Goal: Task Accomplishment & Management: Manage account settings

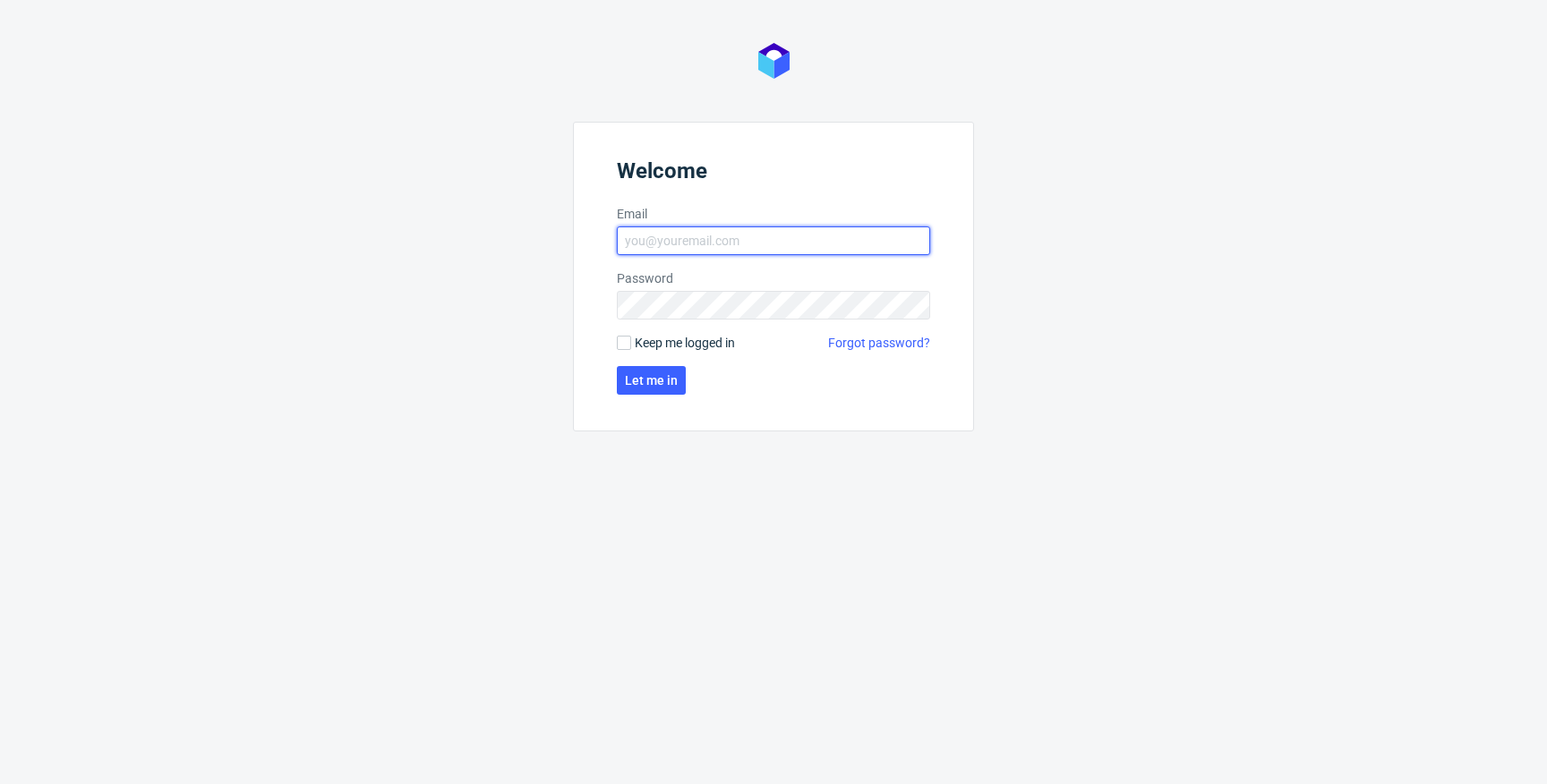
type input "krystian.gaza@packhelp.com"
click at [656, 341] on span "Keep me logged in" at bounding box center [685, 342] width 100 height 18
click at [631, 341] on input "Keep me logged in" at bounding box center [623, 342] width 14 height 14
checkbox input "true"
click at [653, 406] on form "Welcome Email krystian.gaza@packhelp.com Password Keep me logged in Forgot pass…" at bounding box center [774, 276] width 402 height 310
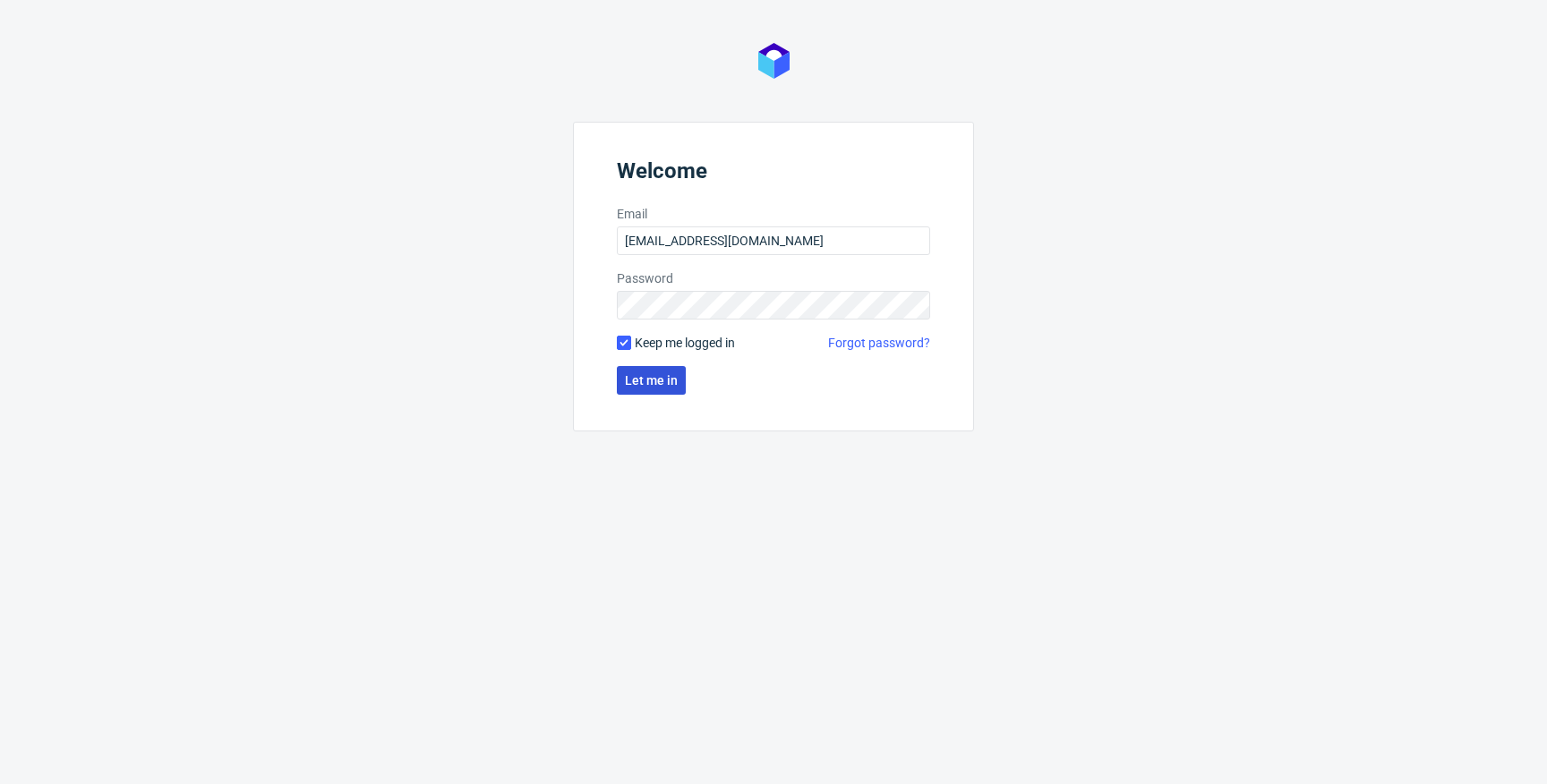
click at [665, 385] on span "Let me in" at bounding box center [651, 381] width 53 height 12
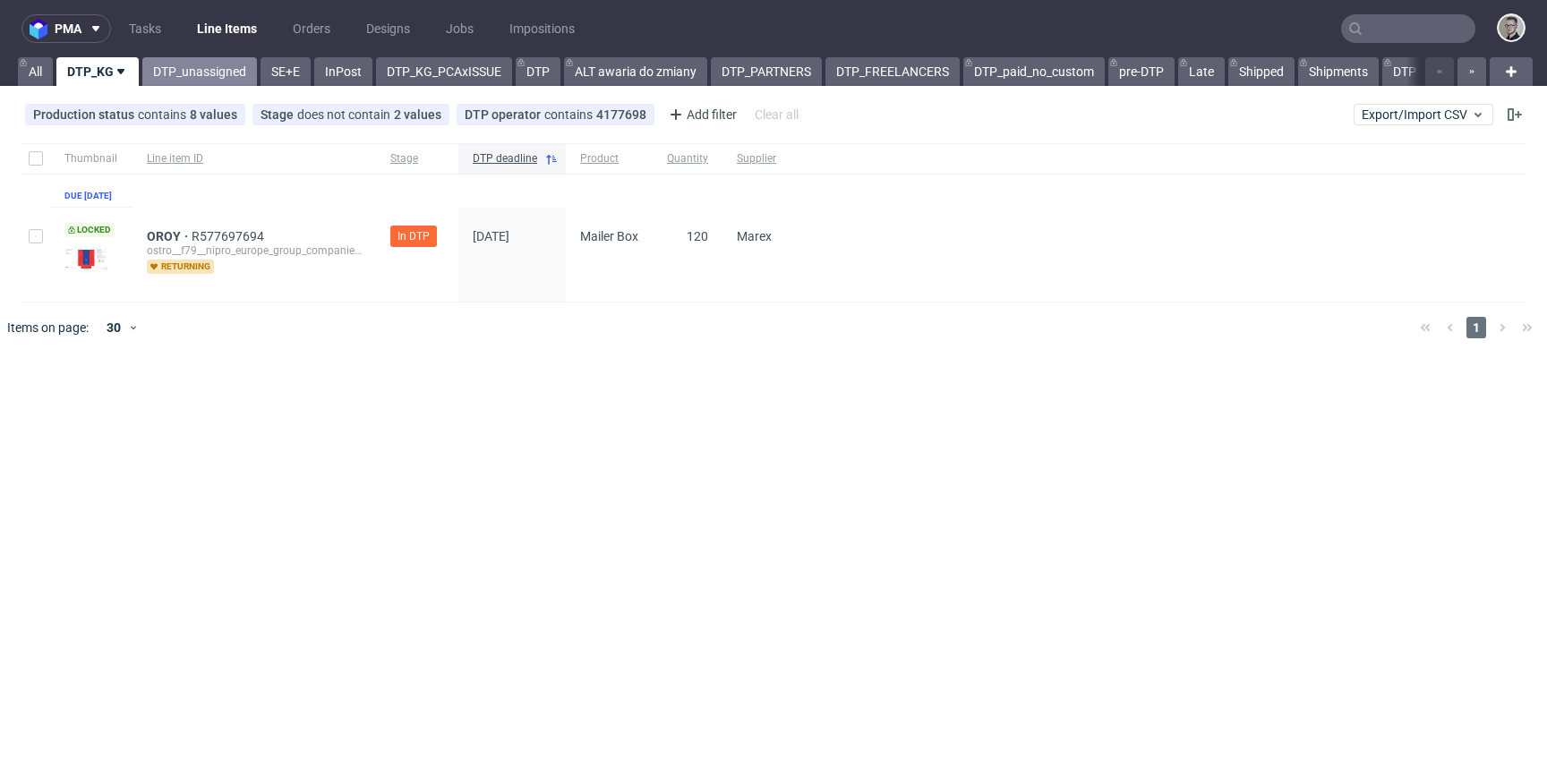
click at [172, 79] on link "DTP_unassigned" at bounding box center [200, 72] width 115 height 29
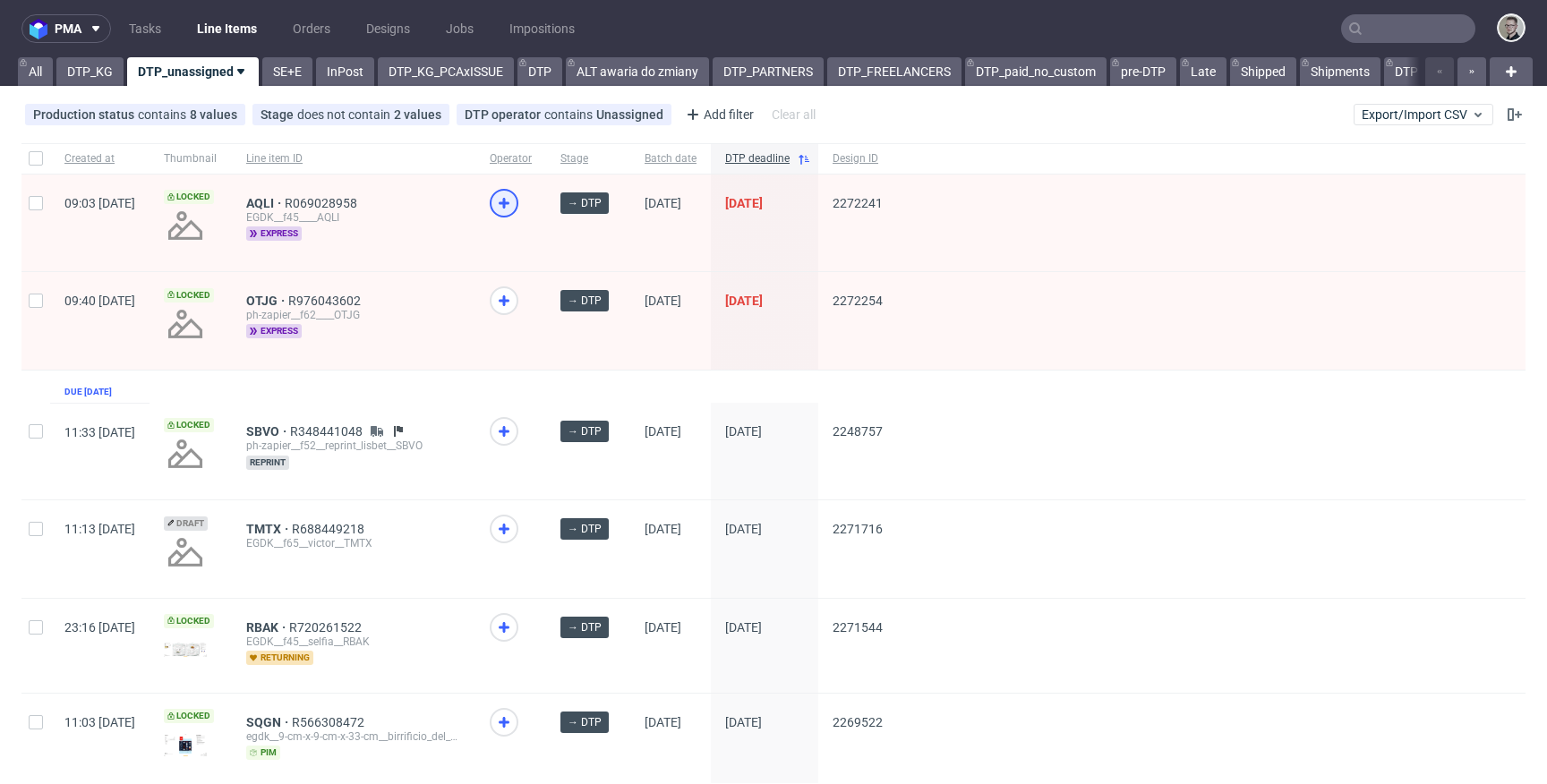
click at [510, 203] on use at bounding box center [504, 203] width 11 height 11
click at [515, 298] on icon at bounding box center [504, 300] width 21 height 21
click at [299, 77] on link "SE+E" at bounding box center [287, 72] width 50 height 29
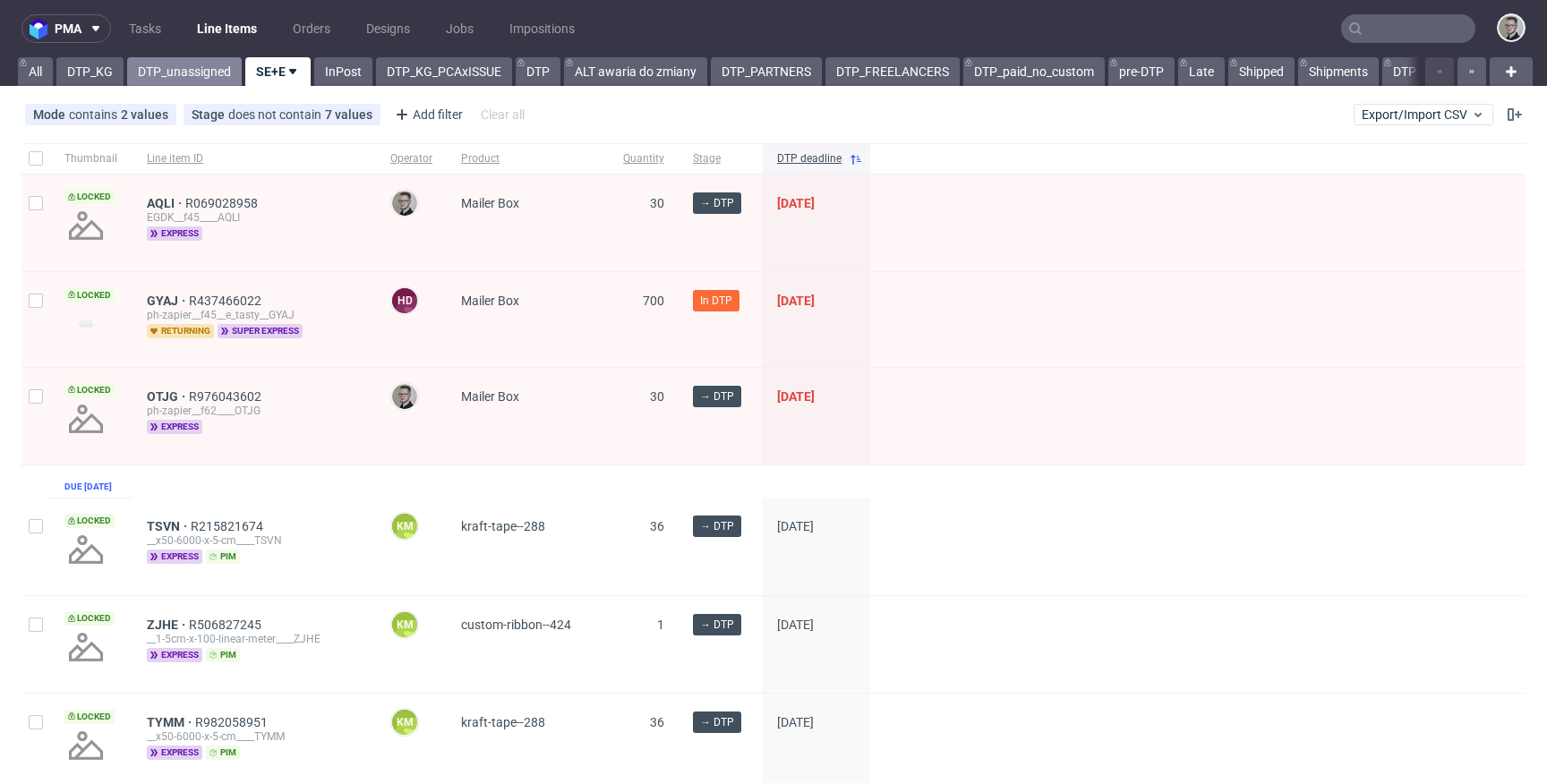
click at [181, 77] on link "DTP_unassigned" at bounding box center [185, 72] width 115 height 29
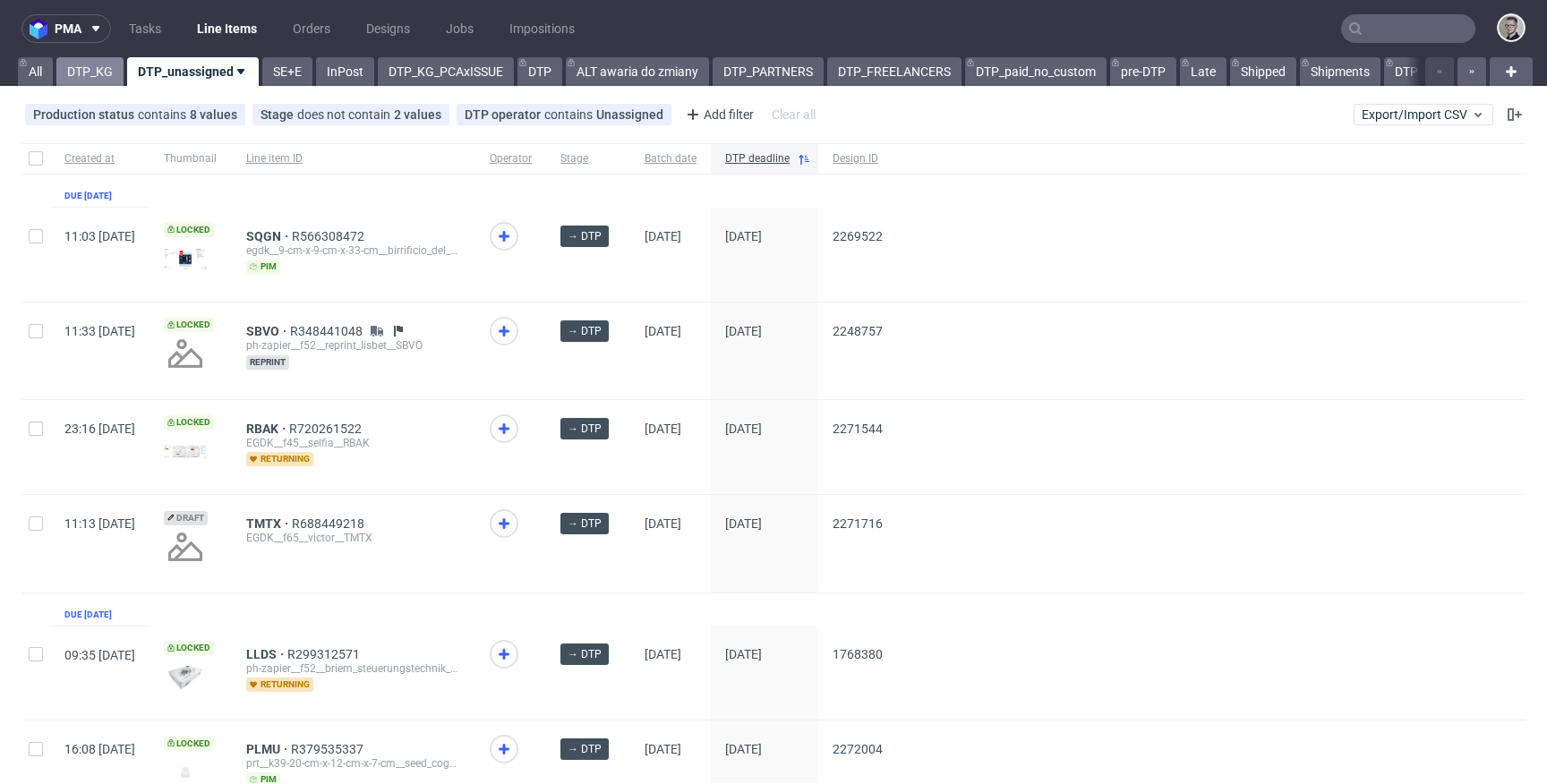
click at [109, 70] on link "DTP_KG" at bounding box center [90, 72] width 67 height 29
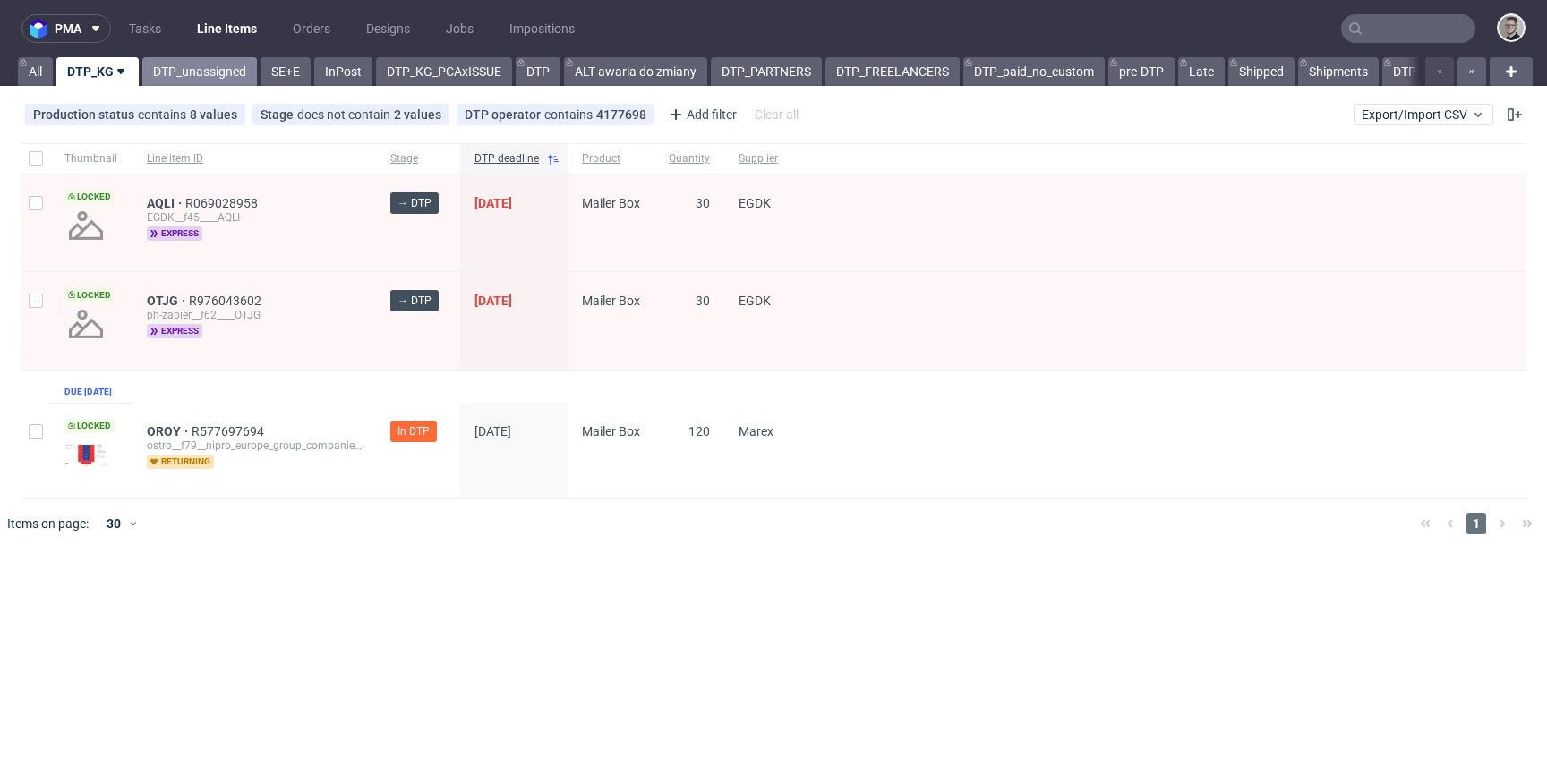
click at [185, 72] on link "DTP_unassigned" at bounding box center [200, 72] width 115 height 29
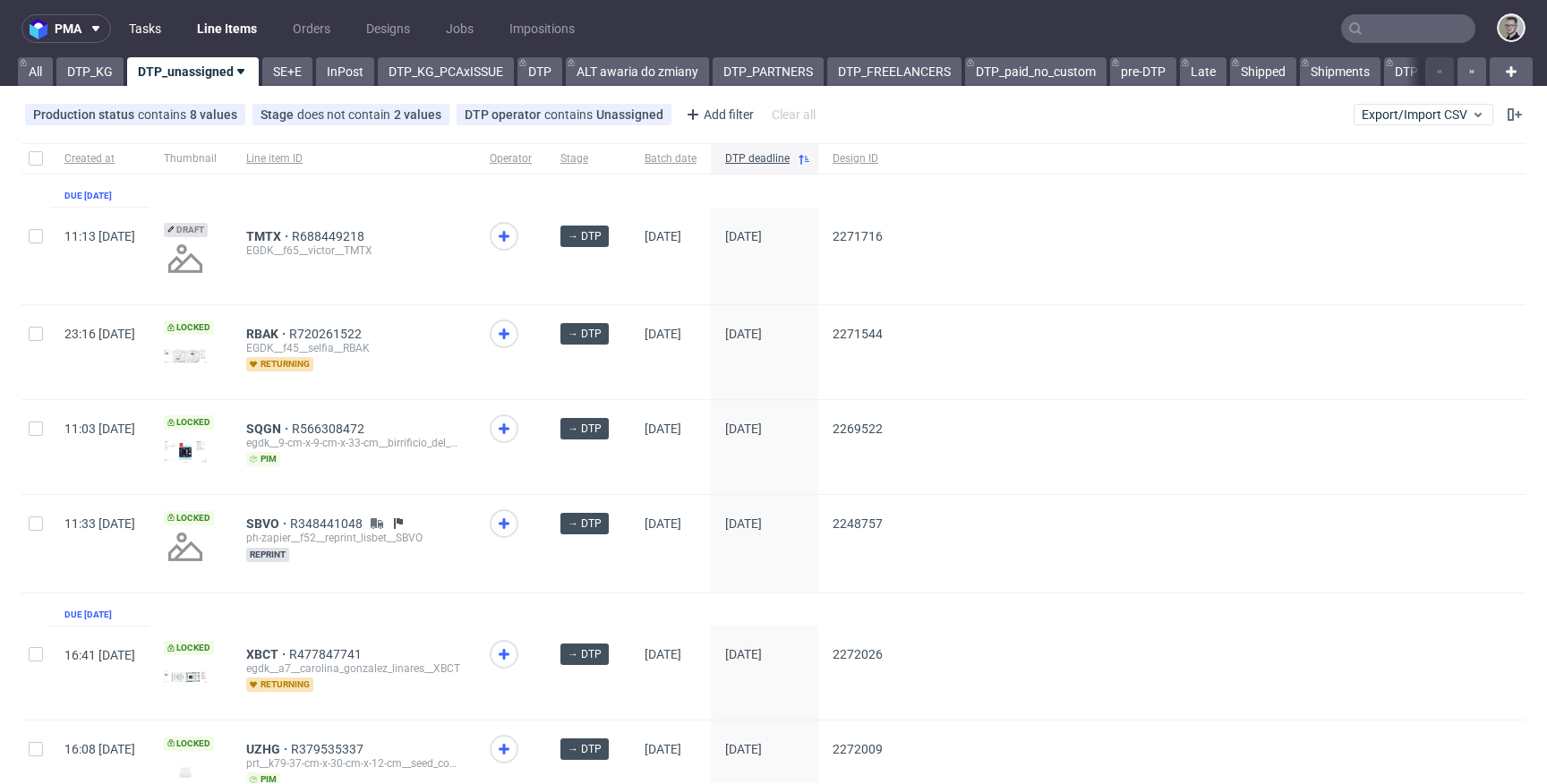
click at [155, 21] on link "Tasks" at bounding box center [145, 29] width 54 height 29
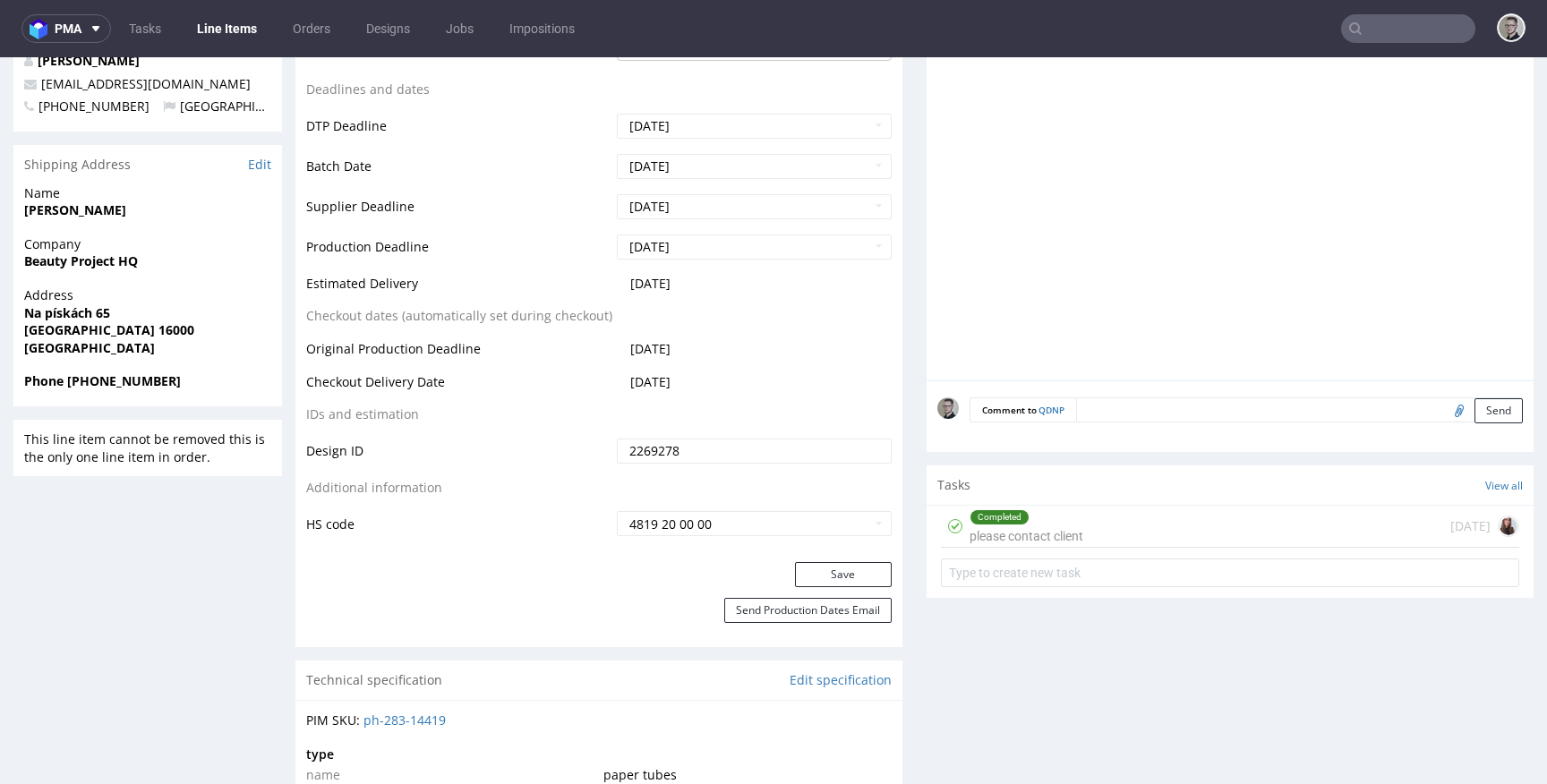
scroll to position [477, 0]
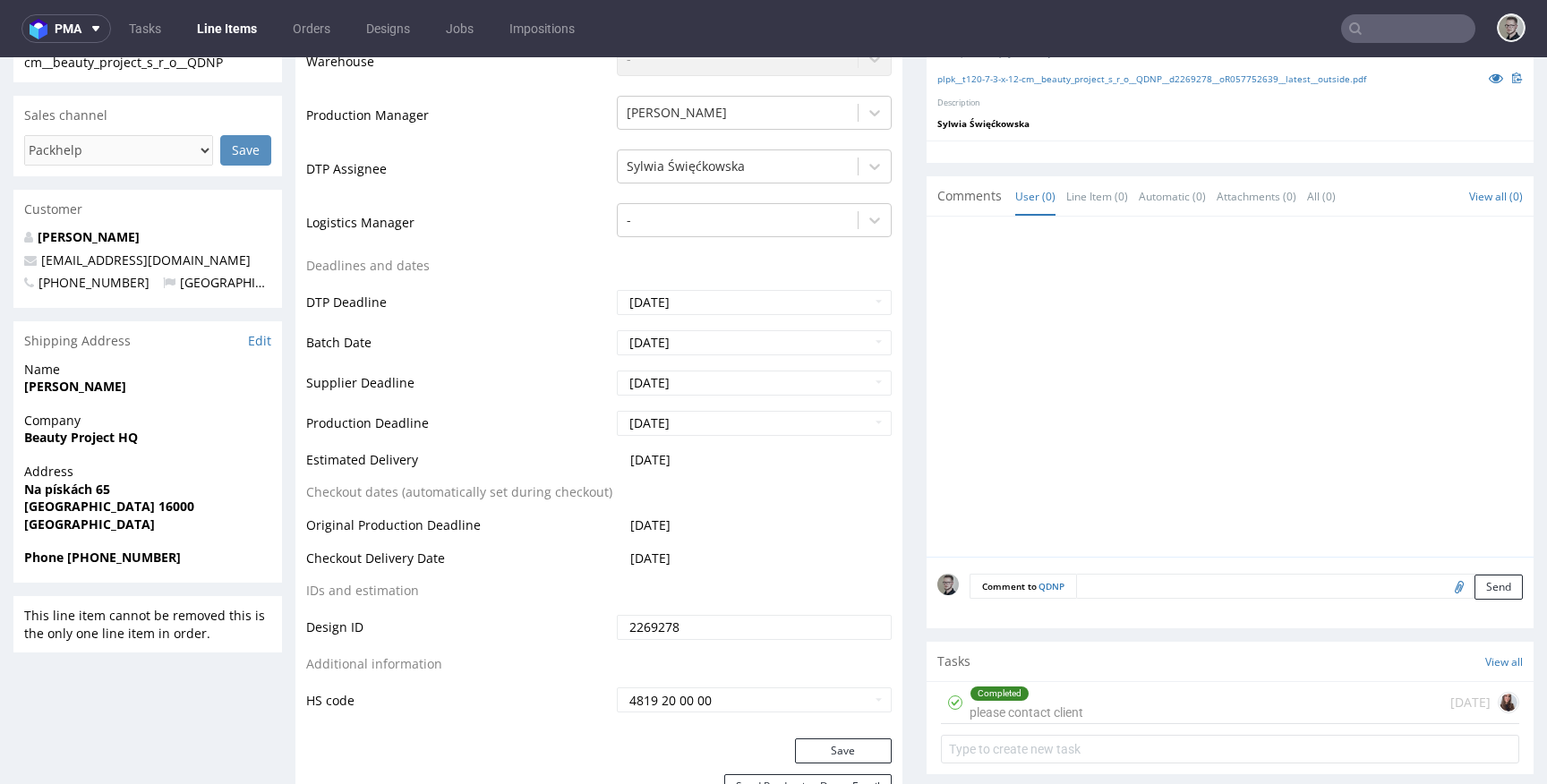
click at [1359, 706] on div "Completed please contact client 1 day ago" at bounding box center [1230, 704] width 578 height 42
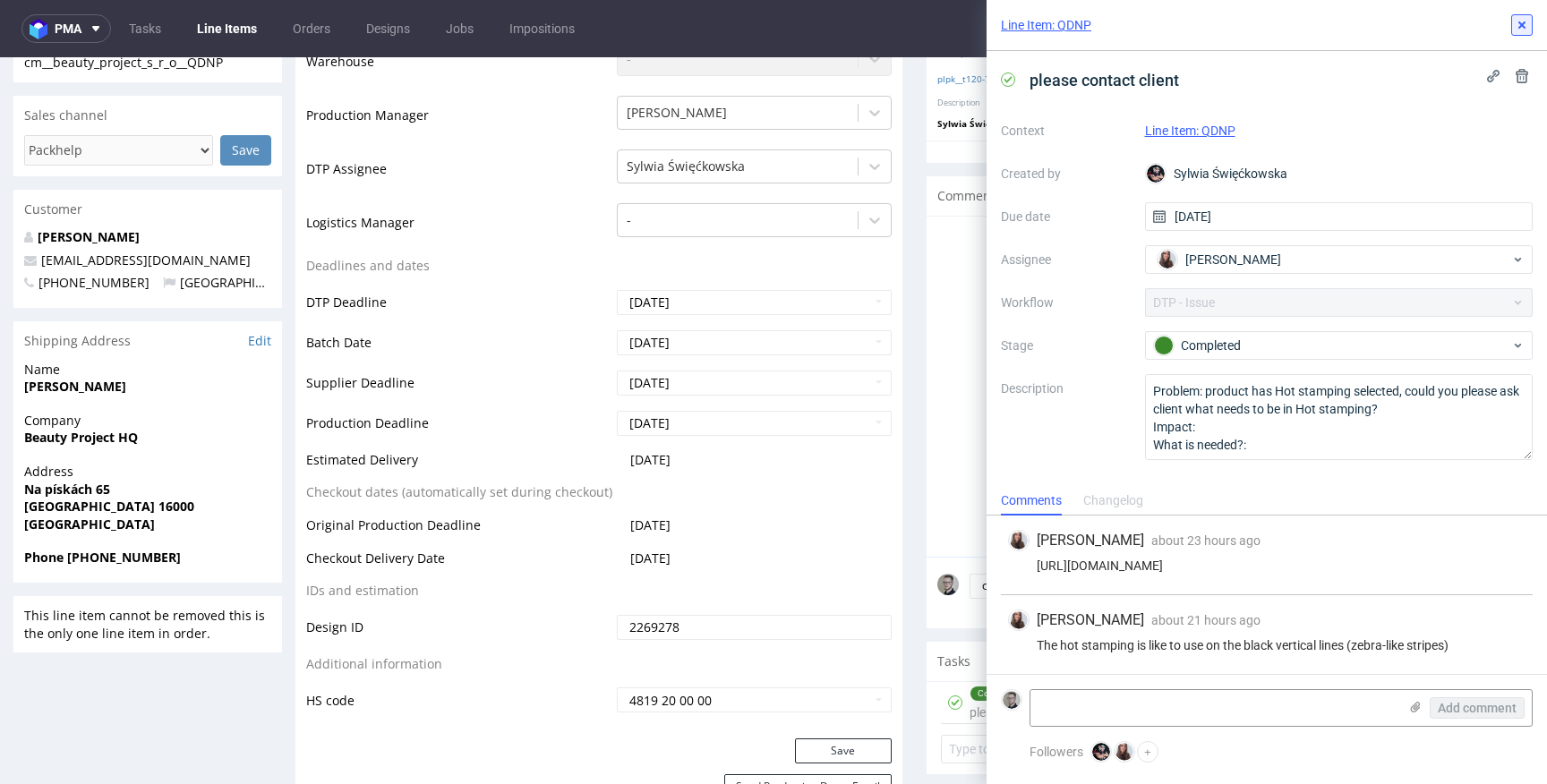
click at [1514, 26] on button at bounding box center [1522, 25] width 21 height 21
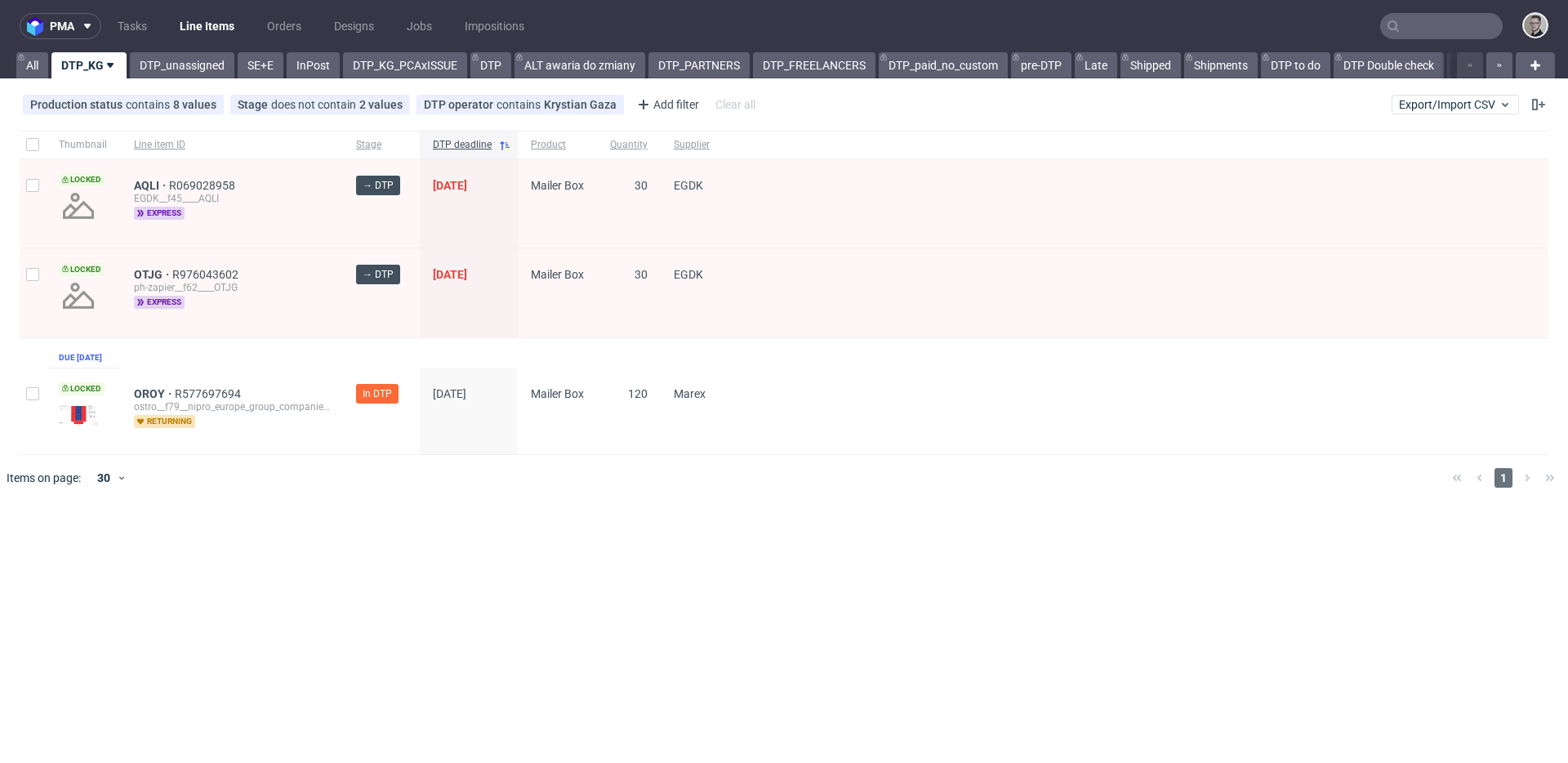
click at [269, 345] on div "Thumbnail Line item ID Stage DTP deadline Product Quantity Supplier Locked AQLI…" at bounding box center [783, 293] width 1529 height 324
click at [195, 72] on link "DTP_unassigned" at bounding box center [182, 65] width 105 height 26
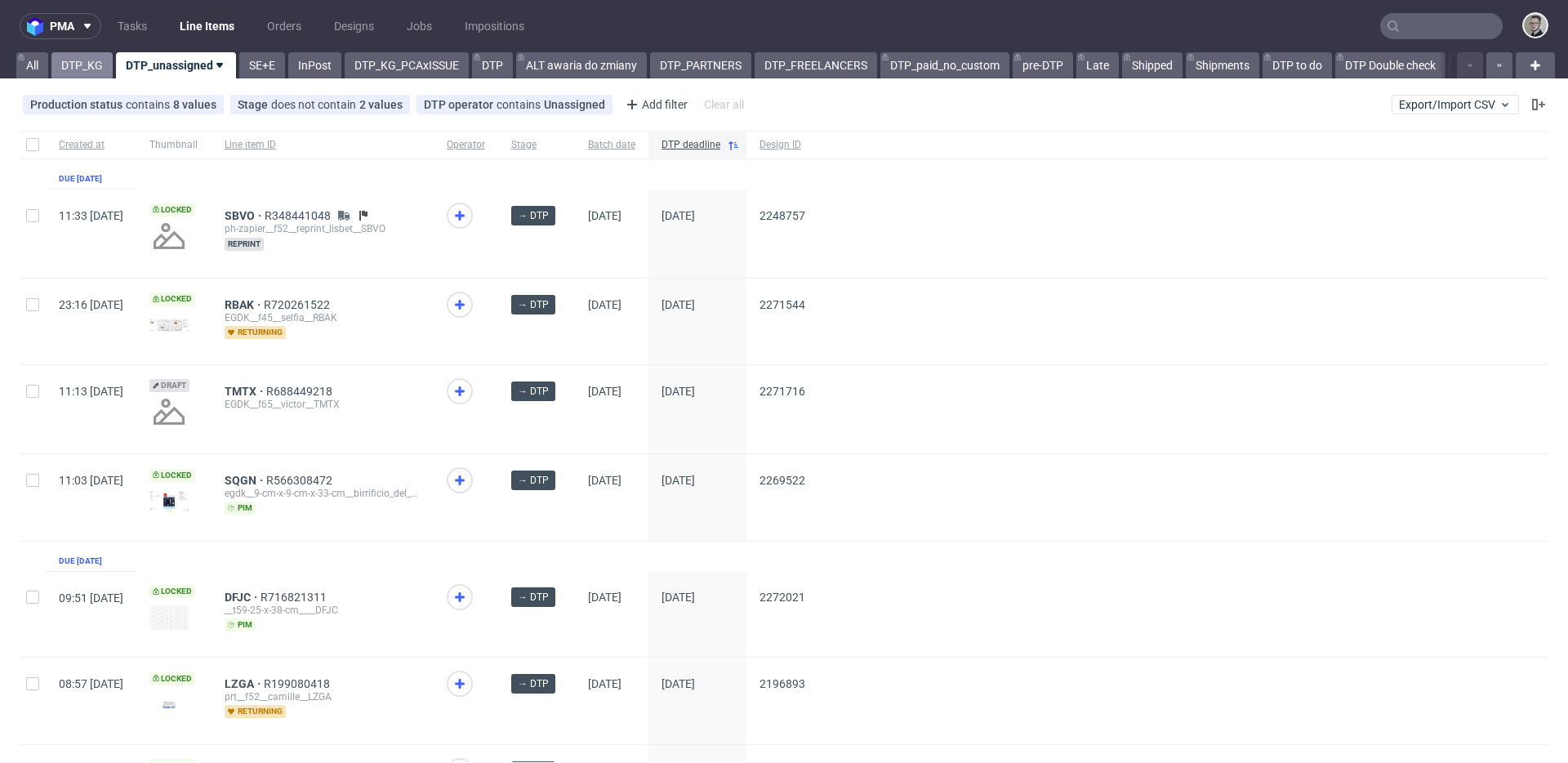
click at [82, 61] on link "DTP_KG" at bounding box center [82, 65] width 61 height 26
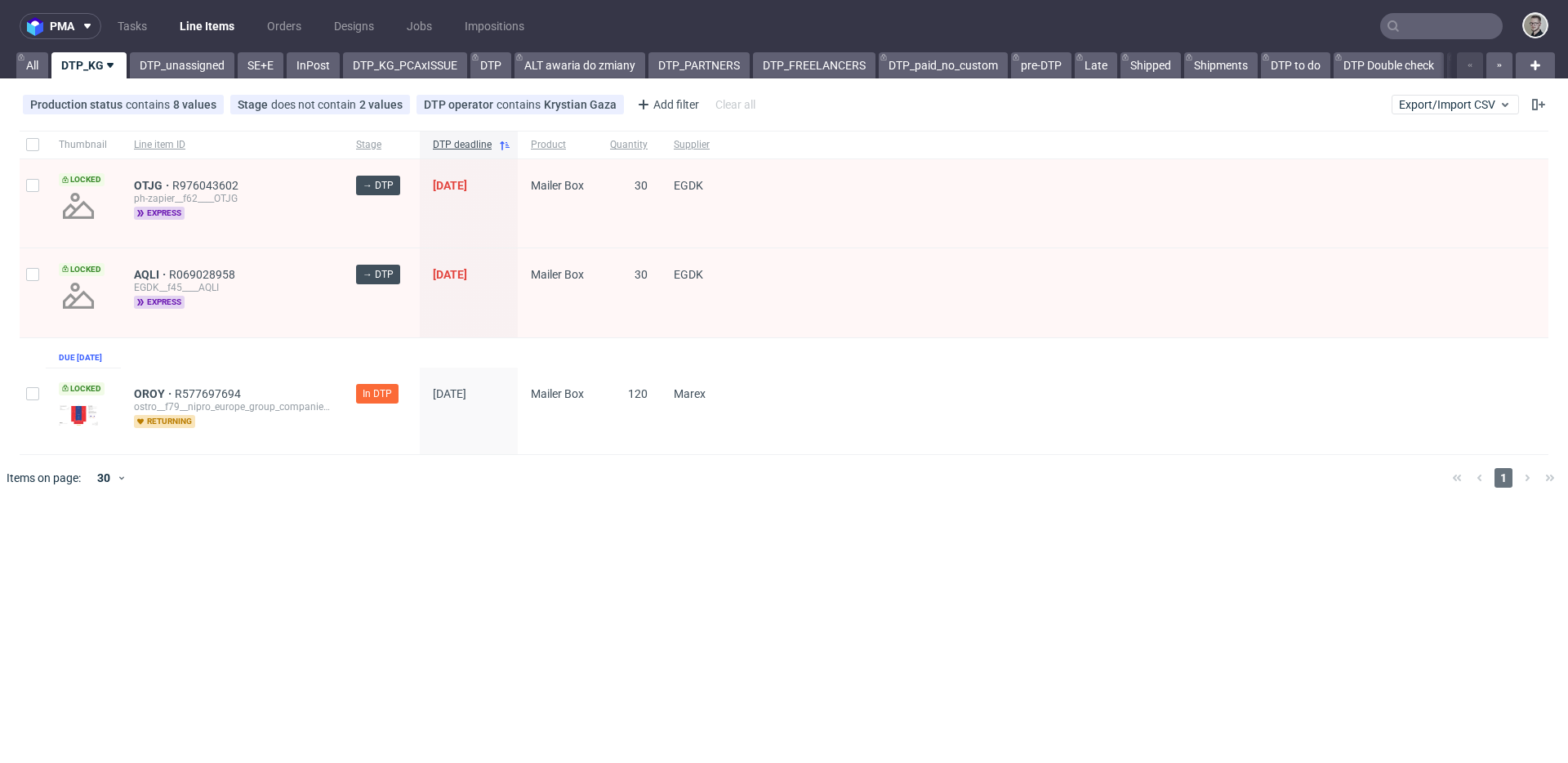
click at [520, 501] on div at bounding box center [808, 478] width 1263 height 45
click at [501, 70] on link "DTP" at bounding box center [490, 65] width 41 height 26
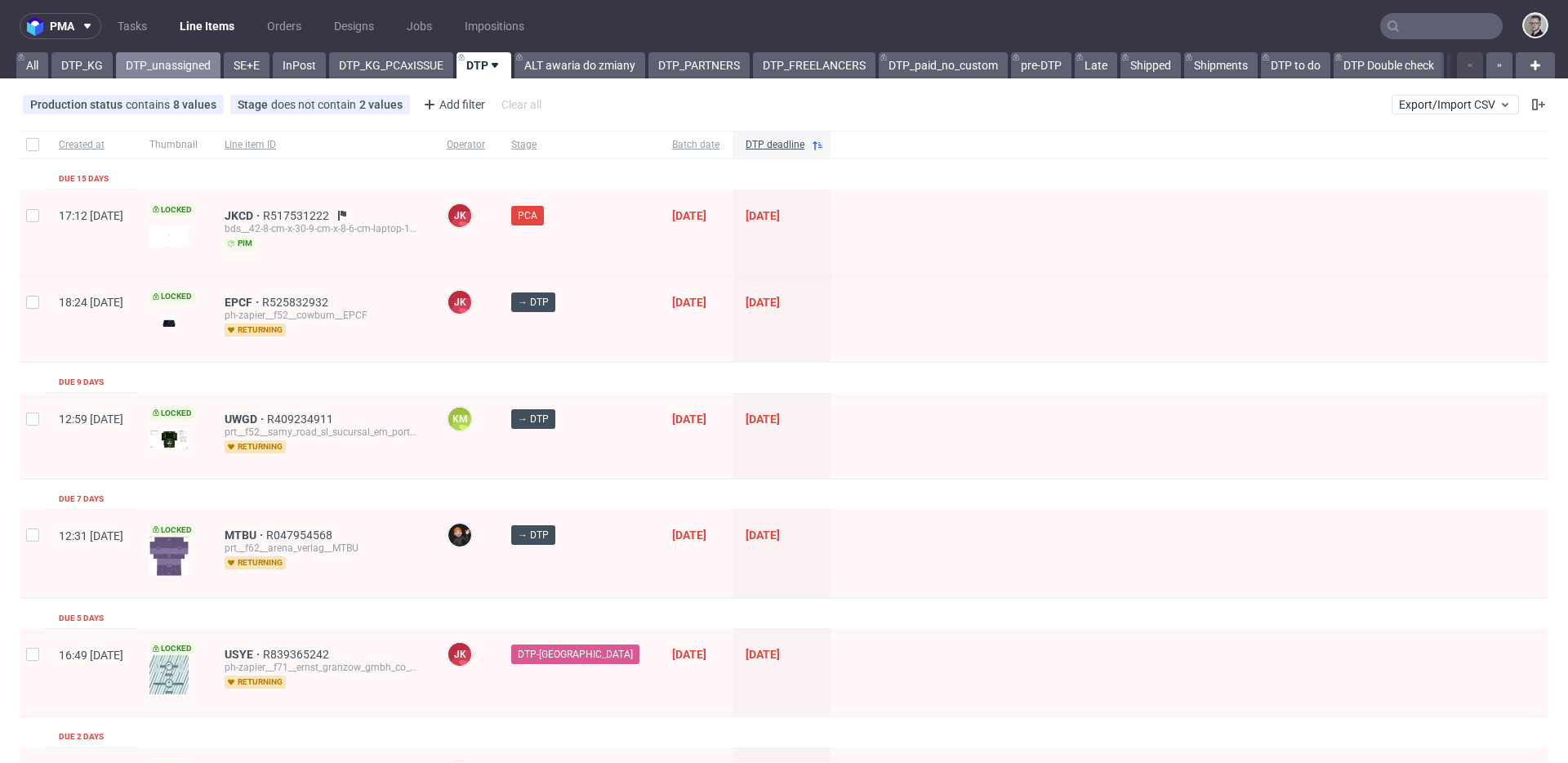
click at [195, 77] on link "DTP_unassigned" at bounding box center [168, 65] width 105 height 26
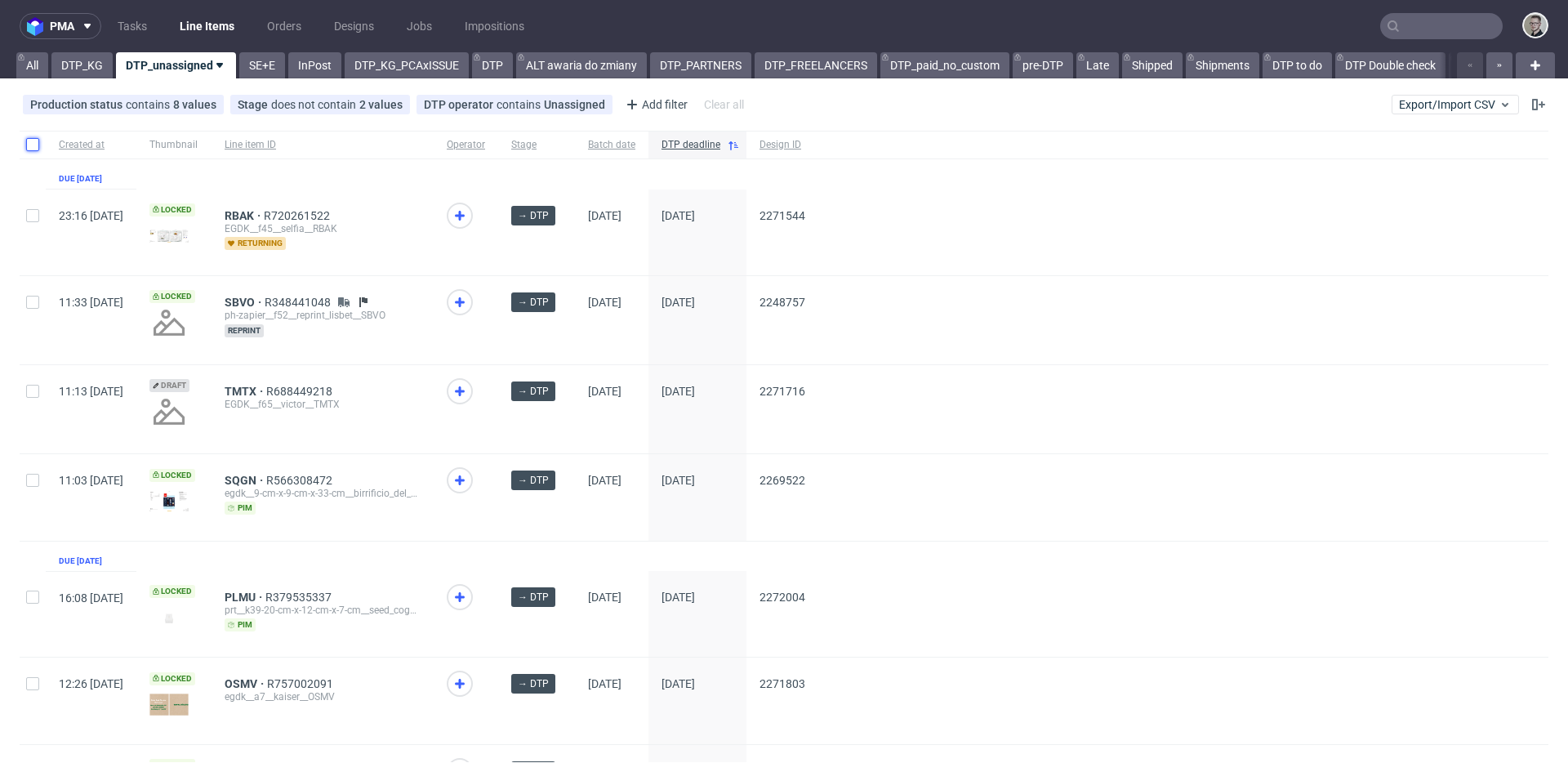
click at [37, 142] on input "checkbox" at bounding box center [32, 144] width 13 height 13
checkbox input "true"
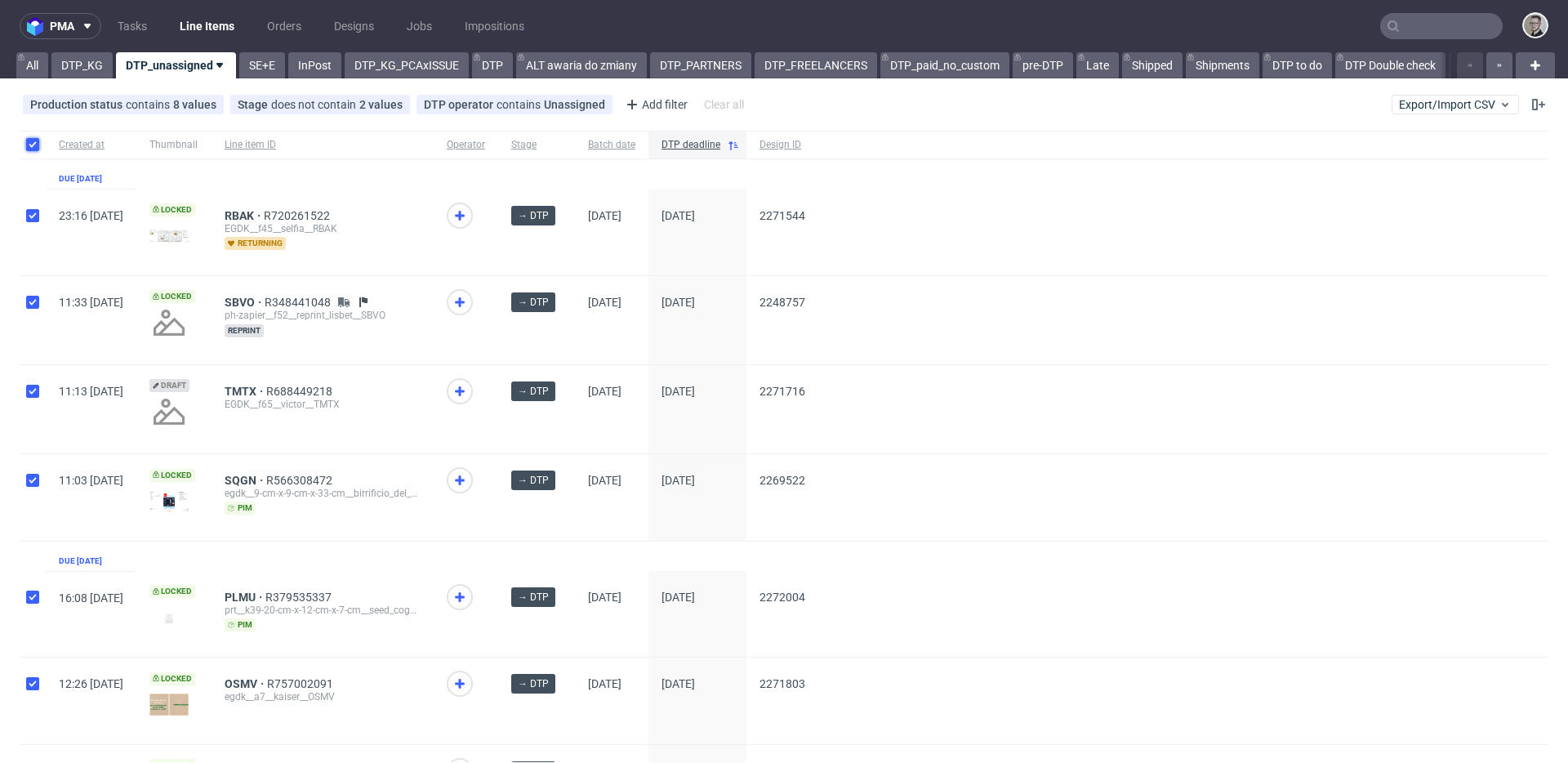
checkbox input "true"
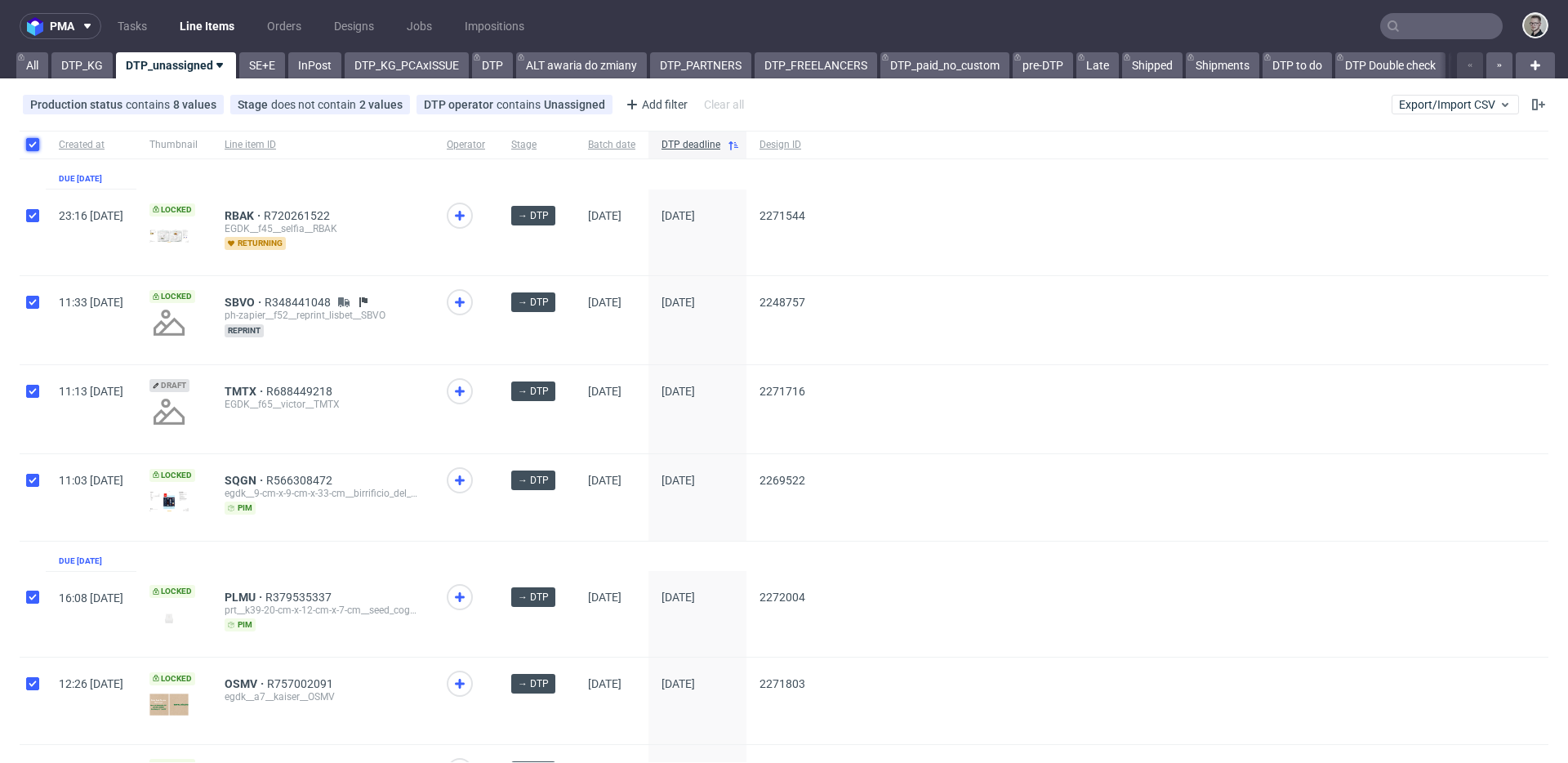
checkbox input "true"
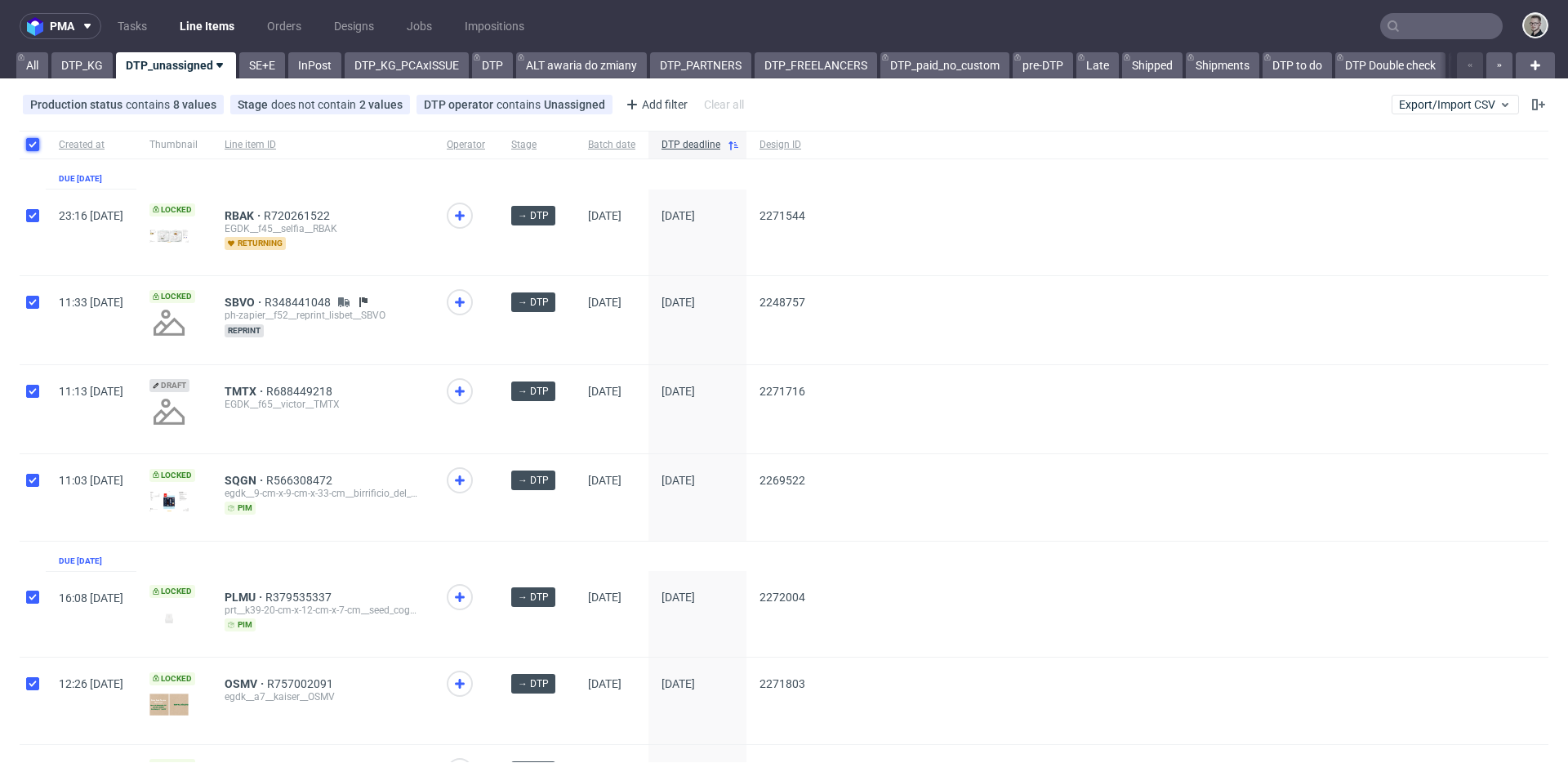
checkbox input "true"
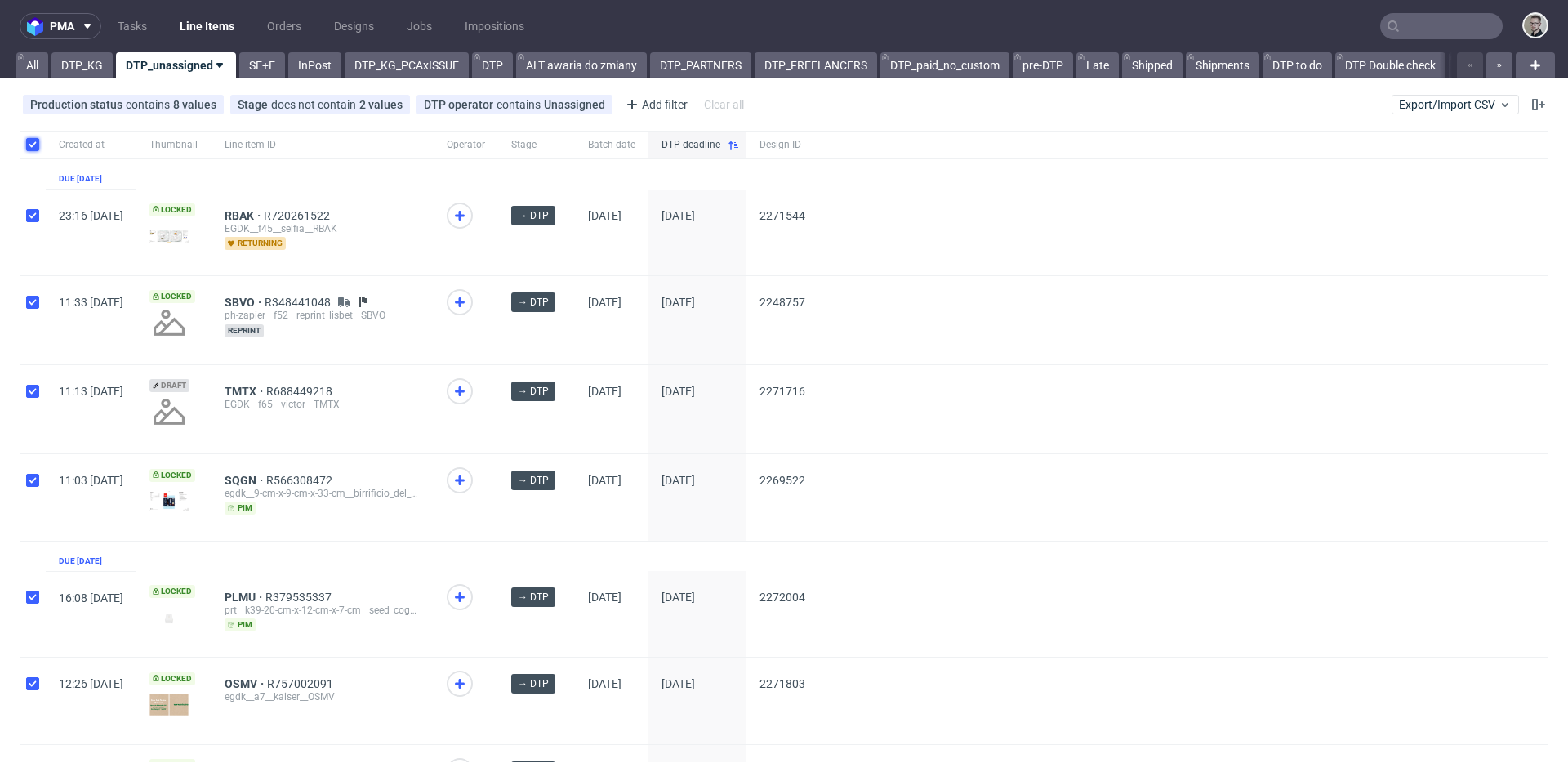
checkbox input "true"
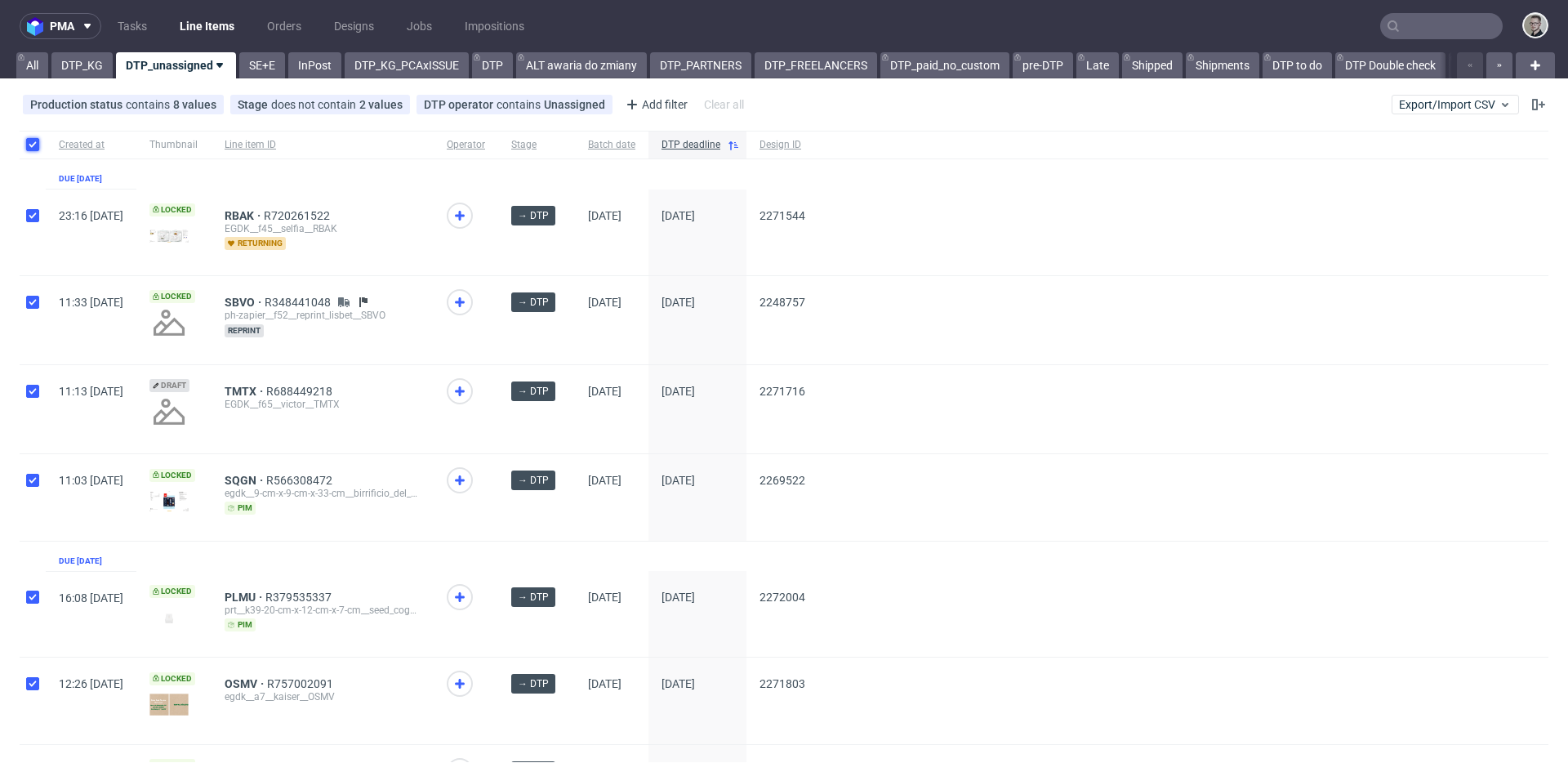
checkbox input "true"
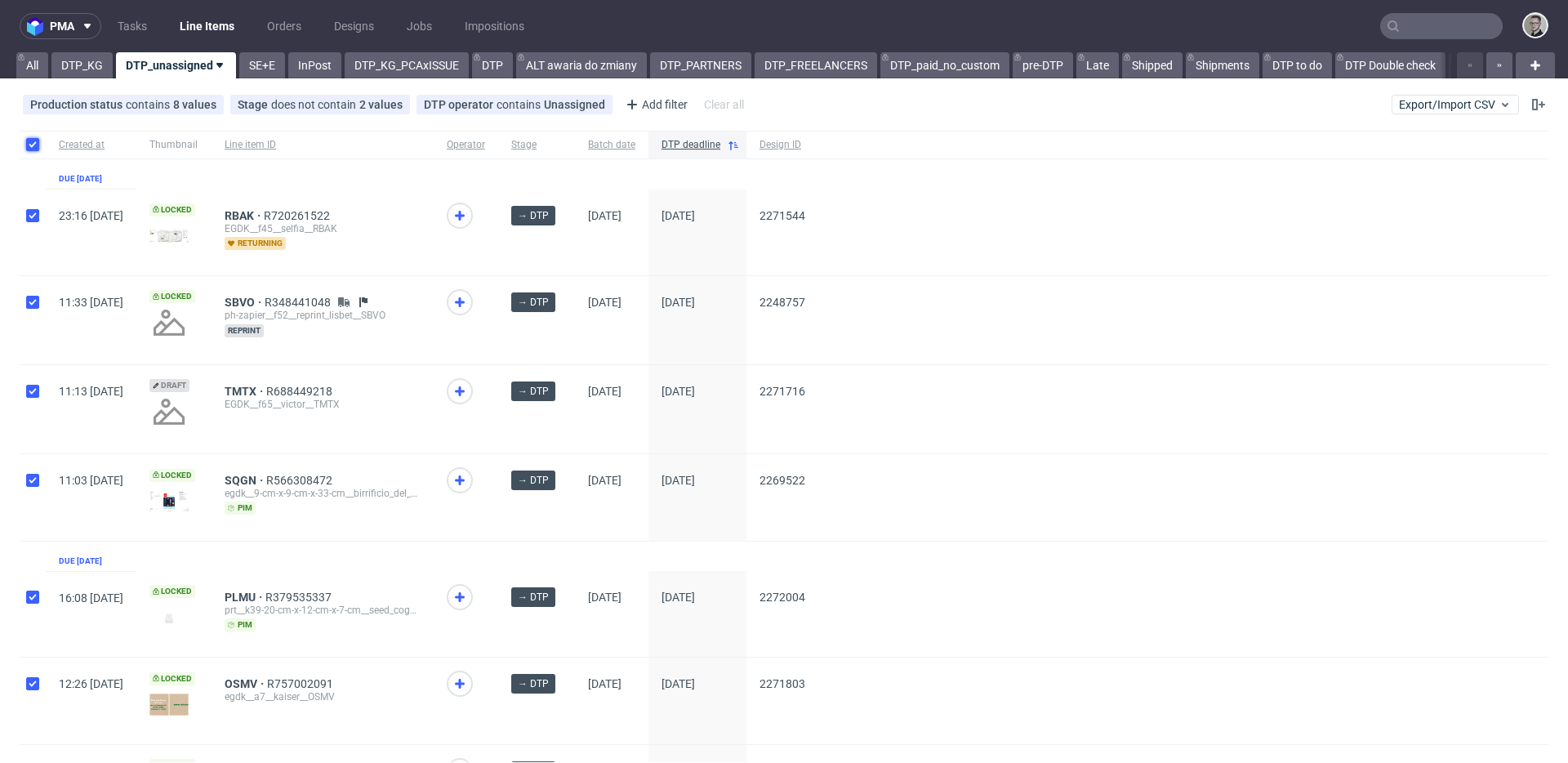
checkbox input "true"
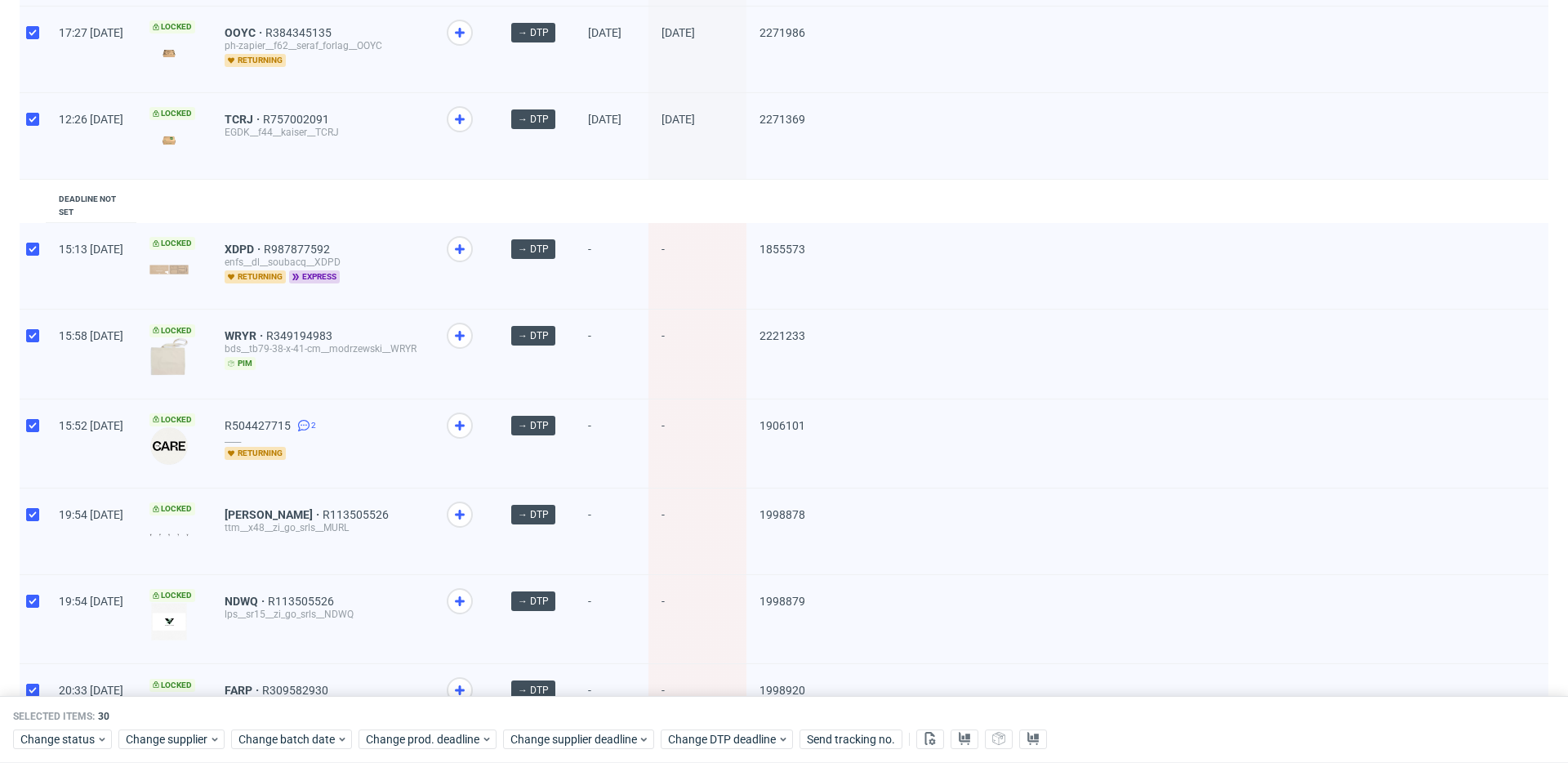
scroll to position [2246, 0]
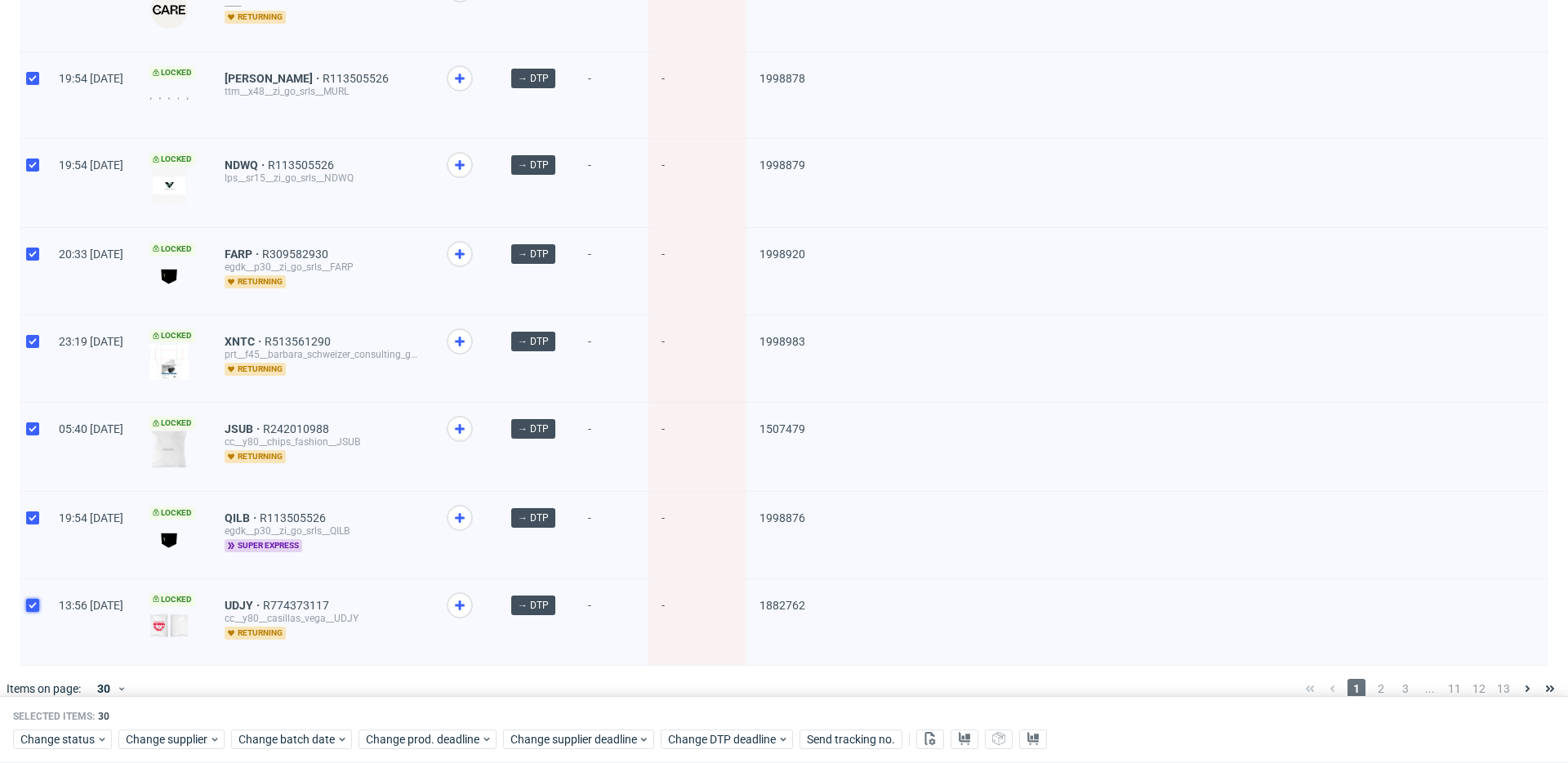
click at [30, 599] on input "checkbox" at bounding box center [32, 605] width 13 height 13
checkbox input "false"
click at [23, 492] on div at bounding box center [32, 535] width 26 height 85
checkbox input "false"
click at [22, 403] on div at bounding box center [32, 446] width 26 height 88
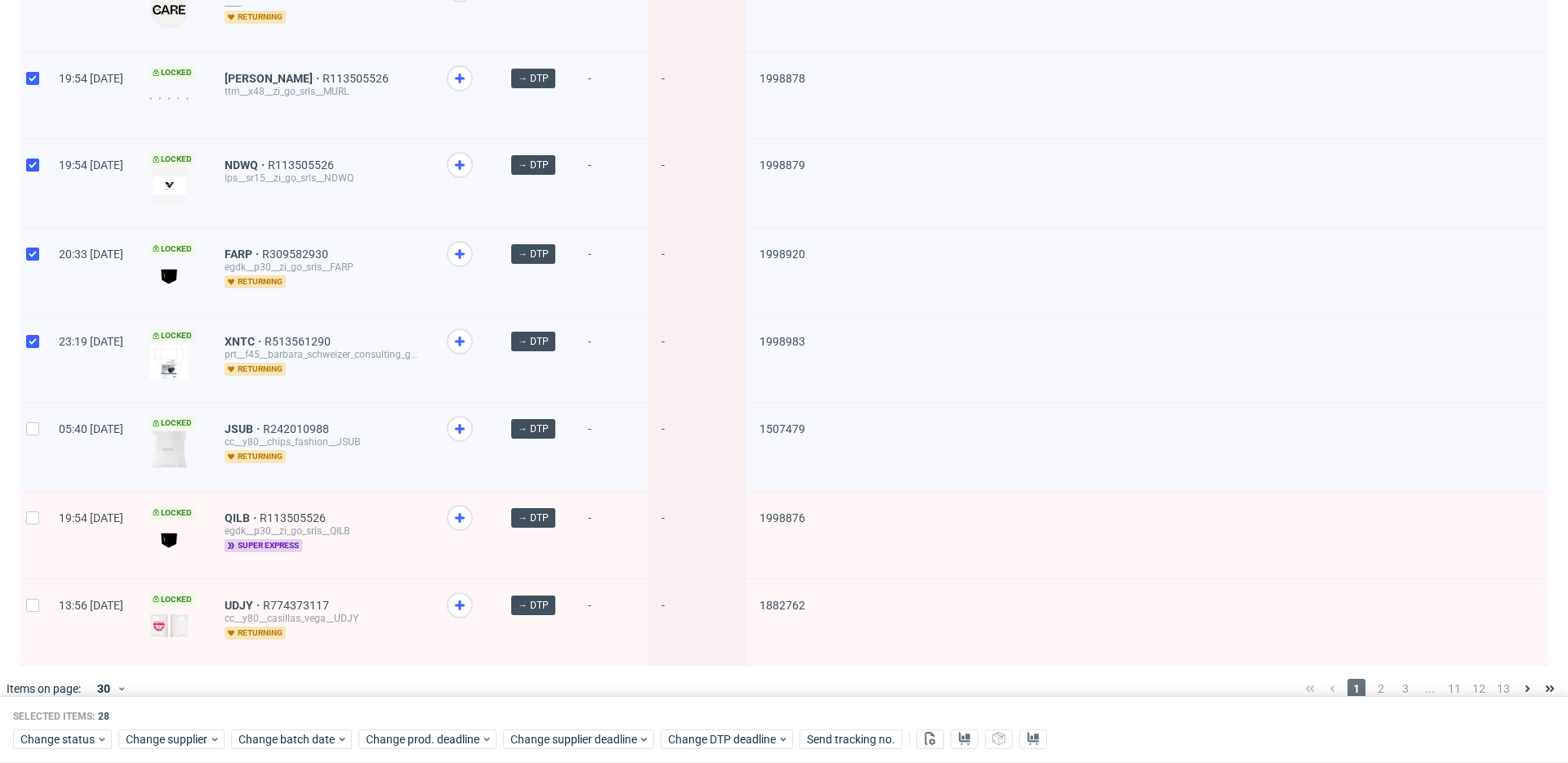
checkbox input "false"
drag, startPoint x: 37, startPoint y: 327, endPoint x: 38, endPoint y: 310, distance: 17.0
click at [37, 326] on div at bounding box center [32, 358] width 26 height 86
checkbox input "false"
click at [31, 228] on div at bounding box center [32, 270] width 26 height 85
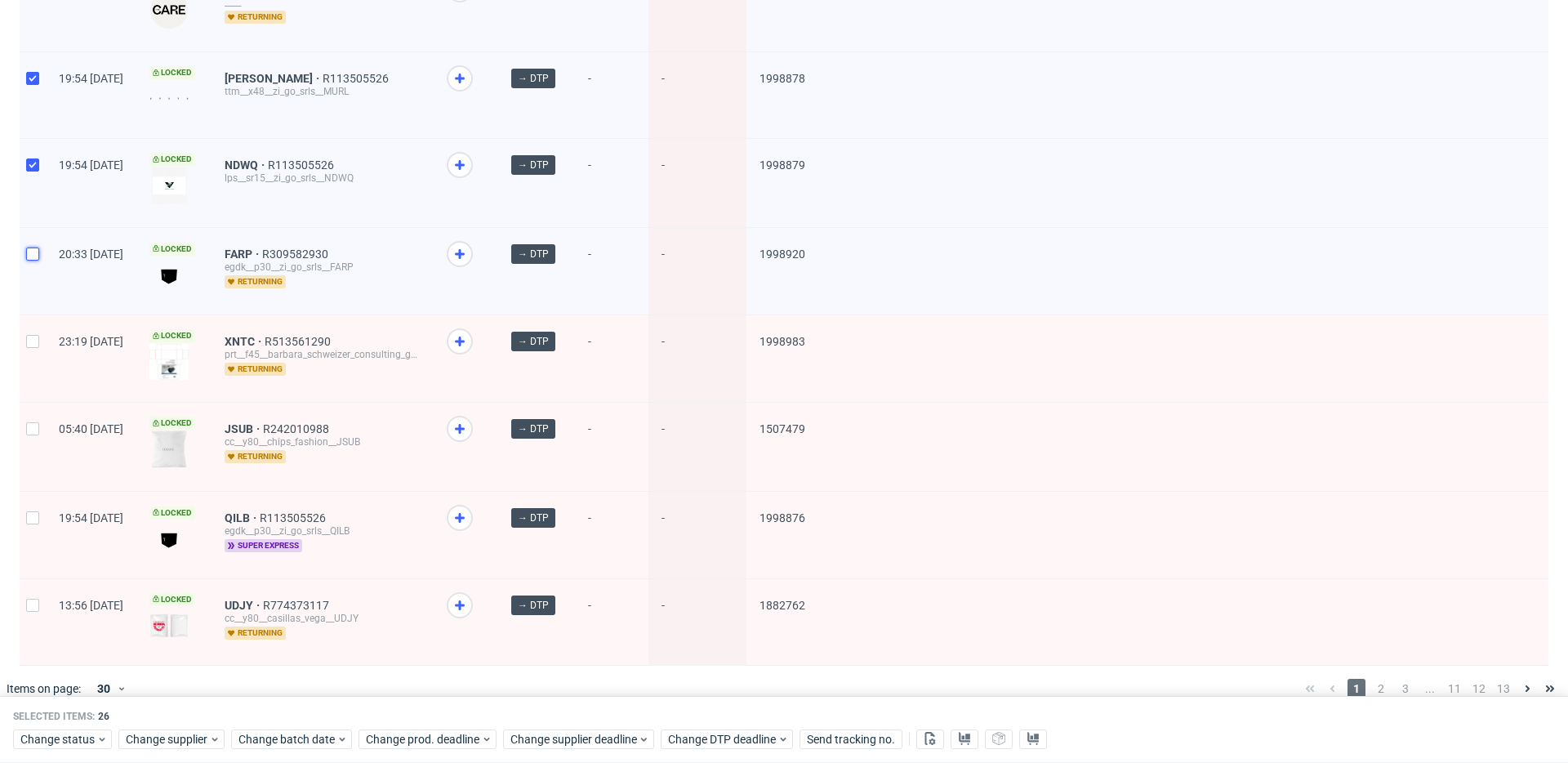
checkbox input "false"
click at [39, 163] on div at bounding box center [32, 182] width 26 height 88
checkbox input "false"
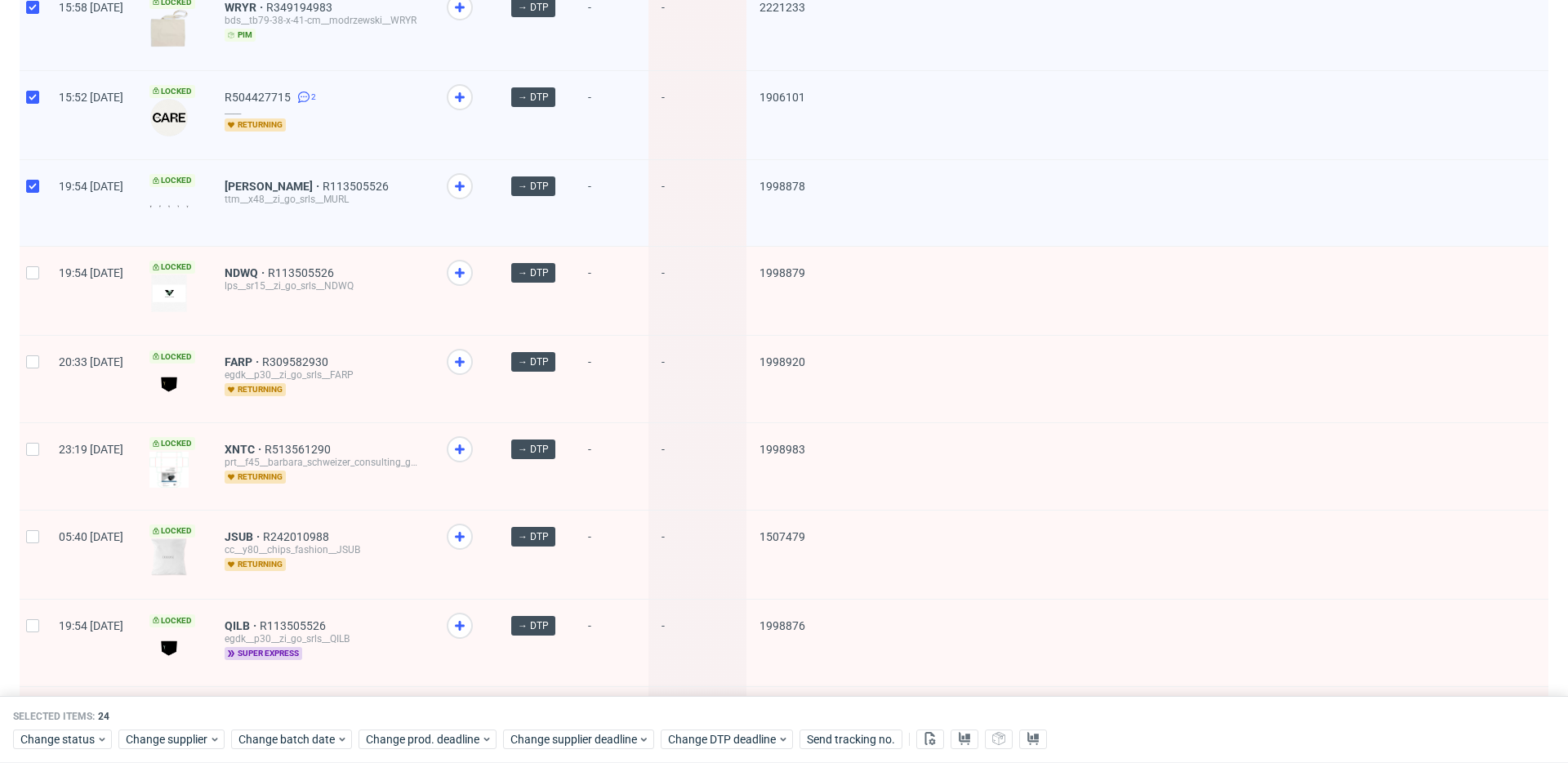
scroll to position [2083, 0]
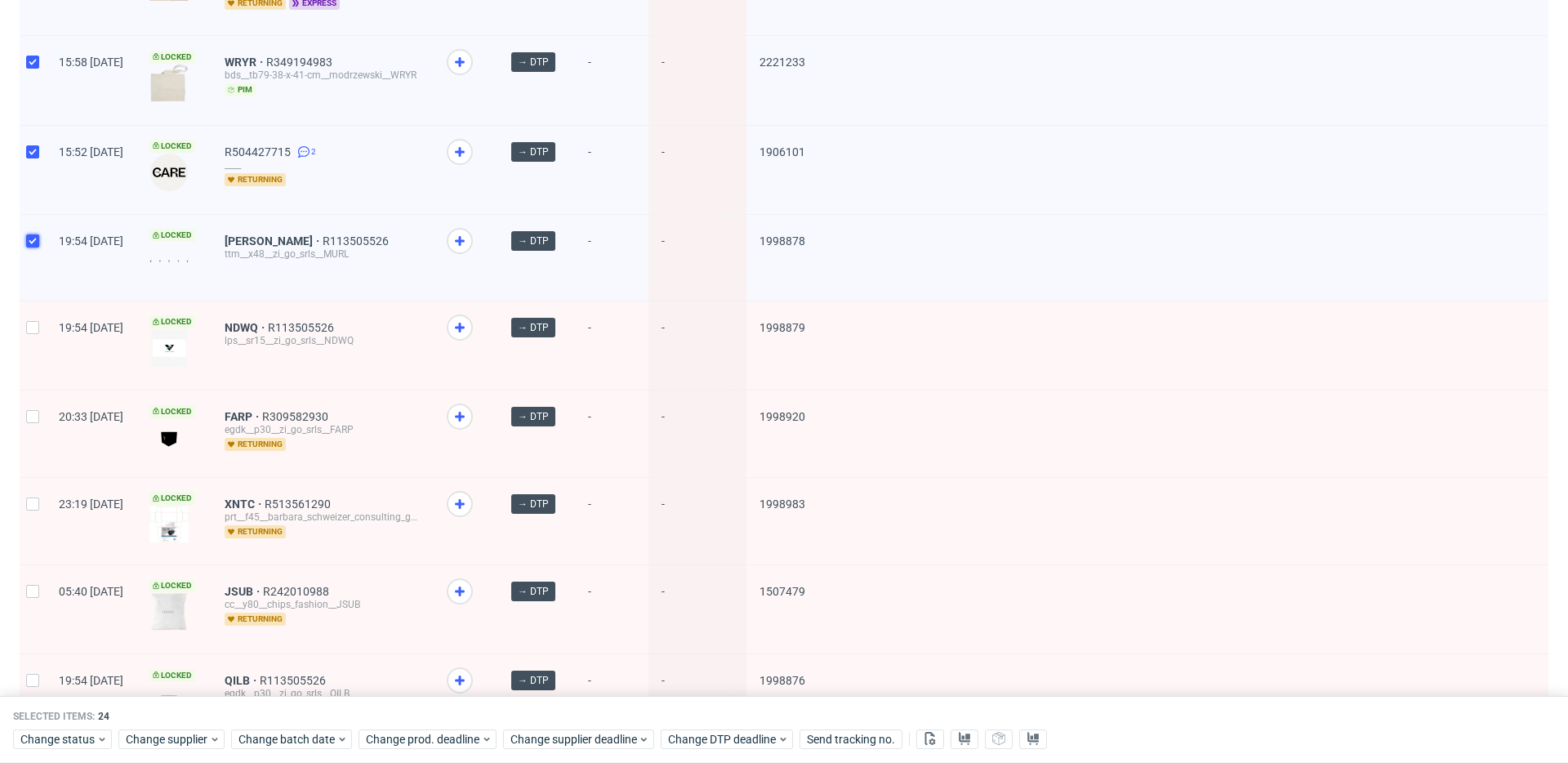
click at [31, 235] on input "checkbox" at bounding box center [32, 241] width 13 height 13
checkbox input "false"
drag, startPoint x: 37, startPoint y: 143, endPoint x: 17, endPoint y: 83, distance: 63.2
click at [37, 143] on div at bounding box center [32, 169] width 26 height 88
checkbox input "false"
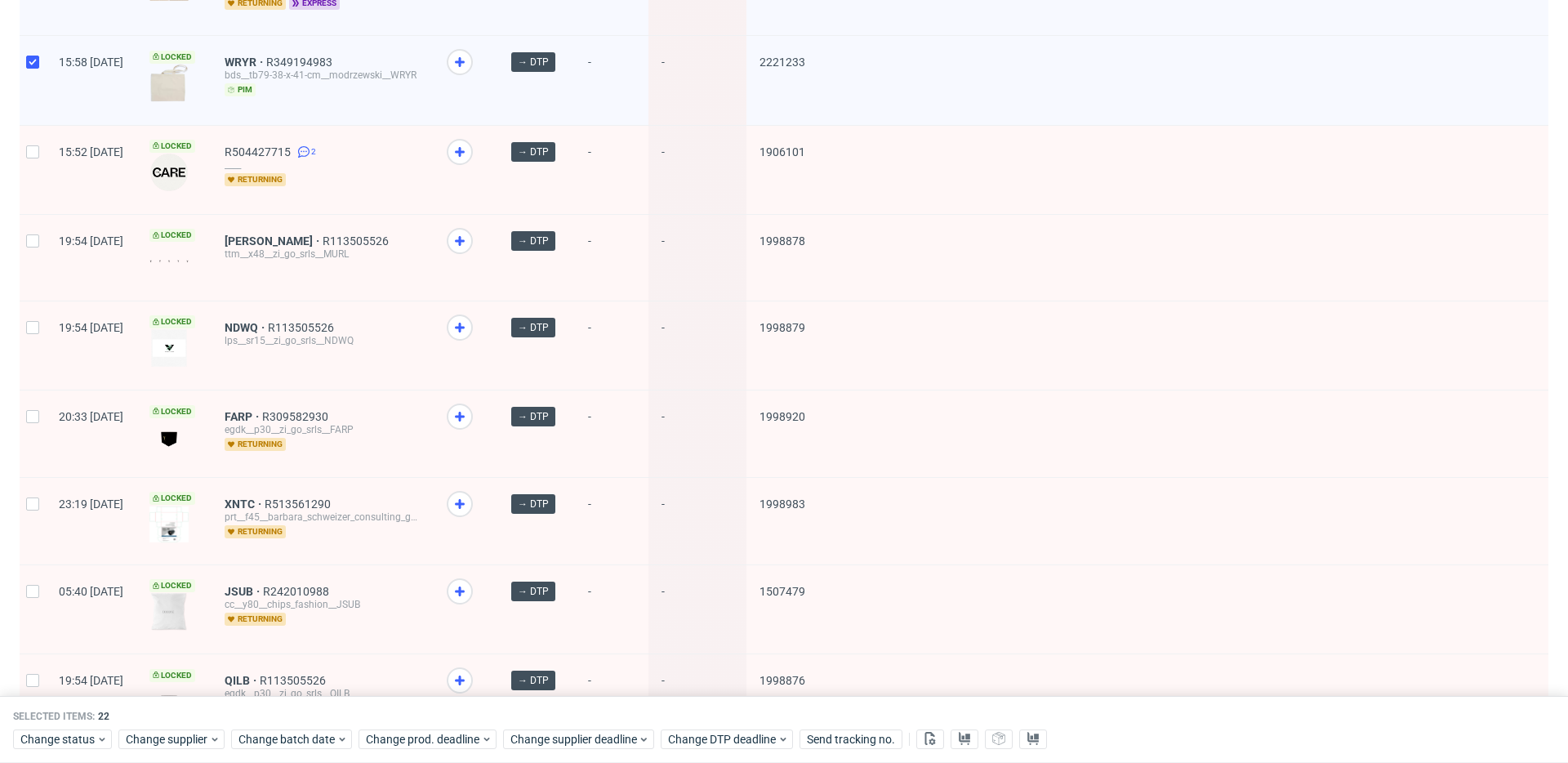
click at [30, 69] on div at bounding box center [32, 79] width 26 height 88
checkbox input "false"
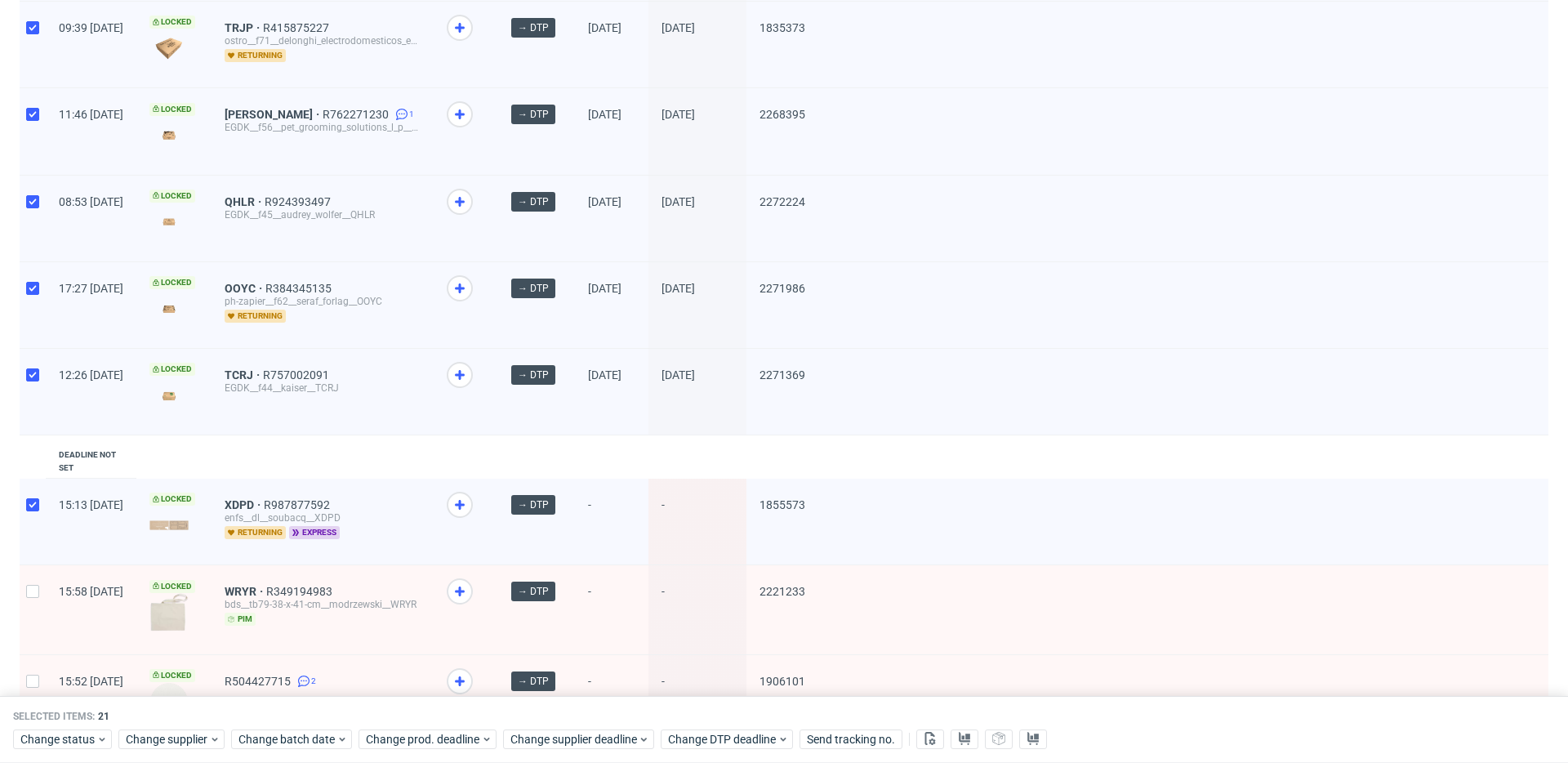
scroll to position [1552, 0]
click at [24, 490] on div at bounding box center [32, 524] width 26 height 85
checkbox input "false"
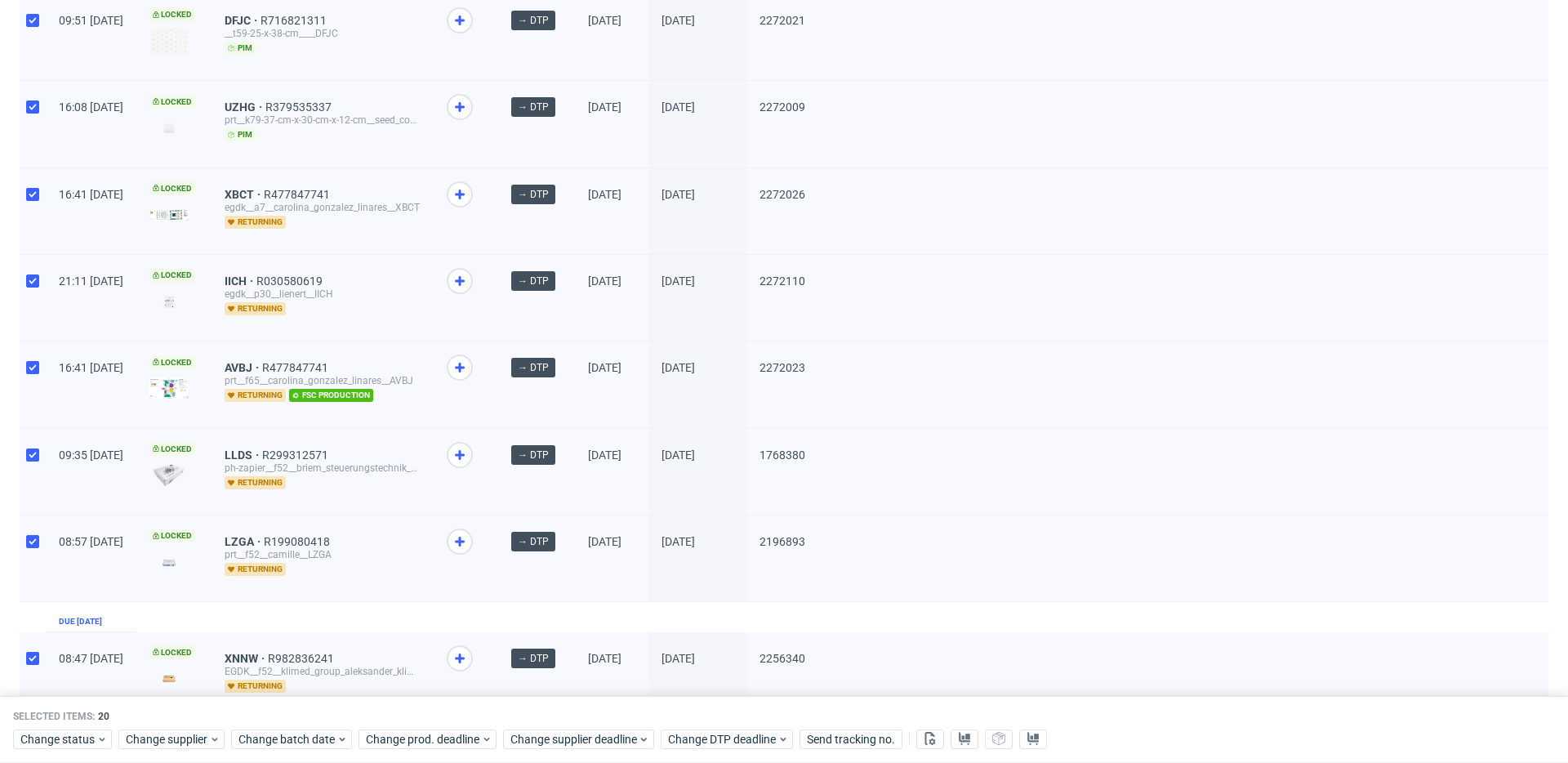
scroll to position [0, 0]
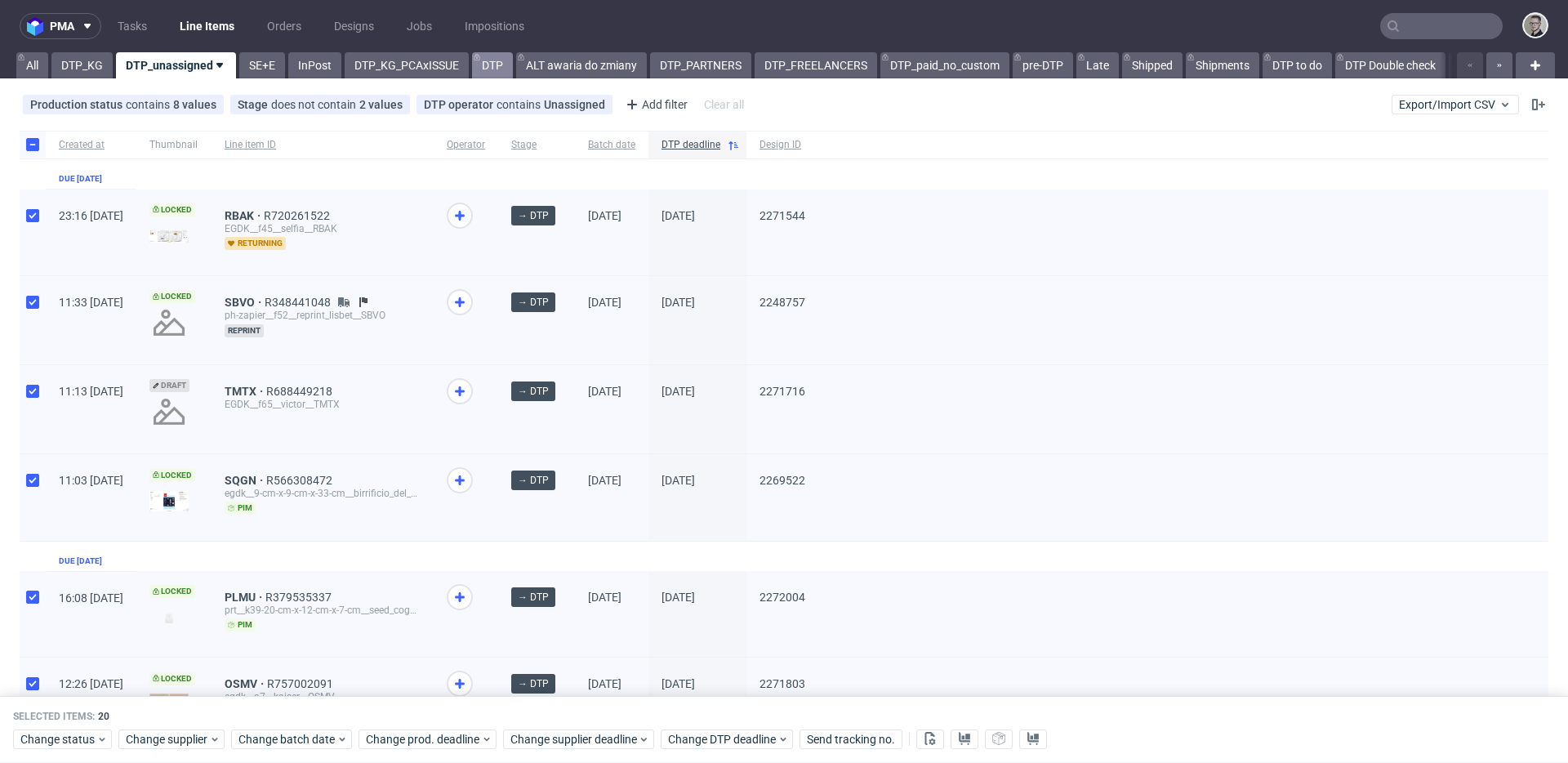
click at [483, 58] on link "DTP" at bounding box center [492, 65] width 41 height 26
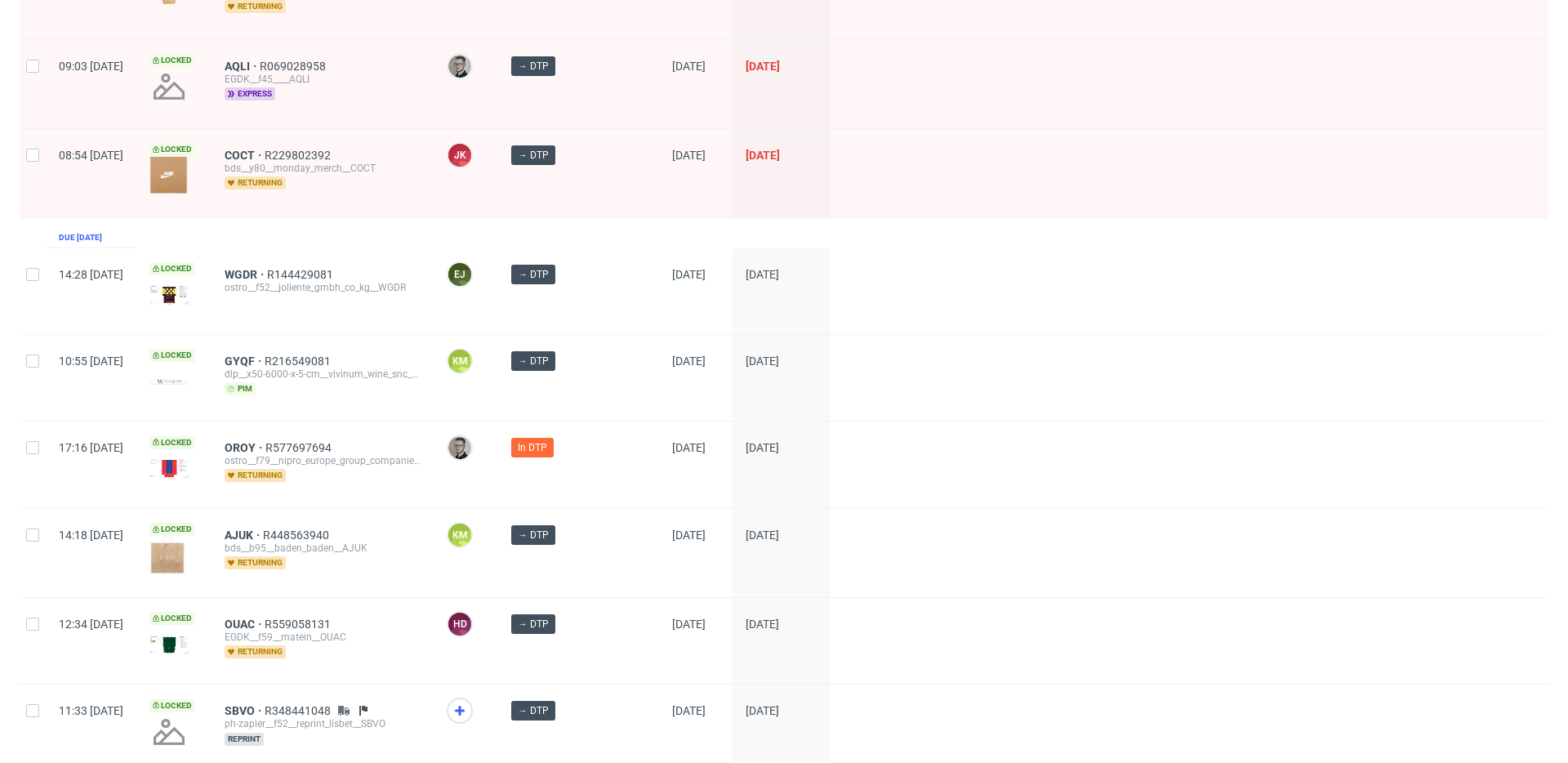
scroll to position [2307, 0]
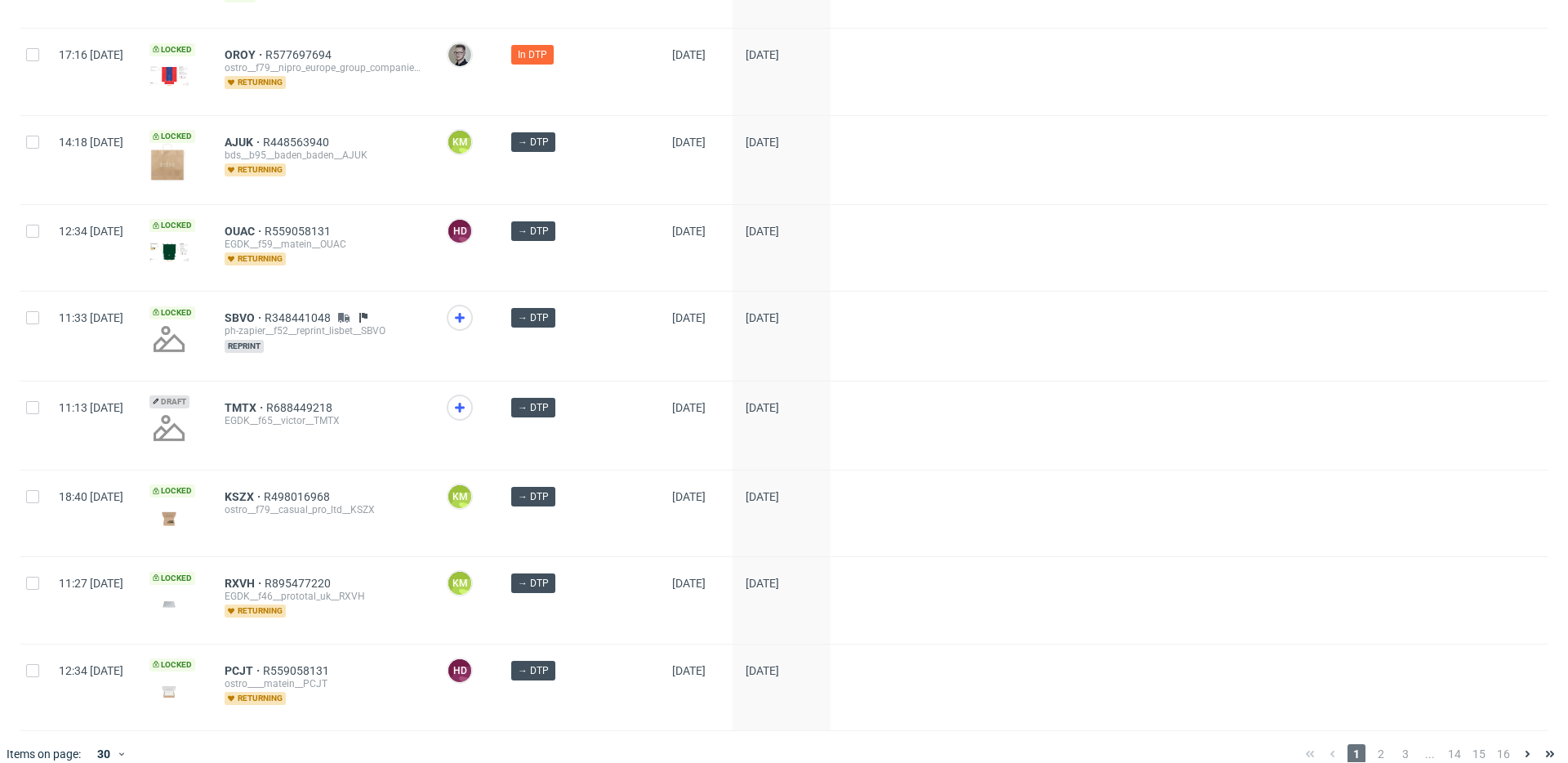
click at [1359, 715] on div "1 2 3 ... 14 15 16" at bounding box center [1430, 753] width 263 height 19
click at [1372, 715] on span "2" at bounding box center [1381, 753] width 18 height 19
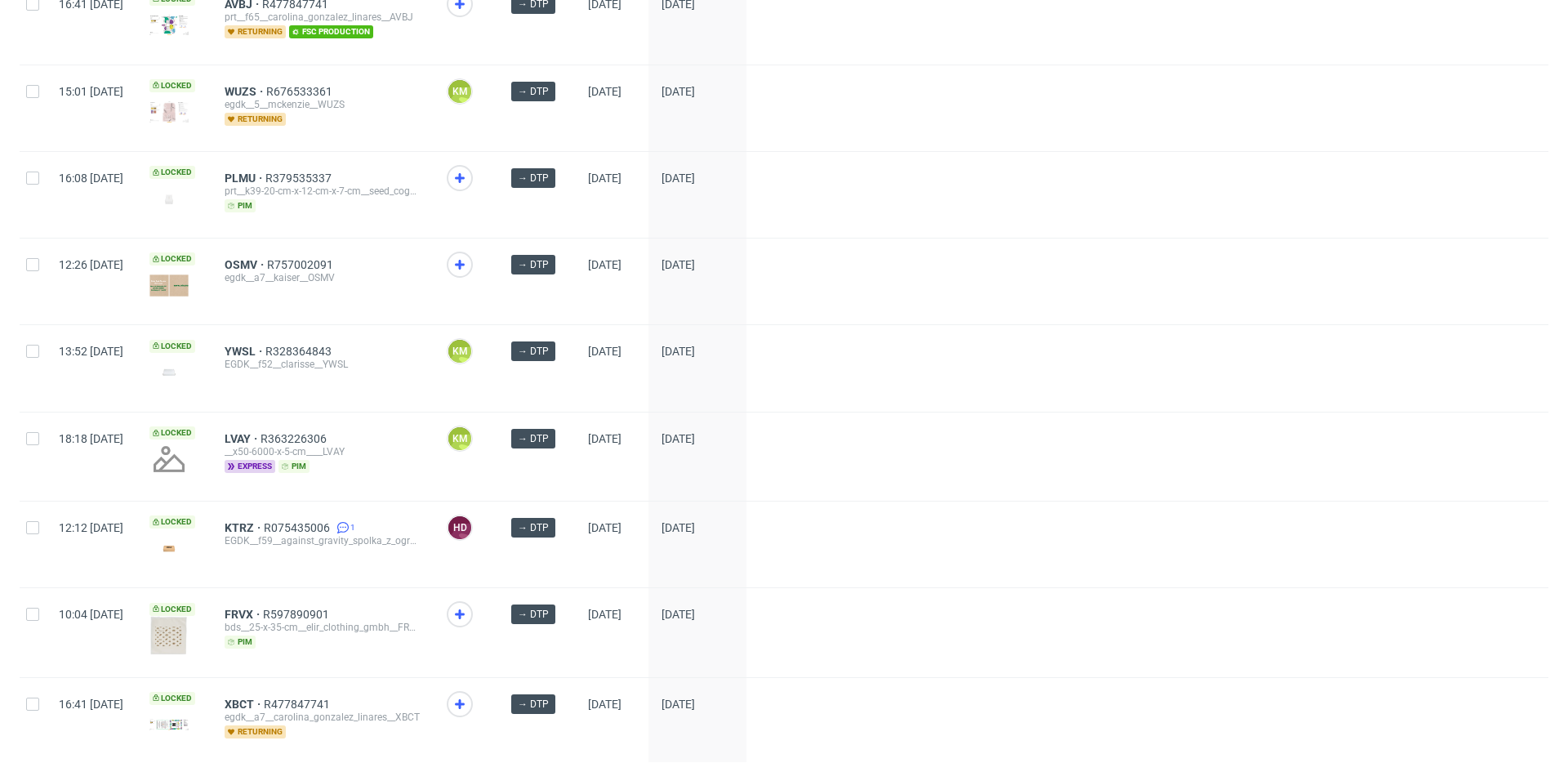
scroll to position [2127, 0]
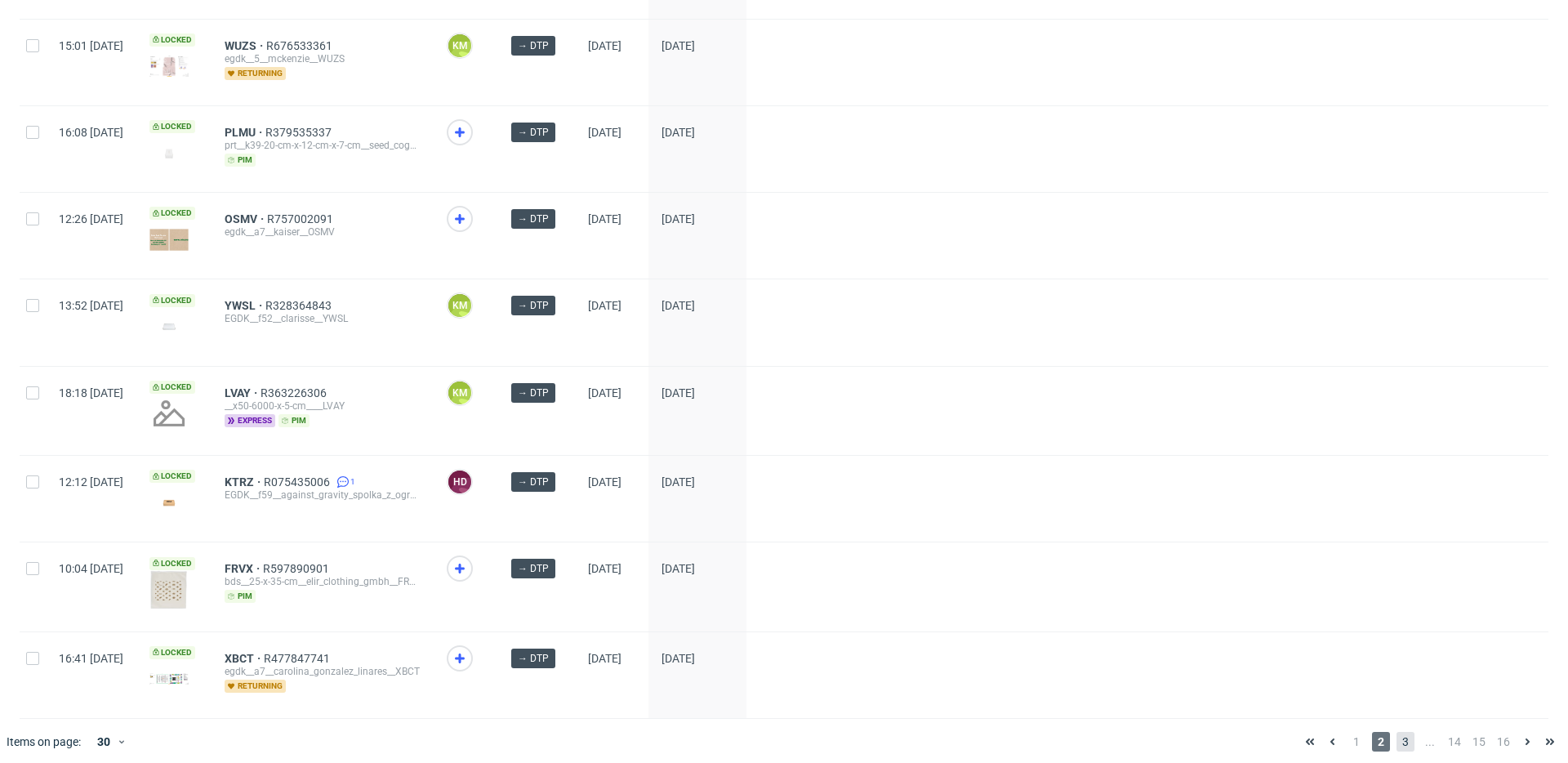
click at [1397, 715] on span "3" at bounding box center [1406, 741] width 18 height 19
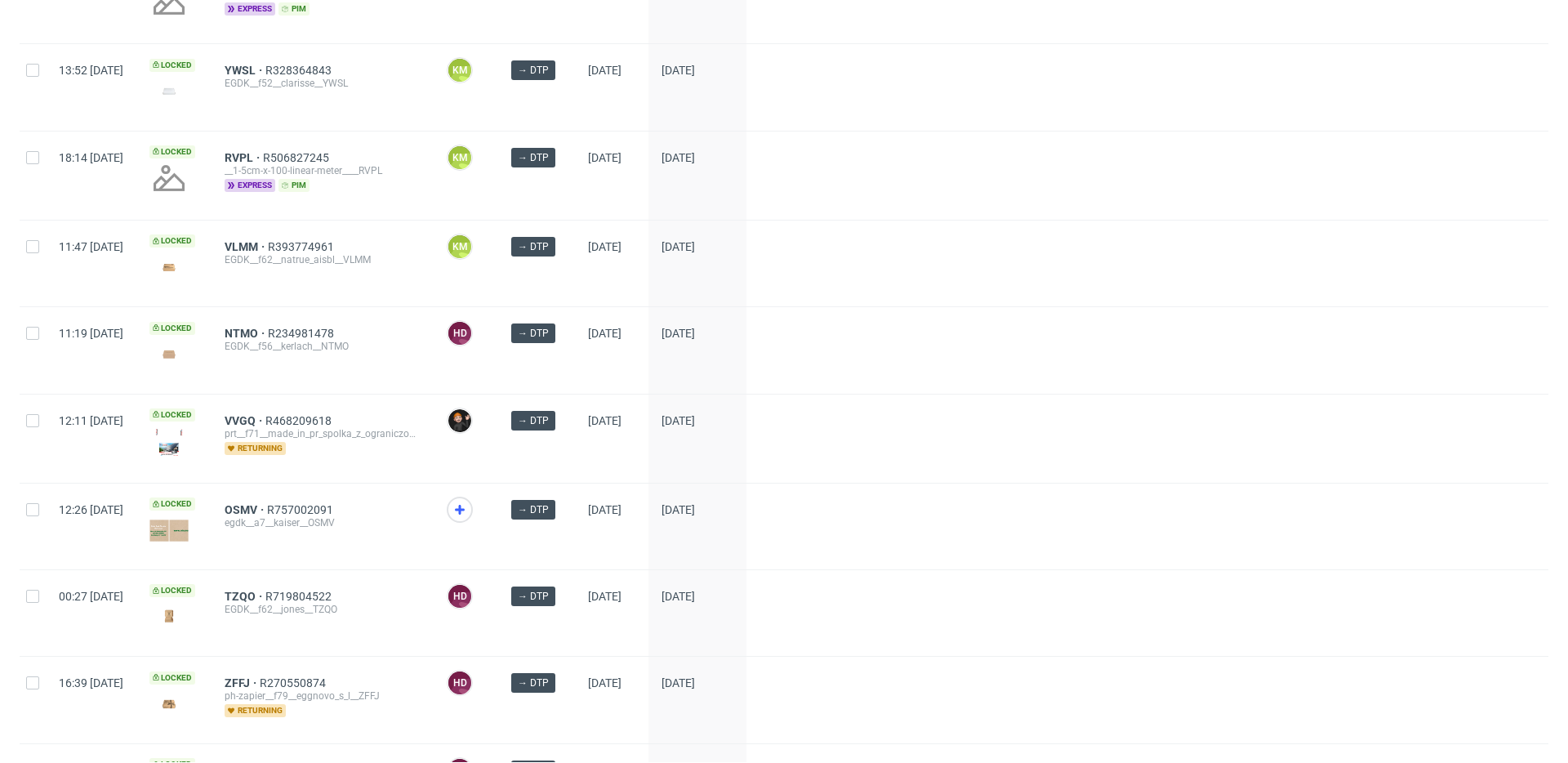
scroll to position [2115, 0]
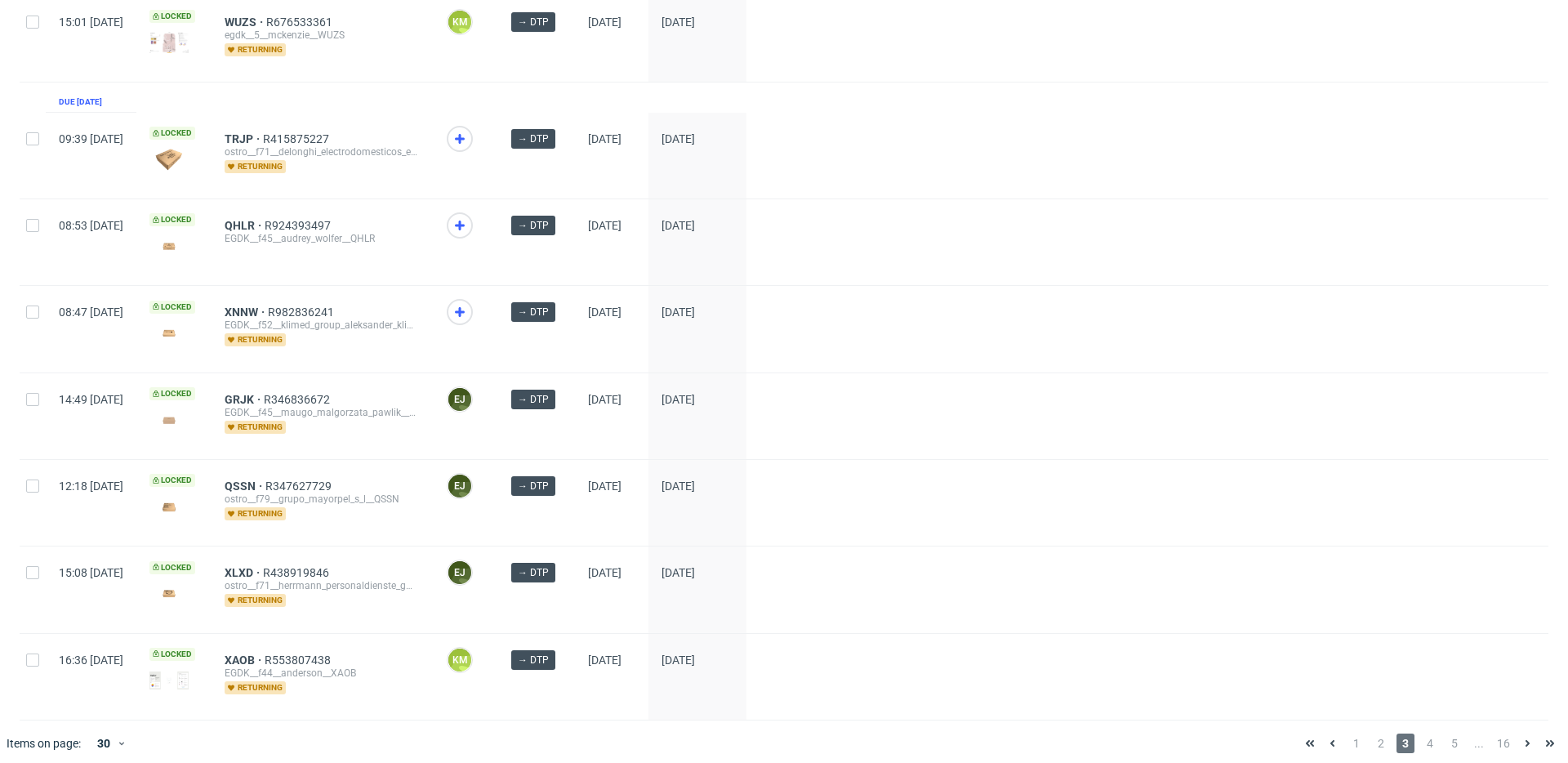
click at [1411, 715] on span "4" at bounding box center [1430, 743] width 18 height 19
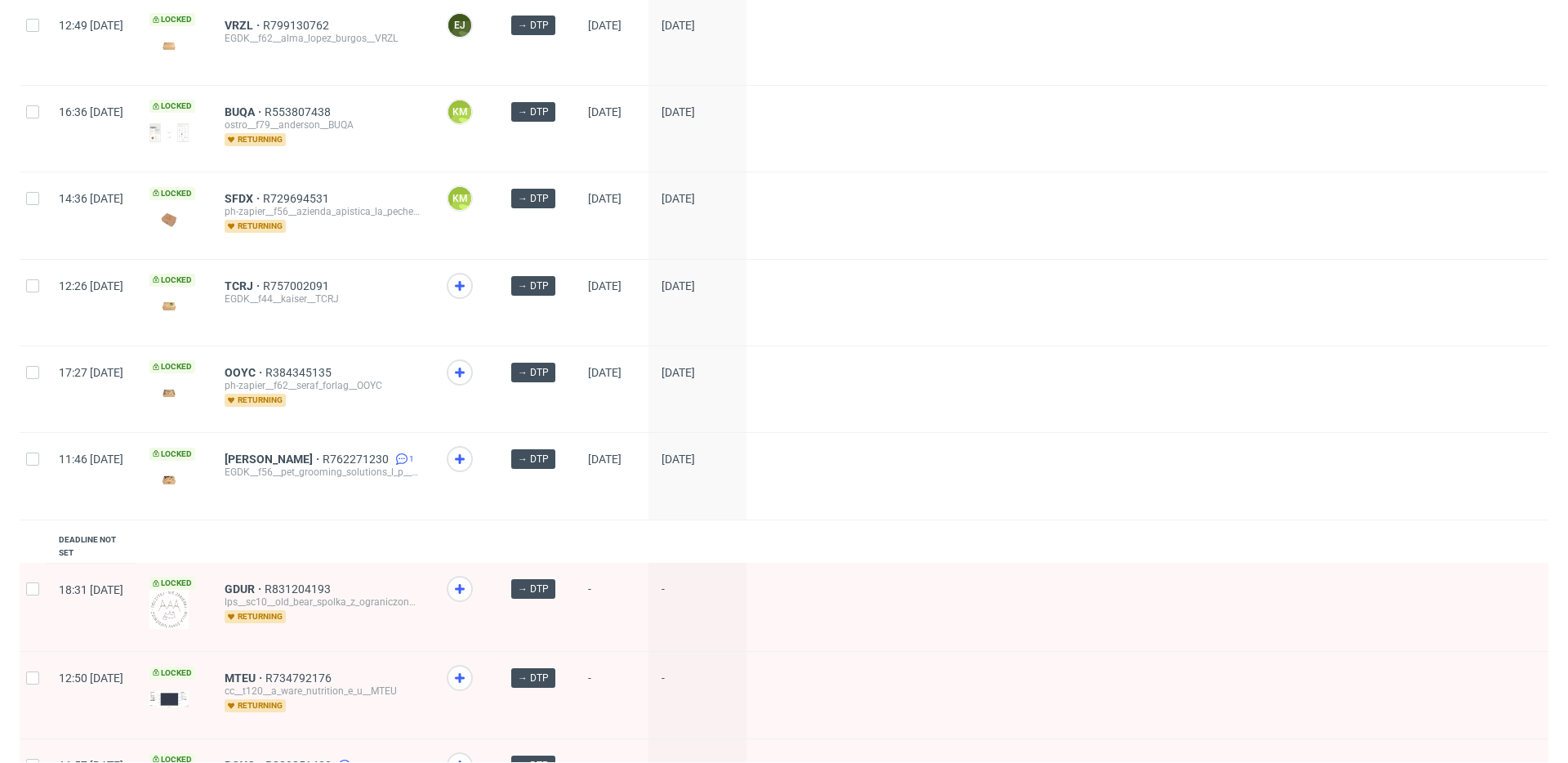
scroll to position [264, 0]
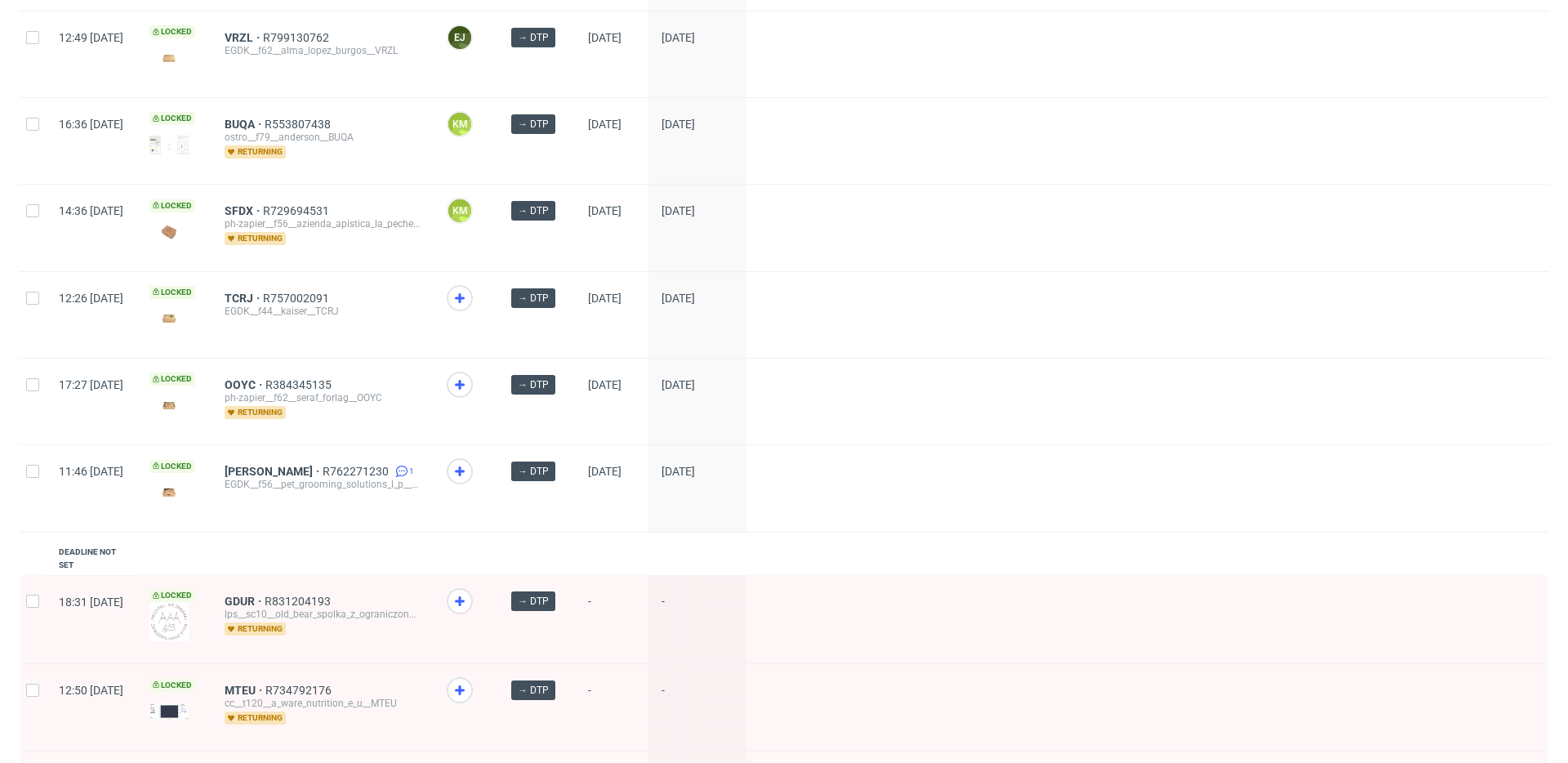
click at [46, 479] on div "11:46 [DATE]" at bounding box center [91, 487] width 91 height 85
click at [40, 445] on div at bounding box center [32, 487] width 26 height 86
click at [29, 468] on input "checkbox" at bounding box center [32, 471] width 13 height 13
checkbox input "true"
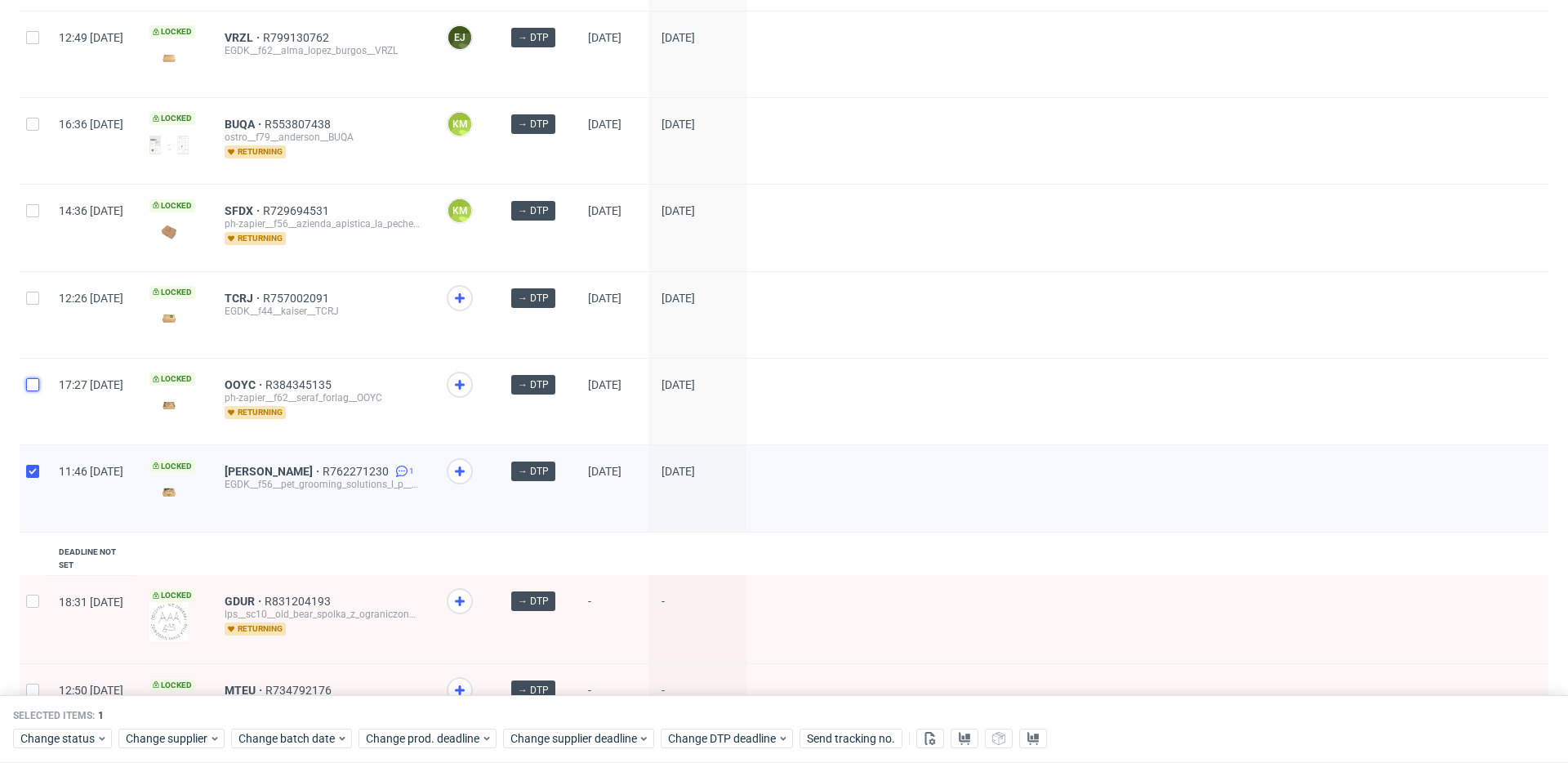
drag, startPoint x: 37, startPoint y: 379, endPoint x: 26, endPoint y: 288, distance: 91.7
click at [37, 379] on input "checkbox" at bounding box center [32, 385] width 13 height 13
checkbox input "true"
click at [22, 277] on div at bounding box center [32, 315] width 26 height 85
checkbox input "true"
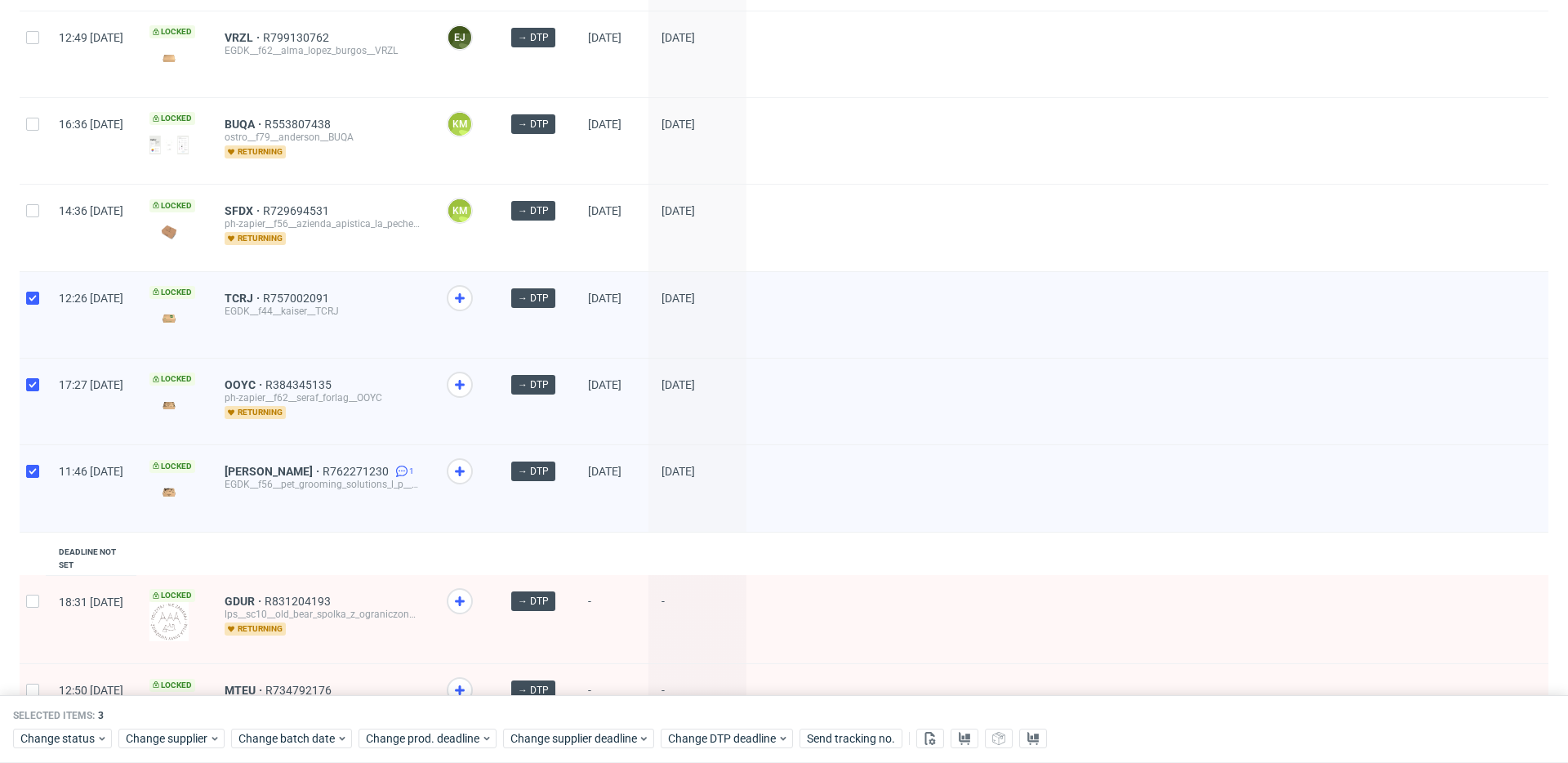
click at [21, 226] on div at bounding box center [32, 228] width 26 height 85
checkbox input "true"
click at [31, 142] on div at bounding box center [32, 140] width 26 height 85
checkbox input "true"
click at [44, 53] on div at bounding box center [32, 54] width 26 height 85
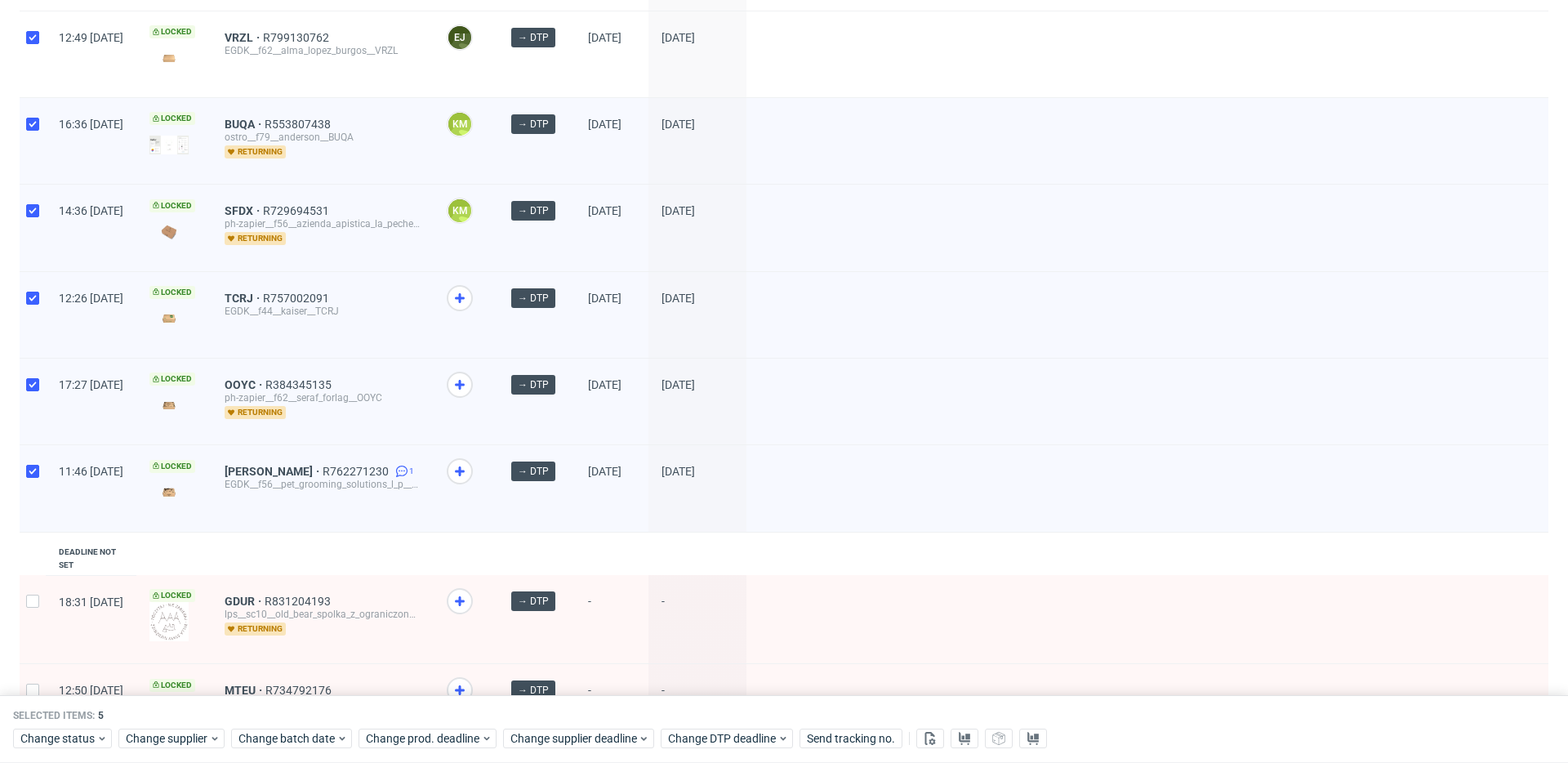
checkbox input "true"
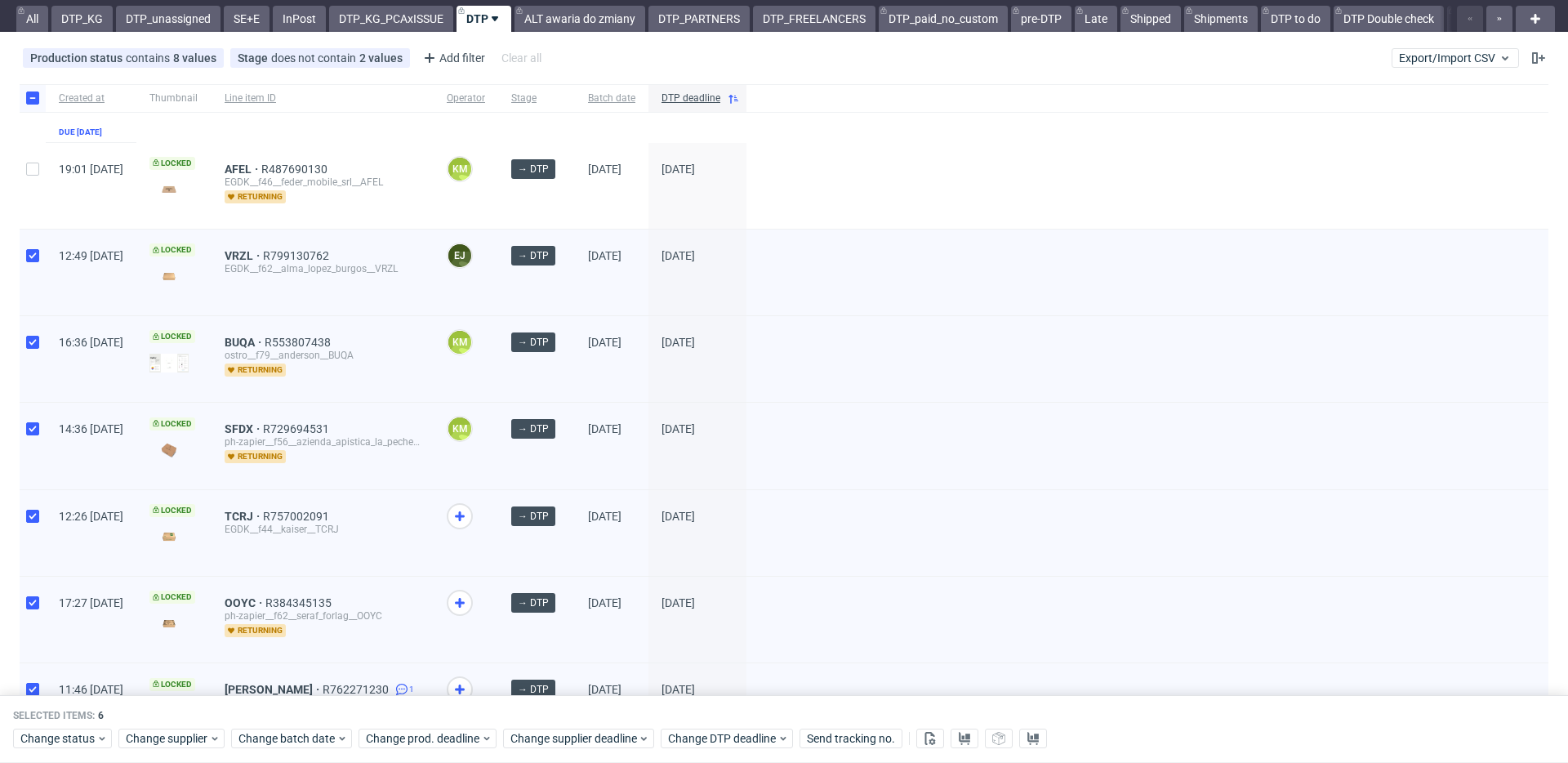
scroll to position [0, 0]
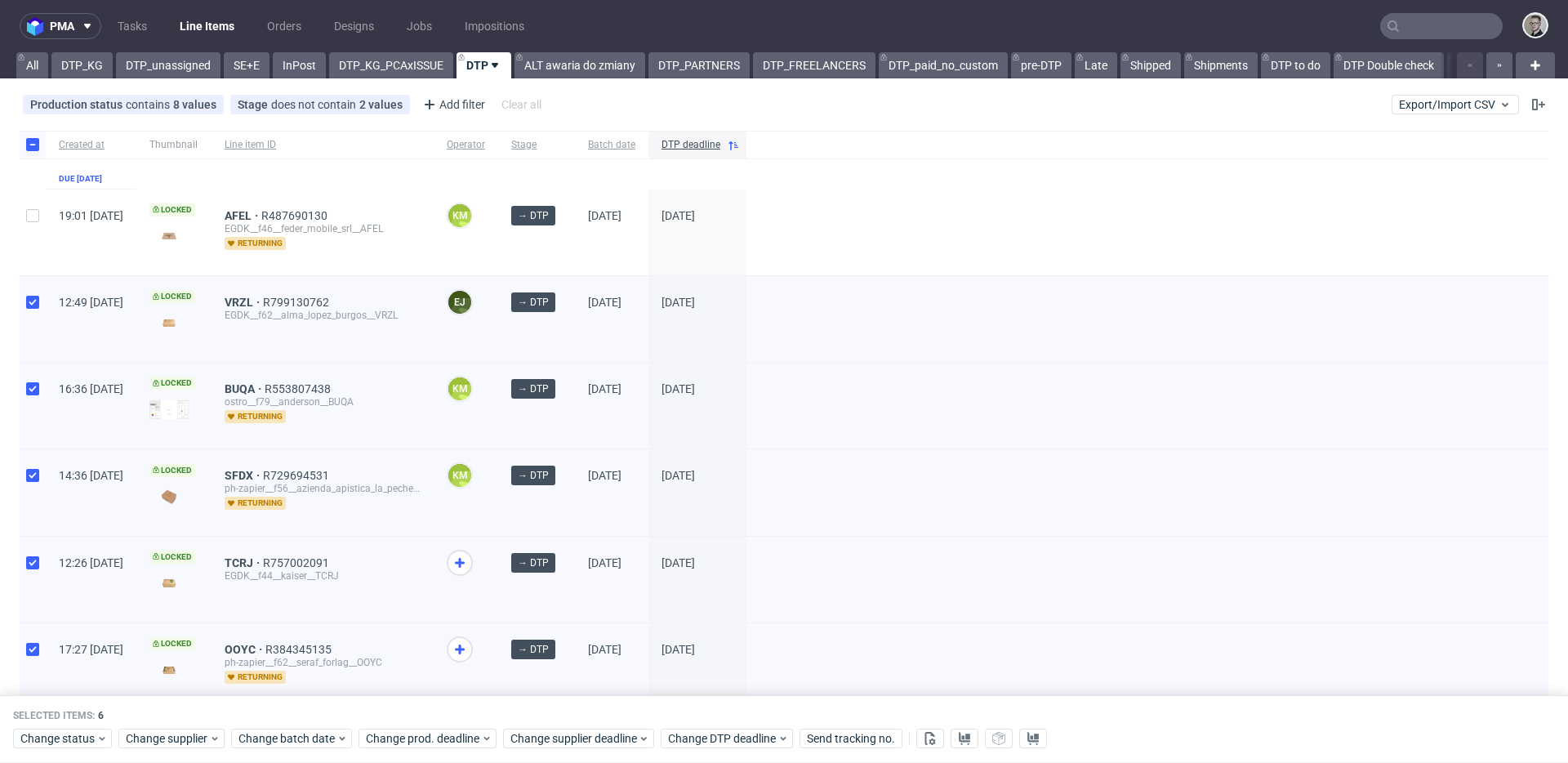
click at [32, 230] on div at bounding box center [32, 232] width 26 height 85
checkbox input "true"
click at [135, 71] on link "DTP_unassigned" at bounding box center [168, 65] width 105 height 26
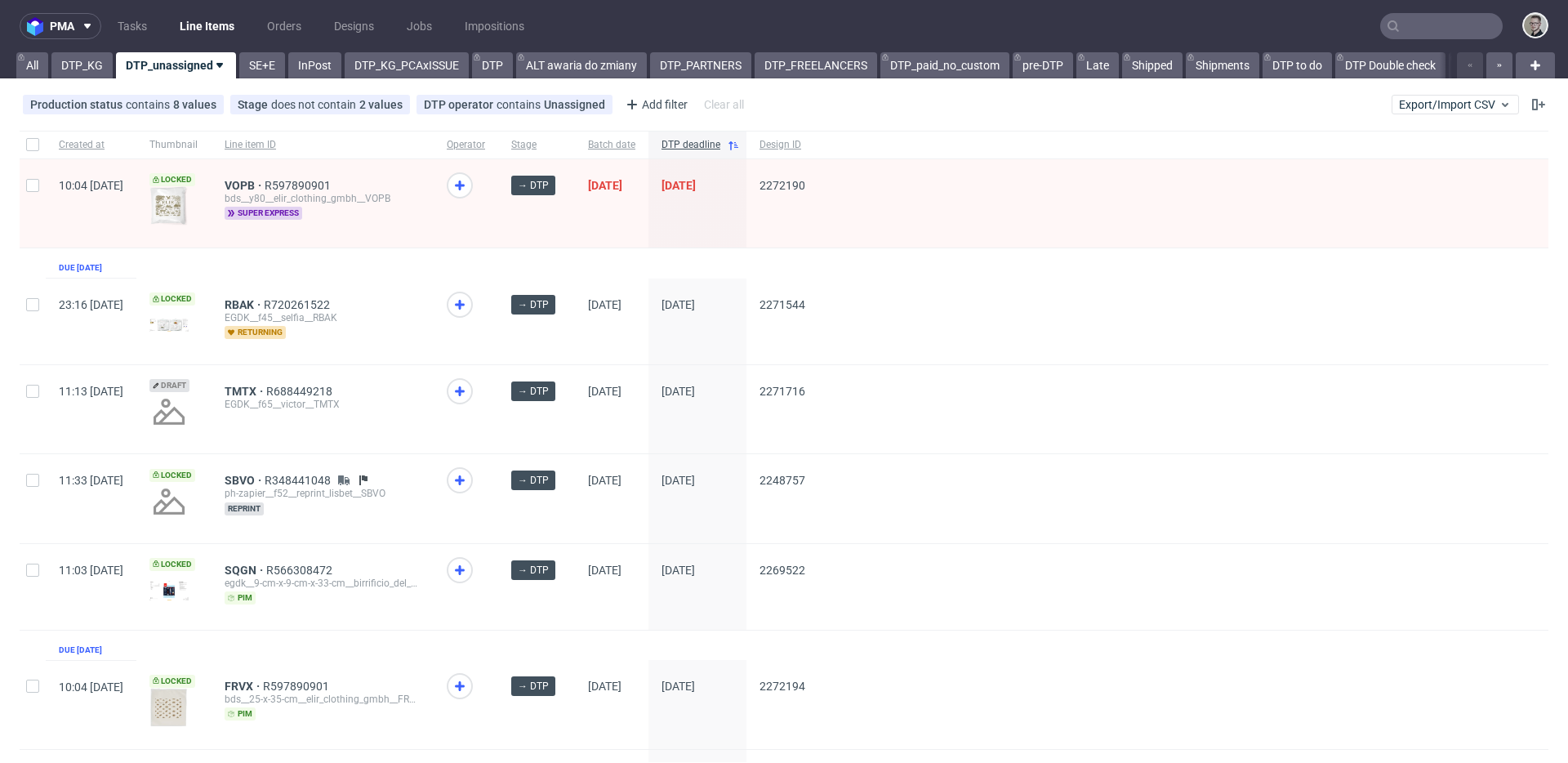
click at [433, 279] on div "RBAK R720261522 EGDK__f45__selfia__RBAK returning" at bounding box center [323, 321] width 222 height 85
click at [420, 313] on div "EGDK__f45__selfia__RBAK" at bounding box center [323, 317] width 196 height 13
click at [88, 74] on link "DTP_KG" at bounding box center [82, 65] width 61 height 26
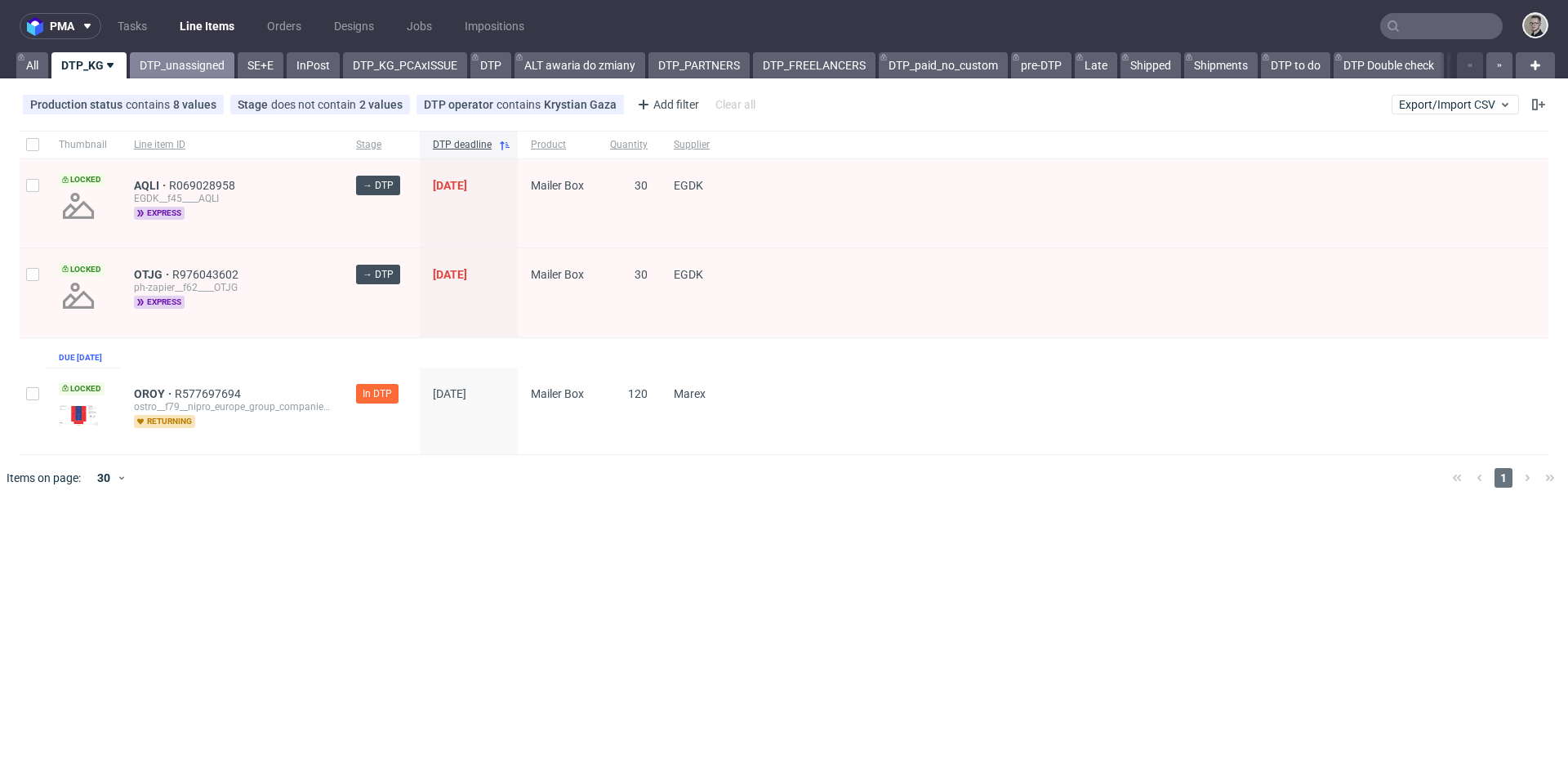
click at [167, 71] on link "DTP_unassigned" at bounding box center [182, 65] width 105 height 26
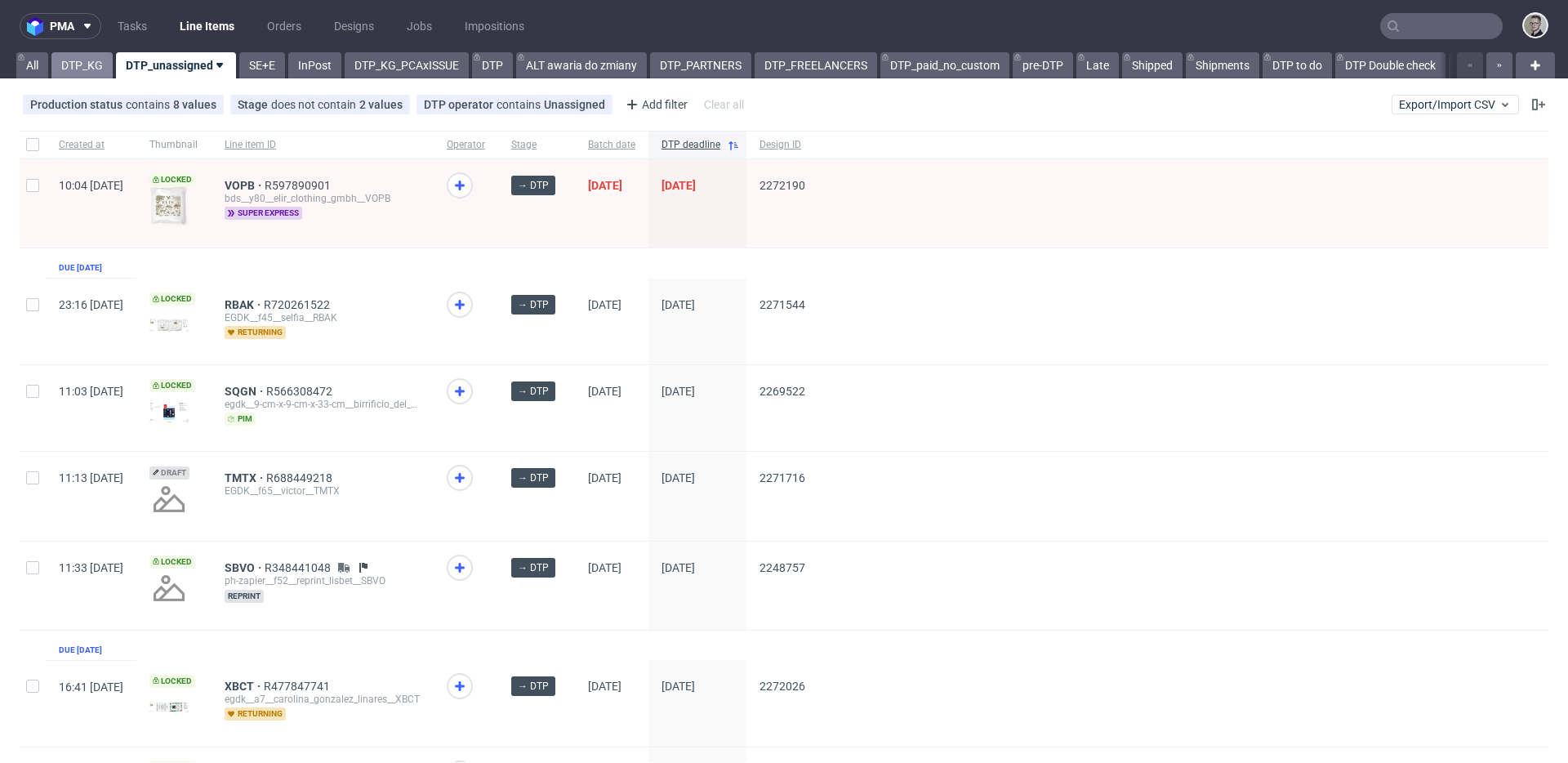
click at [94, 77] on link "DTP_KG" at bounding box center [82, 65] width 61 height 26
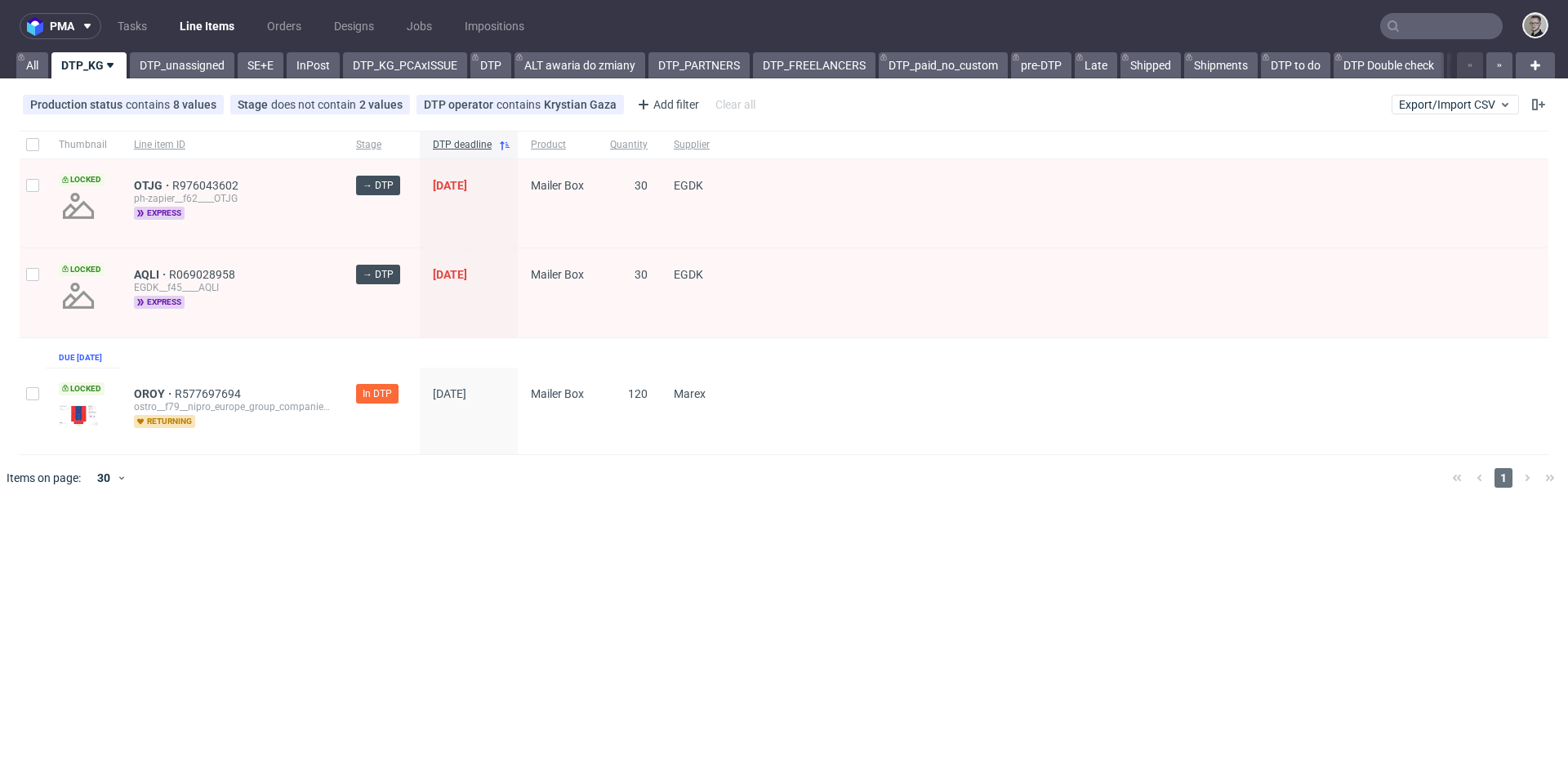
click at [575, 348] on div "Thumbnail Line item ID Stage DTP deadline Product Quantity Supplier Locked OTJG…" at bounding box center [783, 293] width 1529 height 324
click at [483, 356] on div "Thumbnail Line item ID Stage DTP deadline Product Quantity Supplier Locked OTJG…" at bounding box center [783, 293] width 1529 height 324
click at [460, 352] on div "Thumbnail Line item ID Stage DTP deadline Product Quantity Supplier Locked OTJG…" at bounding box center [783, 293] width 1529 height 324
click at [263, 393] on div "OROY R577697694 ostro__f79__nipro_europe_group_companies__OROY returning" at bounding box center [232, 410] width 222 height 86
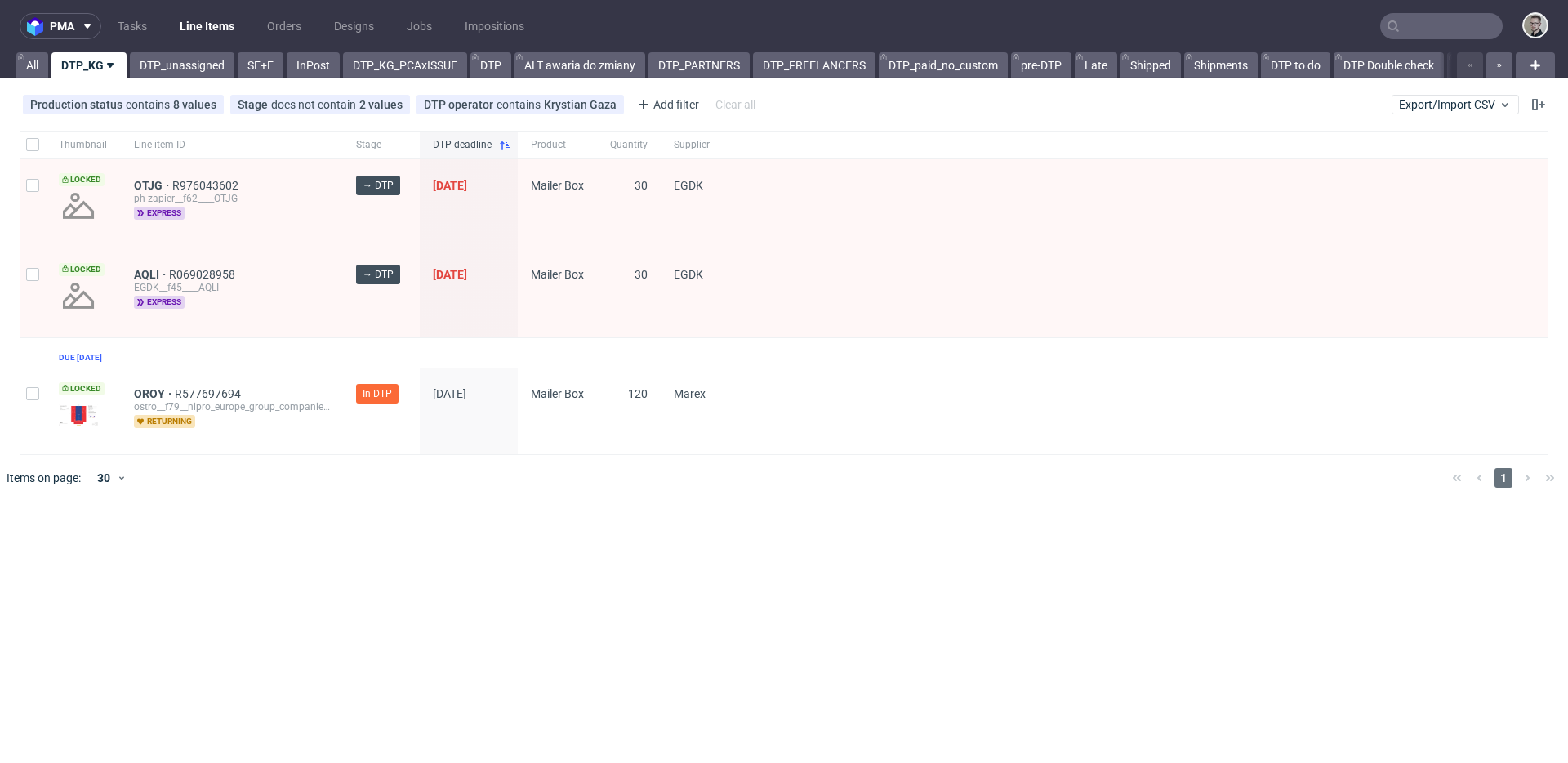
click at [338, 417] on div "OROY R577697694 ostro__f79__nipro_europe_group_companies__OROY returning" at bounding box center [232, 410] width 222 height 86
click at [339, 405] on div "OROY R577697694 ostro__f79__nipro_europe_group_companies__OROY returning" at bounding box center [232, 410] width 222 height 86
click at [317, 177] on div "OTJG R976043602 ph-zapier__f62____OTJG express" at bounding box center [232, 203] width 222 height 88
click at [324, 266] on div "AQLI R069028958 EGDK__f45____AQLI express" at bounding box center [232, 292] width 222 height 88
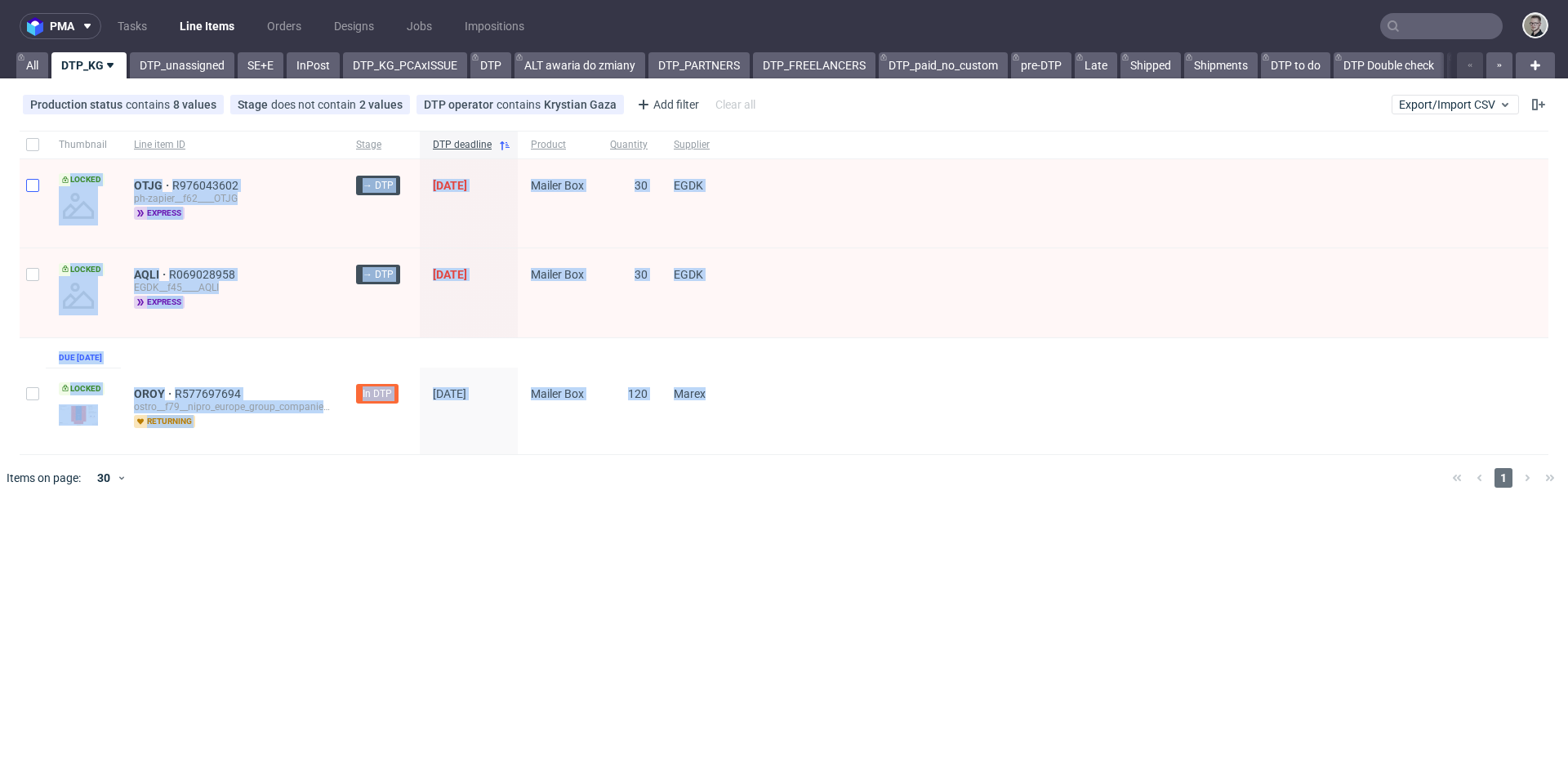
drag, startPoint x: 588, startPoint y: 374, endPoint x: 33, endPoint y: 179, distance: 588.3
click at [27, 175] on div "Thumbnail Line item ID Stage DTP deadline Product Quantity Supplier Locked OTJG…" at bounding box center [783, 293] width 1529 height 324
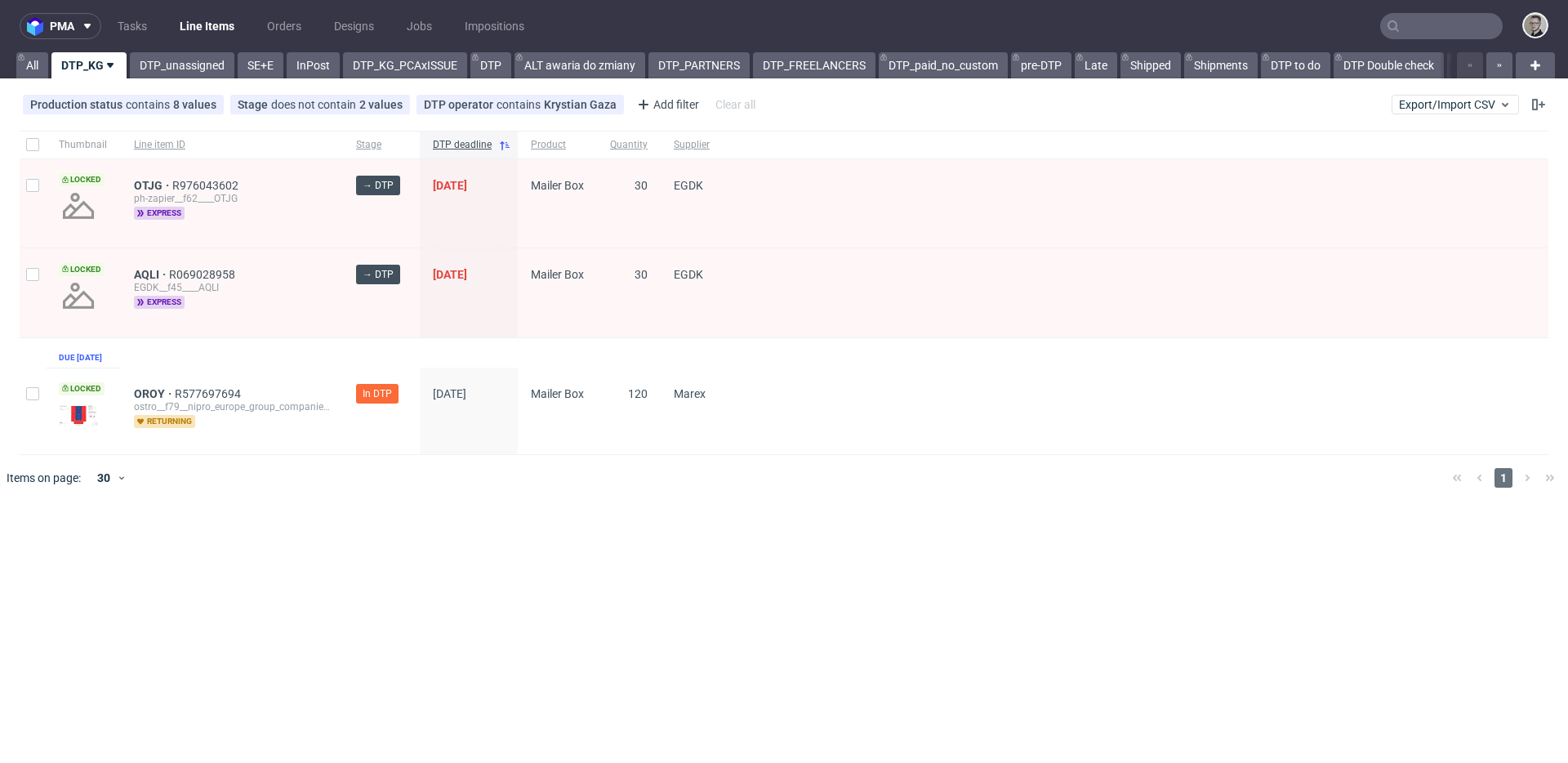
click at [979, 508] on div "Thumbnail Line item ID Stage DTP deadline Product Quantity Supplier Locked OTJG…" at bounding box center [784, 315] width 1568 height 383
click at [194, 62] on link "DTP_unassigned" at bounding box center [182, 65] width 105 height 26
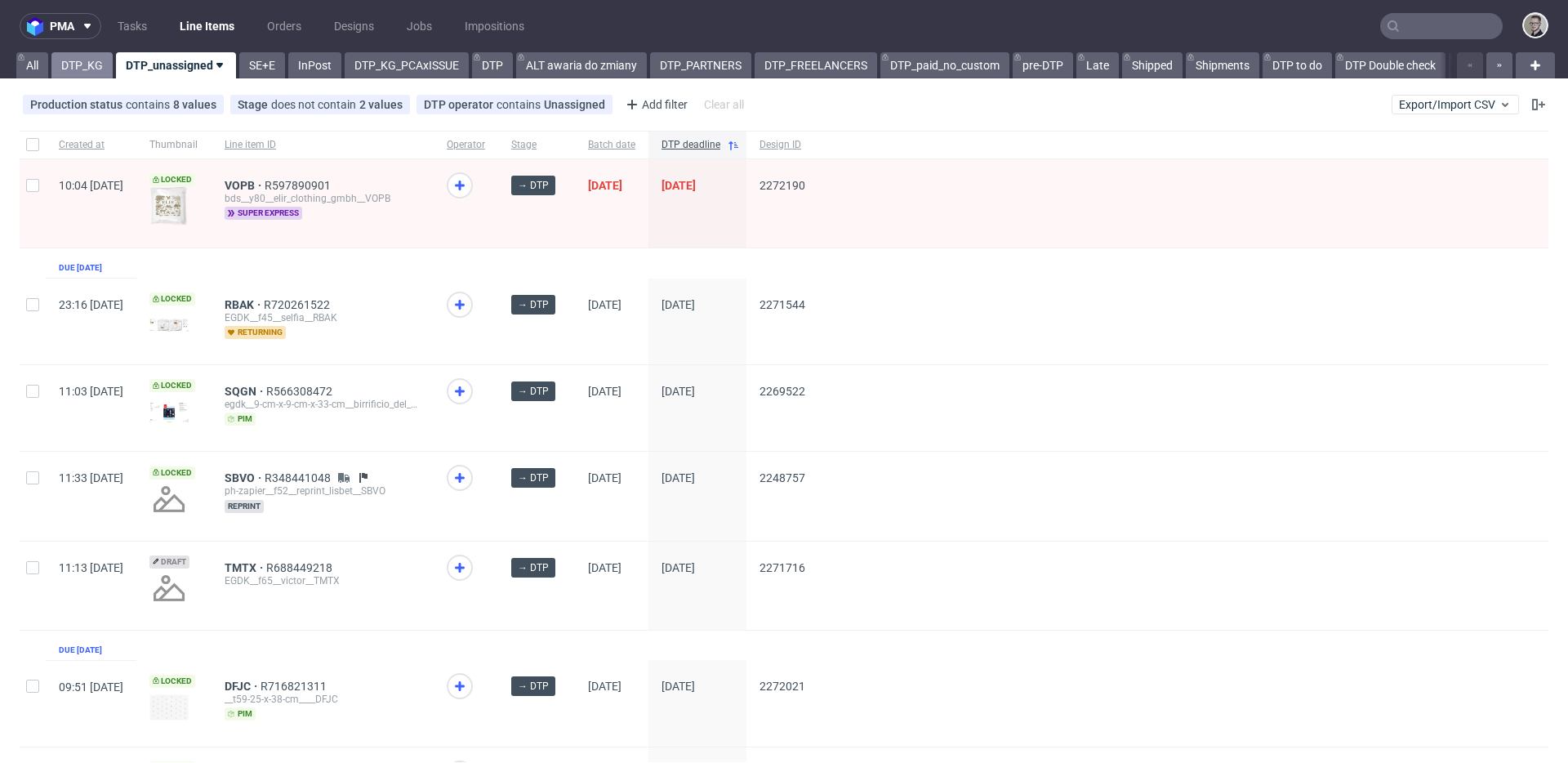
click at [97, 67] on link "DTP_KG" at bounding box center [82, 65] width 61 height 26
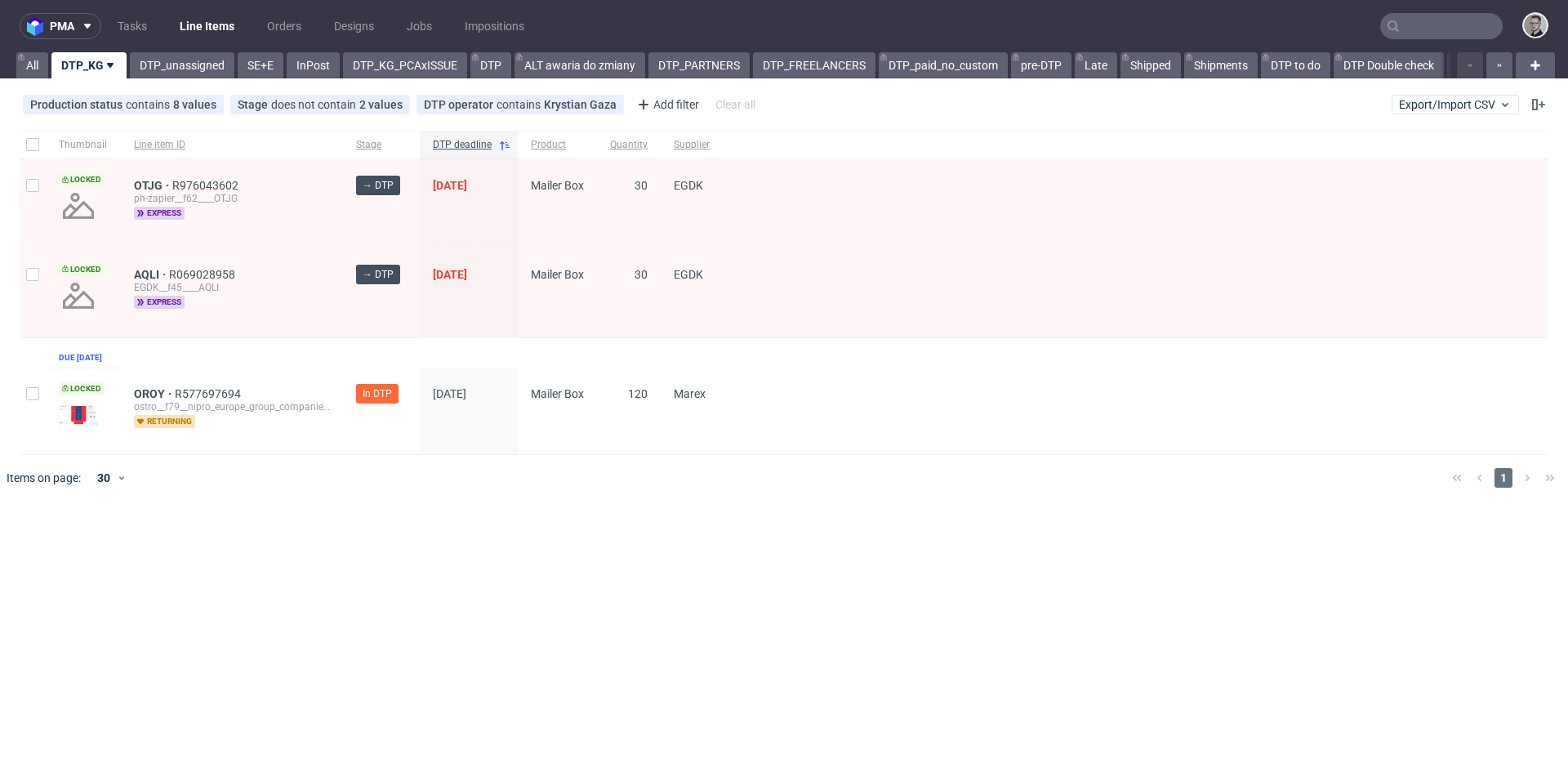
click at [300, 358] on div "Thumbnail Line item ID Stage DTP deadline Product Quantity Supplier Locked OTJG…" at bounding box center [783, 293] width 1529 height 324
click at [177, 65] on link "DTP_unassigned" at bounding box center [182, 65] width 105 height 26
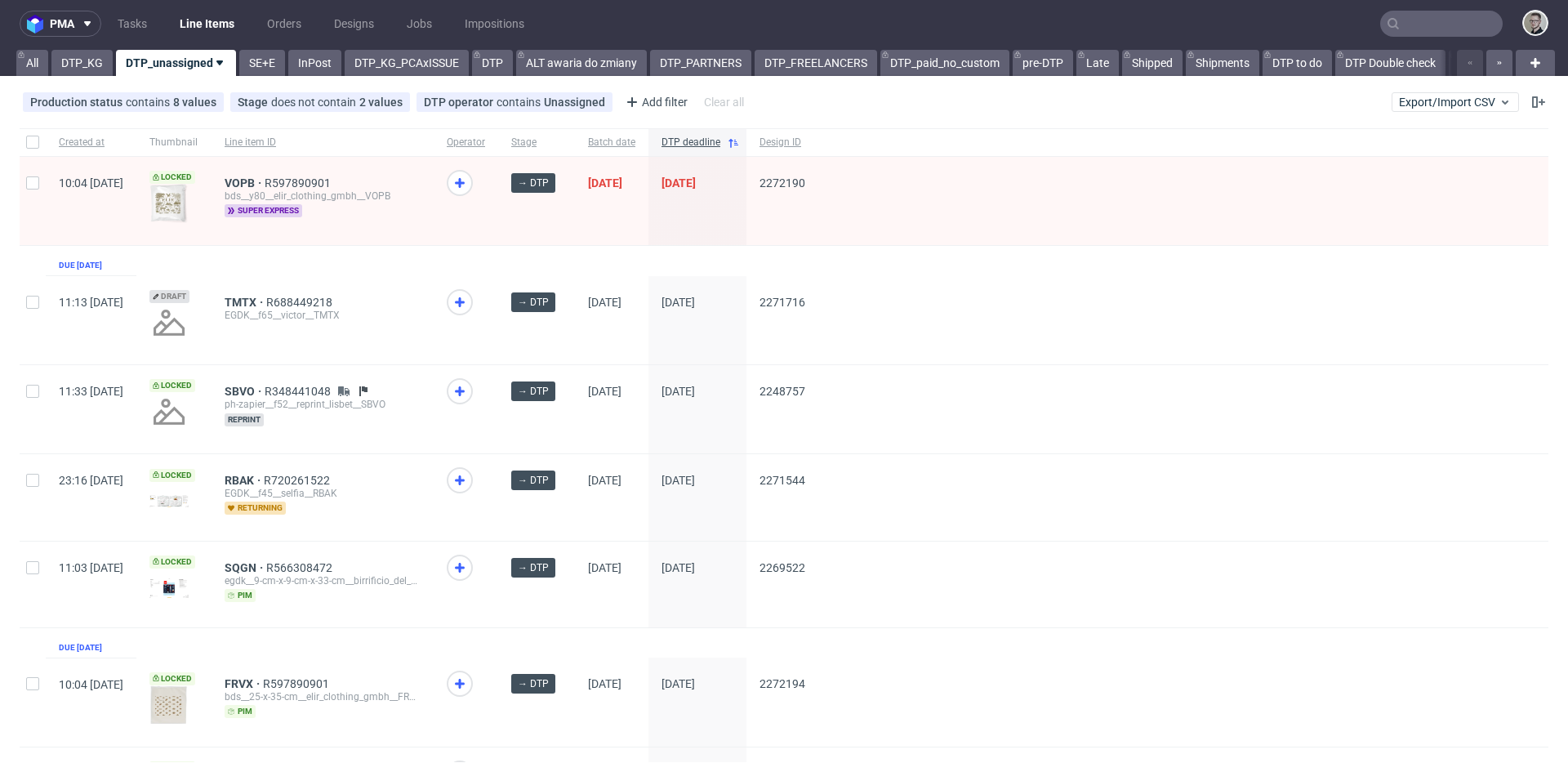
scroll to position [3, 0]
click at [264, 182] on span "VOPB" at bounding box center [245, 181] width 40 height 13
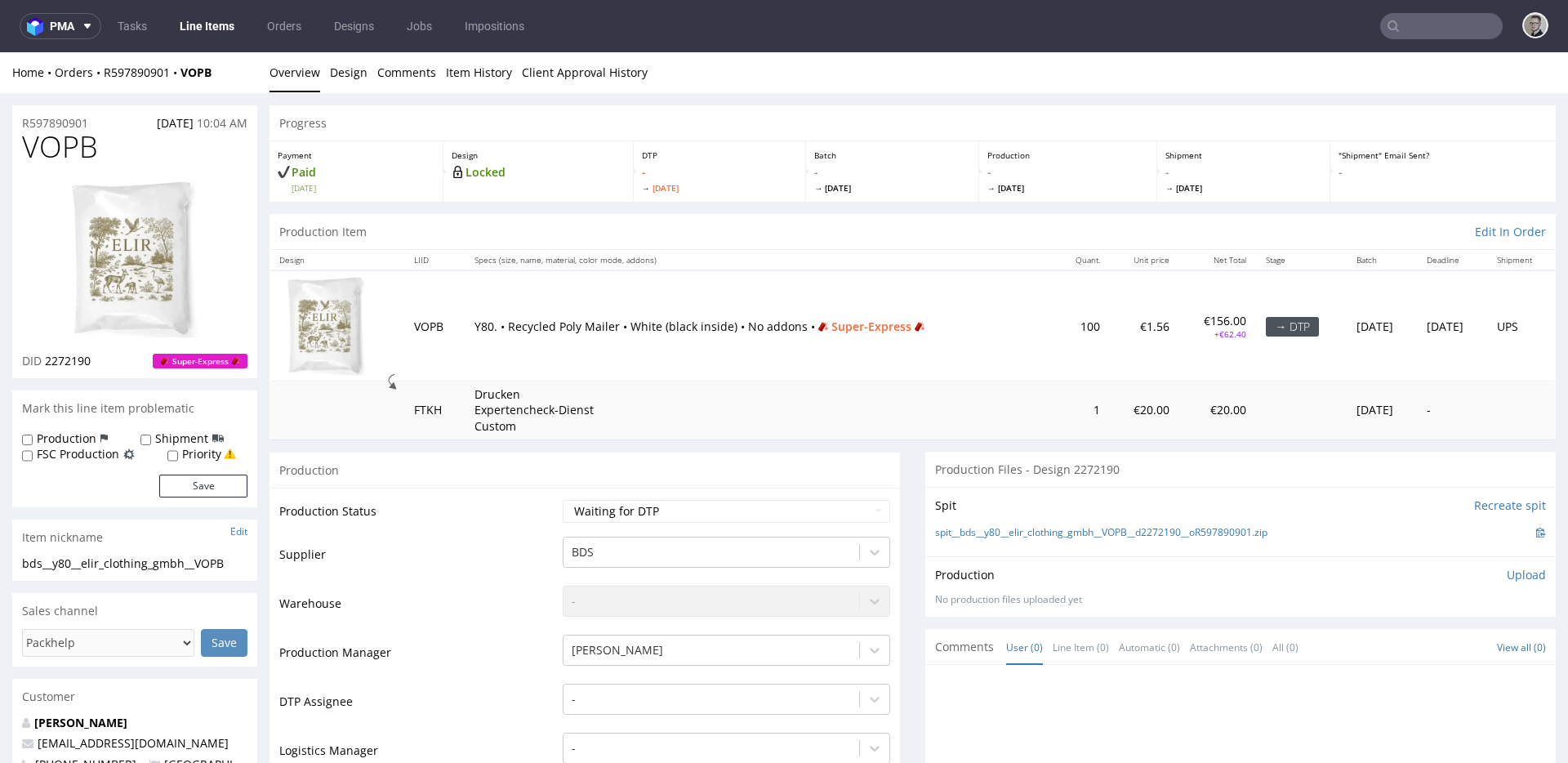
click at [510, 224] on div "Production Item Edit In Order" at bounding box center [912, 231] width 1286 height 36
click at [490, 119] on div "Progress" at bounding box center [912, 123] width 1286 height 36
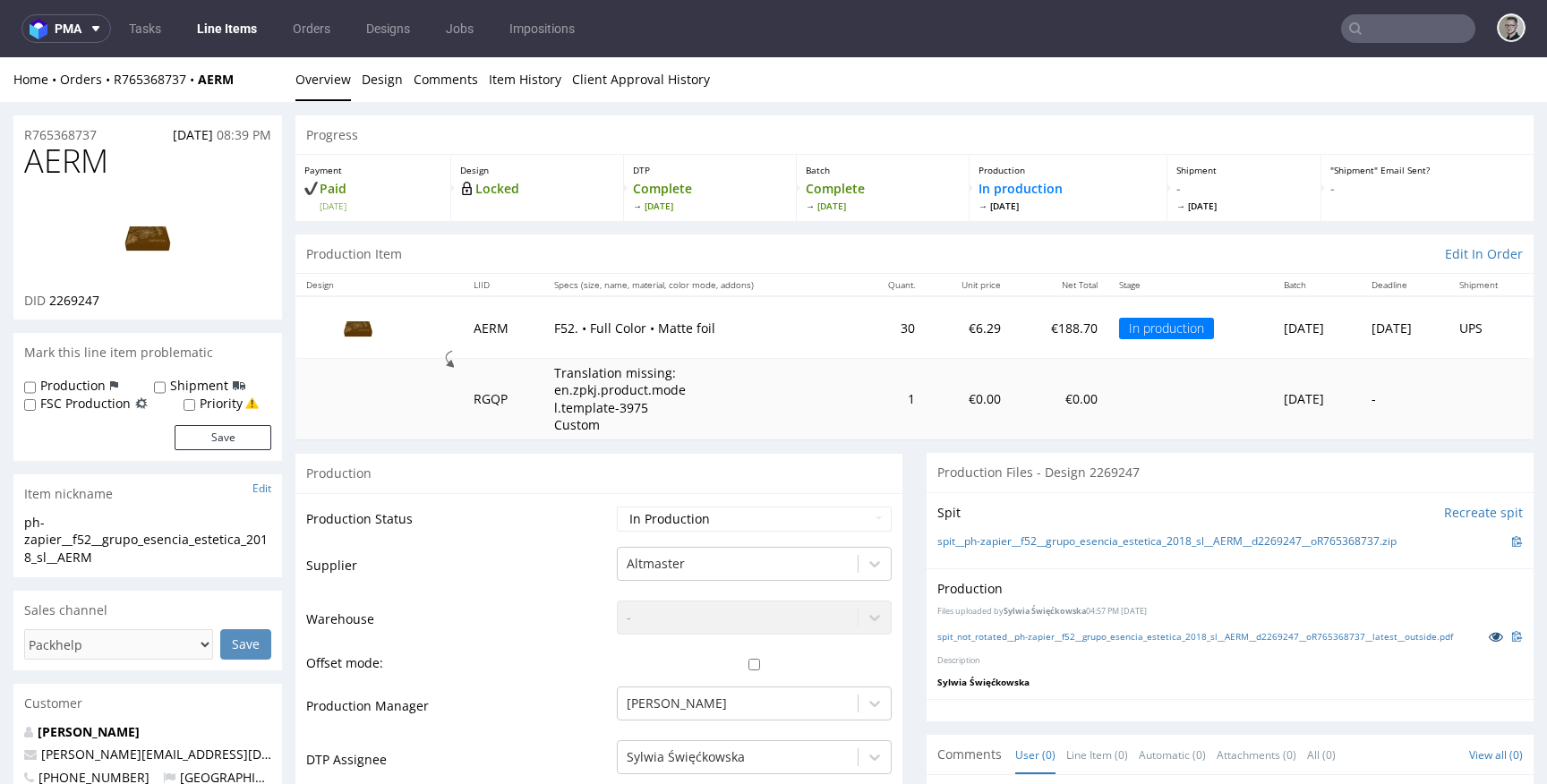
click at [1490, 638] on icon at bounding box center [1496, 636] width 14 height 12
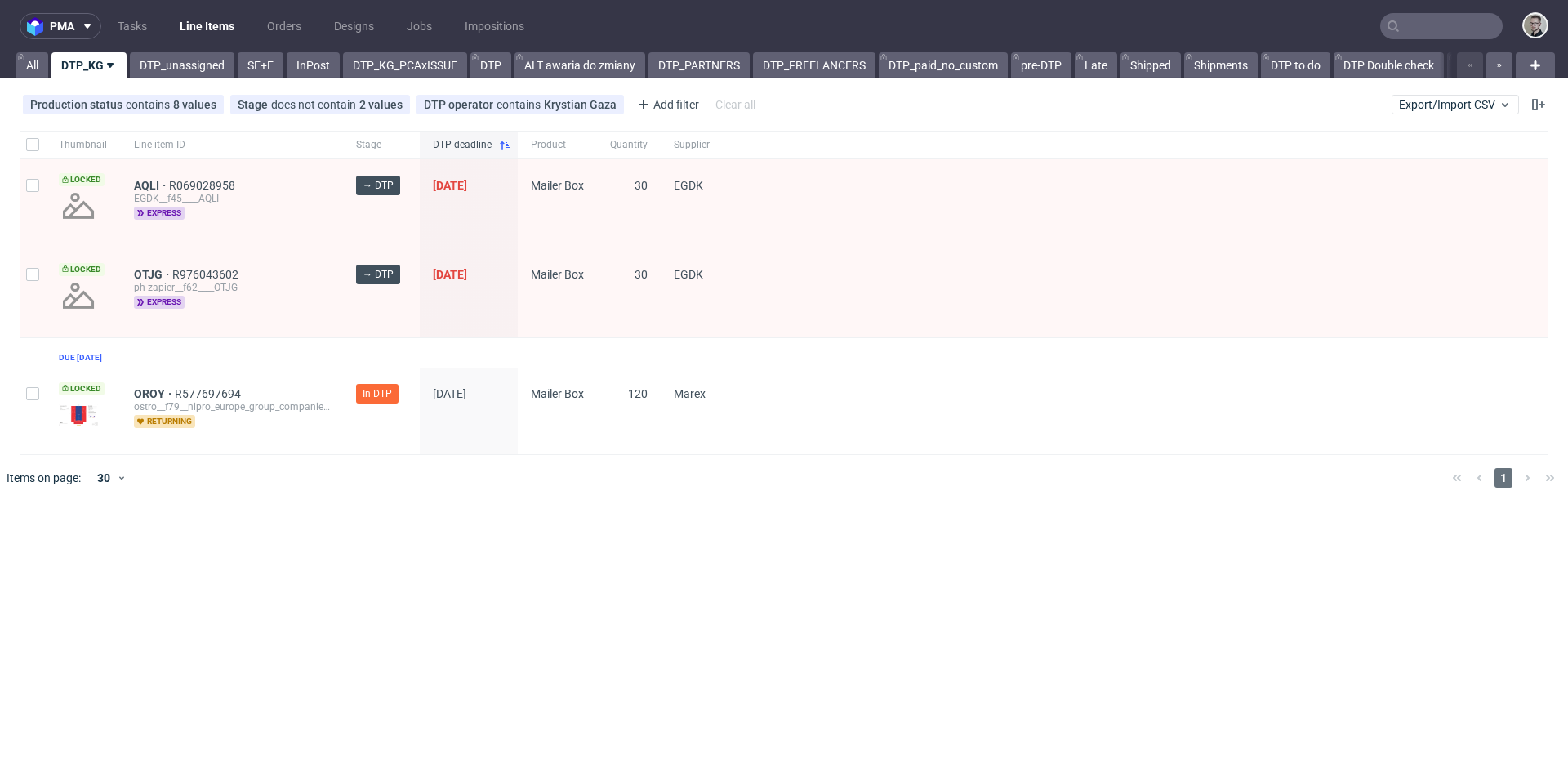
click at [909, 102] on div "Production status contains 8 values Not Defined, Waiting for DTP, Waiting for D…" at bounding box center [784, 104] width 1568 height 39
click at [291, 364] on div "Thumbnail Line item ID Stage DTP deadline Product Quantity Supplier Locked AQLI…" at bounding box center [783, 293] width 1529 height 324
click at [221, 72] on link "DTP_unassigned" at bounding box center [182, 65] width 105 height 26
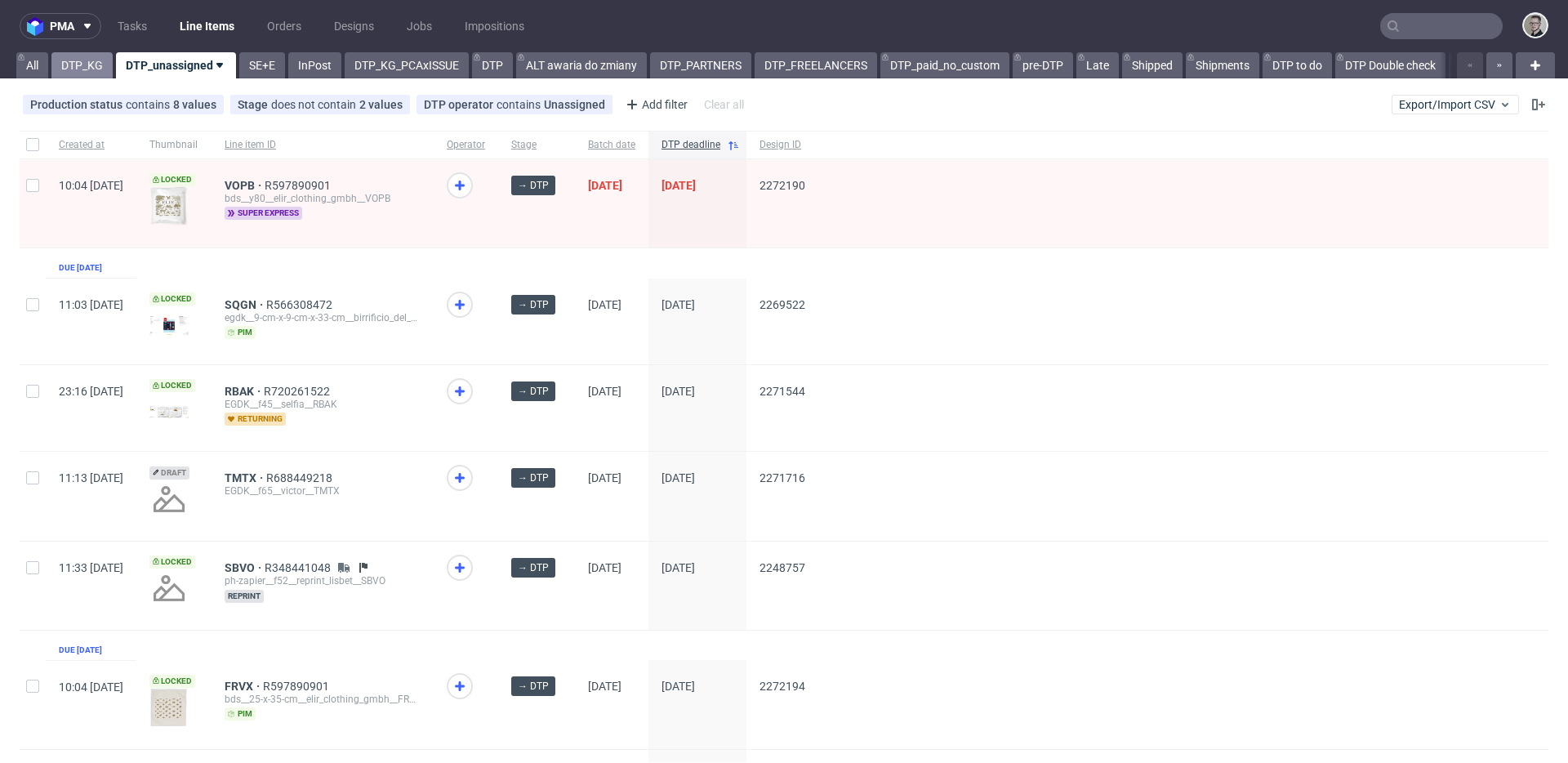
click at [81, 66] on link "DTP_KG" at bounding box center [82, 65] width 61 height 26
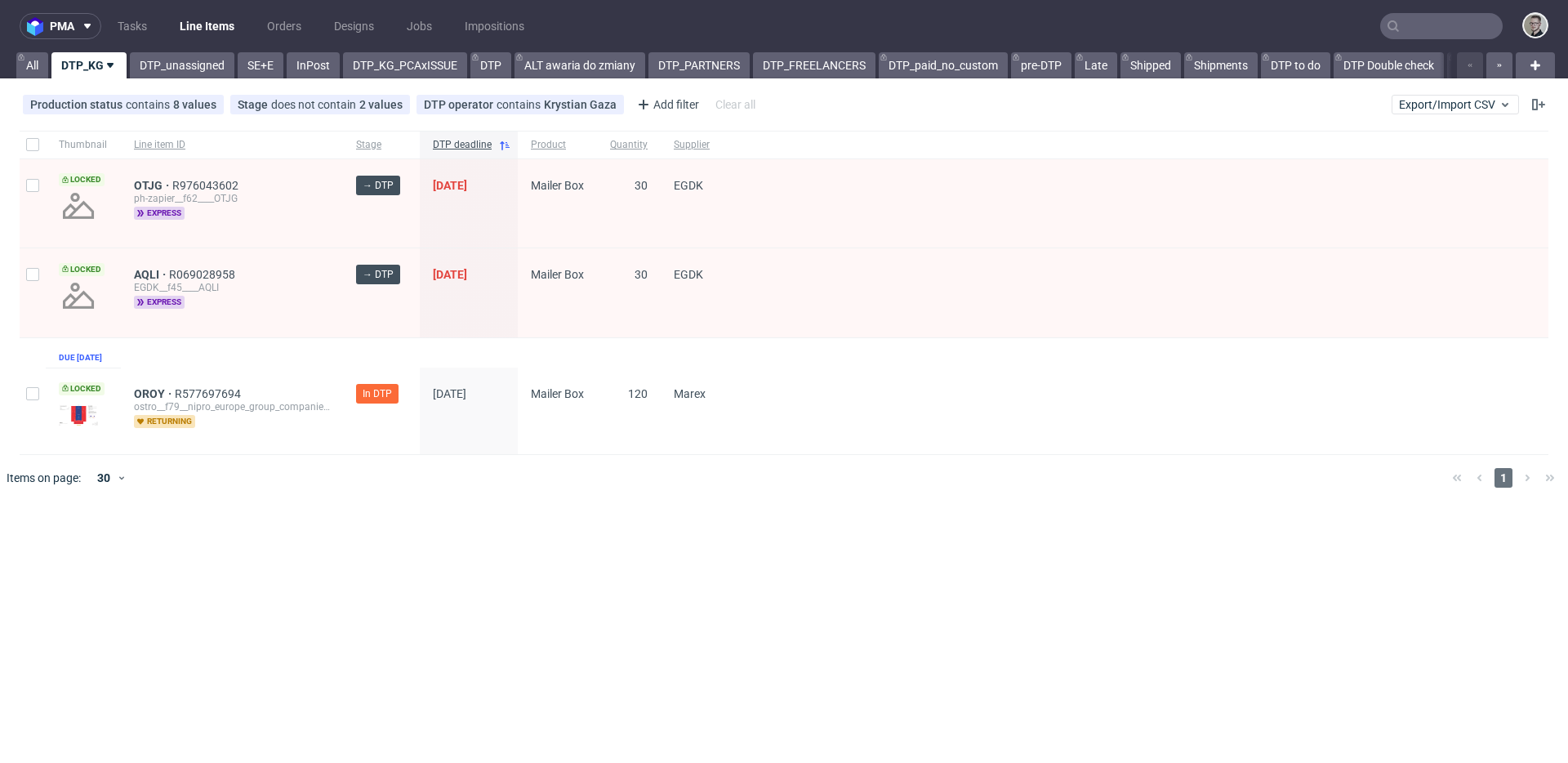
click at [299, 369] on div "Thumbnail Line item ID Stage DTP deadline Product Quantity Supplier Locked OTJG…" at bounding box center [783, 293] width 1529 height 324
click at [279, 389] on div "OROY R577697694 ostro__f79__nipro_europe_group_companies__OROY returning" at bounding box center [232, 410] width 222 height 86
click at [285, 434] on span "OROY R577697694 ostro__f79__nipro_europe_group_companies__OROY returning" at bounding box center [232, 411] width 196 height 47
click at [278, 386] on div "OROY R577697694 ostro__f79__nipro_europe_group_companies__OROY returning" at bounding box center [232, 410] width 222 height 86
click at [296, 276] on div "AQLI R069028958" at bounding box center [232, 274] width 196 height 13
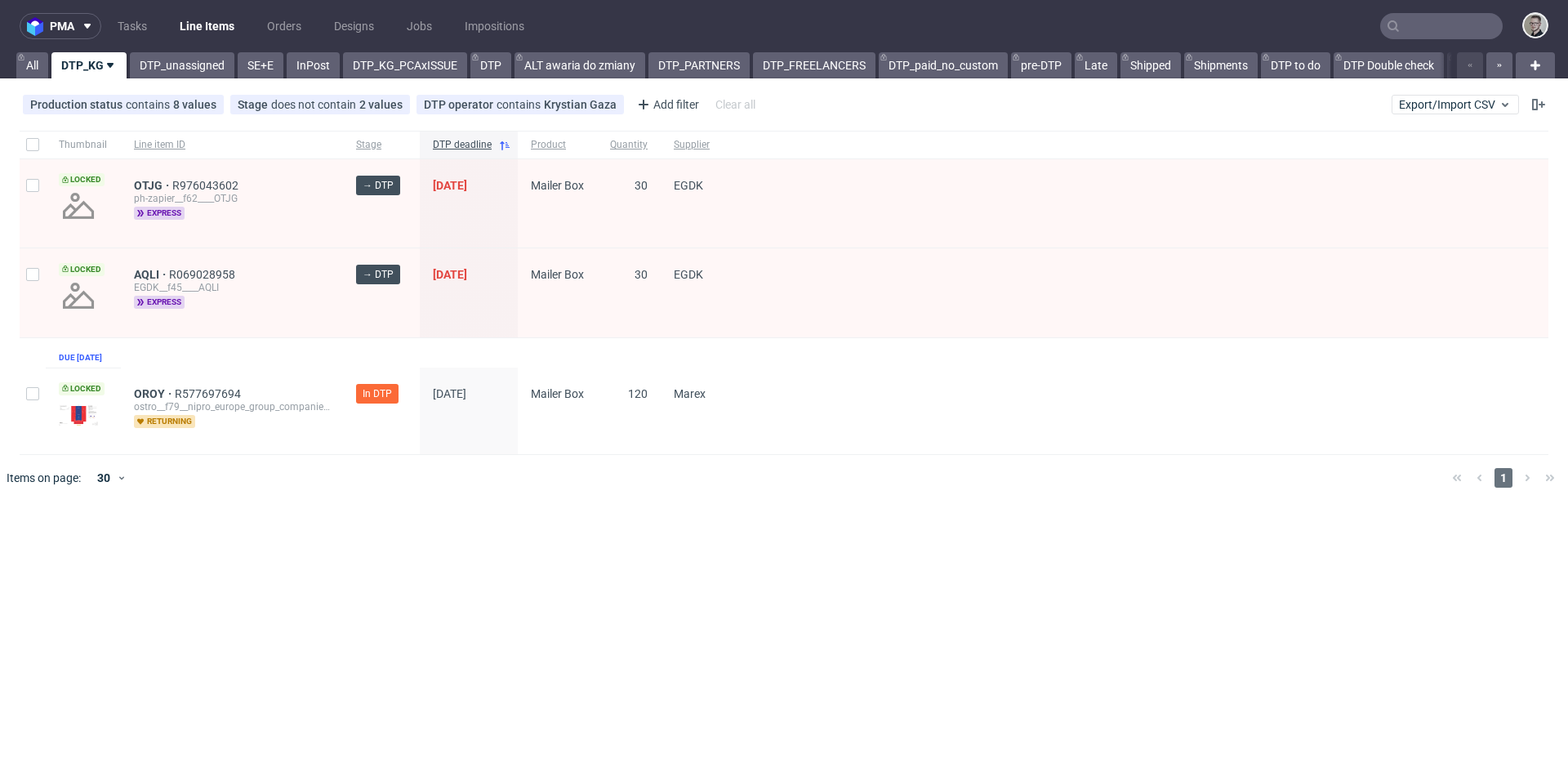
click at [303, 169] on div "OTJG R976043602 ph-zapier__f62____OTJG express" at bounding box center [232, 203] width 222 height 88
click at [402, 373] on div "Thumbnail Line item ID Stage DTP deadline Product Quantity Supplier Locked OTJG…" at bounding box center [783, 293] width 1529 height 324
click at [844, 435] on div at bounding box center [1135, 410] width 826 height 86
click at [562, 425] on span "Mailer Box" at bounding box center [557, 411] width 53 height 47
click at [739, 425] on div at bounding box center [1135, 410] width 826 height 86
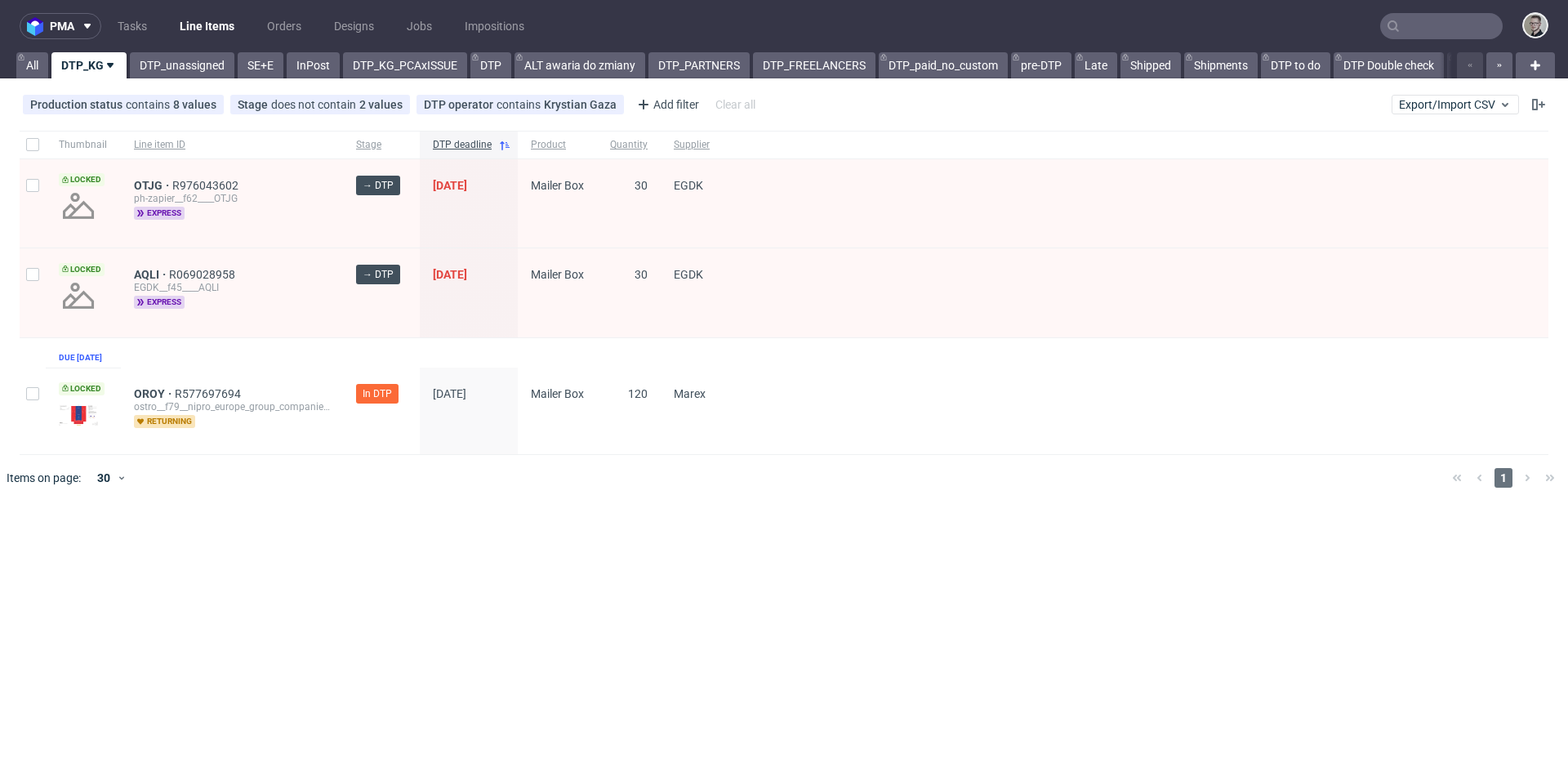
click at [978, 350] on div "Thumbnail Line item ID Stage DTP deadline Product Quantity Supplier Locked OTJG…" at bounding box center [783, 293] width 1529 height 324
click at [928, 367] on div "Thumbnail Line item ID Stage DTP deadline Product Quantity Supplier Locked OTJG…" at bounding box center [783, 293] width 1529 height 324
click at [612, 306] on span "30" at bounding box center [629, 292] width 37 height 49
click at [804, 423] on div at bounding box center [1135, 410] width 826 height 86
click at [598, 430] on div "120" at bounding box center [629, 410] width 64 height 86
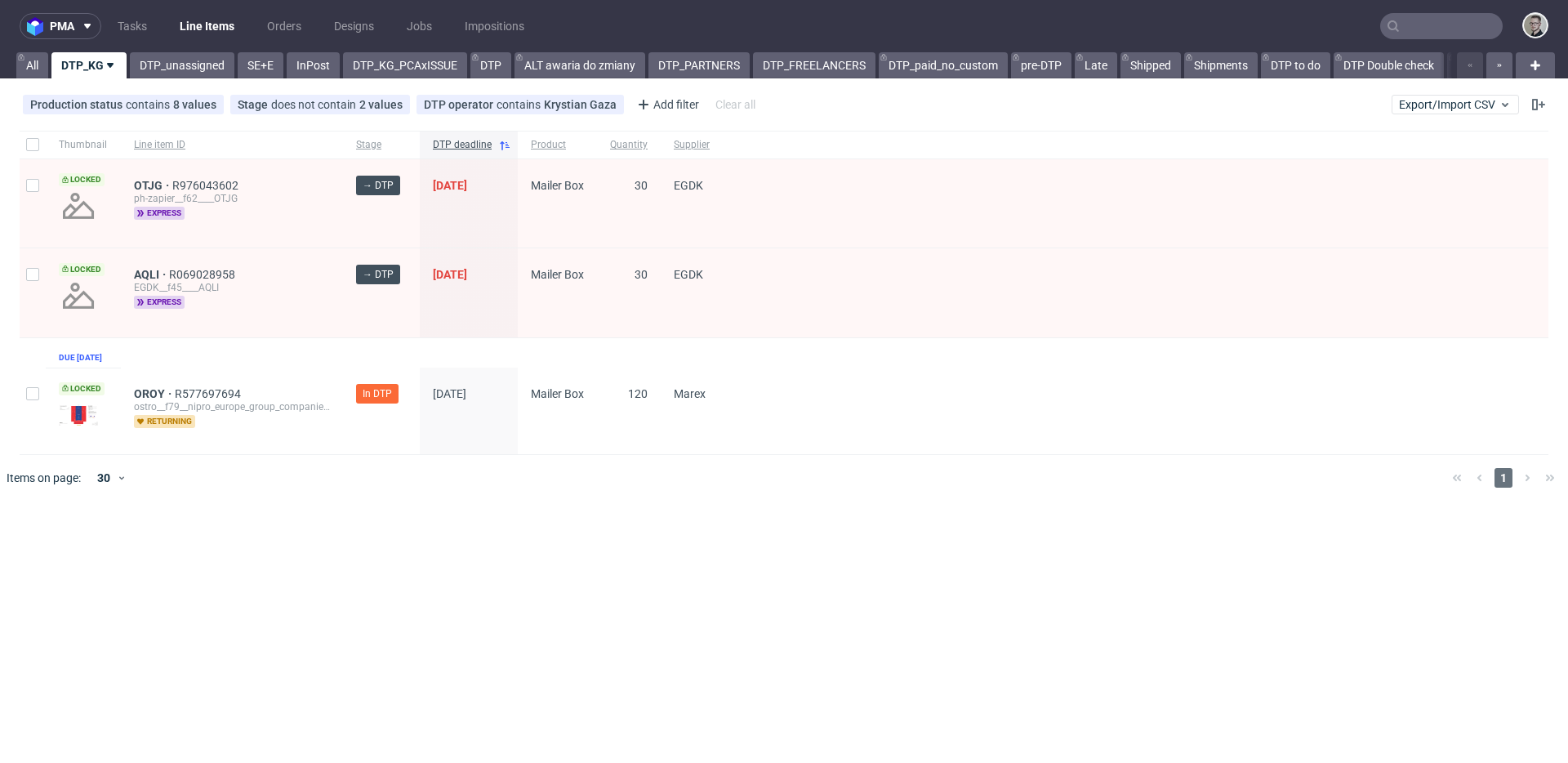
click at [621, 342] on div "Thumbnail Line item ID Stage DTP deadline Product Quantity Supplier Locked OTJG…" at bounding box center [783, 293] width 1529 height 324
click at [503, 387] on div "[DATE]" at bounding box center [468, 410] width 98 height 86
click at [212, 73] on link "DTP_unassigned" at bounding box center [182, 65] width 105 height 26
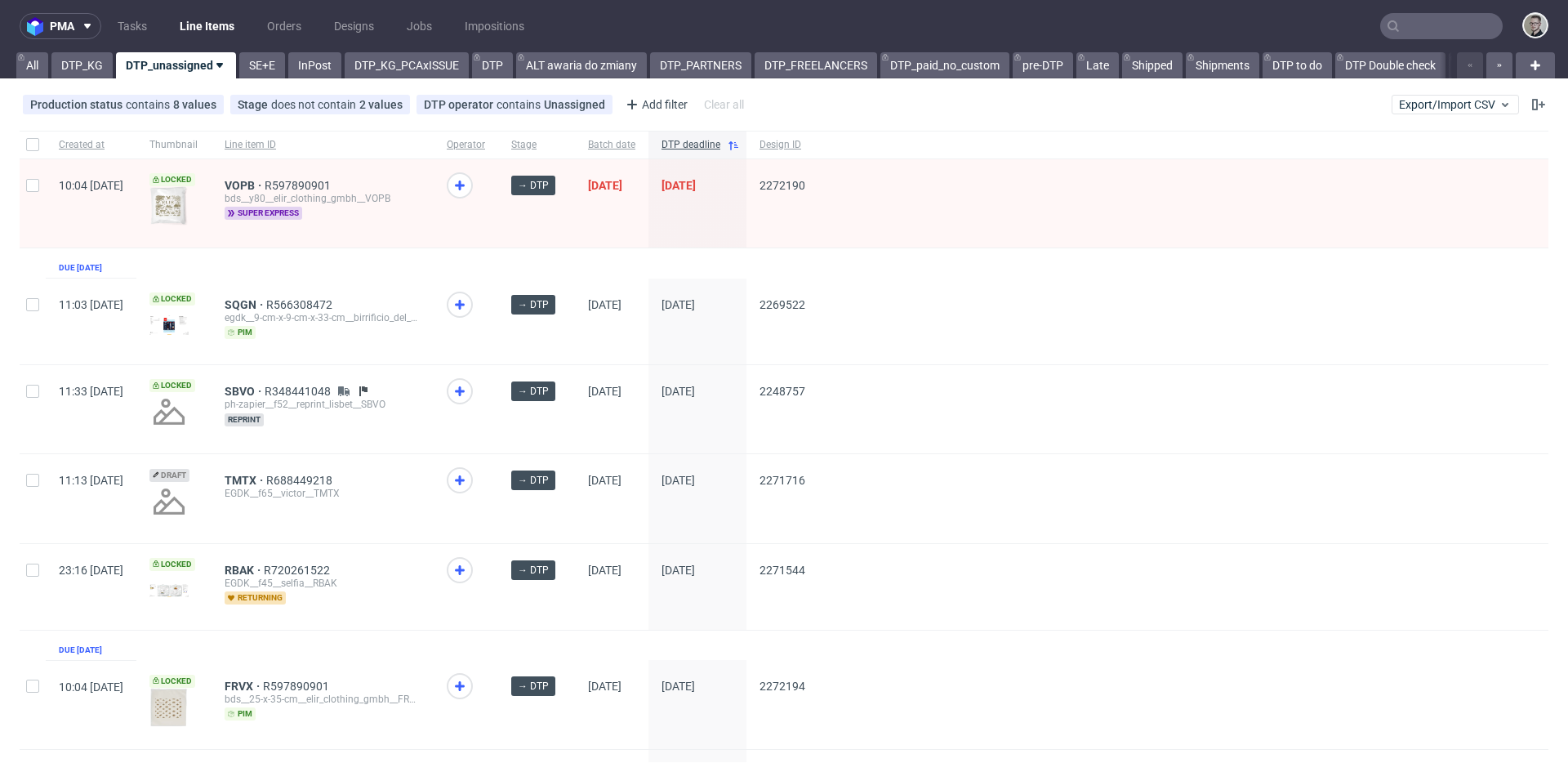
click at [1046, 292] on div at bounding box center [1183, 321] width 730 height 85
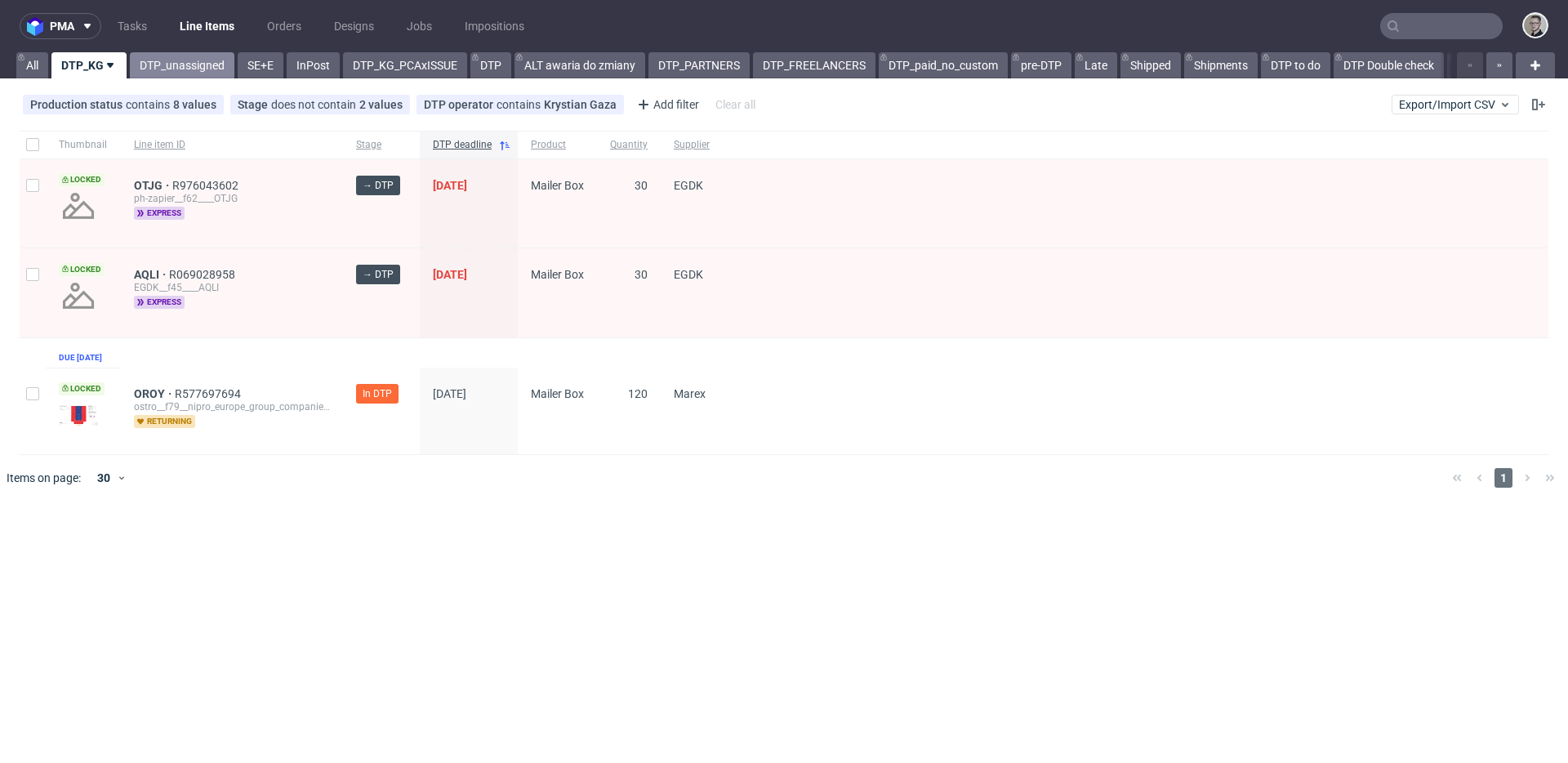
click at [187, 72] on link "DTP_unassigned" at bounding box center [182, 65] width 105 height 26
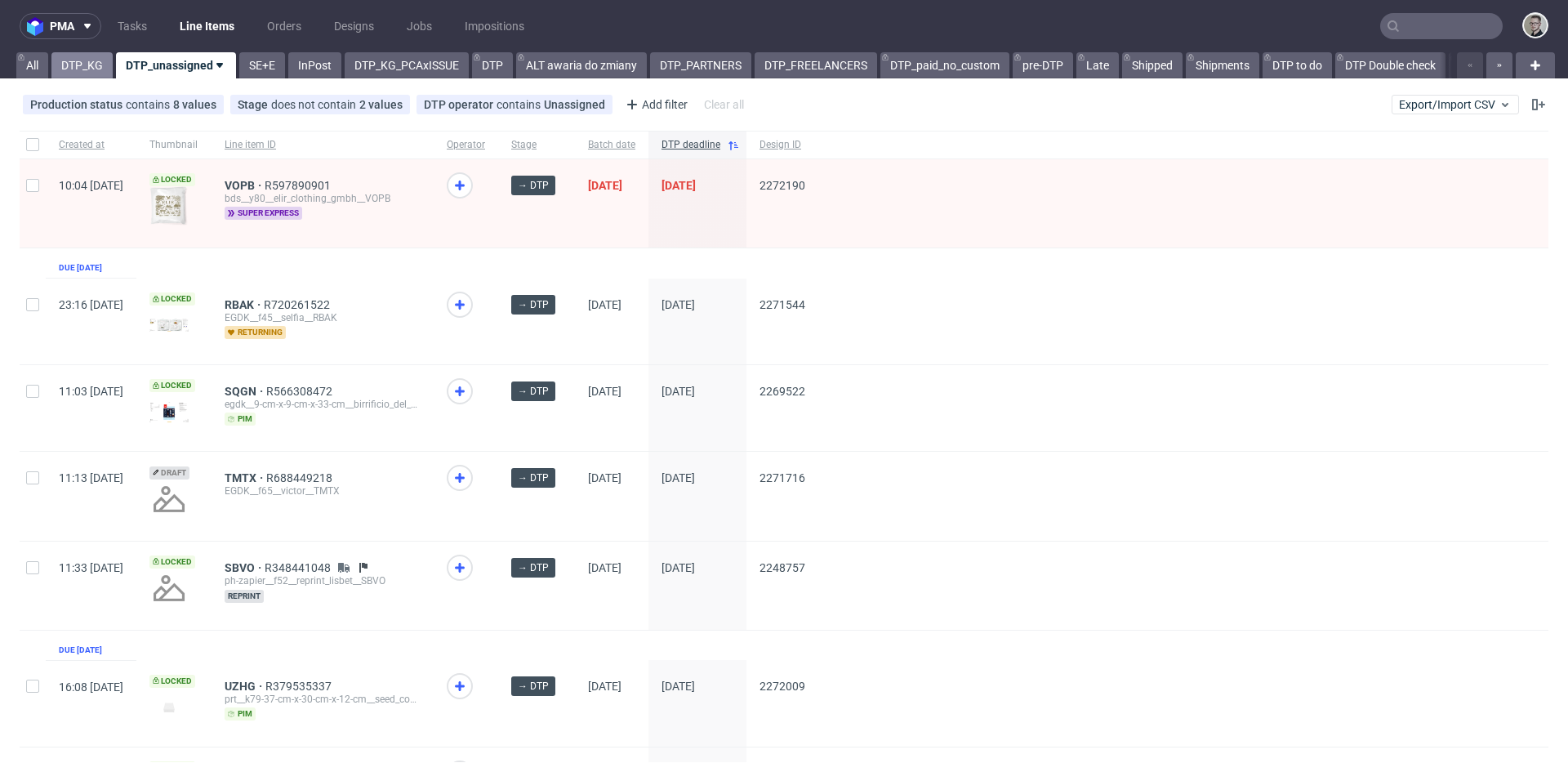
click at [92, 74] on link "DTP_KG" at bounding box center [82, 65] width 61 height 26
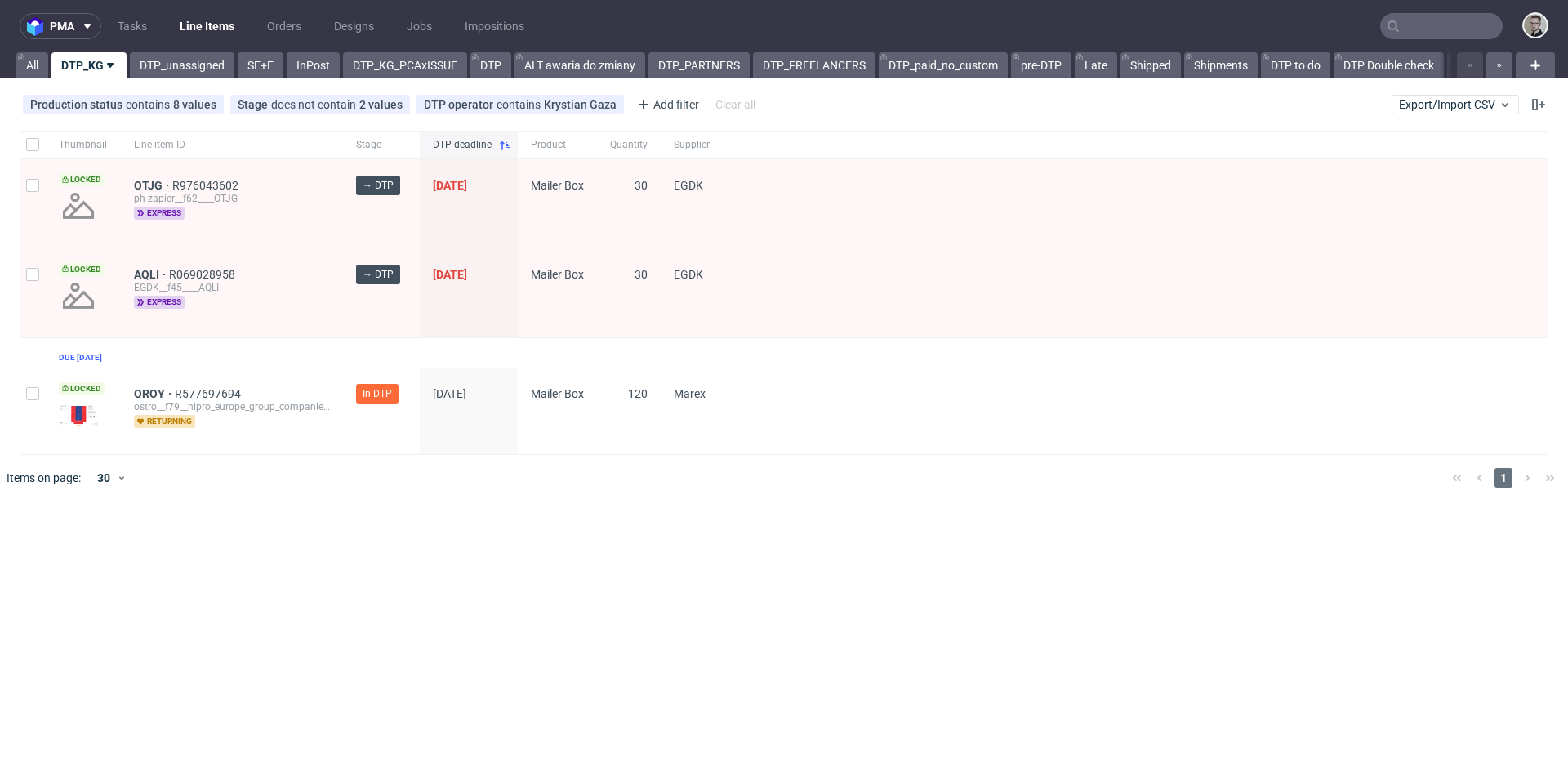
click at [661, 412] on div "Marex" at bounding box center [692, 410] width 62 height 86
click at [597, 419] on div "120" at bounding box center [629, 410] width 64 height 86
click at [468, 434] on span "[DATE]" at bounding box center [468, 411] width 72 height 47
click at [369, 434] on span "In DTP" at bounding box center [381, 409] width 51 height 51
click at [327, 280] on div "AQLI R069028958" at bounding box center [232, 274] width 196 height 13
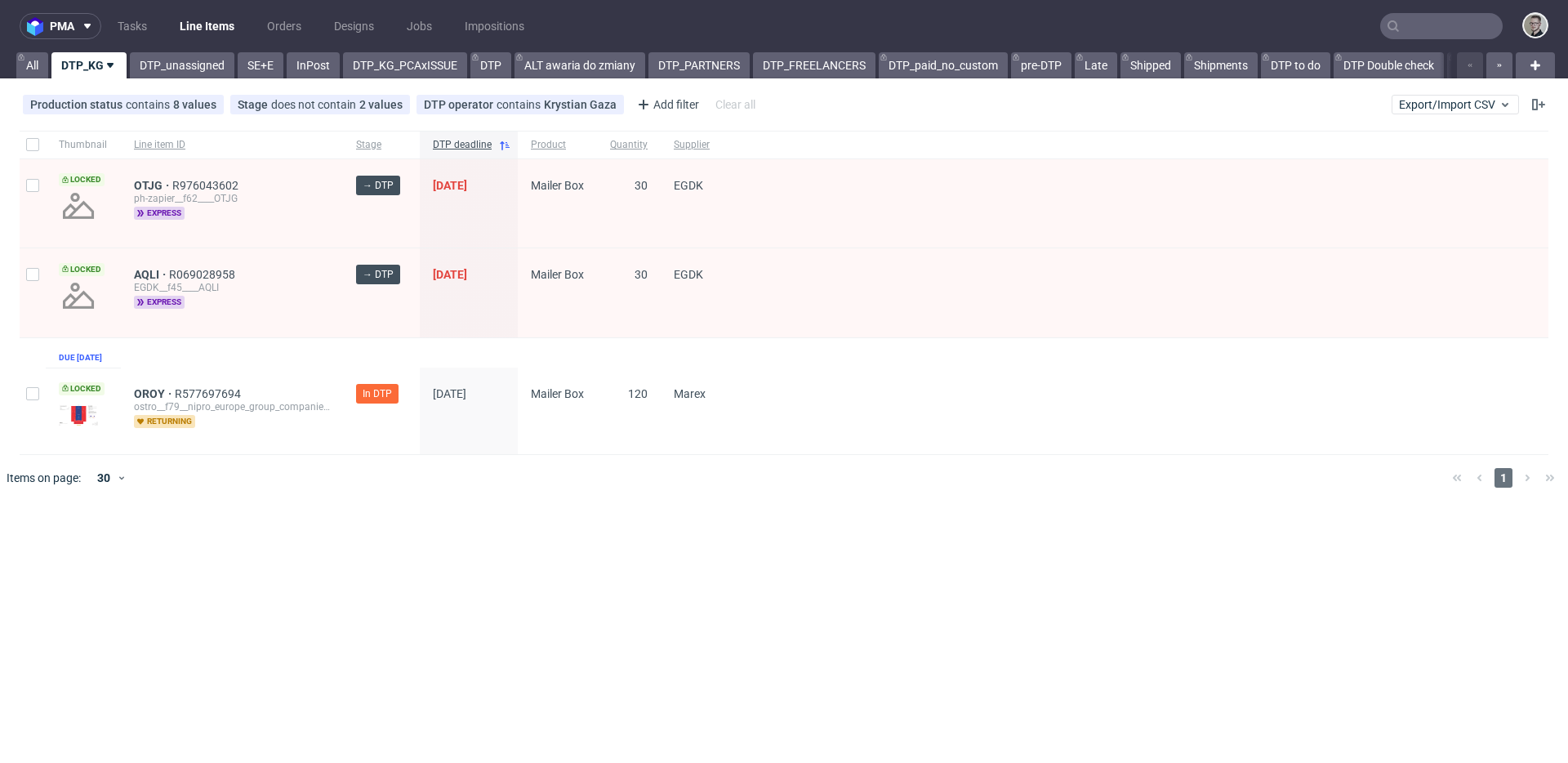
click at [617, 305] on span "30" at bounding box center [629, 292] width 37 height 49
click at [838, 481] on div at bounding box center [808, 478] width 1263 height 45
click at [193, 72] on link "DTP_unassigned" at bounding box center [182, 65] width 105 height 26
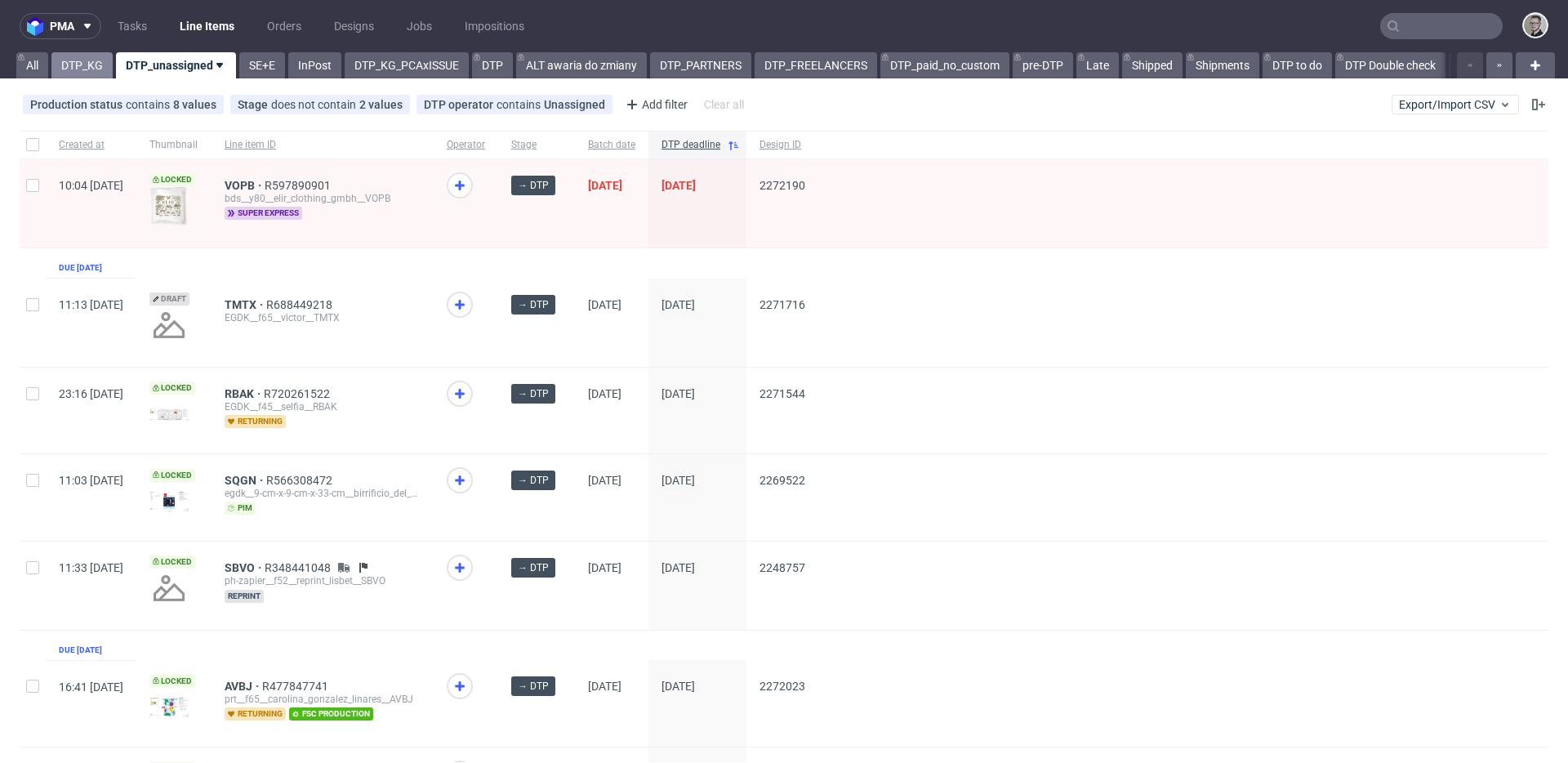
click at [72, 59] on link "DTP_KG" at bounding box center [82, 65] width 61 height 26
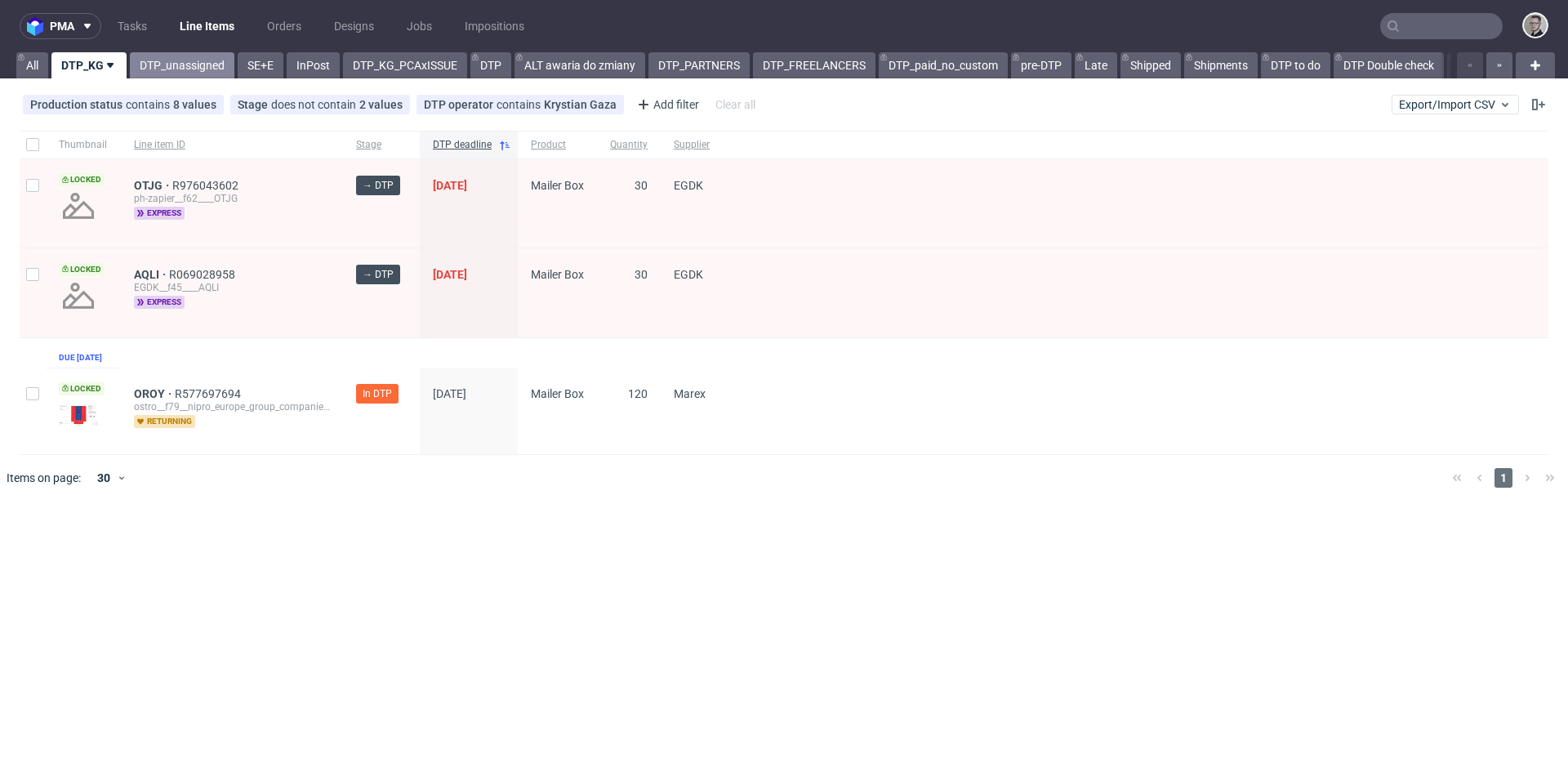
click at [194, 63] on link "DTP_unassigned" at bounding box center [182, 65] width 105 height 26
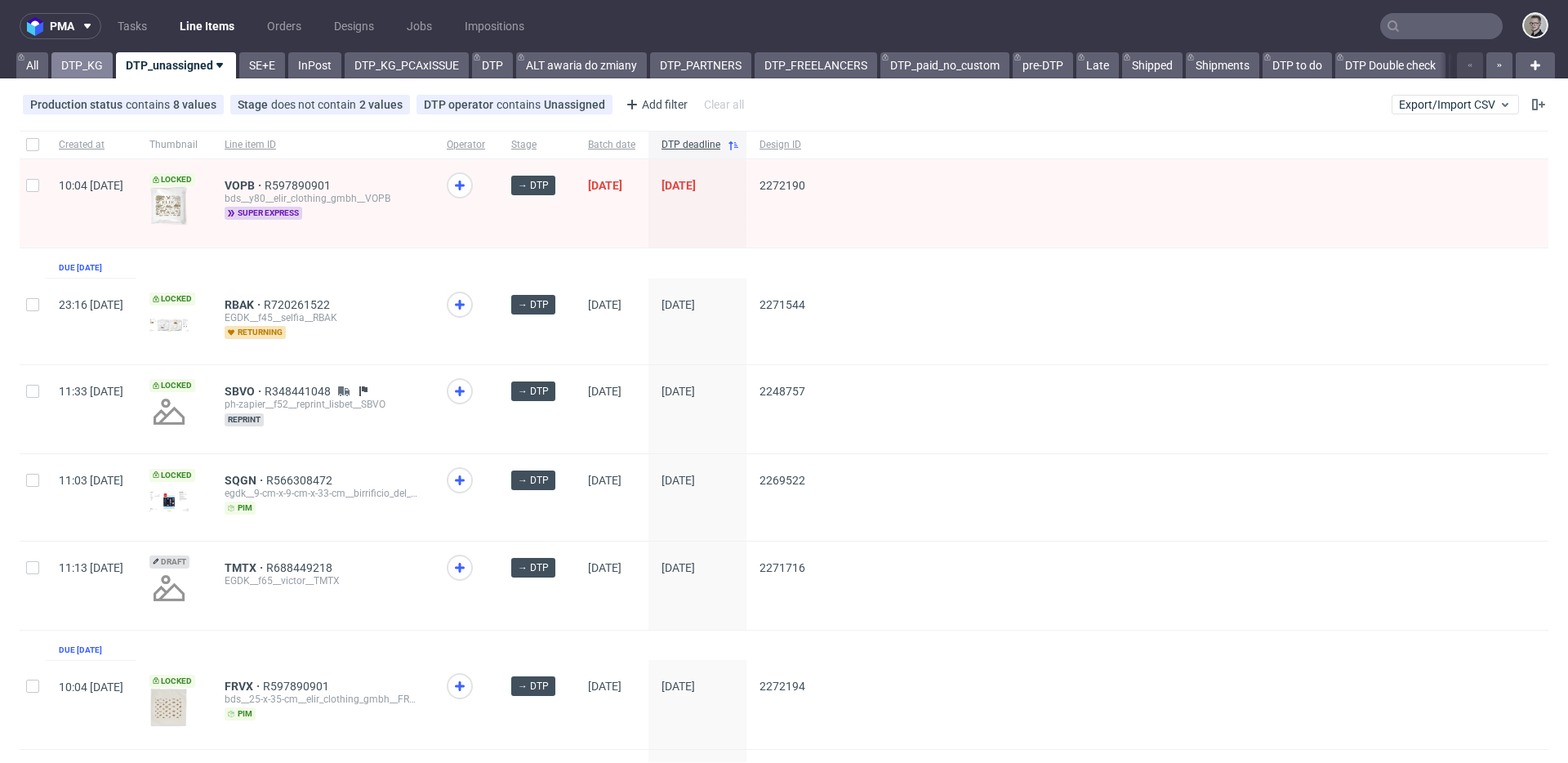
click at [68, 64] on link "DTP_KG" at bounding box center [82, 65] width 61 height 26
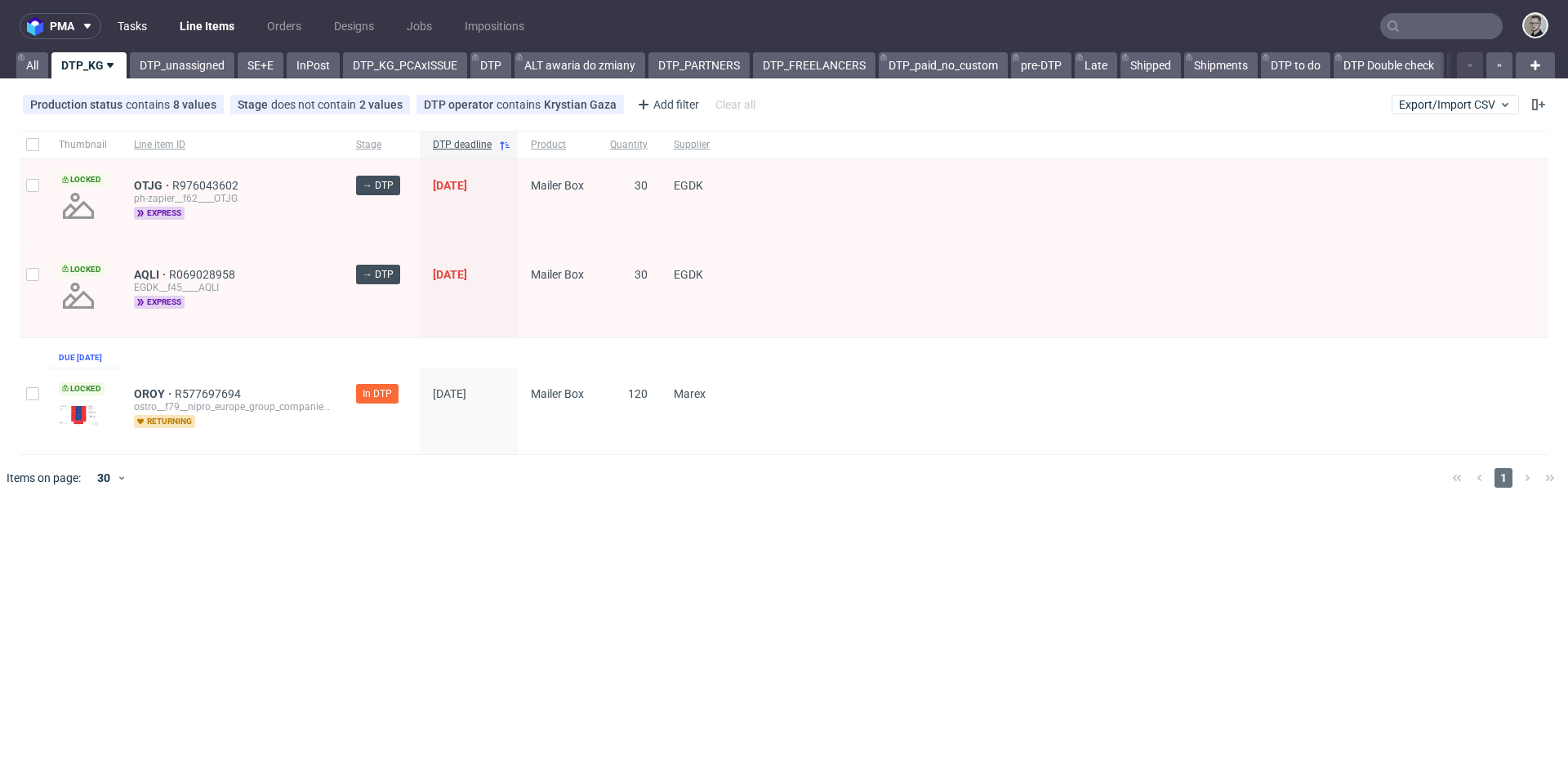
click at [135, 24] on link "Tasks" at bounding box center [133, 26] width 49 height 26
click at [804, 434] on div at bounding box center [1135, 410] width 826 height 86
click at [690, 363] on div "Thumbnail Line item ID Stage DTP deadline Product Quantity Supplier Locked AQLI…" at bounding box center [783, 293] width 1529 height 324
click at [168, 67] on link "DTP_unassigned" at bounding box center [182, 65] width 105 height 26
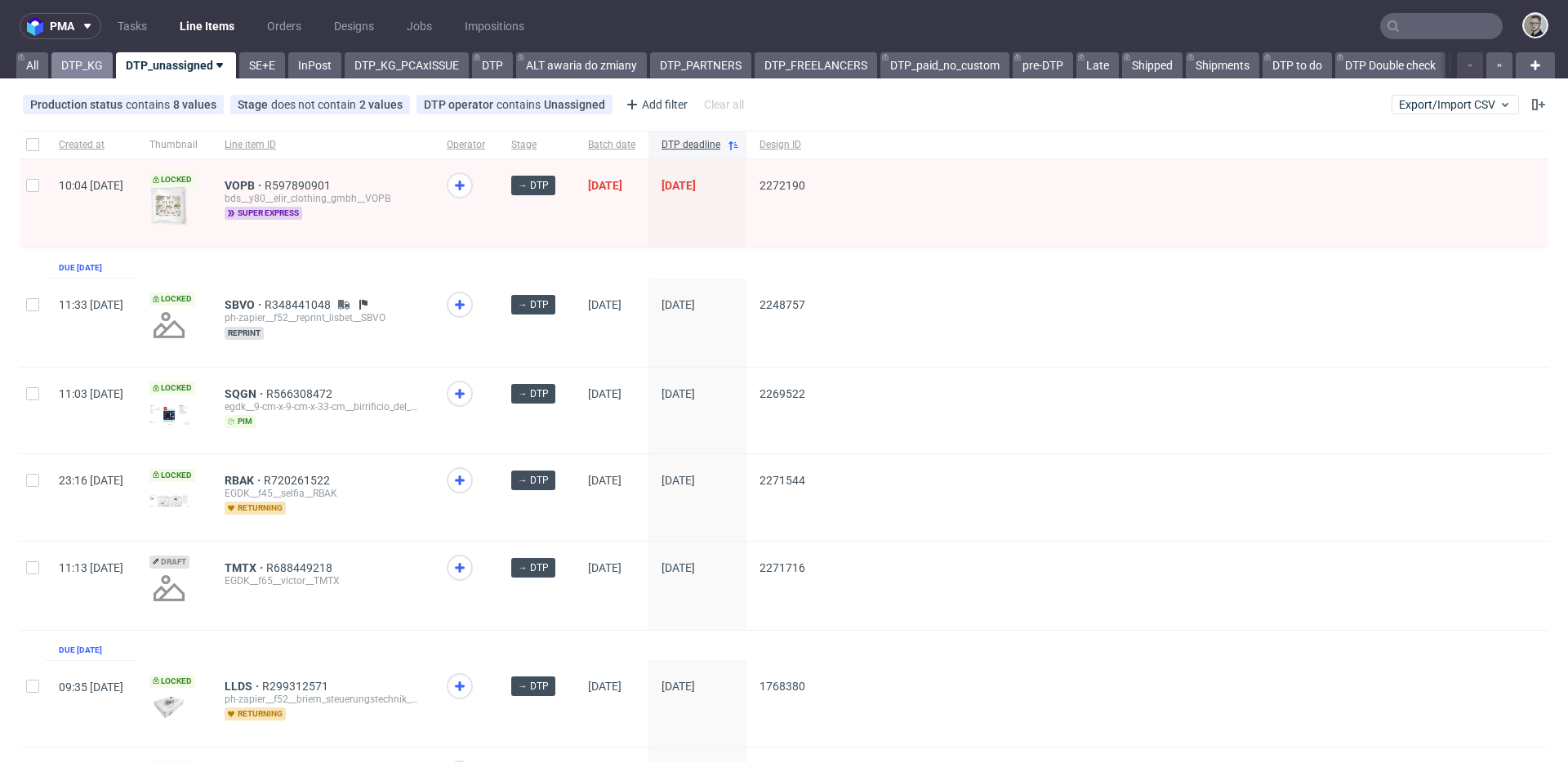
click at [80, 72] on link "DTP_KG" at bounding box center [82, 65] width 61 height 26
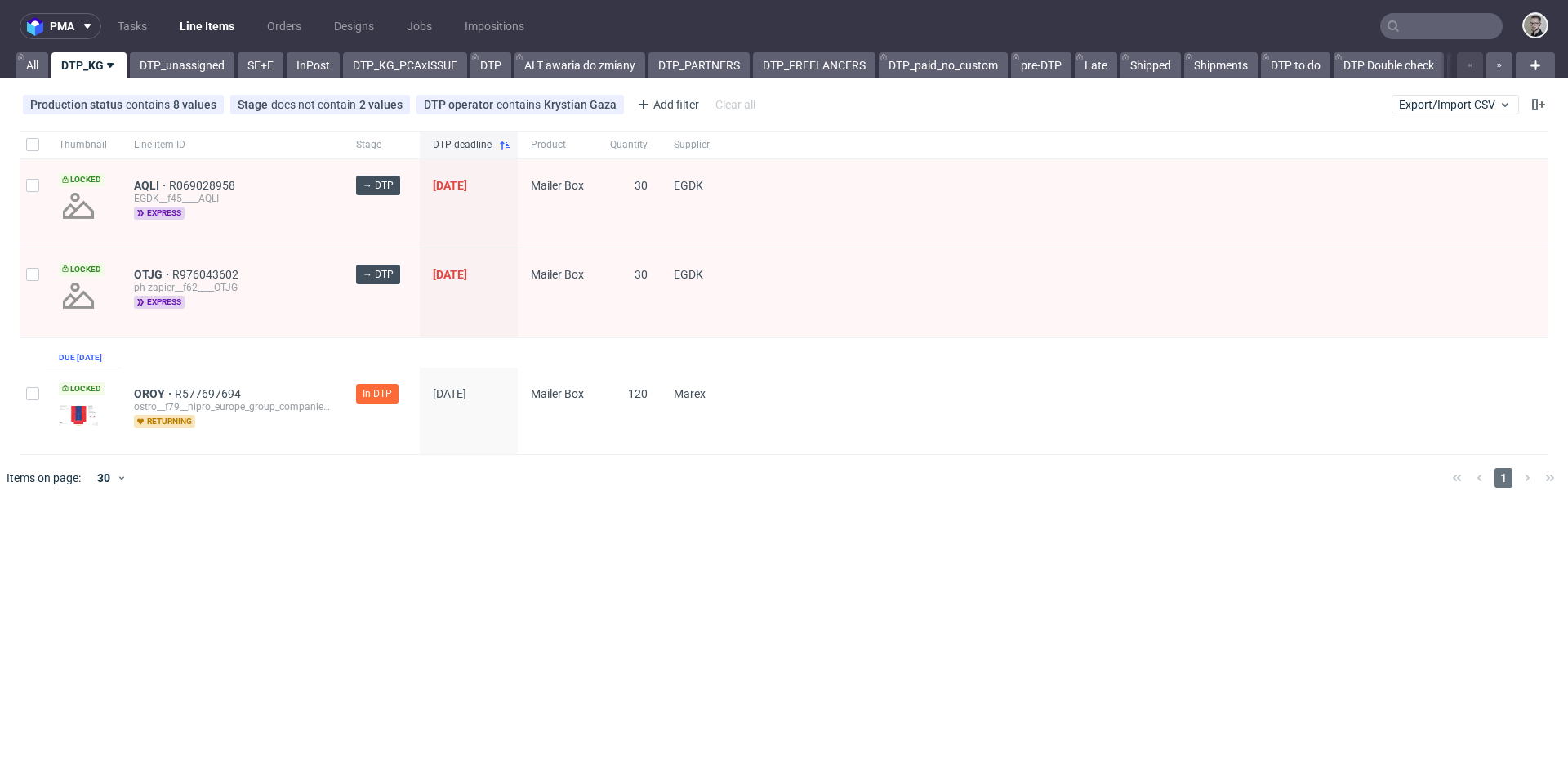
click at [318, 352] on div "Thumbnail Line item ID Stage DTP deadline Product Quantity Supplier Locked AQLI…" at bounding box center [783, 293] width 1529 height 324
click at [841, 290] on div at bounding box center [1135, 292] width 826 height 88
click at [1024, 83] on div "pma Tasks Line Items Orders Designs Jobs Impositions All DTP_KG DTP_unassigned …" at bounding box center [784, 381] width 1568 height 763
click at [1025, 204] on div at bounding box center [1135, 203] width 826 height 88
click at [147, 68] on link "DTP_unassigned" at bounding box center [182, 65] width 105 height 26
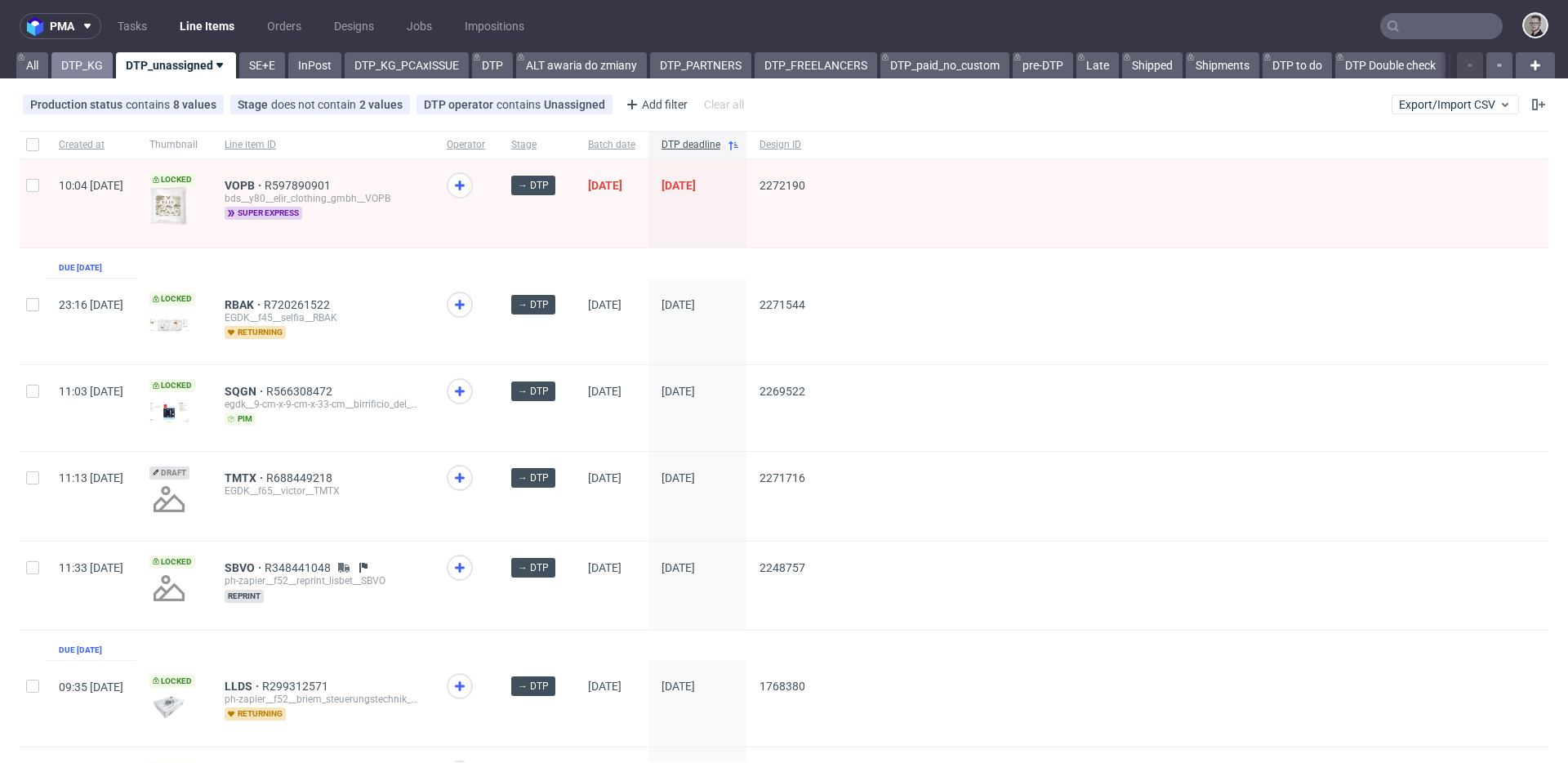
click at [91, 66] on link "DTP_KG" at bounding box center [82, 65] width 61 height 26
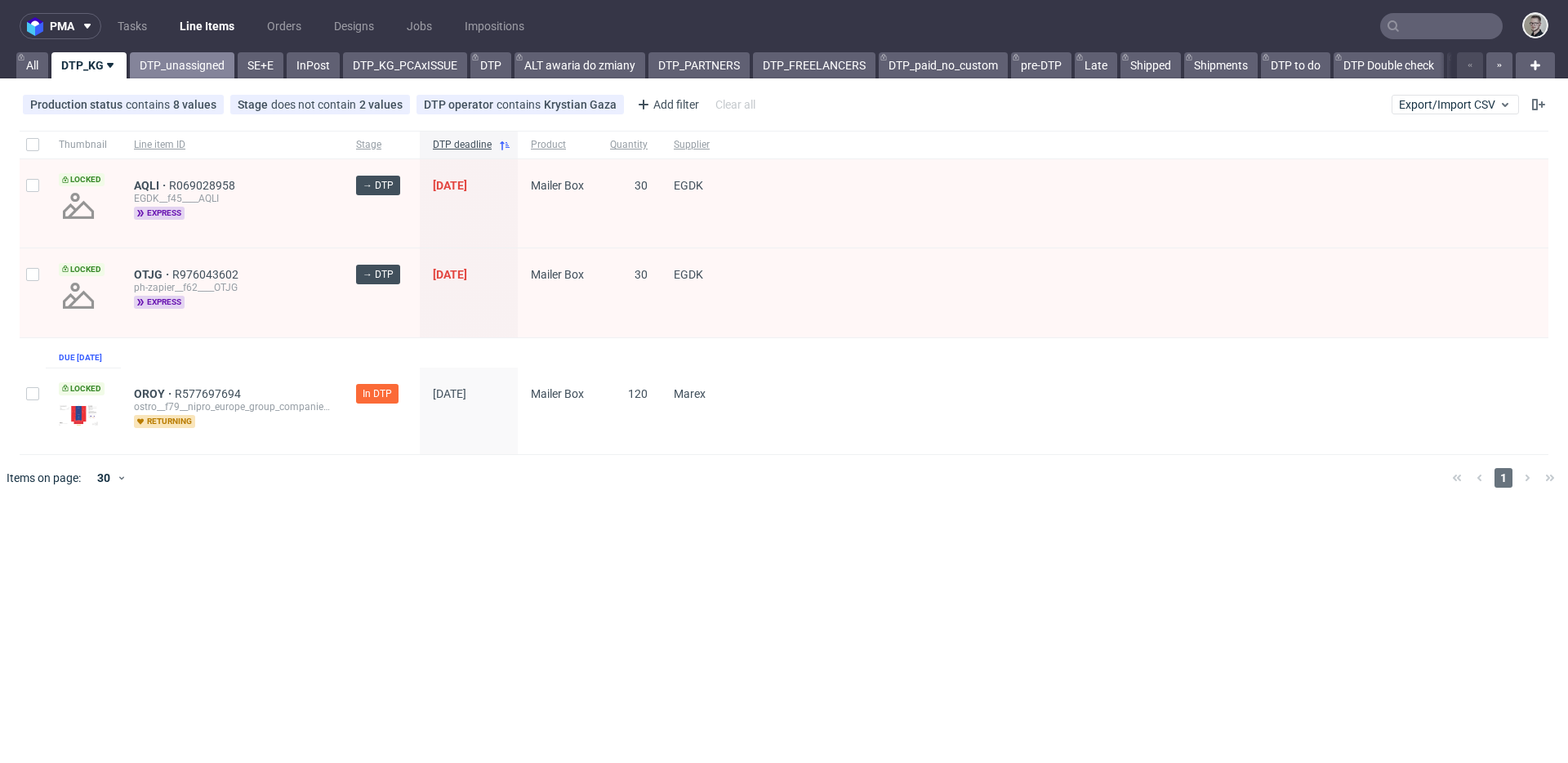
click at [169, 75] on link "DTP_unassigned" at bounding box center [182, 65] width 105 height 26
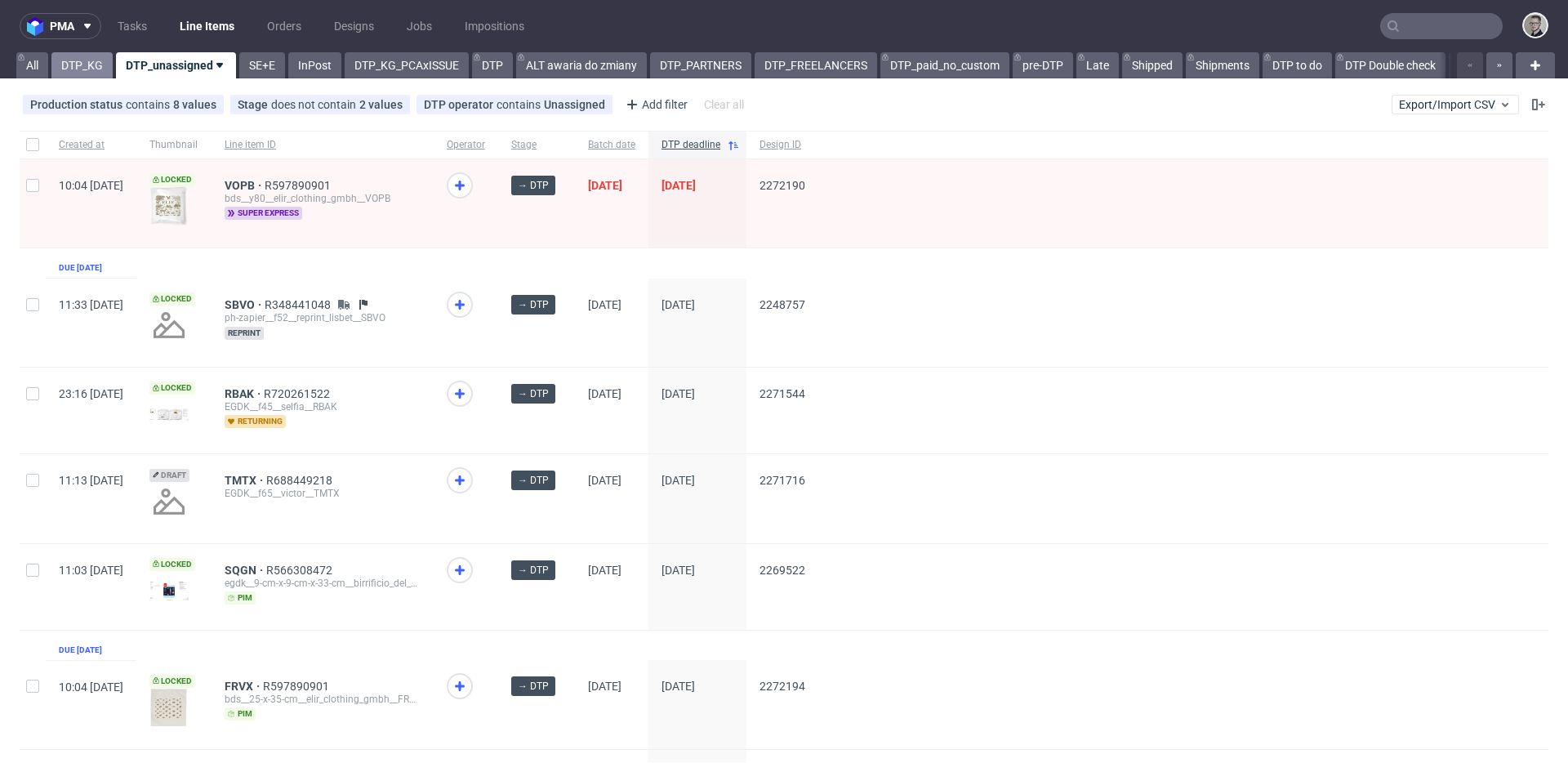
click at [83, 71] on link "DTP_KG" at bounding box center [82, 65] width 61 height 26
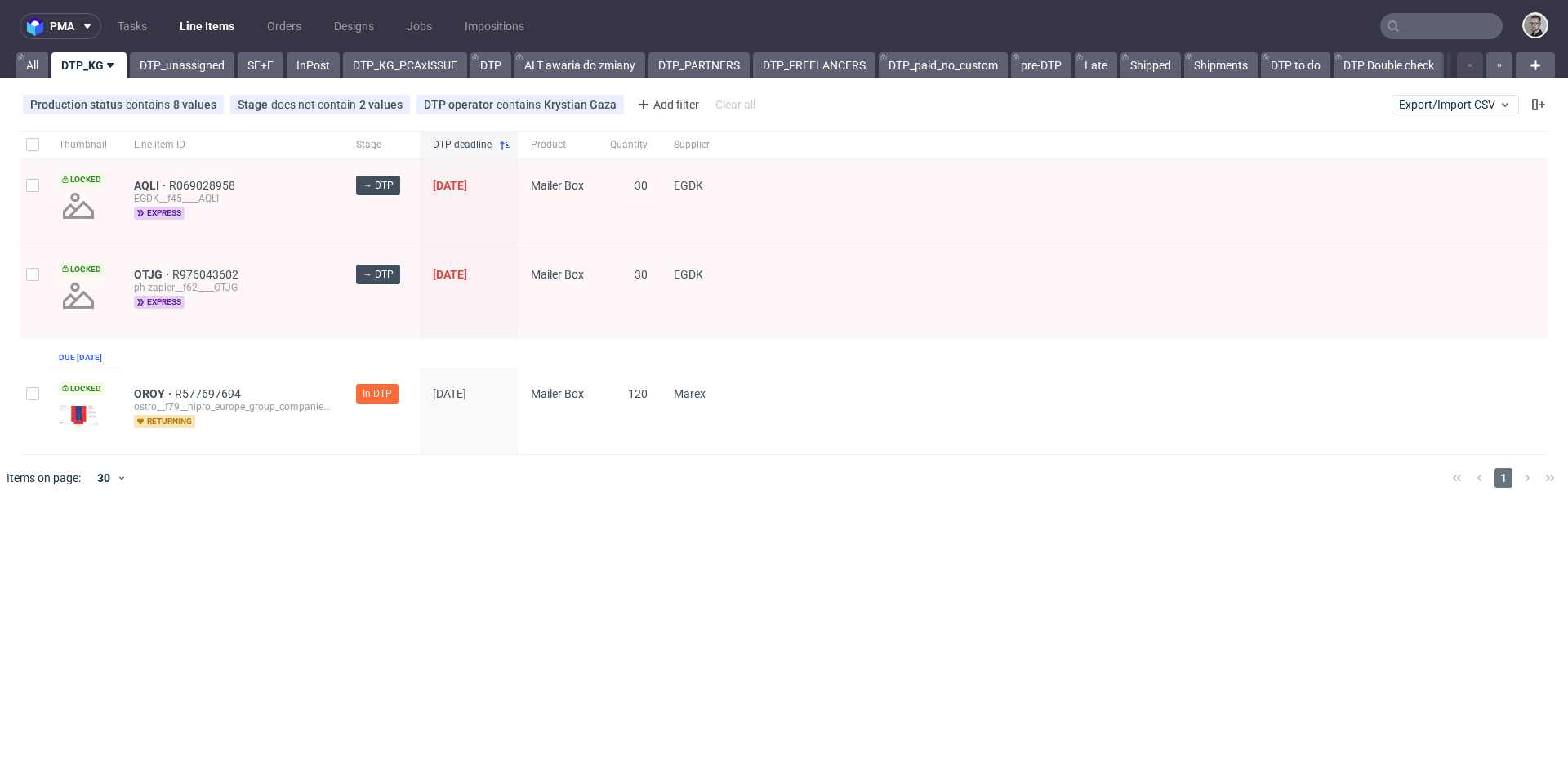
click at [532, 345] on div "Thumbnail Line item ID Stage DTP deadline Product Quantity Supplier Locked AQLI…" at bounding box center [783, 293] width 1529 height 324
click at [781, 383] on div at bounding box center [1135, 410] width 826 height 86
click at [597, 346] on div "Thumbnail Line item ID Stage DTP deadline Product Quantity Supplier Locked OTJG…" at bounding box center [783, 293] width 1529 height 324
click at [331, 399] on div "OROY R577697694 ostro__f79__nipro_europe_group_companies__OROY returning" at bounding box center [232, 410] width 222 height 86
click at [181, 68] on link "DTP_unassigned" at bounding box center [182, 65] width 105 height 26
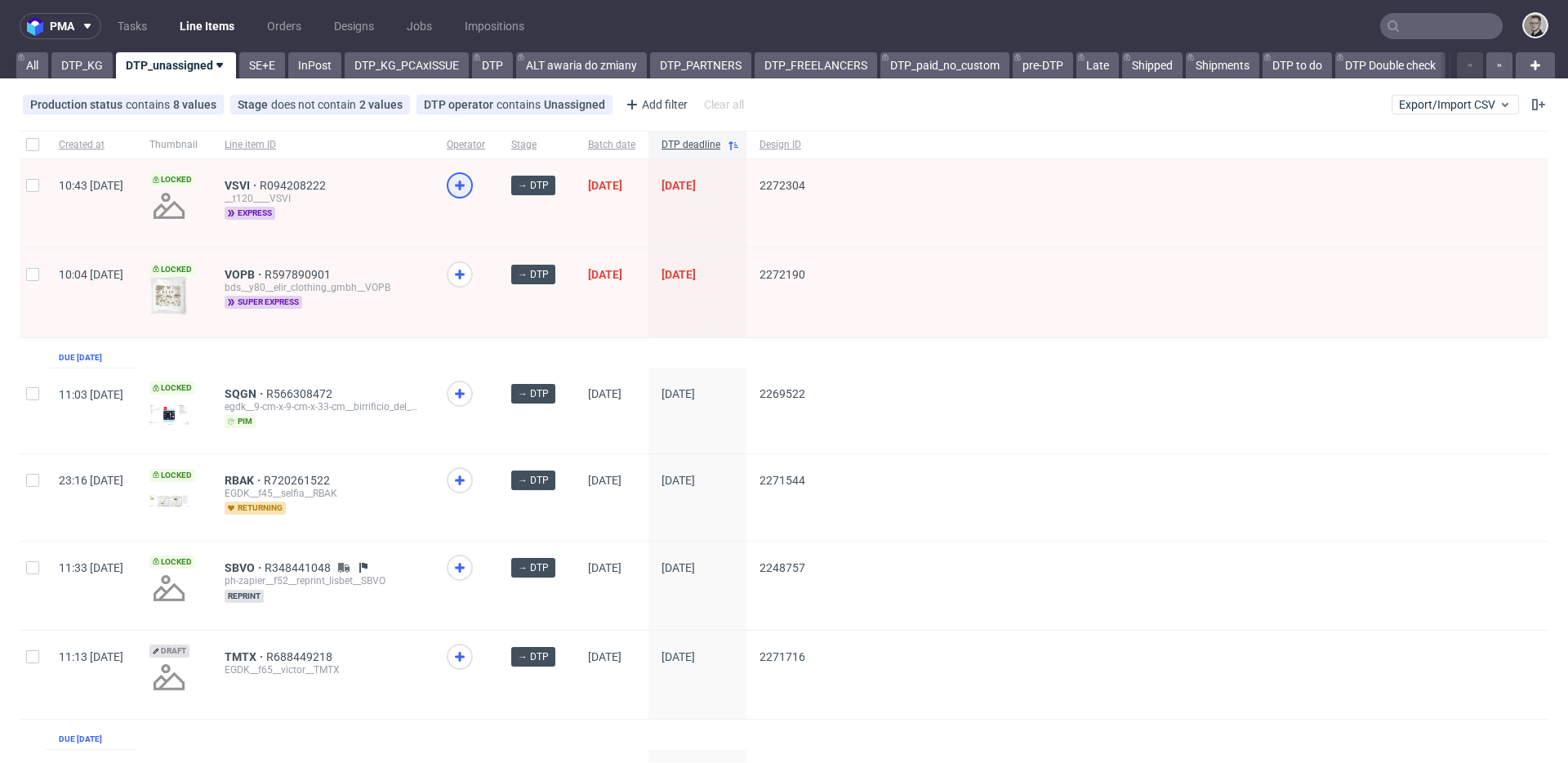
click at [470, 187] on icon at bounding box center [460, 185] width 19 height 19
click at [74, 65] on link "DTP_KG" at bounding box center [82, 65] width 61 height 26
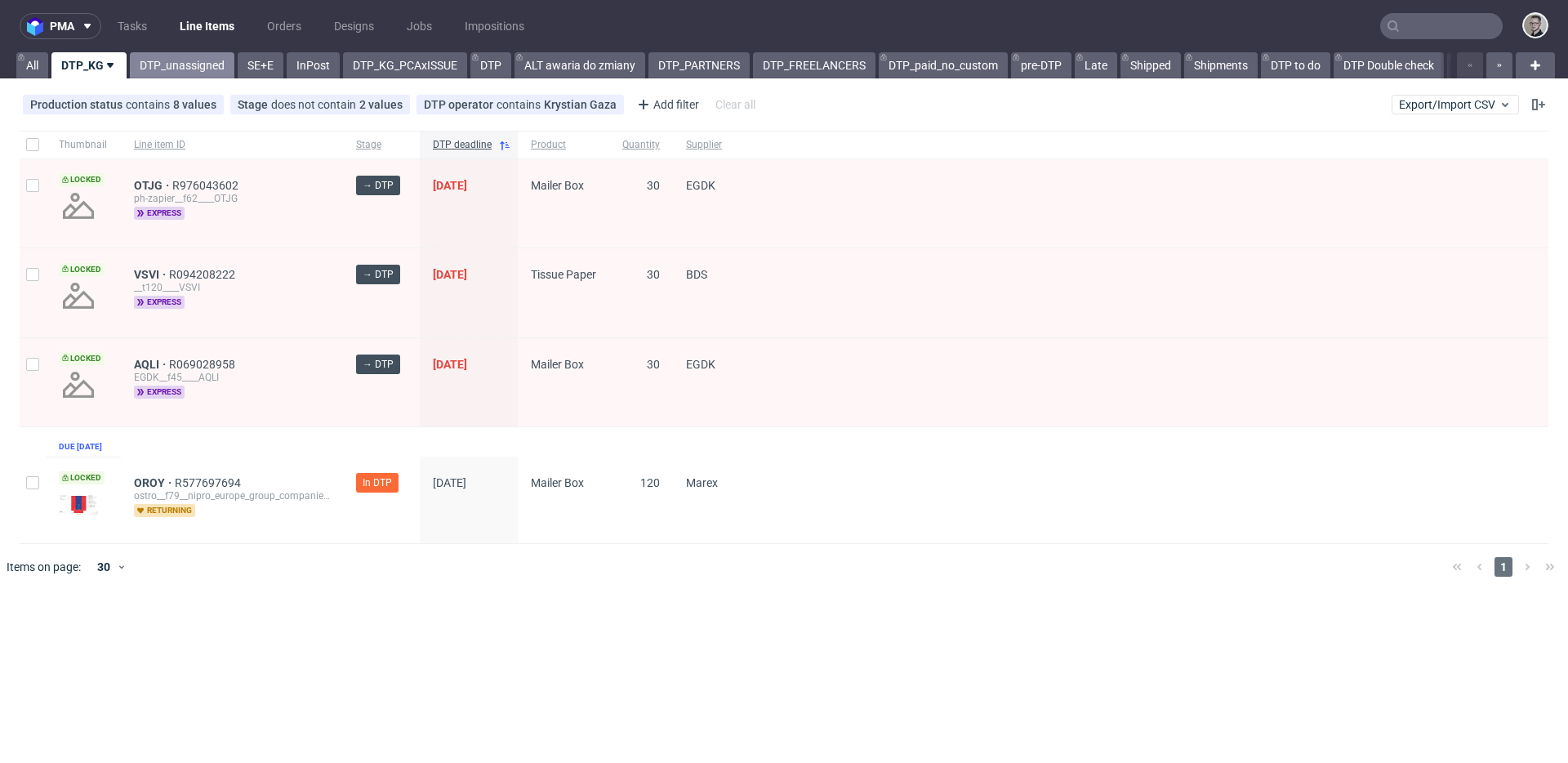
click at [177, 66] on link "DTP_unassigned" at bounding box center [182, 65] width 105 height 26
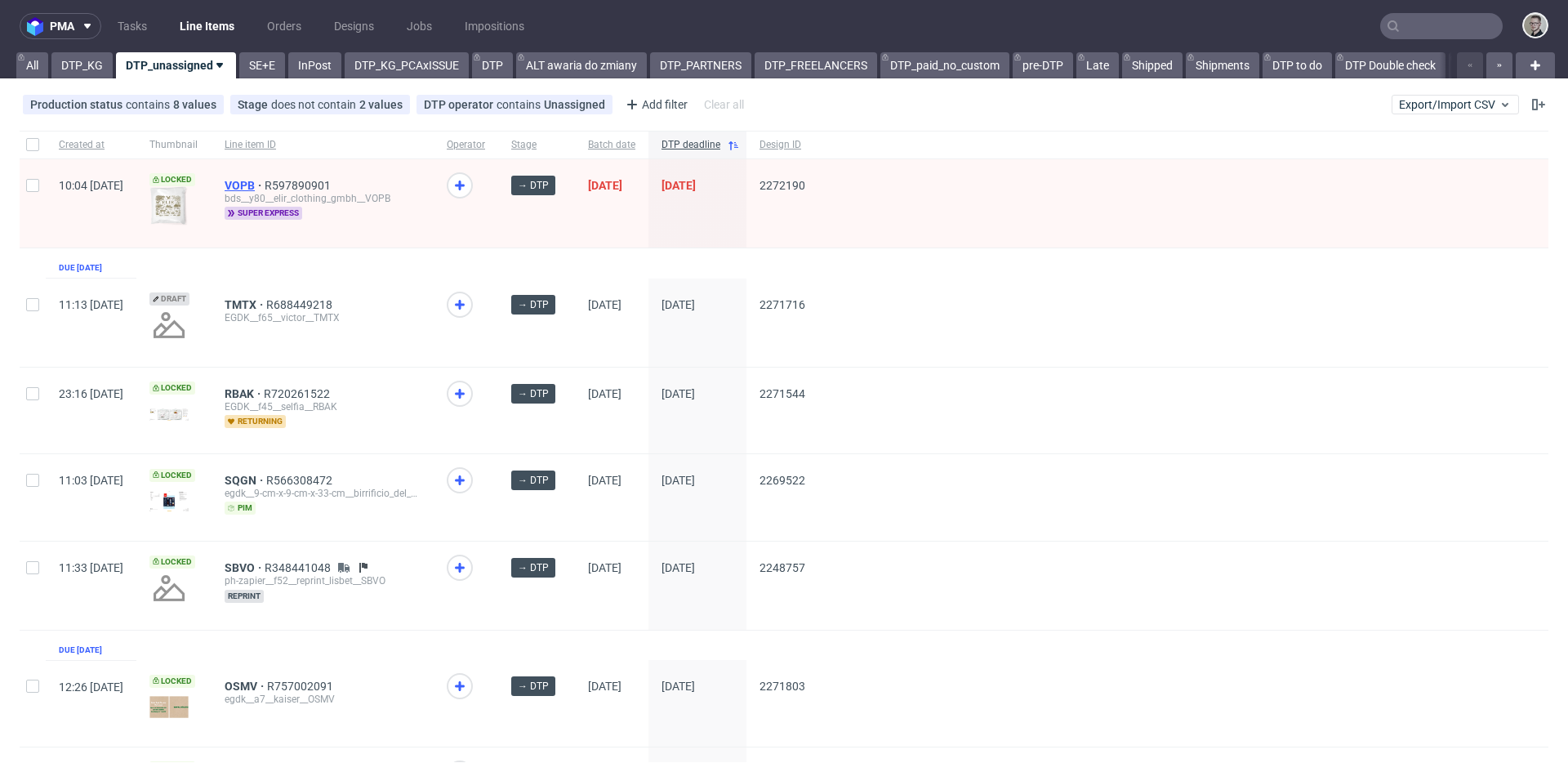
click at [264, 181] on span "VOPB" at bounding box center [245, 185] width 40 height 13
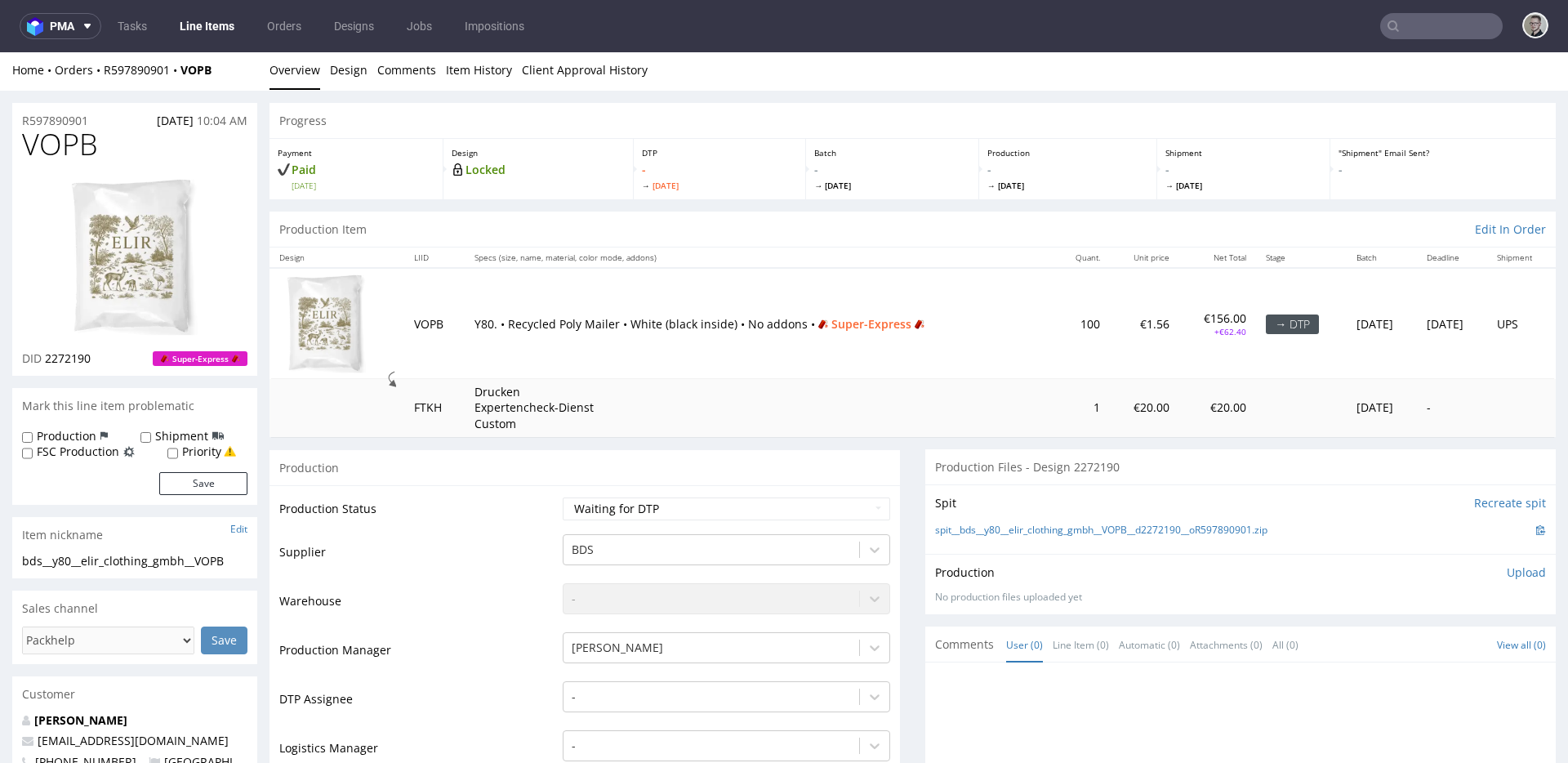
scroll to position [3, 0]
click at [342, 68] on link "Design" at bounding box center [348, 69] width 37 height 40
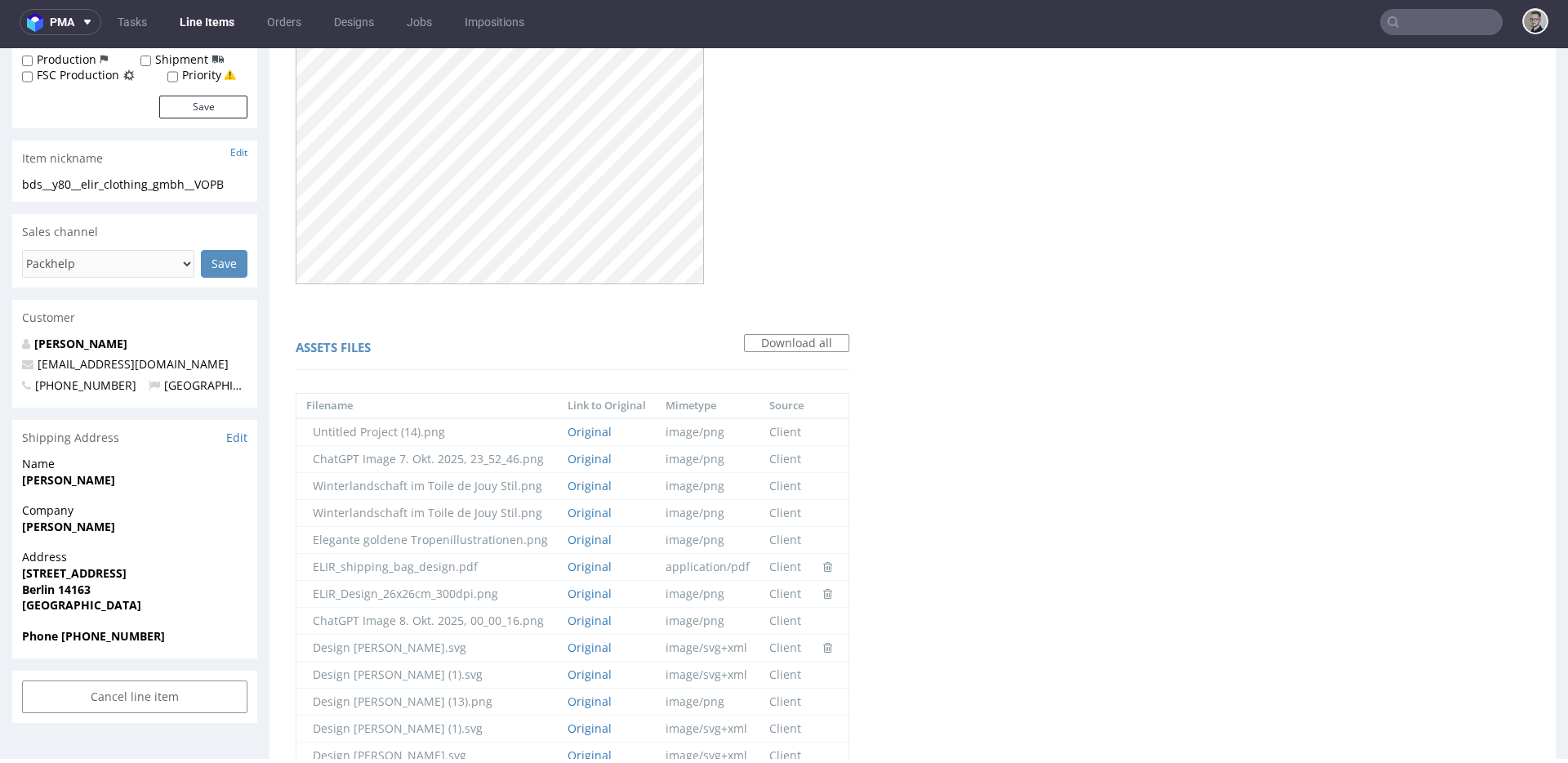
scroll to position [0, 0]
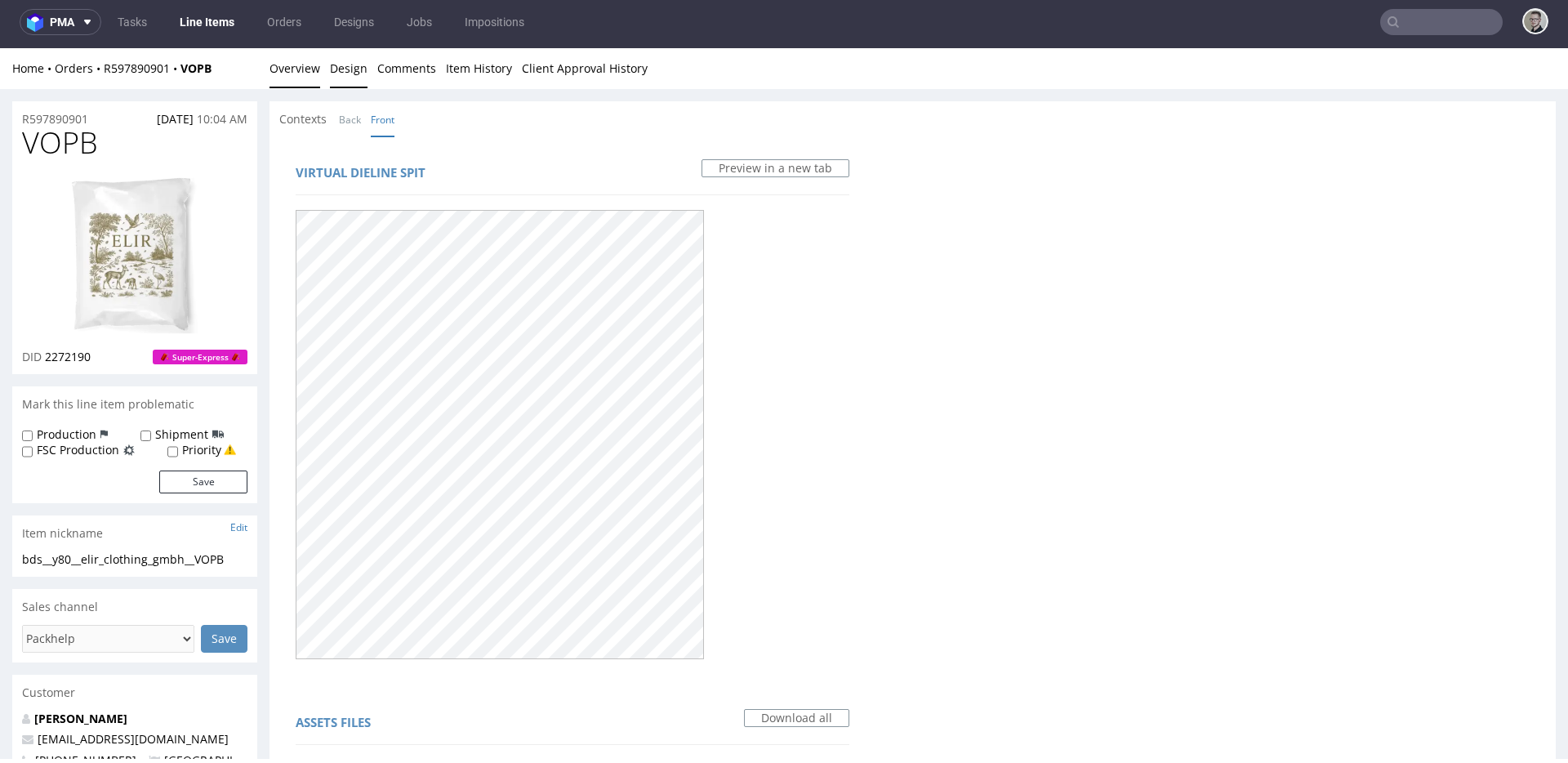
click at [309, 75] on link "Overview" at bounding box center [295, 68] width 51 height 40
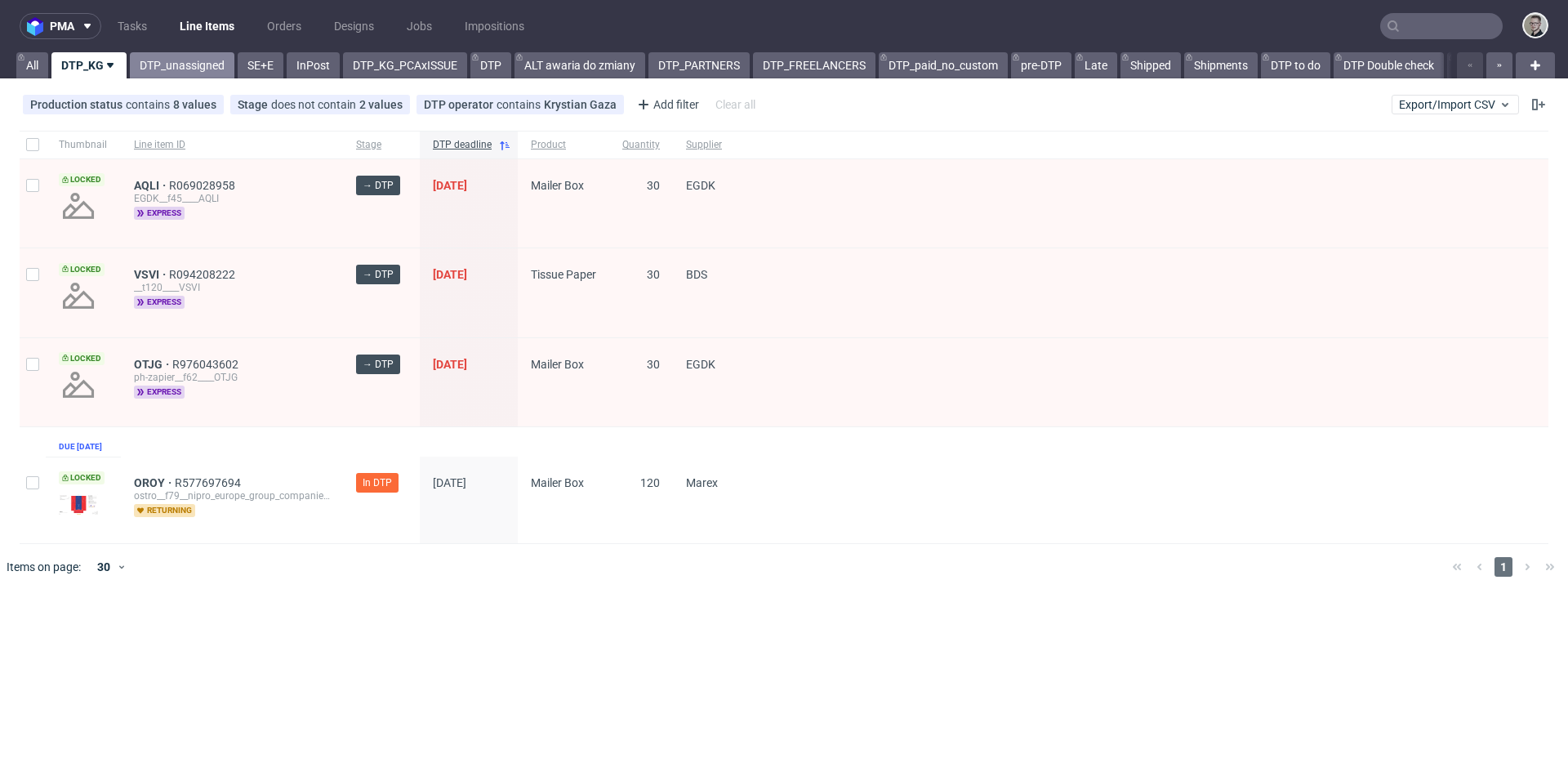
click at [175, 71] on link "DTP_unassigned" at bounding box center [182, 65] width 105 height 26
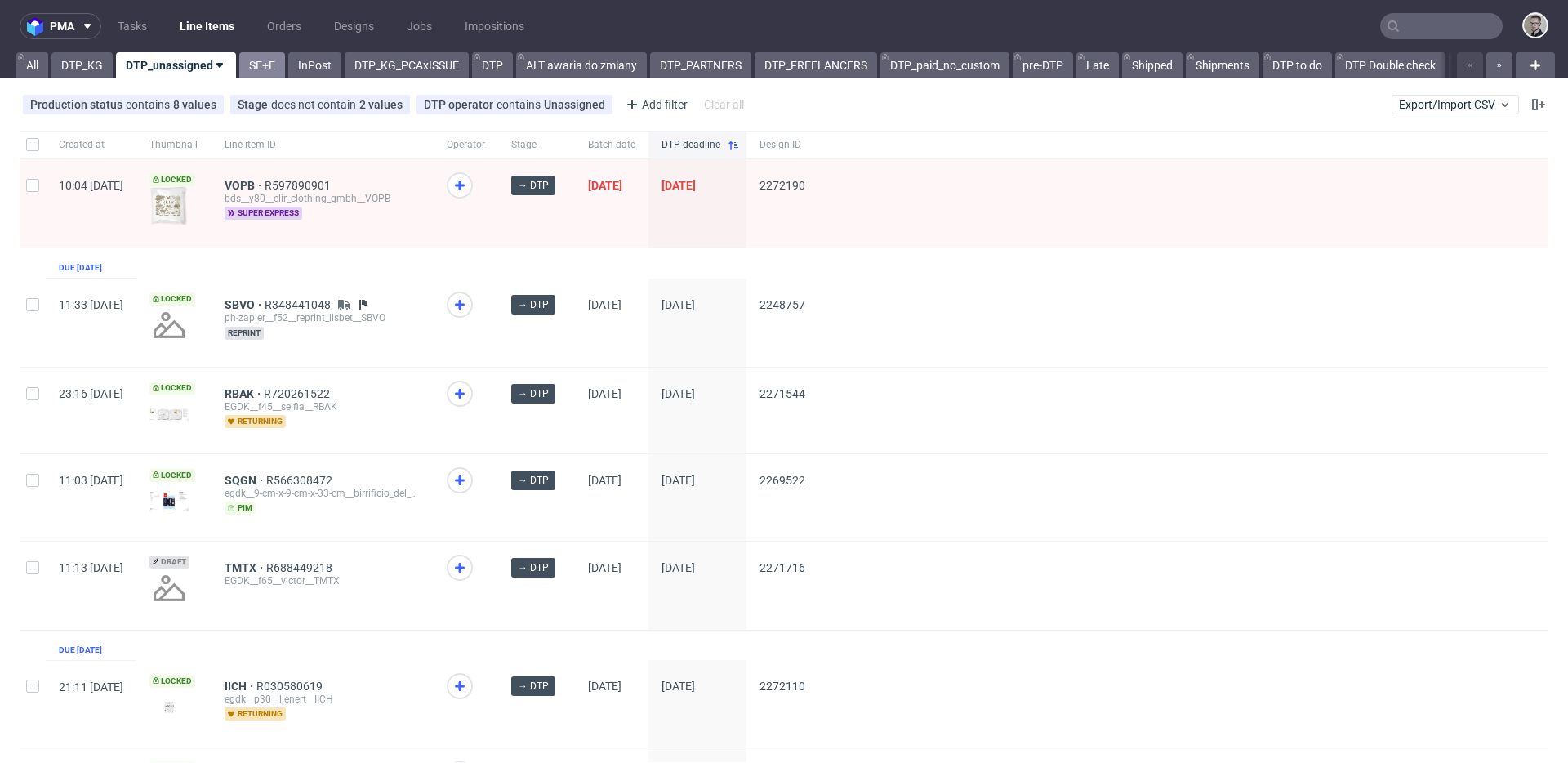
click at [248, 54] on link "SE+E" at bounding box center [262, 65] width 45 height 26
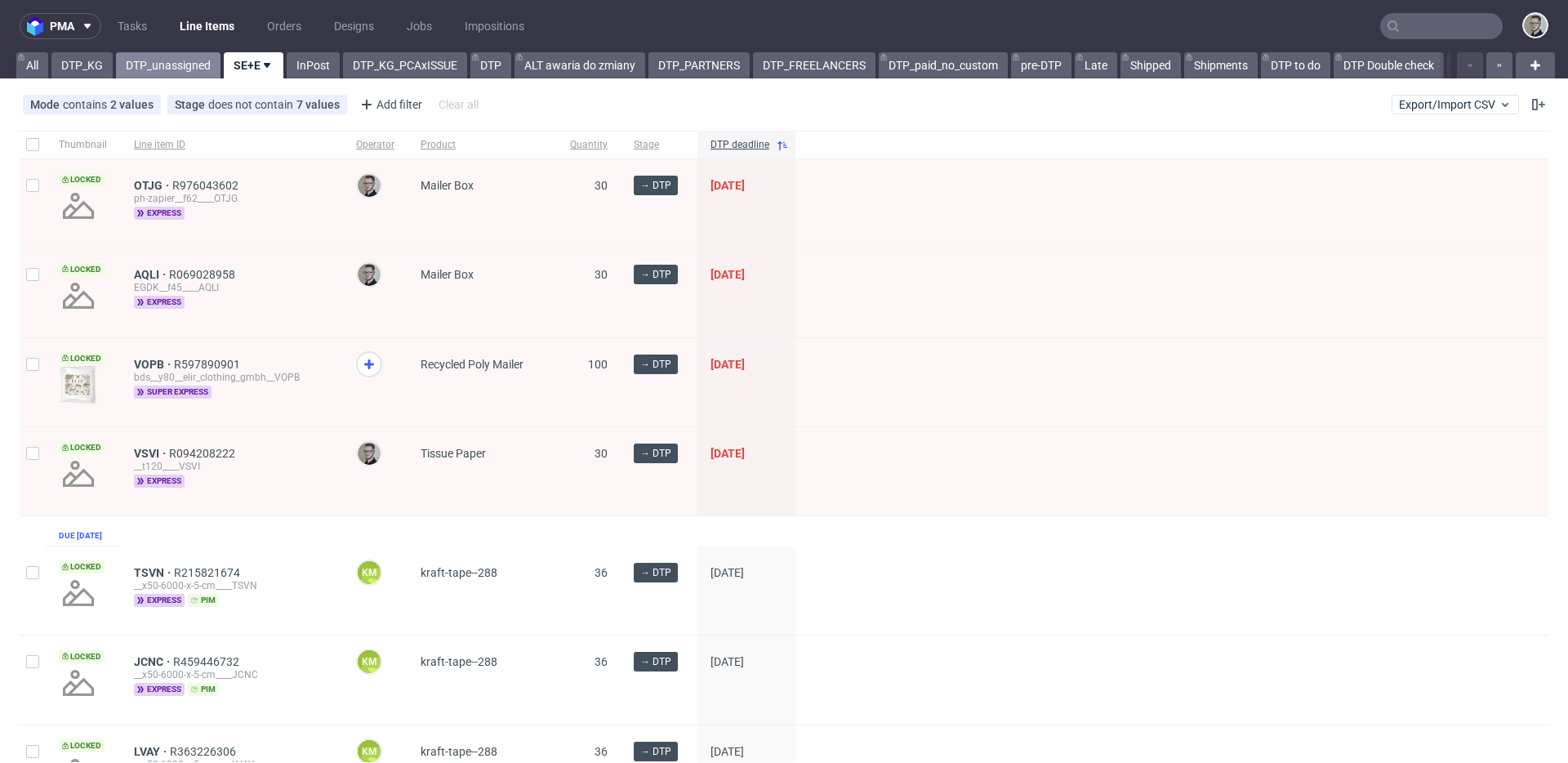
click at [161, 58] on link "DTP_unassigned" at bounding box center [168, 65] width 105 height 26
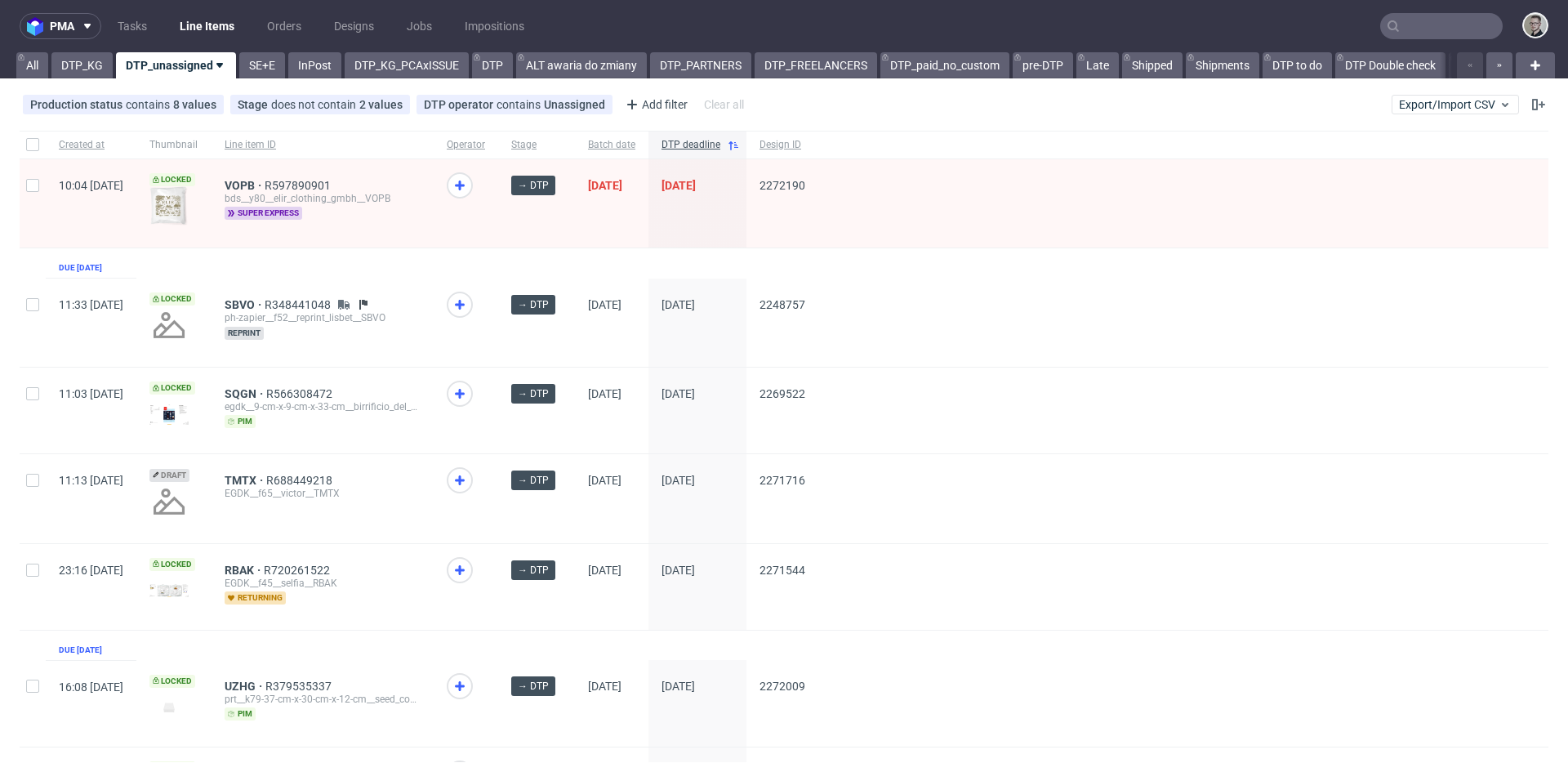
click at [94, 71] on link "DTP_KG" at bounding box center [82, 65] width 61 height 26
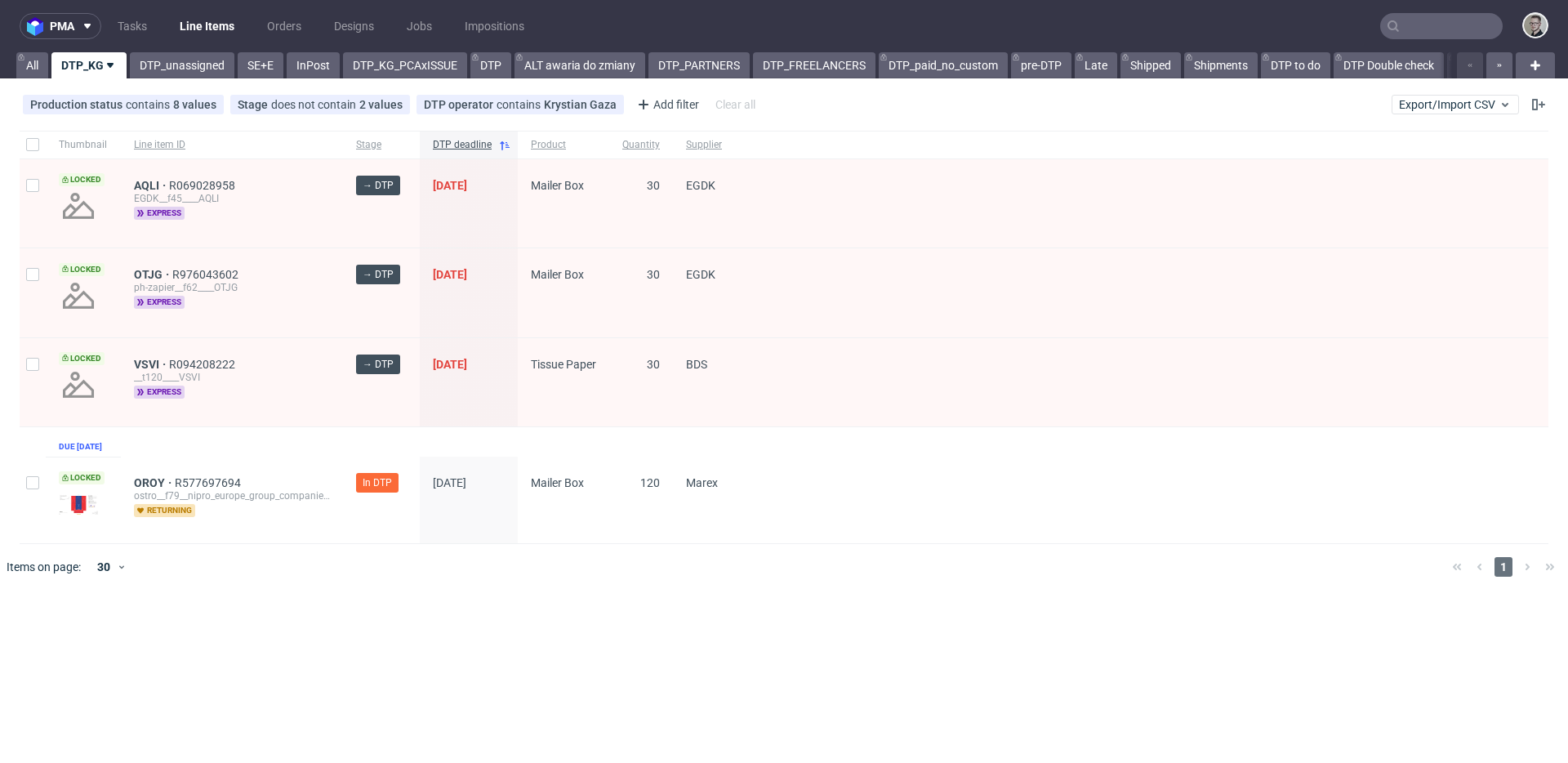
click at [316, 459] on div "Thumbnail Line item ID Stage DTP deadline Product Quantity Supplier Locked AQLI…" at bounding box center [783, 337] width 1529 height 413
click at [305, 454] on div "Thumbnail Line item ID Stage DTP deadline Product Quantity Supplier Locked AQLI…" at bounding box center [783, 337] width 1529 height 413
click at [260, 379] on div "__t120____VSVI" at bounding box center [232, 377] width 196 height 13
click at [285, 323] on div "OTJG R976043602 ph-zapier__f62____OTJG express" at bounding box center [232, 292] width 222 height 88
click at [339, 451] on div "Thumbnail Line item ID Stage DTP deadline Product Quantity Supplier Locked AQLI…" at bounding box center [783, 337] width 1529 height 413
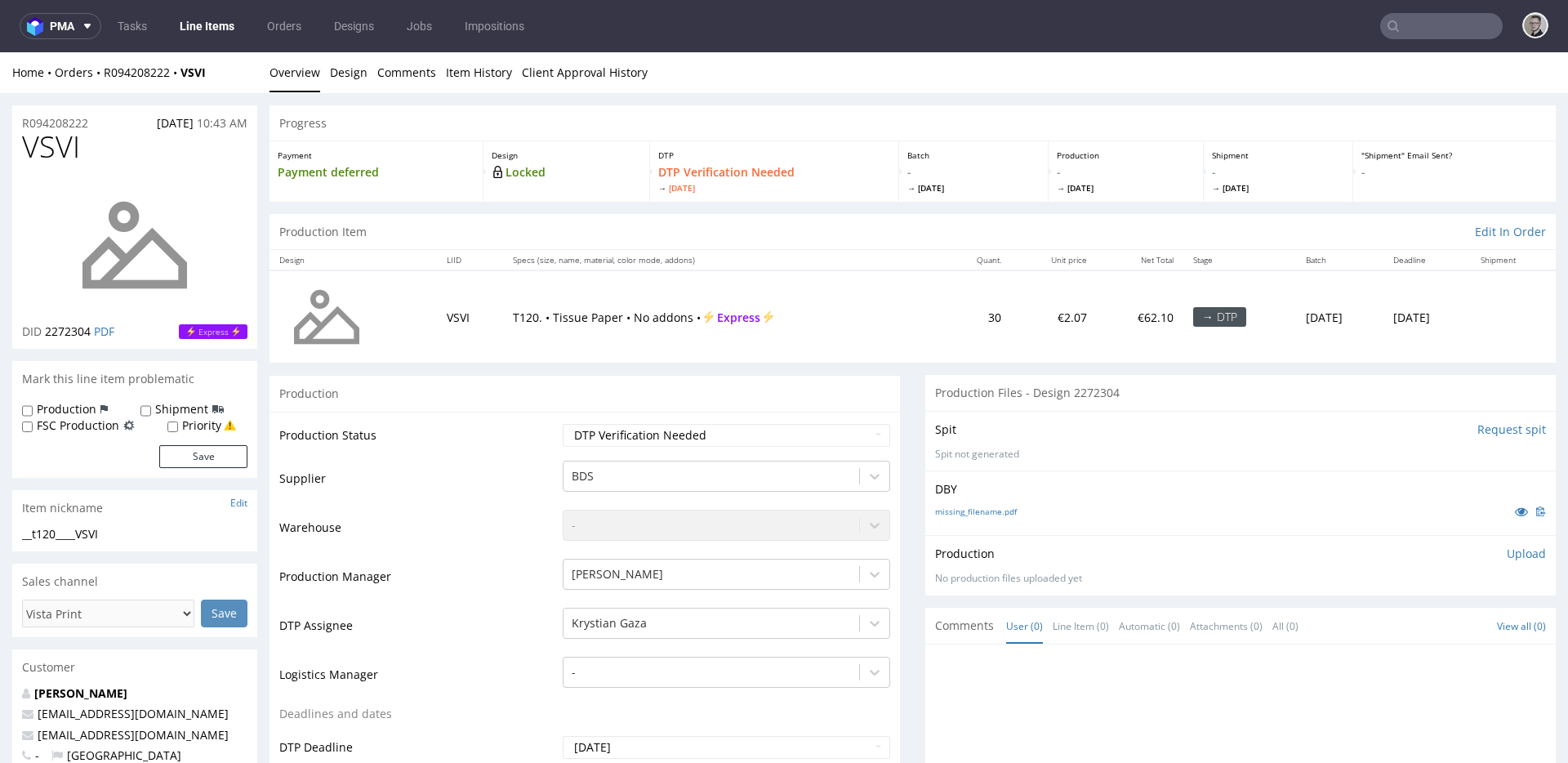
click at [1477, 429] on input "Request spit" at bounding box center [1511, 429] width 69 height 17
drag, startPoint x: 957, startPoint y: 449, endPoint x: 1040, endPoint y: 478, distance: 87.9
click at [999, 467] on div "Spit Spit requested Generating spit..." at bounding box center [1240, 440] width 631 height 59
click at [1112, 421] on div "Spit Spit requested" at bounding box center [1240, 429] width 611 height 17
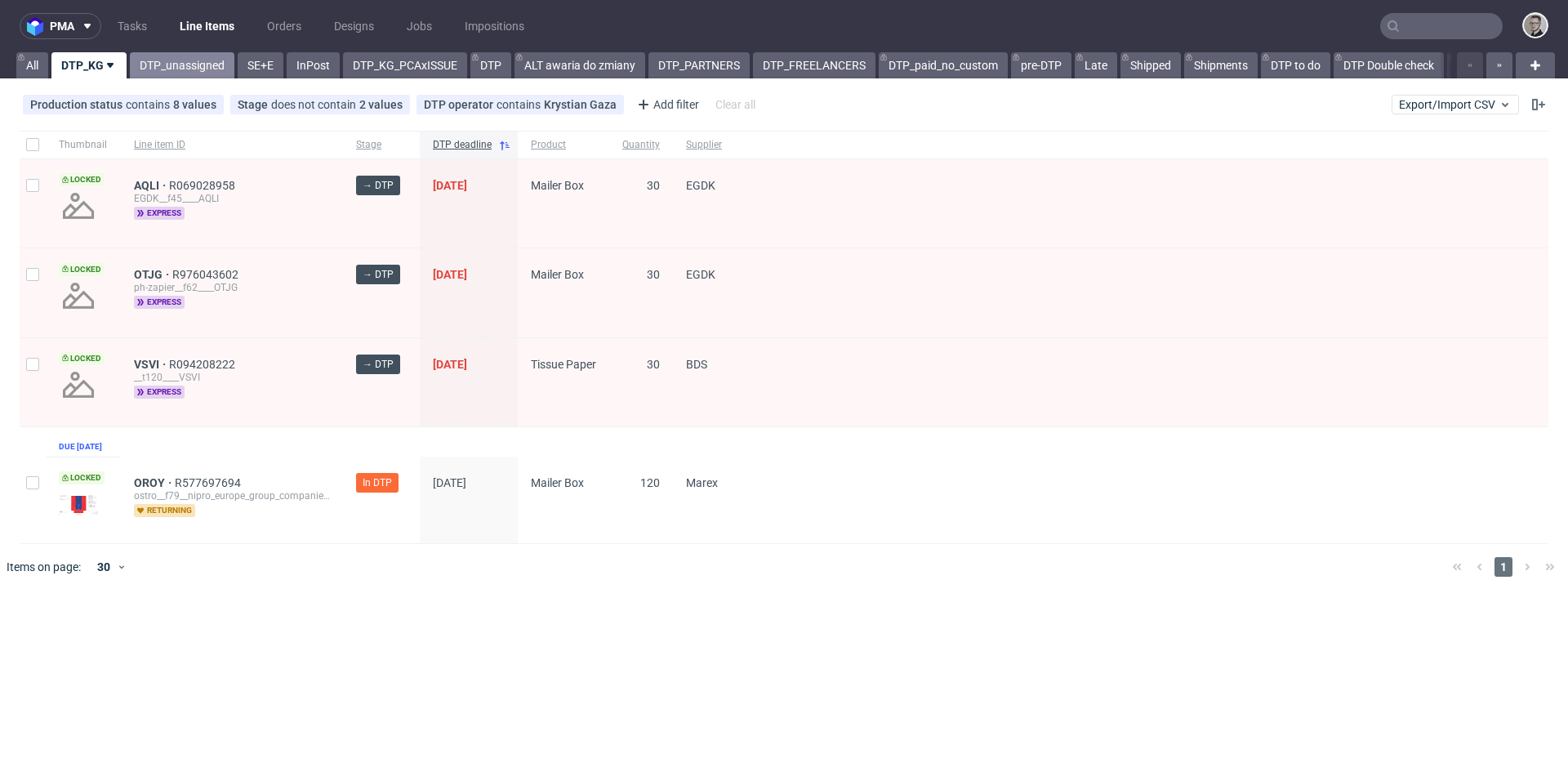
click at [189, 74] on link "DTP_unassigned" at bounding box center [182, 65] width 105 height 26
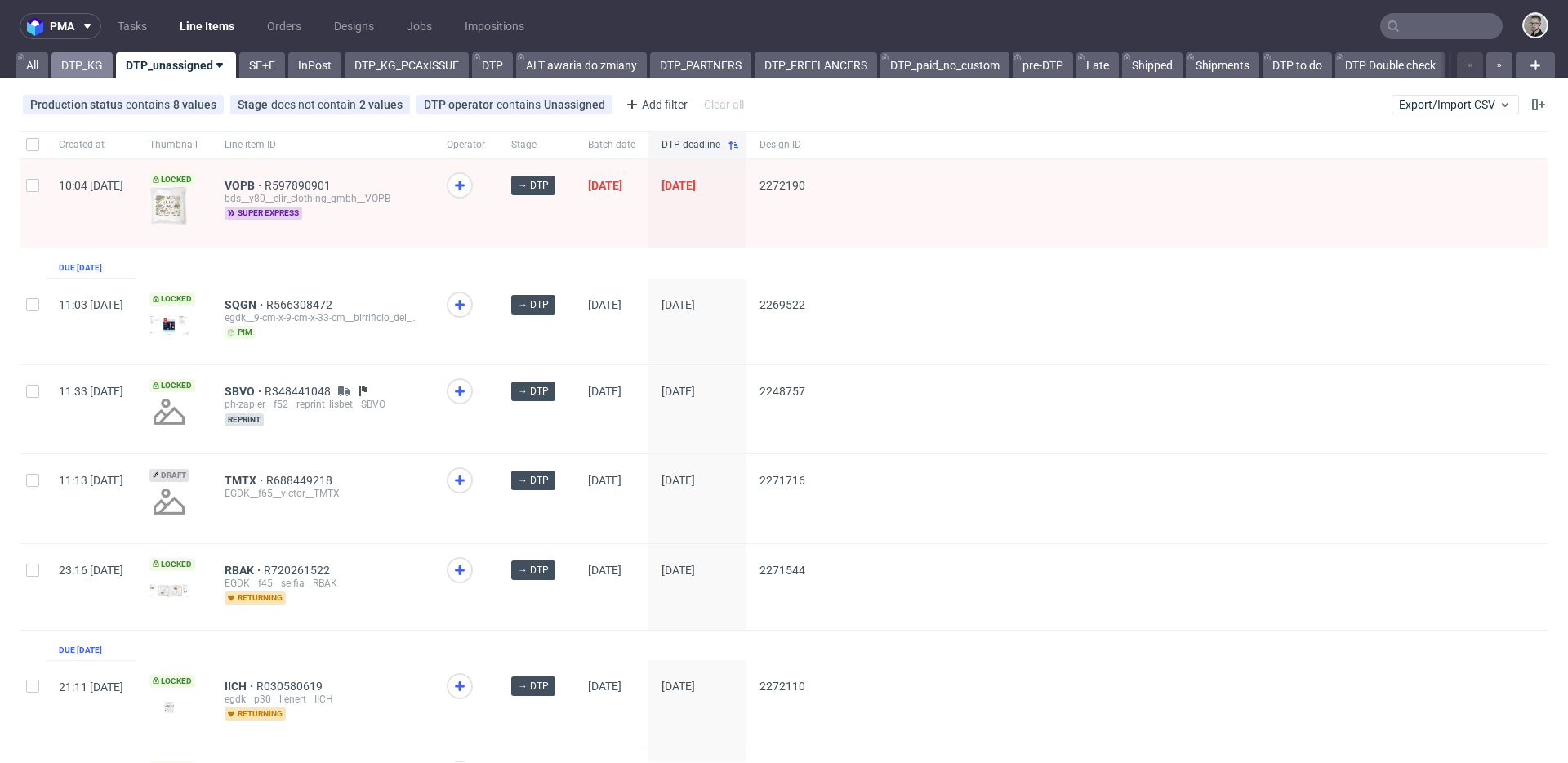
click at [84, 75] on link "DTP_KG" at bounding box center [82, 65] width 61 height 26
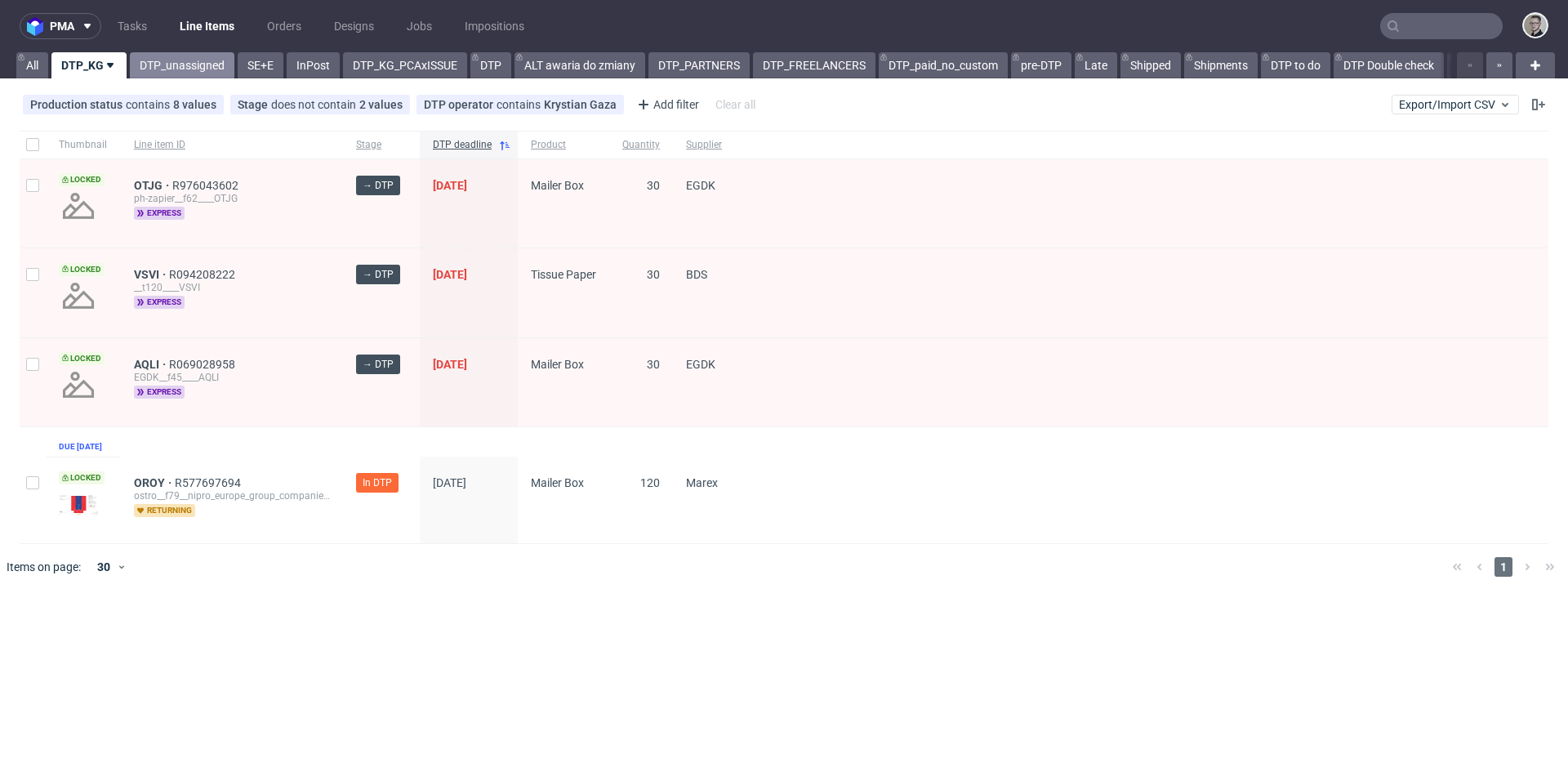
click at [161, 67] on link "DTP_unassigned" at bounding box center [182, 65] width 105 height 26
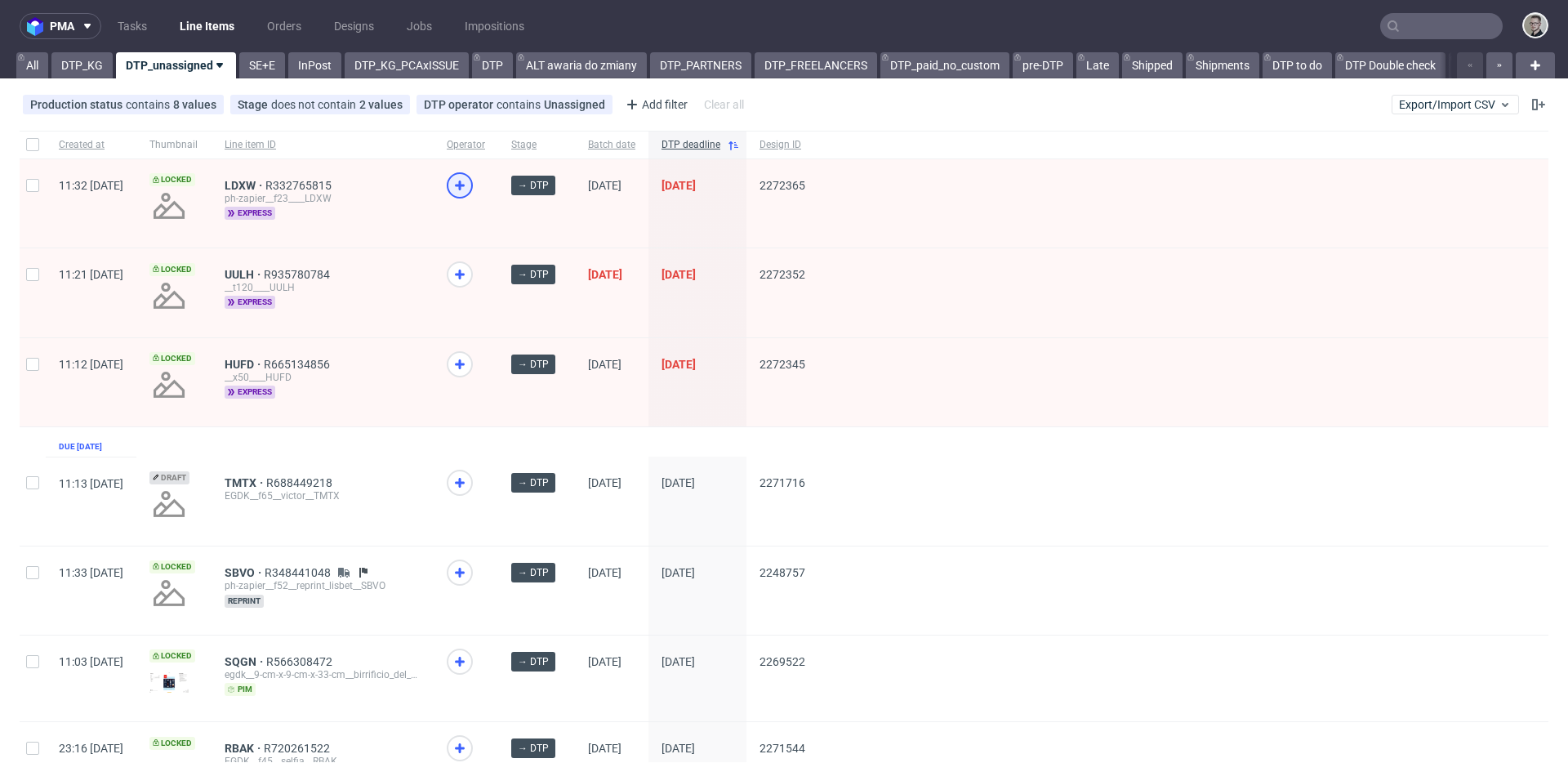
click at [473, 188] on div at bounding box center [460, 186] width 26 height 26
click at [465, 275] on use at bounding box center [460, 274] width 10 height 10
drag, startPoint x: 508, startPoint y: 359, endPoint x: 506, endPoint y: 349, distance: 10.2
click at [465, 359] on use at bounding box center [460, 364] width 10 height 10
click at [78, 59] on link "DTP_KG" at bounding box center [82, 65] width 61 height 26
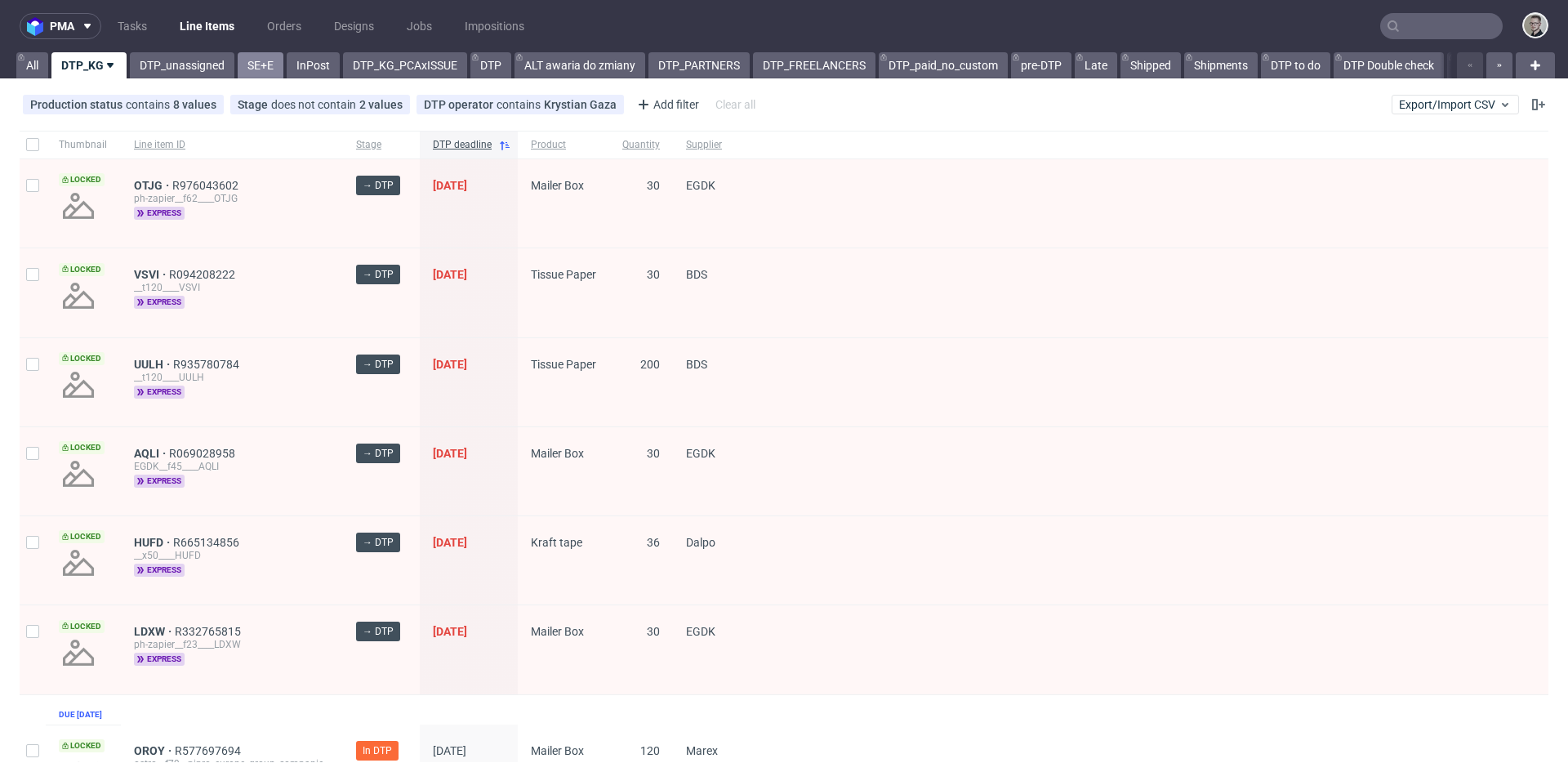
click at [240, 59] on link "SE+E" at bounding box center [261, 65] width 45 height 26
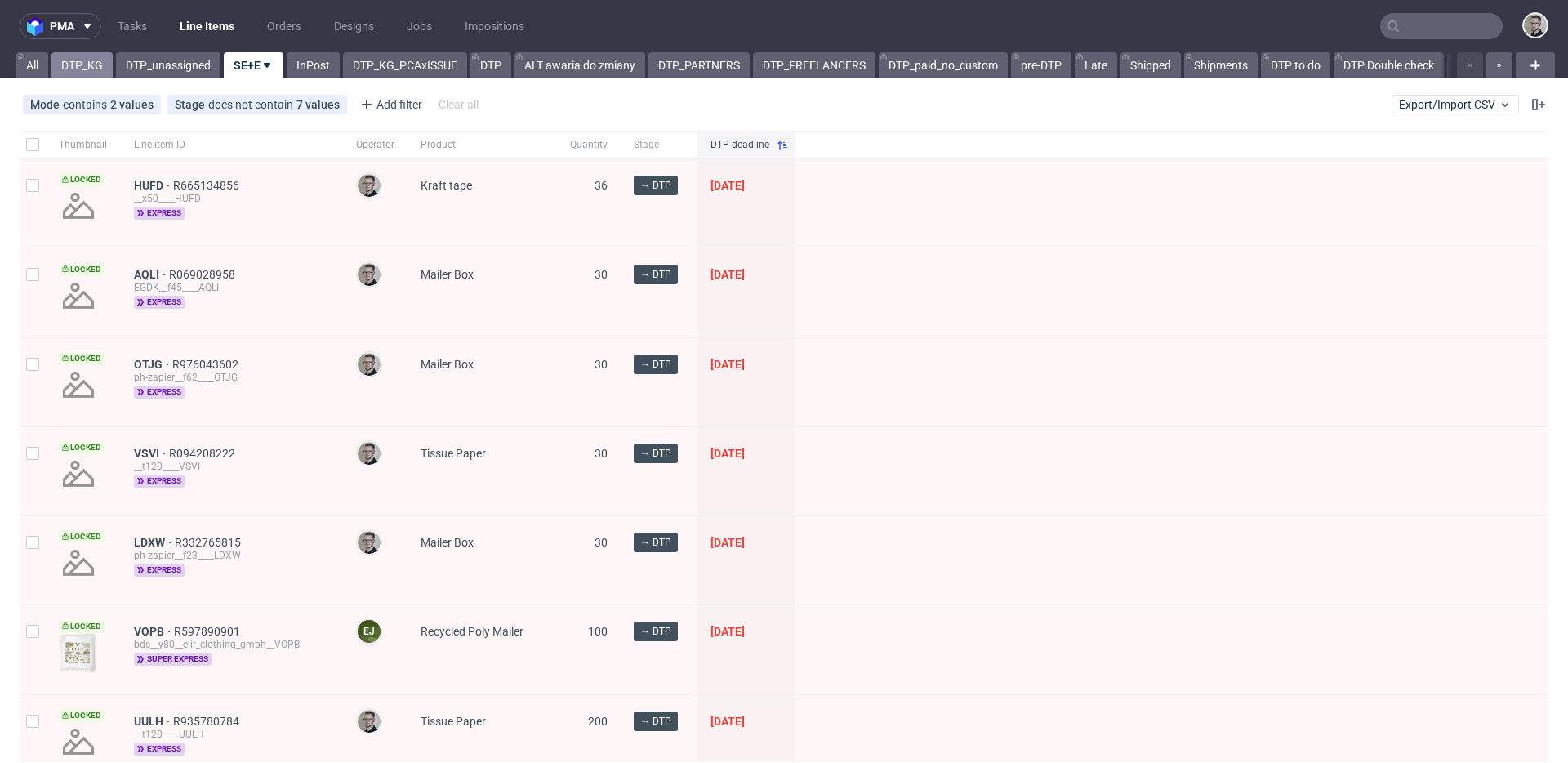
click at [82, 65] on link "DTP_KG" at bounding box center [82, 65] width 61 height 26
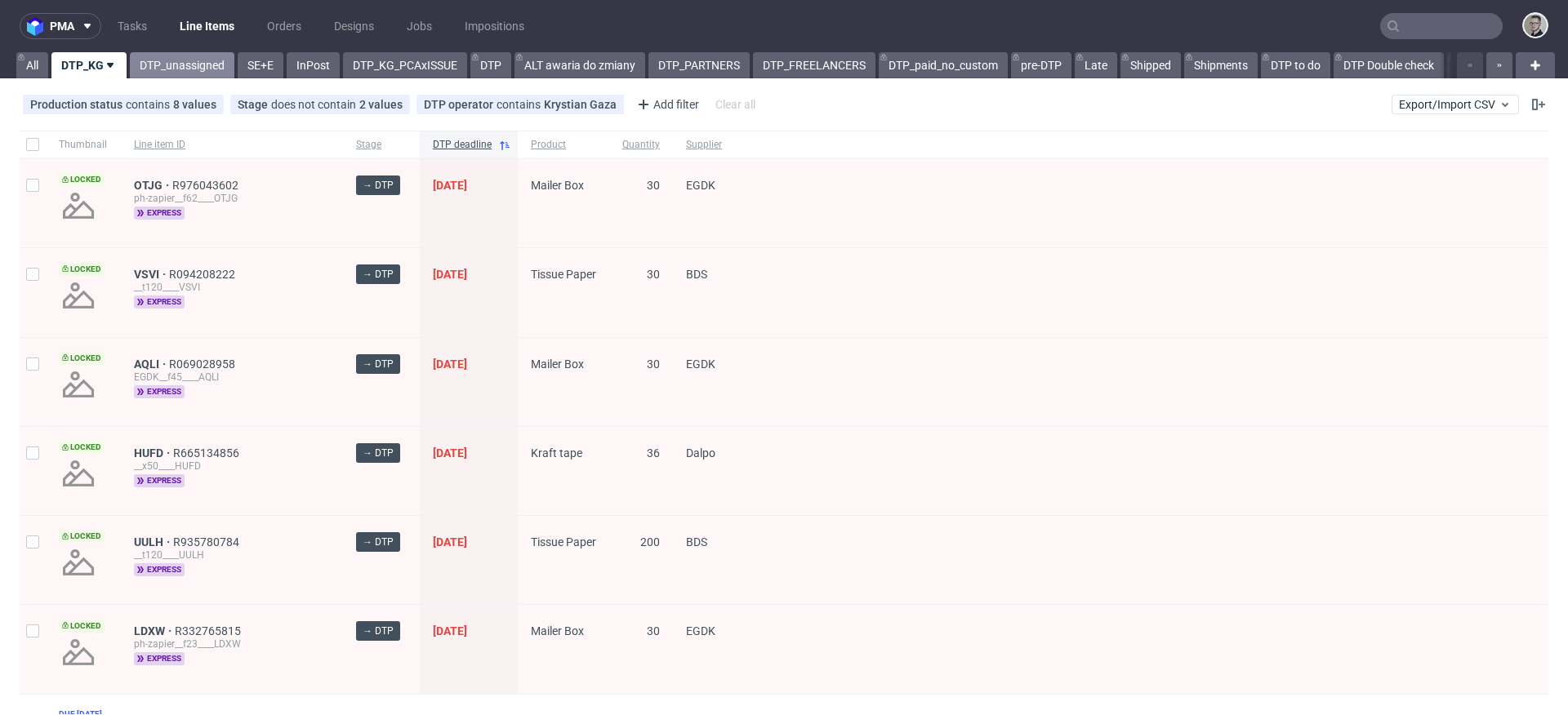
click at [179, 72] on link "DTP_unassigned" at bounding box center [182, 65] width 105 height 26
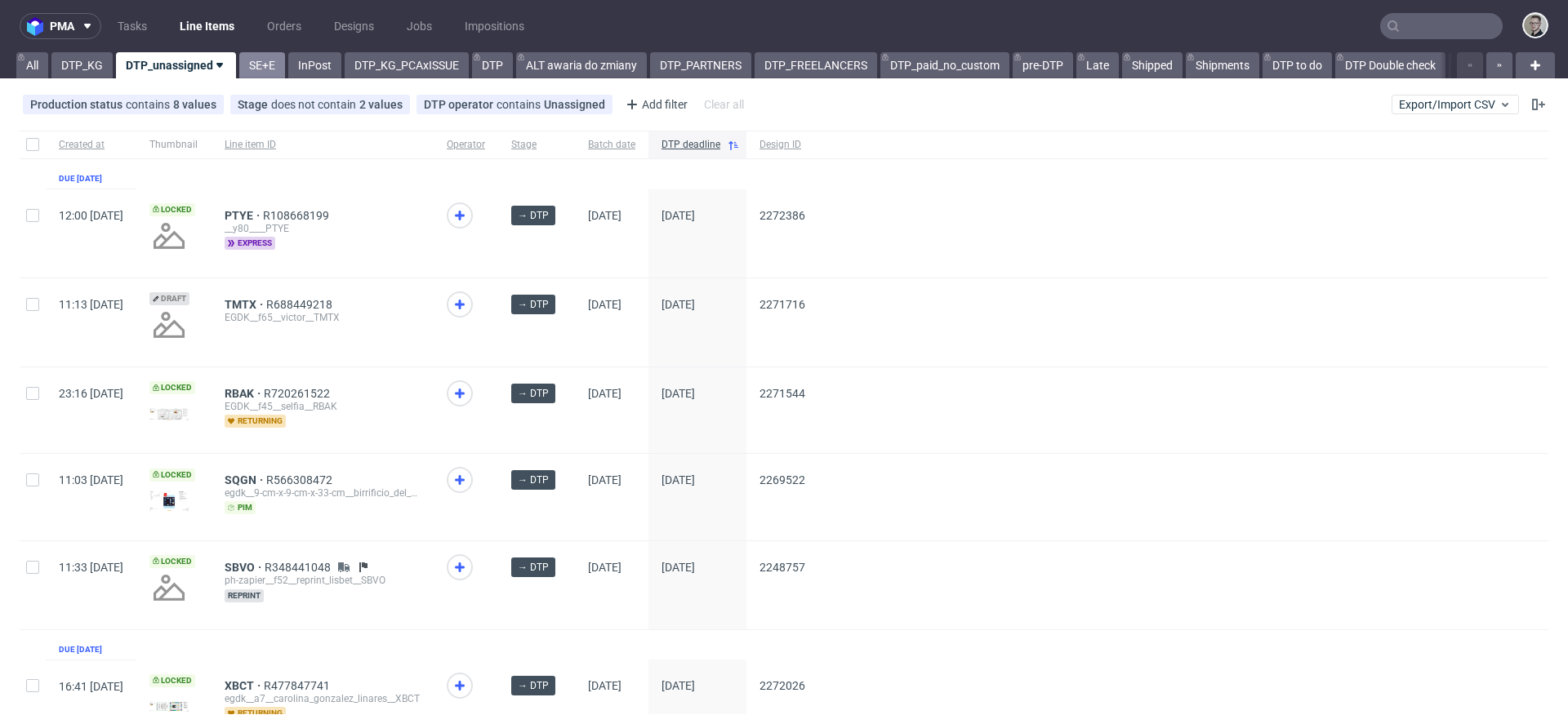
click at [251, 63] on link "SE+E" at bounding box center [262, 65] width 45 height 26
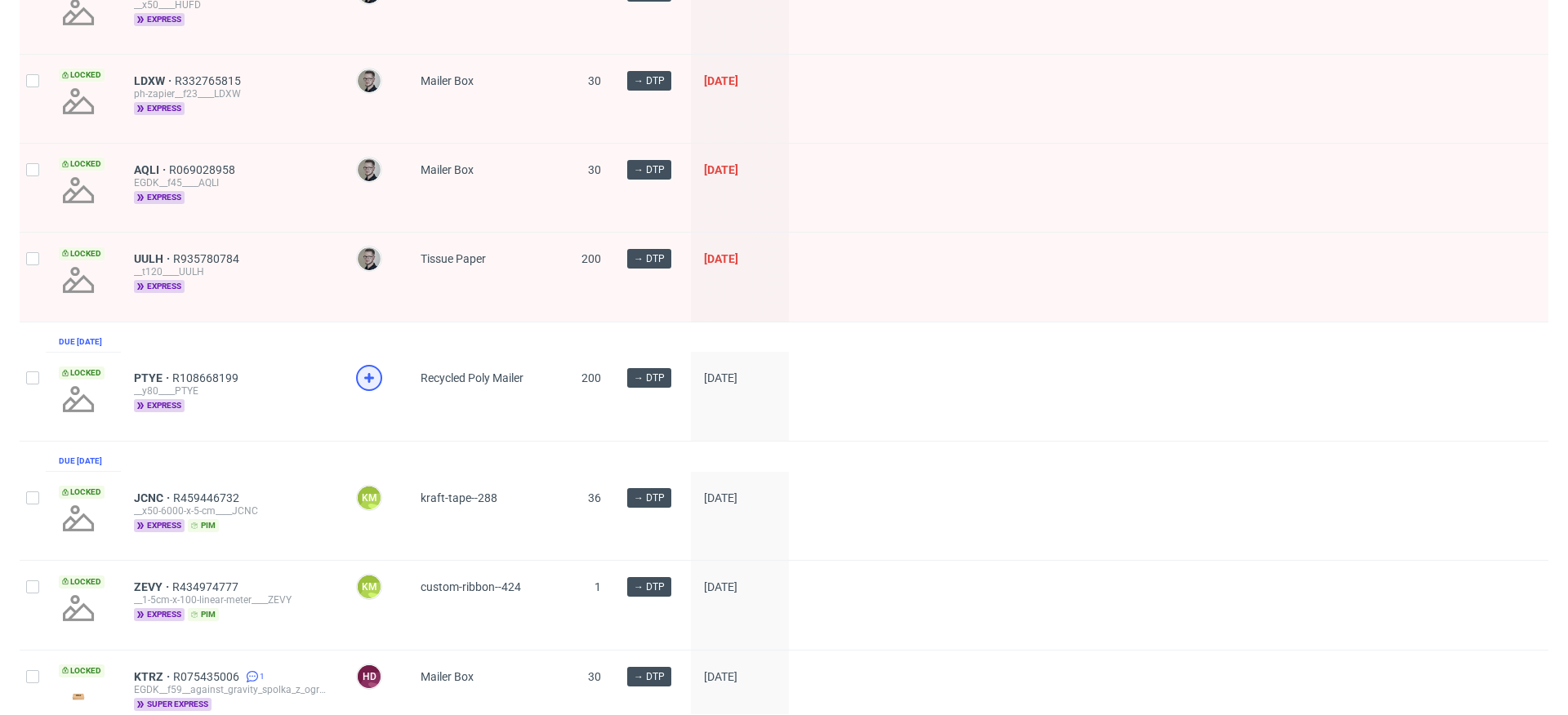
click at [370, 388] on icon at bounding box center [369, 378] width 19 height 19
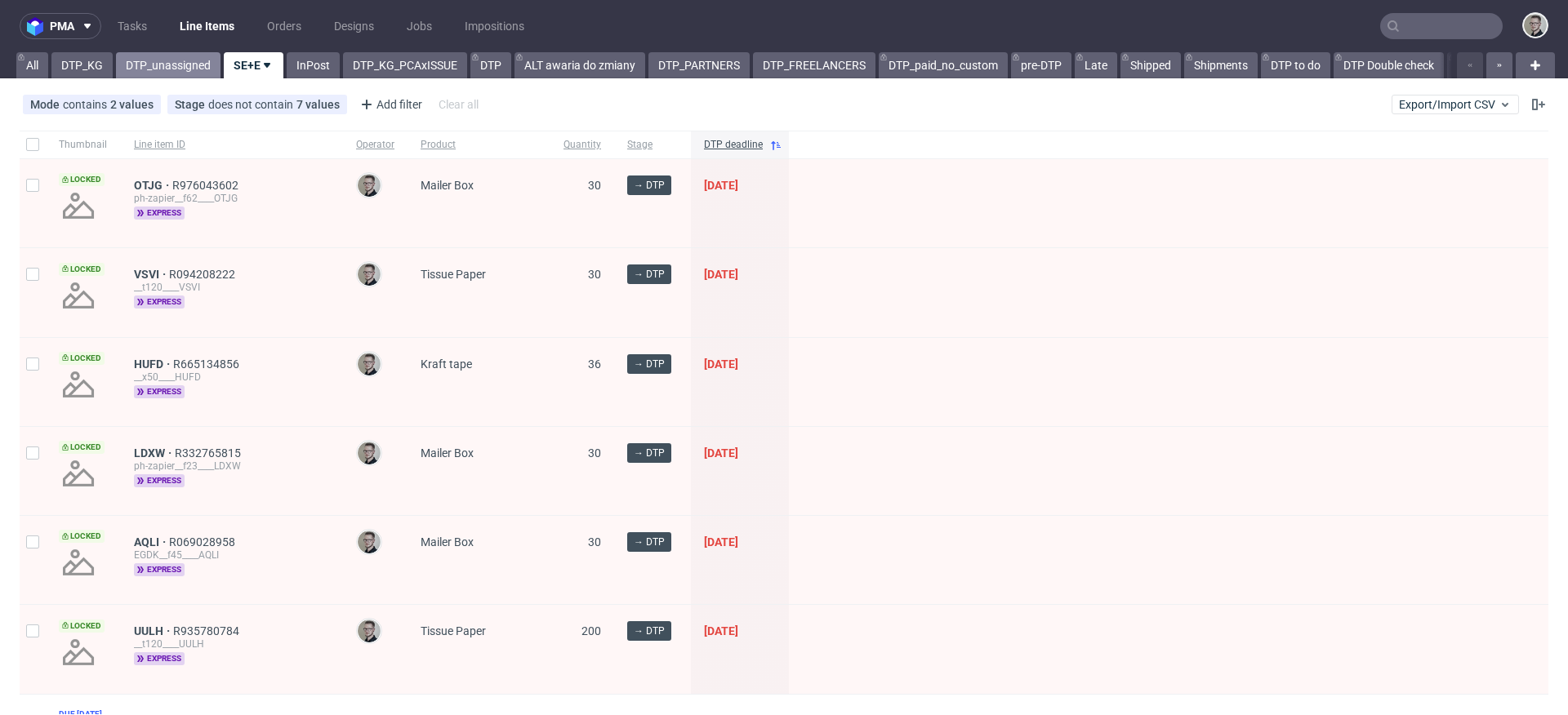
click at [171, 78] on link "DTP_unassigned" at bounding box center [168, 65] width 105 height 26
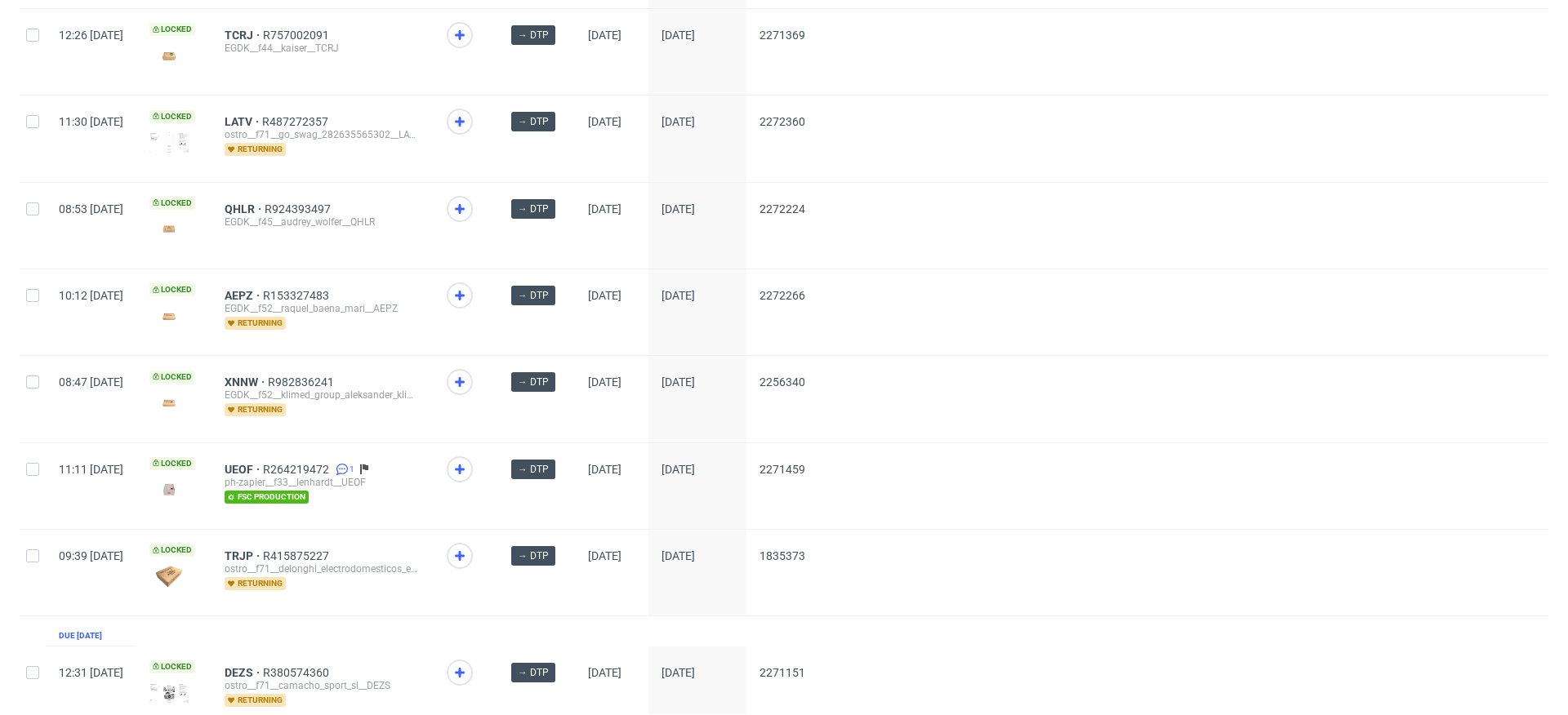
scroll to position [2216, 0]
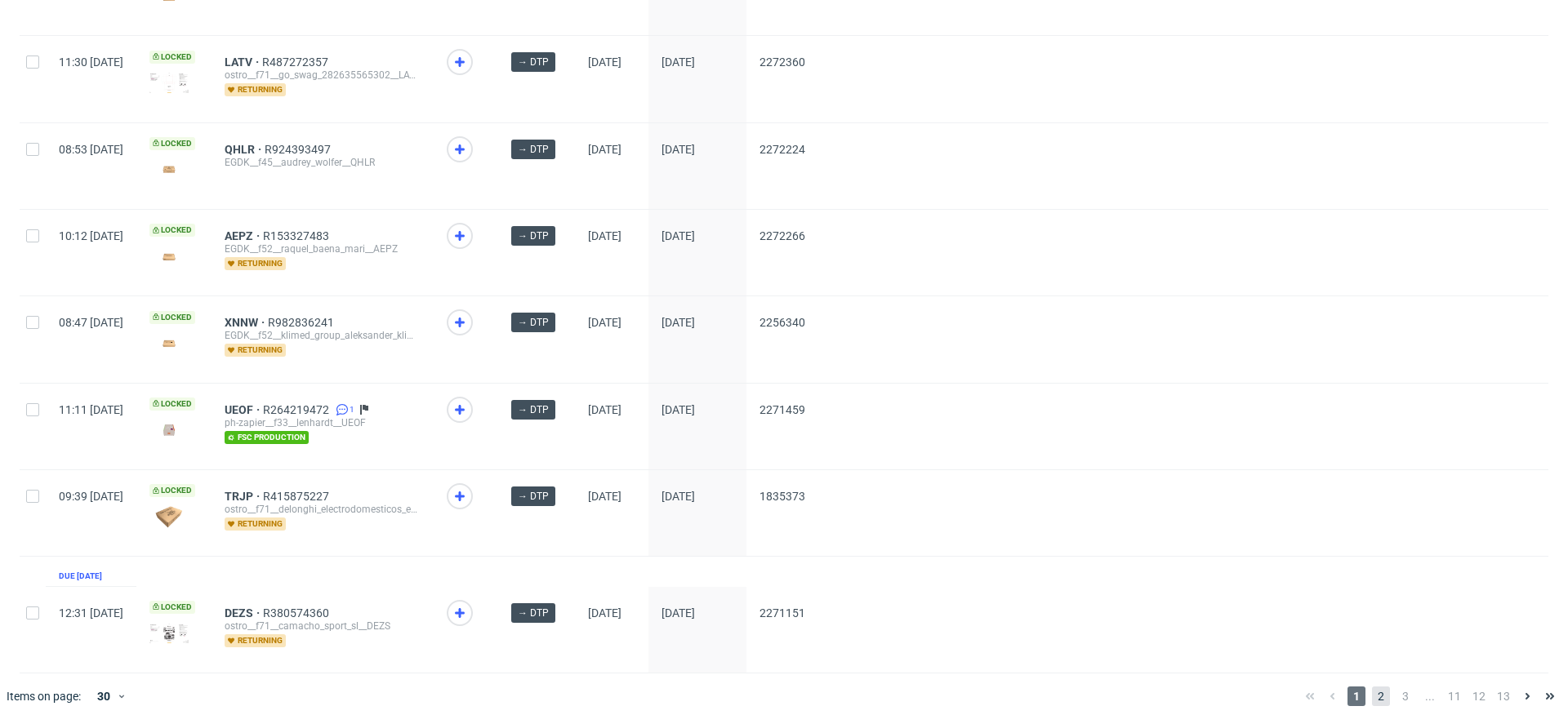
click at [1372, 687] on span "2" at bounding box center [1381, 697] width 18 height 19
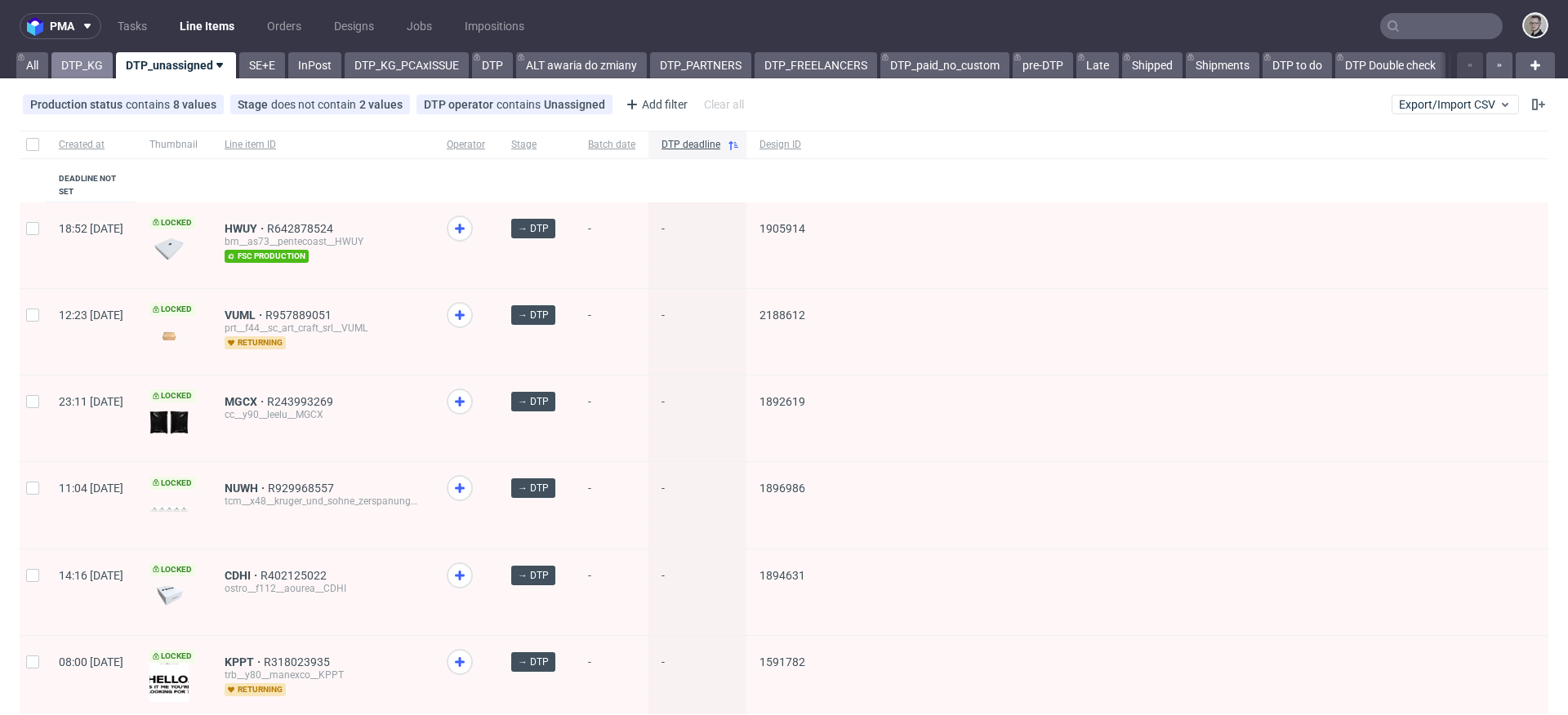
click at [100, 63] on link "DTP_KG" at bounding box center [82, 65] width 61 height 26
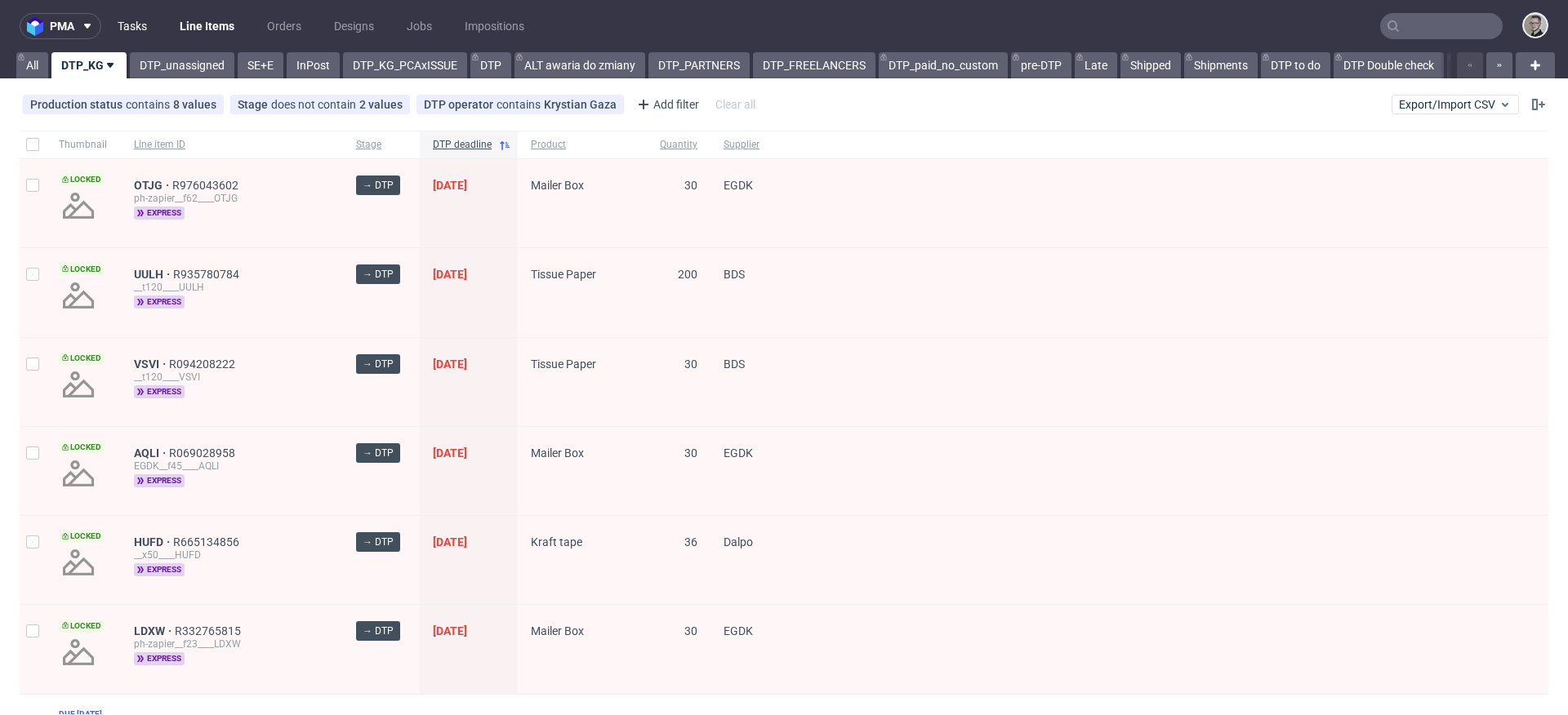
click at [144, 24] on link "Tasks" at bounding box center [133, 26] width 49 height 26
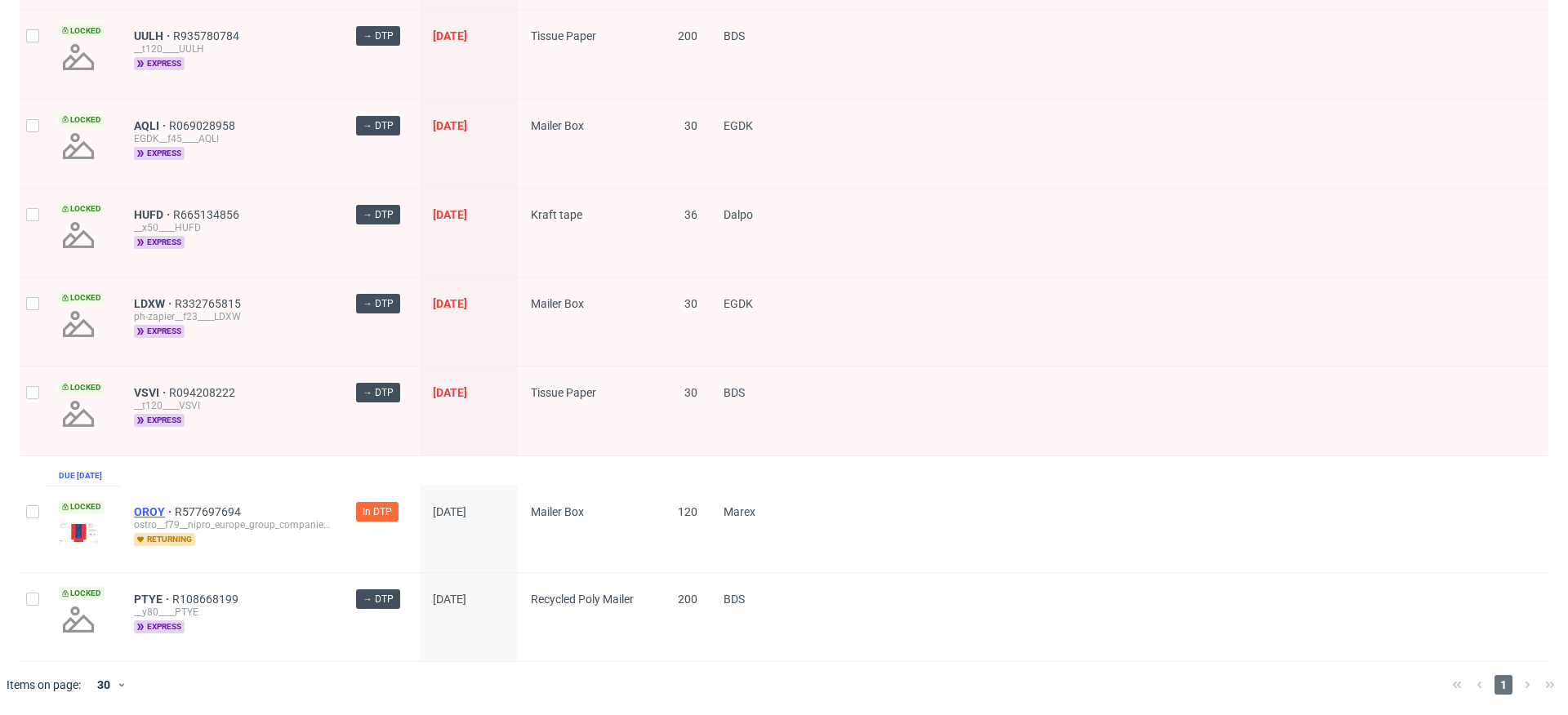
click at [149, 509] on span "OROY" at bounding box center [154, 512] width 41 height 13
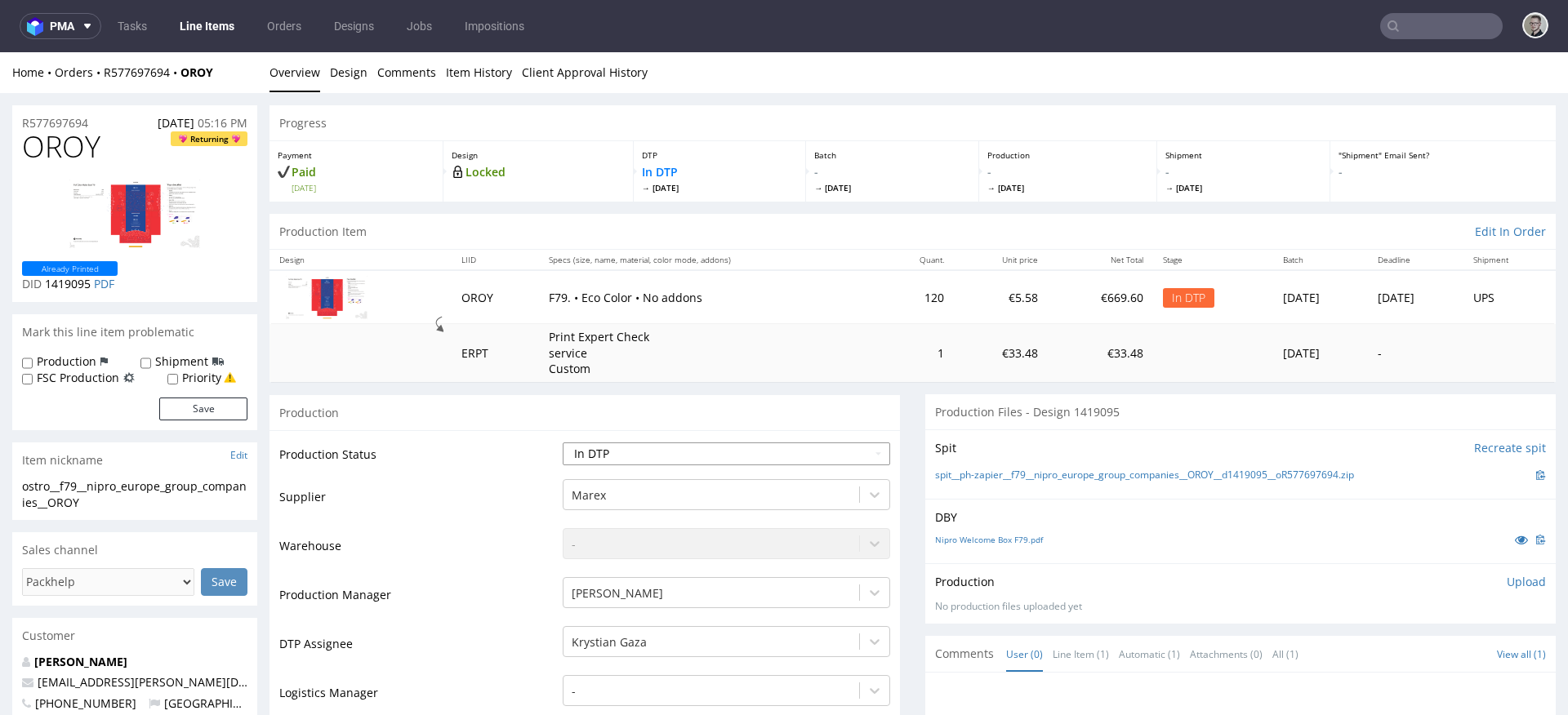
click at [788, 453] on select "Waiting for Artwork Waiting for Diecut Waiting for Mockup Waiting for DTP Waiti…" at bounding box center [726, 454] width 328 height 23
click at [562, 443] on select "Waiting for Artwork Waiting for Diecut Waiting for Mockup Waiting for DTP Waiti…" at bounding box center [726, 454] width 328 height 23
click at [696, 448] on select "Waiting for Artwork Waiting for Diecut Waiting for Mockup Waiting for DTP Waiti…" at bounding box center [726, 454] width 328 height 23
select select "dtp_waiting_for_check"
click at [562, 443] on select "Waiting for Artwork Waiting for Diecut Waiting for Mockup Waiting for DTP Waiti…" at bounding box center [726, 454] width 328 height 23
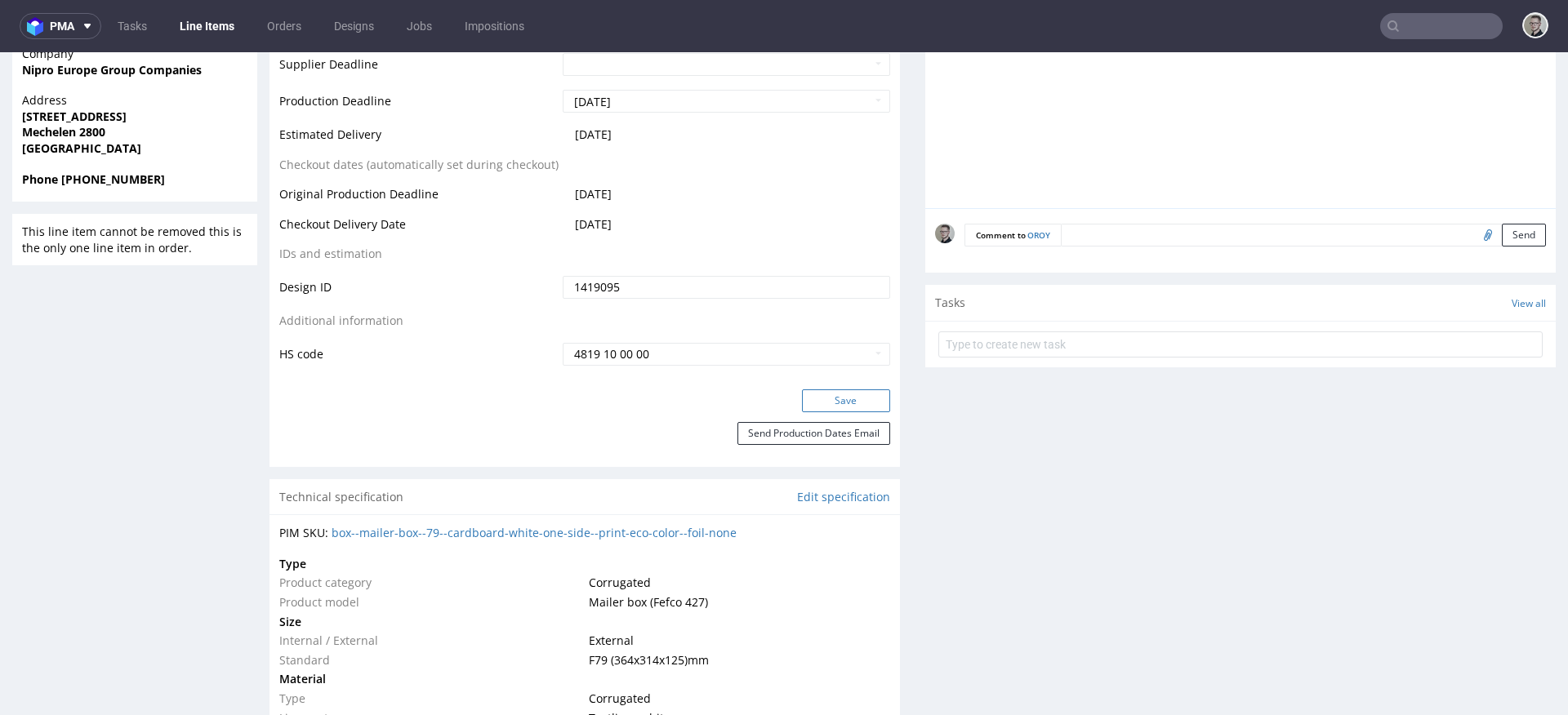
click at [808, 390] on button "Save" at bounding box center [846, 401] width 88 height 23
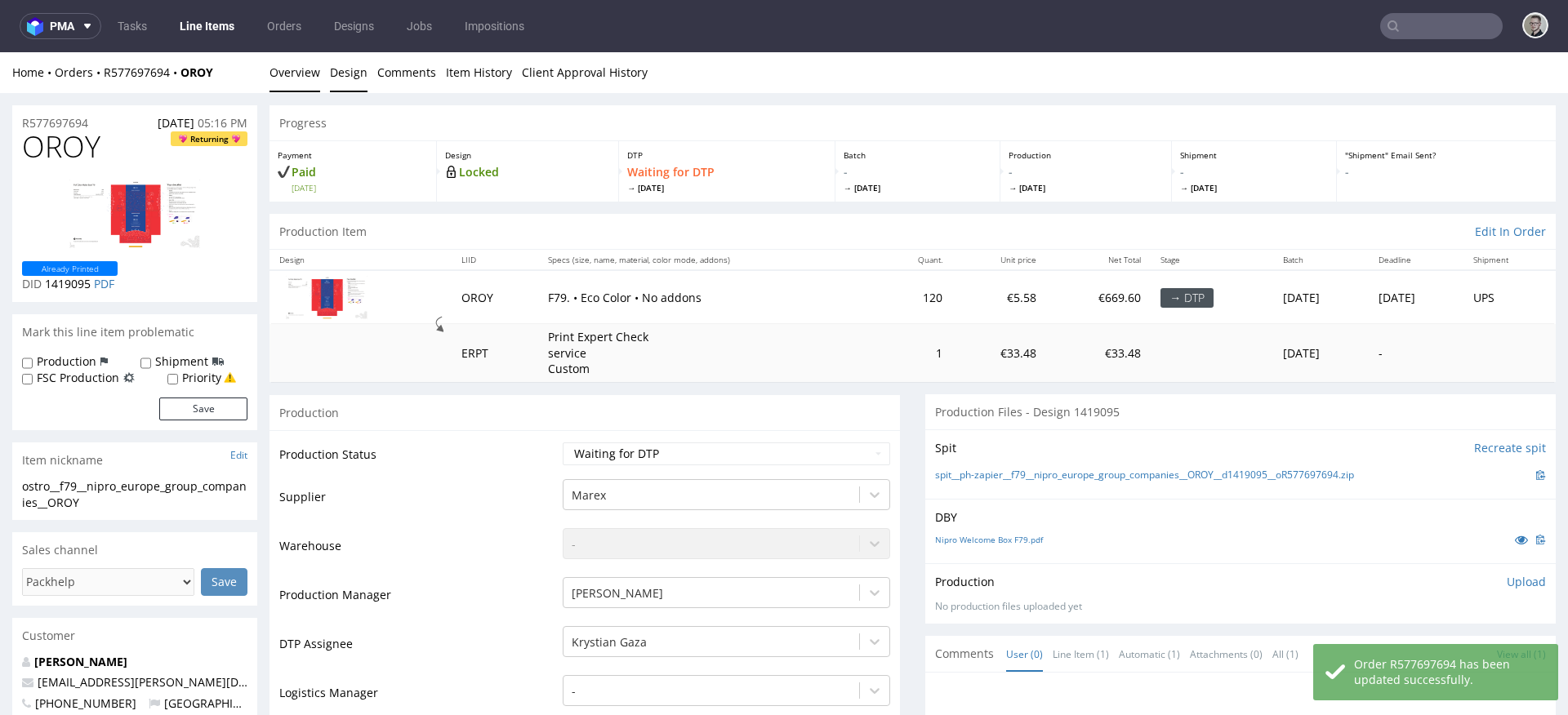
click at [354, 78] on link "Design" at bounding box center [348, 72] width 37 height 40
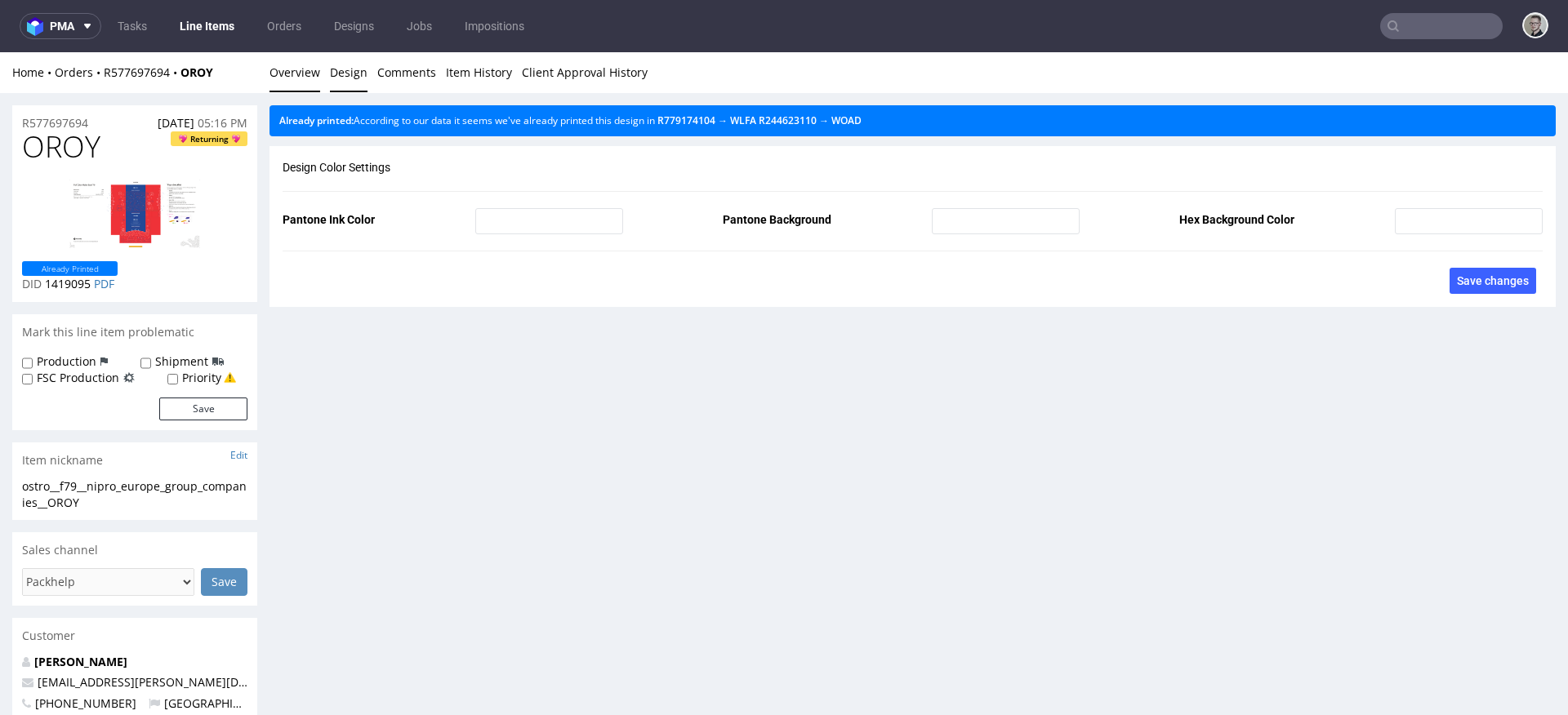
click at [296, 77] on link "Overview" at bounding box center [295, 72] width 51 height 40
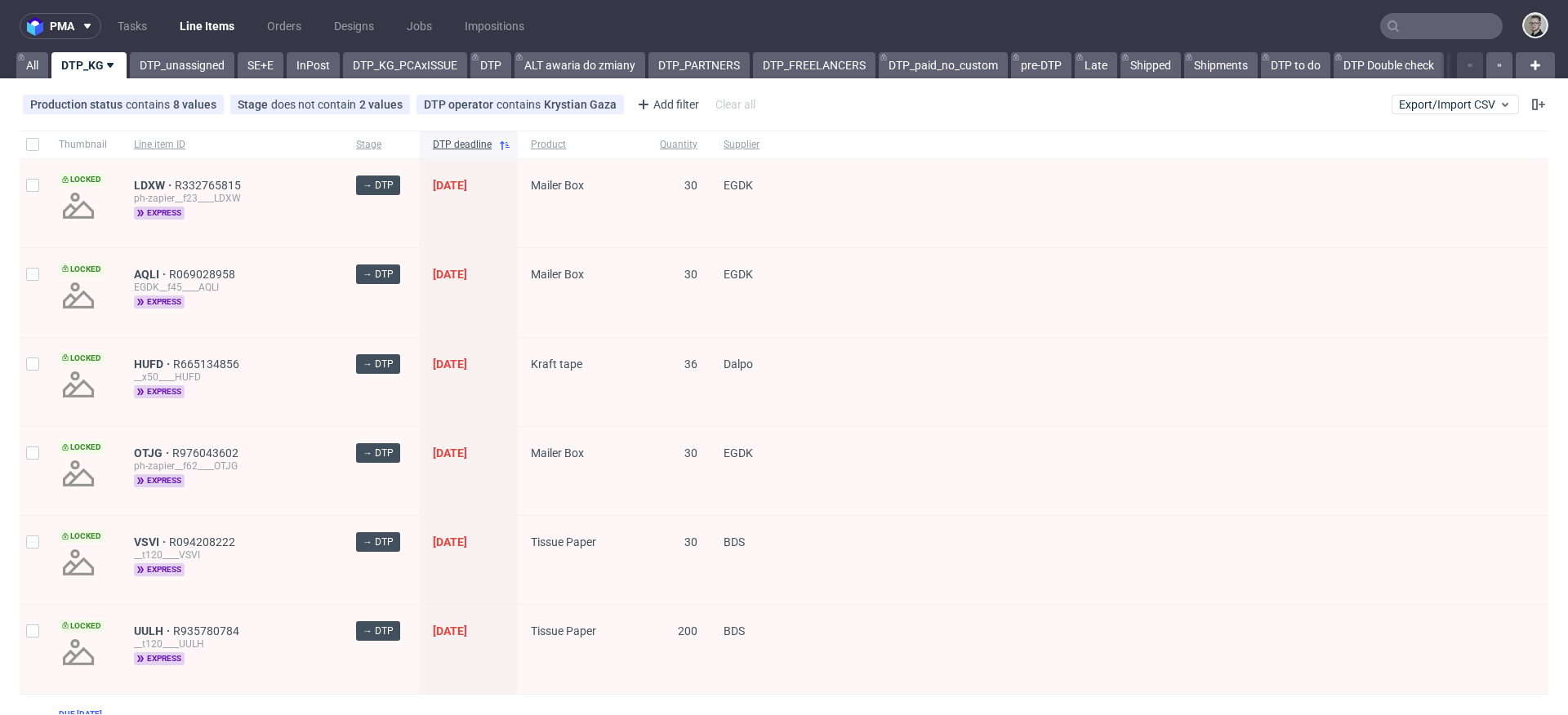
scroll to position [139, 0]
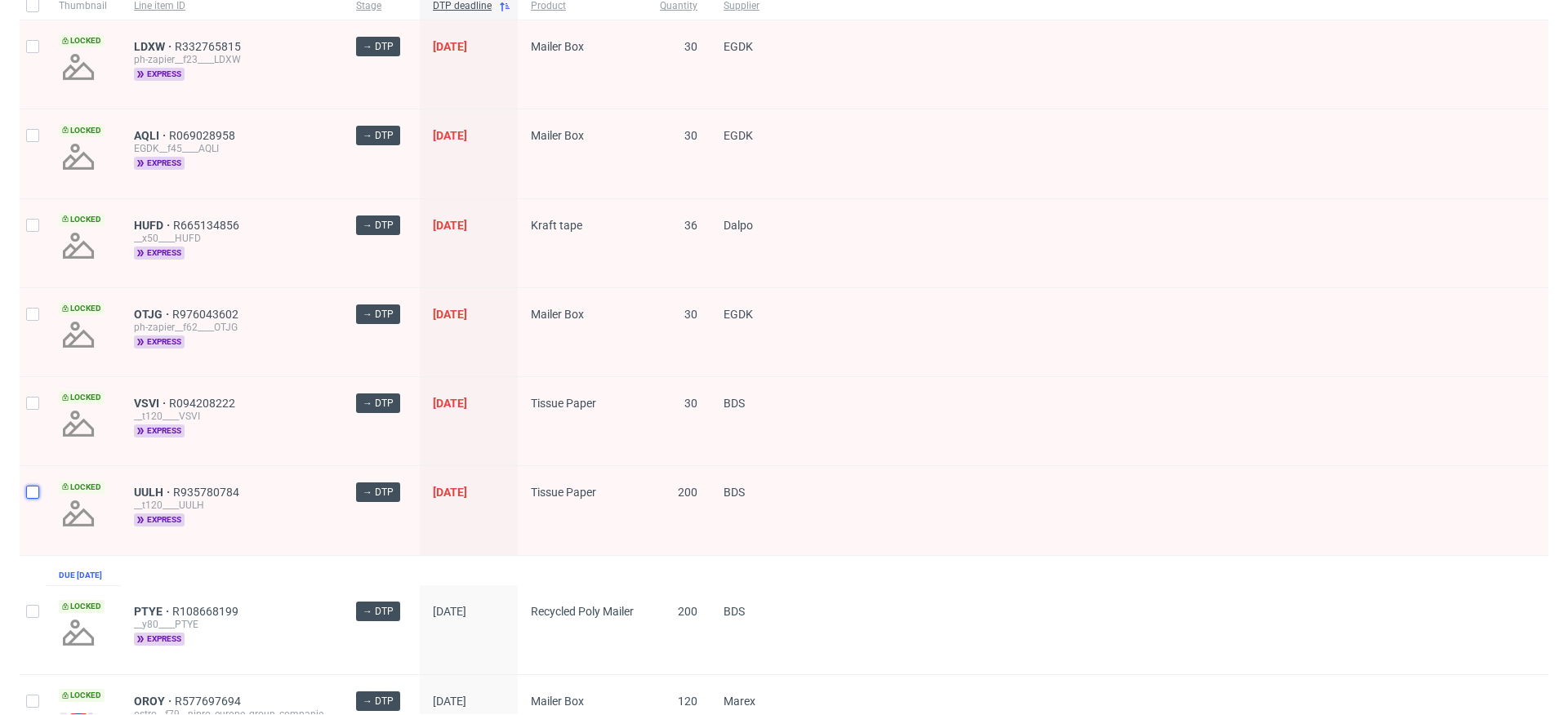
click at [32, 492] on input "checkbox" at bounding box center [32, 492] width 13 height 13
checkbox input "true"
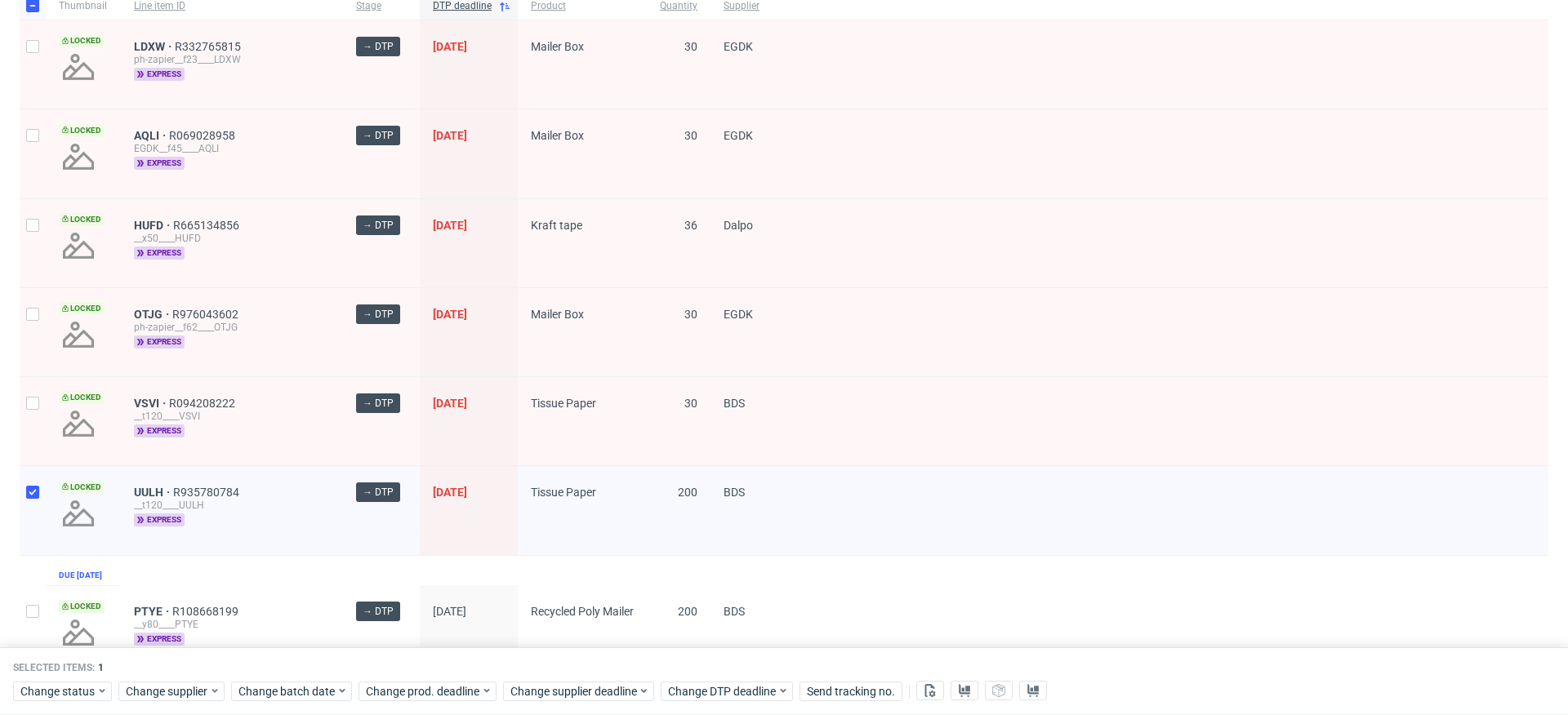
click at [42, 412] on div at bounding box center [32, 421] width 26 height 88
checkbox input "true"
click at [45, 329] on div at bounding box center [32, 332] width 26 height 88
checkbox input "true"
click at [37, 259] on div at bounding box center [32, 243] width 26 height 88
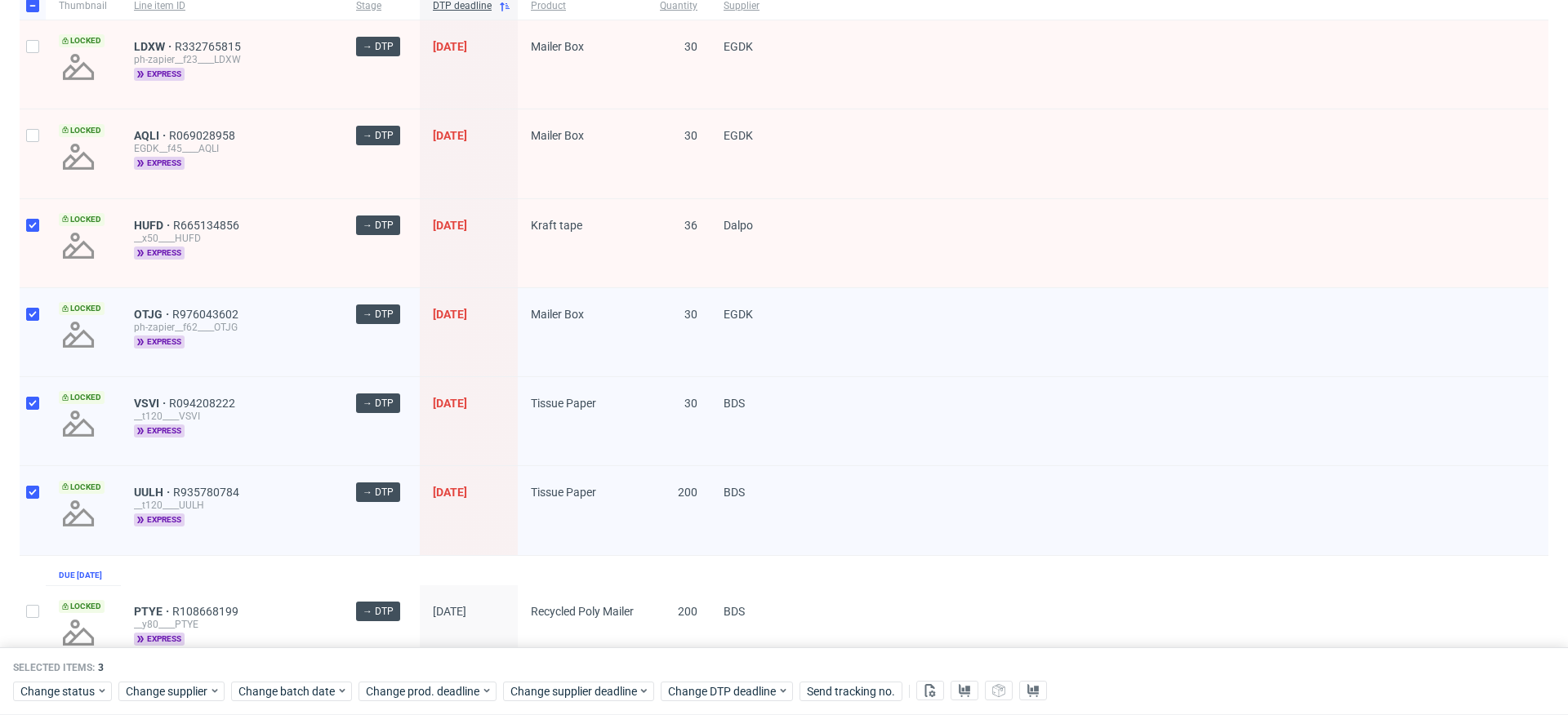
checkbox input "true"
click at [34, 125] on div at bounding box center [32, 153] width 26 height 88
checkbox input "true"
click at [28, 84] on div at bounding box center [32, 64] width 26 height 88
checkbox input "true"
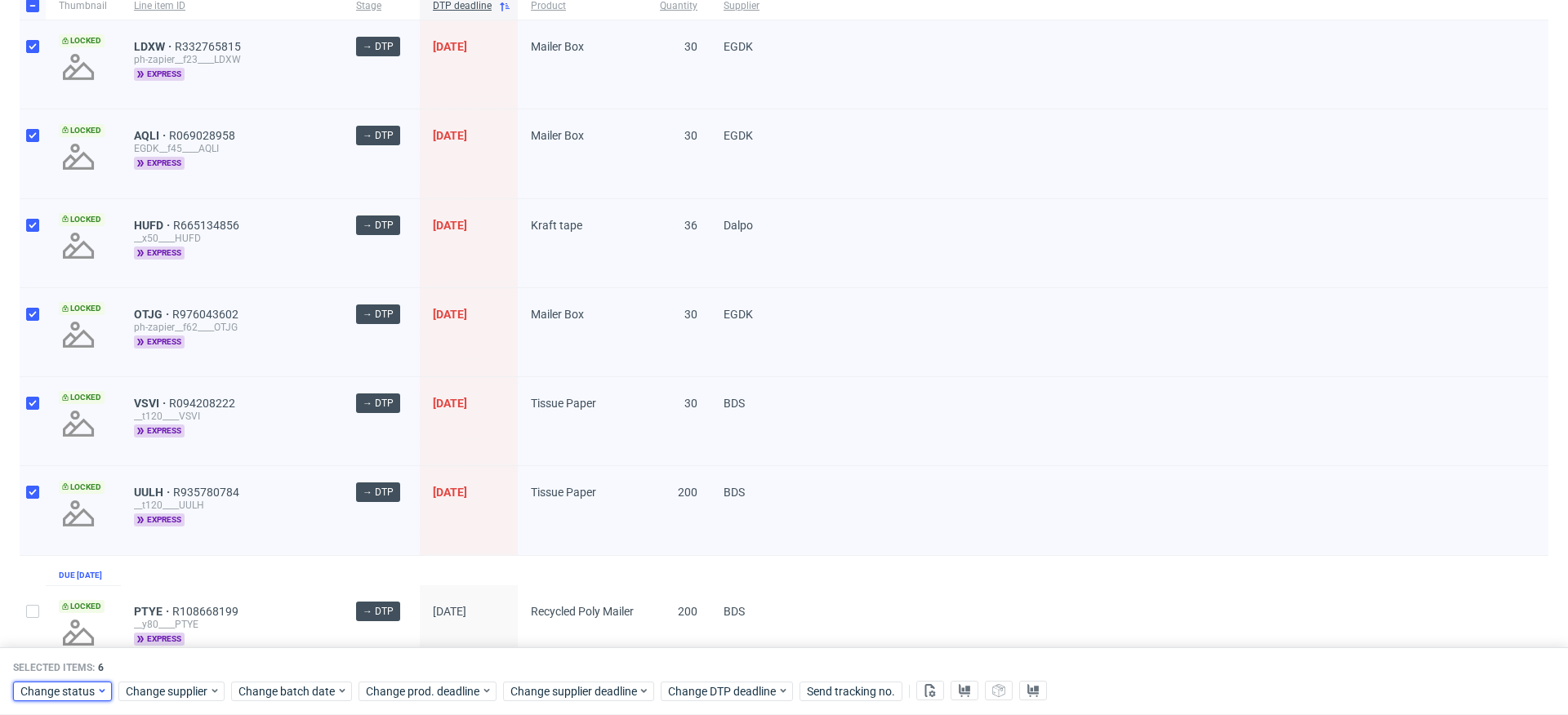
click at [84, 684] on span "Change status" at bounding box center [58, 691] width 76 height 17
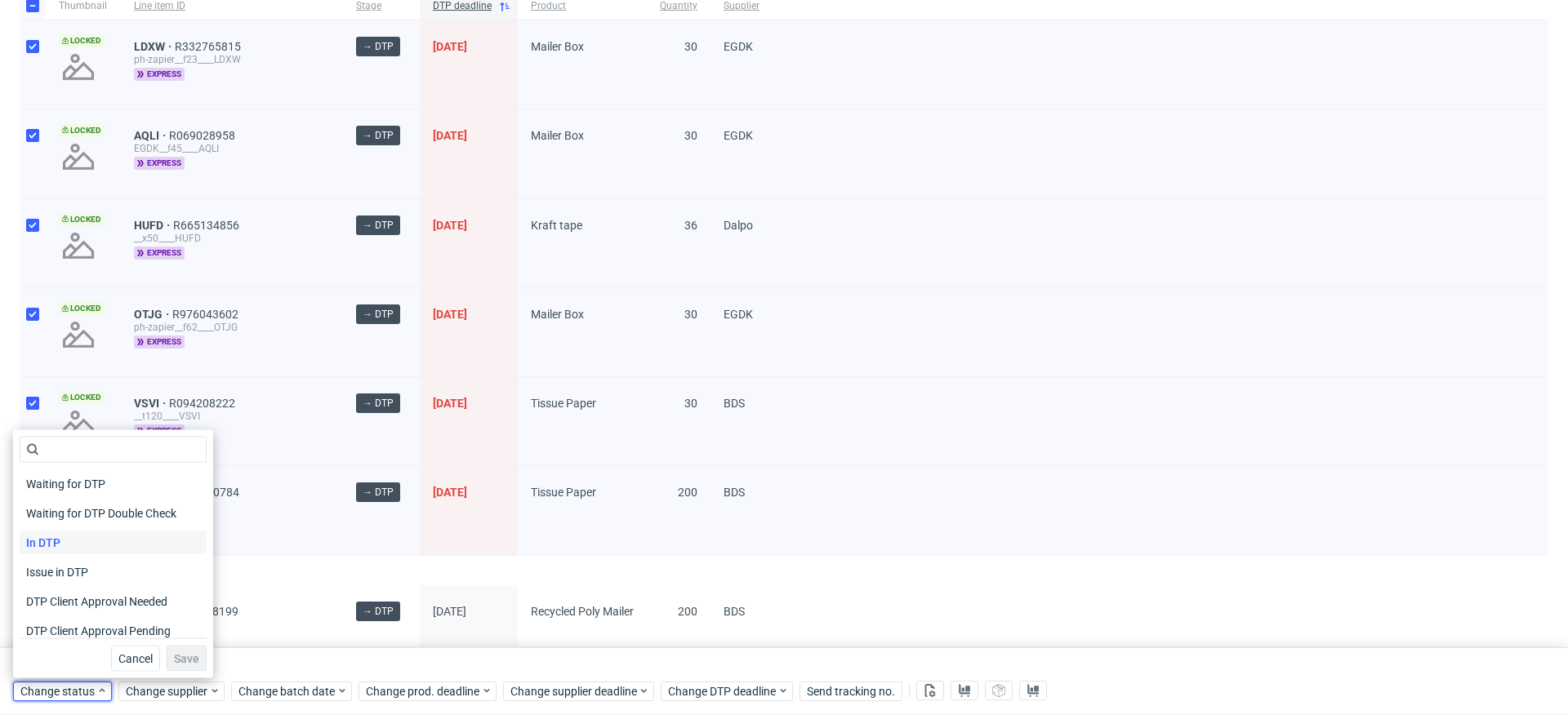
click at [63, 535] on span "In DTP" at bounding box center [43, 543] width 47 height 23
click at [174, 655] on span "Save" at bounding box center [186, 658] width 25 height 11
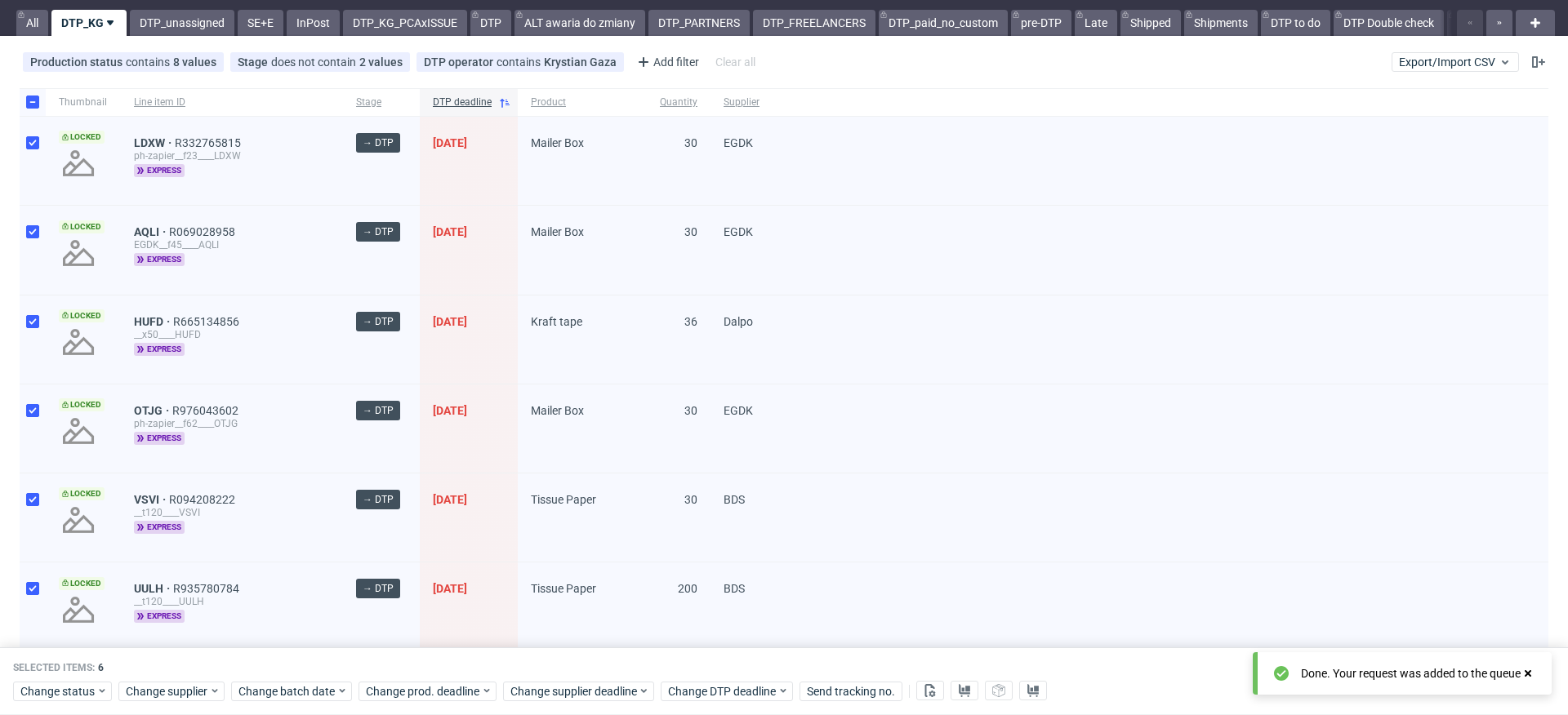
scroll to position [120, 0]
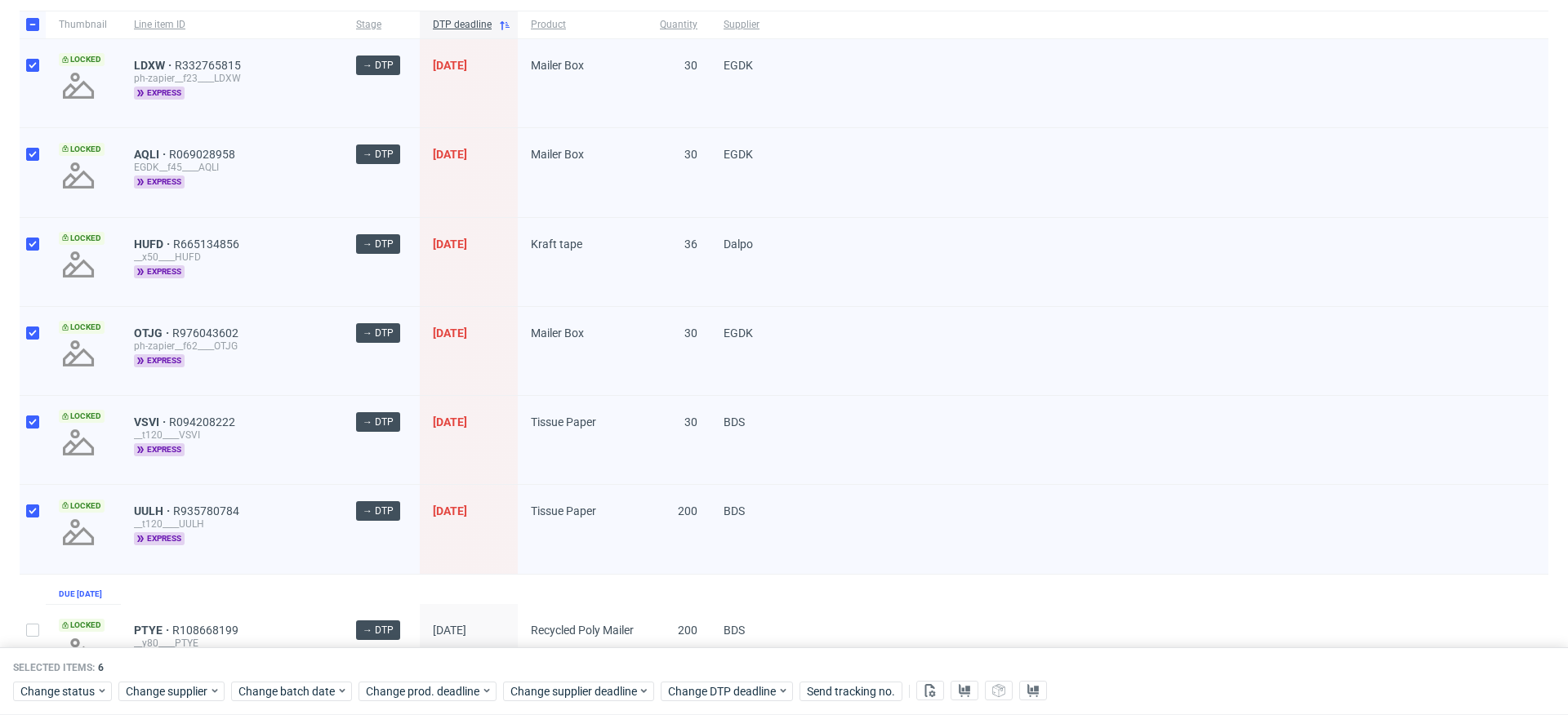
drag, startPoint x: 148, startPoint y: 154, endPoint x: 146, endPoint y: 138, distance: 16.1
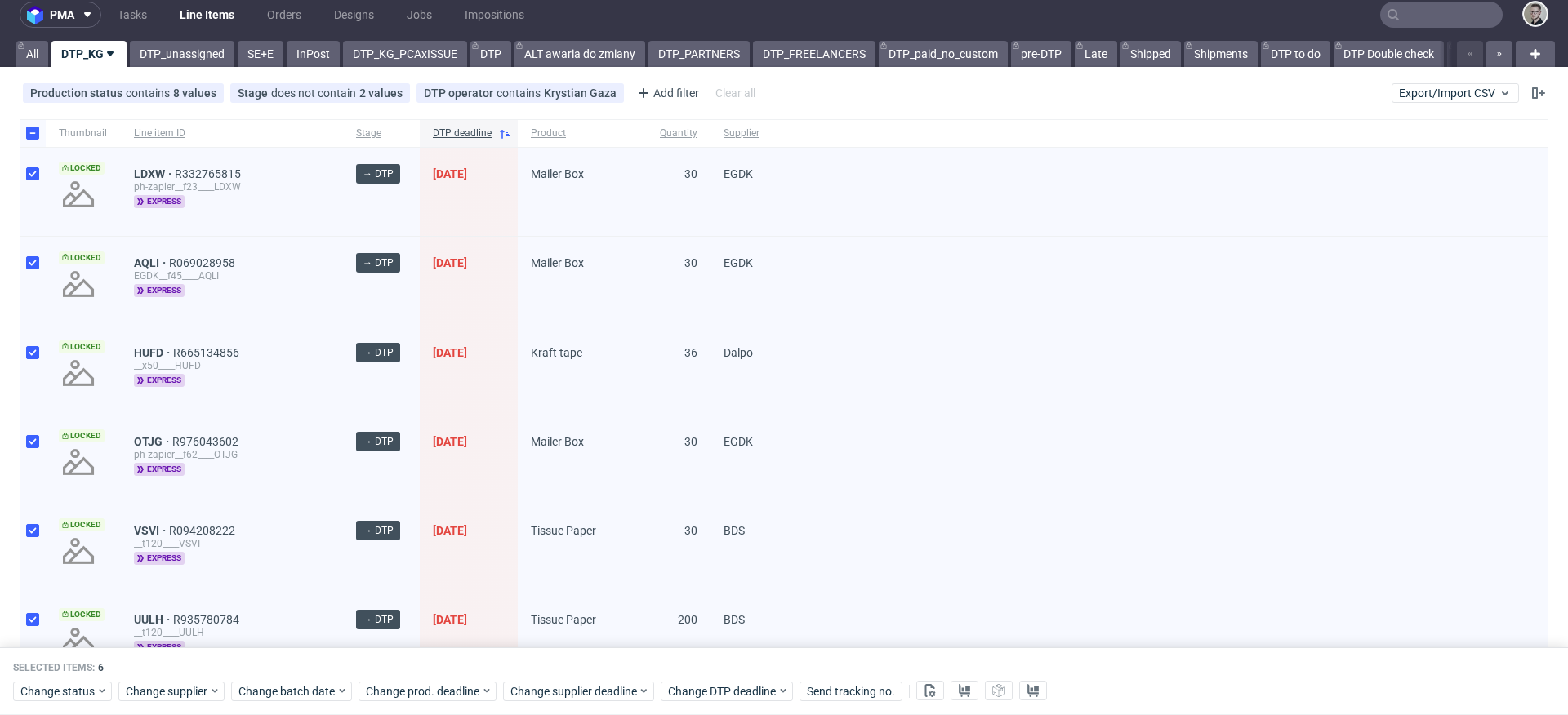
scroll to position [0, 0]
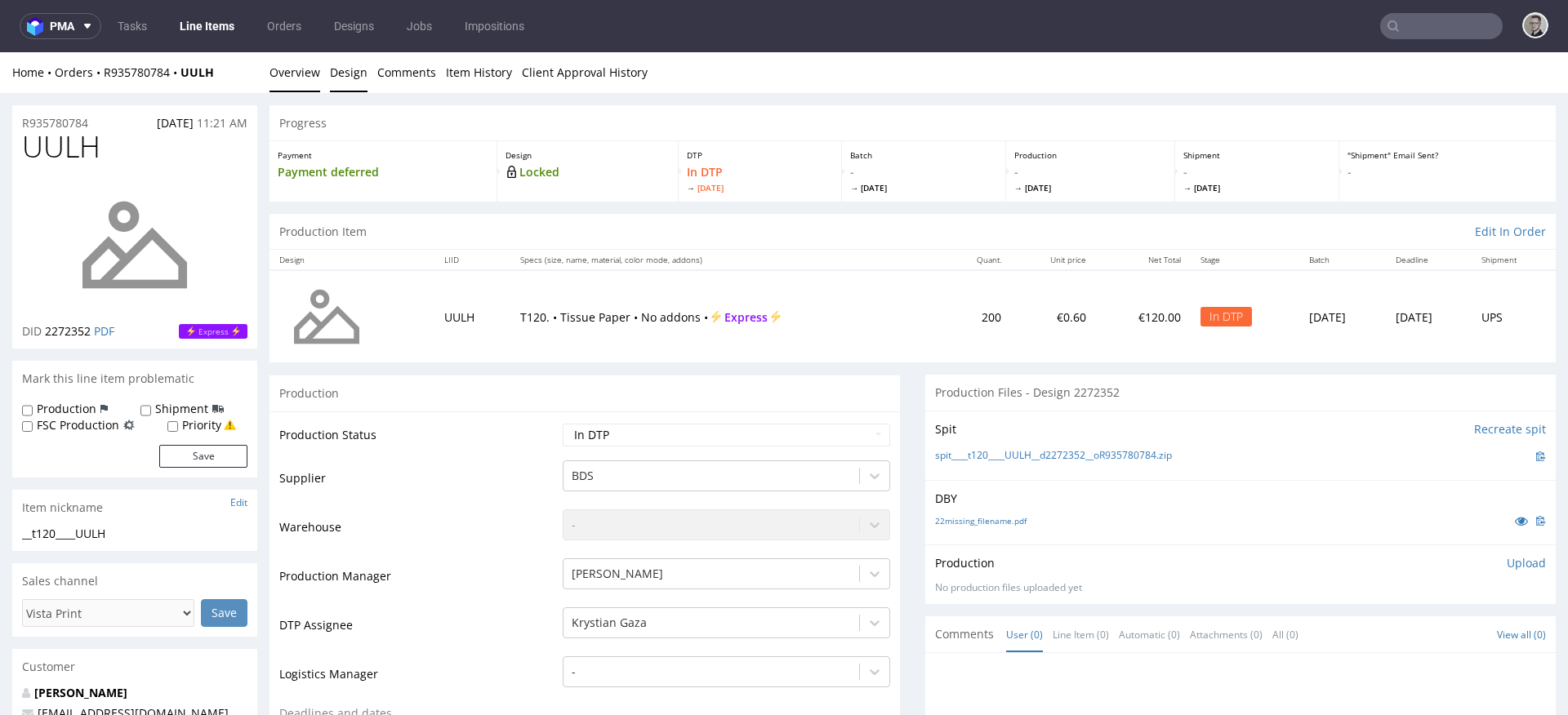
click at [364, 64] on link "Design" at bounding box center [348, 72] width 37 height 40
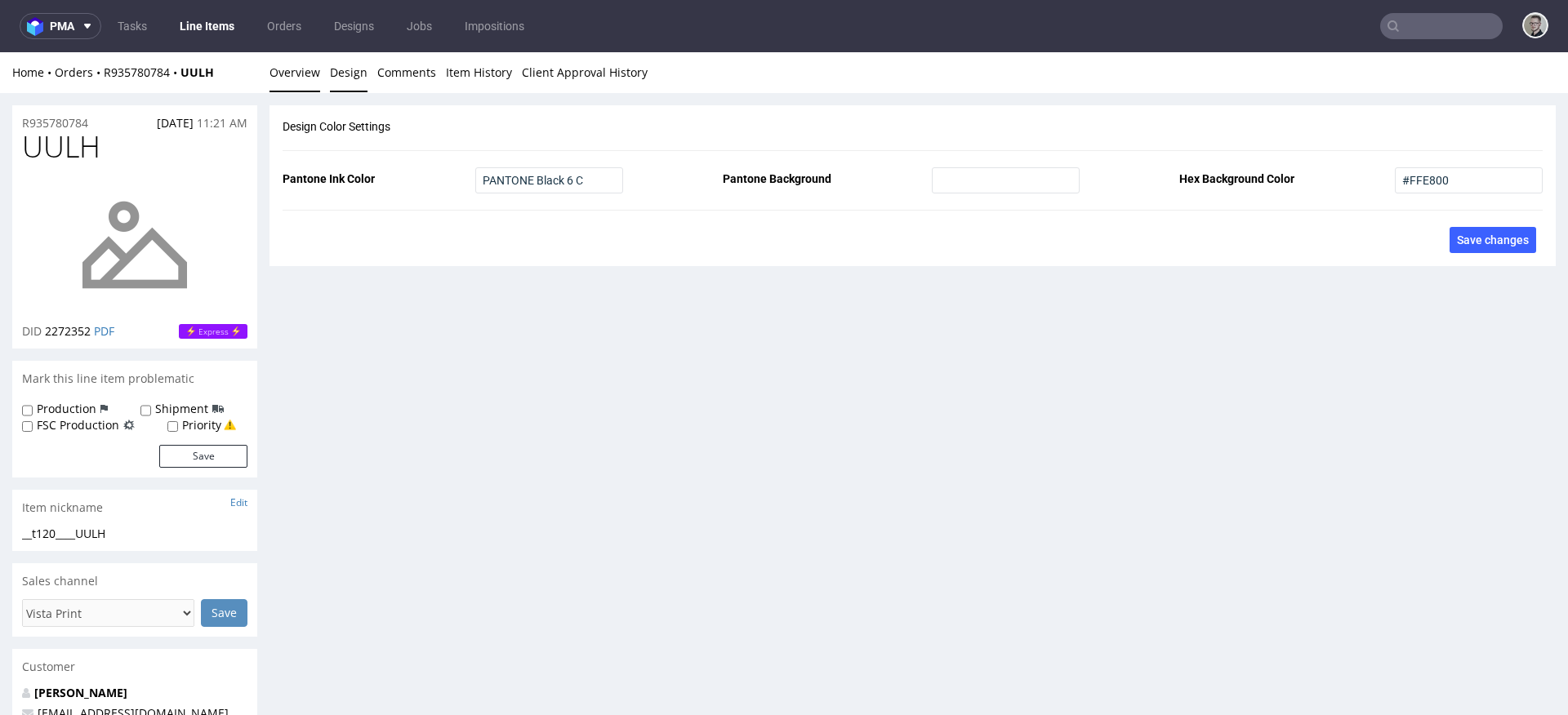
click at [290, 80] on link "Overview" at bounding box center [295, 72] width 51 height 40
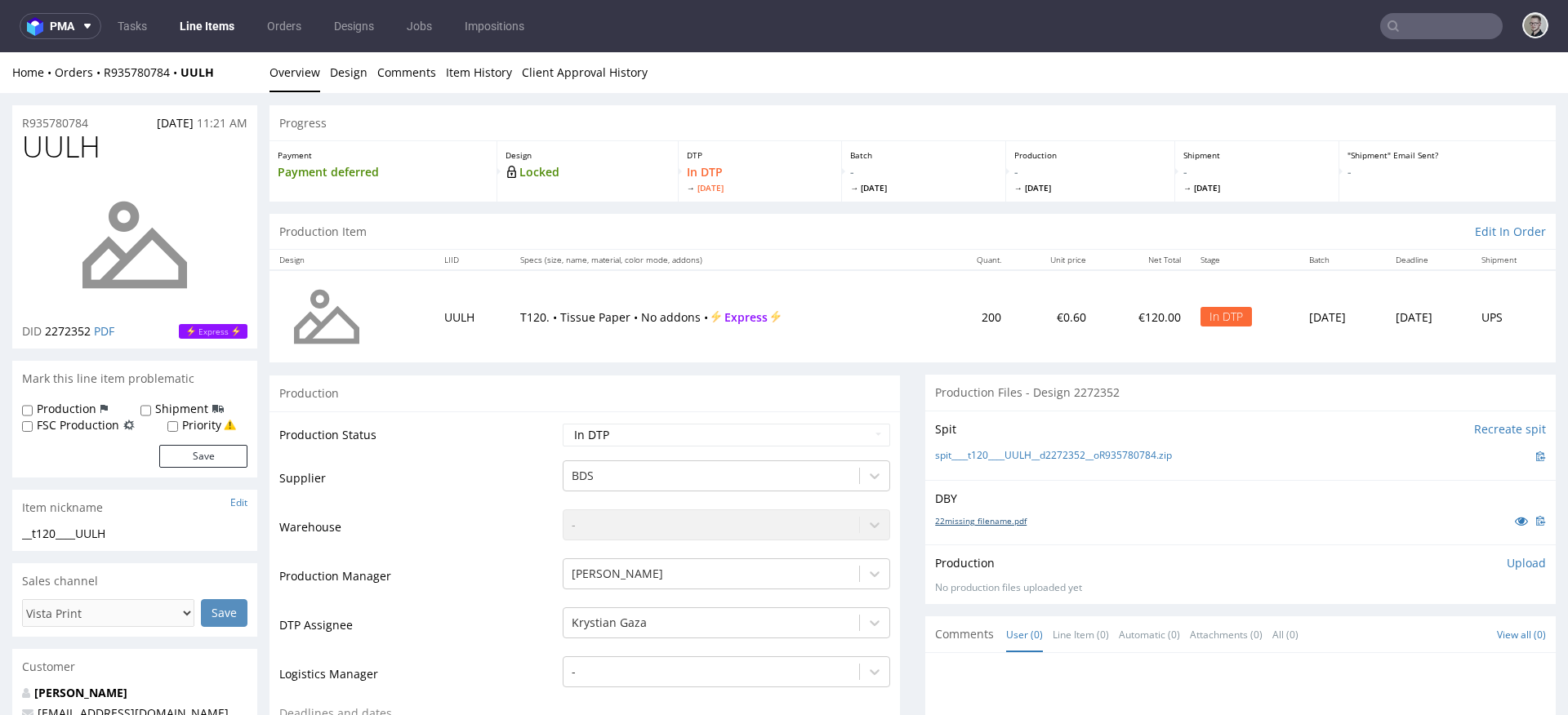
click at [959, 520] on link "22missing_filename.pdf" at bounding box center [980, 521] width 92 height 11
click at [1037, 461] on link "spit____t120____UULH__d2272352__oR935780784.zip" at bounding box center [1053, 456] width 237 height 14
drag, startPoint x: 1503, startPoint y: 563, endPoint x: 1484, endPoint y: 575, distance: 22.5
click at [1507, 565] on p "Upload" at bounding box center [1526, 563] width 39 height 17
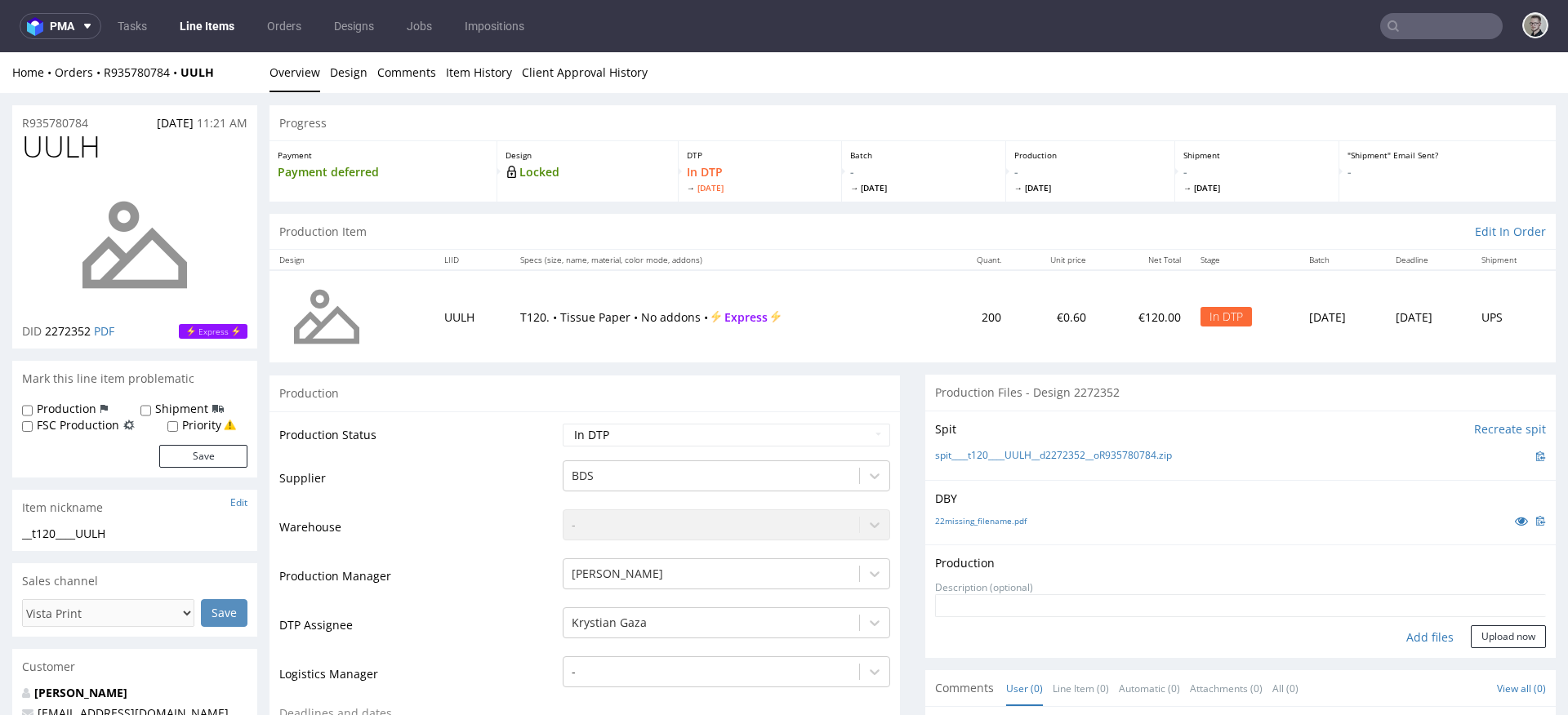
click at [1417, 637] on div "Add files" at bounding box center [1430, 637] width 82 height 24
type input "C:\fakepath\__t120____UULH__d2272352__oR935780784__latest__front.pdf"
click at [1488, 654] on button "Upload now" at bounding box center [1509, 663] width 75 height 23
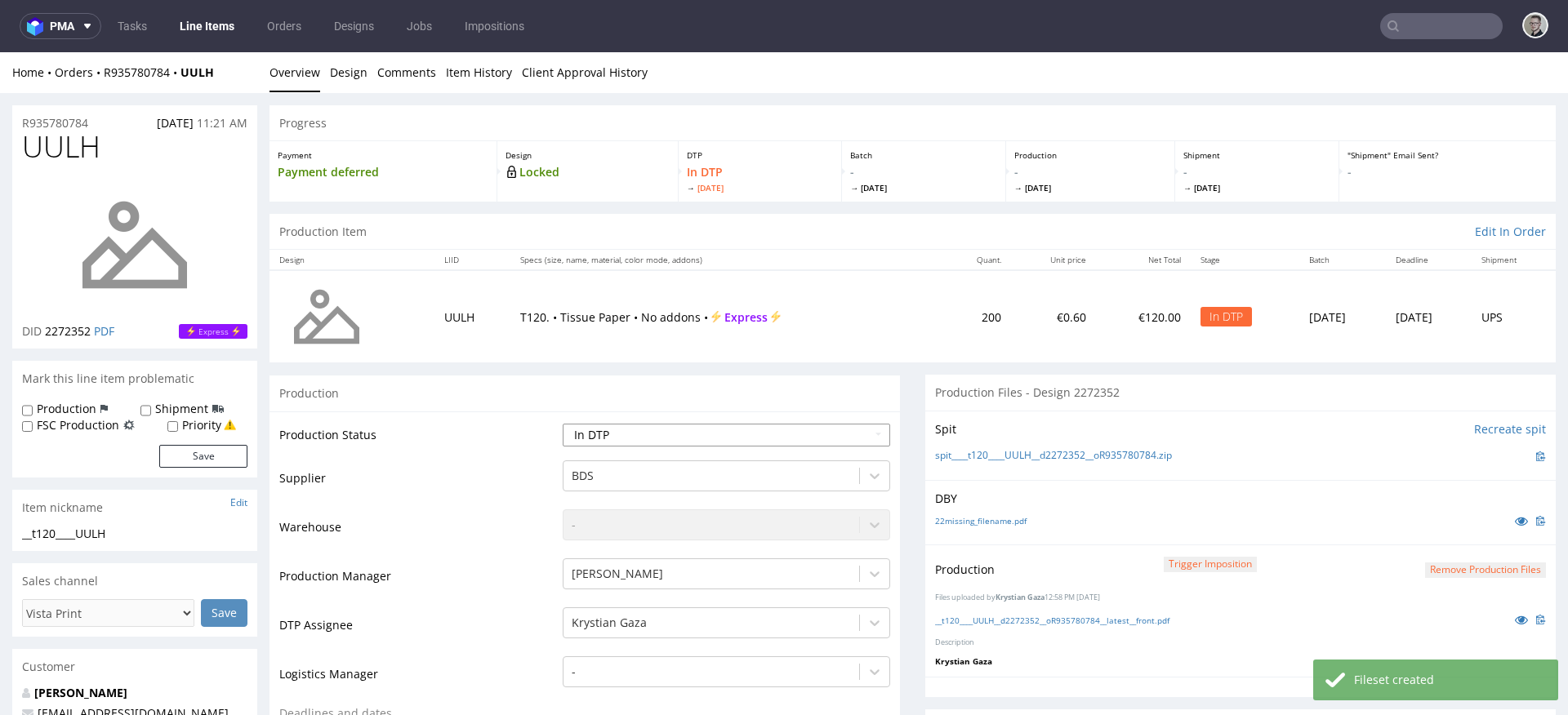
click at [775, 435] on select "Waiting for Artwork Waiting for Diecut Waiting for Mockup Waiting for DTP Waiti…" at bounding box center [726, 435] width 328 height 23
select select "dtp_production_ready"
click at [562, 424] on select "Waiting for Artwork Waiting for Diecut Waiting for Mockup Waiting for DTP Waiti…" at bounding box center [726, 435] width 328 height 23
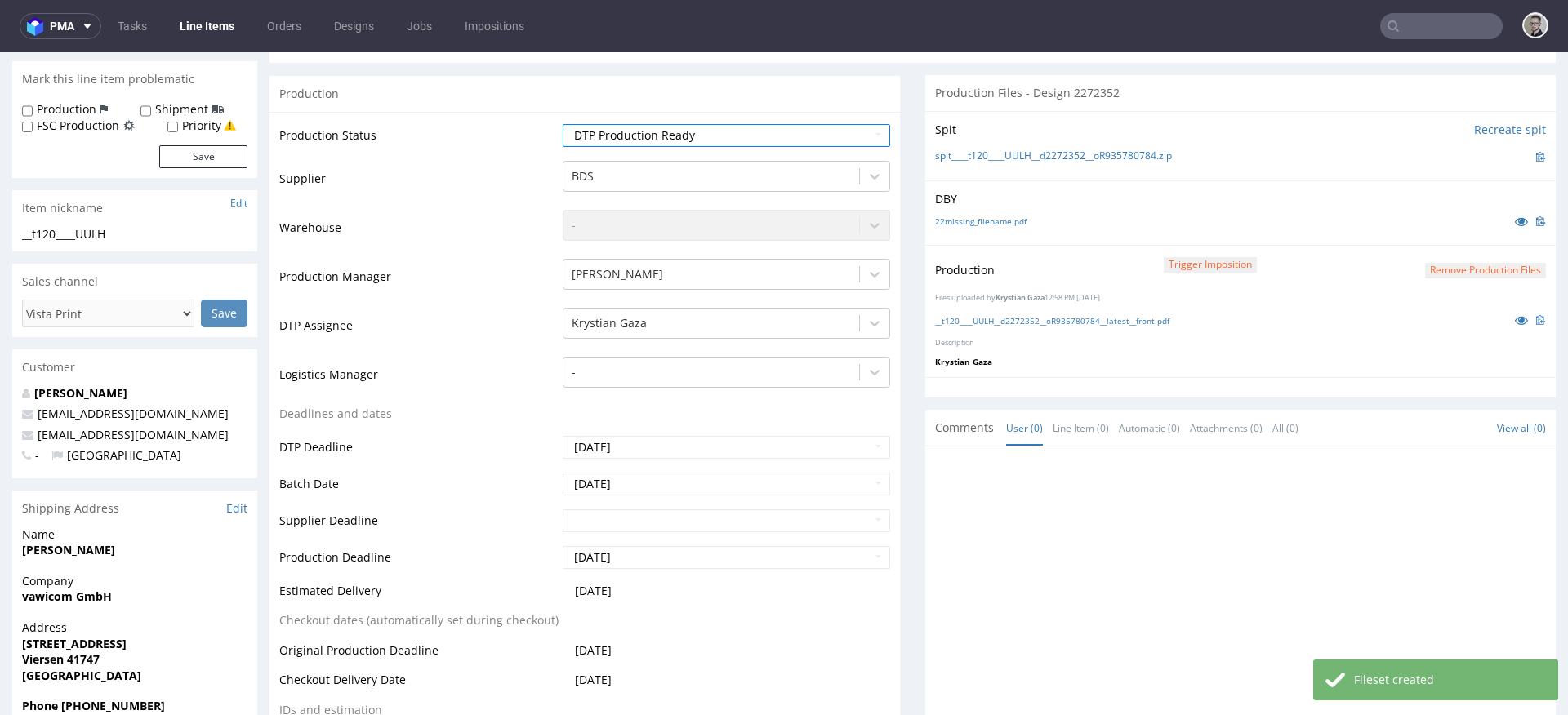
scroll to position [514, 0]
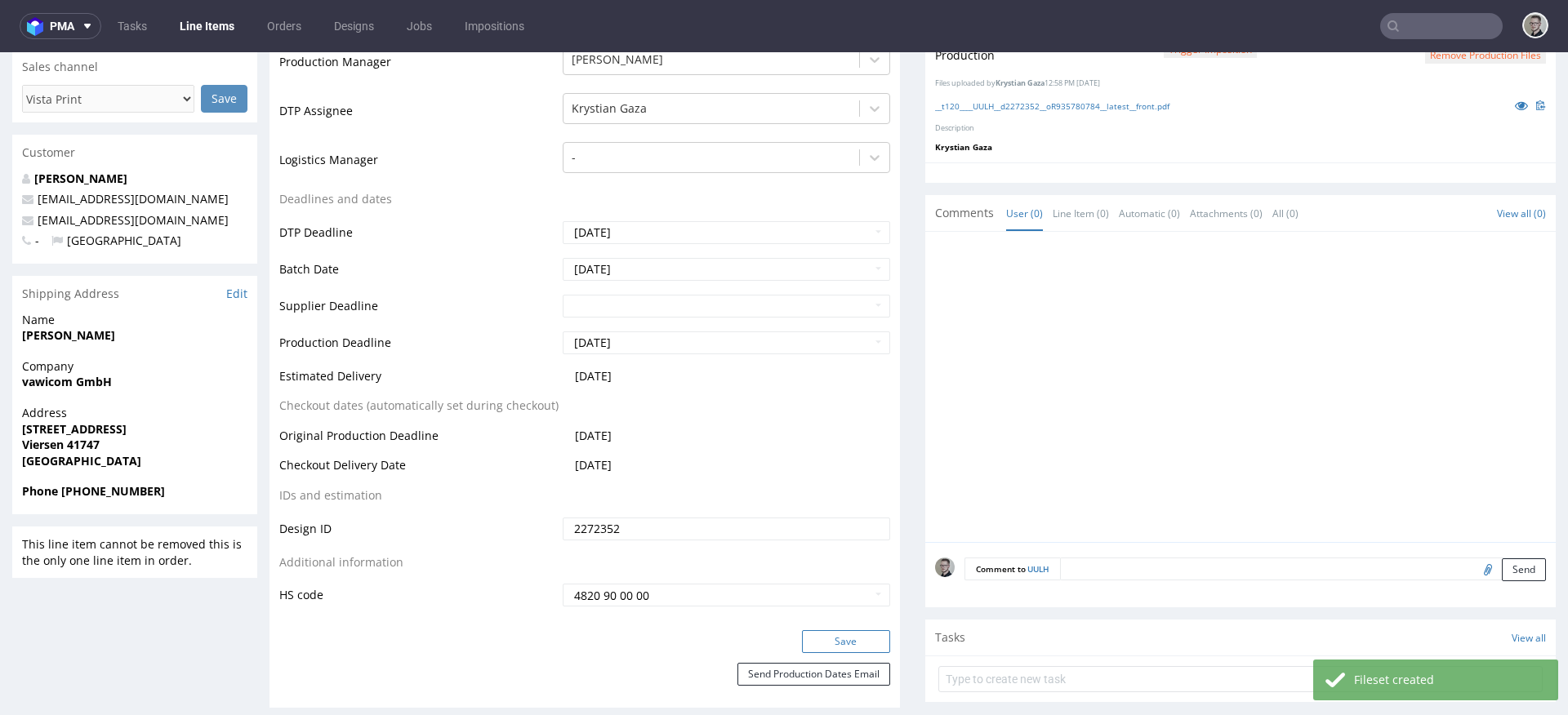
click at [860, 637] on button "Save" at bounding box center [846, 642] width 88 height 23
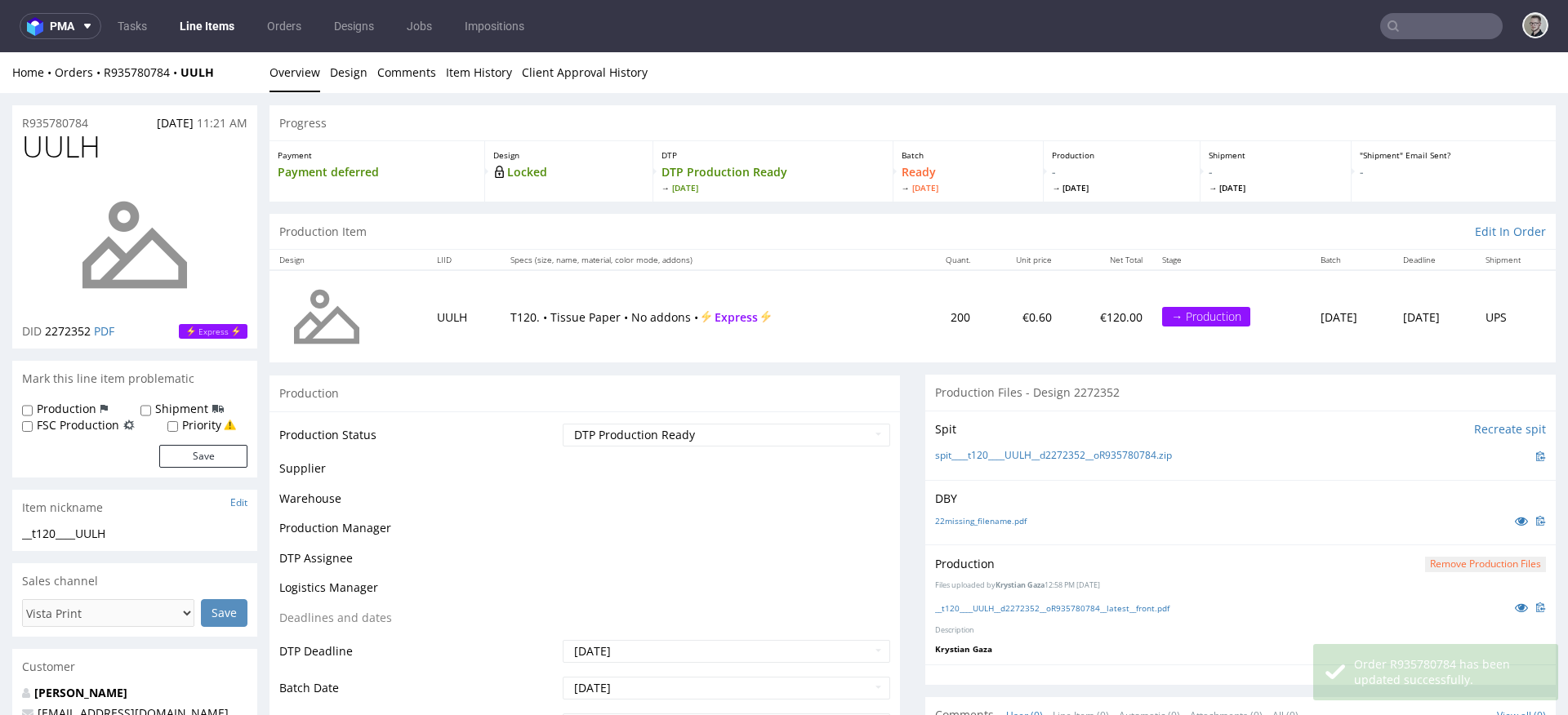
scroll to position [0, 0]
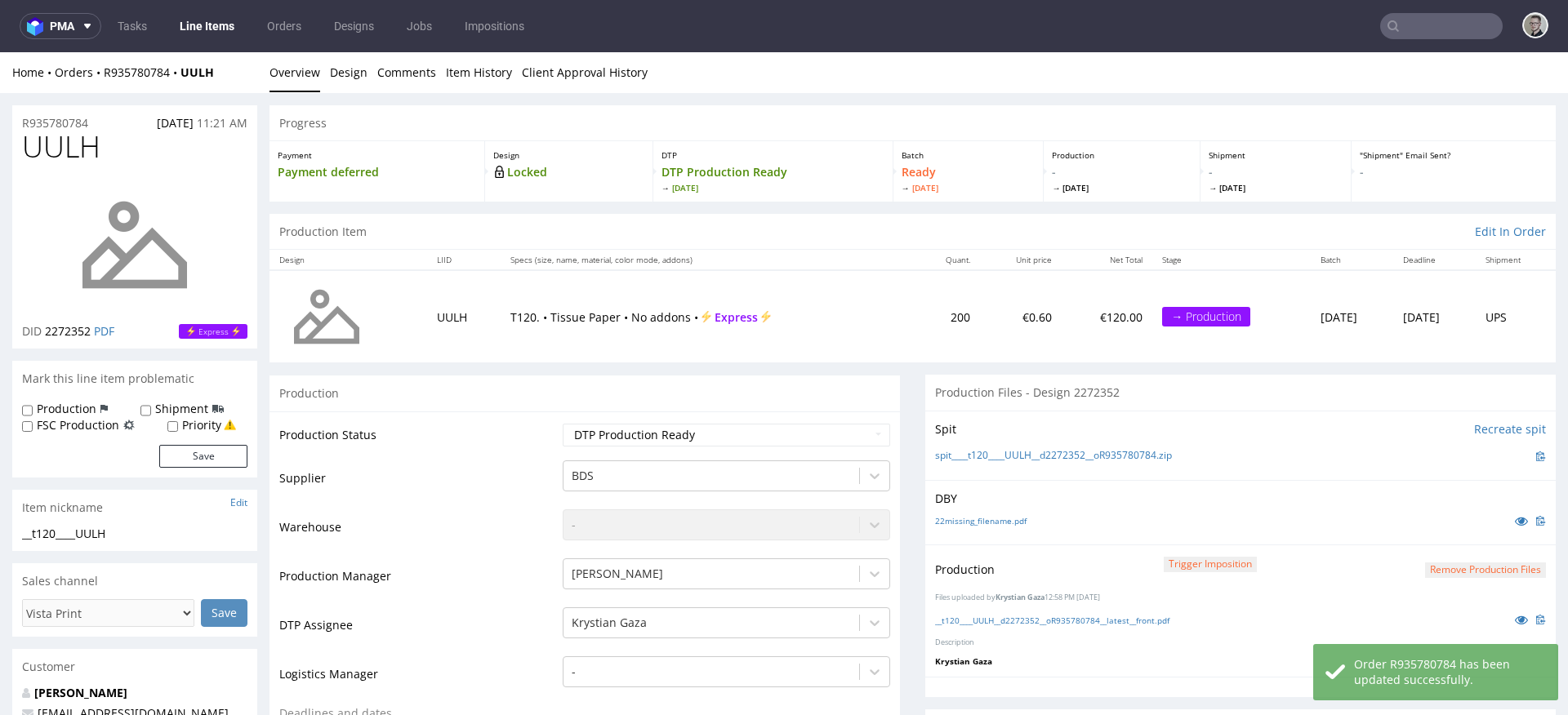
click at [87, 407] on label "Production" at bounding box center [66, 409] width 59 height 17
click at [32, 407] on input "Production" at bounding box center [27, 411] width 10 height 13
click at [76, 406] on label "Production" at bounding box center [66, 409] width 59 height 17
click at [32, 406] on input "Production" at bounding box center [27, 411] width 10 height 13
checkbox input "false"
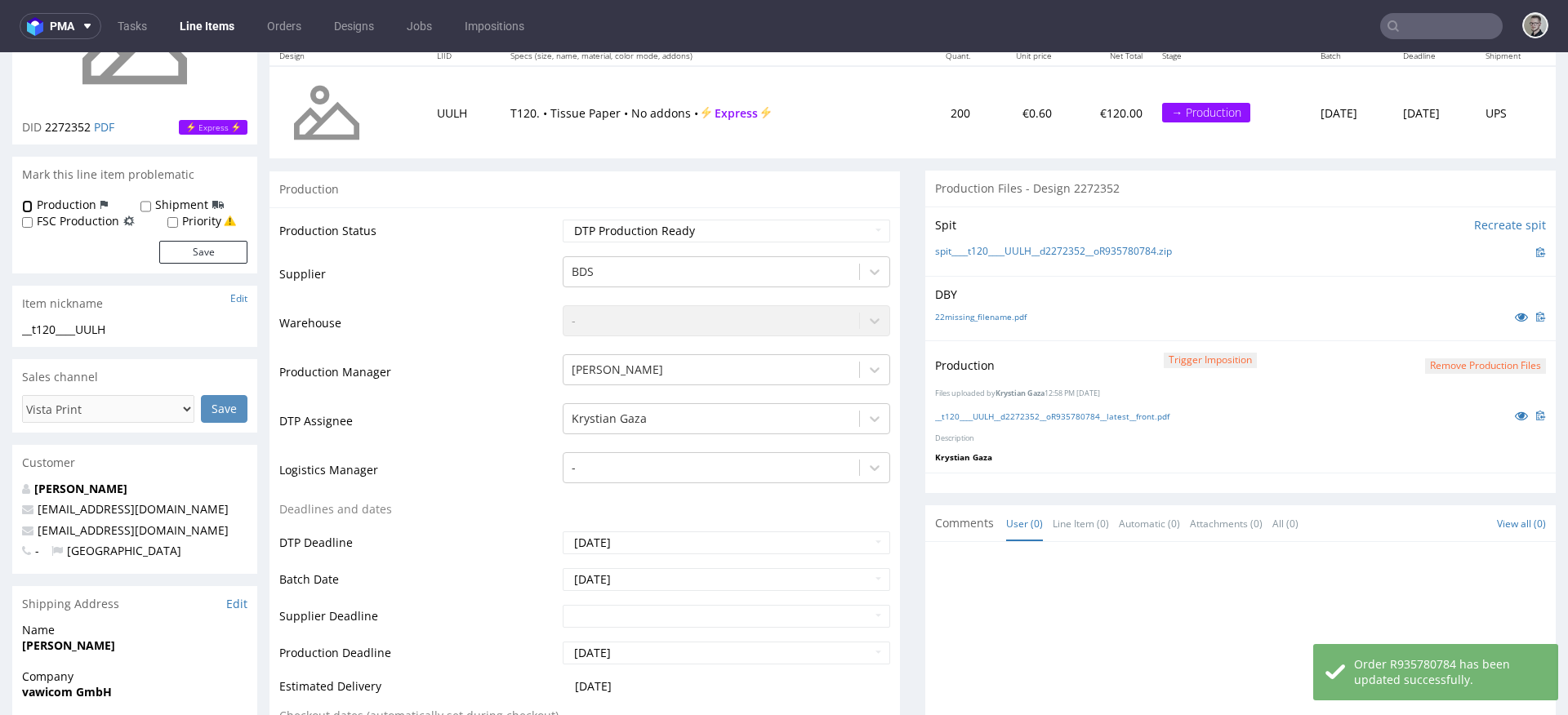
scroll to position [515, 0]
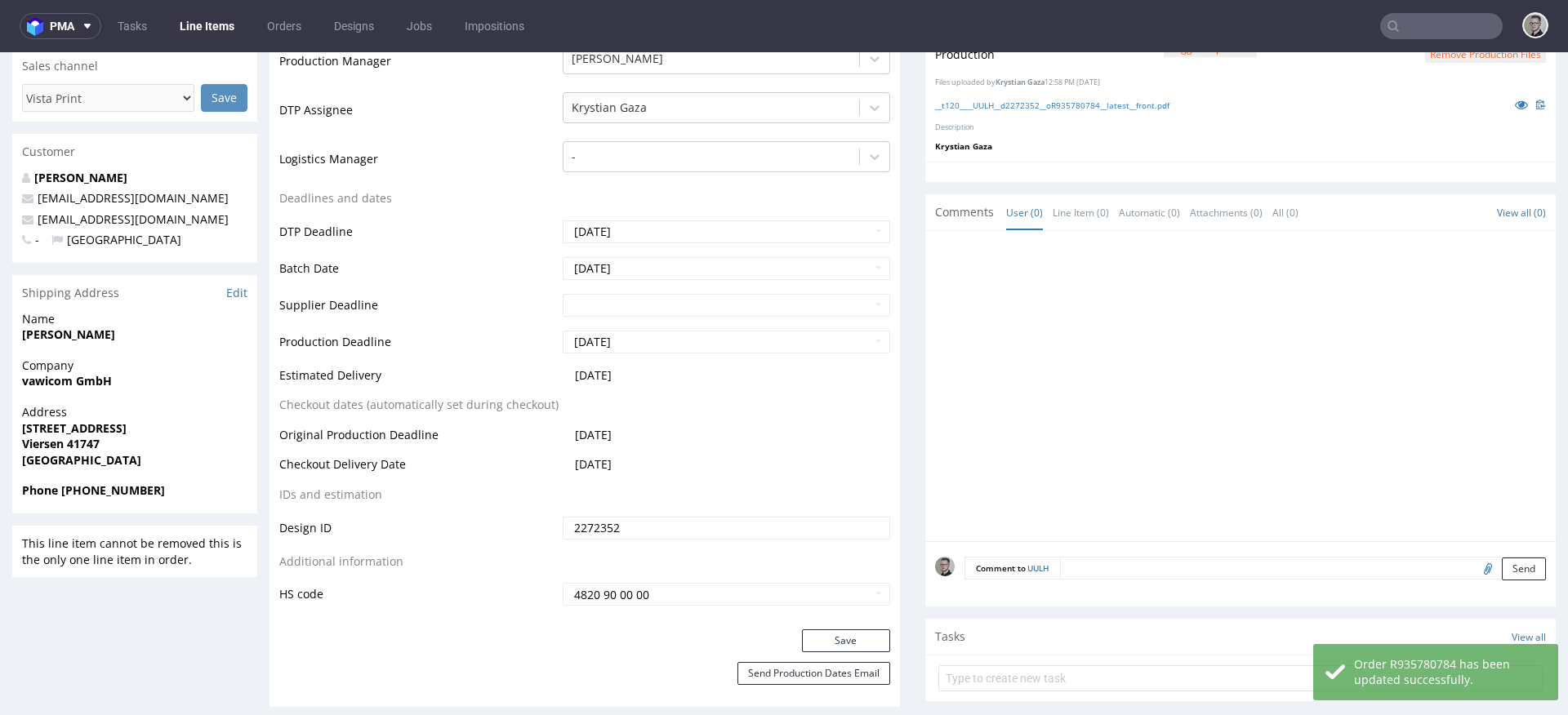
click at [1123, 572] on textarea at bounding box center [1303, 569] width 486 height 23
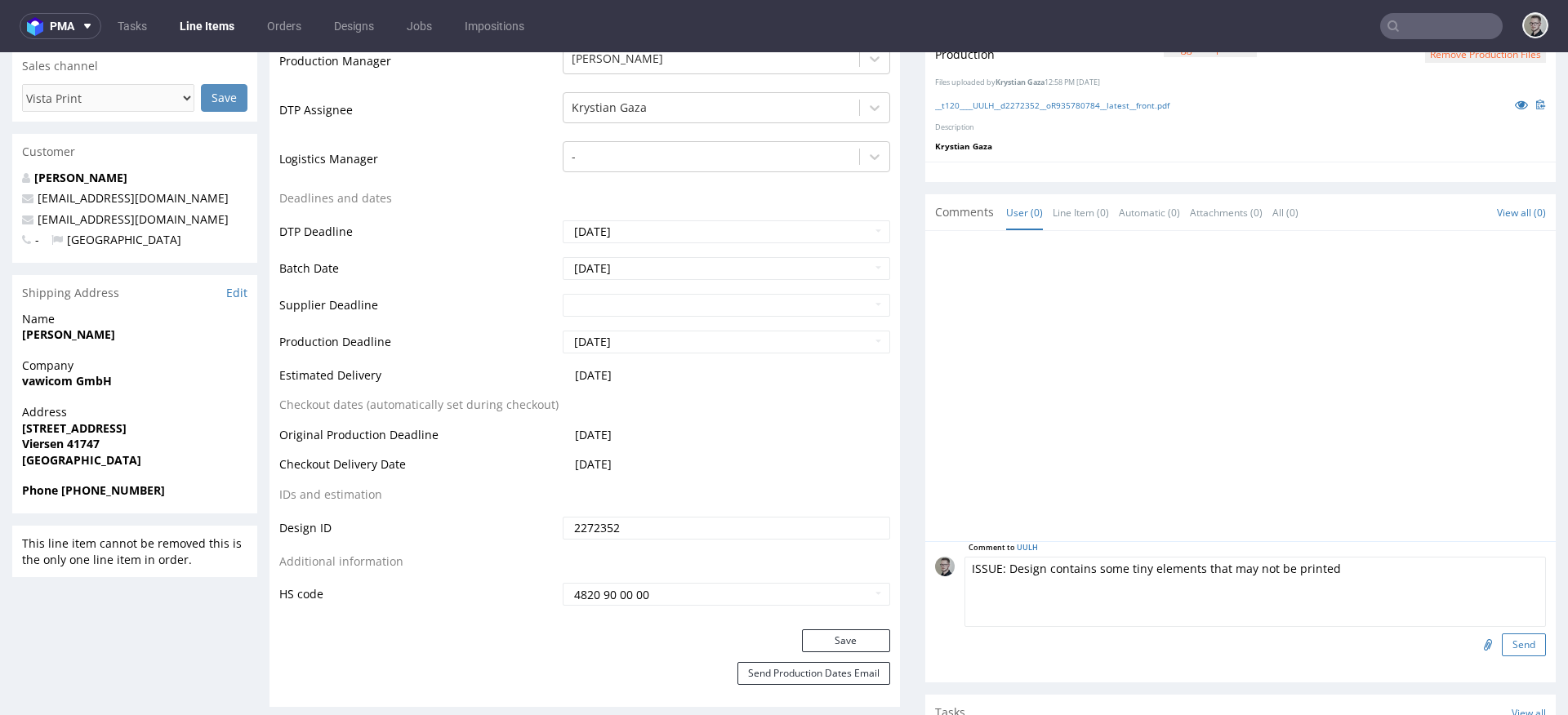
type textarea "ISSUE: Design contains some tiny elements that may not be printed"
click at [1506, 652] on button "Send" at bounding box center [1524, 645] width 44 height 23
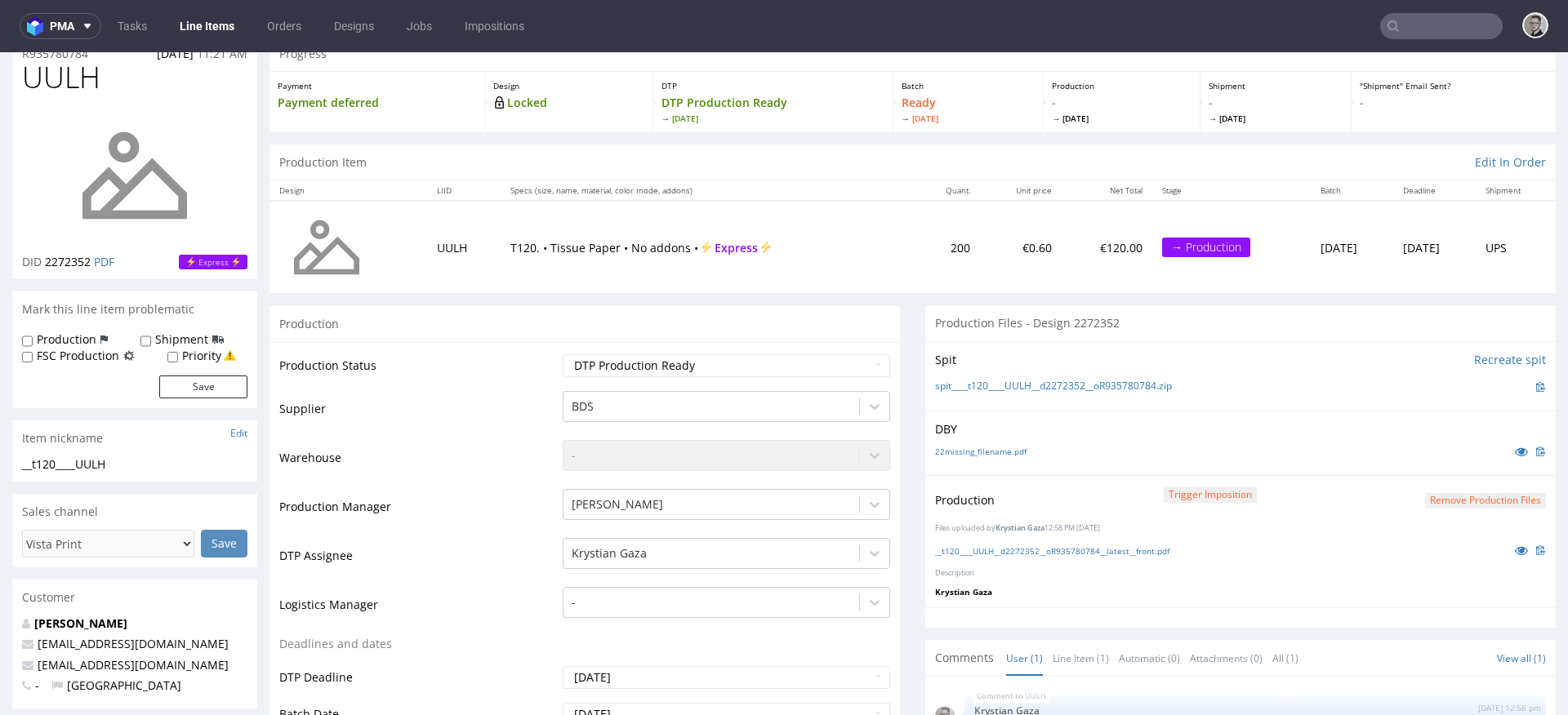
scroll to position [0, 0]
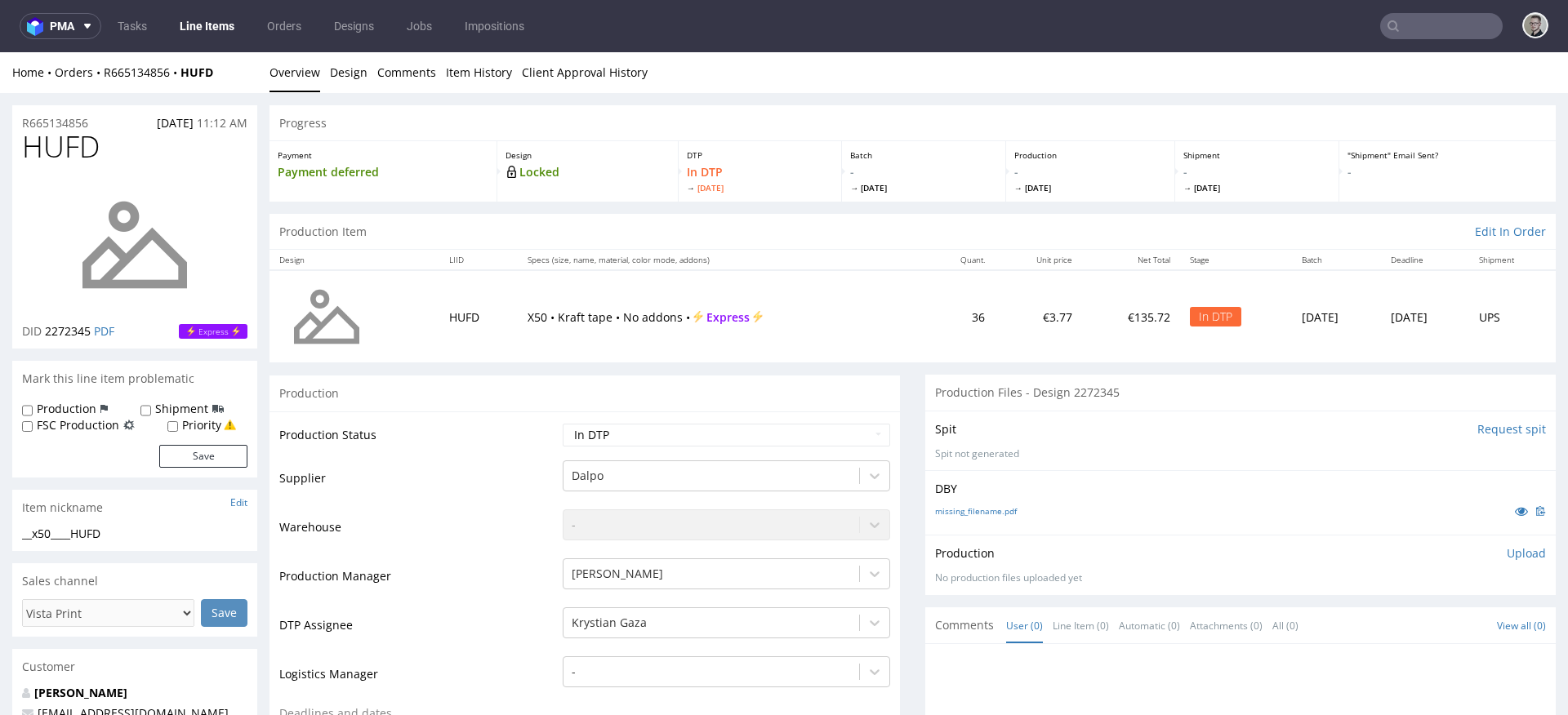
click at [1477, 426] on input "Request spit" at bounding box center [1511, 429] width 69 height 17
click at [901, 197] on div "Batch - [DATE]" at bounding box center [924, 171] width 163 height 60
click at [886, 216] on div "Production Item Edit In Order" at bounding box center [912, 231] width 1286 height 36
click at [1181, 358] on td "In DTP" at bounding box center [1234, 317] width 112 height 92
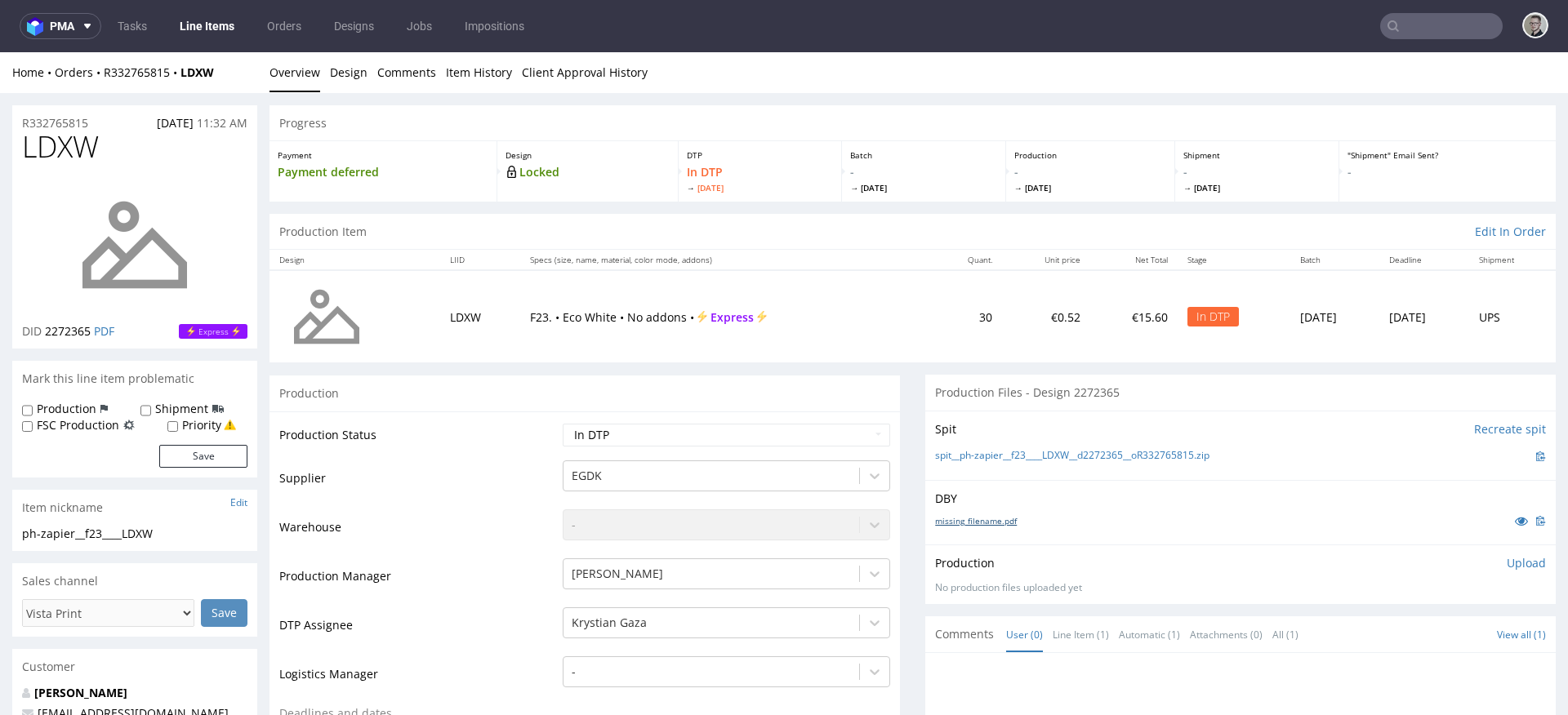
click at [980, 521] on link "missing_filename.pdf" at bounding box center [976, 521] width 82 height 11
click at [1012, 457] on link "spit__ph-zapier__f23____LDXW__d2272365__oR332765815.zip" at bounding box center [1072, 456] width 275 height 14
click at [1507, 563] on p "Upload" at bounding box center [1526, 563] width 39 height 17
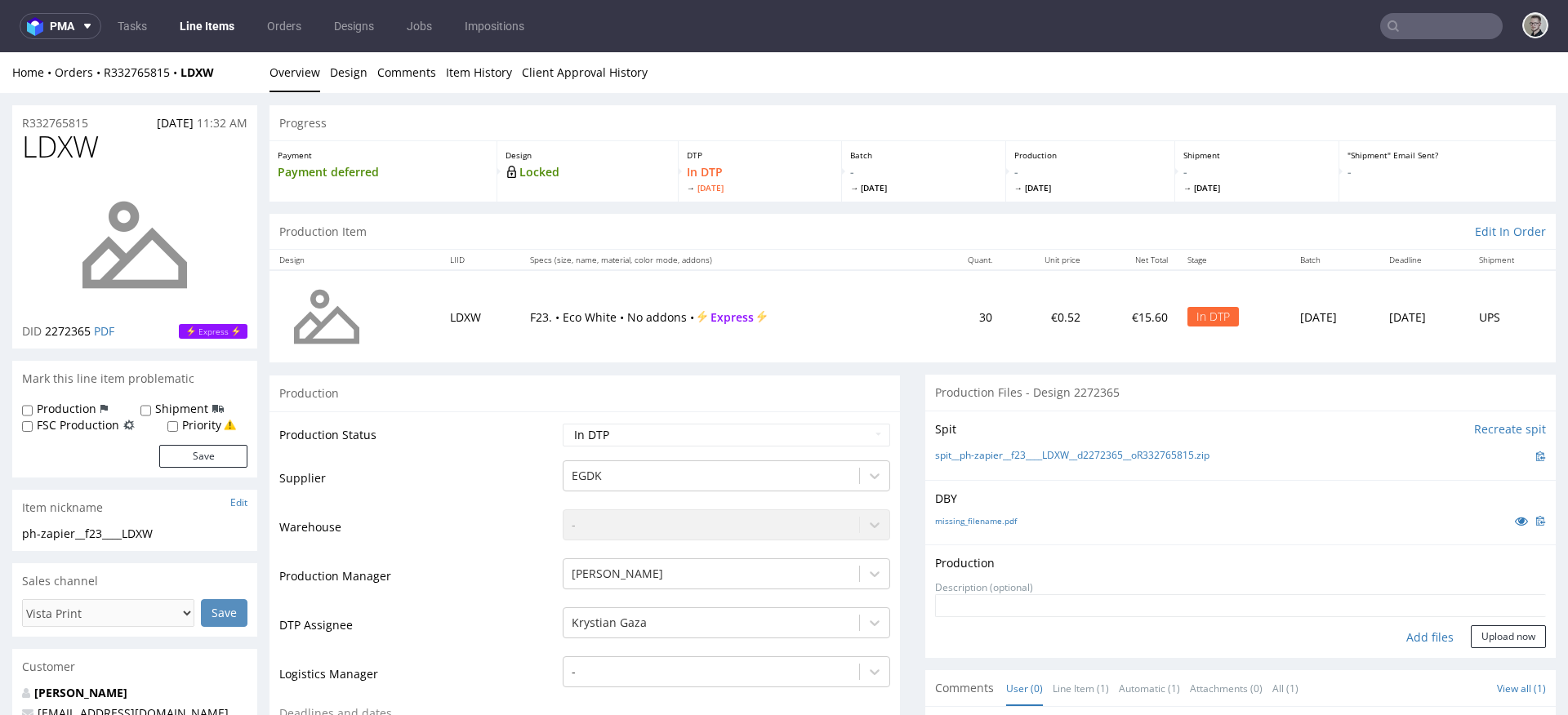
click at [1417, 633] on div "Add files" at bounding box center [1430, 637] width 82 height 24
type input "C:\fakepath\ph-zapier__f23____LDXW__d2272365__oR332765815__latest__outside.pdf"
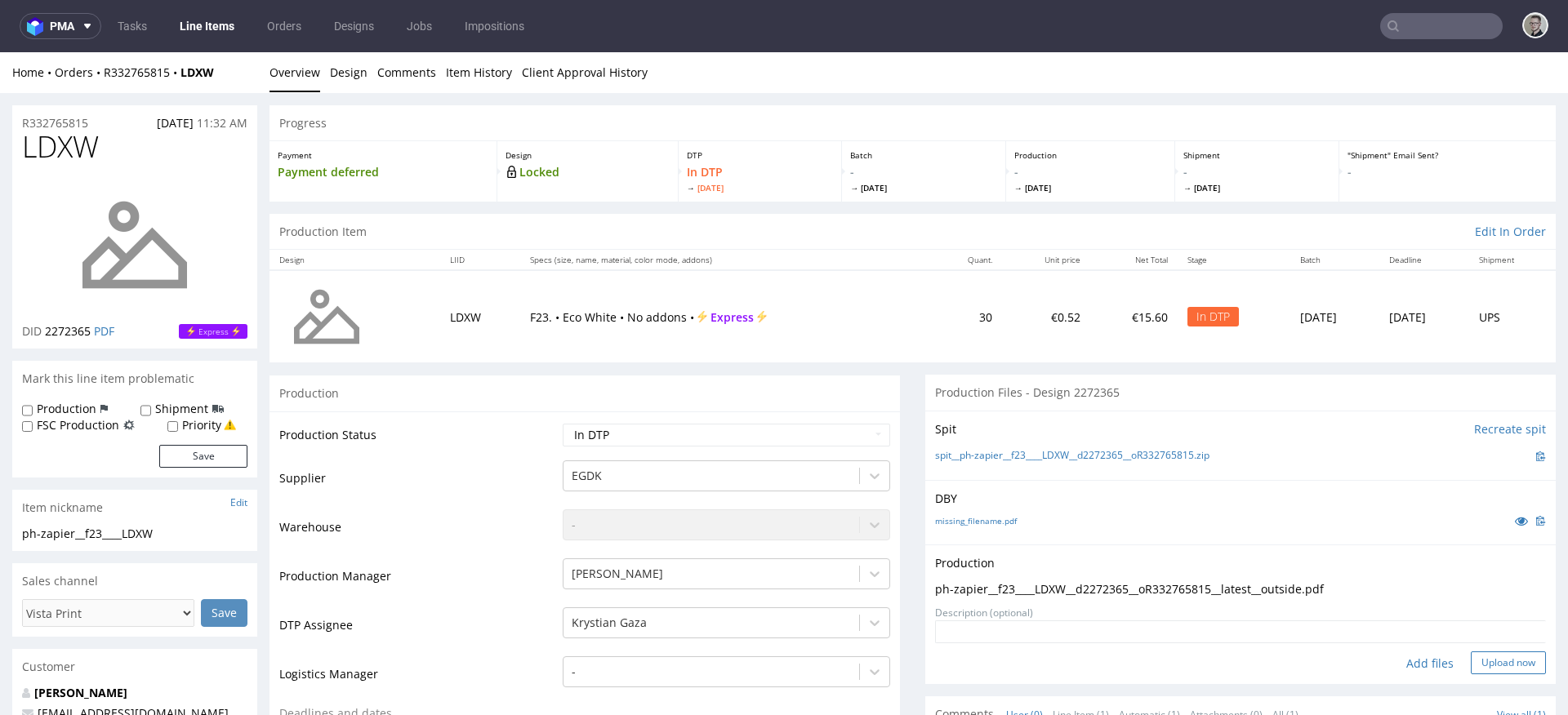
click at [1508, 661] on button "Upload now" at bounding box center [1509, 663] width 75 height 23
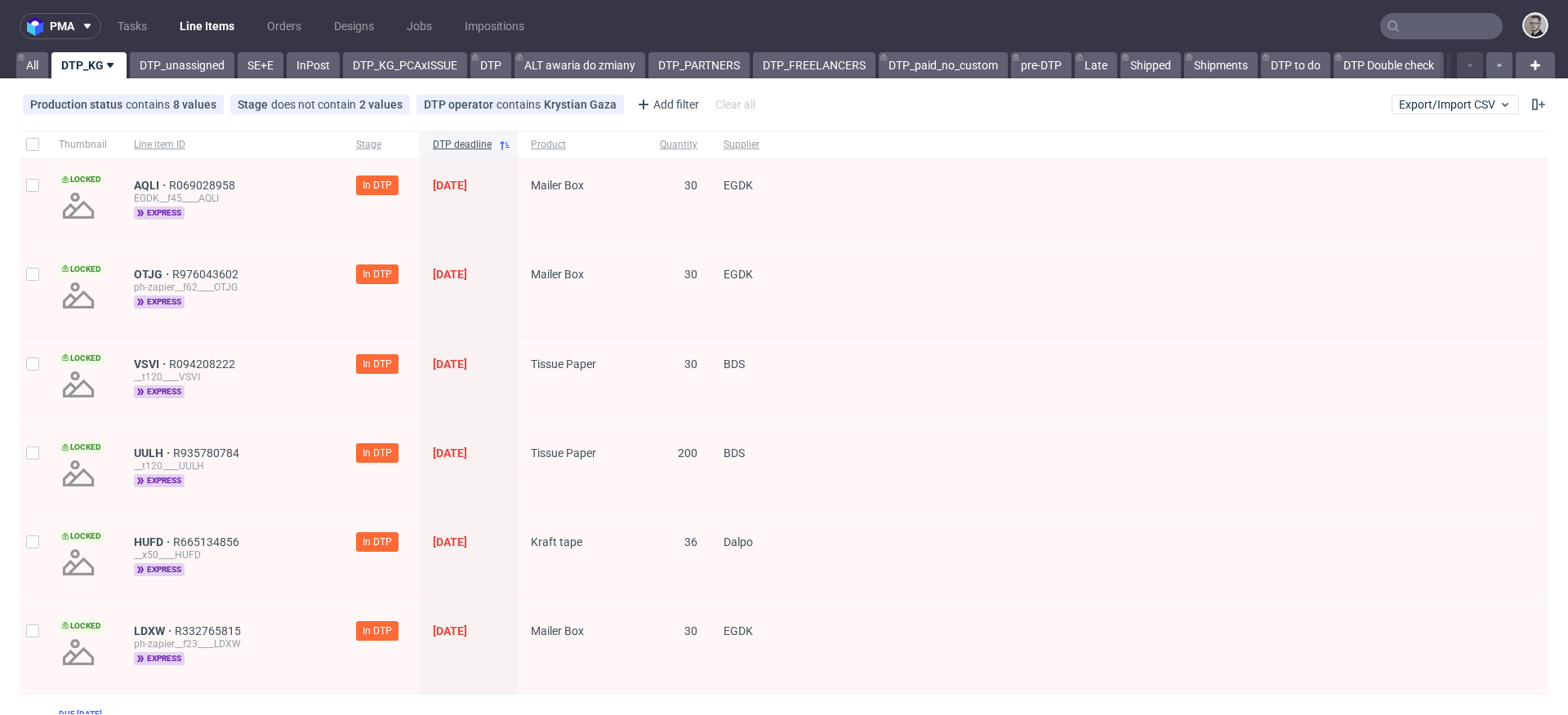
click at [295, 40] on nav "pma Tasks Line Items Orders Designs Jobs Impositions" at bounding box center [784, 26] width 1568 height 52
click at [258, 61] on link "SE+E" at bounding box center [261, 65] width 45 height 26
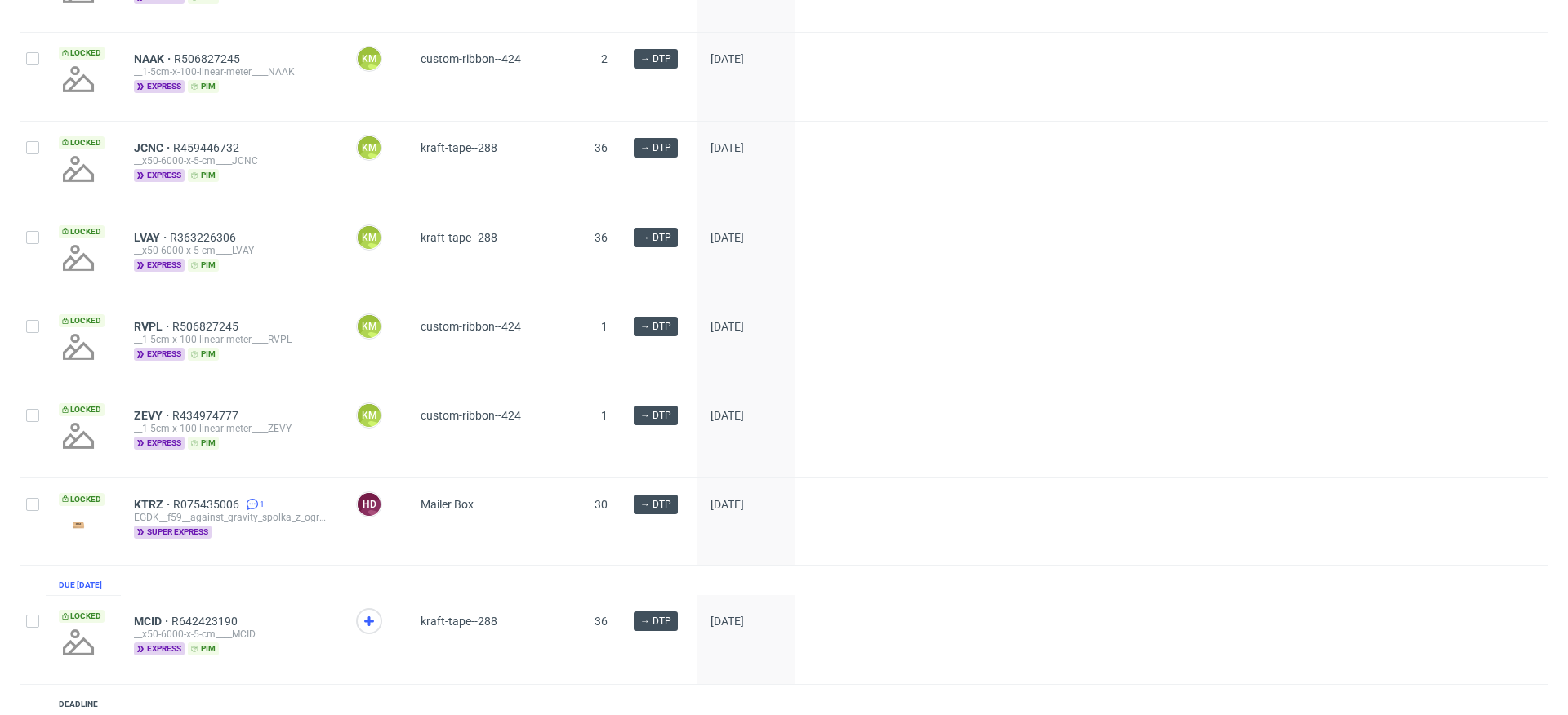
scroll to position [1361, 0]
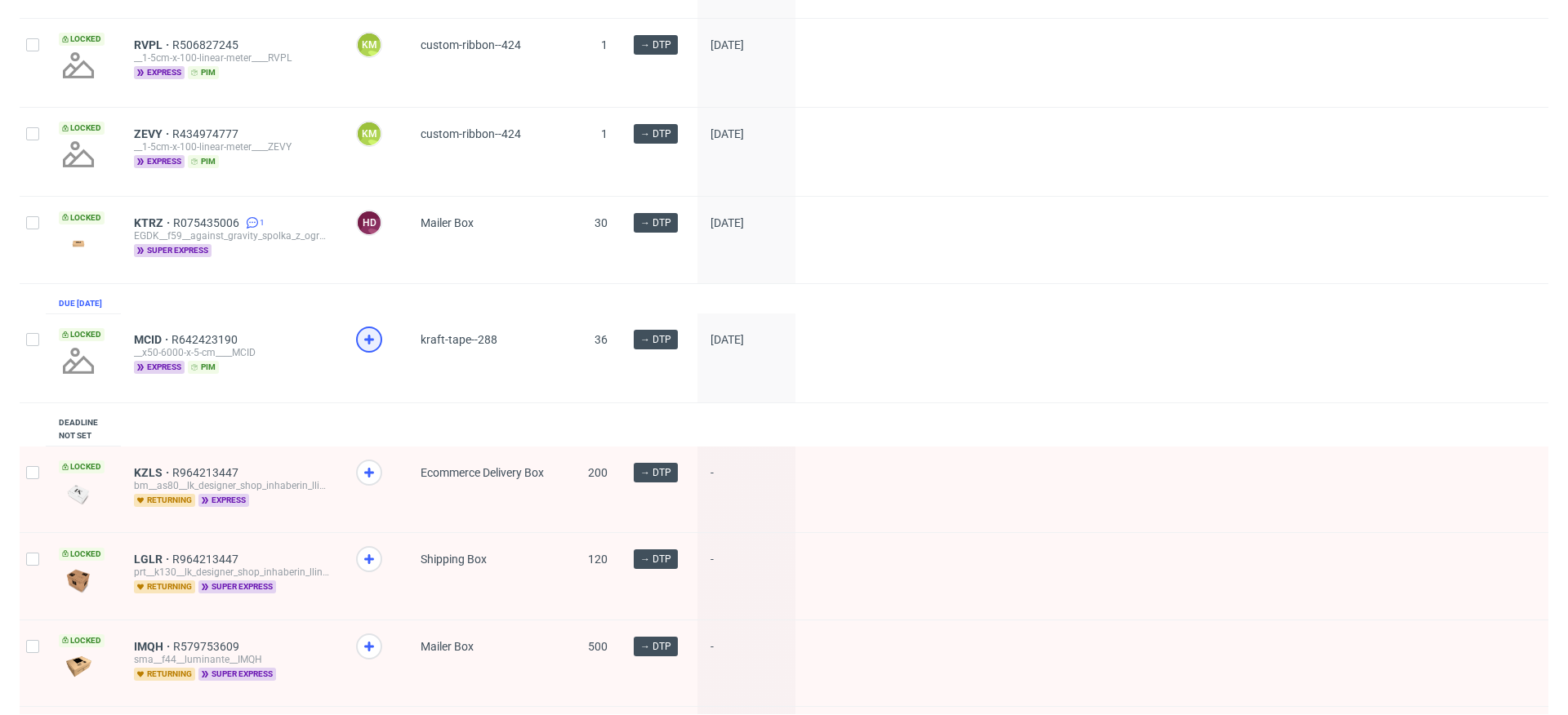
click at [372, 350] on icon at bounding box center [369, 339] width 19 height 19
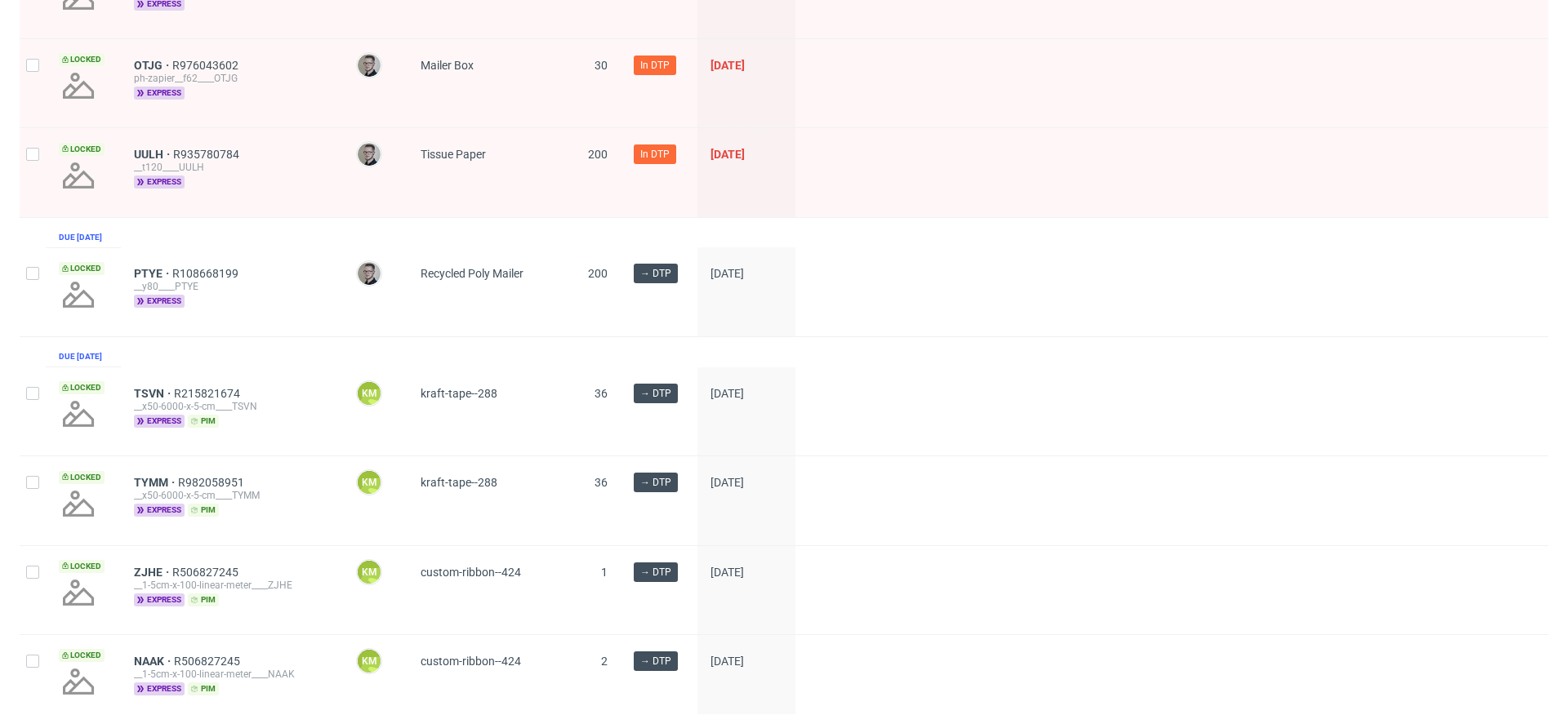
scroll to position [0, 0]
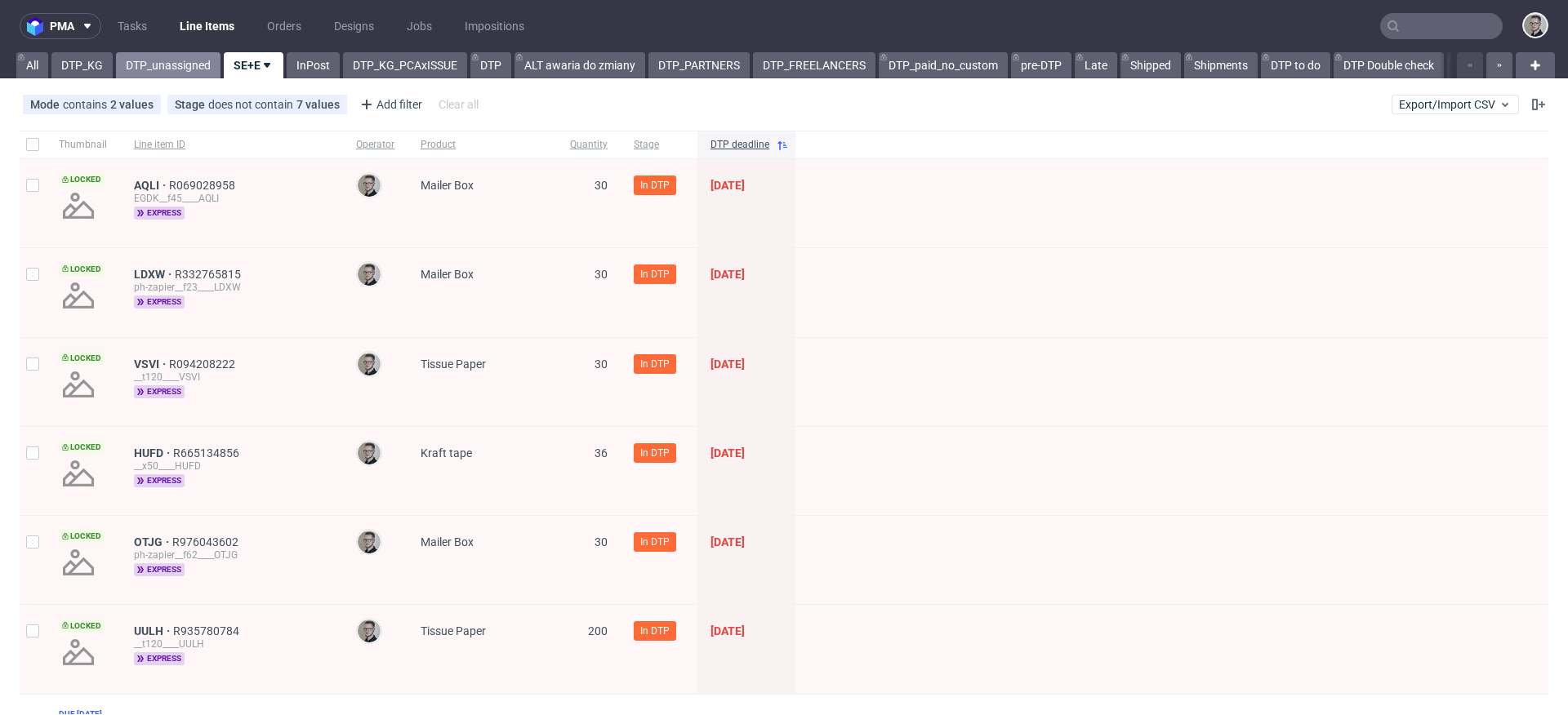
click at [164, 70] on link "DTP_unassigned" at bounding box center [168, 65] width 105 height 26
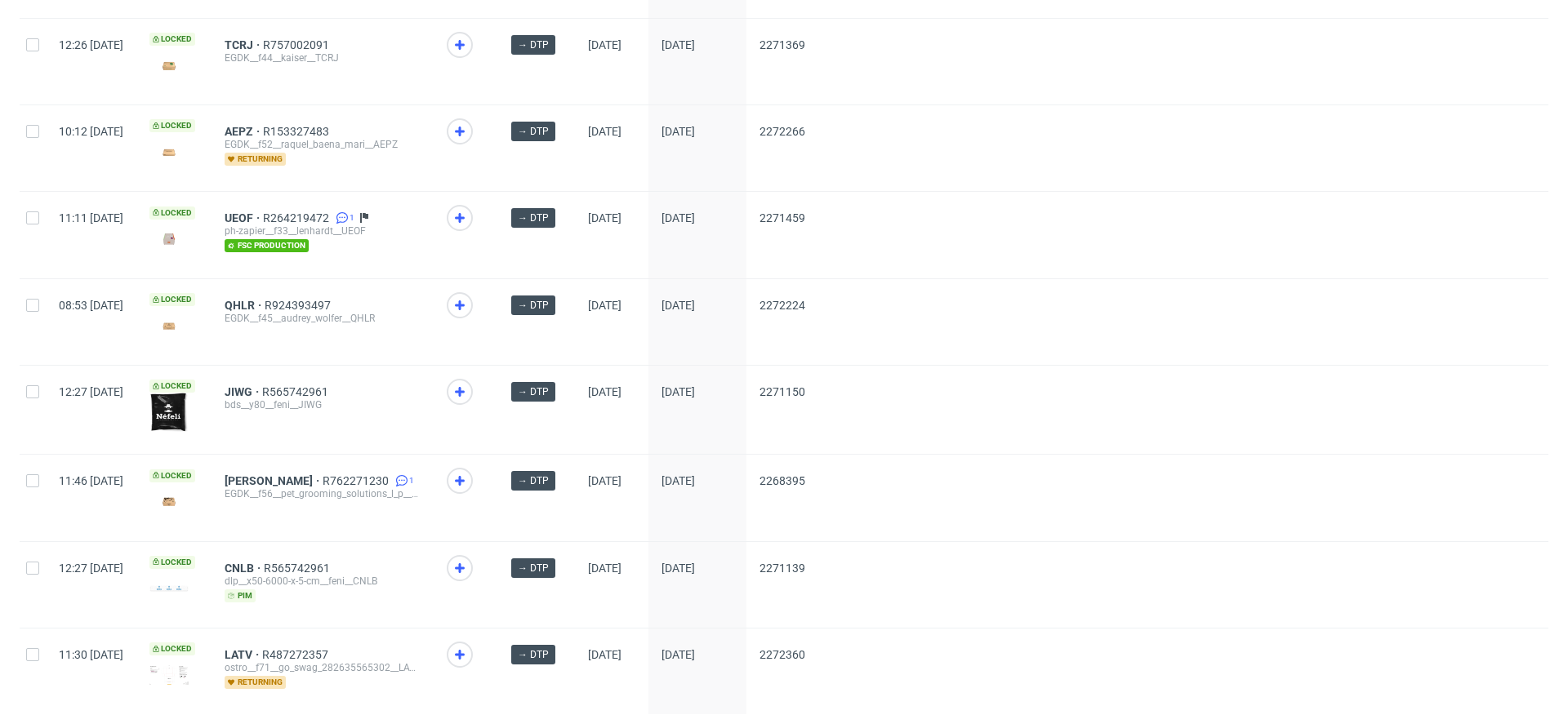
scroll to position [2193, 0]
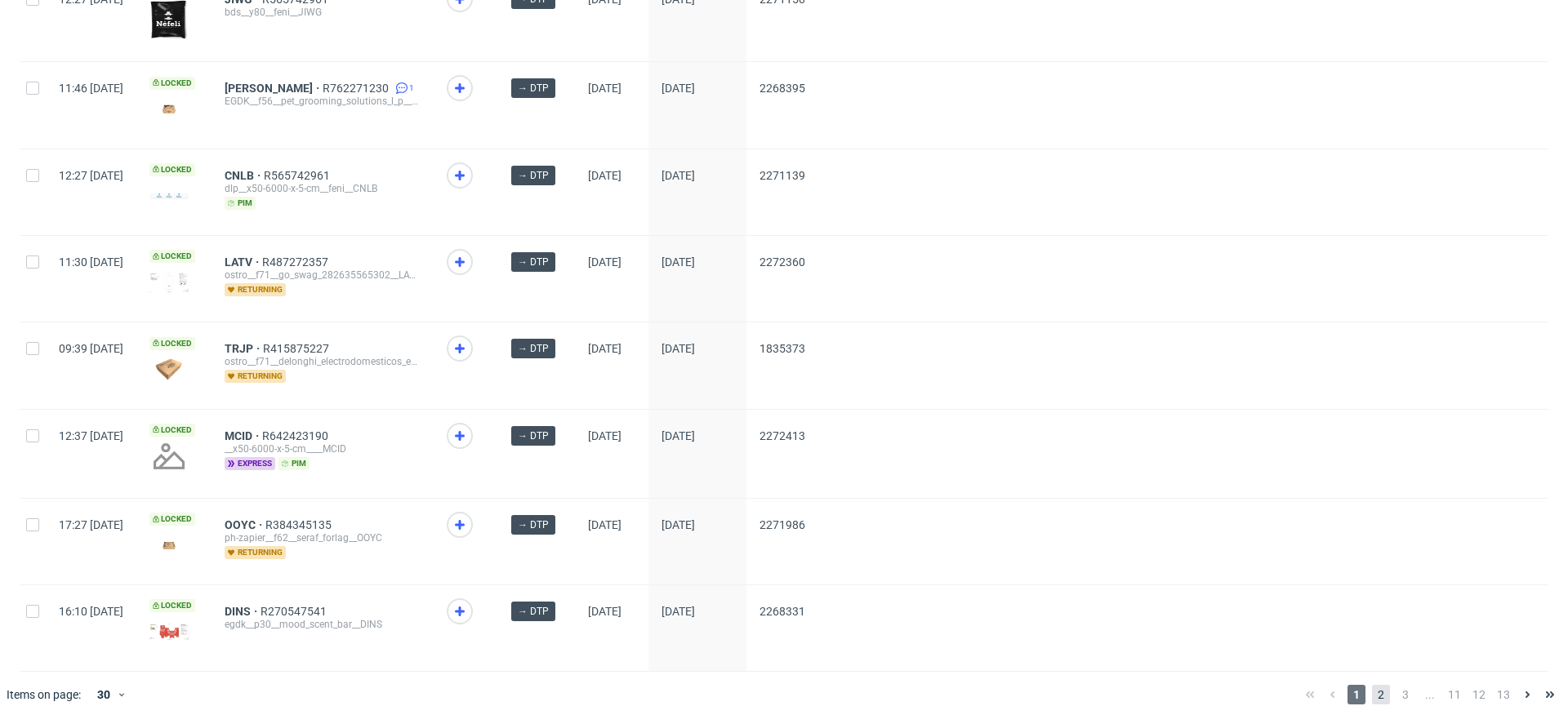
click at [1372, 686] on span "2" at bounding box center [1381, 695] width 18 height 19
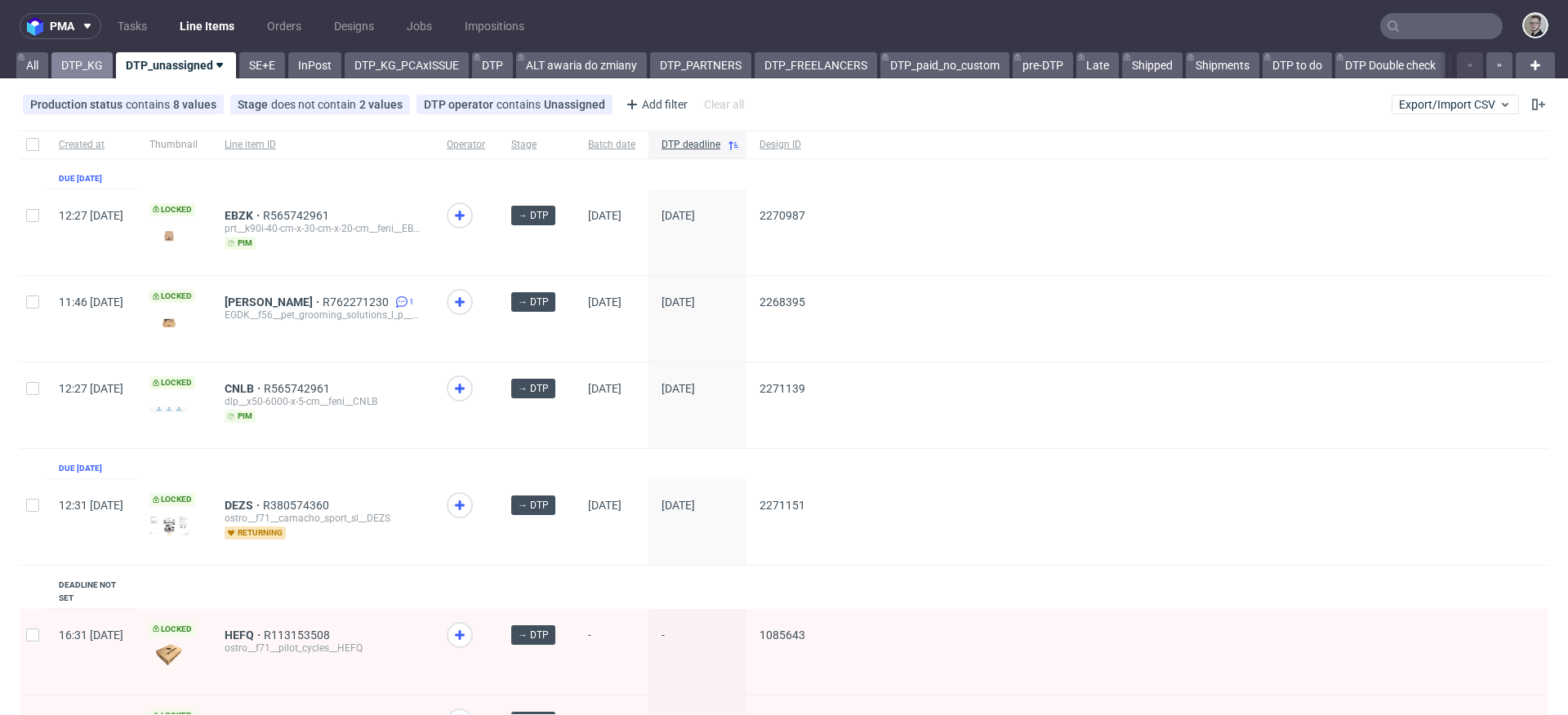
click at [85, 61] on link "DTP_KG" at bounding box center [82, 65] width 61 height 26
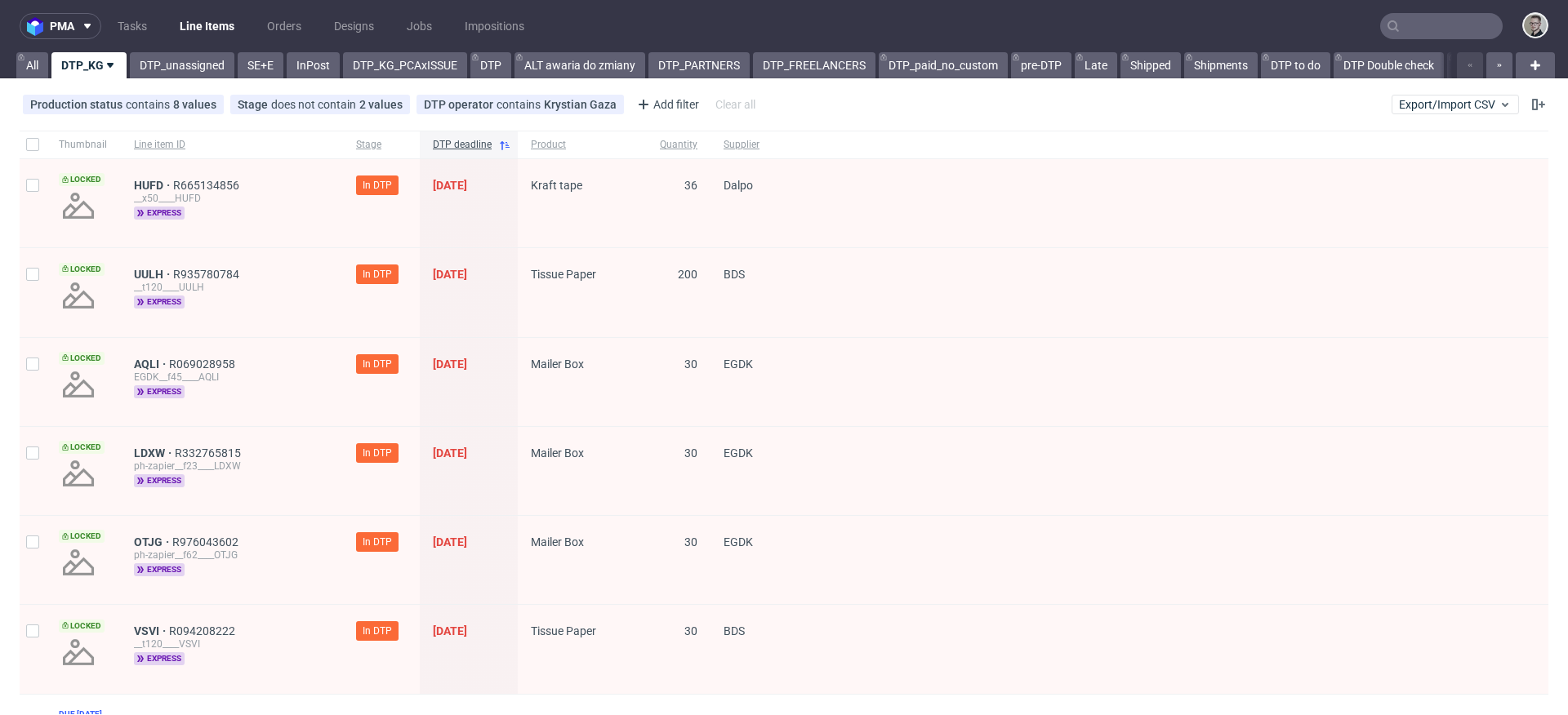
click at [844, 251] on div at bounding box center [1161, 292] width 776 height 88
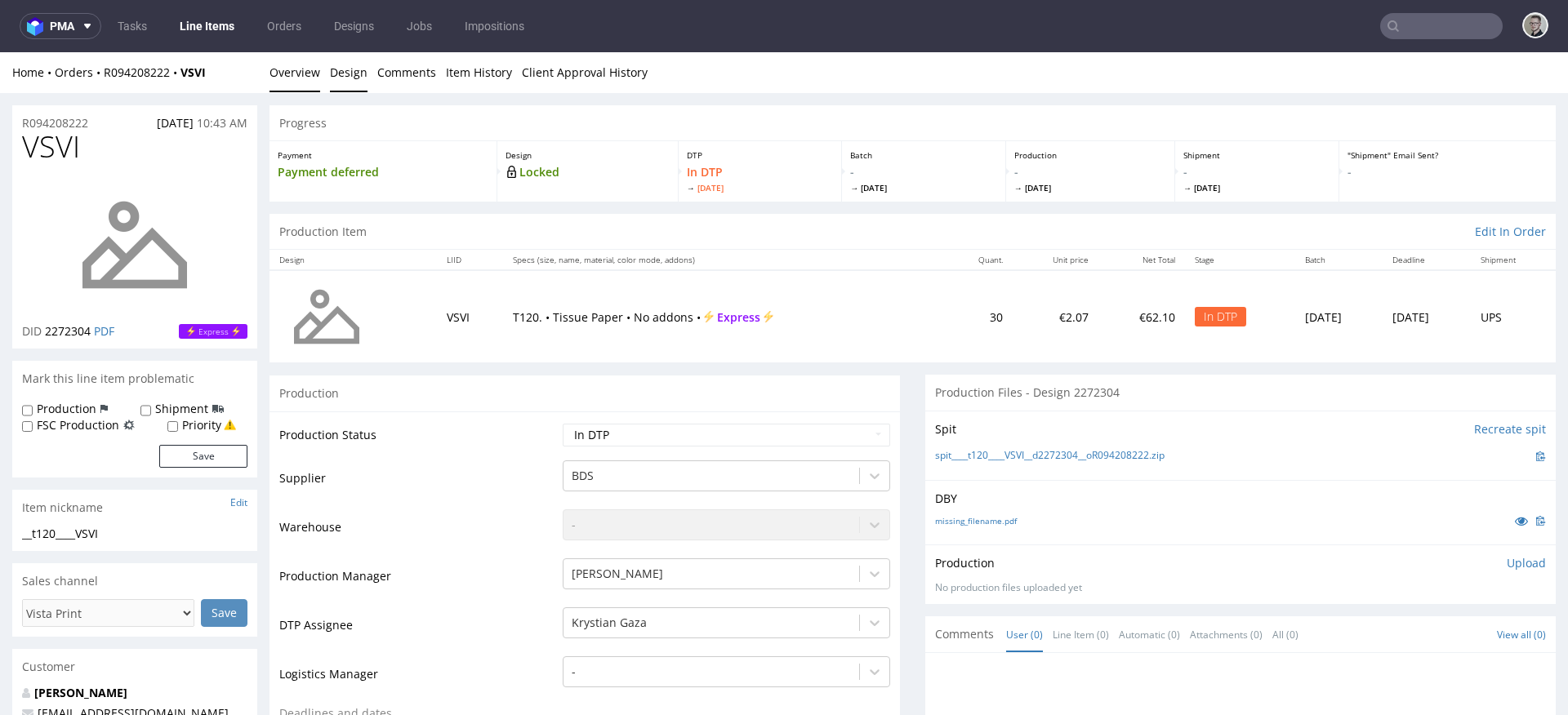
click at [341, 82] on link "Design" at bounding box center [348, 72] width 37 height 40
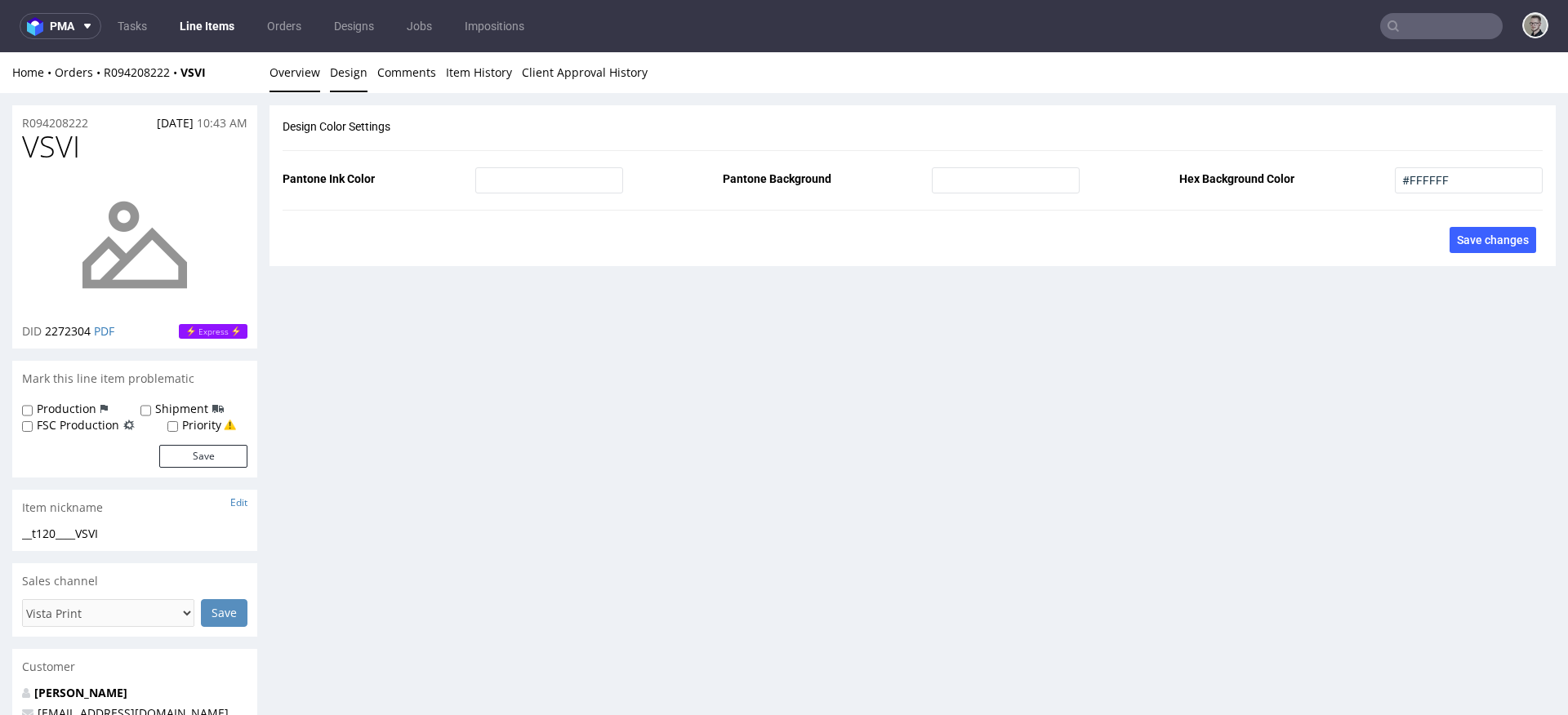
click at [310, 72] on link "Overview" at bounding box center [295, 72] width 51 height 40
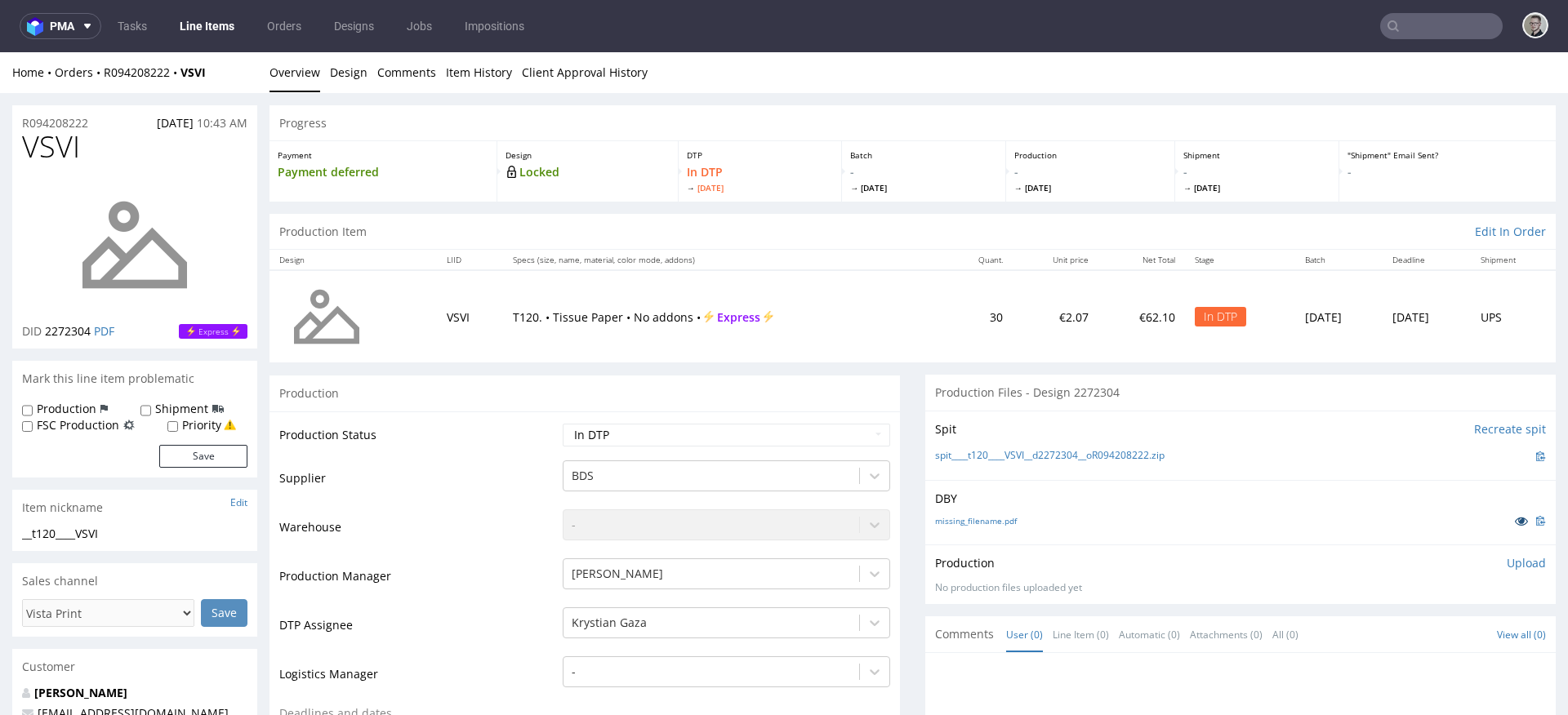
click at [1515, 521] on icon at bounding box center [1521, 521] width 13 height 11
click at [965, 523] on link "missing_filename.pdf" at bounding box center [976, 521] width 82 height 11
click at [1056, 453] on link "spit____t120____VSVI__d2272304__oR094208222.zip" at bounding box center [1049, 456] width 229 height 14
click at [1507, 560] on p "Upload" at bounding box center [1526, 563] width 39 height 17
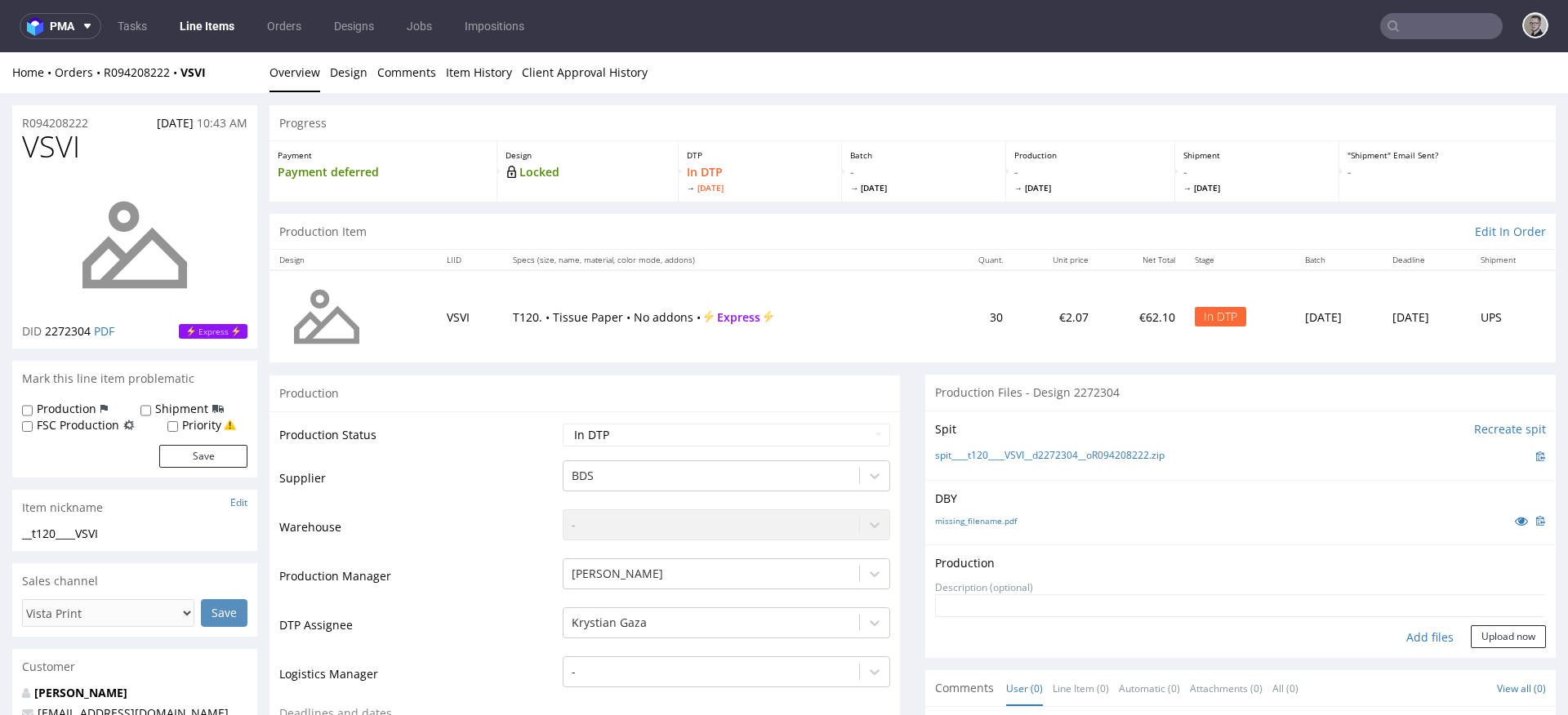
click at [1427, 644] on div "Add files" at bounding box center [1430, 637] width 82 height 24
type input "C:\fakepath\__t120____VSVI__d2272304__oR094208222__latest__front.pdf"
click at [1504, 664] on button "Upload now" at bounding box center [1509, 663] width 75 height 23
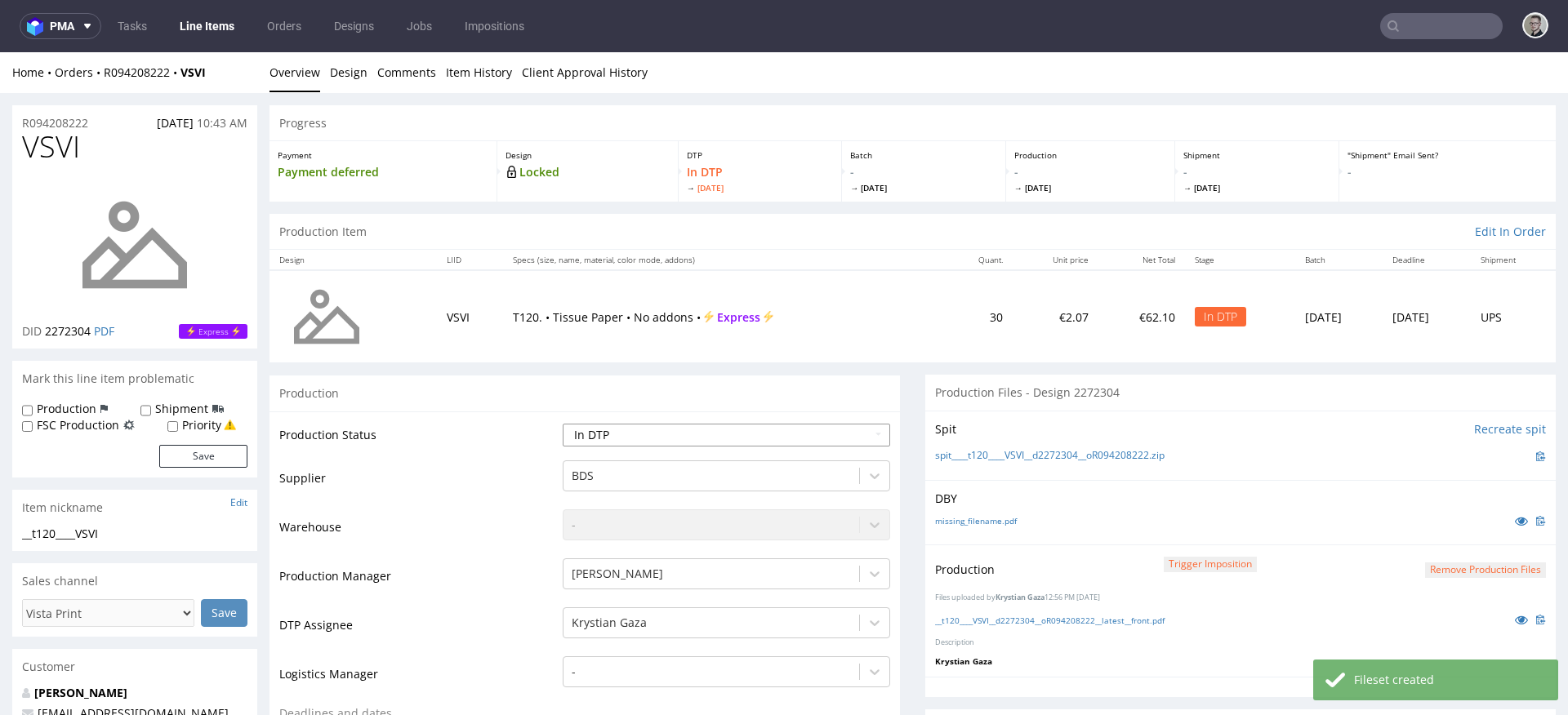
click at [661, 442] on select "Waiting for Artwork Waiting for Diecut Waiting for Mockup Waiting for DTP Waiti…" at bounding box center [726, 435] width 328 height 23
click at [562, 424] on select "Waiting for Artwork Waiting for Diecut Waiting for Mockup Waiting for DTP Waiti…" at bounding box center [726, 435] width 328 height 23
click at [679, 426] on select "Waiting for Artwork Waiting for Diecut Waiting for Mockup Waiting for DTP Waiti…" at bounding box center [726, 435] width 328 height 23
select select "dtp_production_ready"
click at [562, 424] on select "Waiting for Artwork Waiting for Diecut Waiting for Mockup Waiting for DTP Waiti…" at bounding box center [726, 435] width 328 height 23
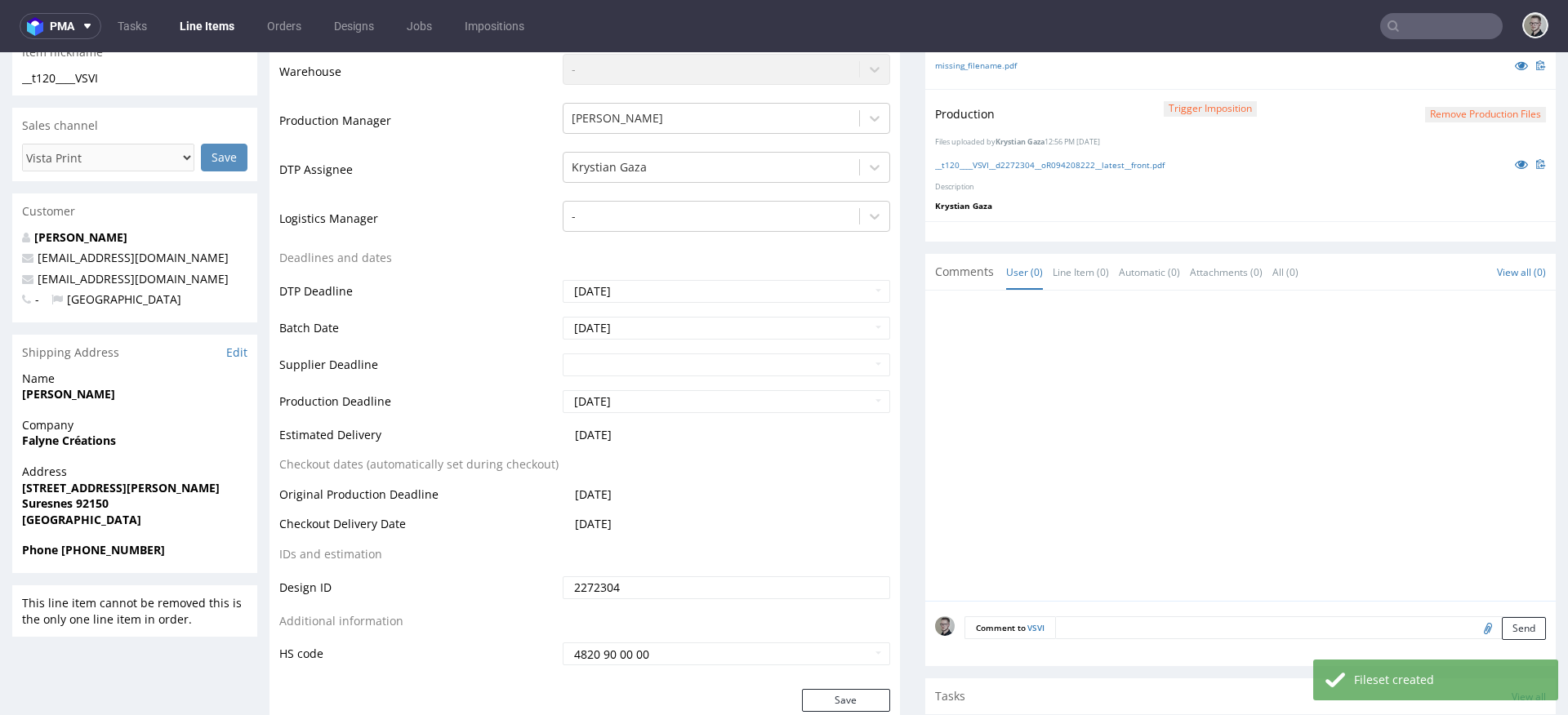
scroll to position [559, 0]
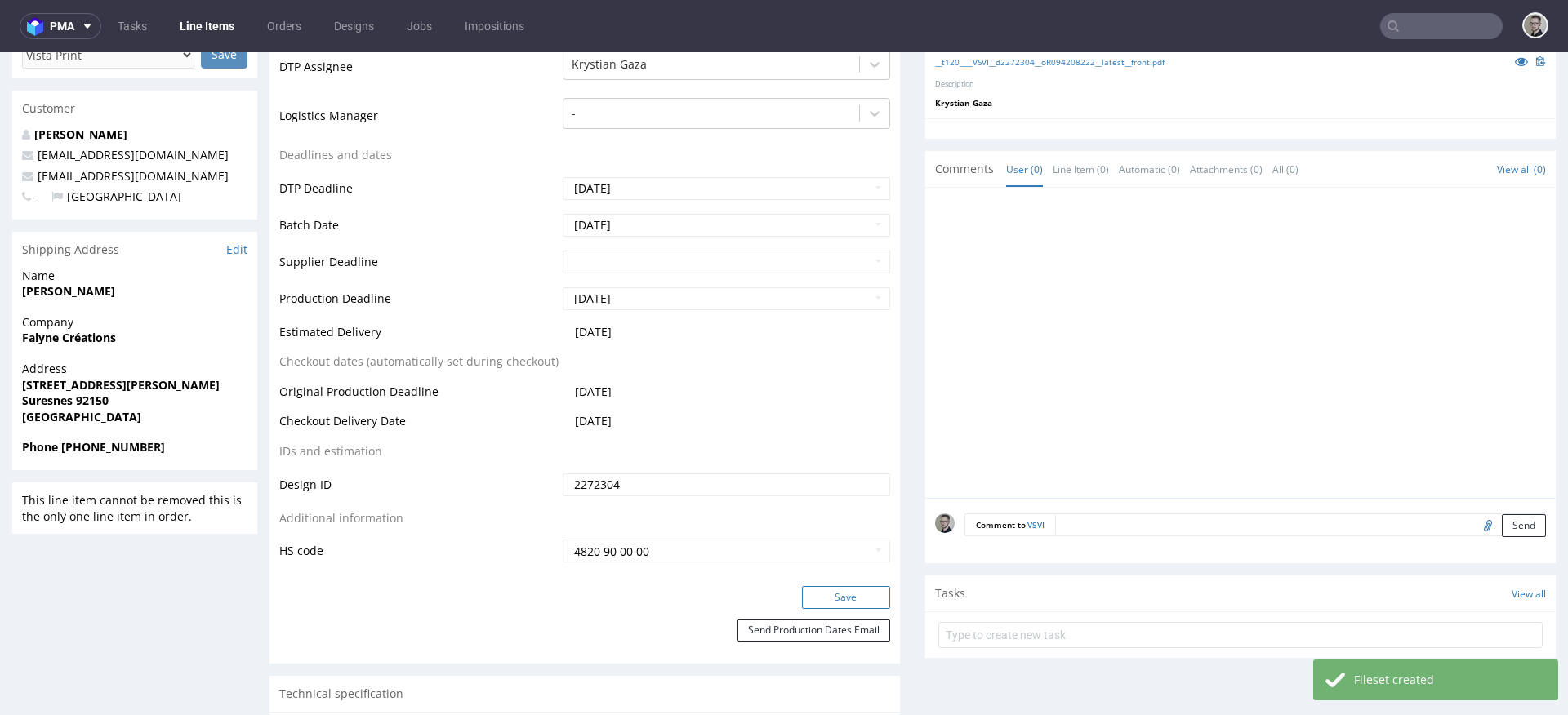
click at [842, 590] on button "Save" at bounding box center [846, 597] width 88 height 23
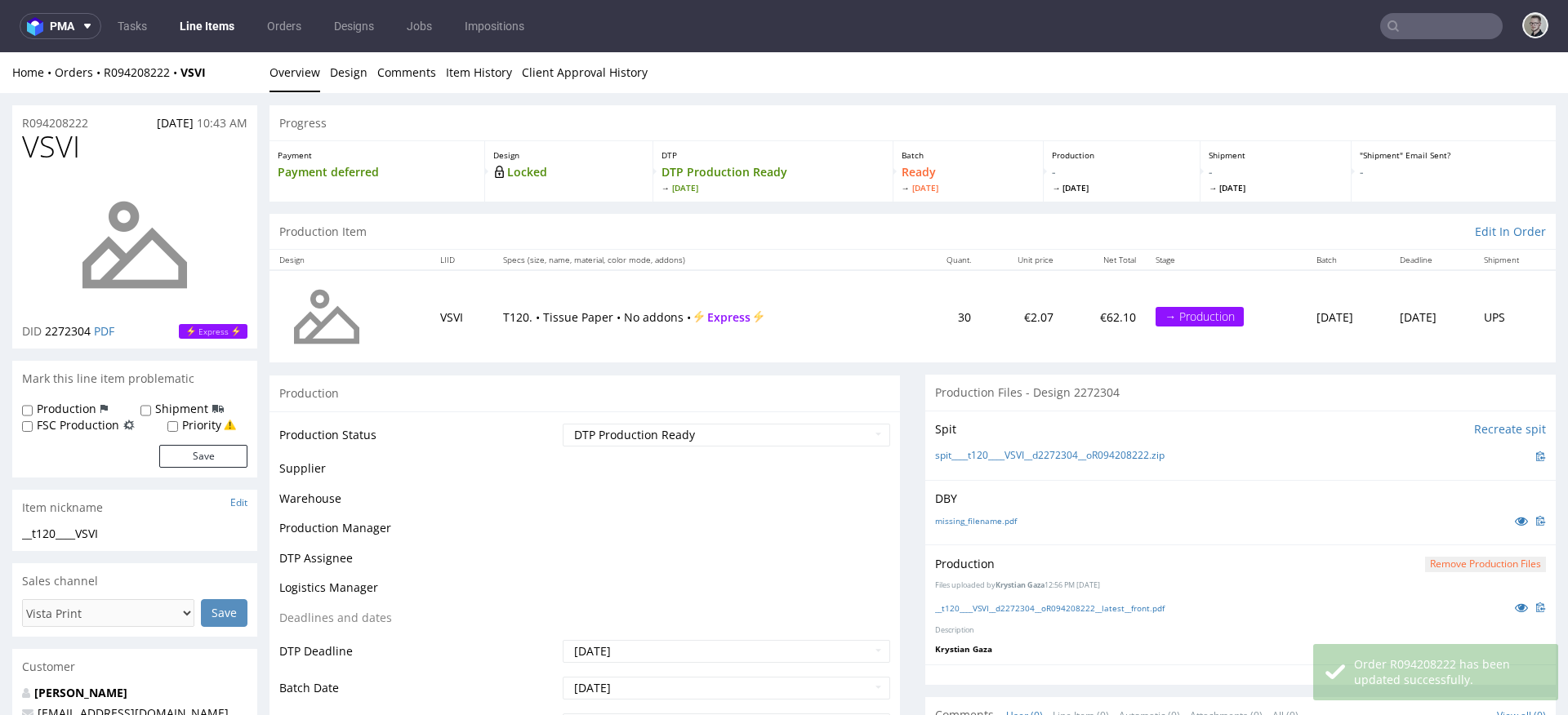
scroll to position [0, 0]
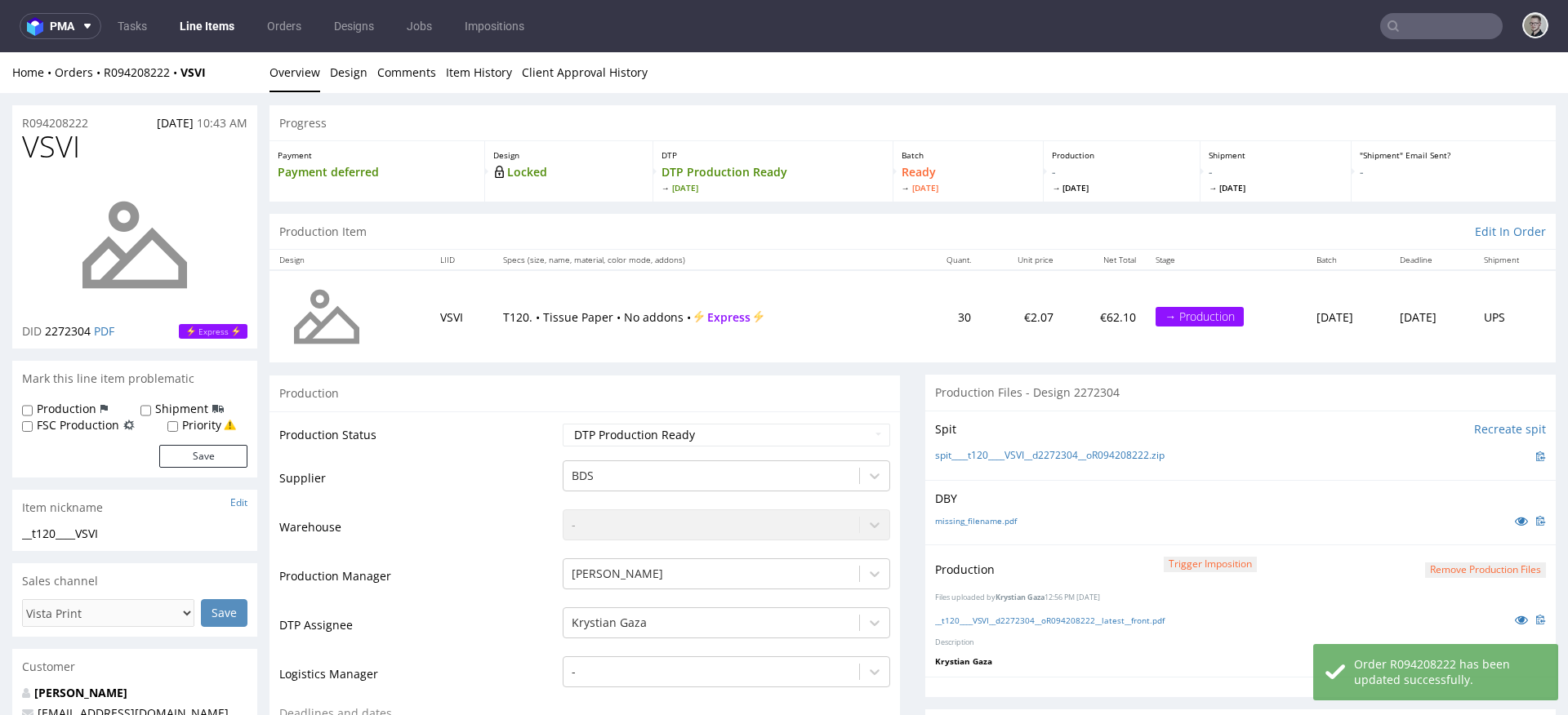
click at [74, 407] on label "Production" at bounding box center [66, 409] width 59 height 17
click at [32, 407] on input "Production" at bounding box center [27, 411] width 10 height 13
checkbox input "true"
drag, startPoint x: 235, startPoint y: 459, endPoint x: 262, endPoint y: 455, distance: 27.3
click at [235, 459] on button "Save" at bounding box center [203, 456] width 88 height 23
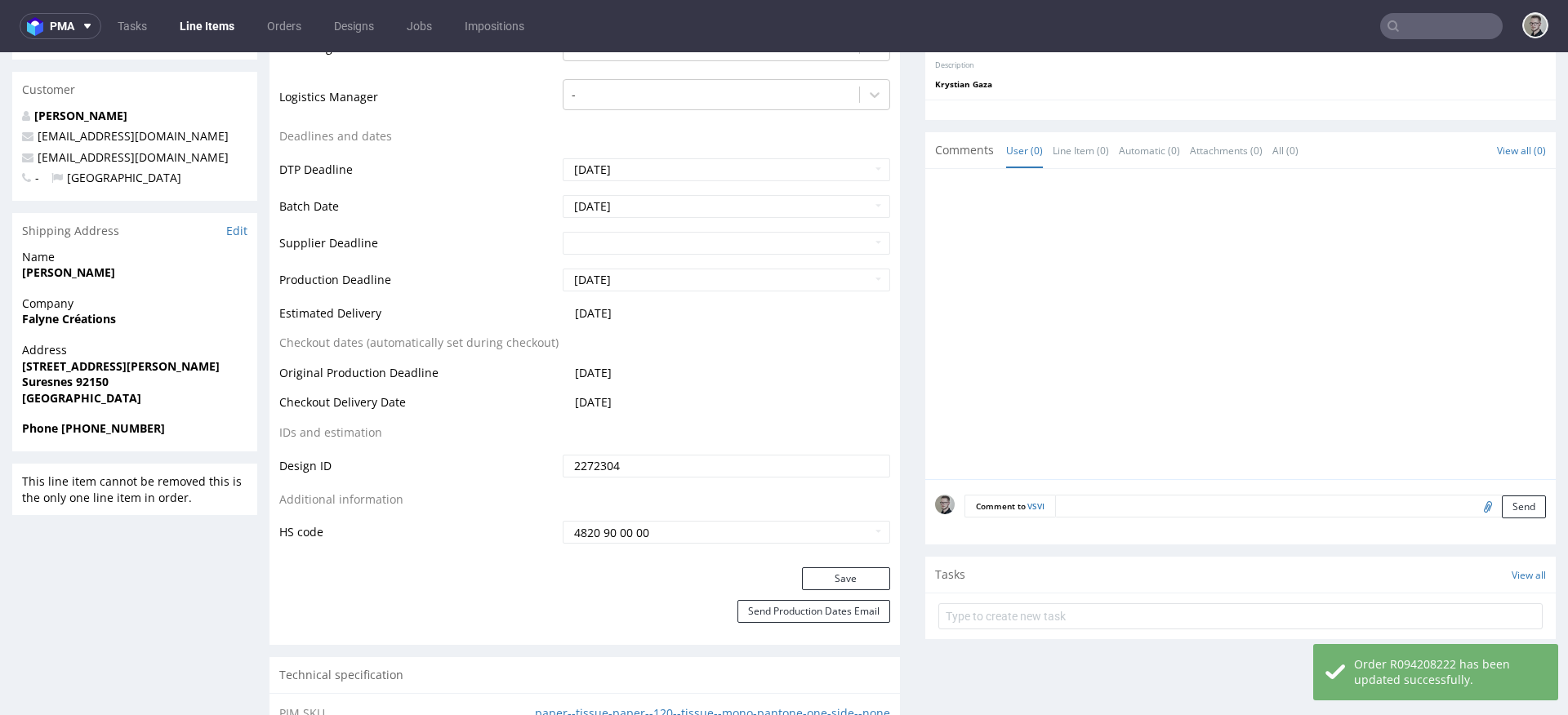
scroll to position [684, 0]
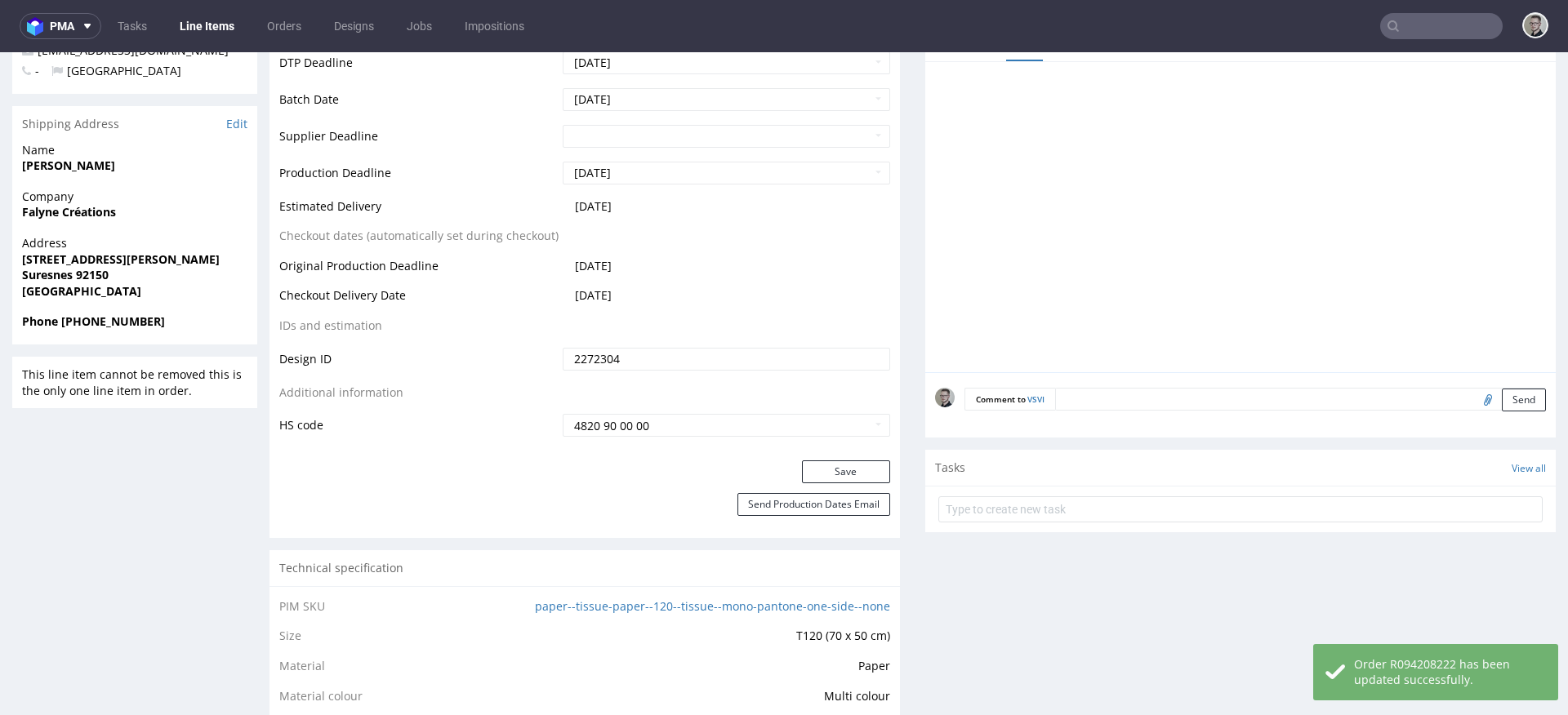
click at [1170, 405] on textarea at bounding box center [1300, 399] width 491 height 23
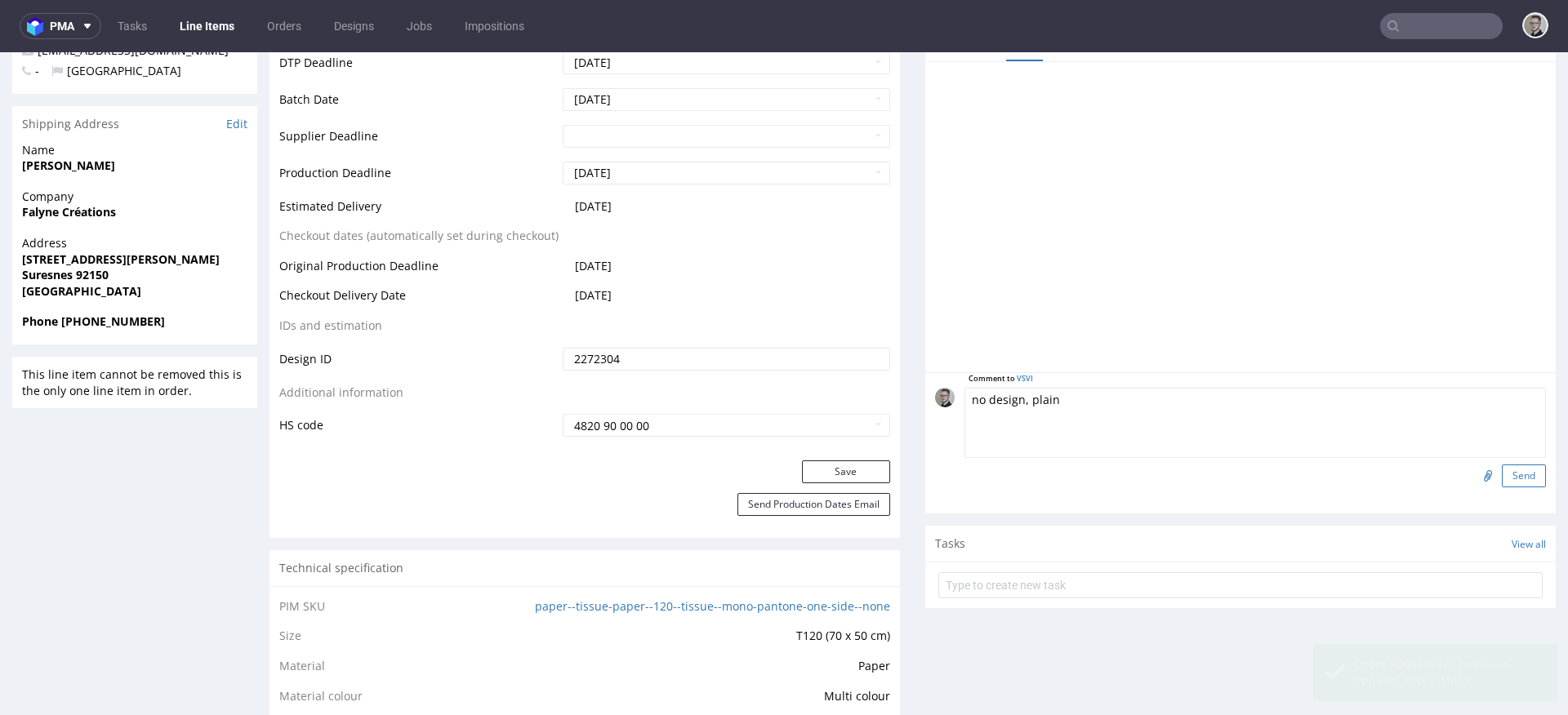
type textarea "no design, plain"
click at [1502, 478] on button "Send" at bounding box center [1524, 476] width 44 height 23
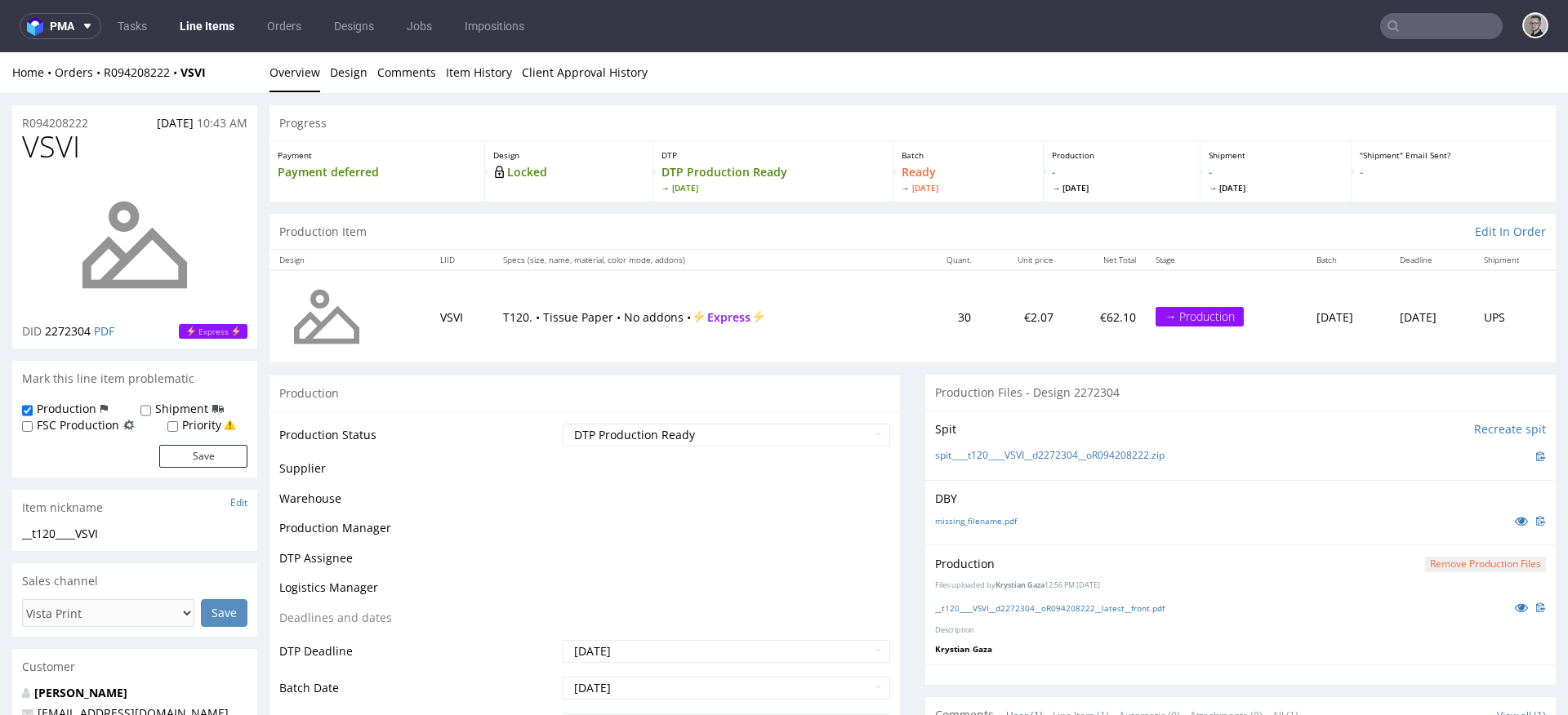
scroll to position [0, 0]
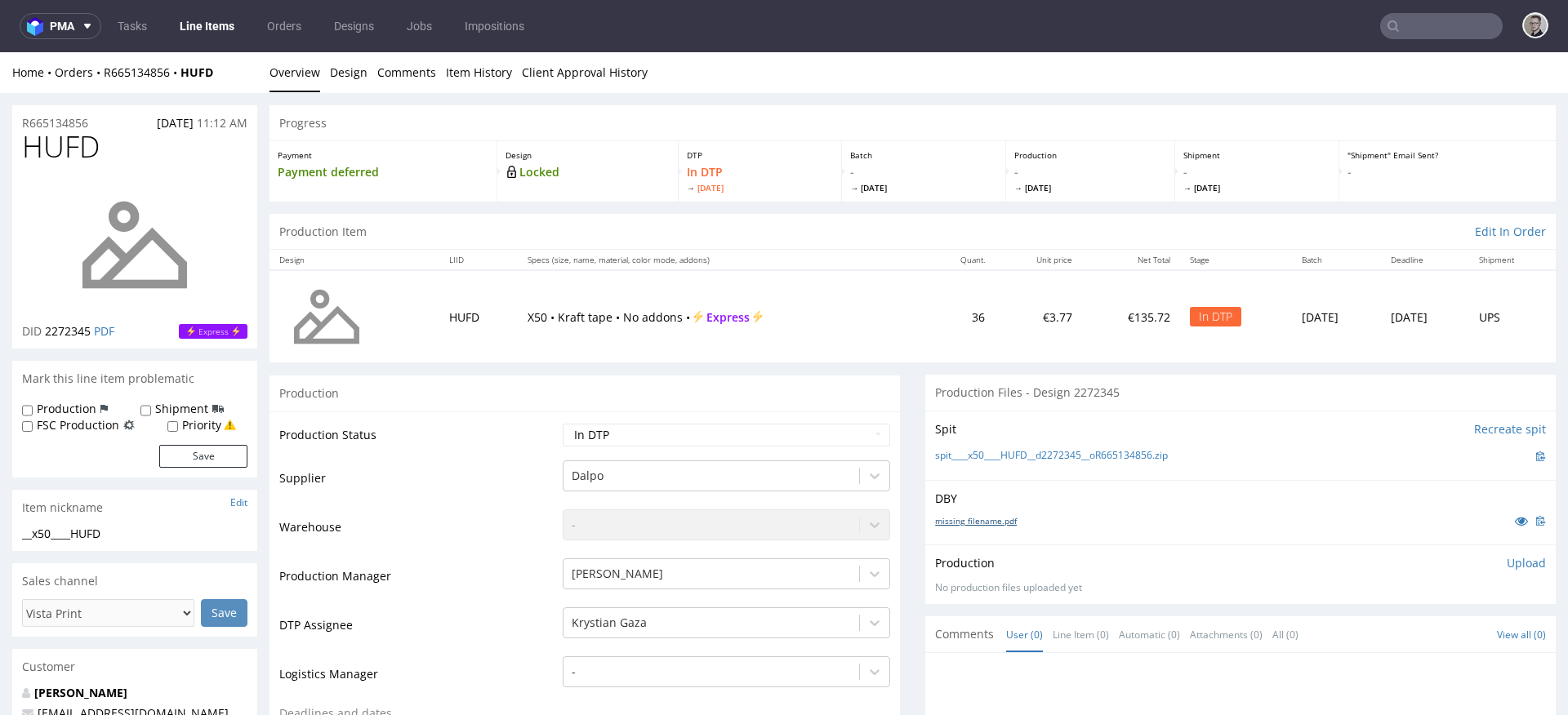
click at [987, 518] on link "missing_filename.pdf" at bounding box center [976, 521] width 82 height 11
click at [1028, 451] on link "spit____x50____HUFD__d2272345__oR665134856.zip" at bounding box center [1051, 456] width 233 height 14
click at [317, 85] on link "Overview" at bounding box center [295, 72] width 51 height 40
drag, startPoint x: 359, startPoint y: 71, endPoint x: 345, endPoint y: 72, distance: 14.0
click at [359, 71] on link "Design" at bounding box center [348, 72] width 37 height 40
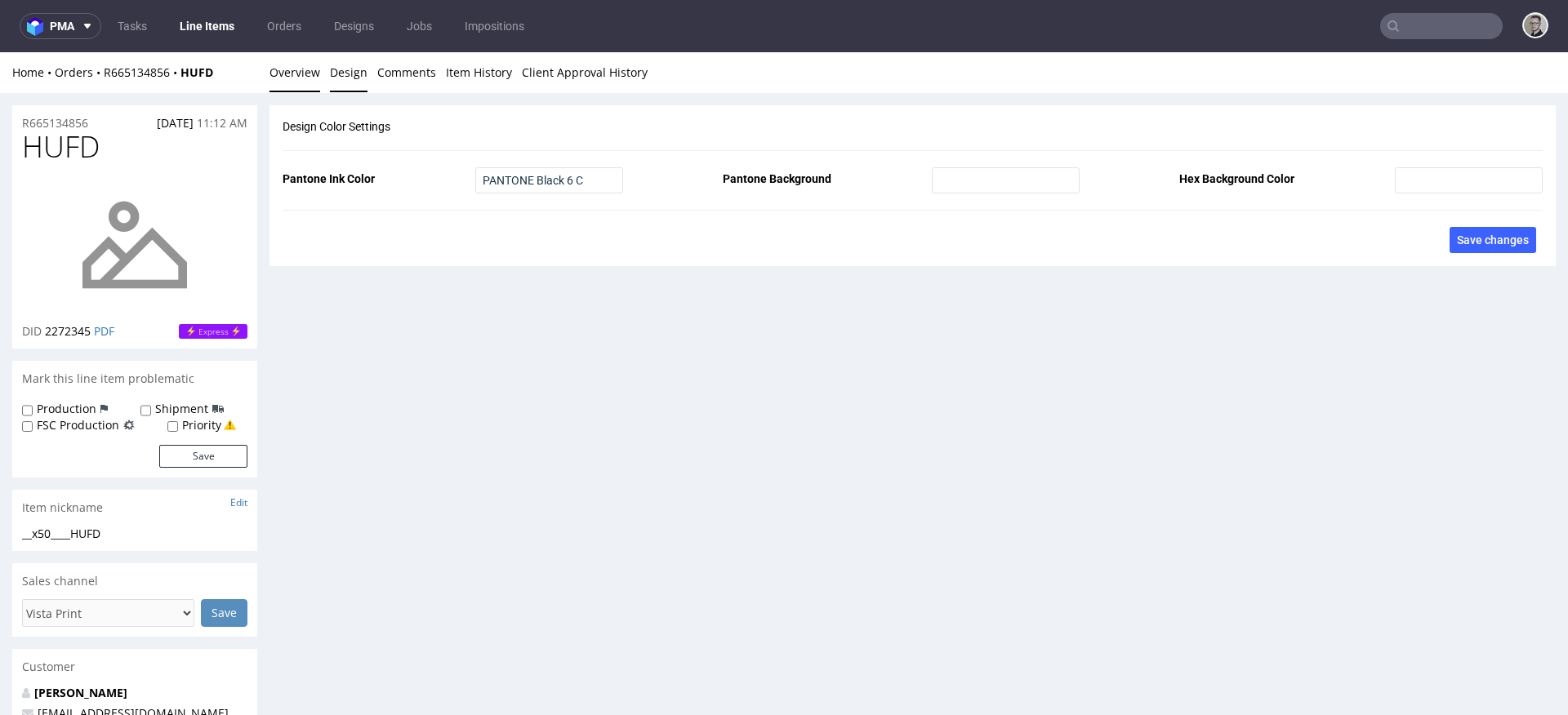
click at [296, 72] on link "Overview" at bounding box center [295, 72] width 51 height 40
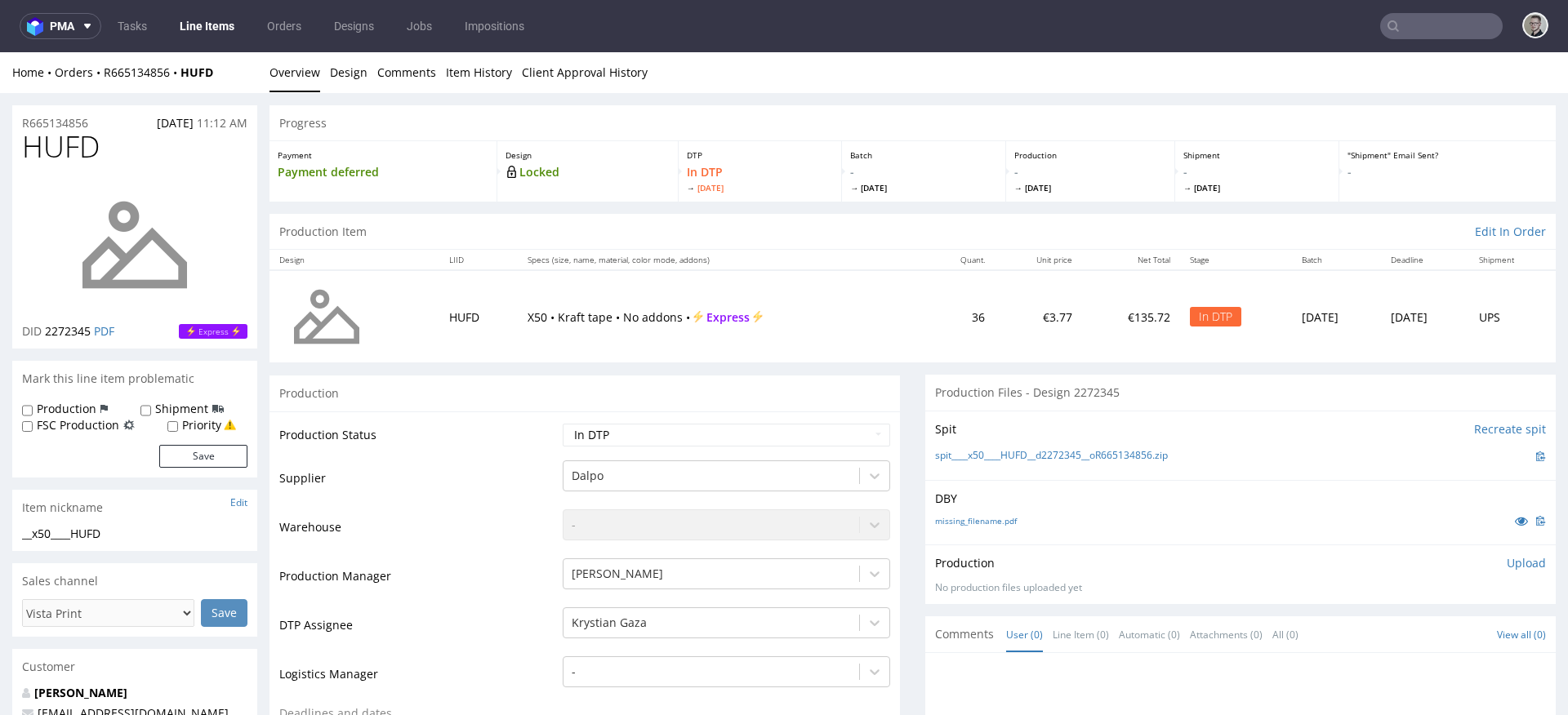
click at [1508, 565] on p "Upload" at bounding box center [1526, 563] width 39 height 17
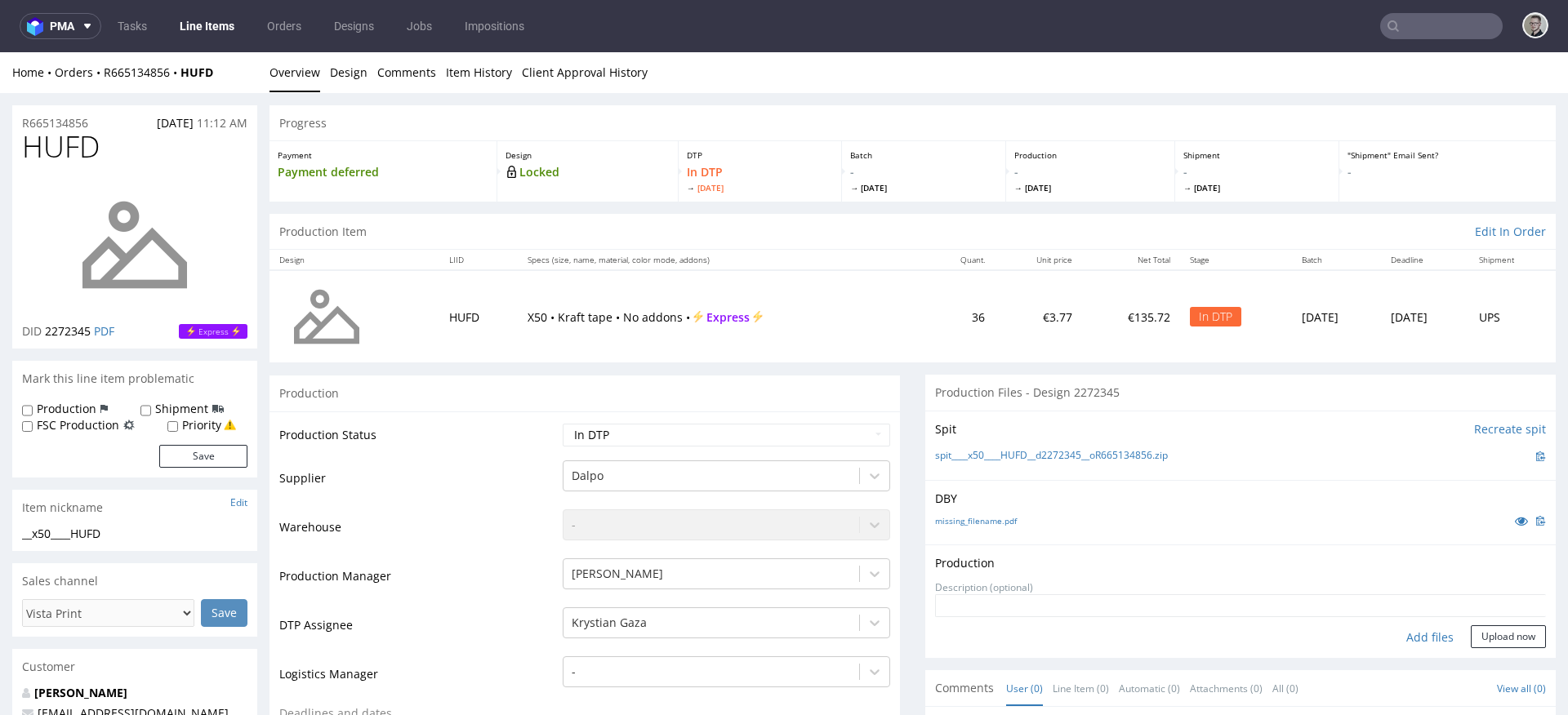
click at [1423, 630] on div "Add files" at bounding box center [1430, 637] width 82 height 24
type input "C:\fakepath\__x50____HUFD__d2272345__oR665134856__latest__front.pdf"
click at [1510, 661] on button "Upload now" at bounding box center [1509, 663] width 75 height 23
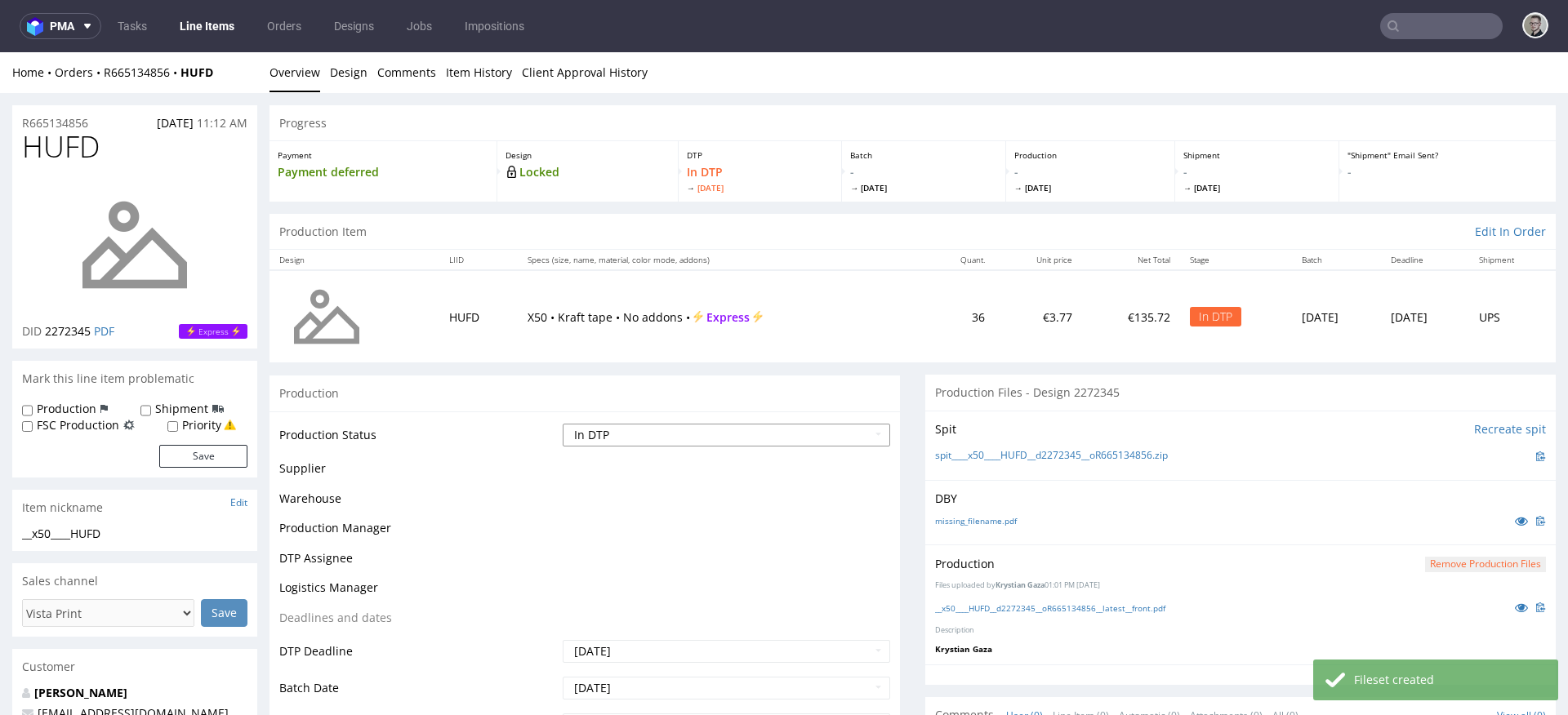
click at [740, 431] on select "Waiting for Artwork Waiting for Diecut Waiting for Mockup Waiting for DTP Waiti…" at bounding box center [726, 435] width 328 height 23
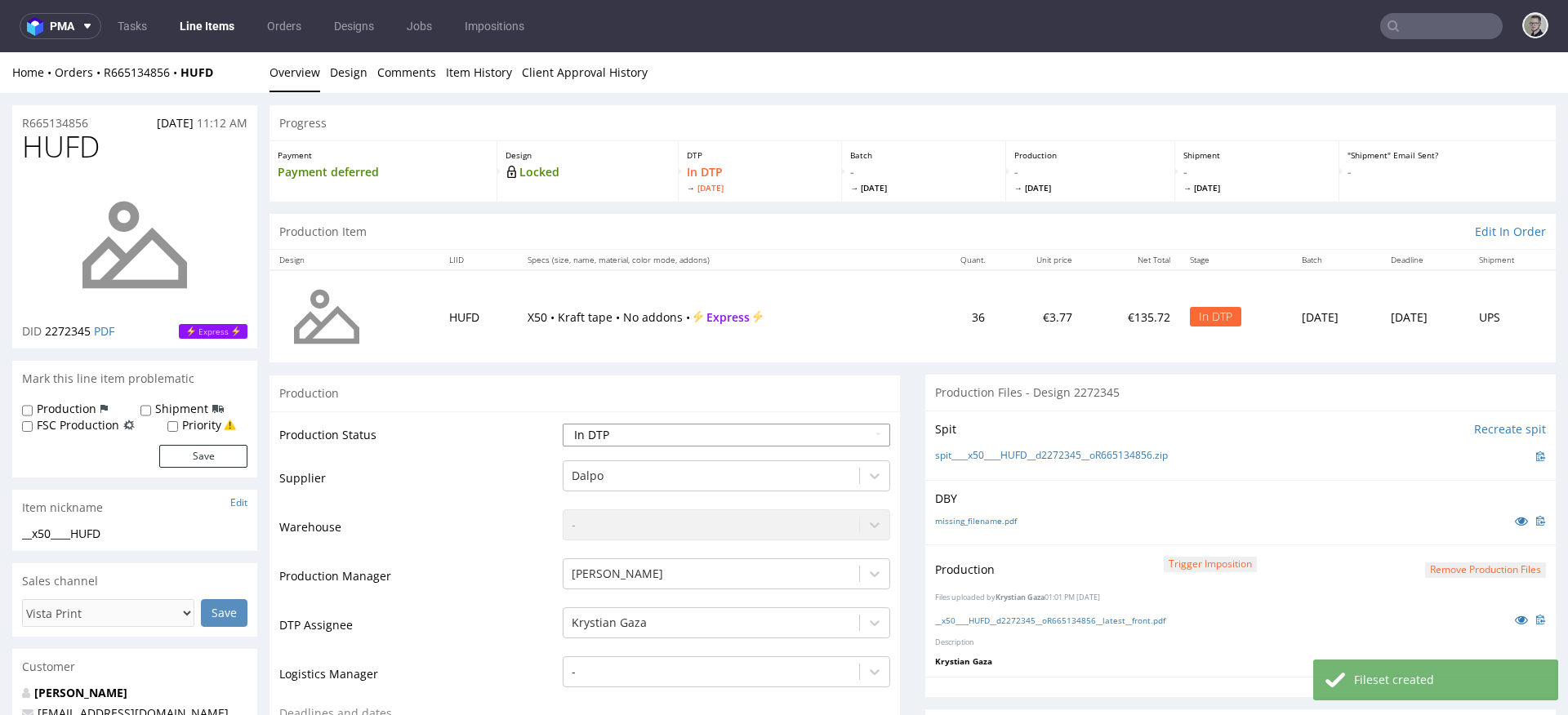
select select "dtp_production_ready"
click at [562, 424] on select "Waiting for Artwork Waiting for Diecut Waiting for Mockup Waiting for DTP Waiti…" at bounding box center [726, 435] width 328 height 23
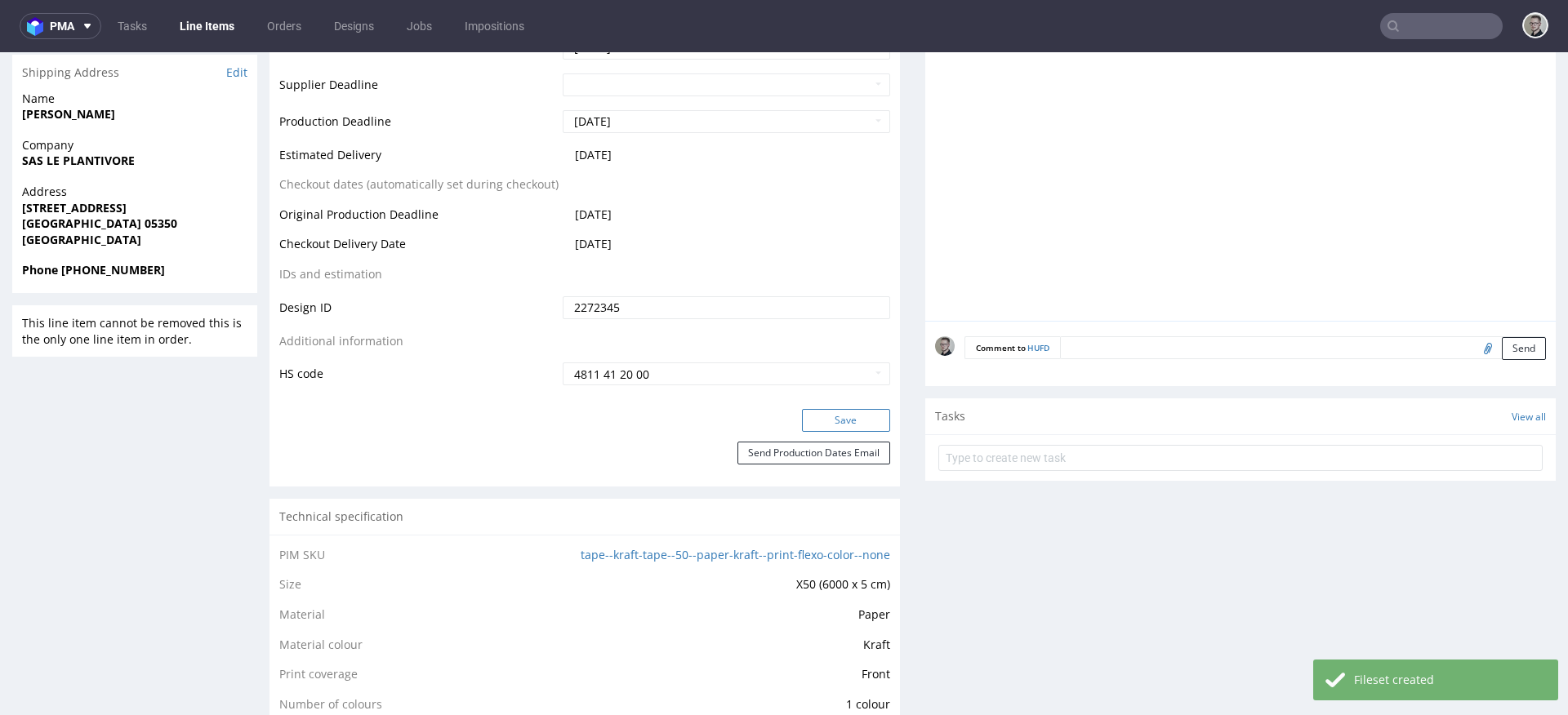
click at [848, 419] on button "Save" at bounding box center [846, 420] width 88 height 23
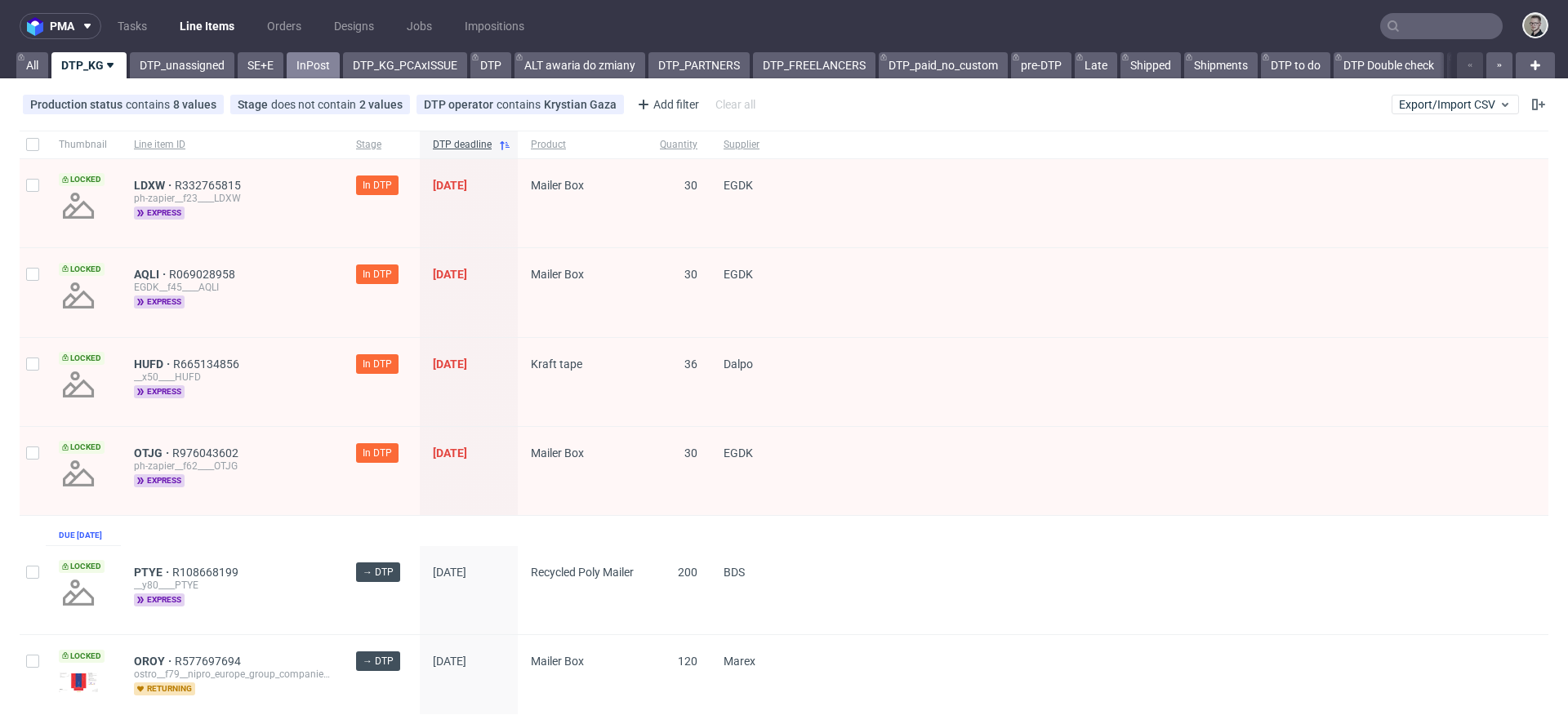
click at [307, 68] on link "InPost" at bounding box center [313, 65] width 53 height 26
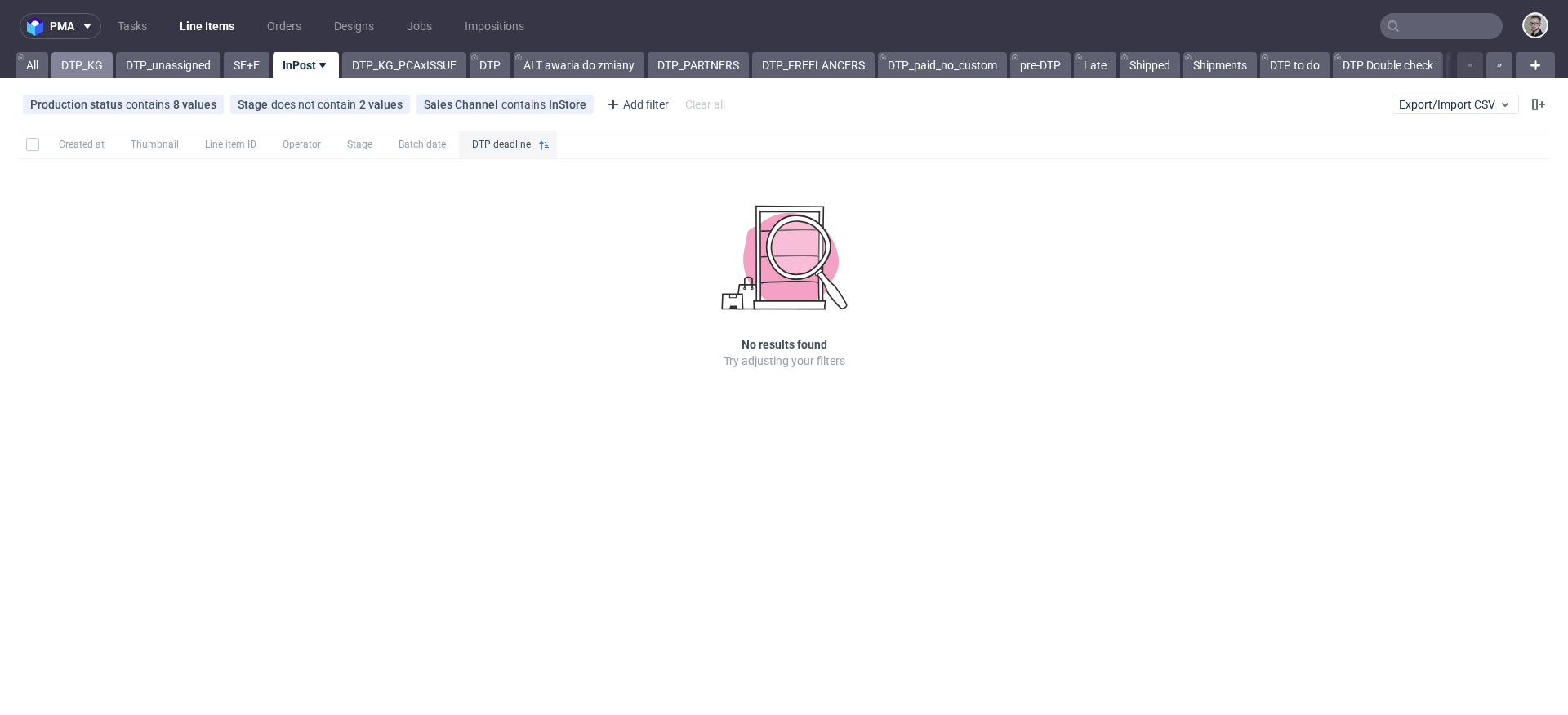
drag, startPoint x: 95, startPoint y: 58, endPoint x: 102, endPoint y: 54, distance: 8.1
click at [94, 60] on link "DTP_KG" at bounding box center [82, 65] width 61 height 26
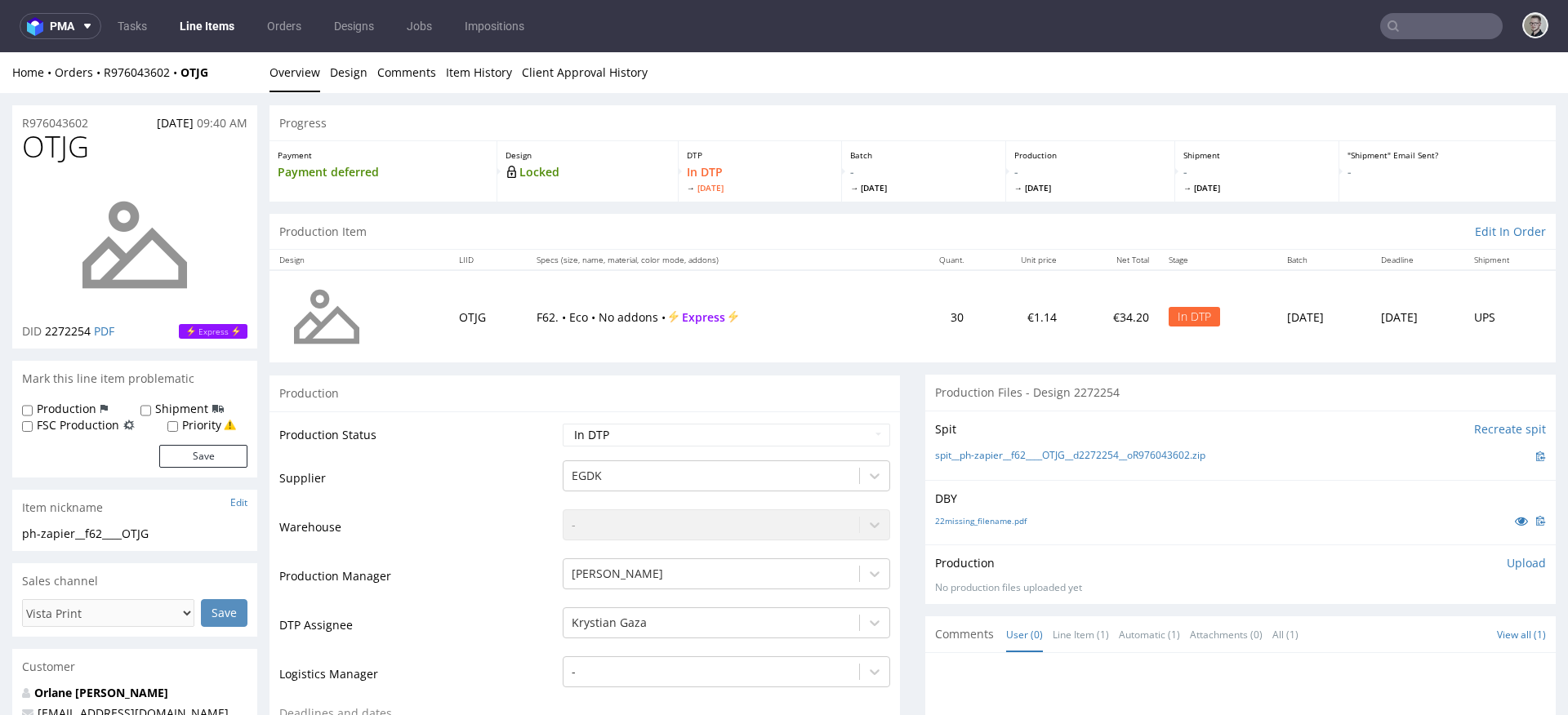
click at [688, 385] on div "Production" at bounding box center [584, 393] width 631 height 37
click at [978, 528] on div "22missing_filename.pdf" at bounding box center [1240, 521] width 611 height 18
click at [987, 515] on link "22missing_filename.pdf" at bounding box center [980, 521] width 92 height 11
click at [1026, 455] on link "spit__ph-zapier__f62____OTJG__d2272254__oR976043602.zip" at bounding box center [1070, 456] width 270 height 14
click at [1508, 563] on p "Upload" at bounding box center [1526, 563] width 39 height 17
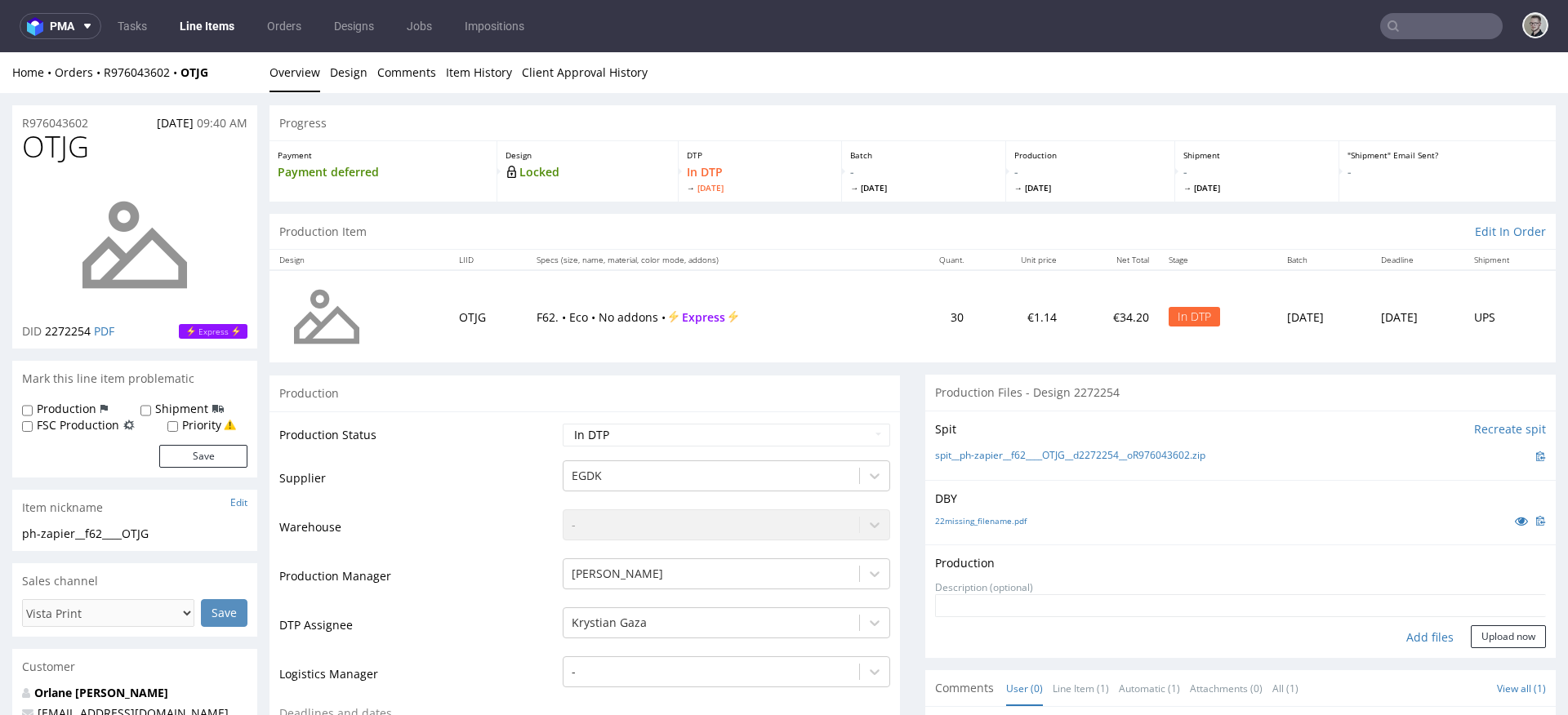
click at [1395, 642] on div "Add files" at bounding box center [1430, 637] width 82 height 24
type input "C:\fakepath\ph-zapier__f62____OTJG__d2272254__oR976043602__latest__outside.pdf"
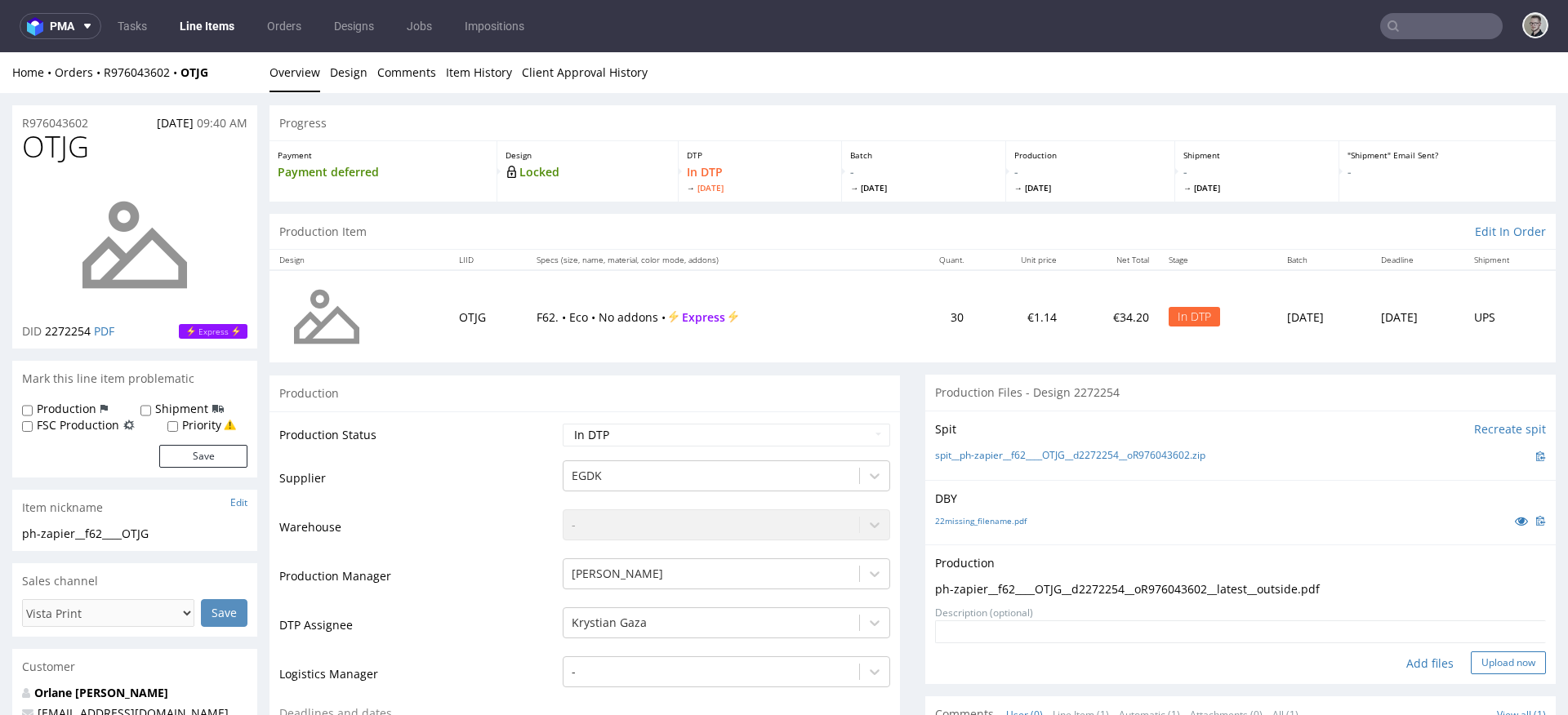
click at [1490, 665] on button "Upload now" at bounding box center [1509, 663] width 75 height 23
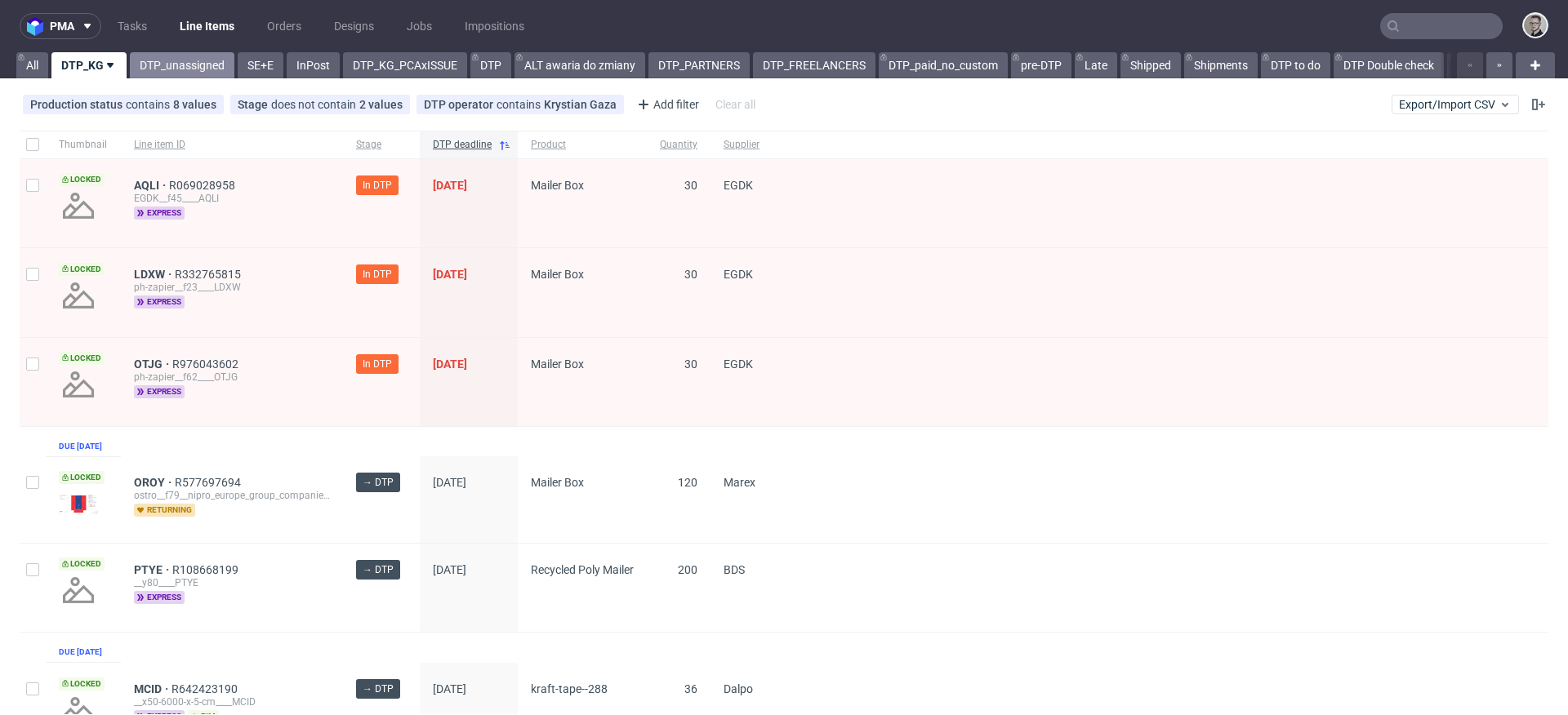
click at [186, 76] on link "DTP_unassigned" at bounding box center [182, 65] width 105 height 26
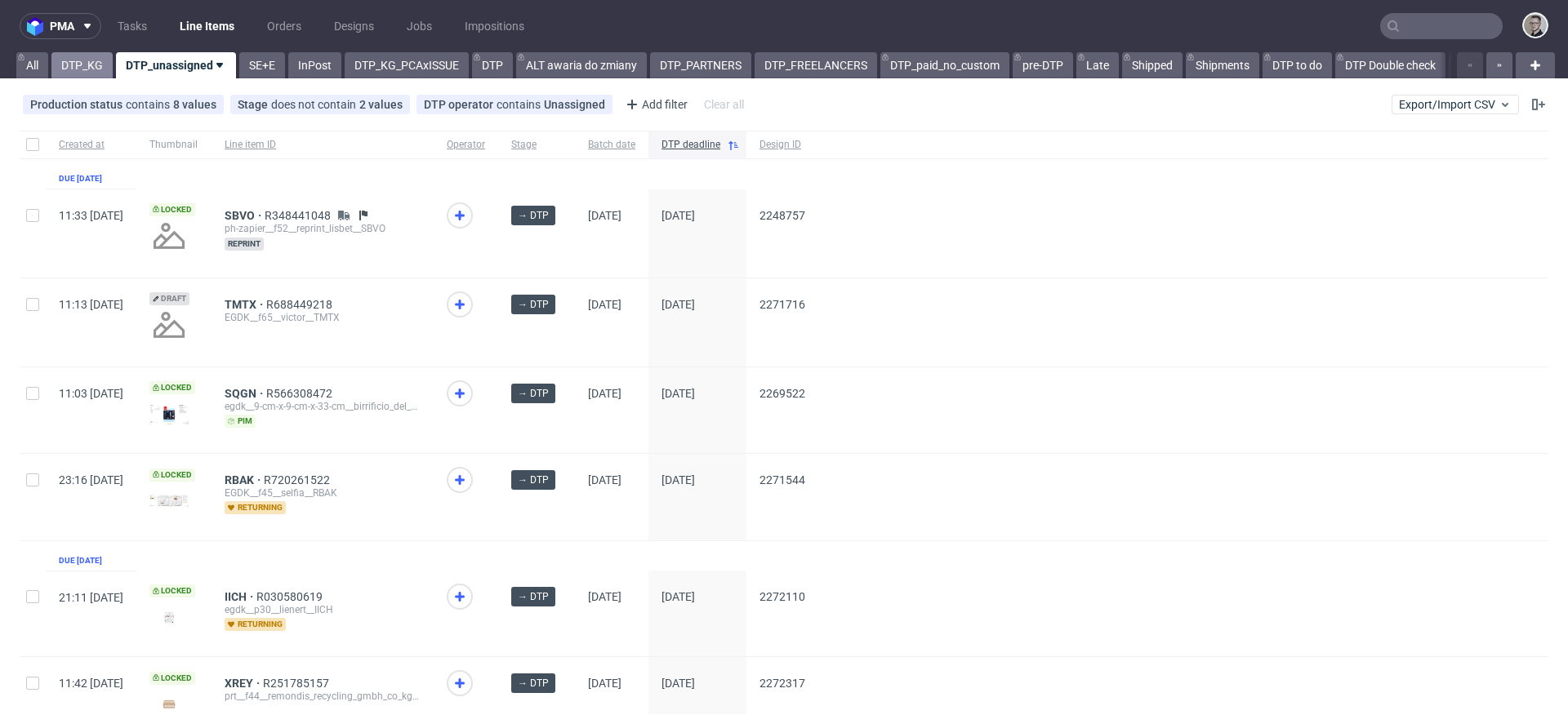
click at [79, 65] on link "DTP_KG" at bounding box center [82, 65] width 61 height 26
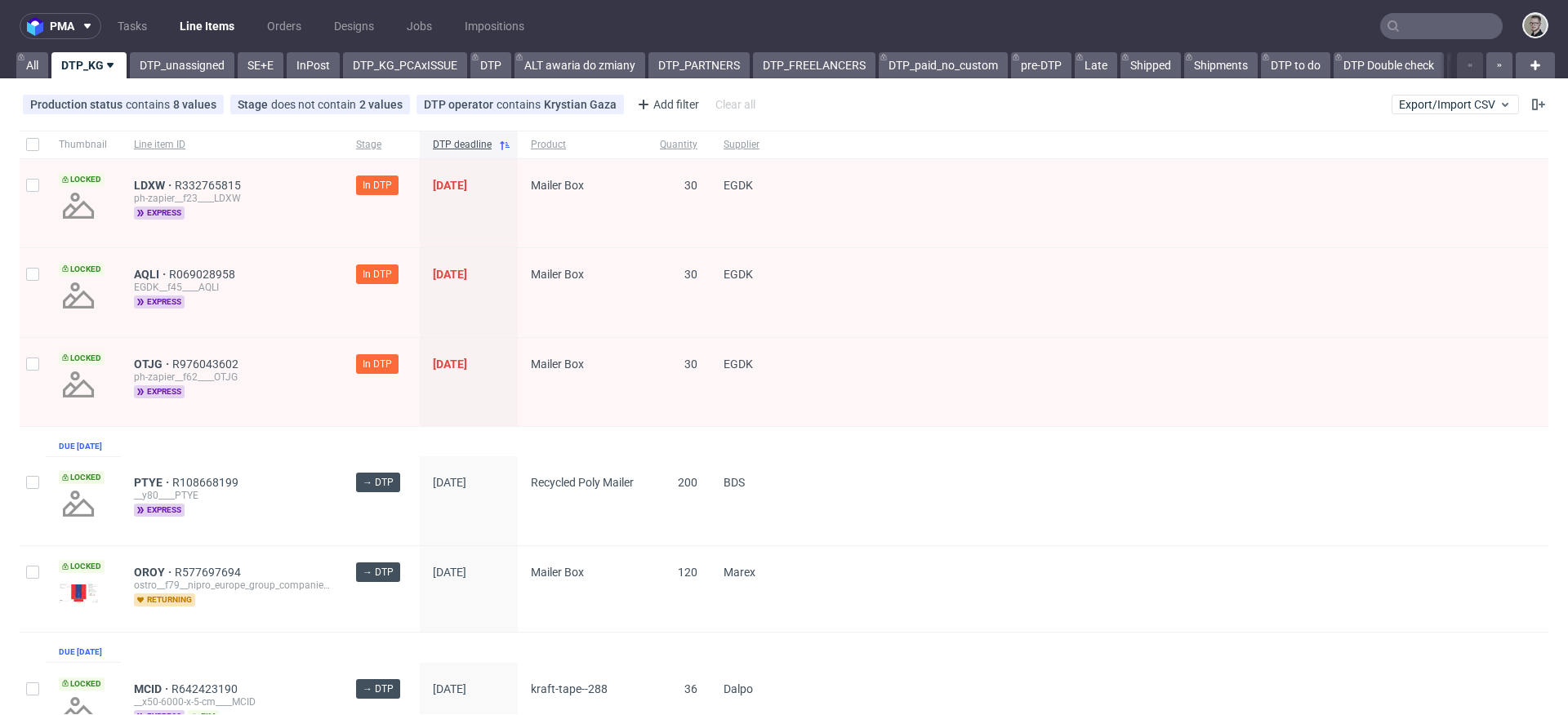
click at [280, 489] on div "PTYE R108668199" at bounding box center [232, 482] width 196 height 13
click at [161, 51] on nav "pma Tasks Line Items Orders Designs Jobs Impositions" at bounding box center [784, 26] width 1568 height 52
click at [208, 66] on link "DTP_unassigned" at bounding box center [182, 65] width 105 height 26
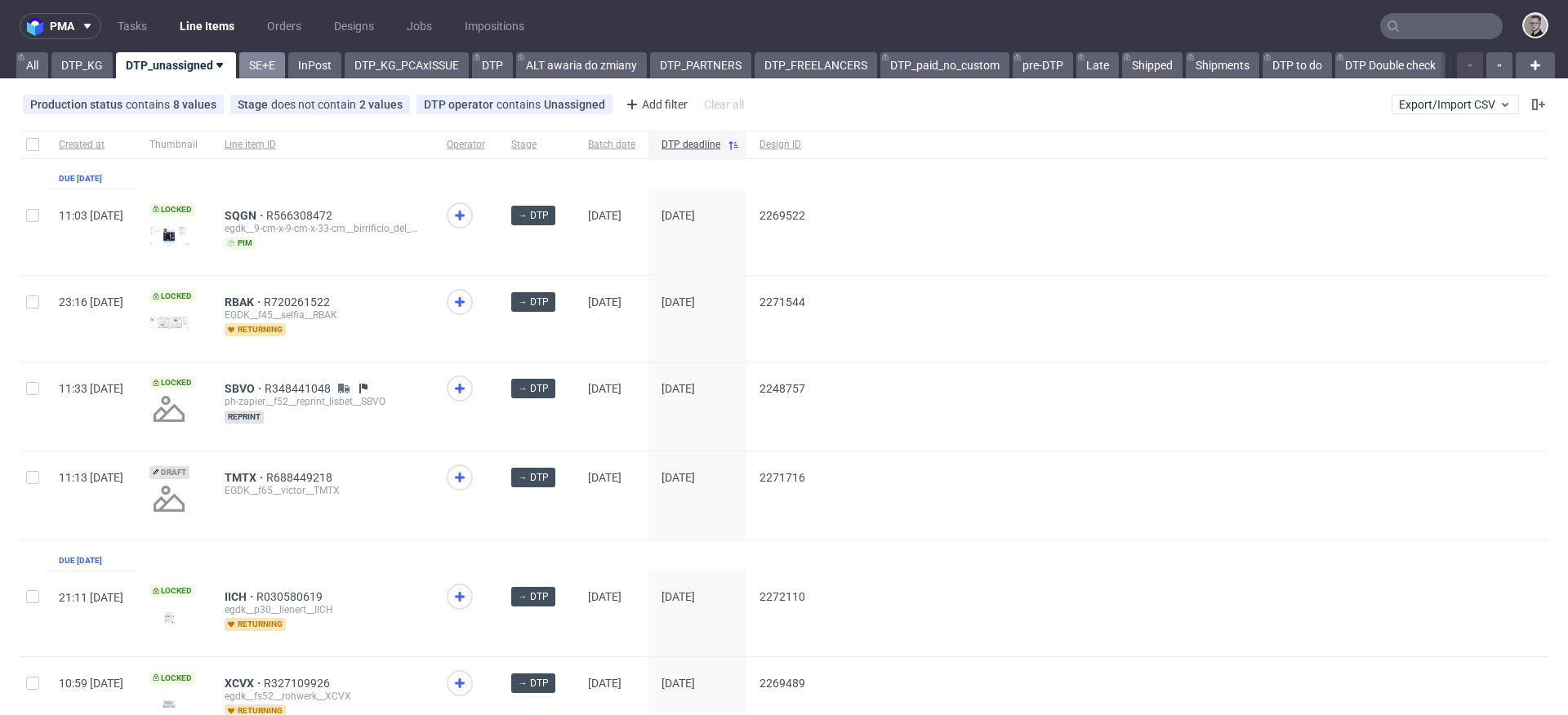
click at [268, 65] on link "SE+E" at bounding box center [262, 65] width 45 height 26
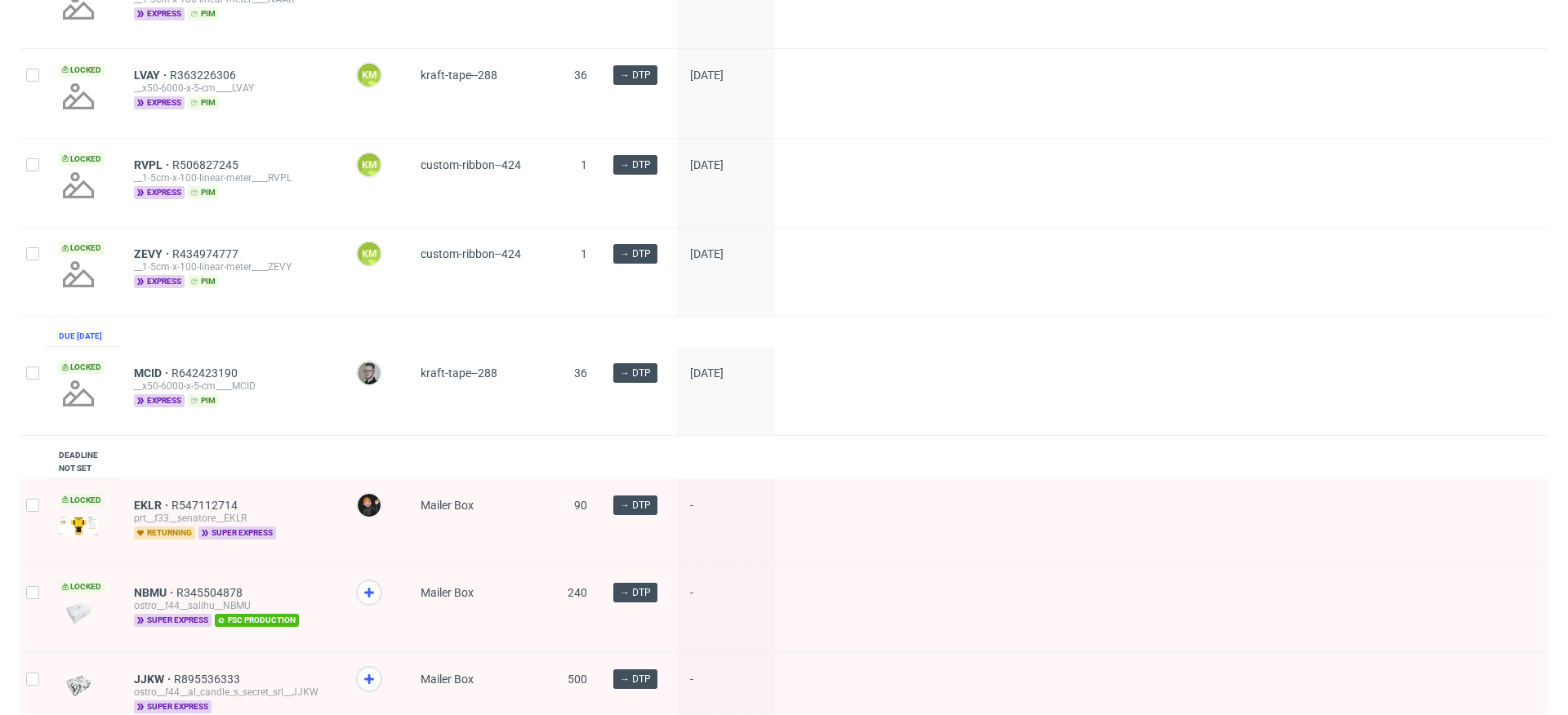
scroll to position [1576, 0]
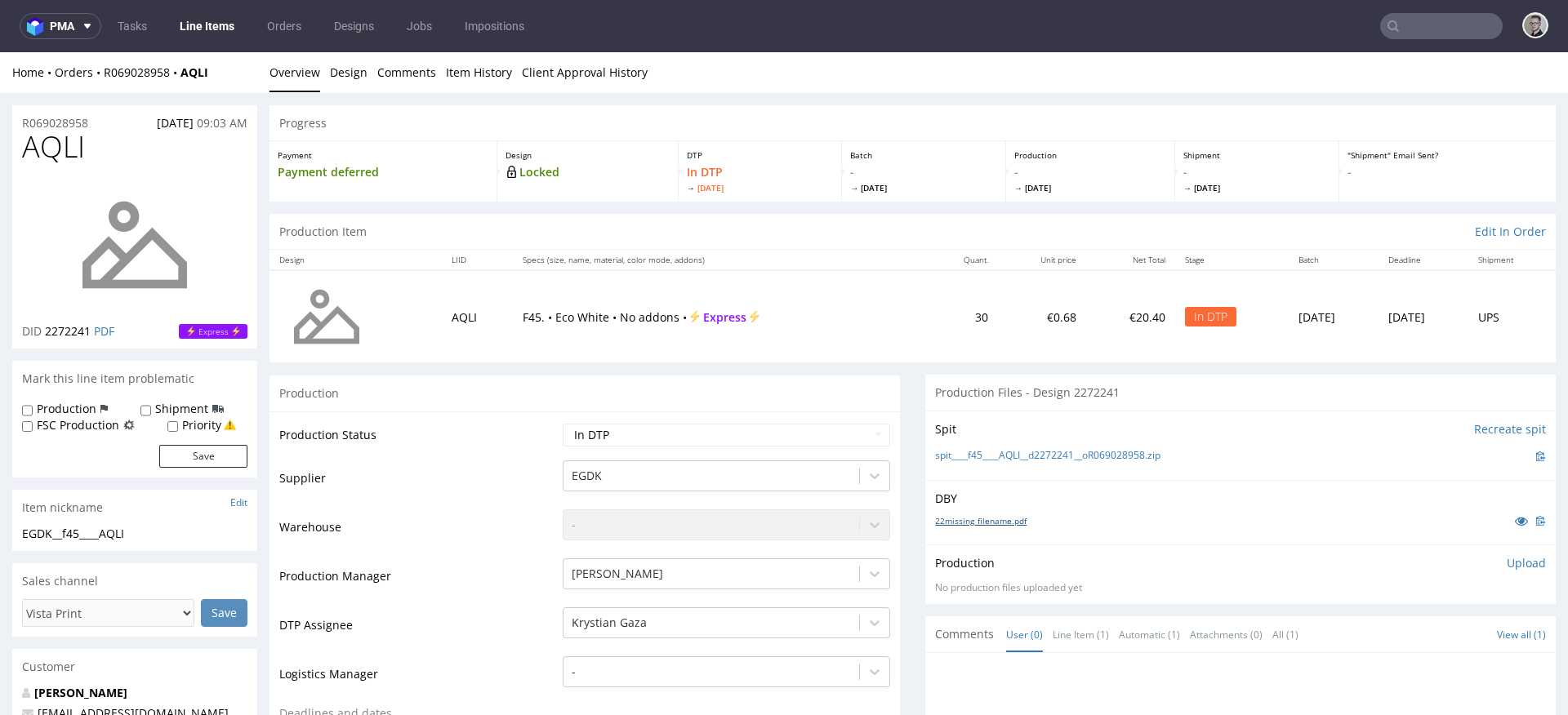
click at [986, 522] on link "22missing_filename.pdf" at bounding box center [980, 521] width 92 height 11
click at [1057, 458] on link "spit____f45____AQLI__d2272241__oR069028958.zip" at bounding box center [1047, 456] width 226 height 14
click at [1507, 561] on p "Upload" at bounding box center [1526, 563] width 39 height 17
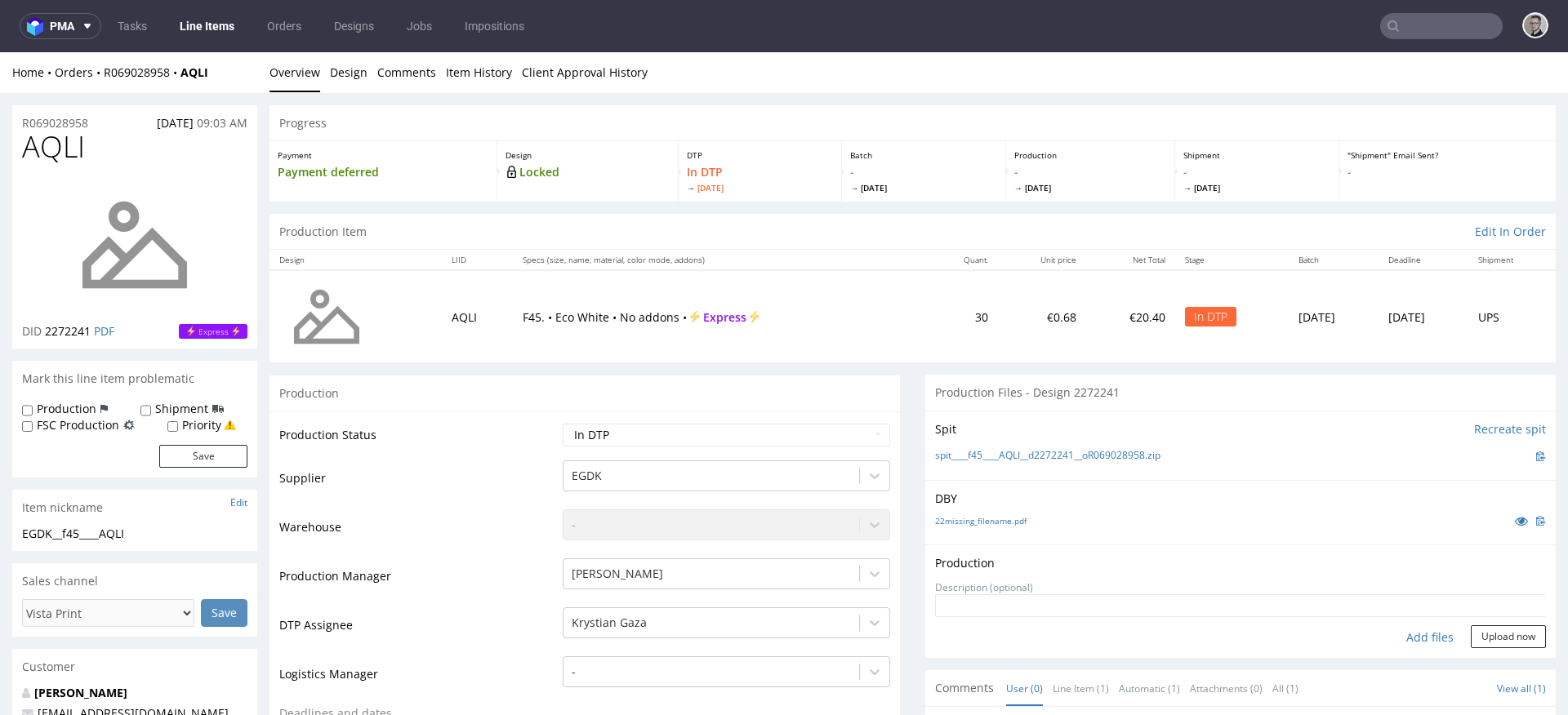
click at [1389, 632] on div "Add files" at bounding box center [1430, 637] width 82 height 24
type input "C:\fakepath\__f45____AQLI__d2272241__oR069028958__latest__outside.pdf"
click at [1471, 661] on button "Upload now" at bounding box center [1509, 663] width 75 height 23
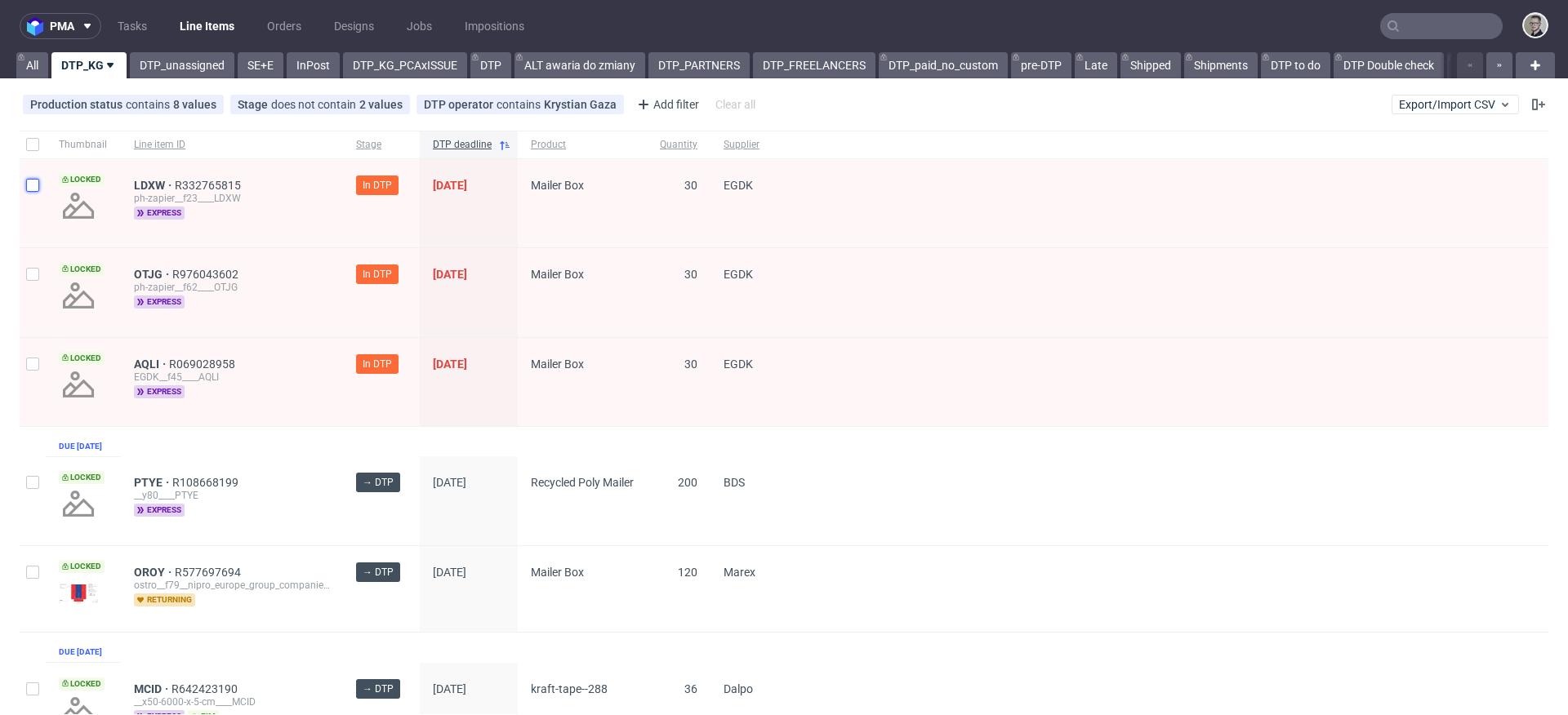
click at [31, 187] on input "checkbox" at bounding box center [32, 185] width 13 height 13
checkbox input "true"
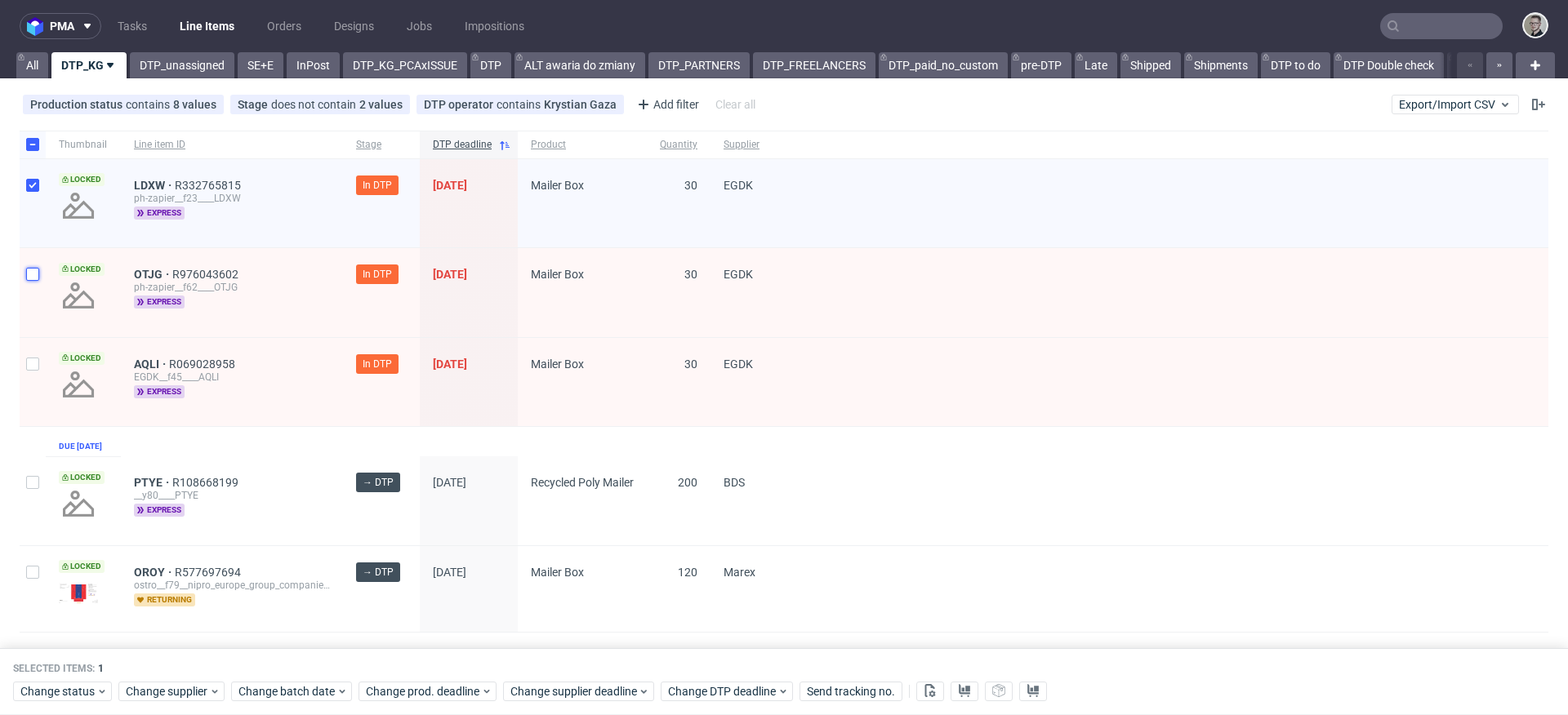
drag, startPoint x: 38, startPoint y: 274, endPoint x: 36, endPoint y: 297, distance: 23.1
click at [38, 274] on input "checkbox" at bounding box center [32, 274] width 13 height 13
checkbox input "true"
click at [28, 364] on input "checkbox" at bounding box center [32, 364] width 13 height 13
checkbox input "true"
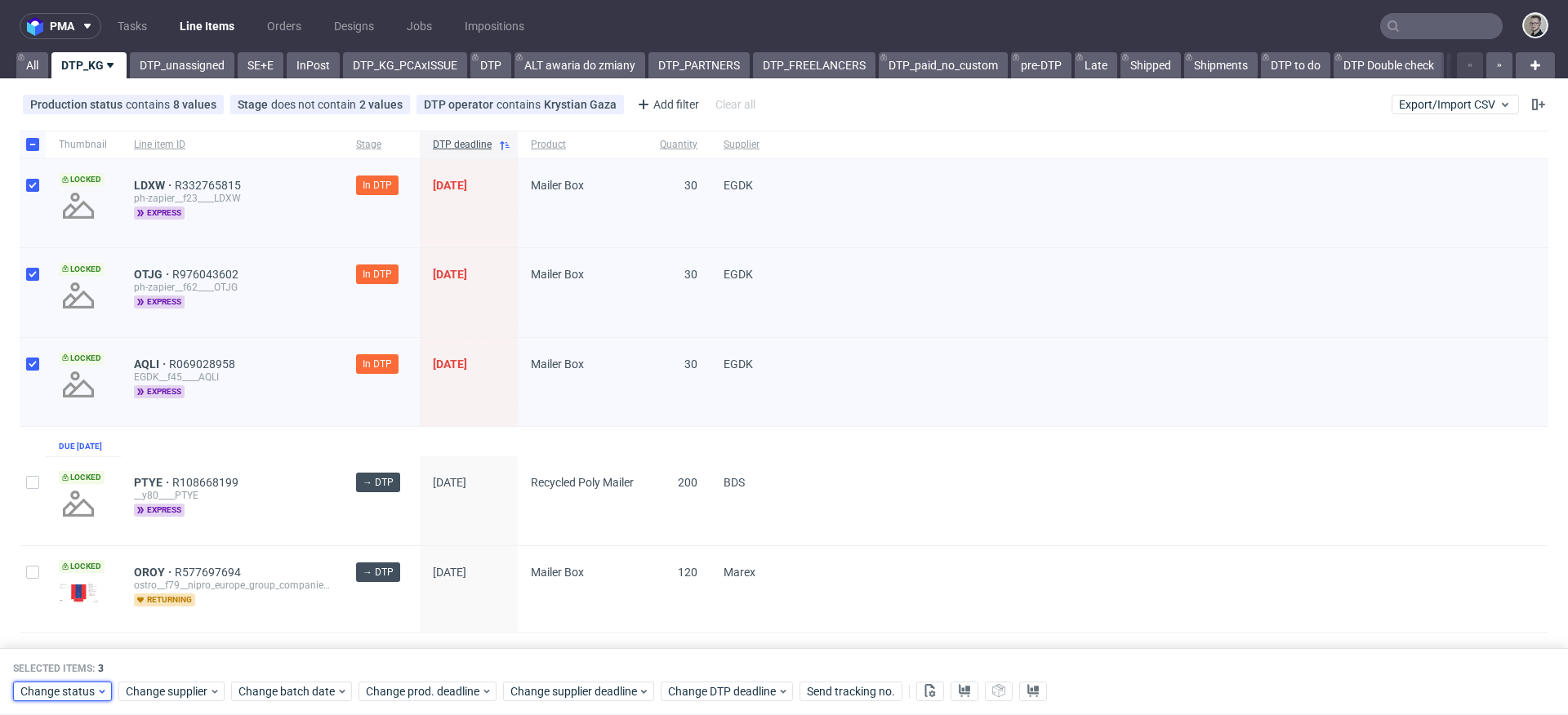
click at [83, 687] on span "Change status" at bounding box center [58, 691] width 76 height 17
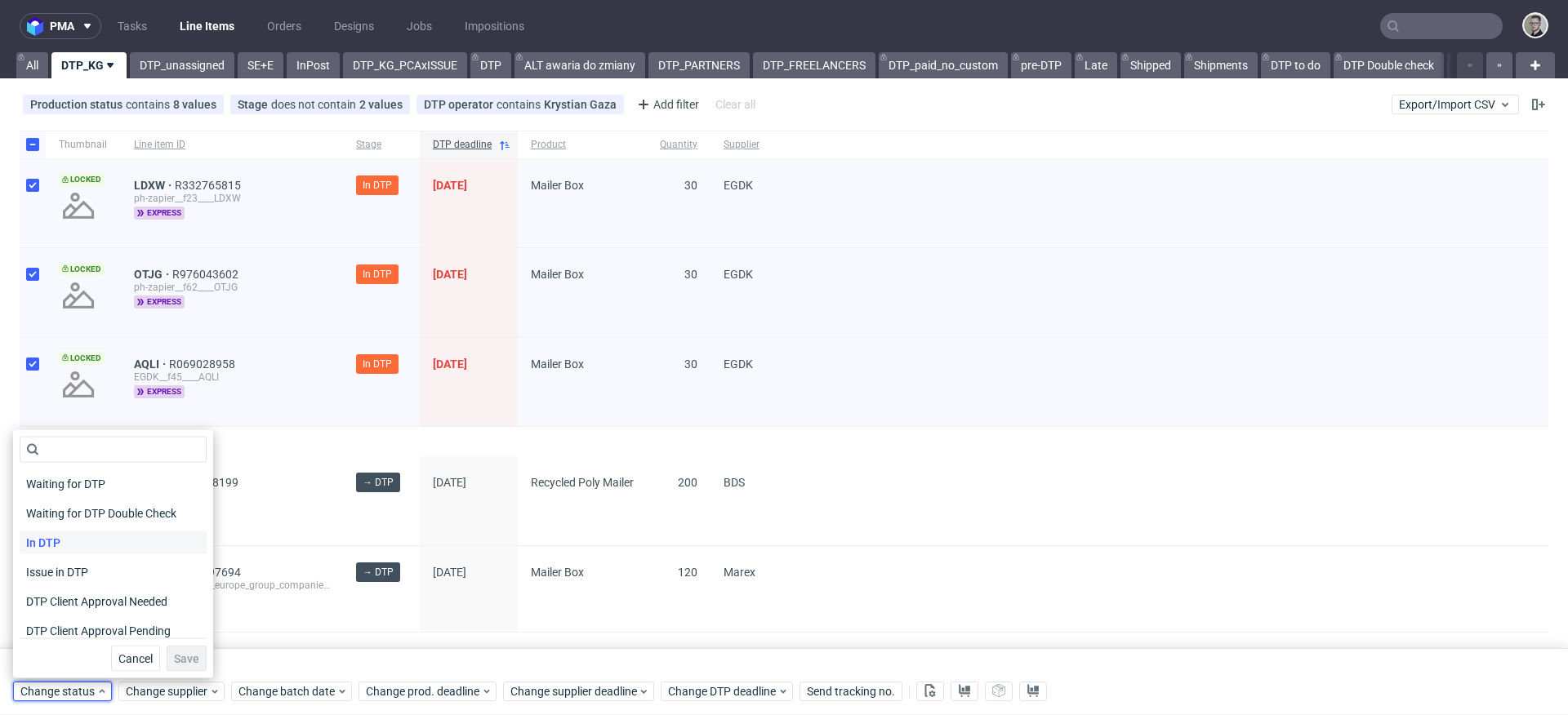
click at [72, 541] on div "In DTP" at bounding box center [112, 543] width 187 height 23
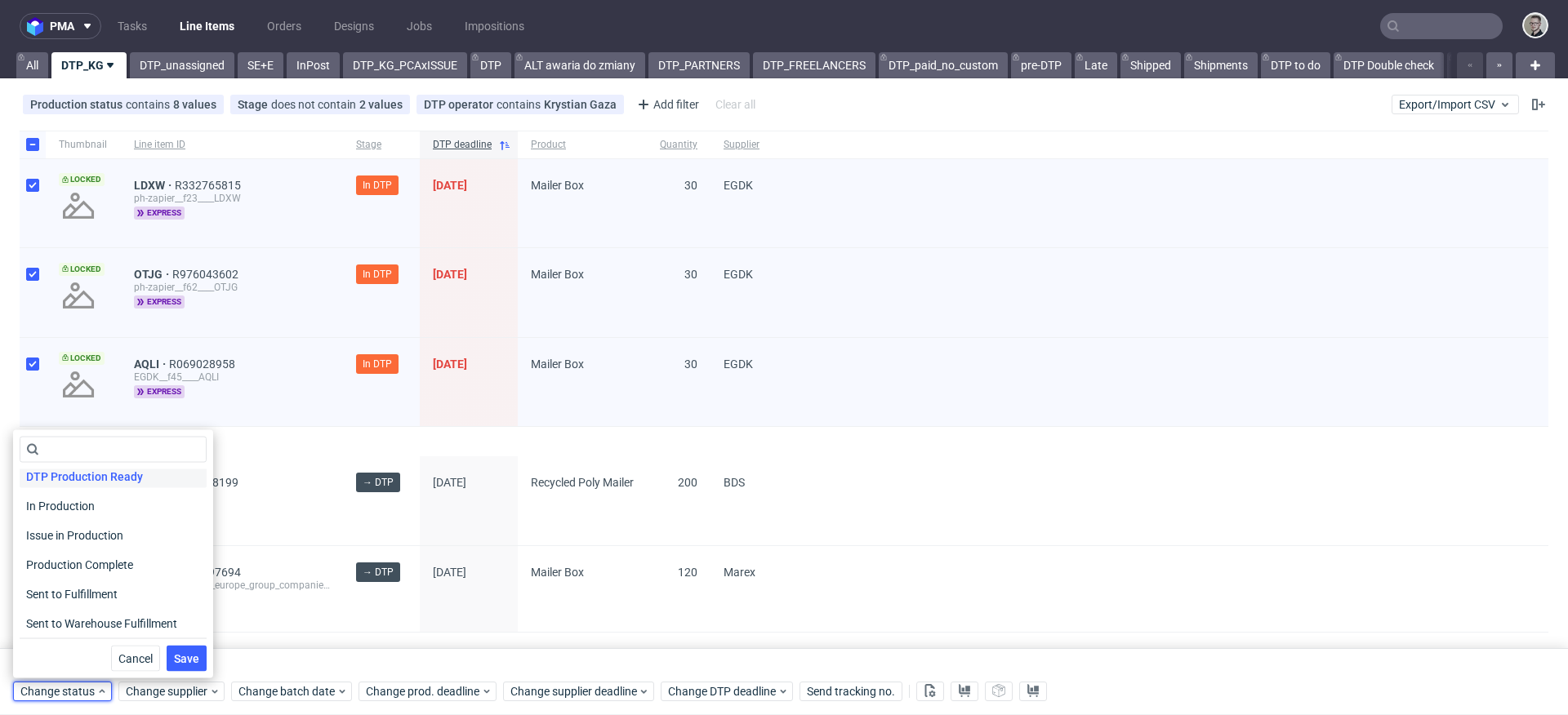
click at [135, 480] on span "DTP Production Ready" at bounding box center [84, 477] width 130 height 23
click at [187, 656] on span "Save" at bounding box center [186, 658] width 25 height 11
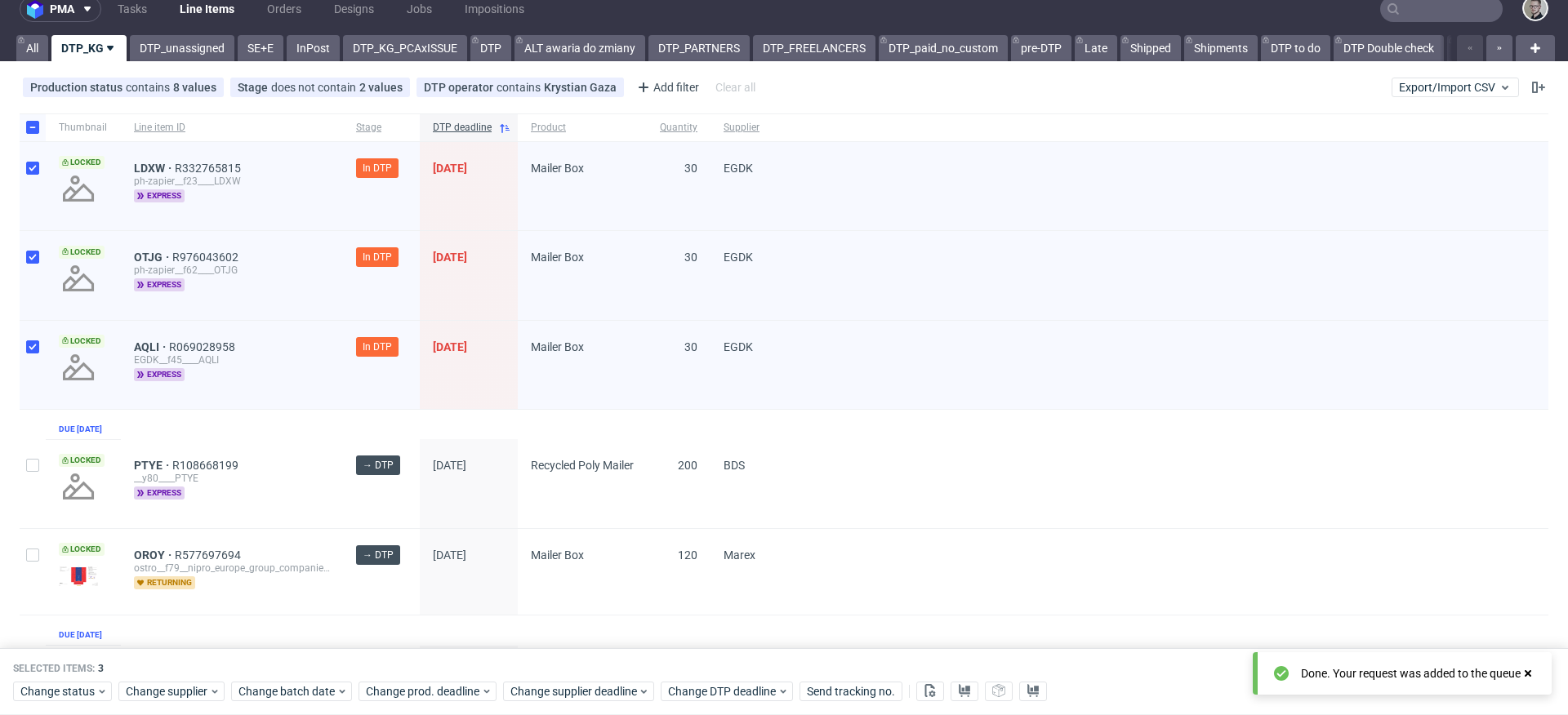
scroll to position [0, 0]
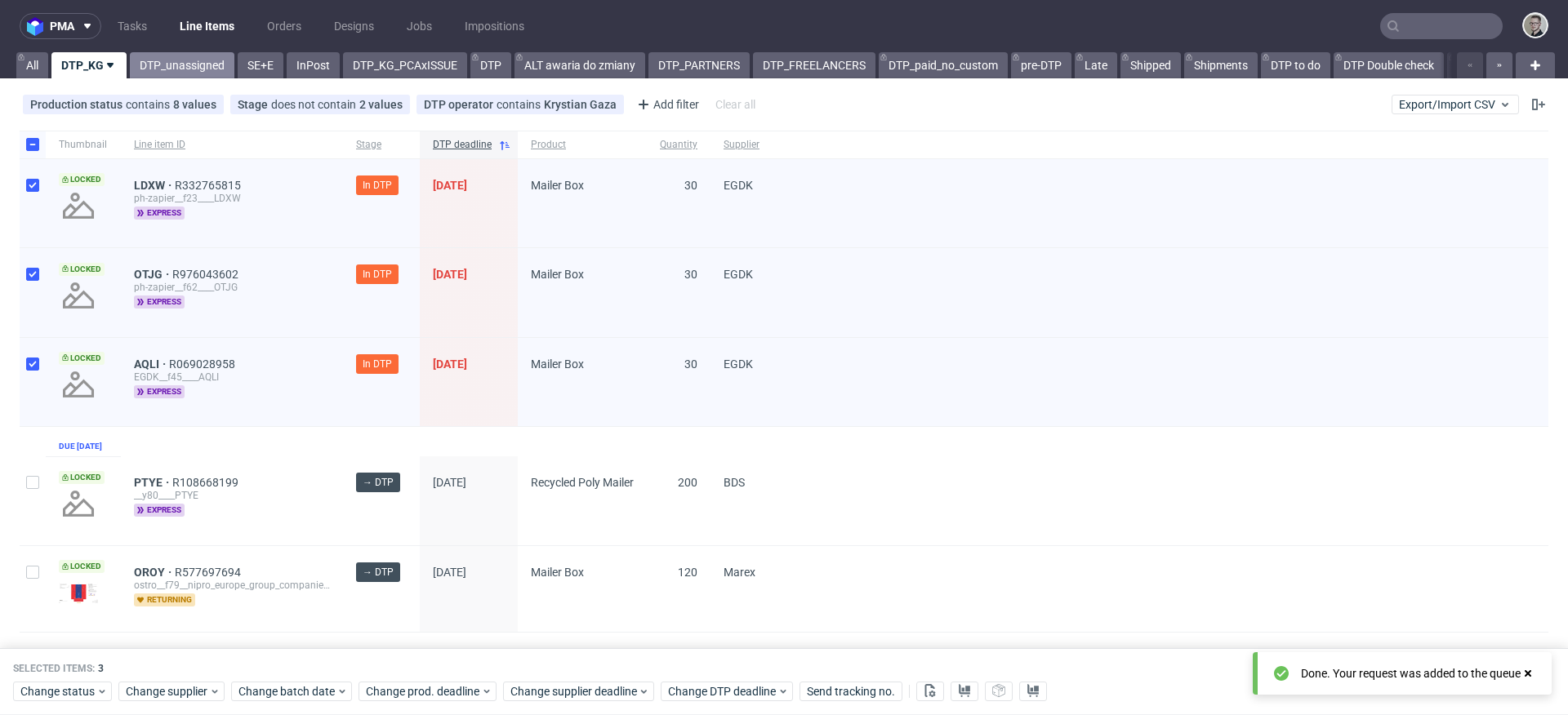
click at [186, 64] on link "DTP_unassigned" at bounding box center [182, 65] width 105 height 26
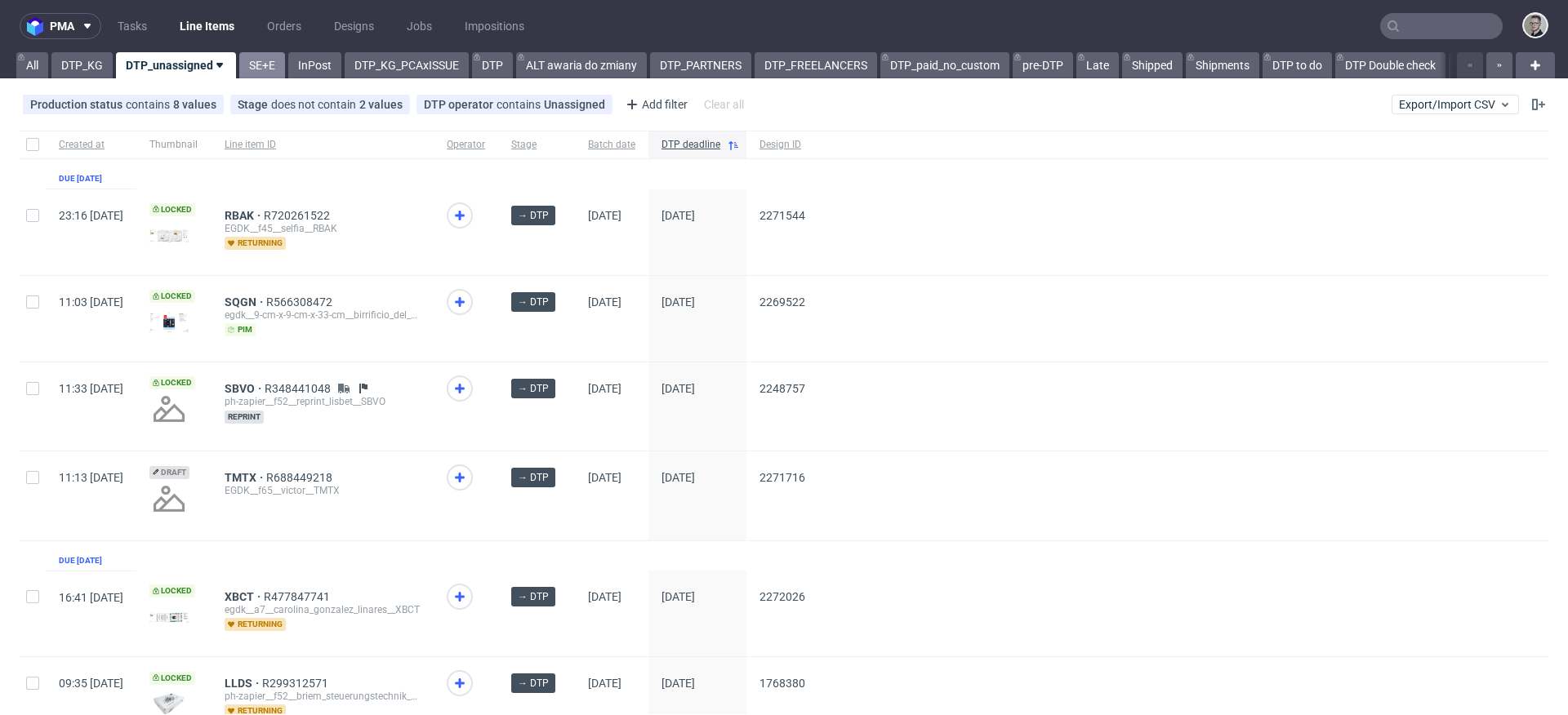
click at [256, 68] on link "SE+E" at bounding box center [262, 65] width 45 height 26
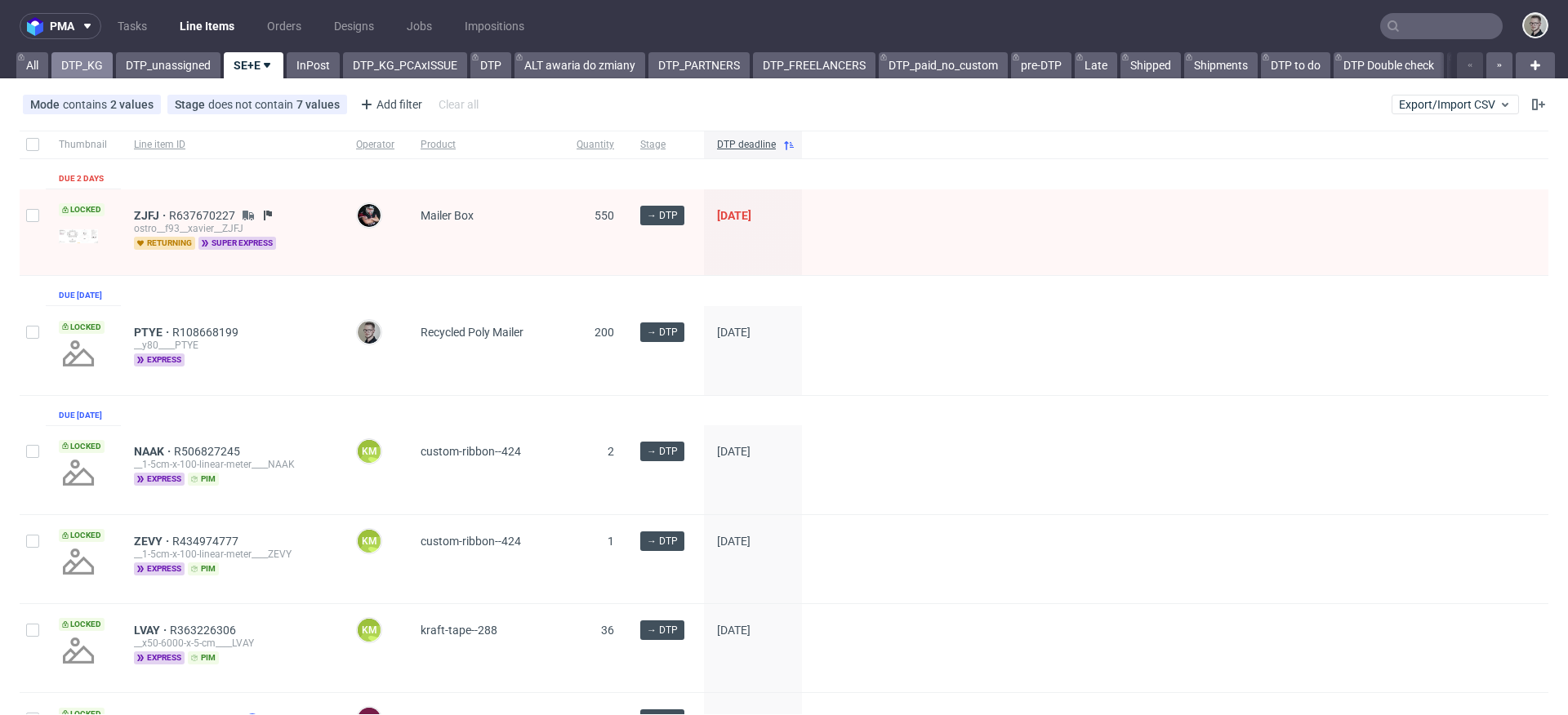
click at [85, 62] on link "DTP_KG" at bounding box center [82, 65] width 61 height 26
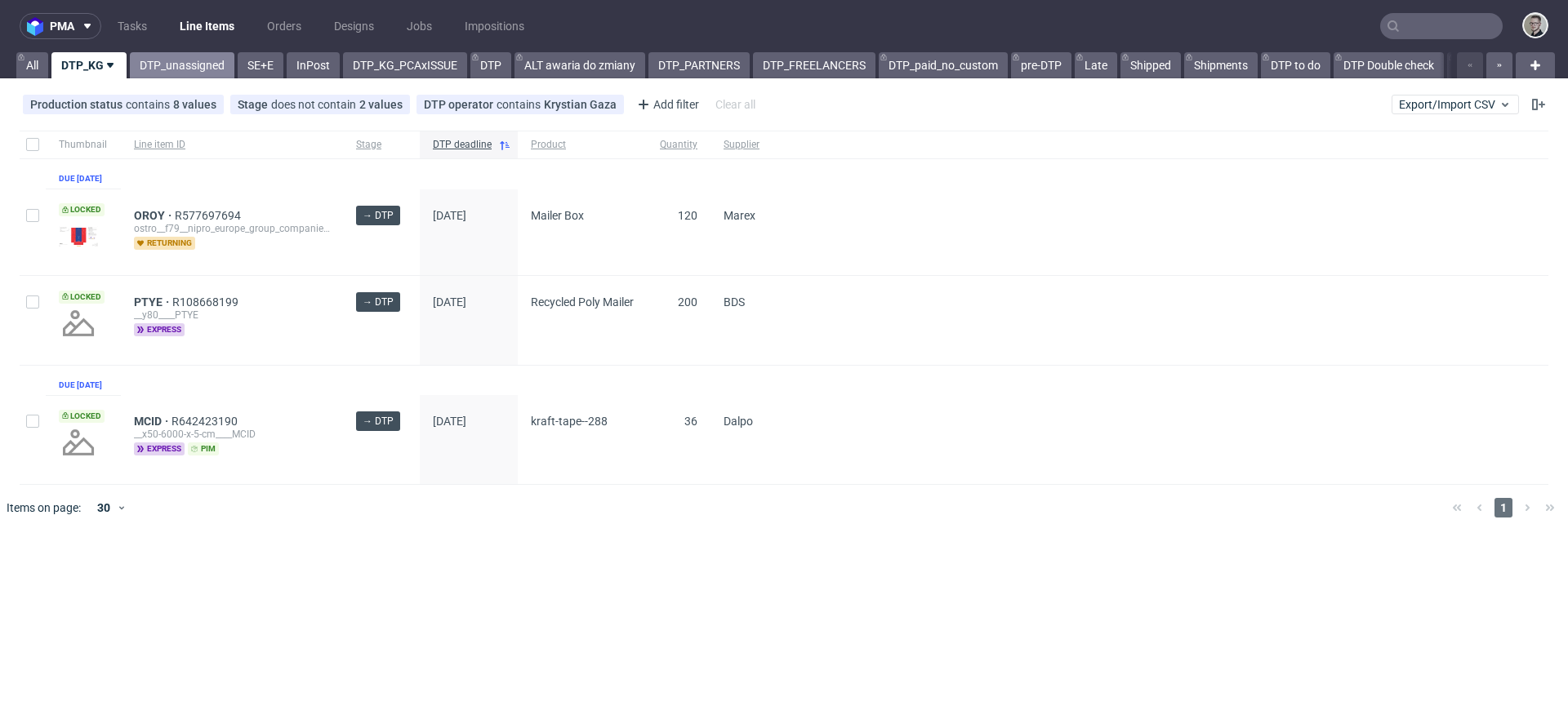
click at [192, 69] on link "DTP_unassigned" at bounding box center [182, 65] width 105 height 26
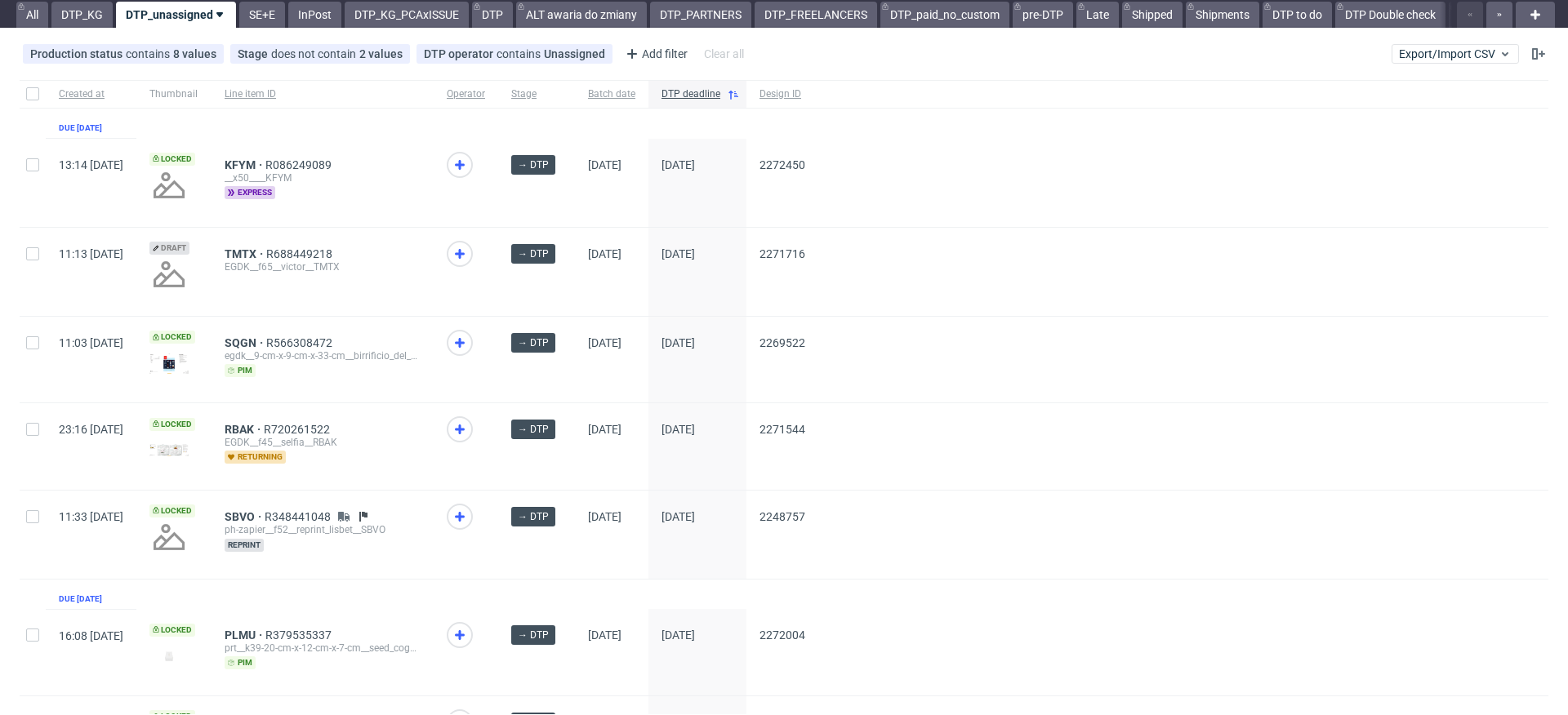
scroll to position [125, 0]
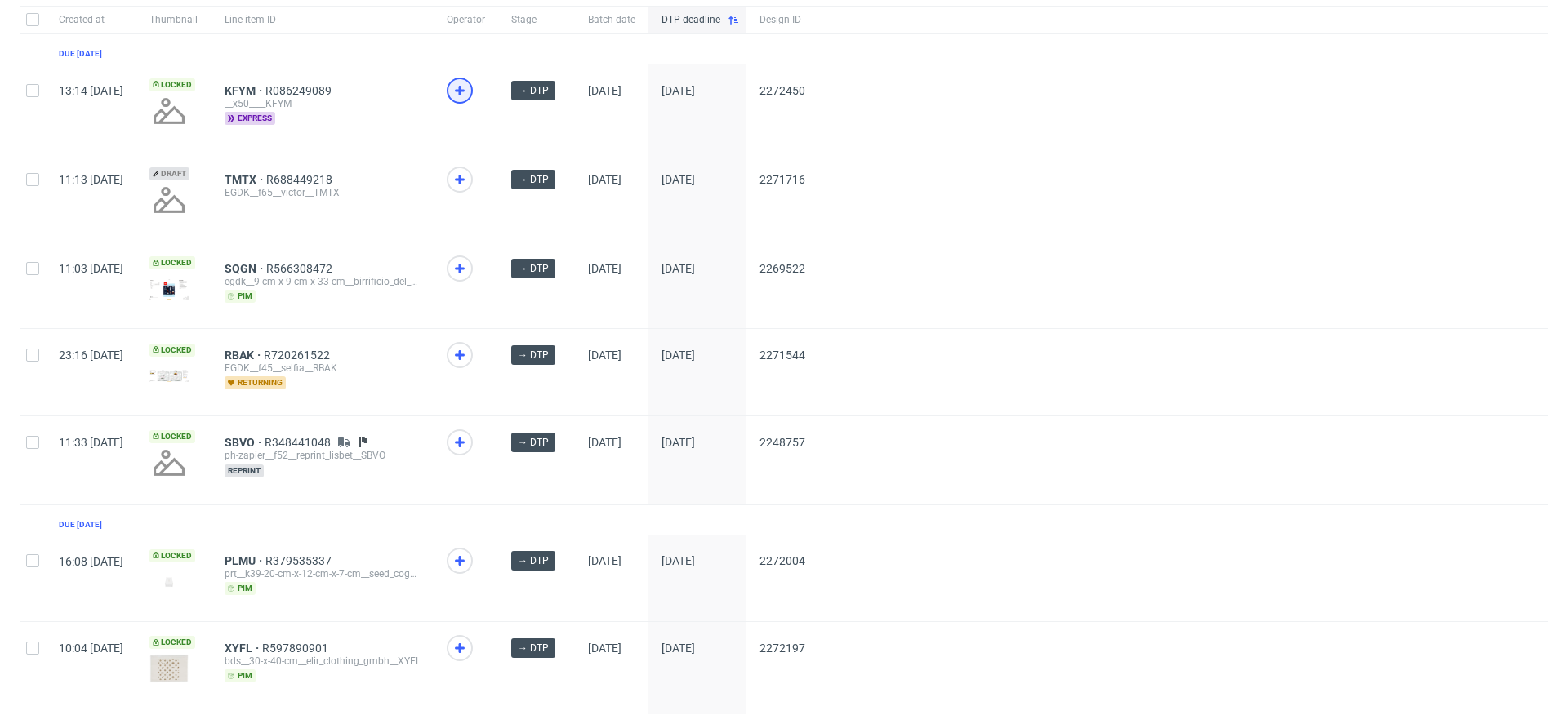
click at [470, 84] on icon at bounding box center [460, 91] width 19 height 19
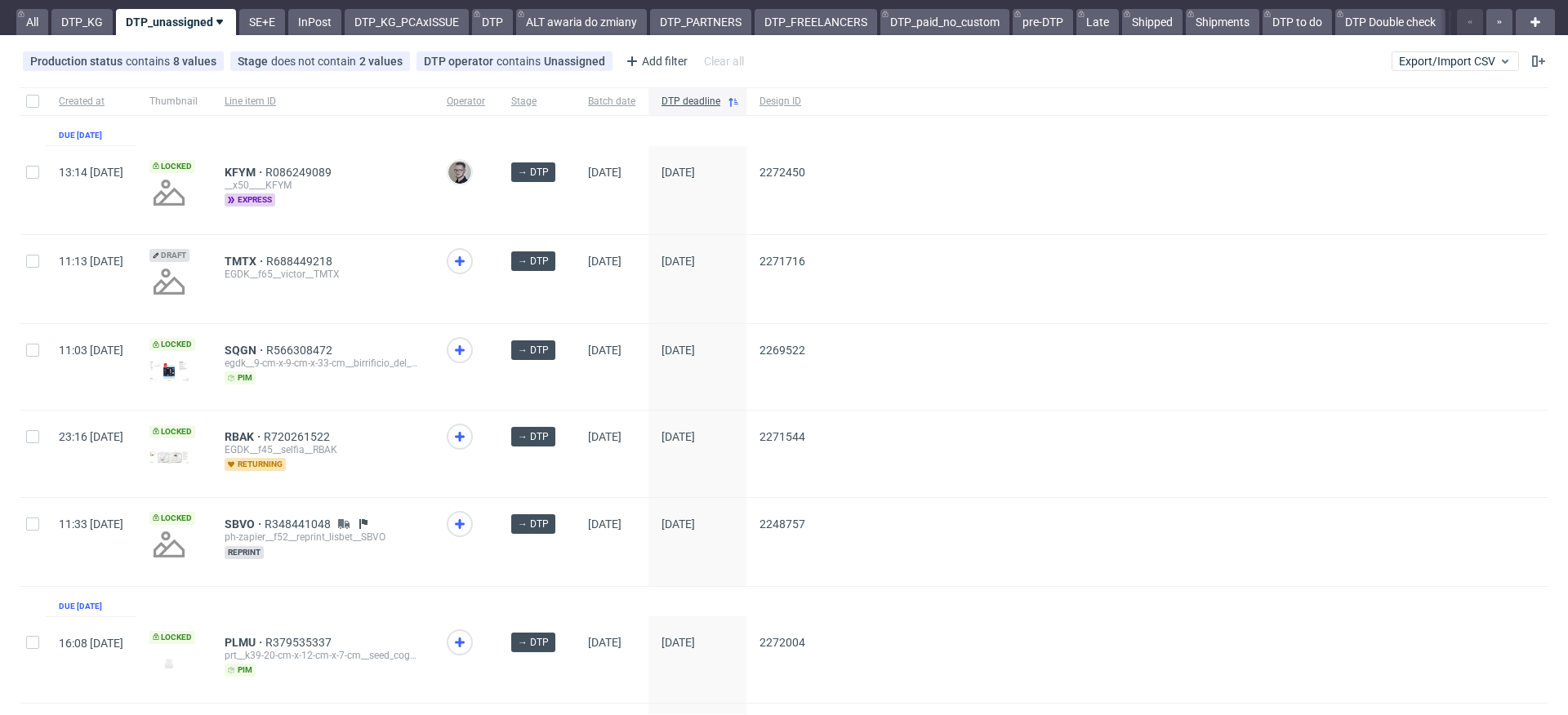
scroll to position [0, 0]
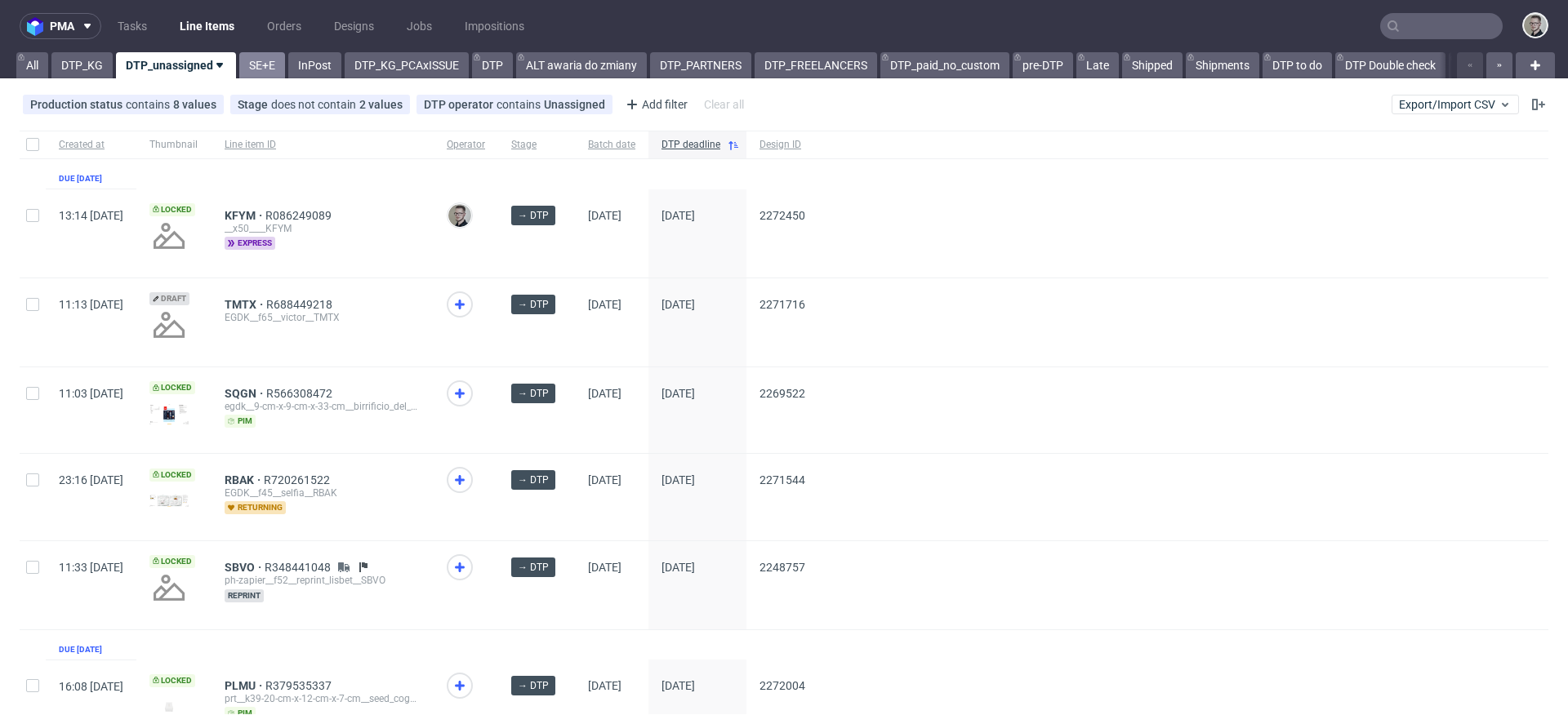
click at [253, 67] on link "SE+E" at bounding box center [262, 65] width 45 height 26
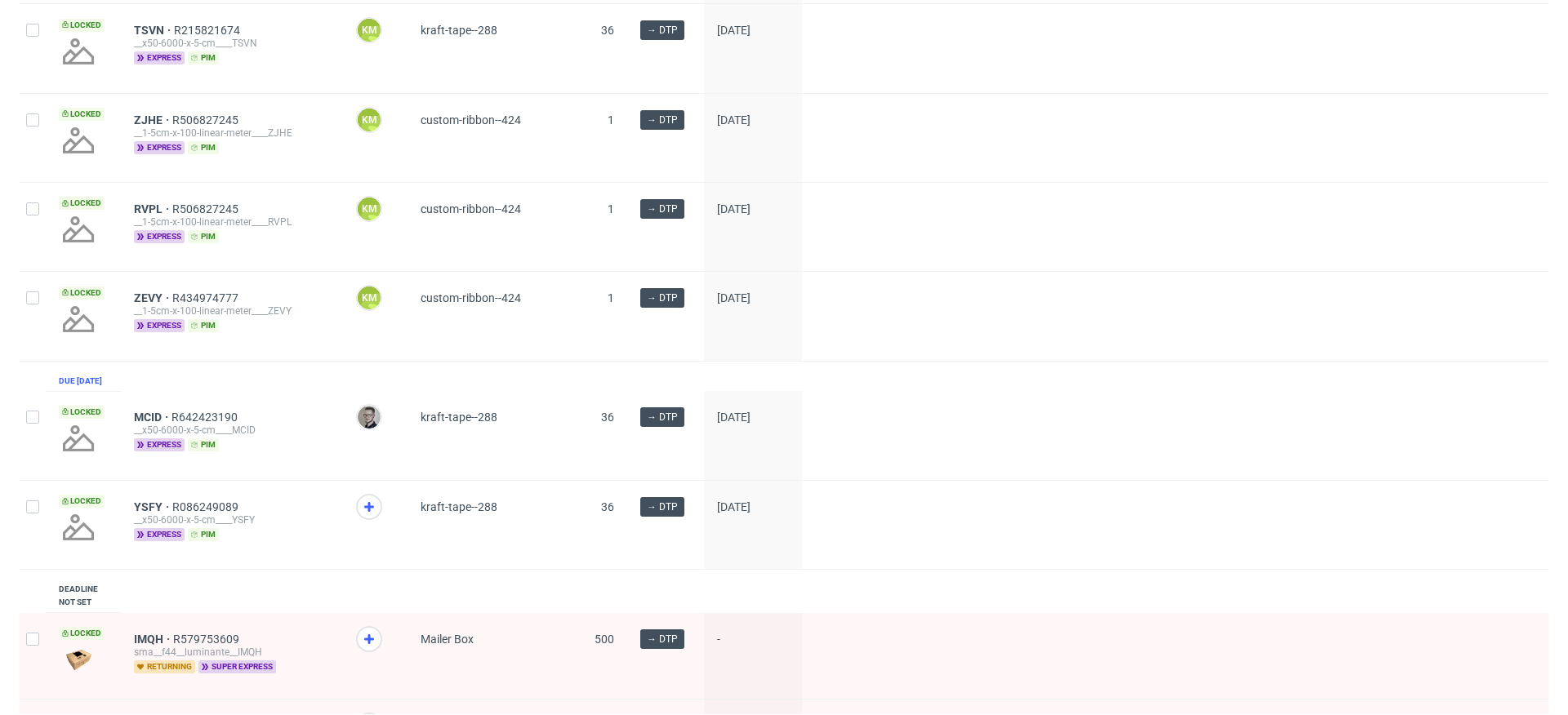
scroll to position [1087, 0]
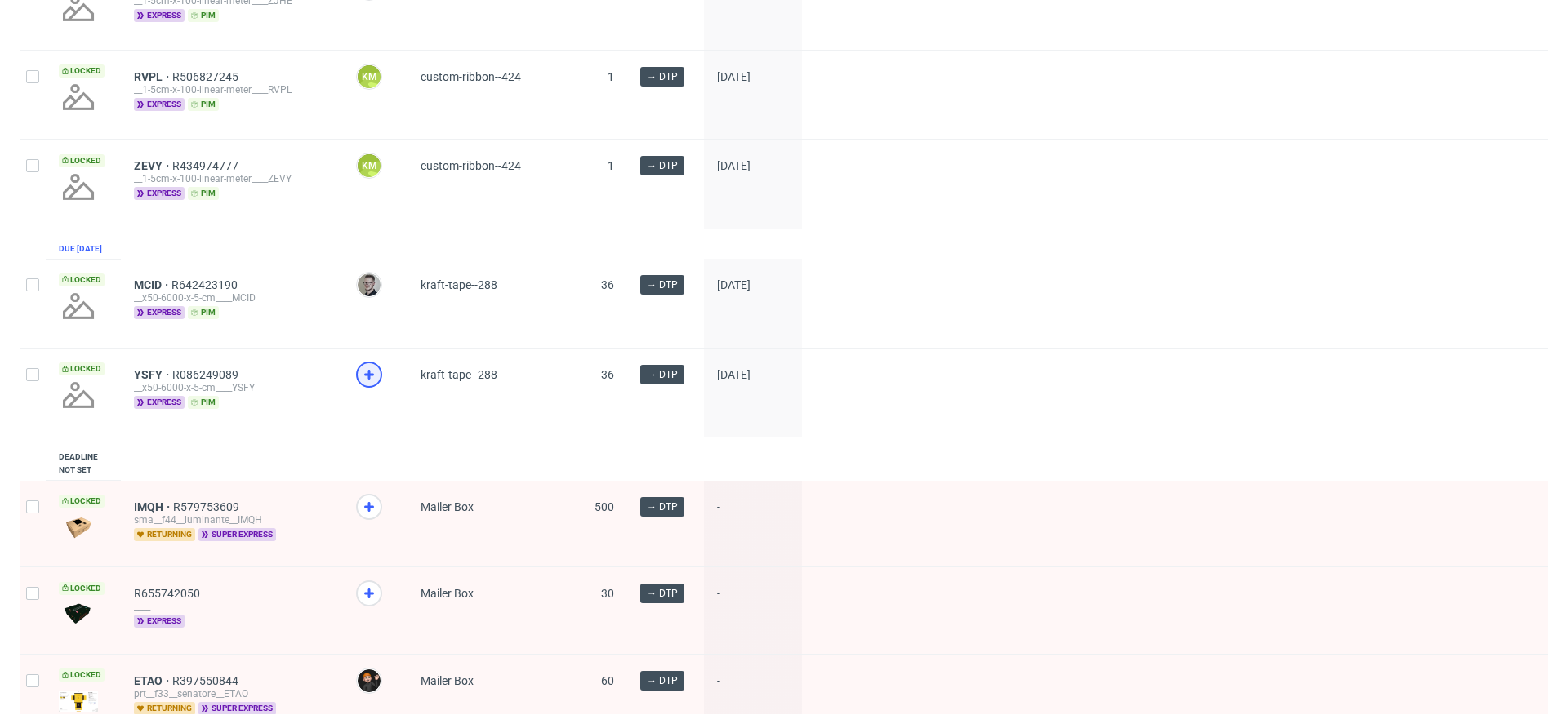
click at [362, 385] on icon at bounding box center [369, 375] width 19 height 19
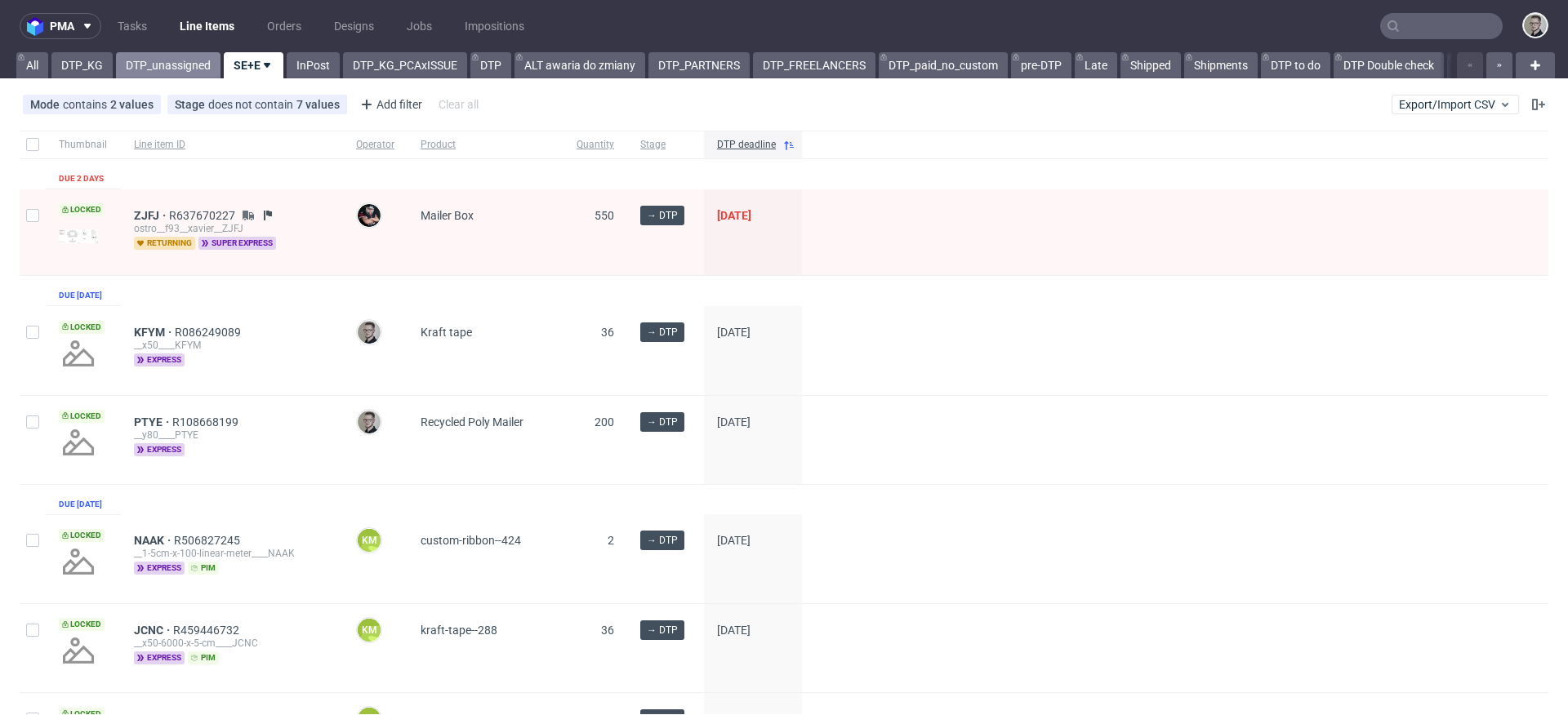
click at [139, 64] on link "DTP_unassigned" at bounding box center [168, 65] width 105 height 26
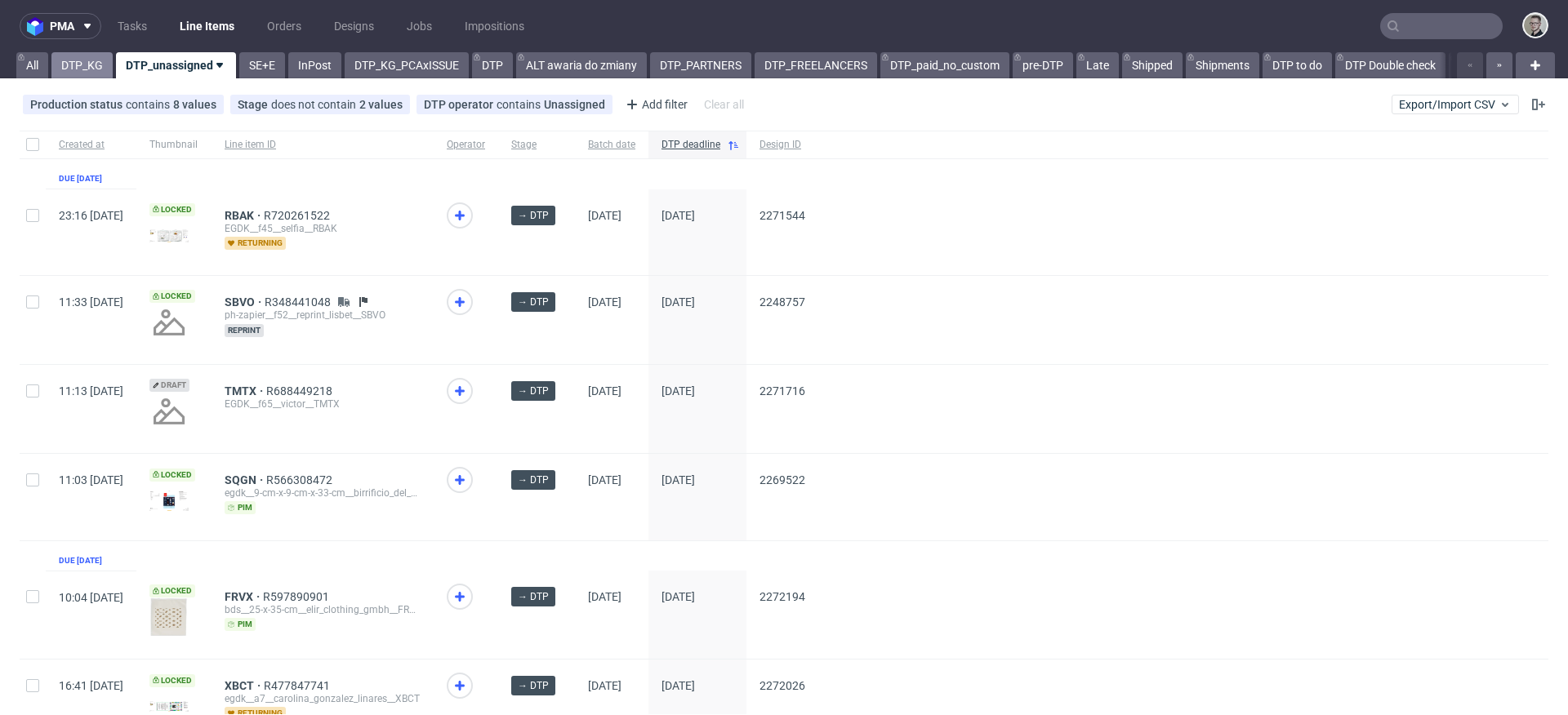
click at [81, 69] on link "DTP_KG" at bounding box center [82, 65] width 61 height 26
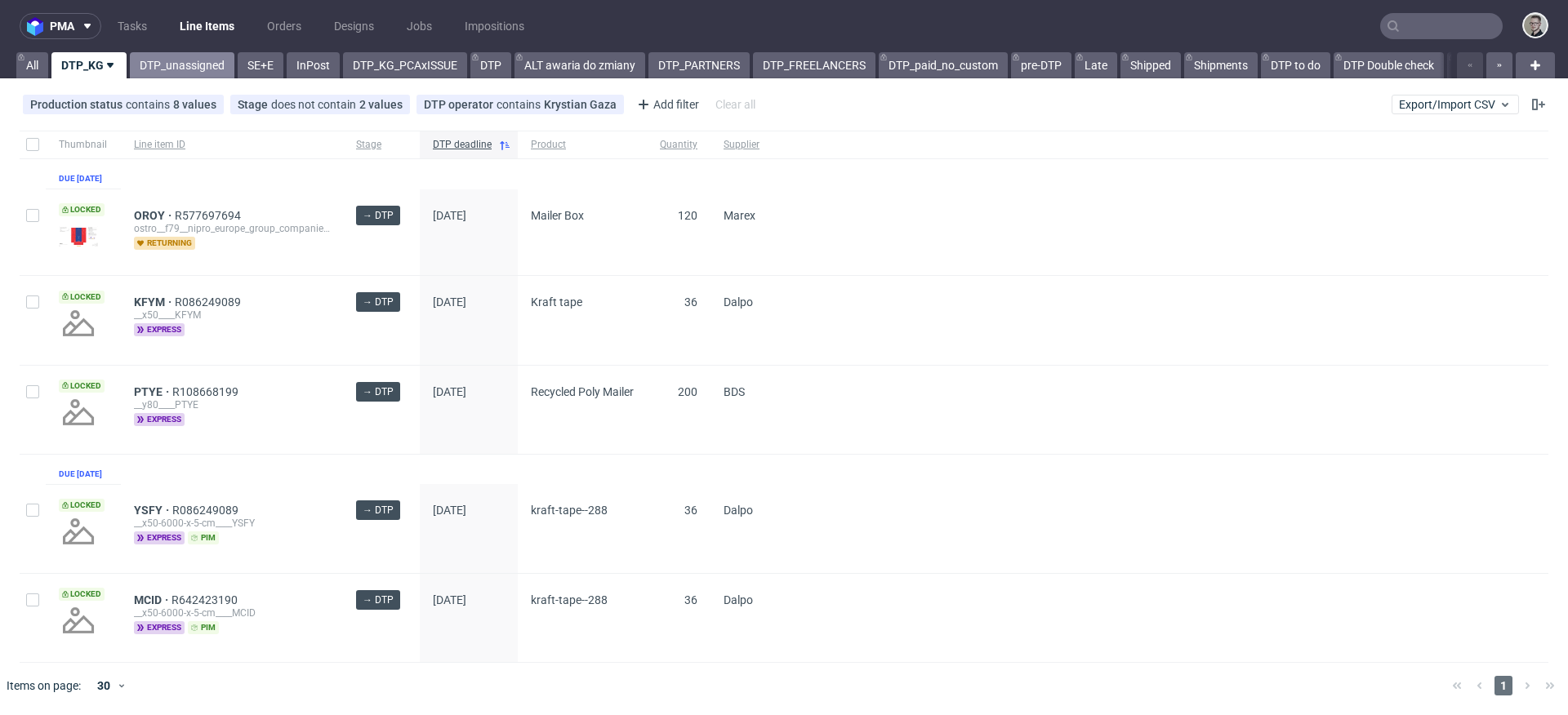
click at [187, 59] on link "DTP_unassigned" at bounding box center [182, 65] width 105 height 26
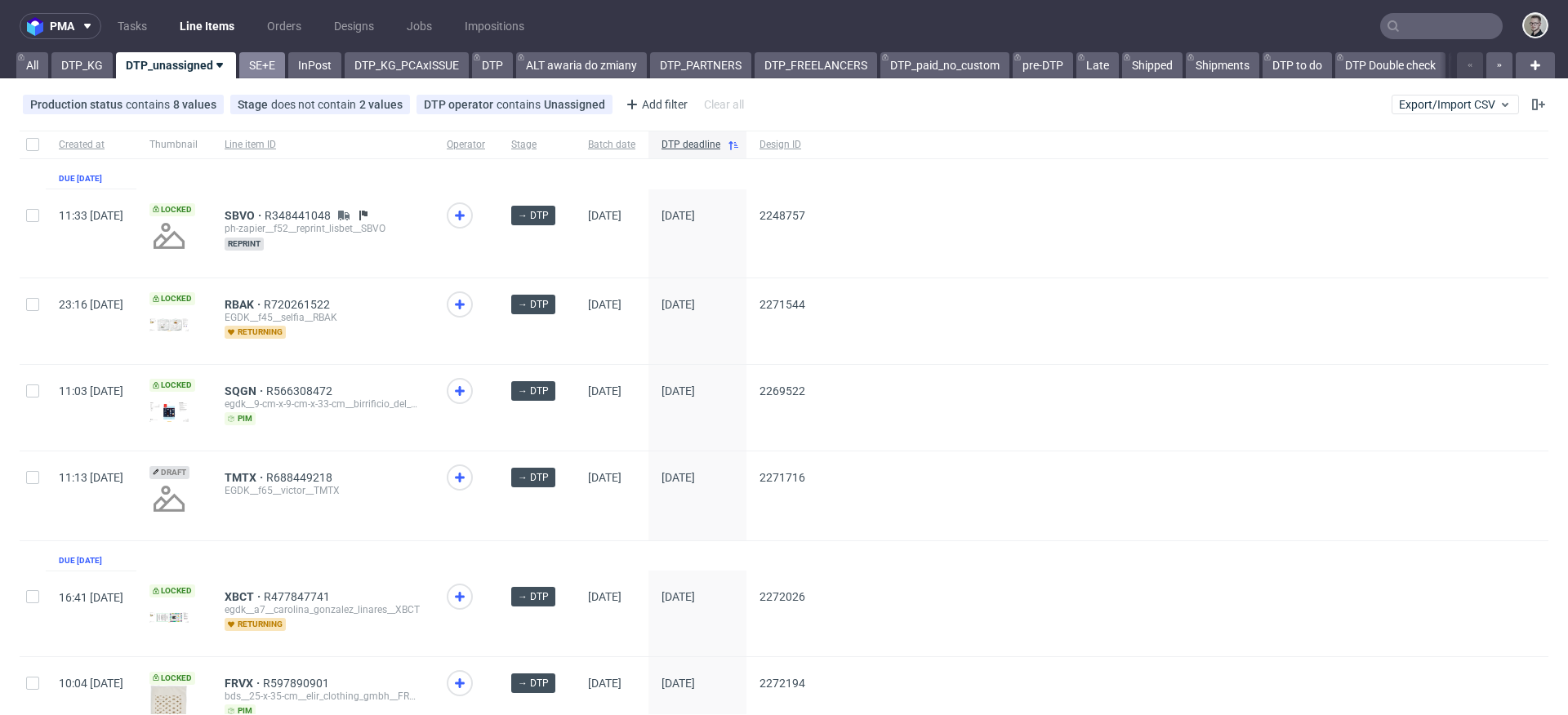
click at [258, 64] on link "SE+E" at bounding box center [262, 65] width 45 height 26
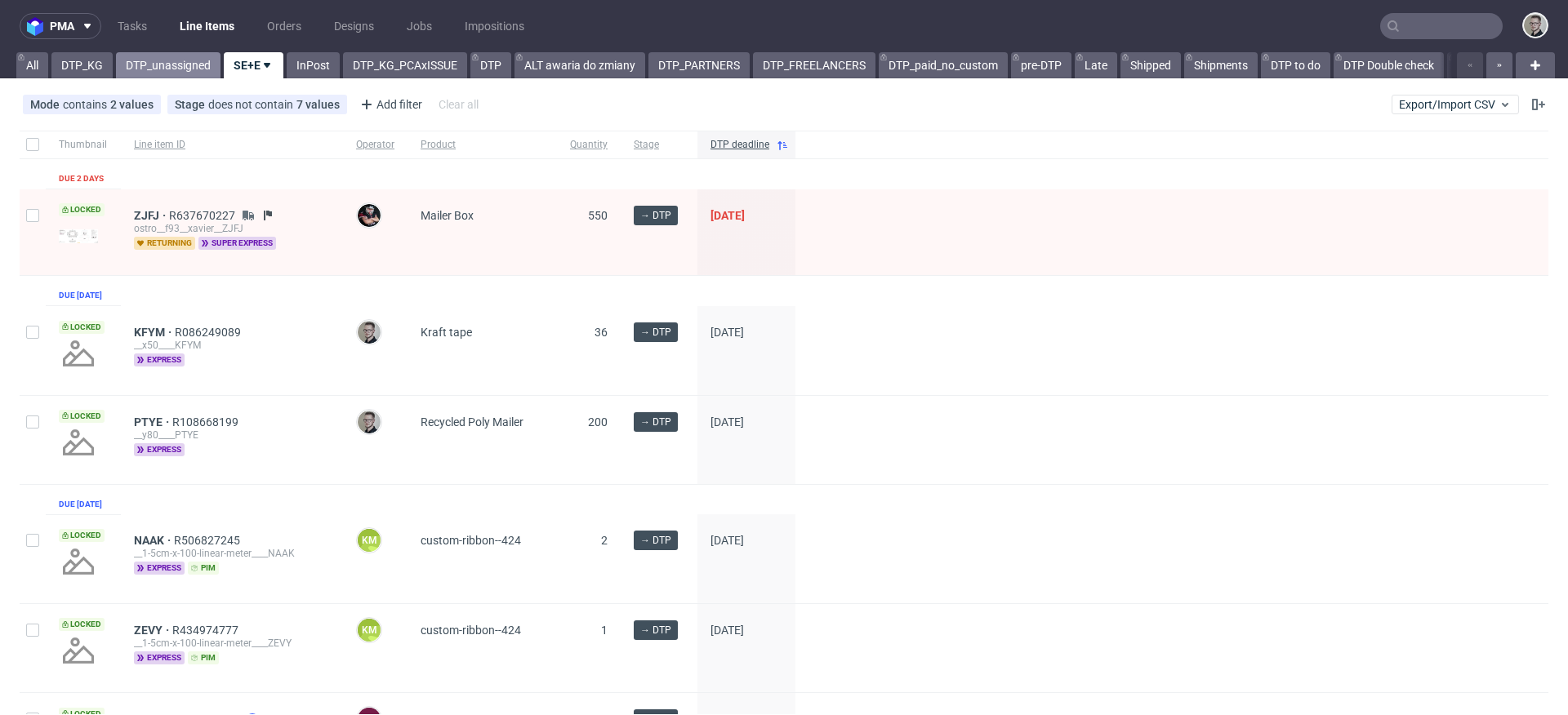
click at [160, 66] on link "DTP_unassigned" at bounding box center [168, 65] width 105 height 26
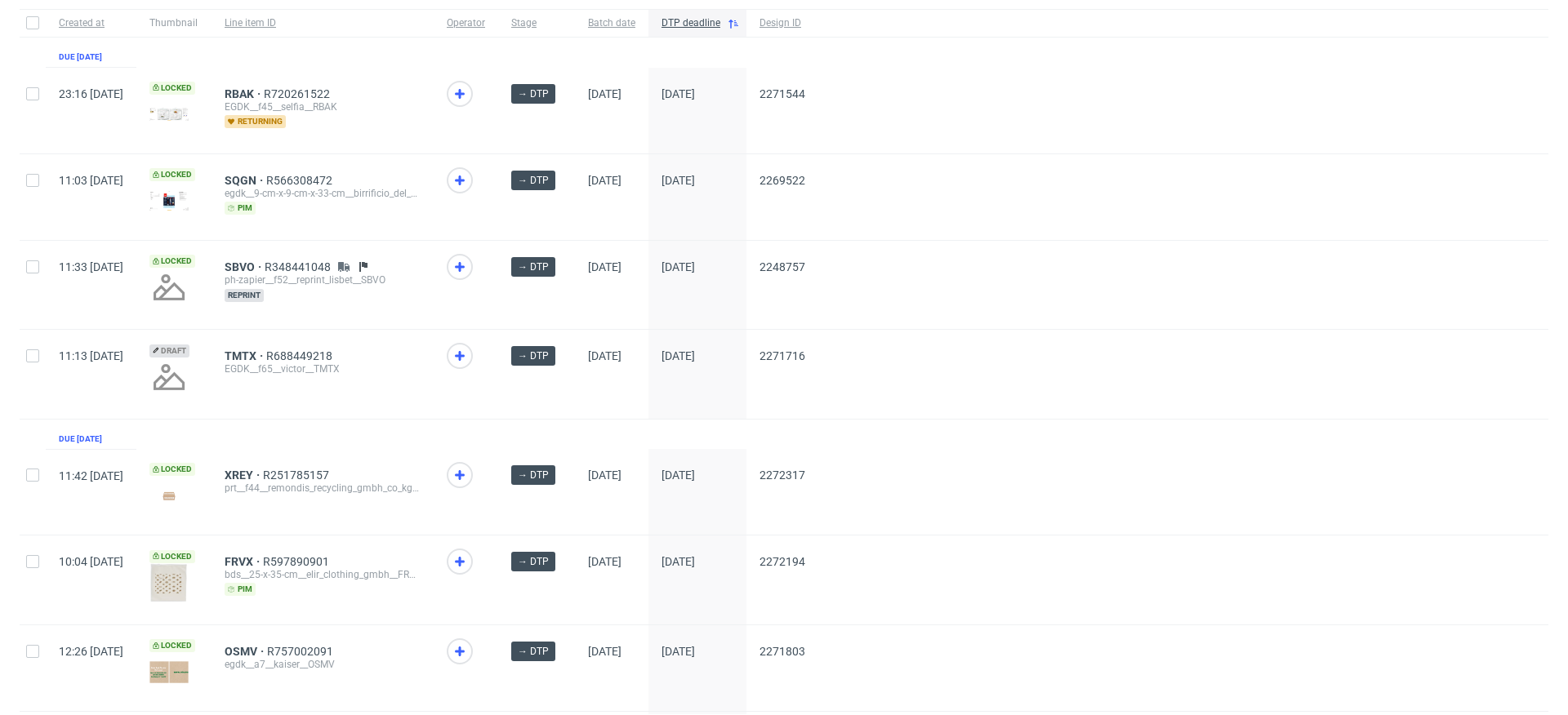
click at [433, 412] on div "TMTX R688449218 EGDK__f65__victor__TMTX" at bounding box center [323, 373] width 222 height 88
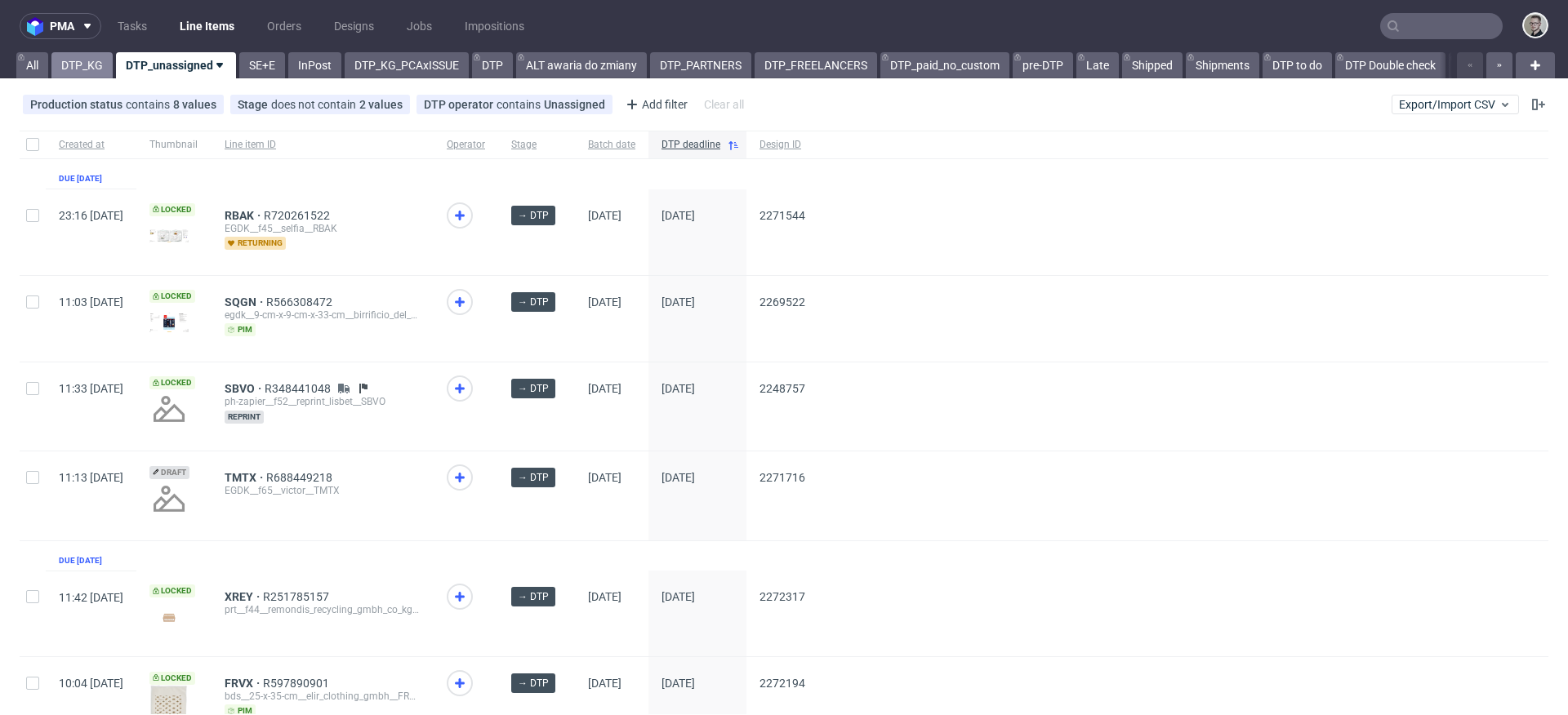
click at [88, 72] on link "DTP_KG" at bounding box center [82, 65] width 61 height 26
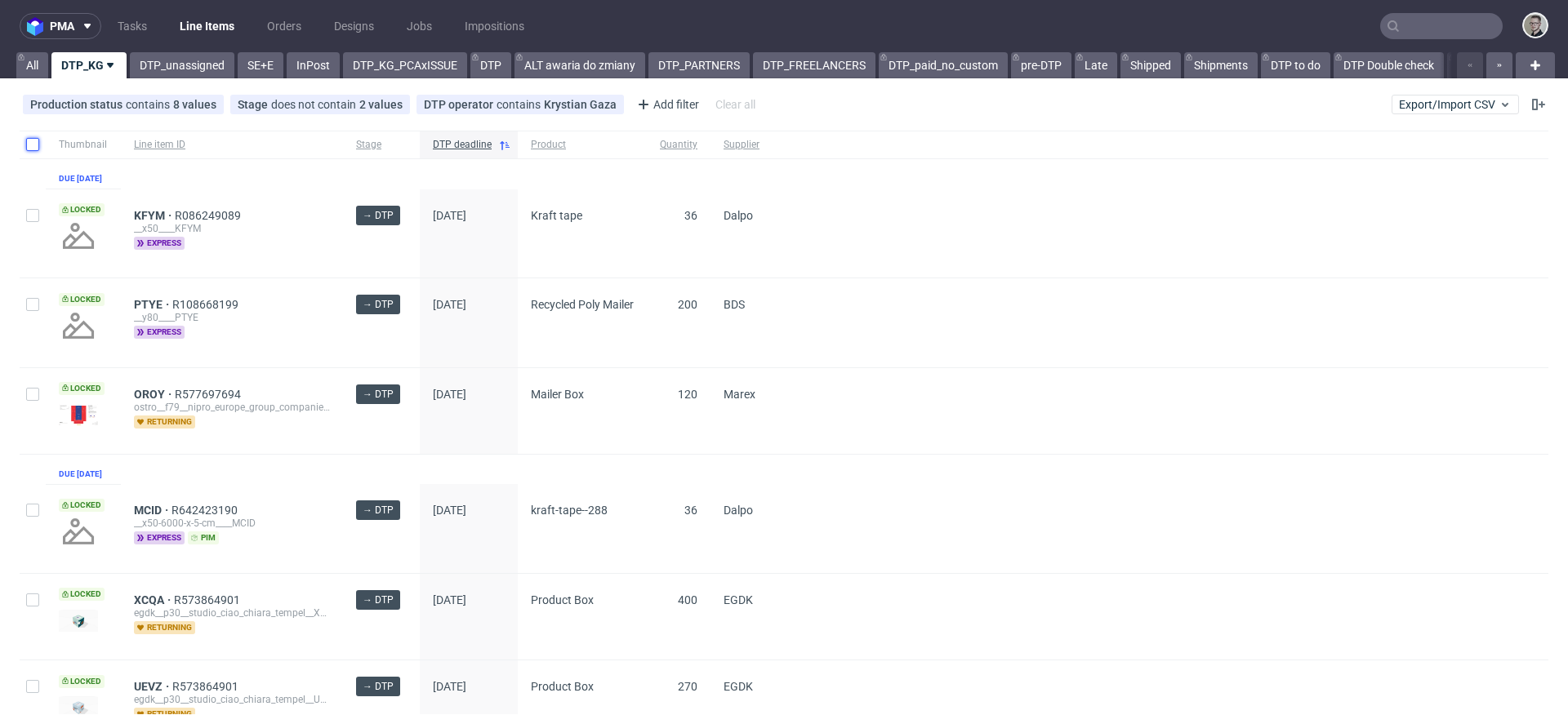
click at [32, 146] on input "checkbox" at bounding box center [32, 144] width 13 height 13
checkbox input "true"
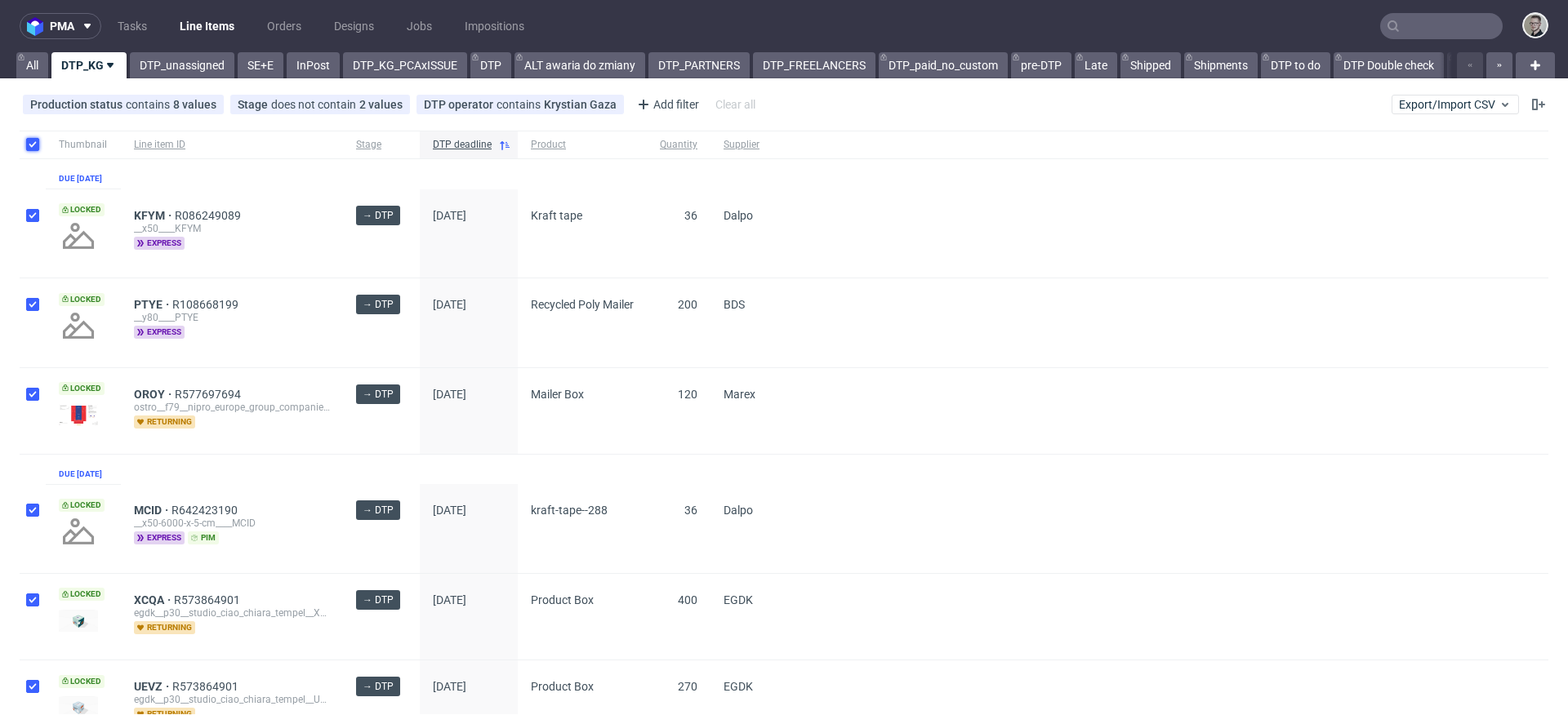
checkbox input "true"
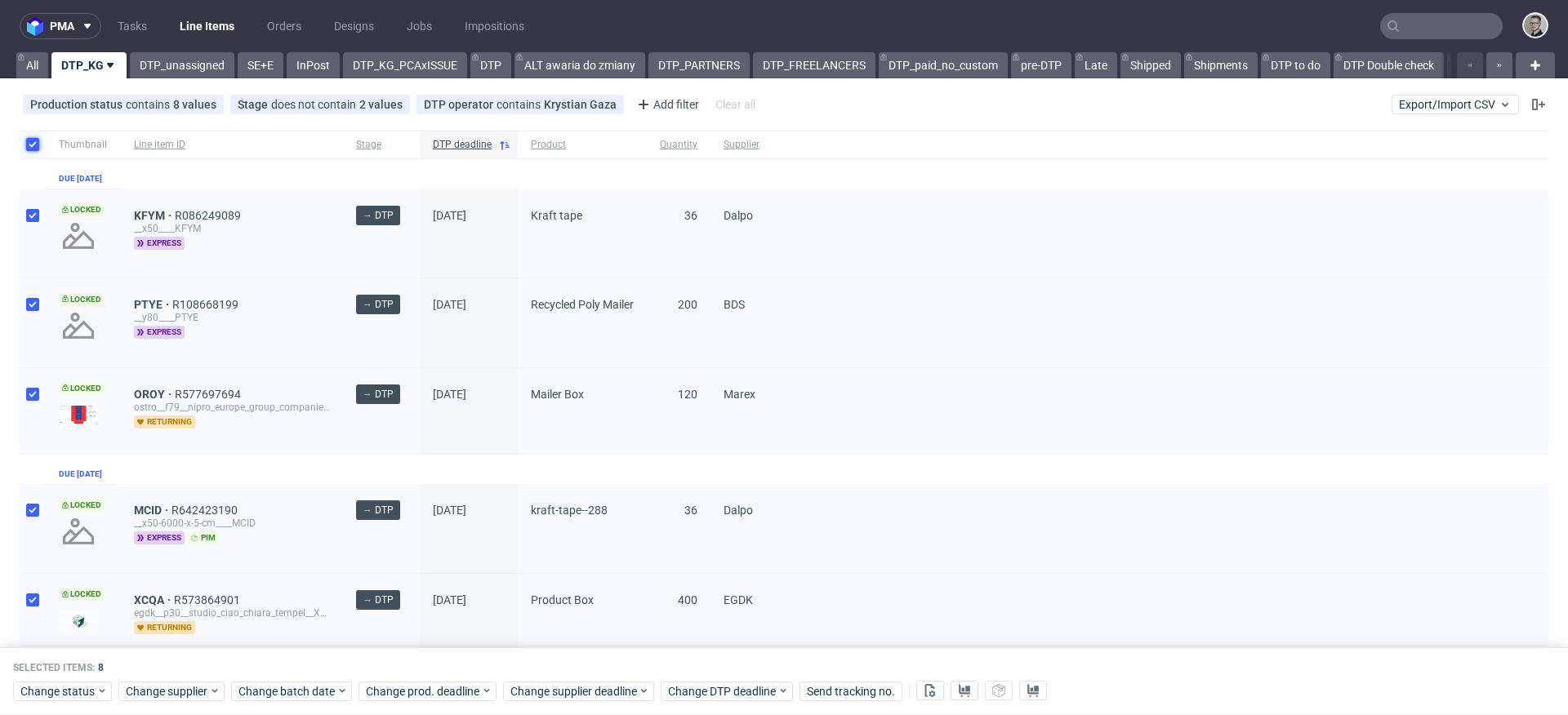
click at [32, 142] on input "checkbox" at bounding box center [32, 144] width 13 height 13
checkbox input "false"
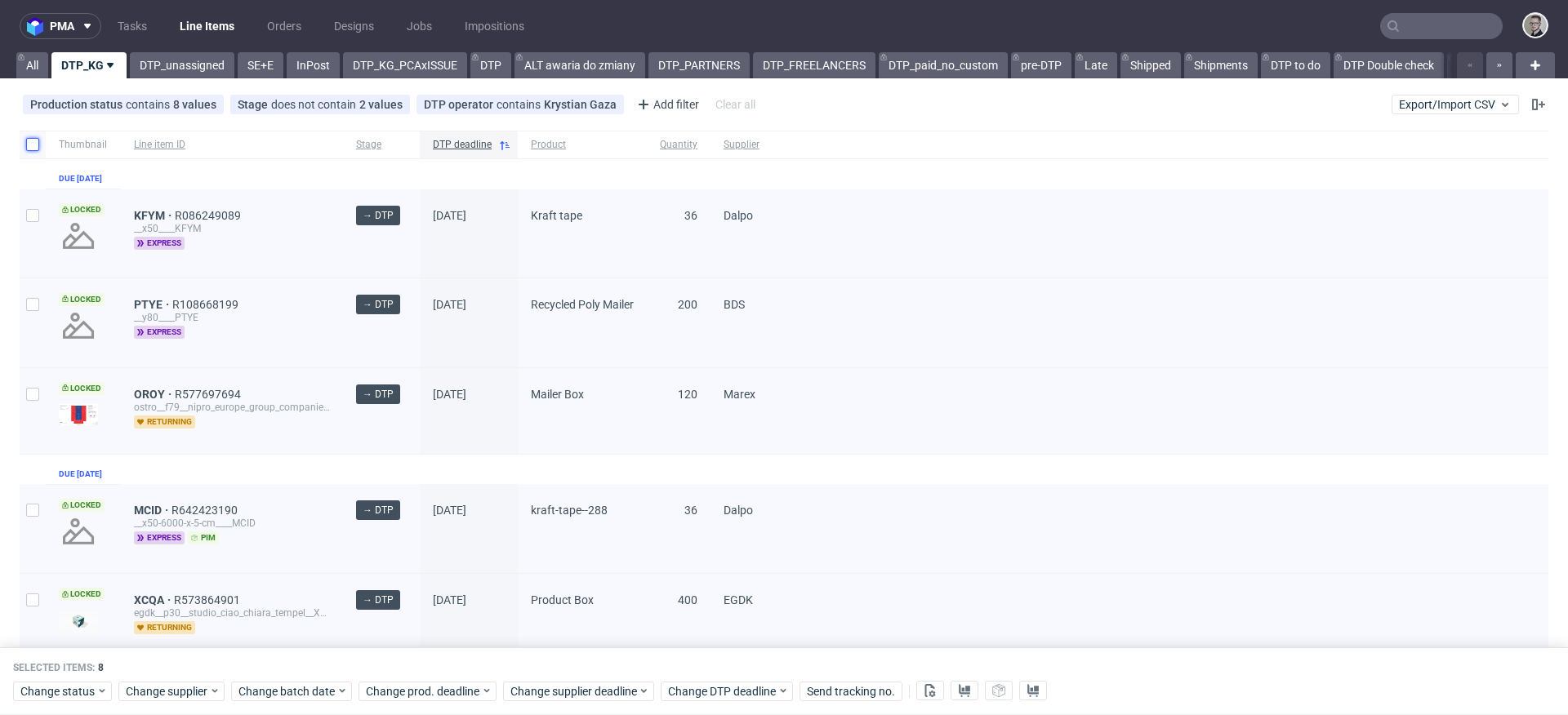
checkbox input "false"
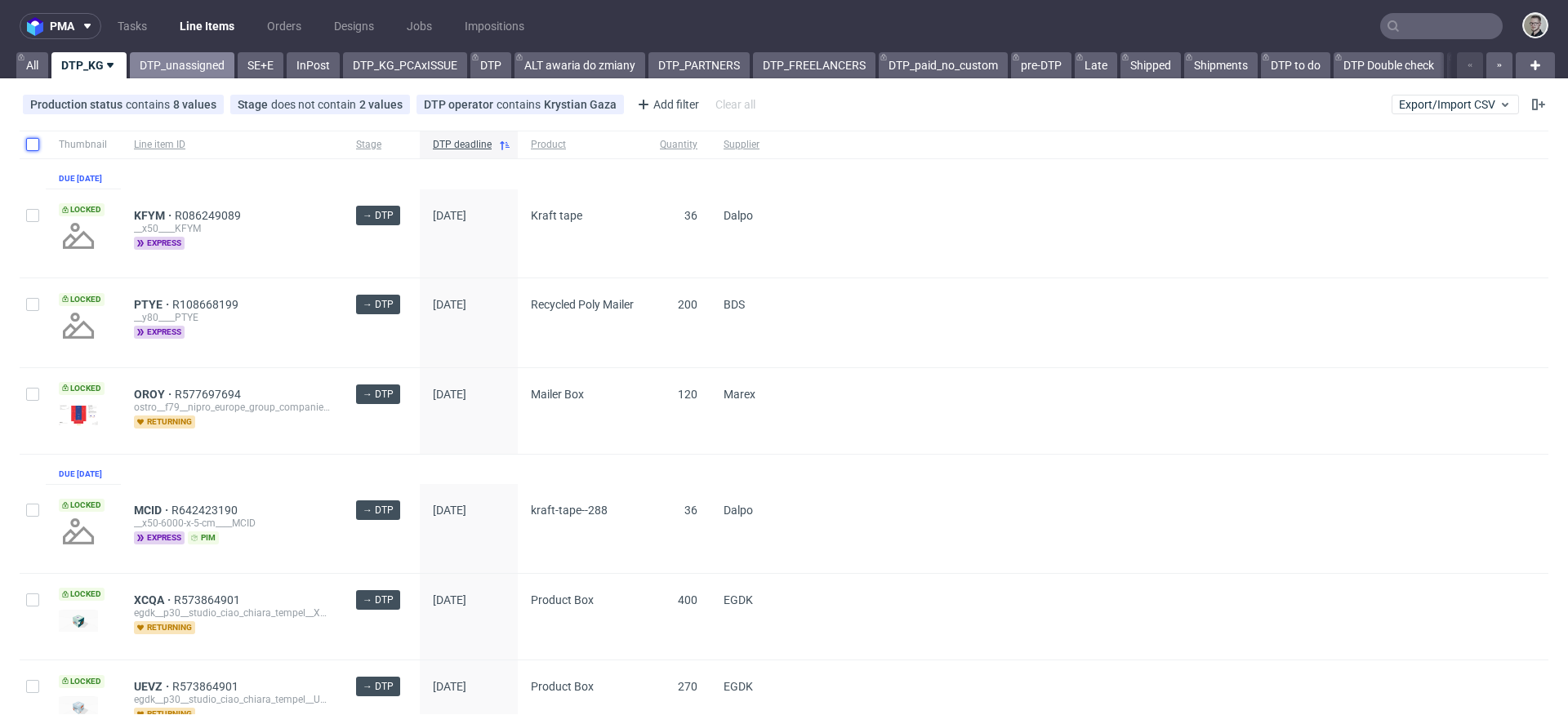
click at [187, 72] on link "DTP_unassigned" at bounding box center [182, 65] width 105 height 26
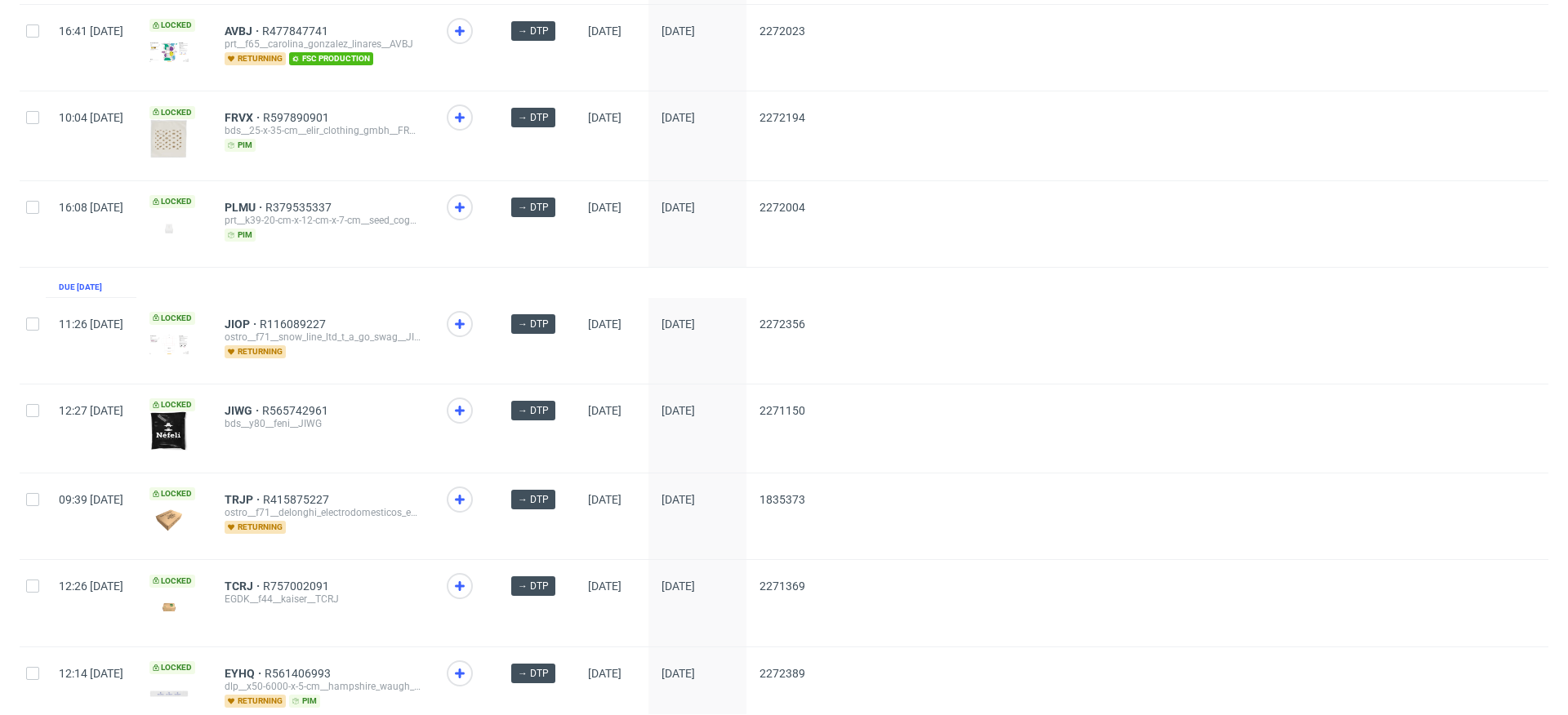
scroll to position [2189, 0]
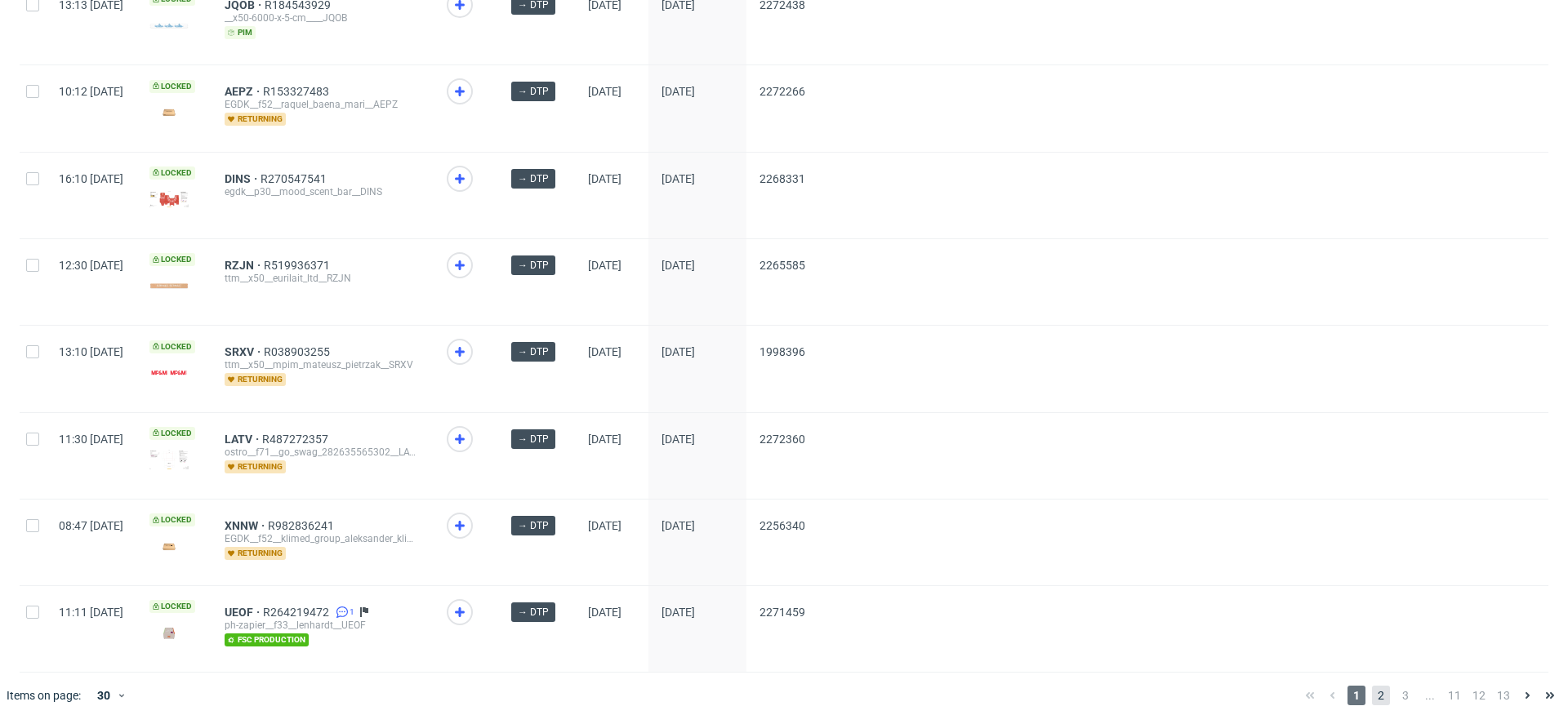
click at [1372, 686] on span "2" at bounding box center [1381, 696] width 18 height 19
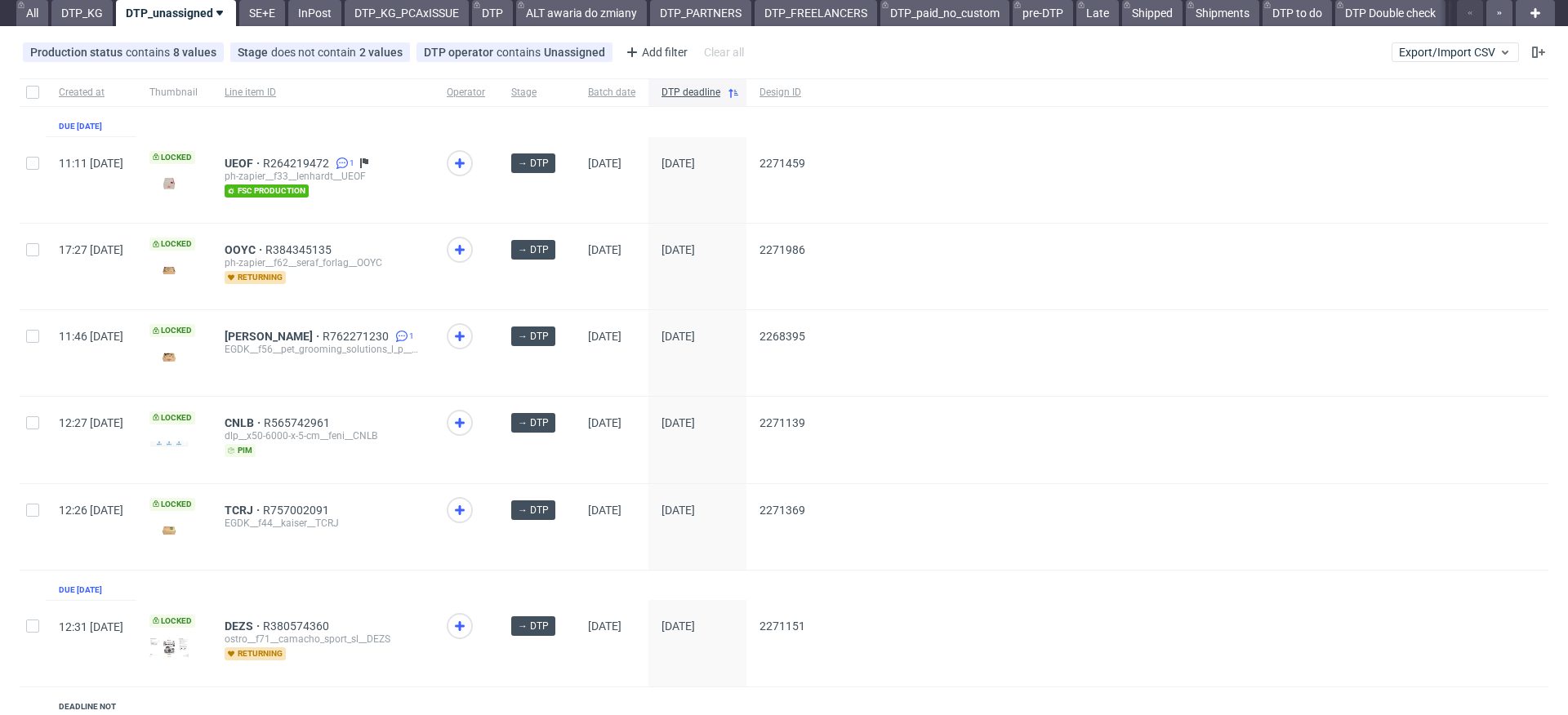
scroll to position [155, 0]
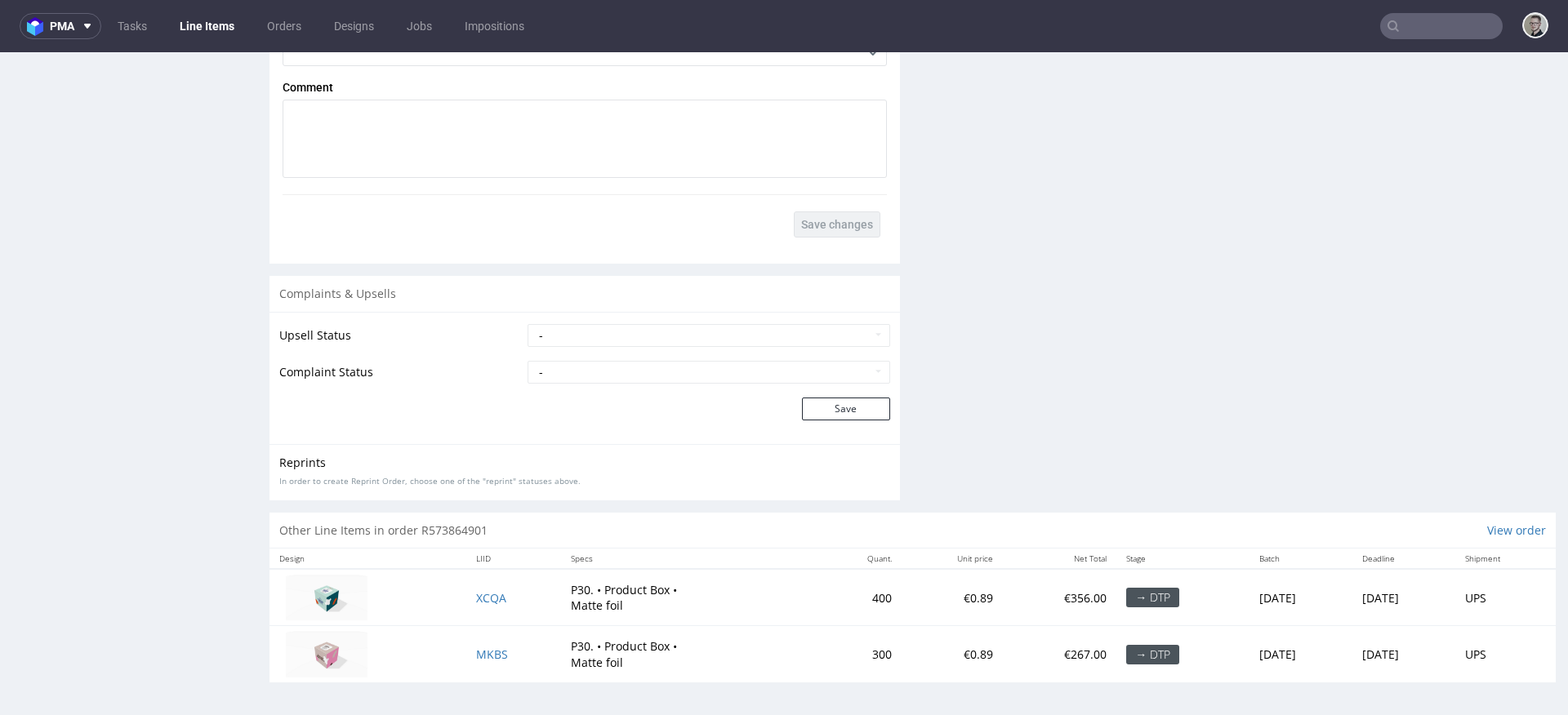
scroll to position [4, 0]
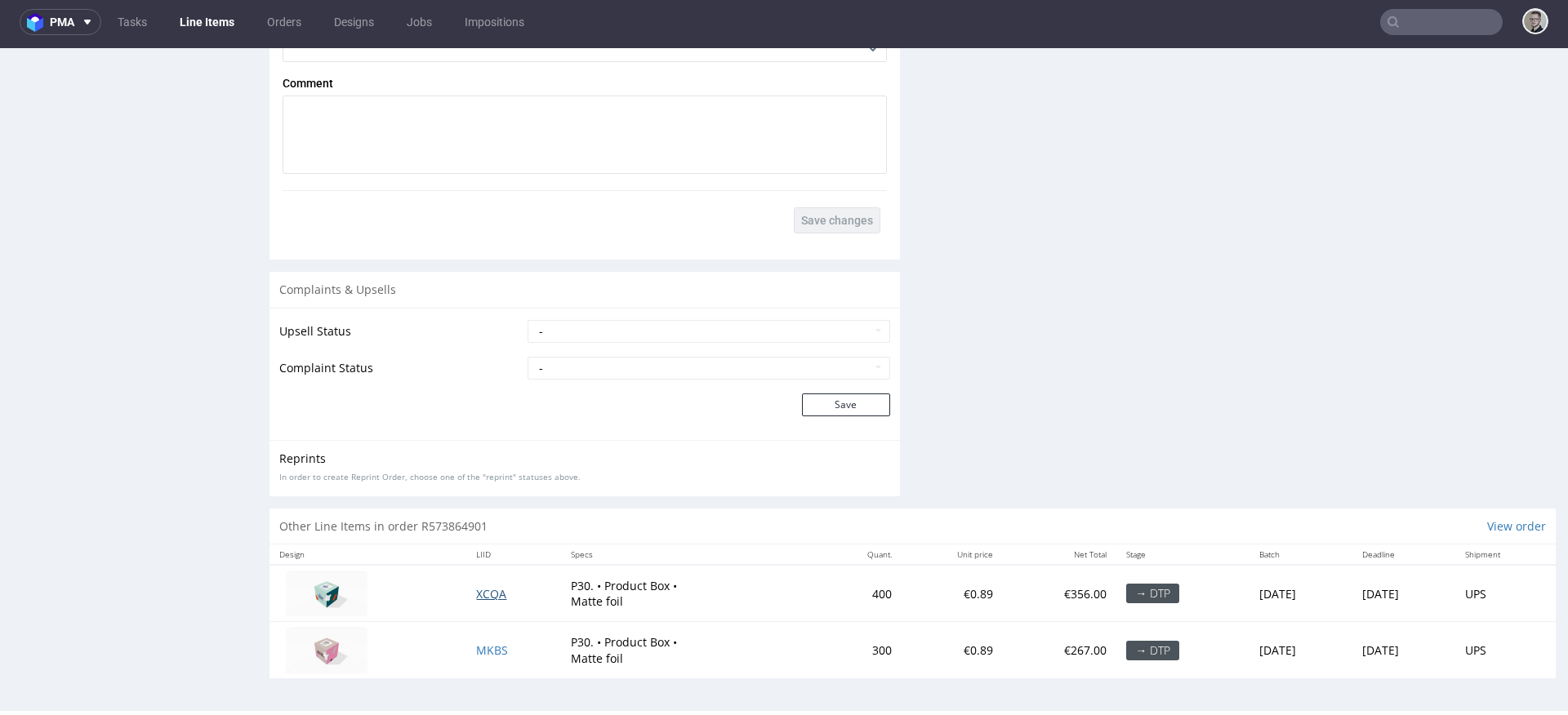
drag, startPoint x: 469, startPoint y: 593, endPoint x: 470, endPoint y: 605, distance: 12.0
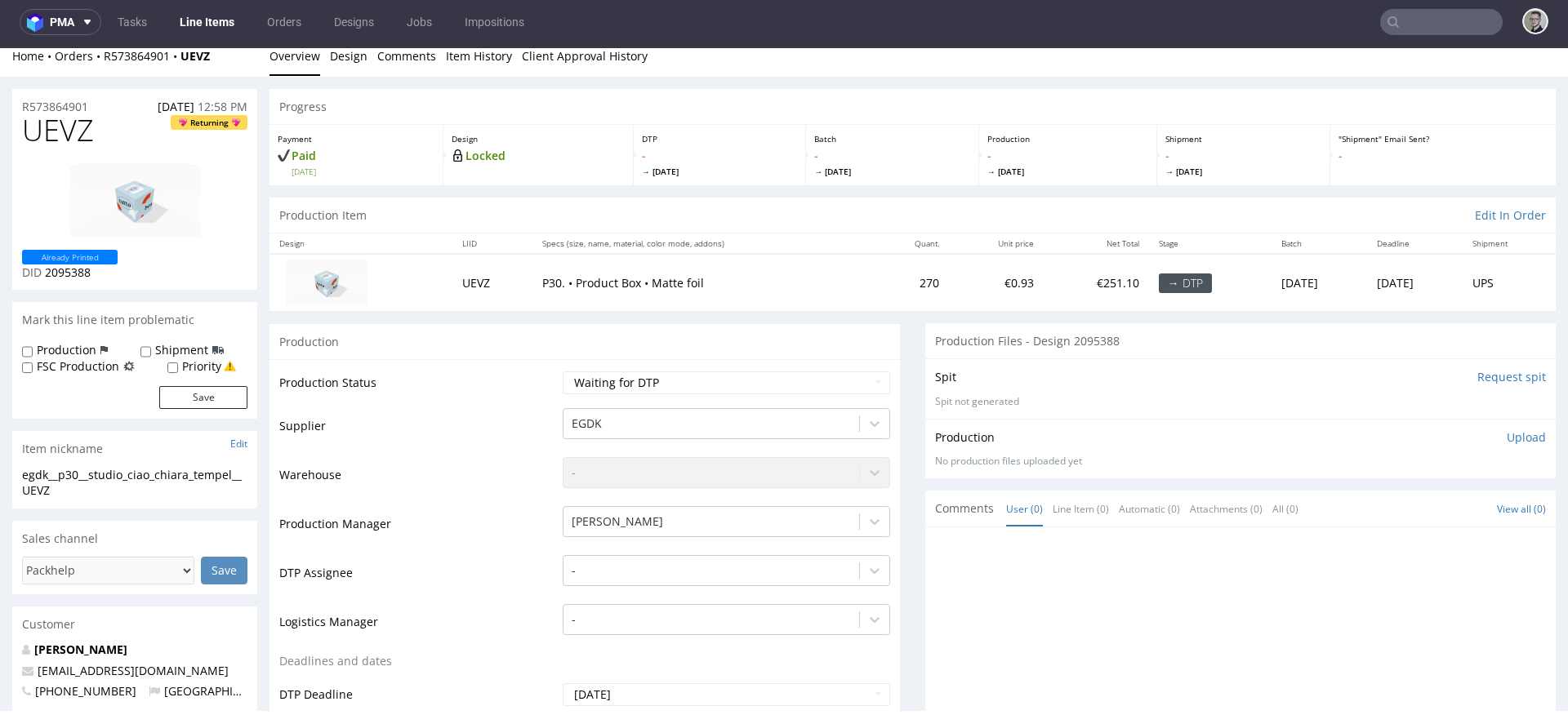
scroll to position [0, 0]
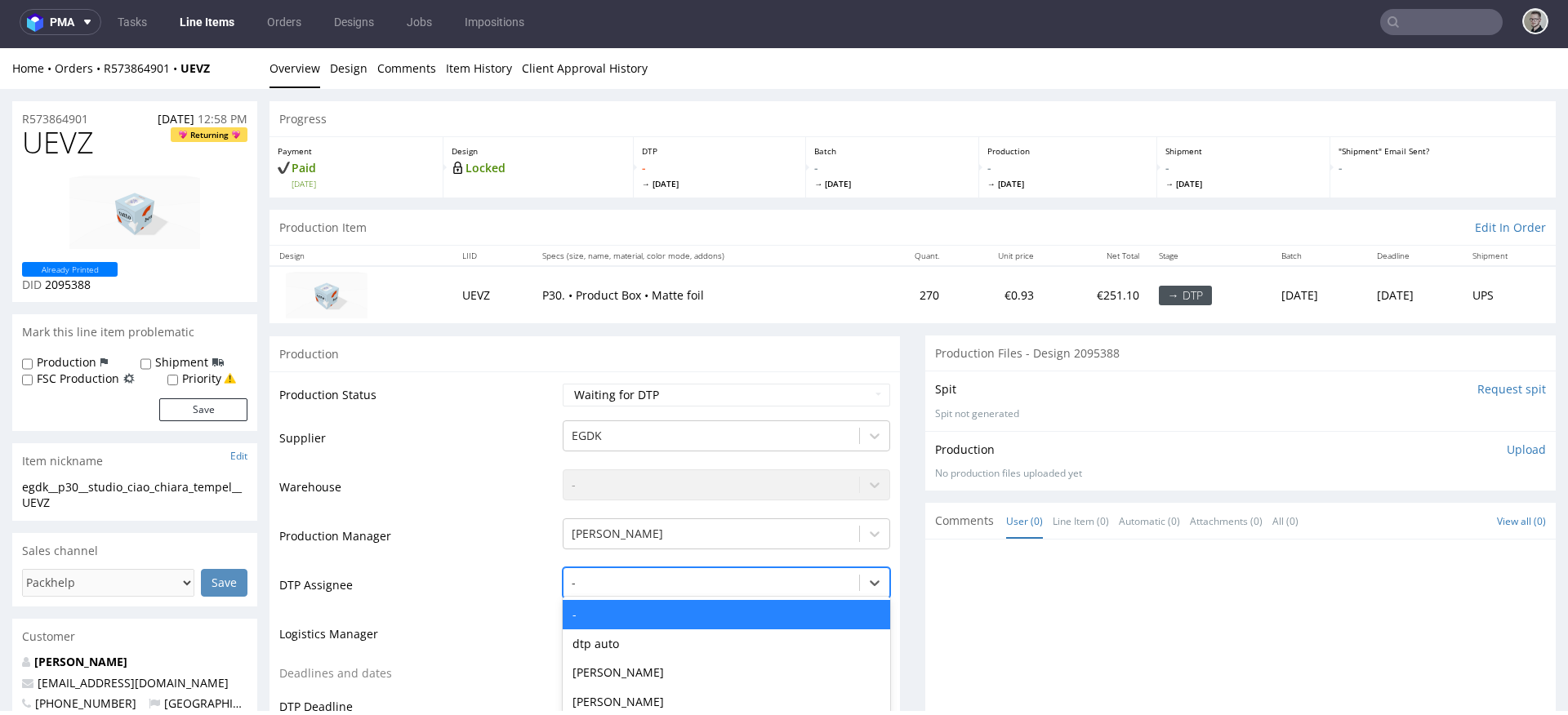
click at [651, 581] on div "- selected, 1 of 31. 31 results available. Use Up and Down to choose options, p…" at bounding box center [726, 579] width 328 height 23
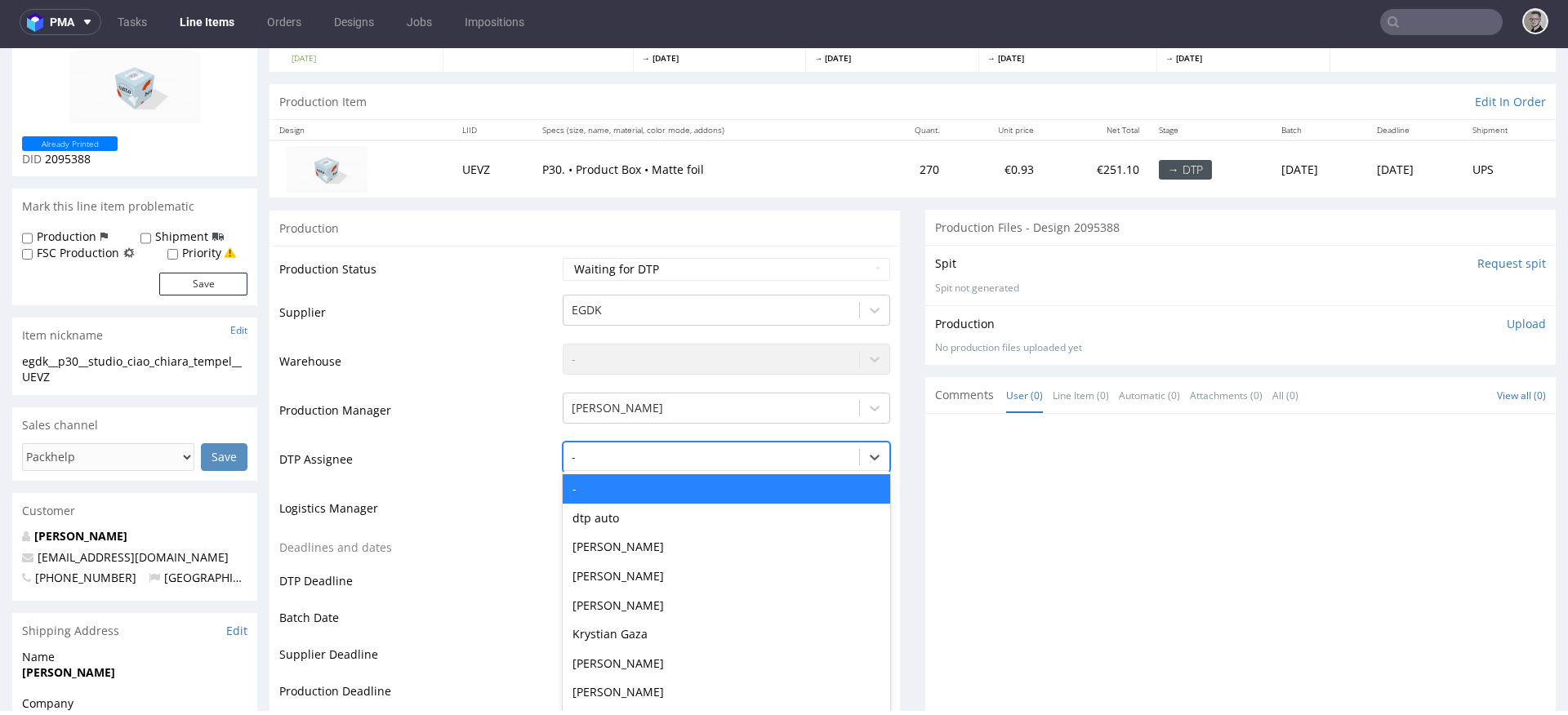
scroll to position [137, 0]
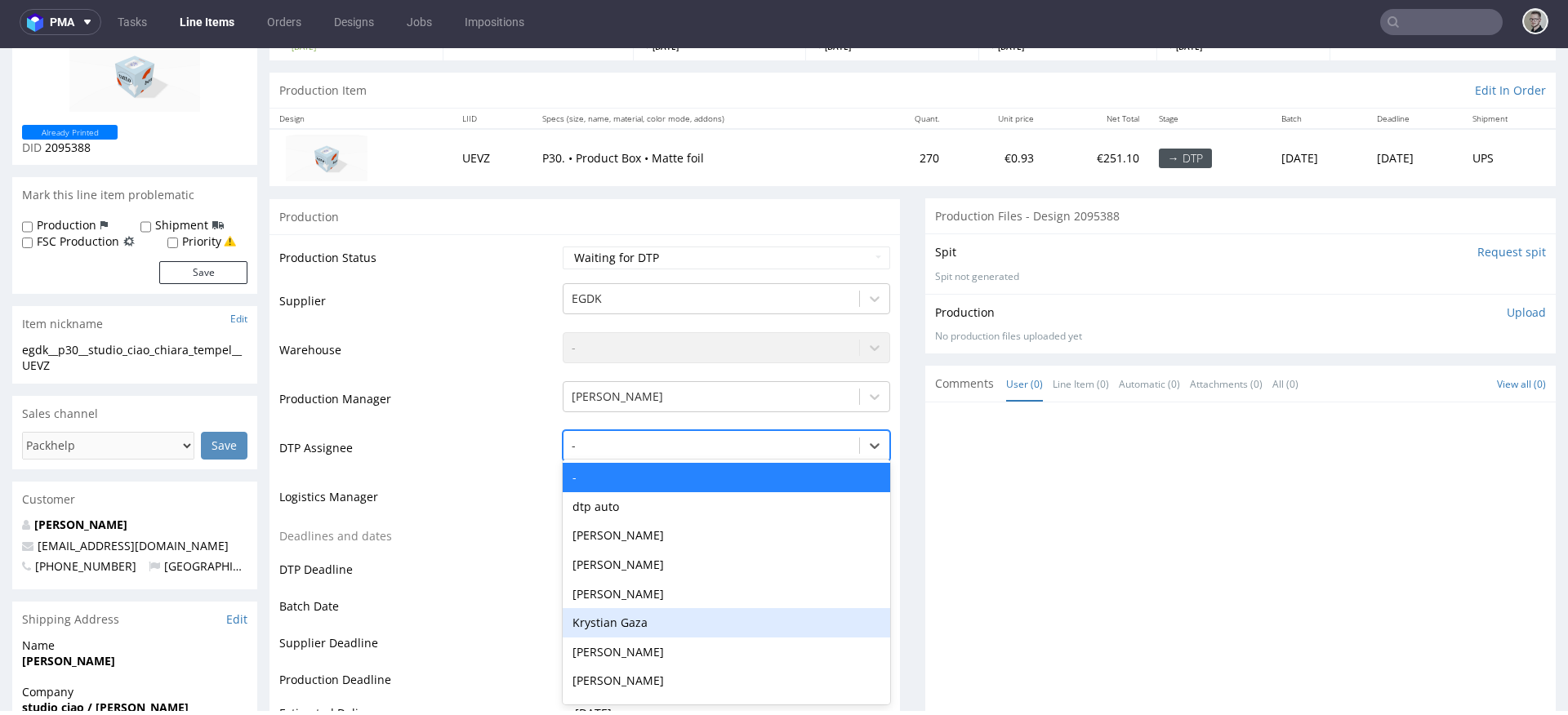
click at [649, 613] on div "Krystian Gaza" at bounding box center [726, 623] width 328 height 30
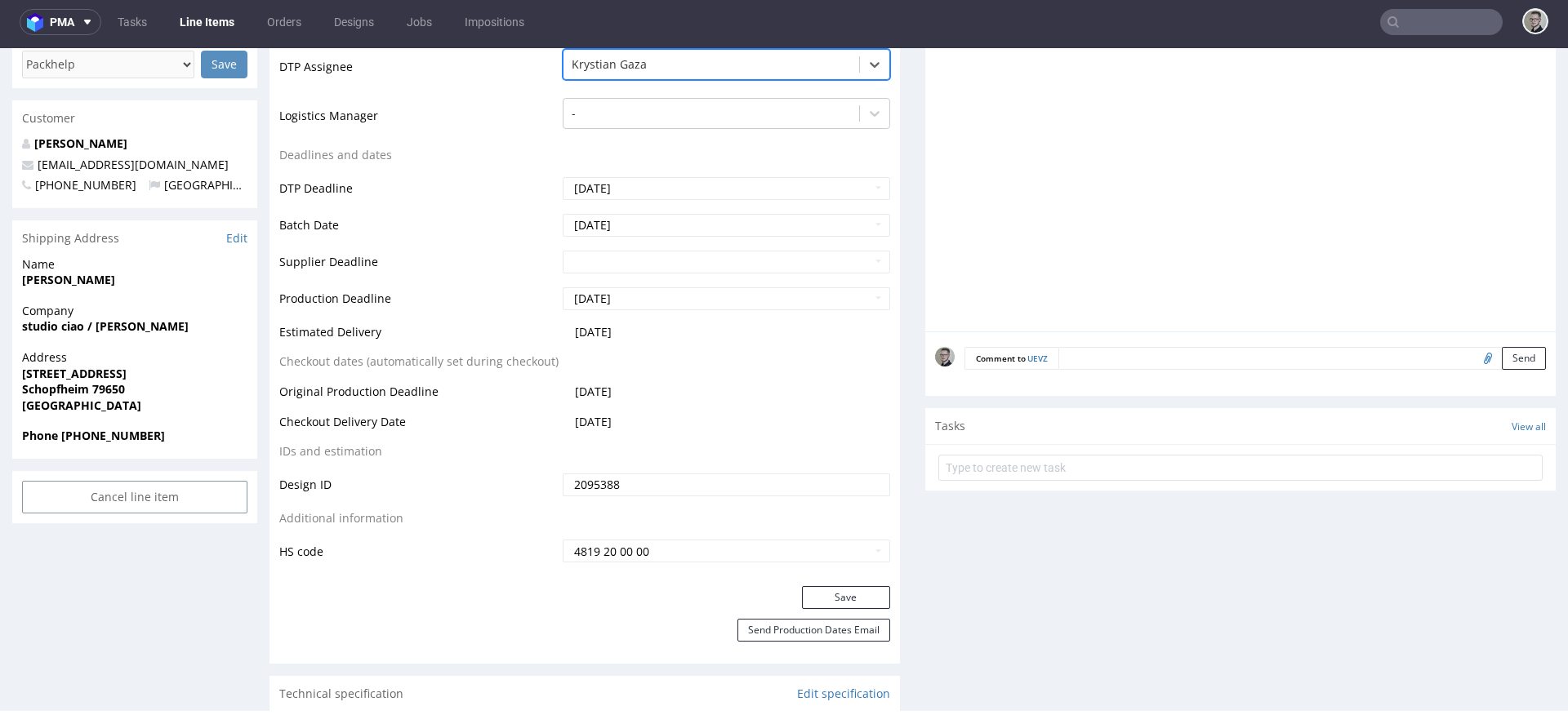
scroll to position [664, 0]
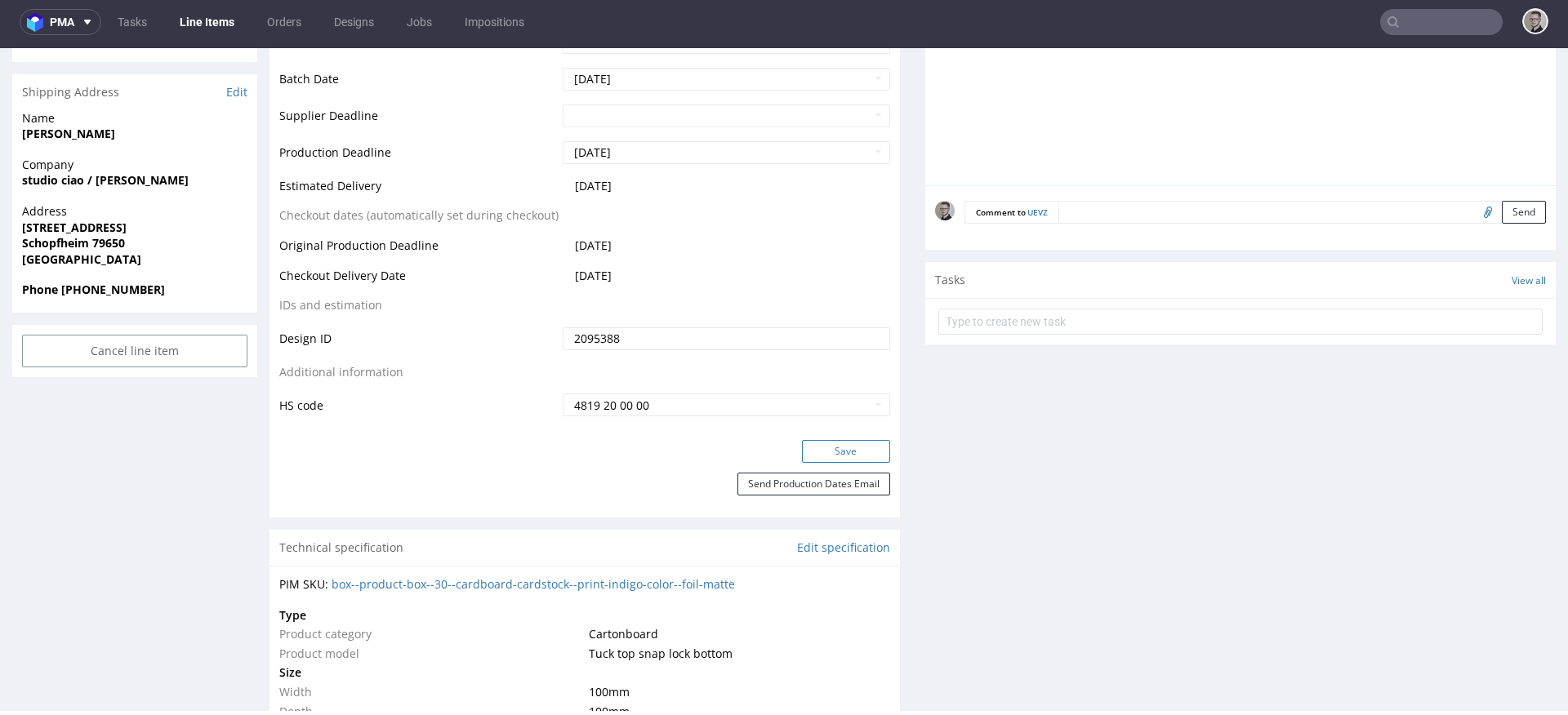
click at [842, 453] on button "Save" at bounding box center [846, 452] width 88 height 23
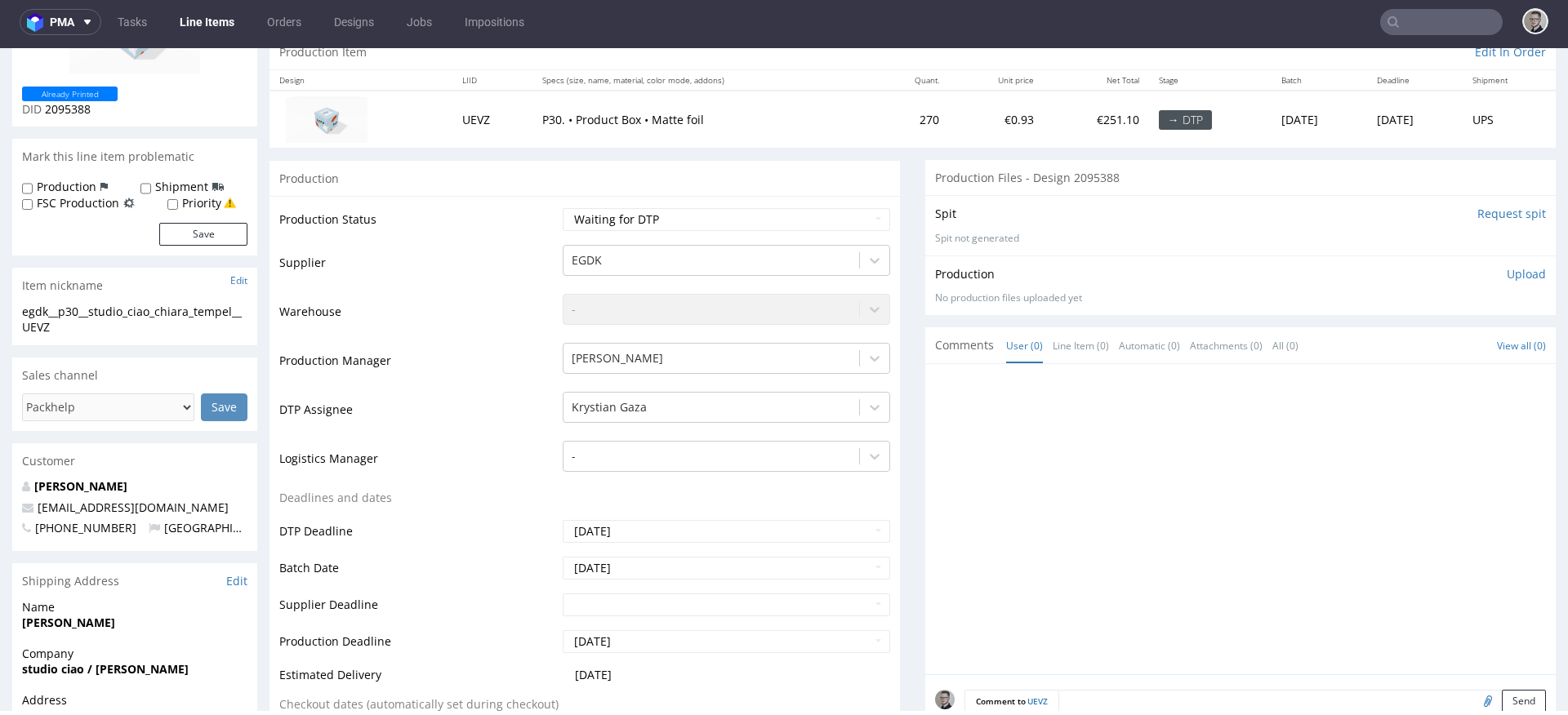
scroll to position [0, 0]
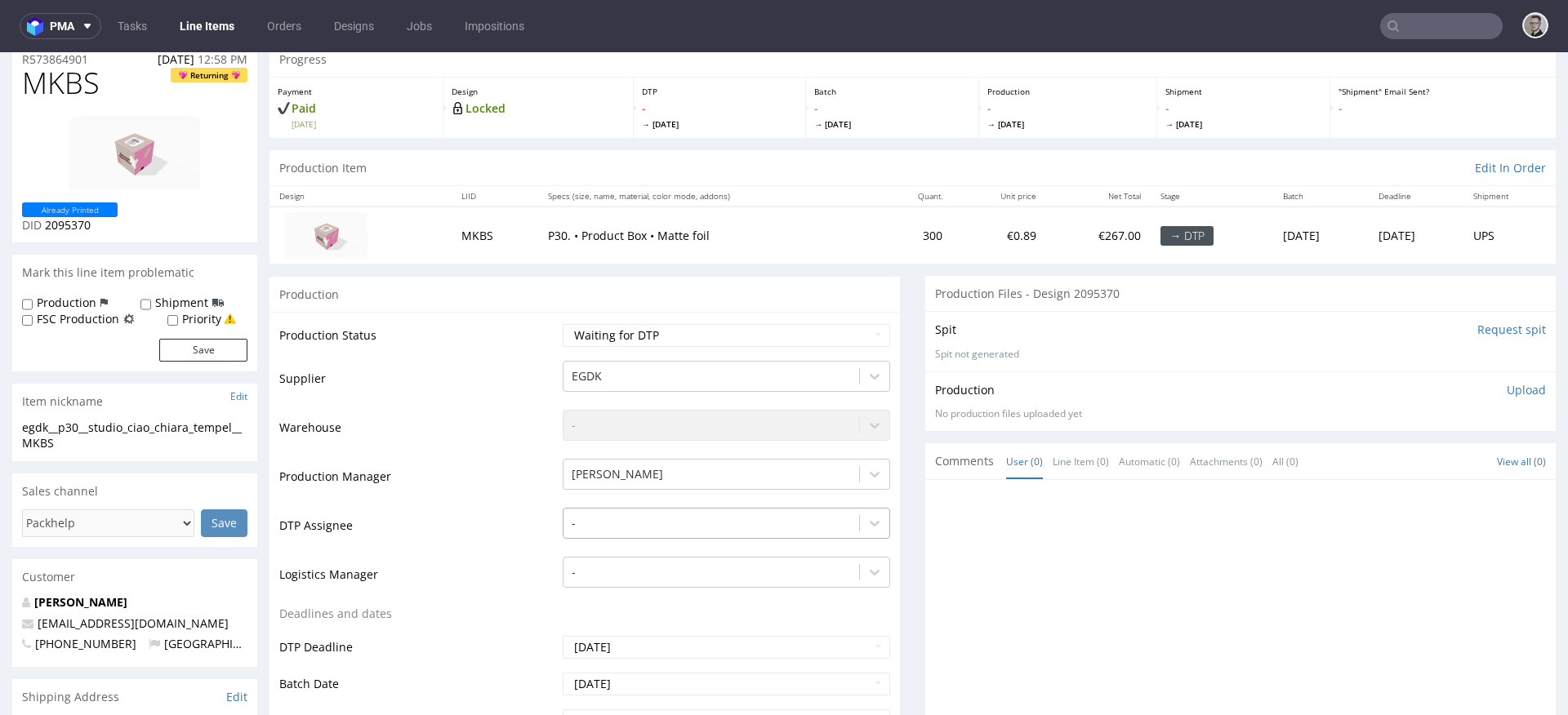
click at [622, 531] on div "-" at bounding box center [726, 520] width 328 height 23
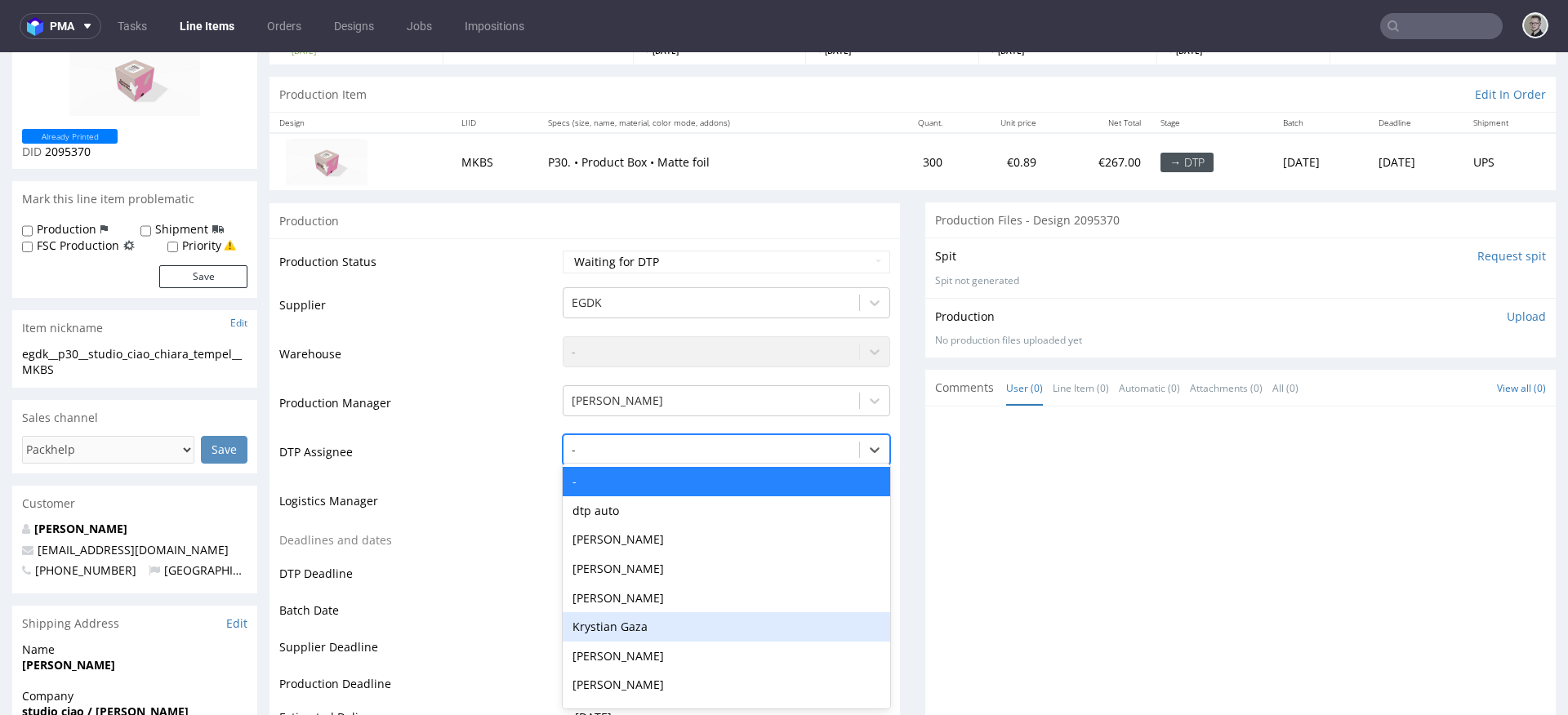
click at [609, 629] on div "Krystian Gaza" at bounding box center [726, 627] width 328 height 30
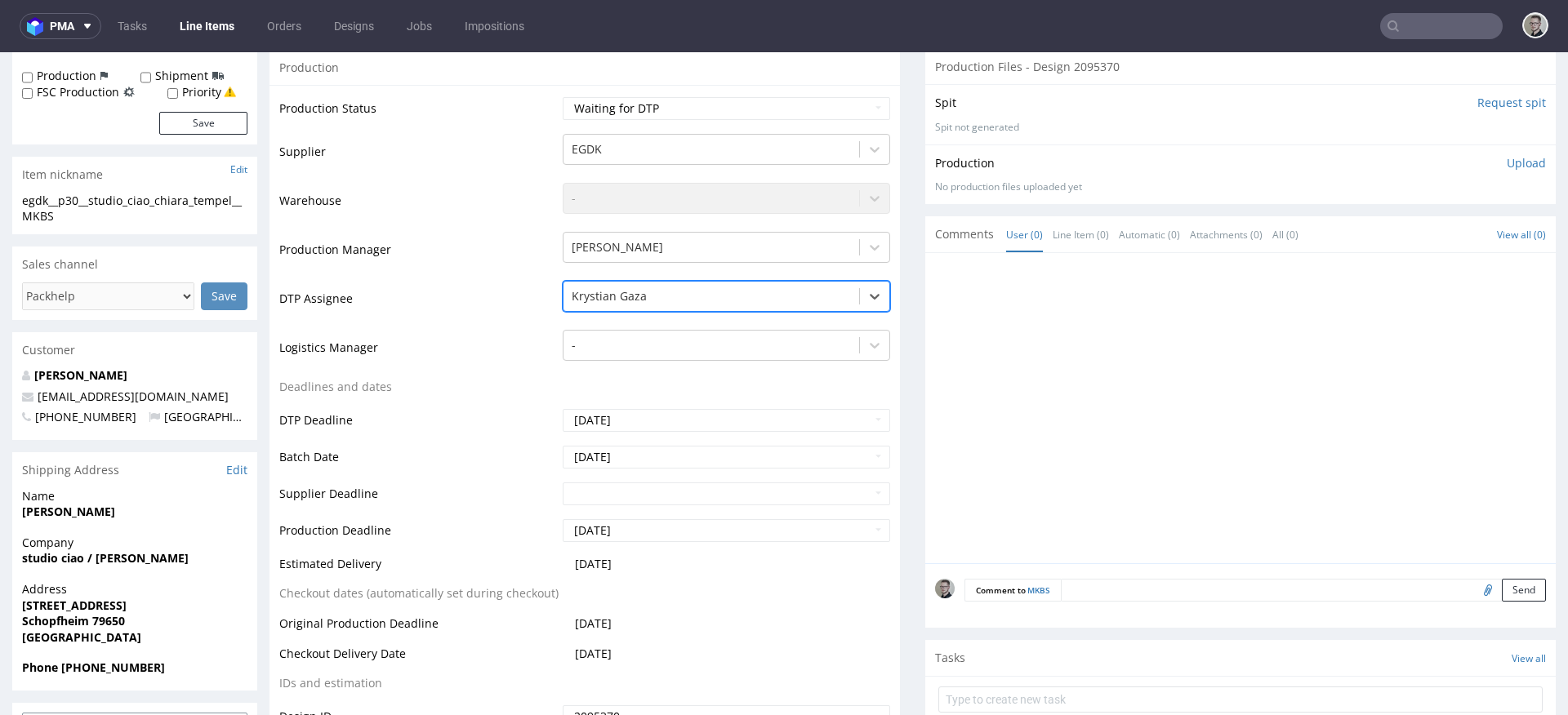
scroll to position [677, 0]
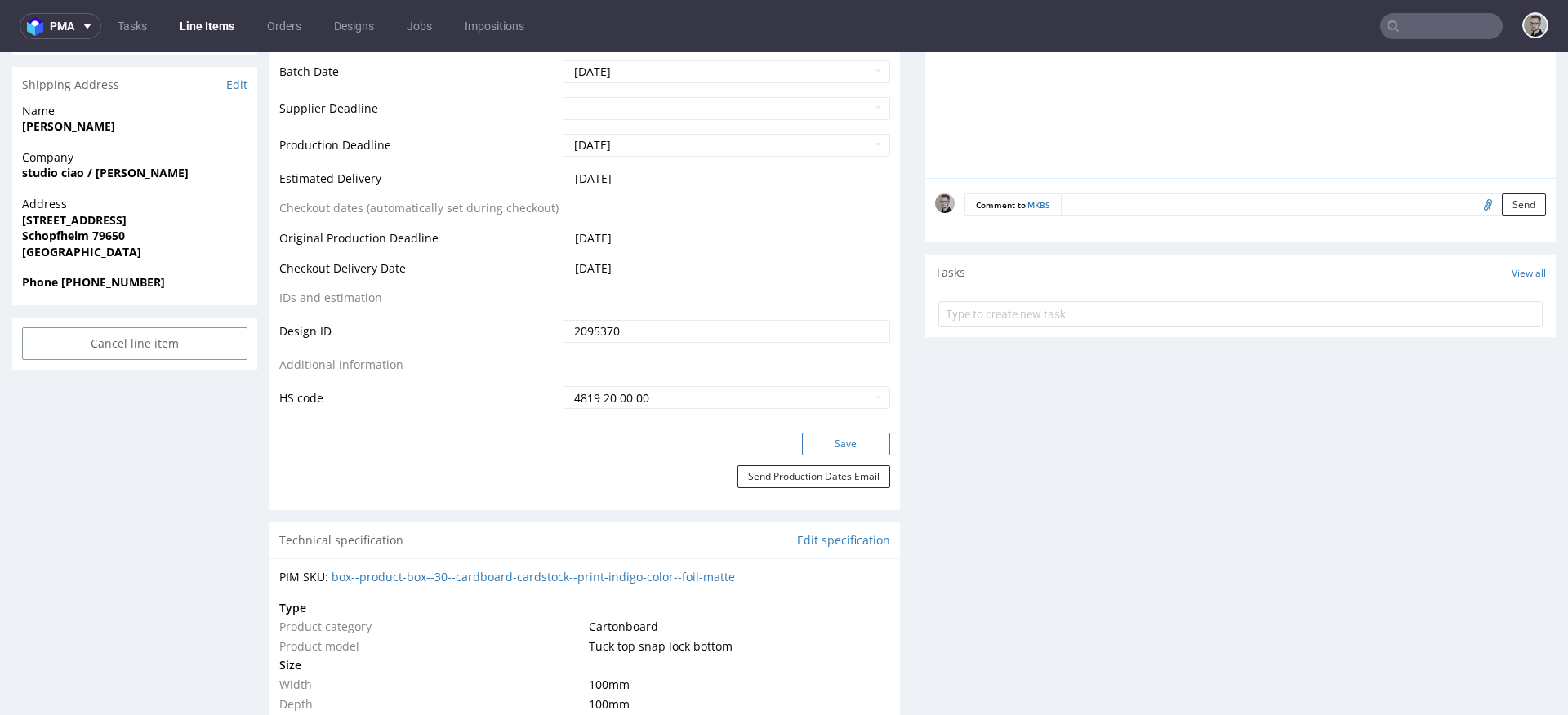
click at [820, 453] on button "Save" at bounding box center [846, 444] width 88 height 23
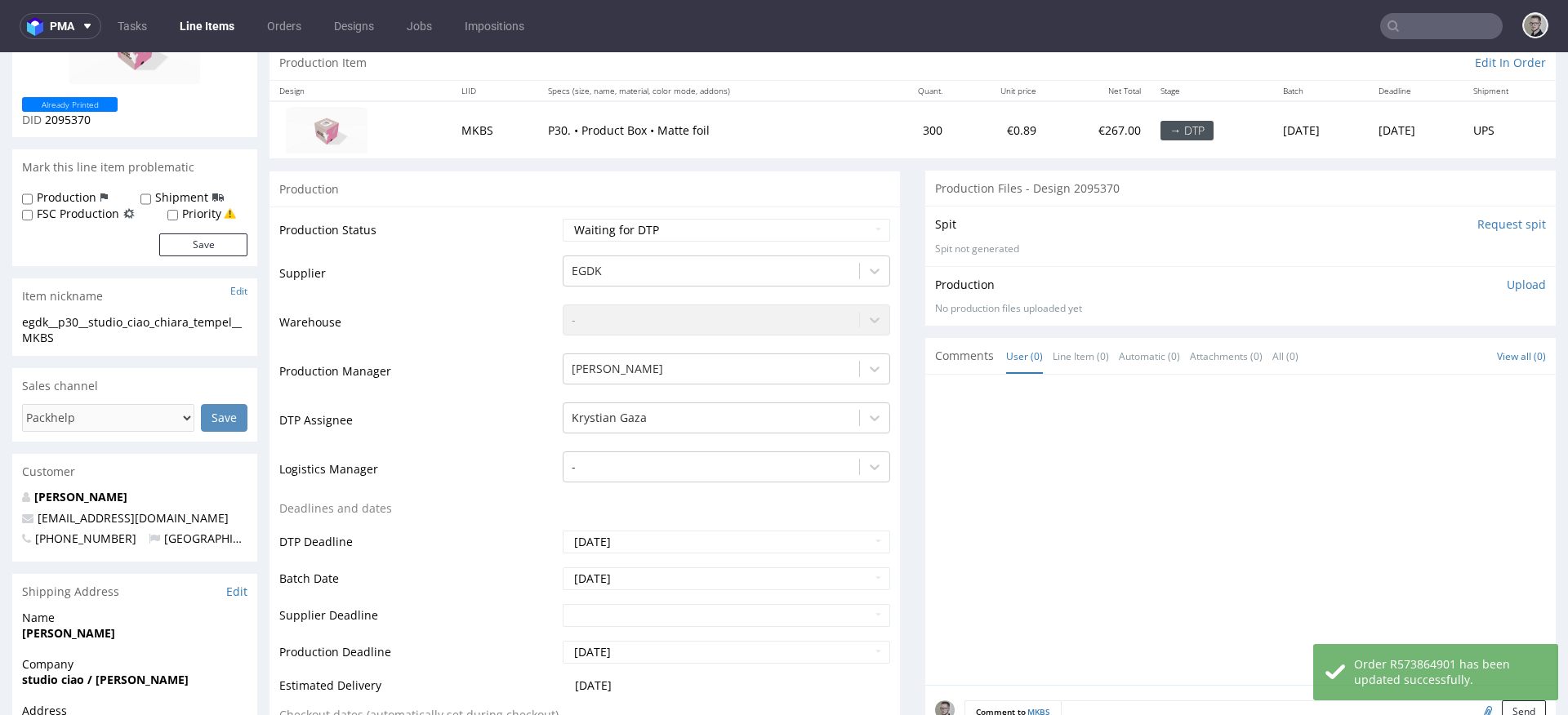
scroll to position [0, 0]
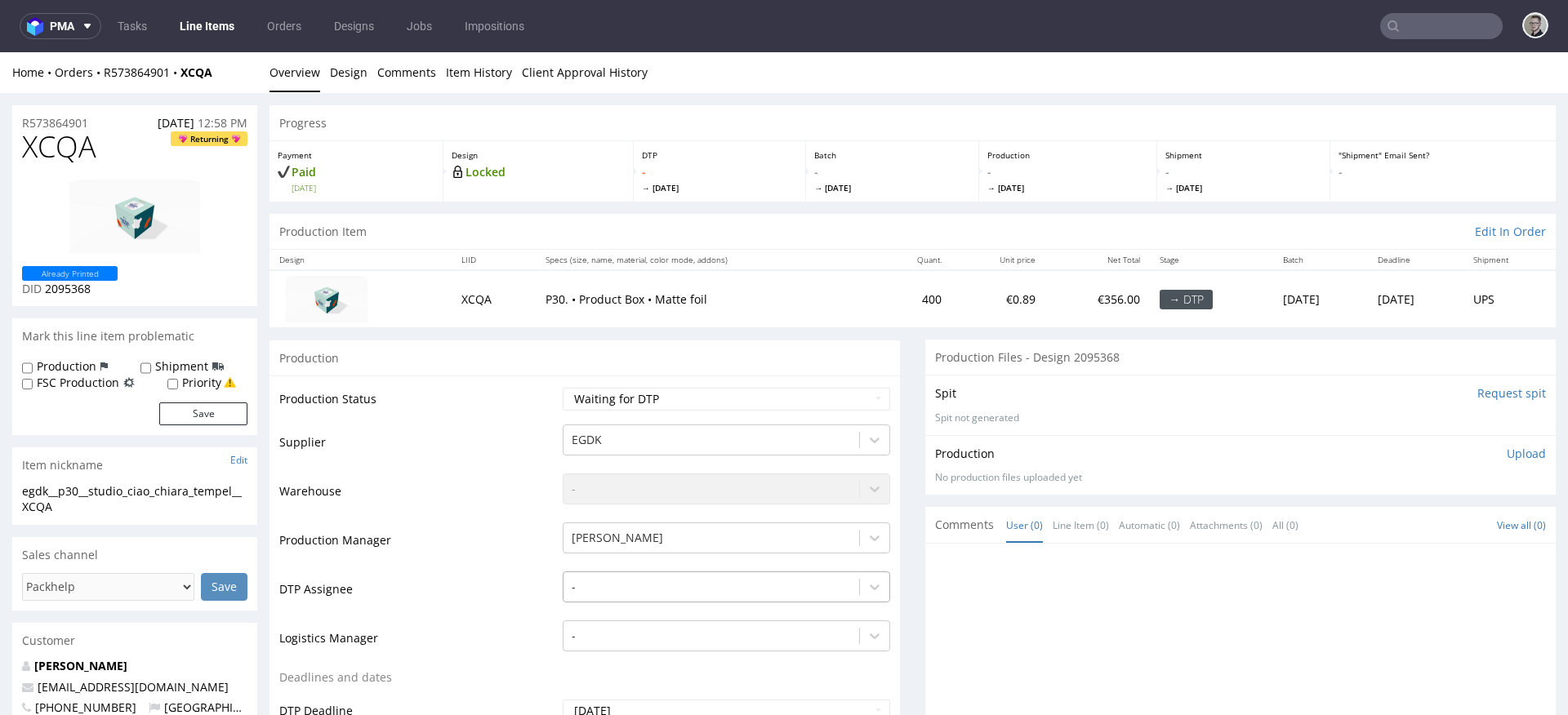
click at [635, 593] on div "-" at bounding box center [726, 583] width 328 height 23
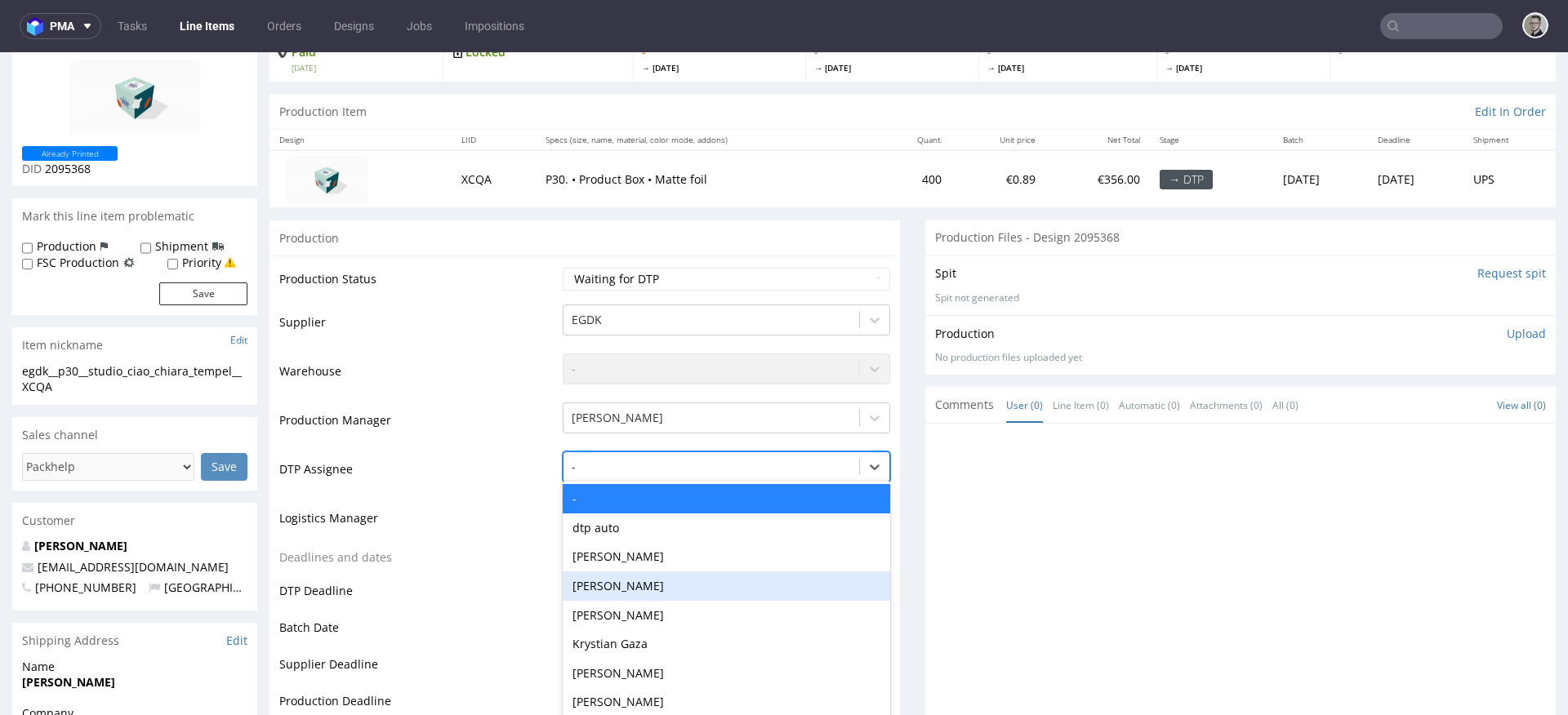
scroll to position [137, 0]
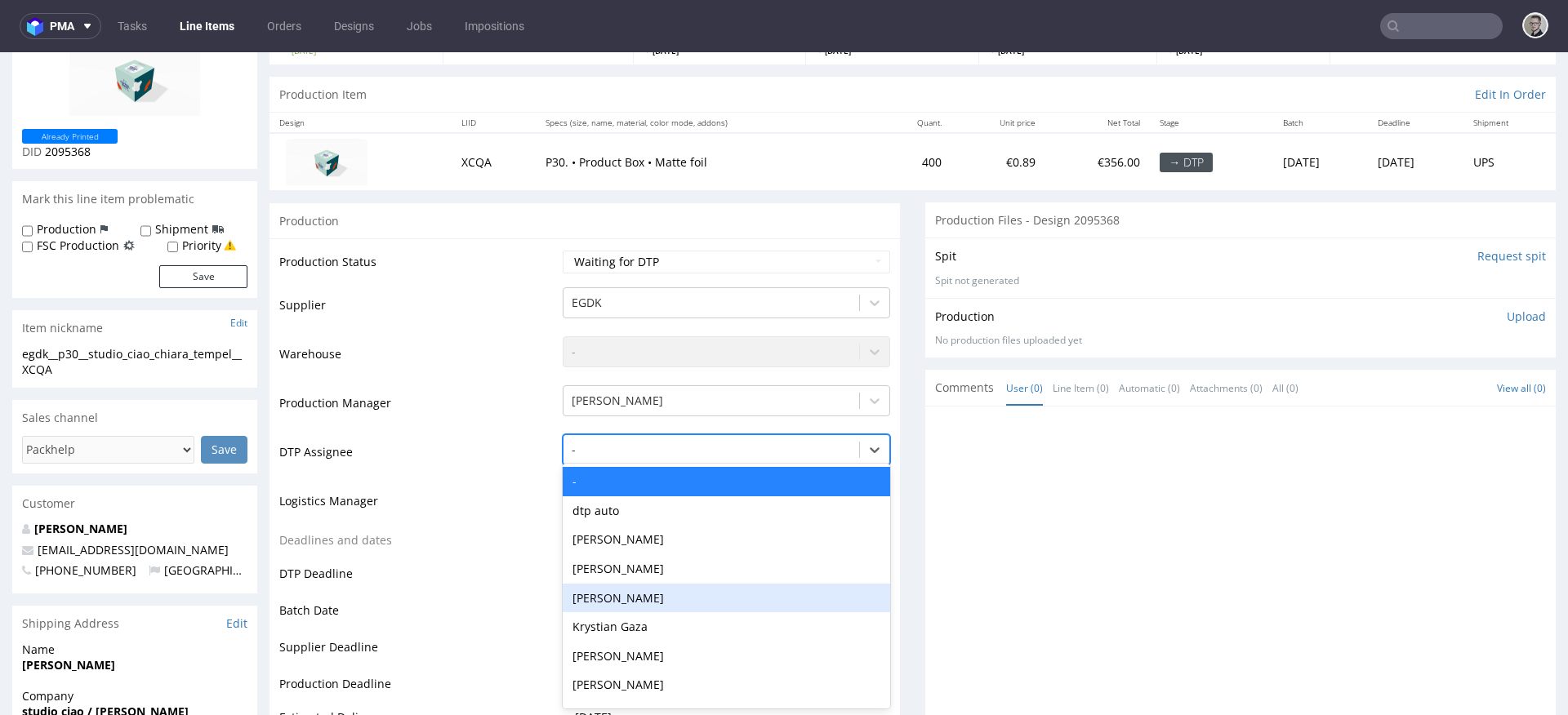
click at [623, 599] on div "Aleksandra Gątarczyk" at bounding box center [726, 599] width 328 height 30
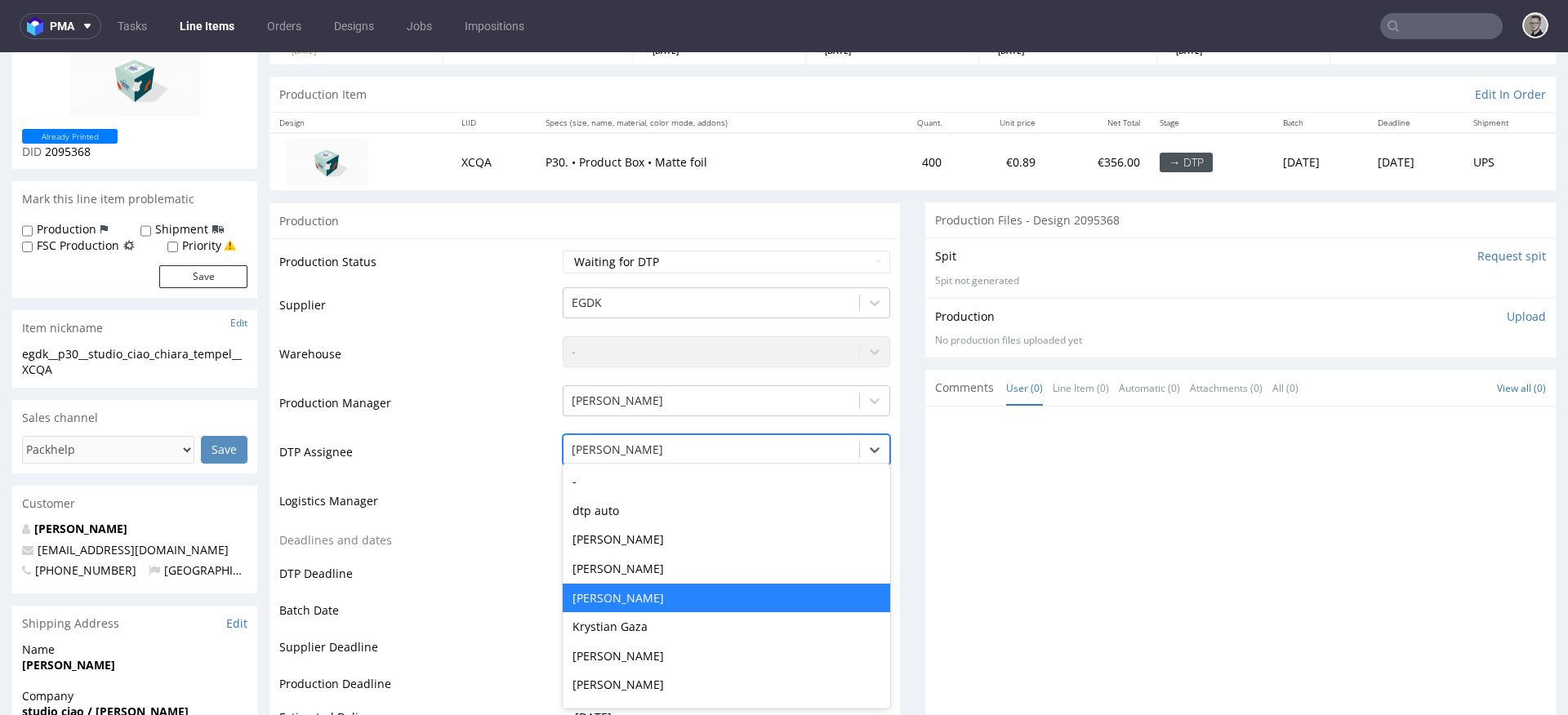
click at [600, 448] on div at bounding box center [712, 450] width 279 height 19
click at [610, 625] on div "Krystian Gaza" at bounding box center [726, 627] width 328 height 30
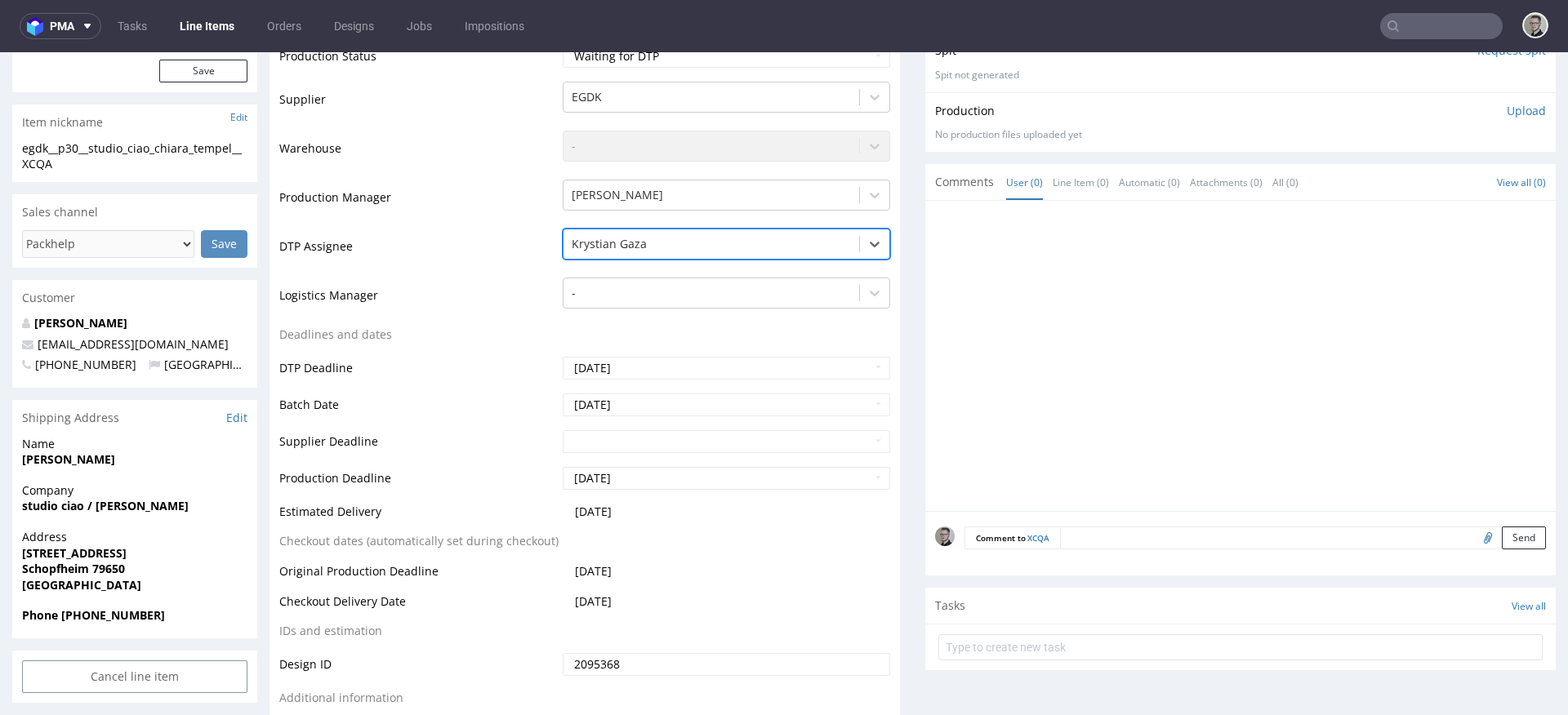
scroll to position [672, 0]
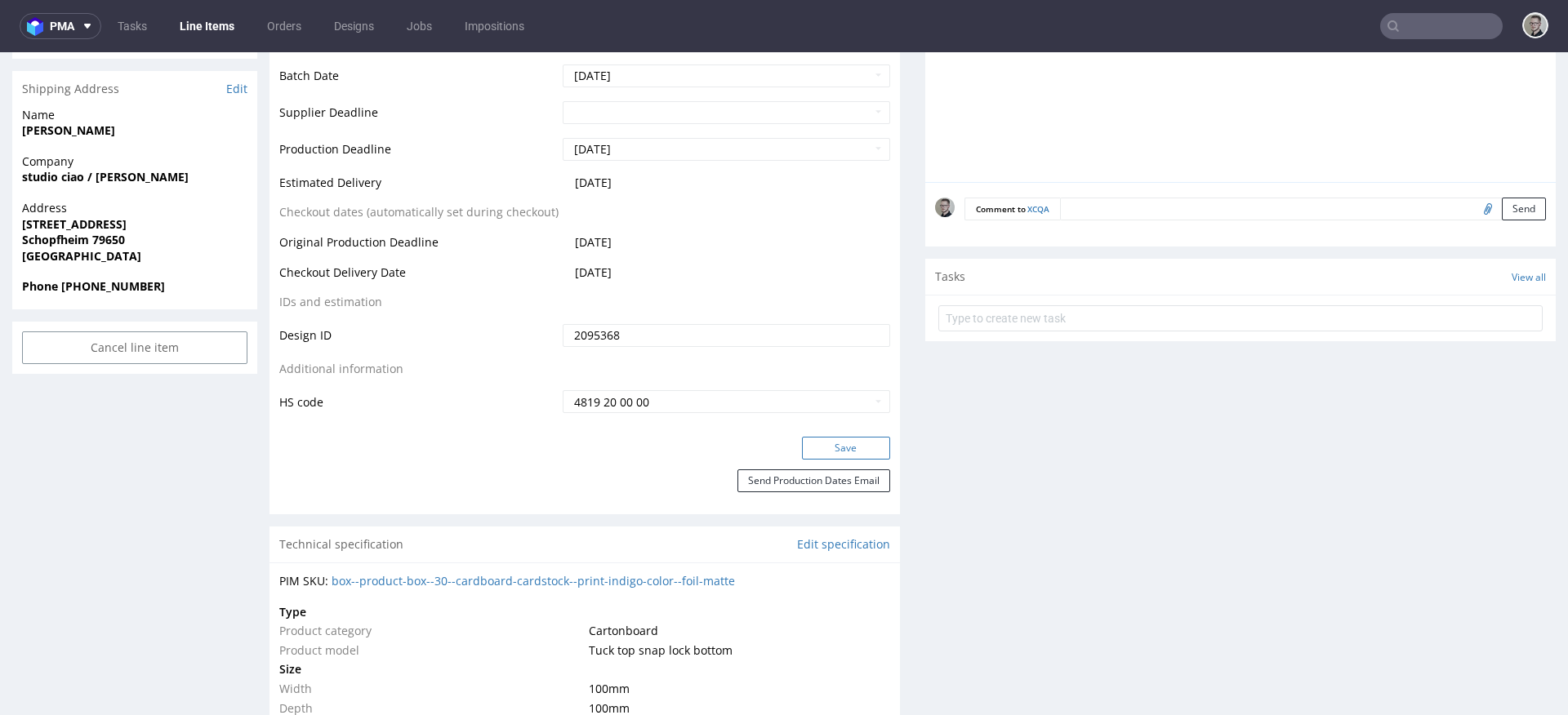
click at [815, 444] on button "Save" at bounding box center [846, 448] width 88 height 23
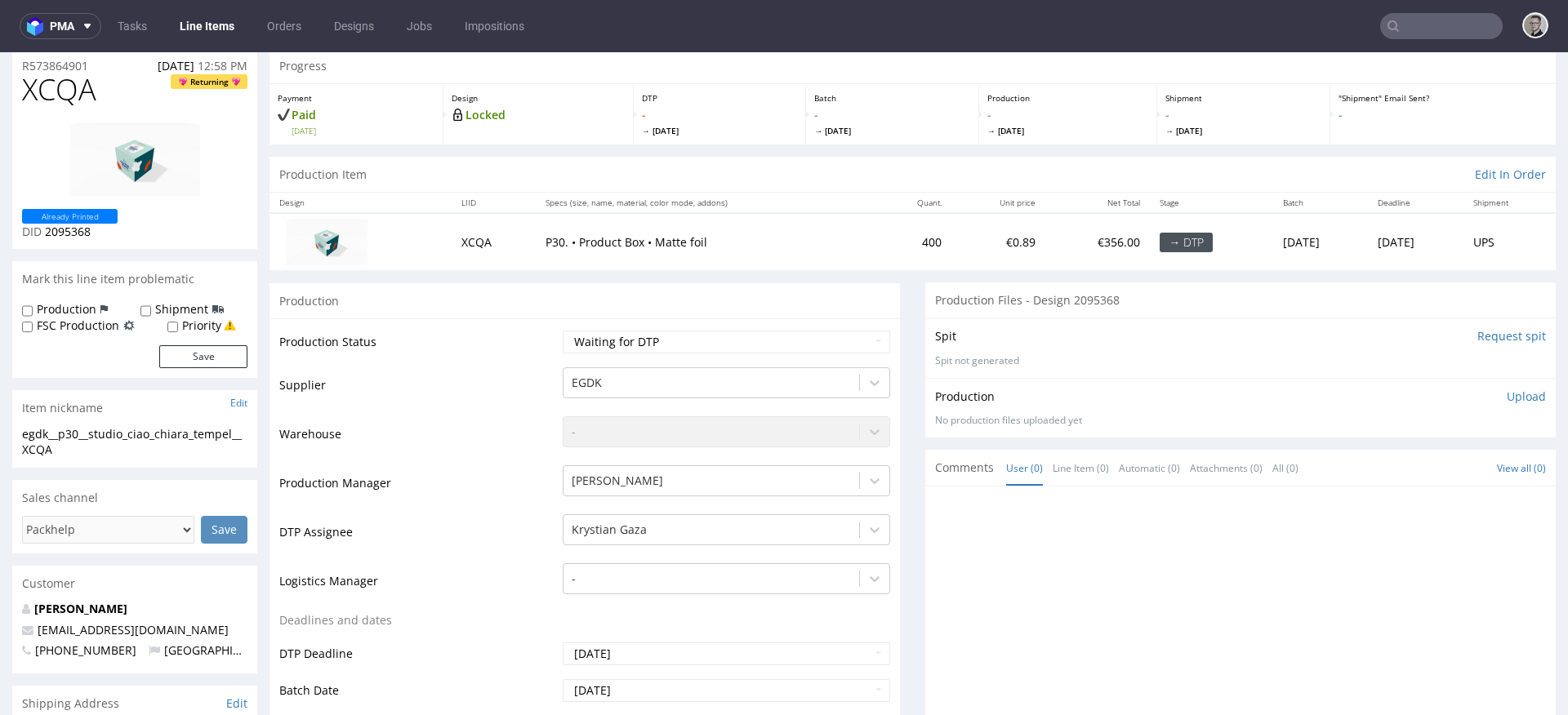
scroll to position [0, 0]
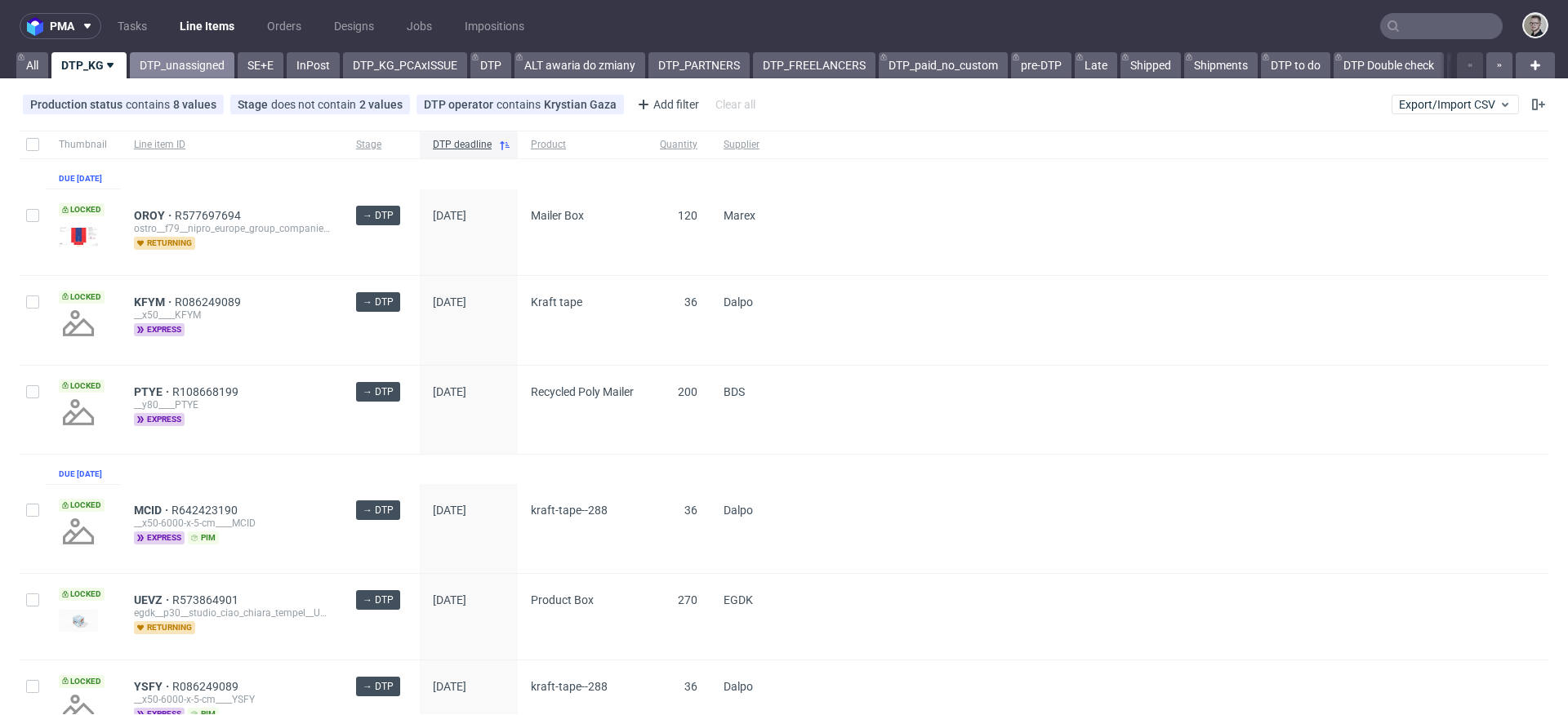
click at [181, 64] on link "DTP_unassigned" at bounding box center [182, 65] width 105 height 26
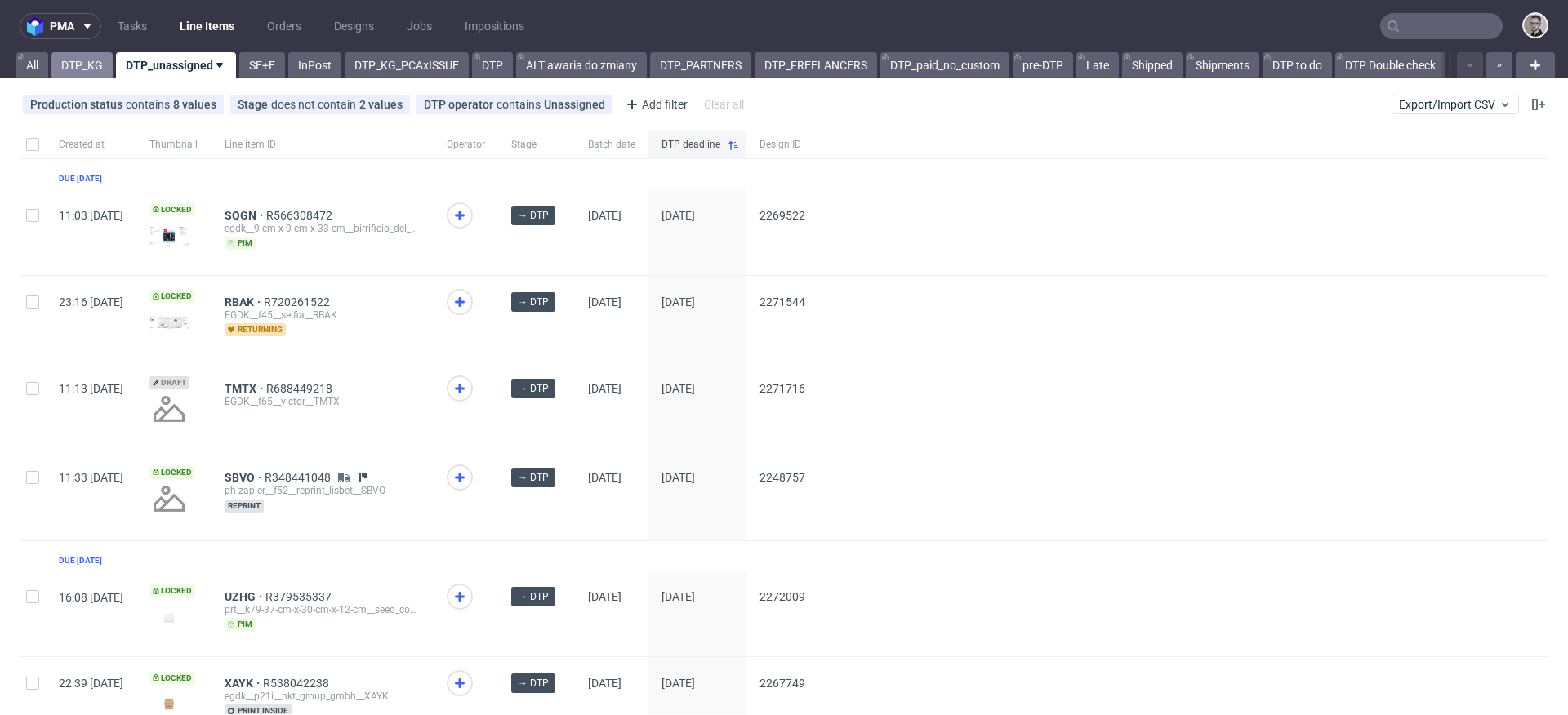
click at [84, 63] on link "DTP_KG" at bounding box center [82, 65] width 61 height 26
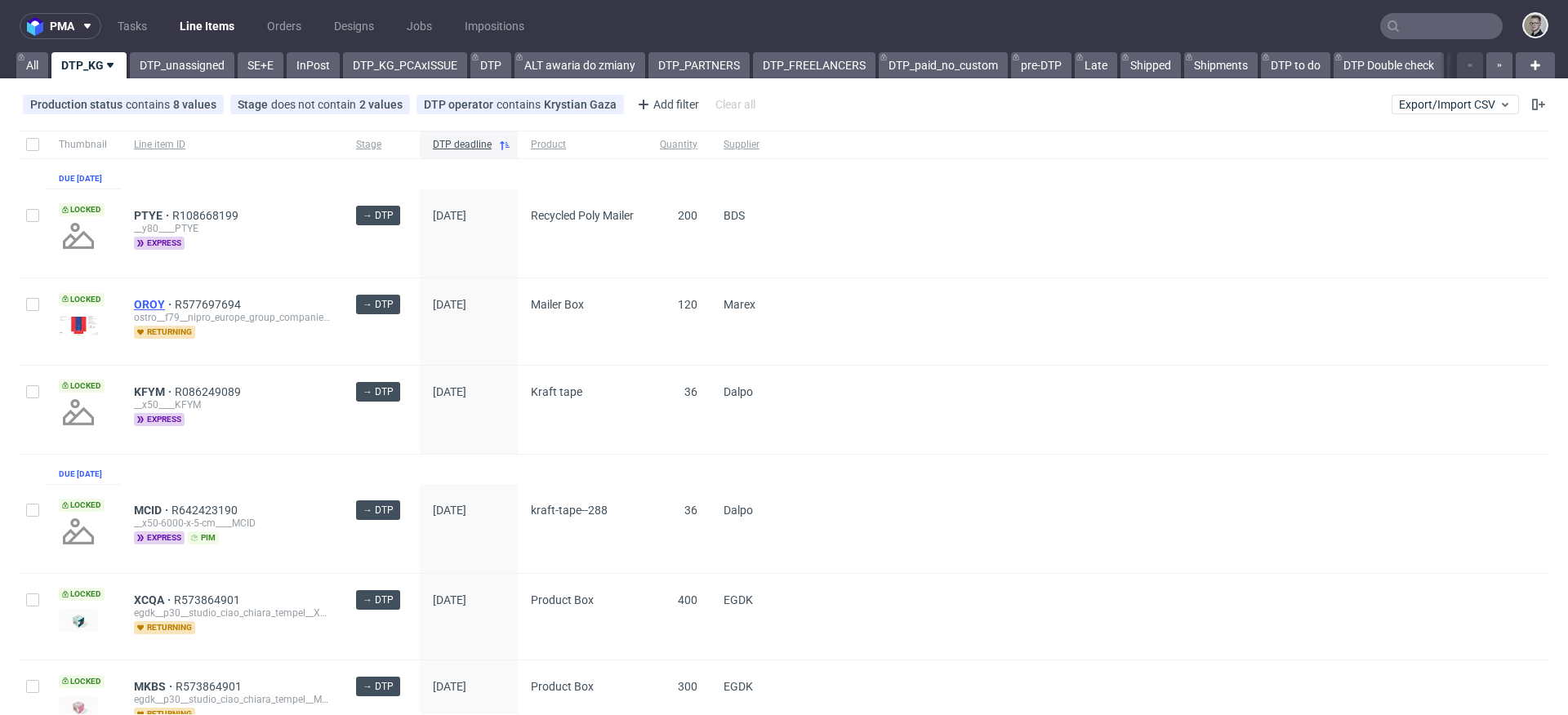
click at [148, 311] on span "OROY" at bounding box center [154, 304] width 41 height 13
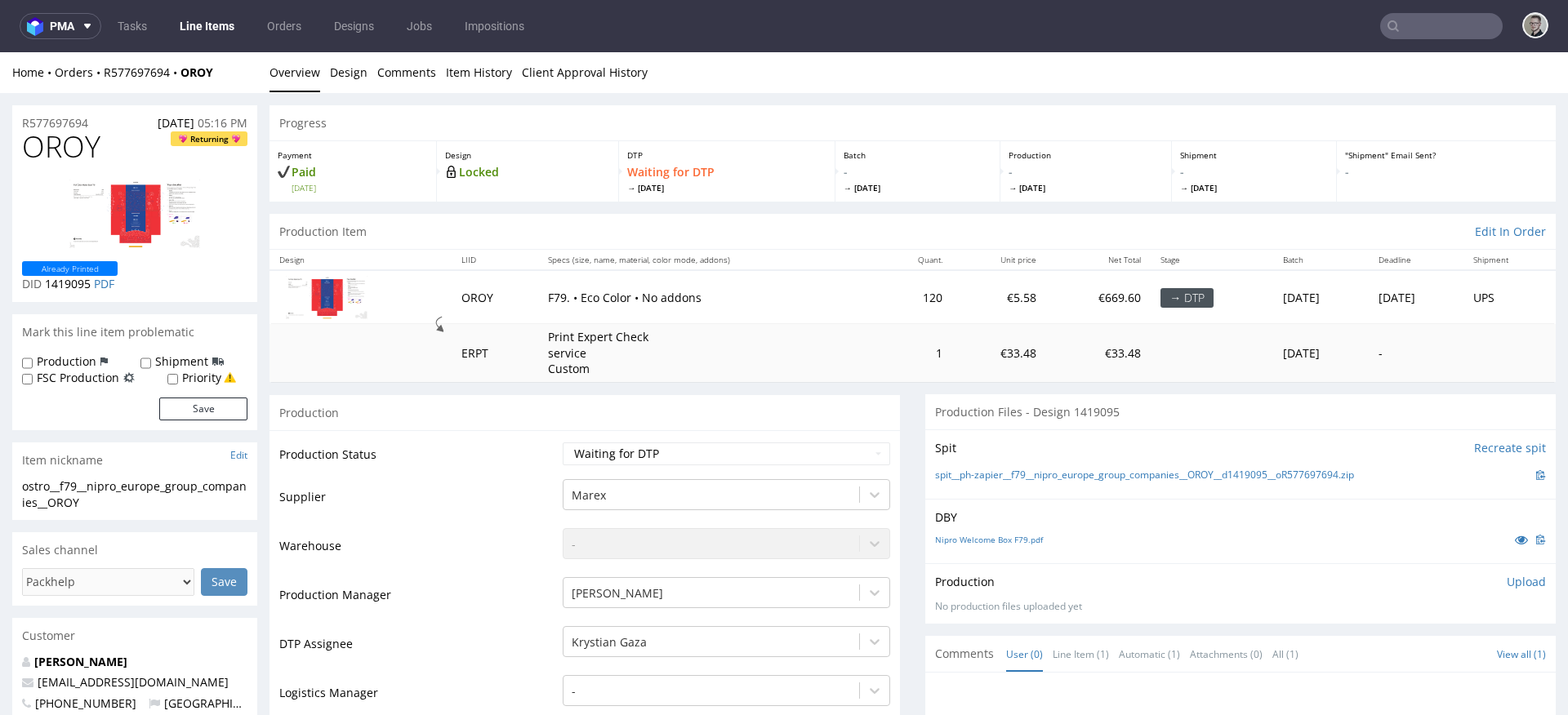
click at [756, 417] on div "Production" at bounding box center [584, 412] width 631 height 37
click at [734, 396] on div "Production" at bounding box center [584, 412] width 631 height 37
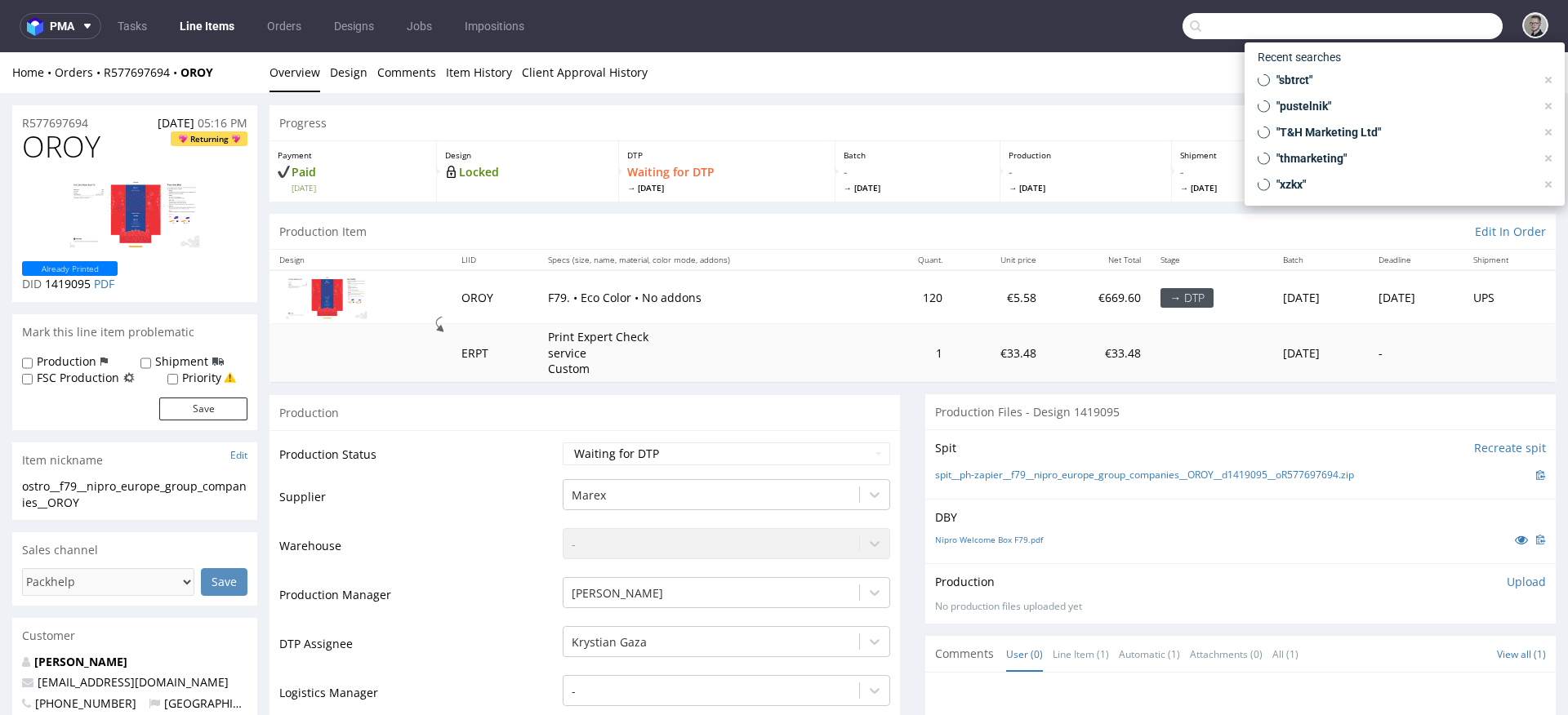
click at [1422, 28] on input "text" at bounding box center [1342, 26] width 320 height 26
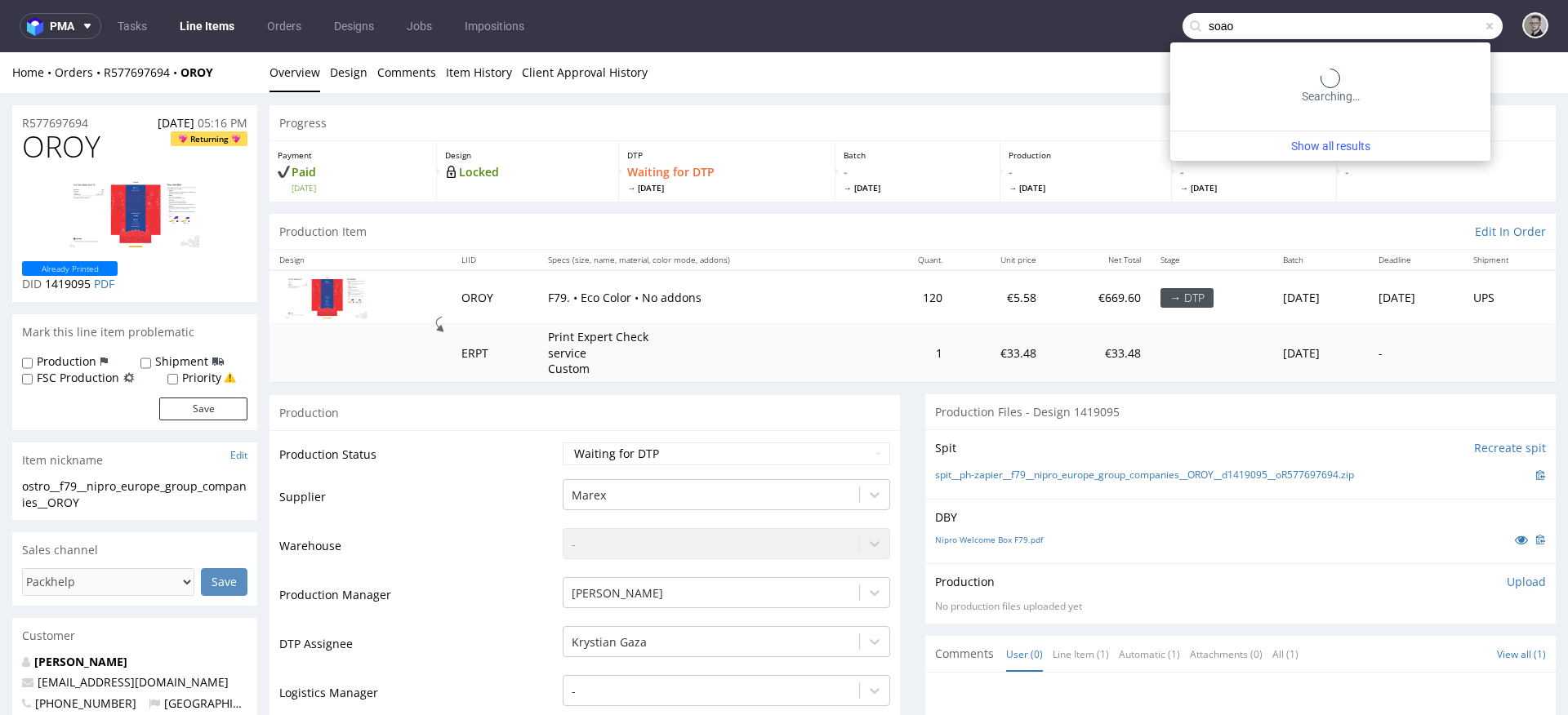
type input "soao"
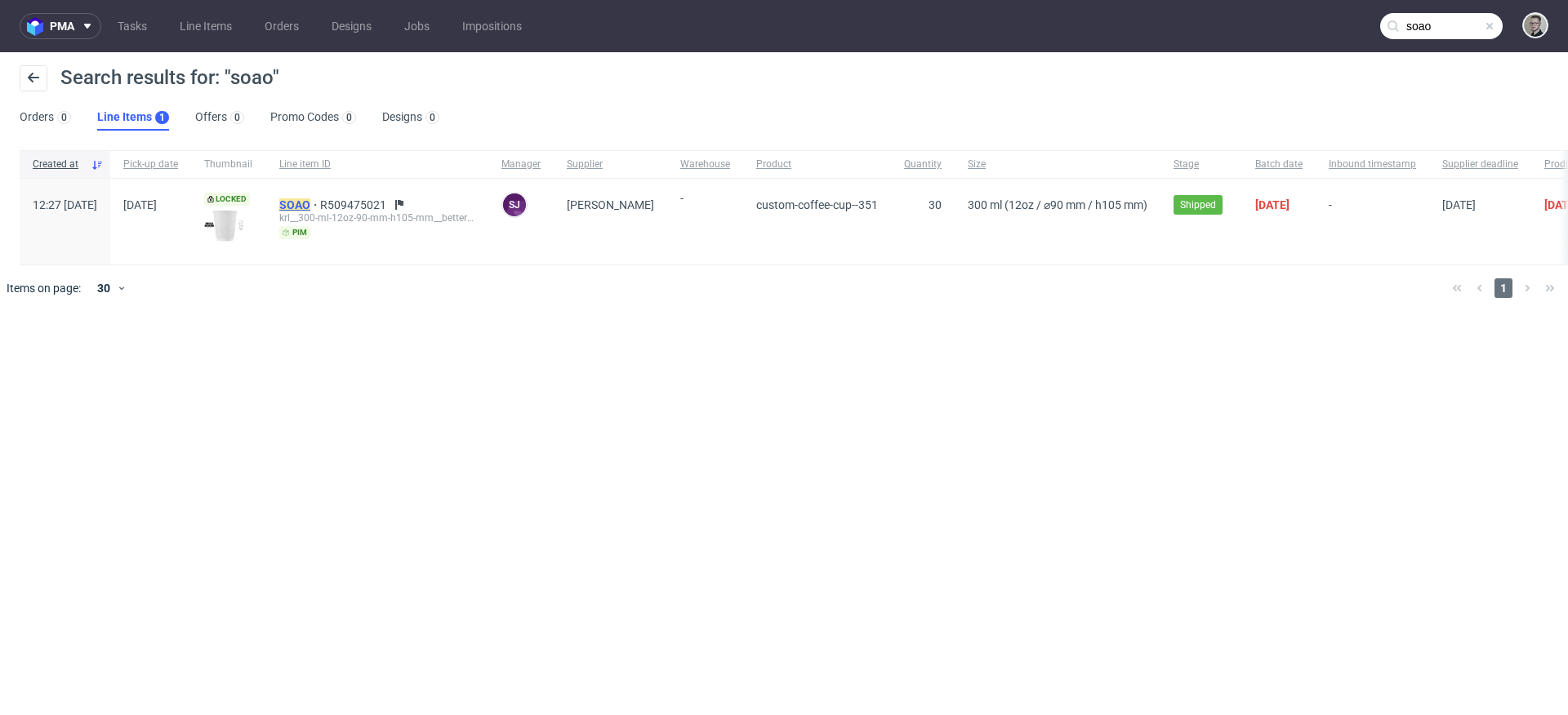
click at [310, 204] on mark "SOAO" at bounding box center [295, 205] width 31 height 13
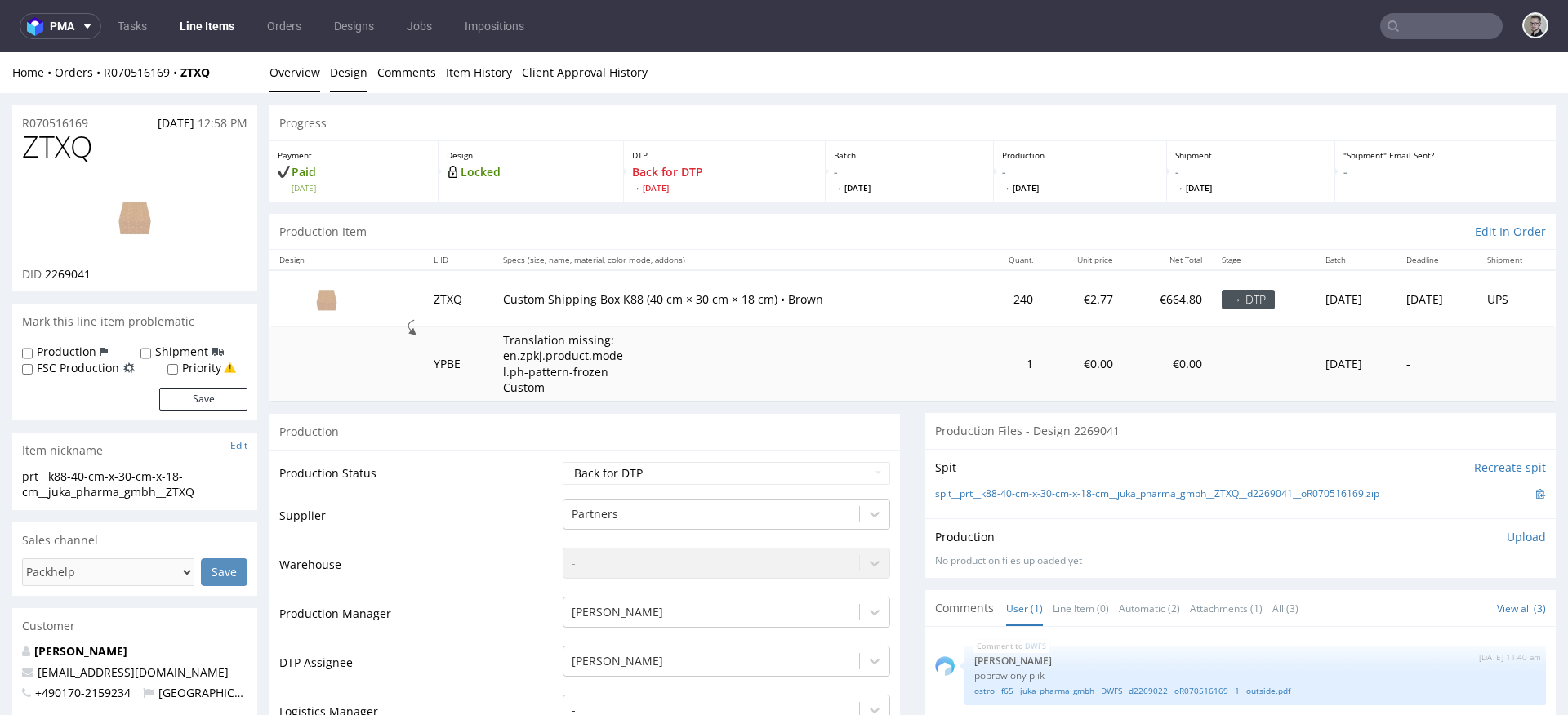
click at [349, 68] on link "Design" at bounding box center [348, 72] width 37 height 40
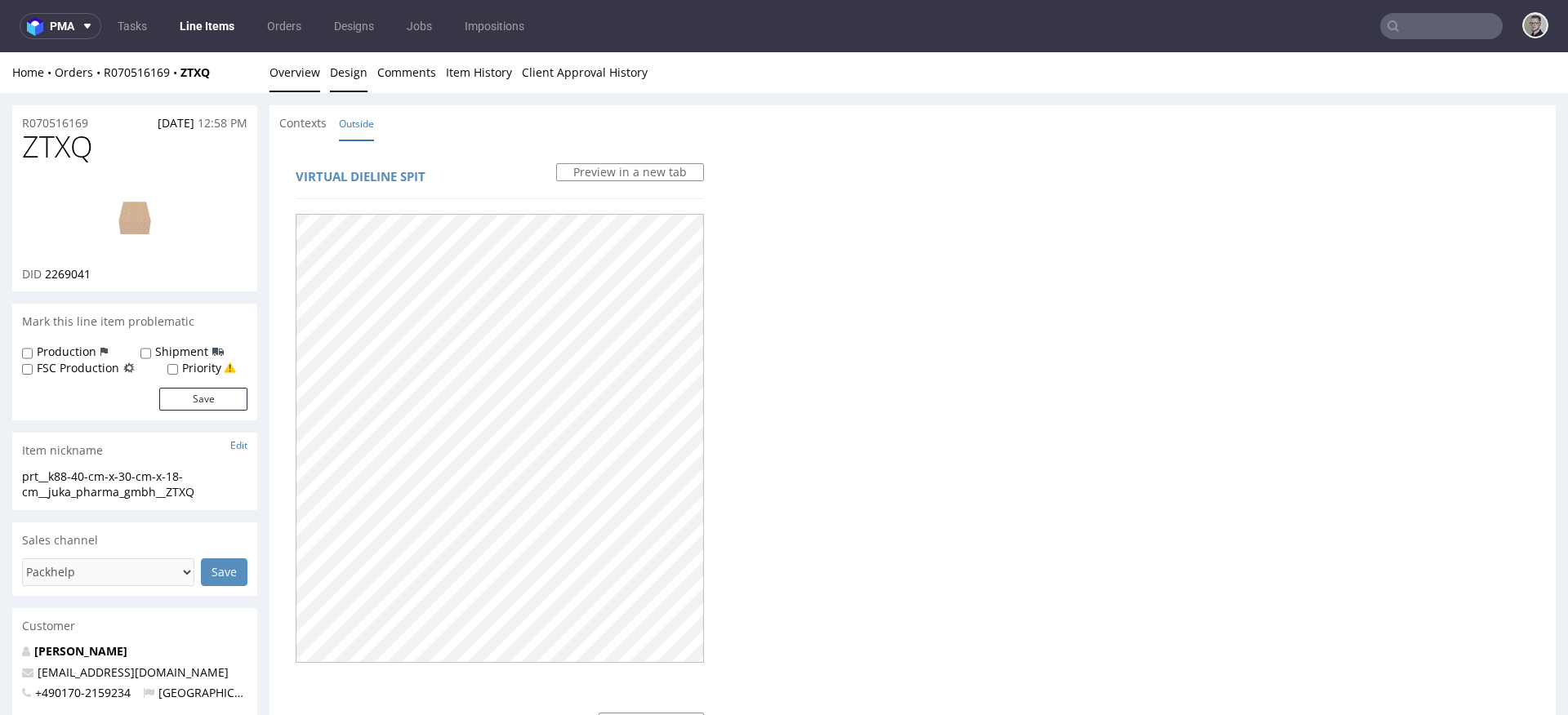
click at [304, 74] on link "Overview" at bounding box center [295, 72] width 51 height 40
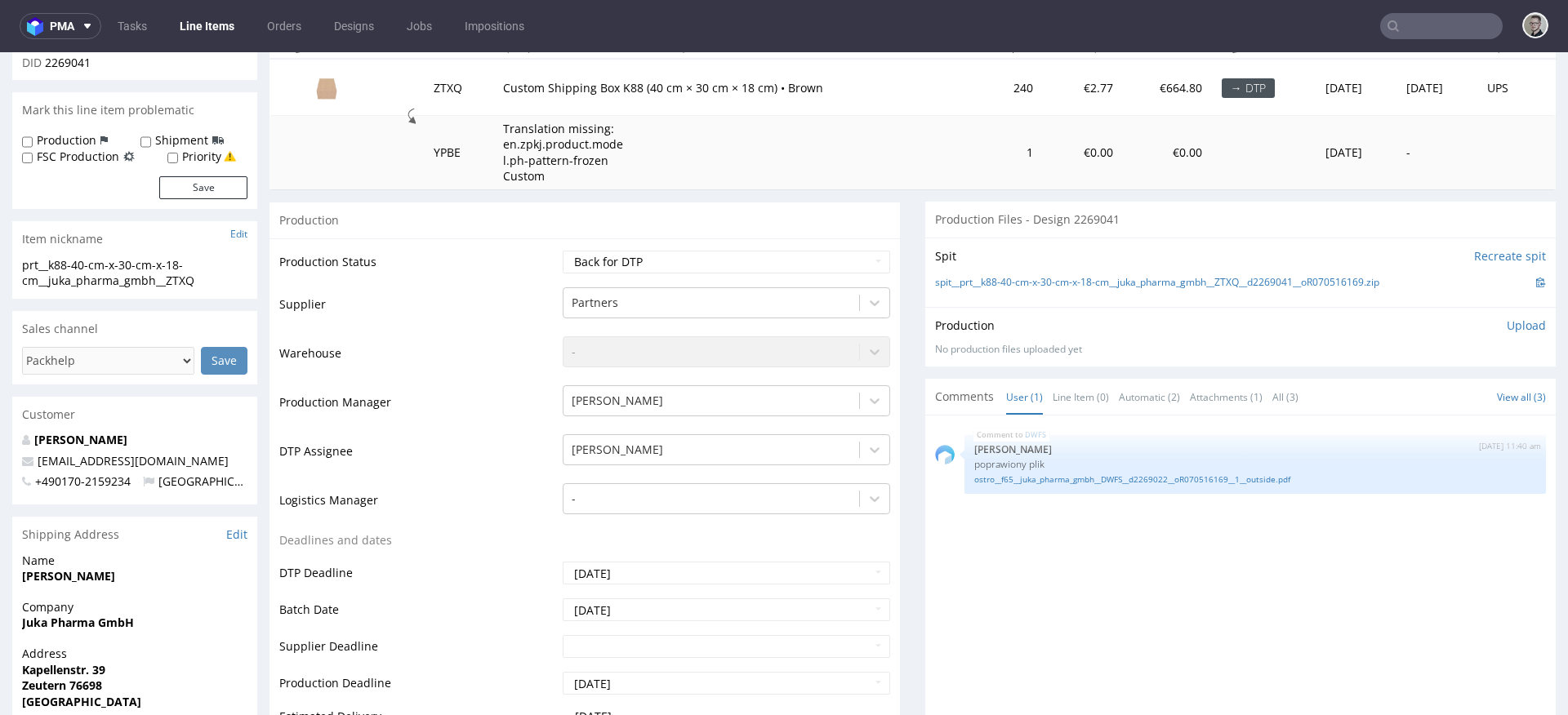
scroll to position [336, 0]
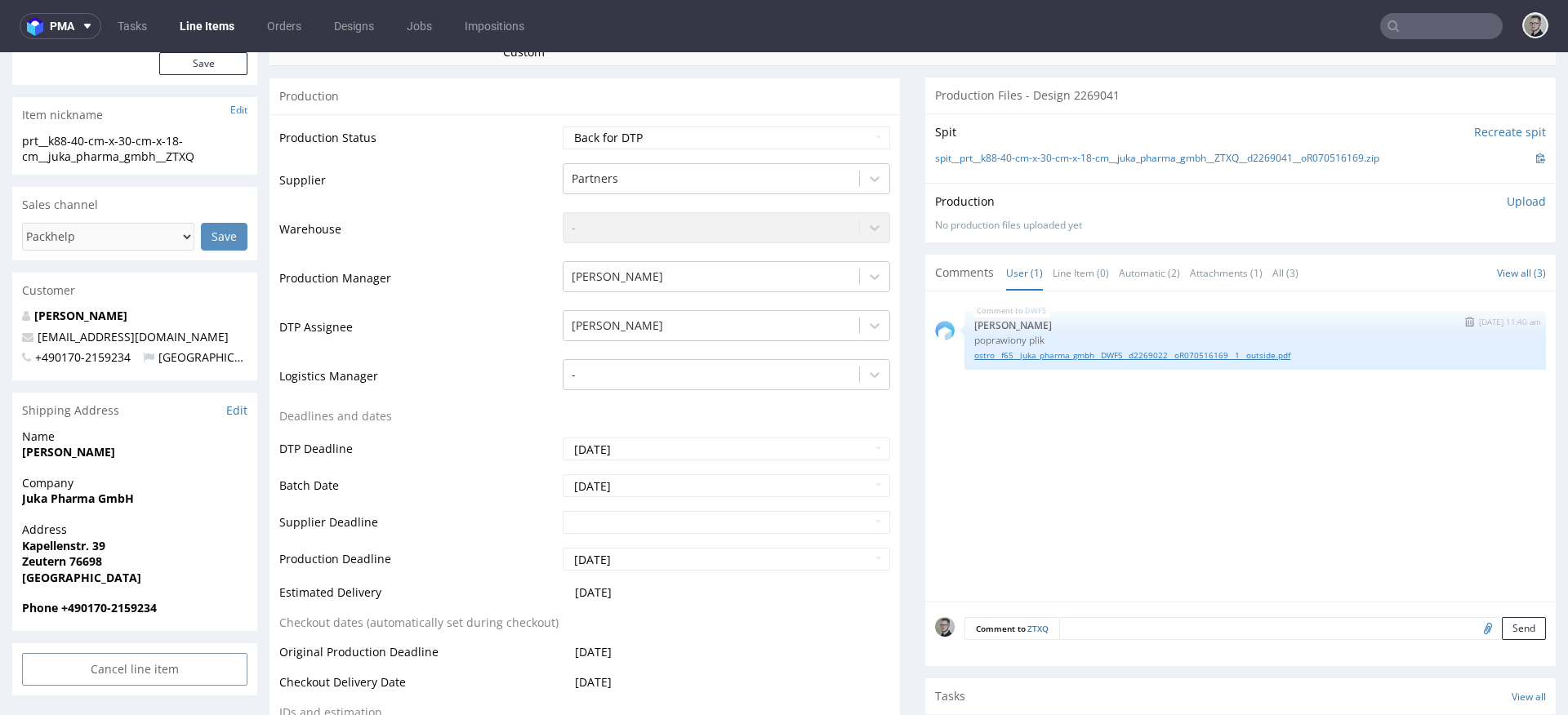
click at [1053, 360] on link "ostro__f65__juka_pharma_gmbh__DWFS__d2269022__oR070516169__1__outside.pdf" at bounding box center [1255, 356] width 562 height 12
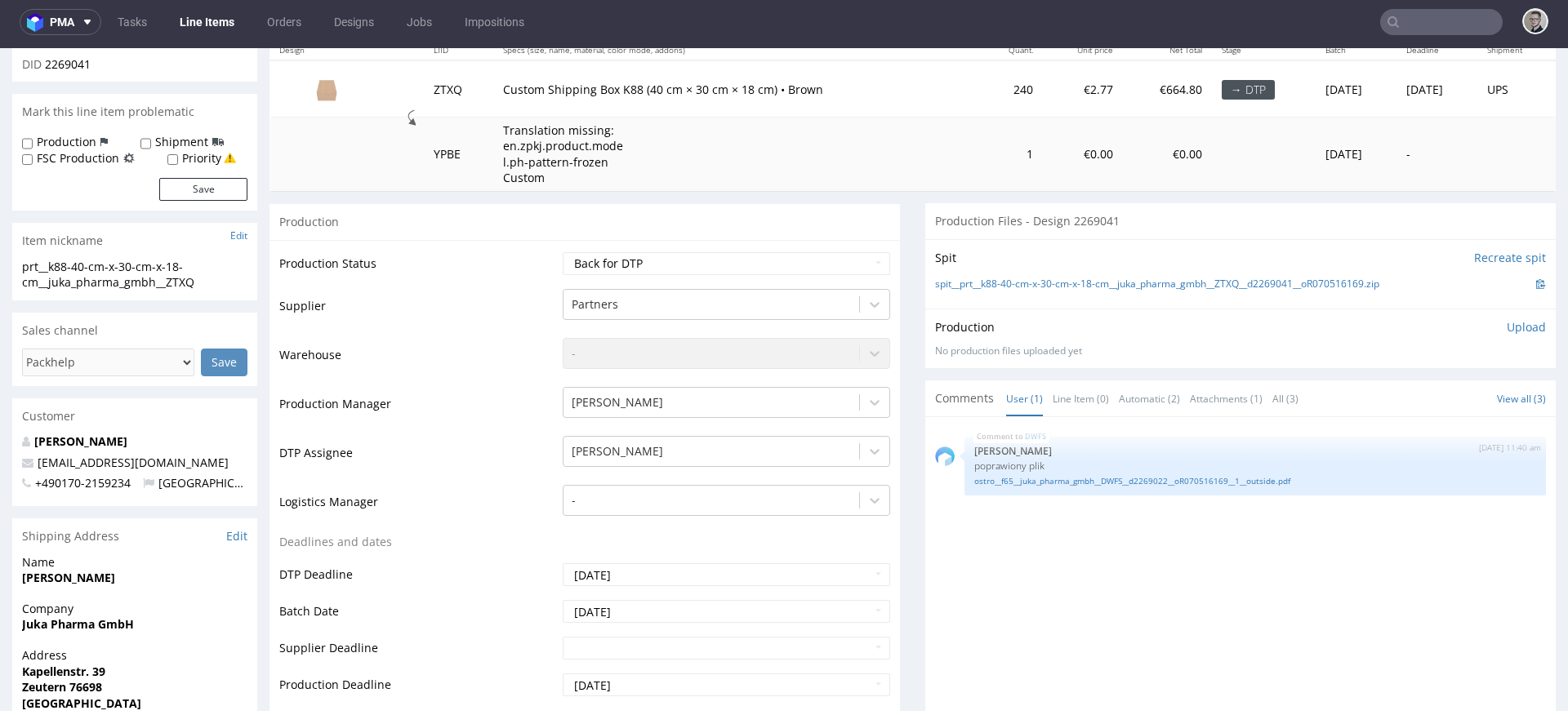
scroll to position [0, 0]
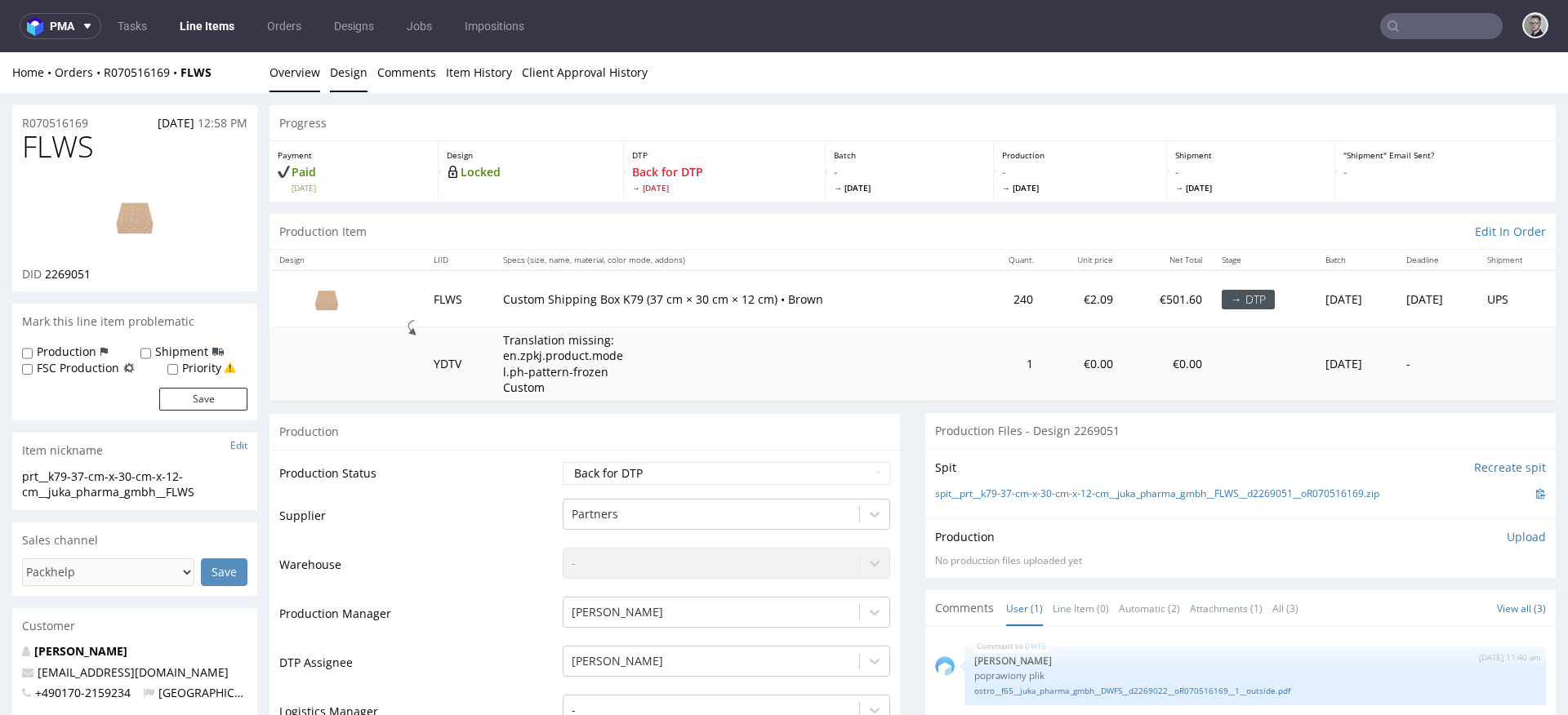
click at [339, 67] on link "Design" at bounding box center [348, 72] width 37 height 40
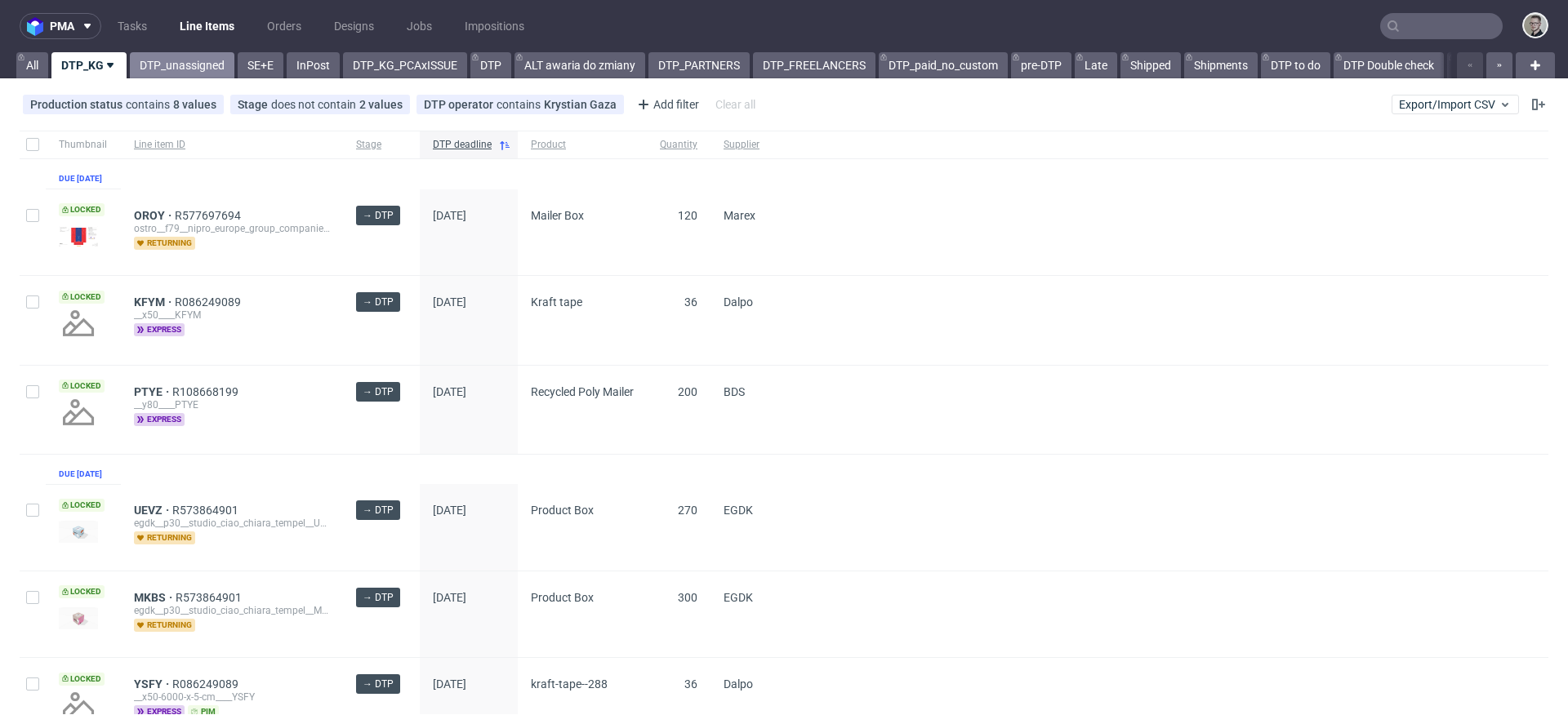
click at [177, 72] on link "DTP_unassigned" at bounding box center [182, 65] width 105 height 26
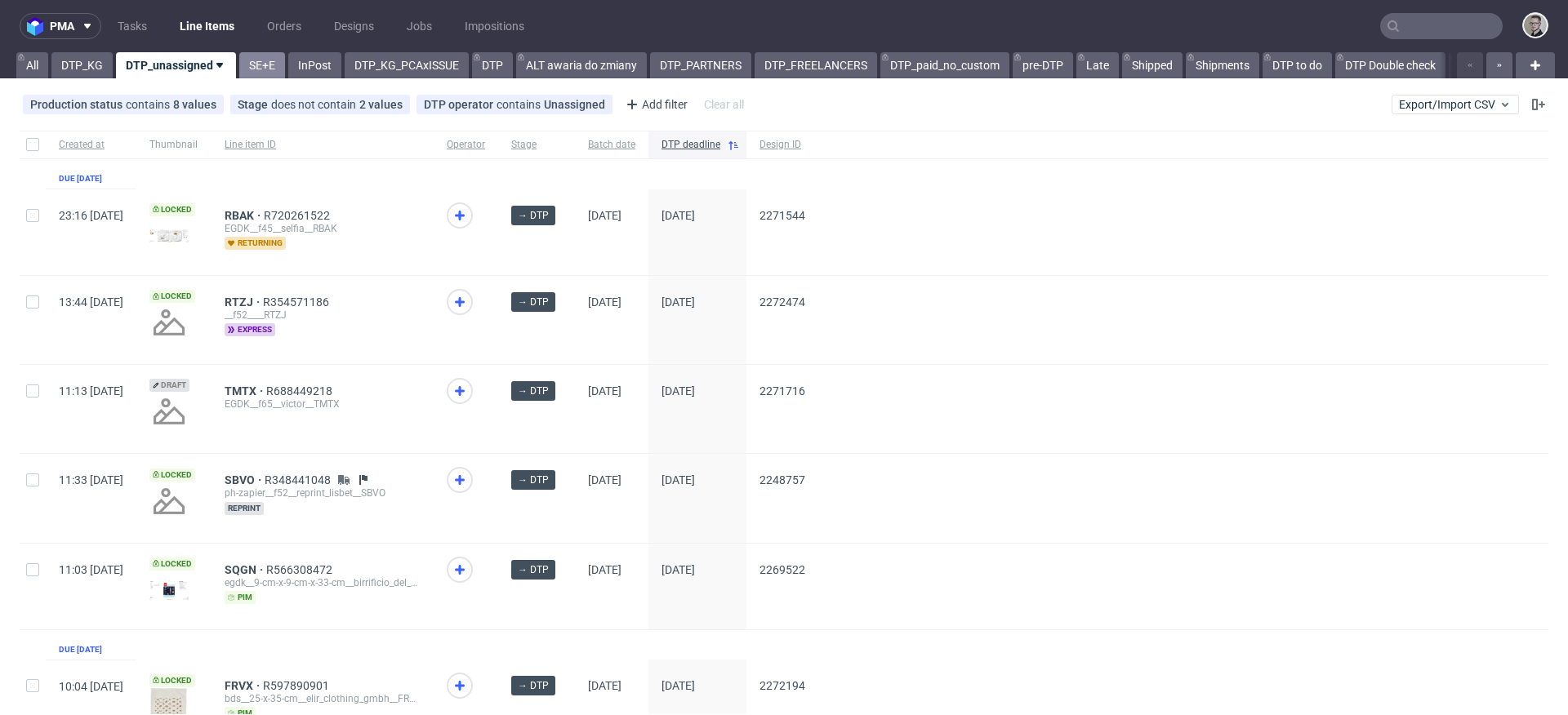
click at [271, 64] on link "SE+E" at bounding box center [262, 65] width 45 height 26
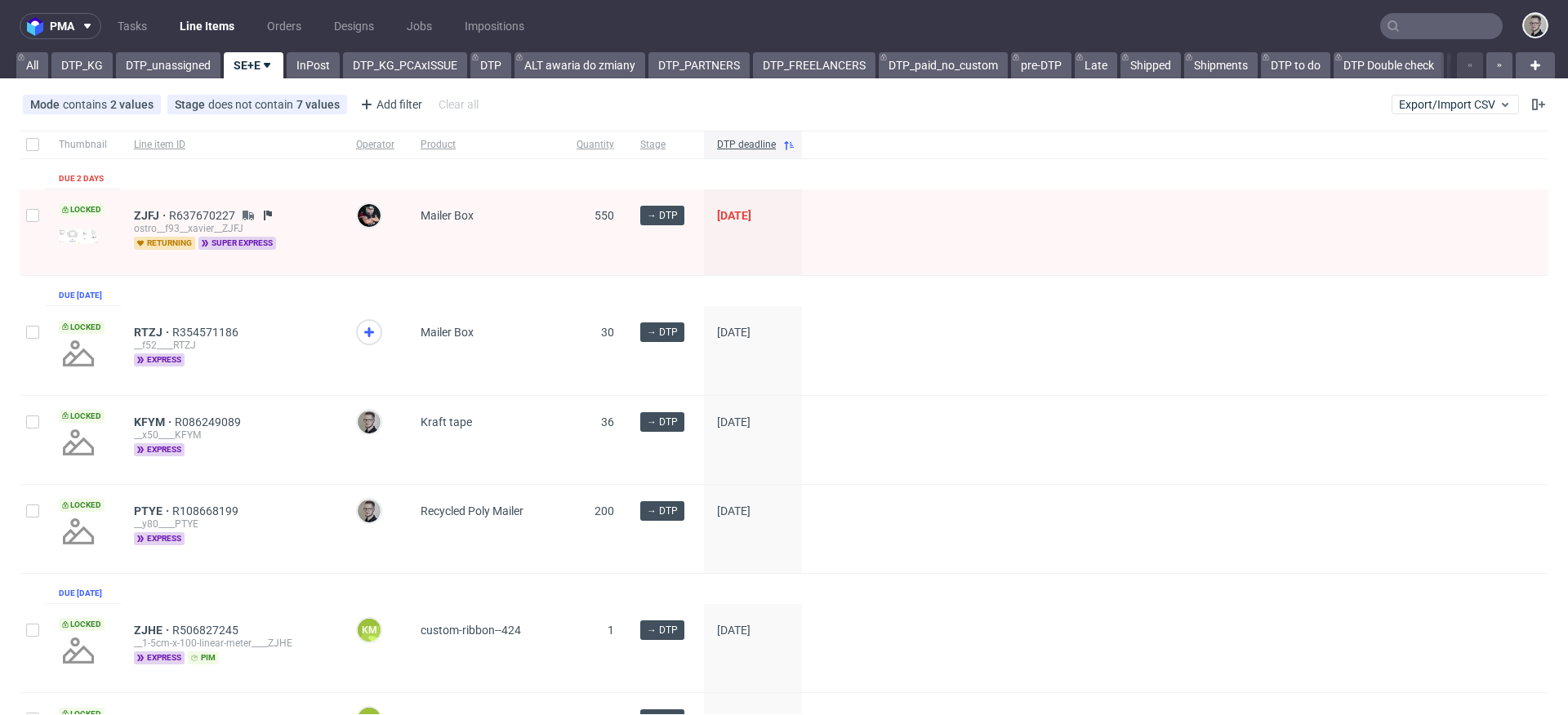
click at [381, 338] on span at bounding box center [375, 347] width 38 height 57
click at [372, 337] on use at bounding box center [369, 332] width 10 height 10
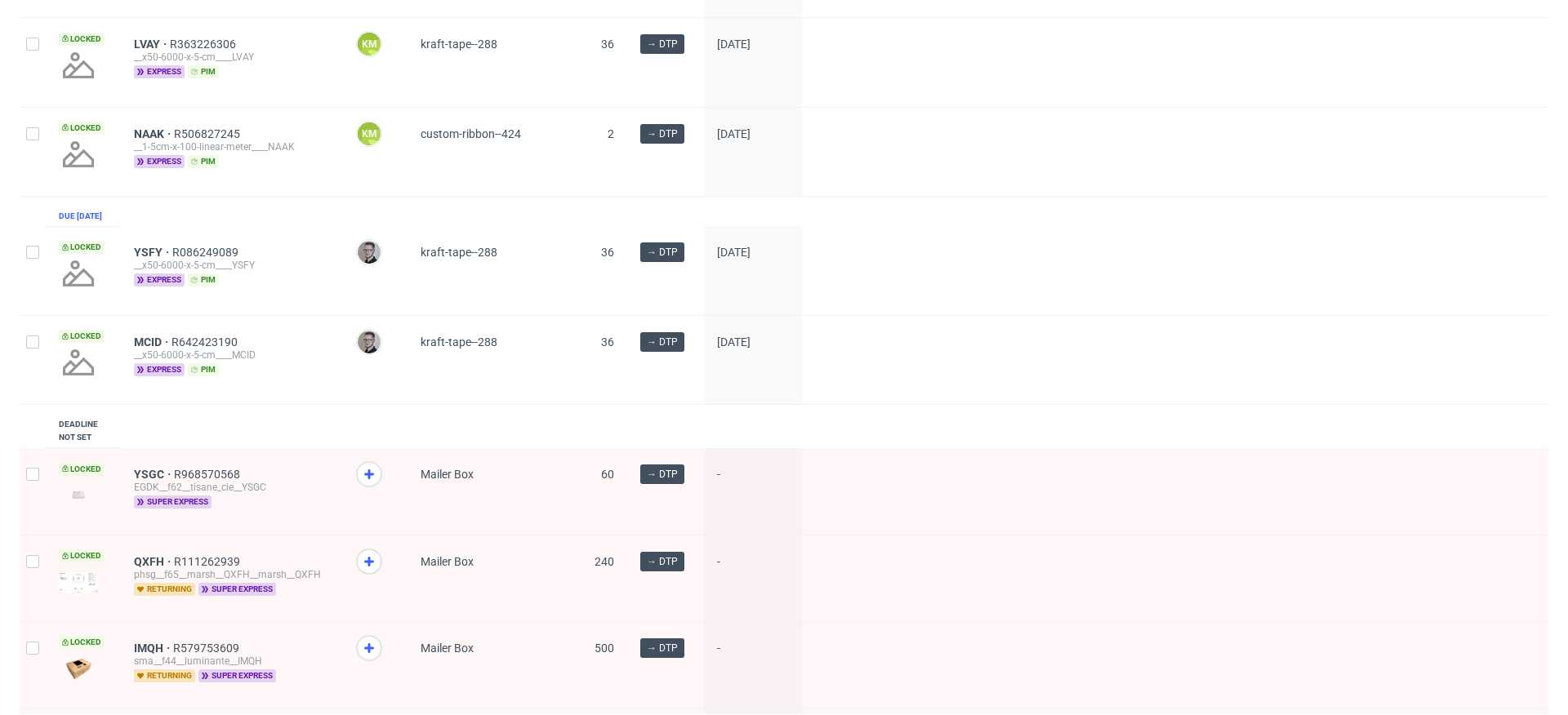
scroll to position [1336, 0]
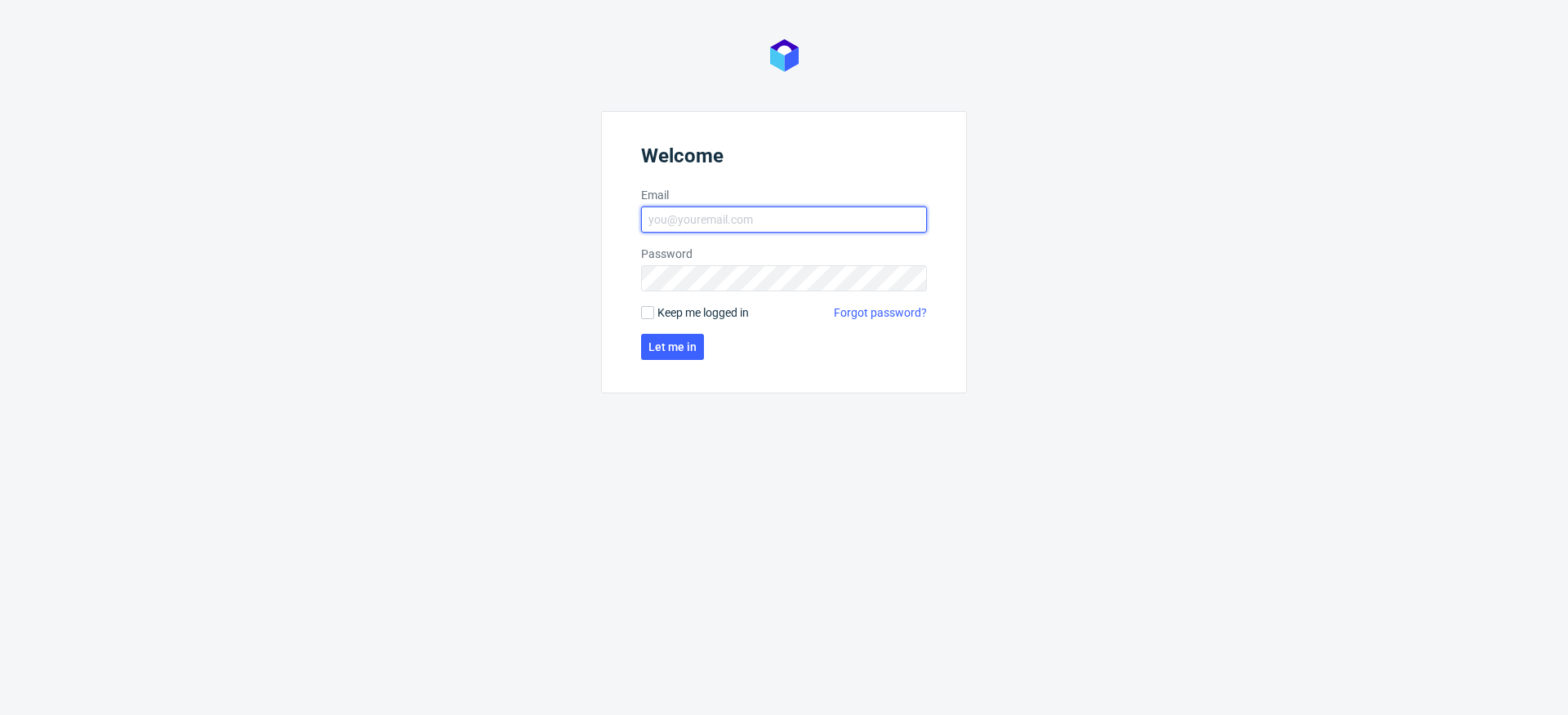
type input "[EMAIL_ADDRESS][DOMAIN_NAME]"
click at [726, 320] on span "Keep me logged in" at bounding box center [703, 312] width 92 height 17
click at [654, 319] on input "Keep me logged in" at bounding box center [647, 312] width 13 height 13
checkbox input "true"
click at [695, 341] on button "Let me in" at bounding box center [672, 347] width 63 height 26
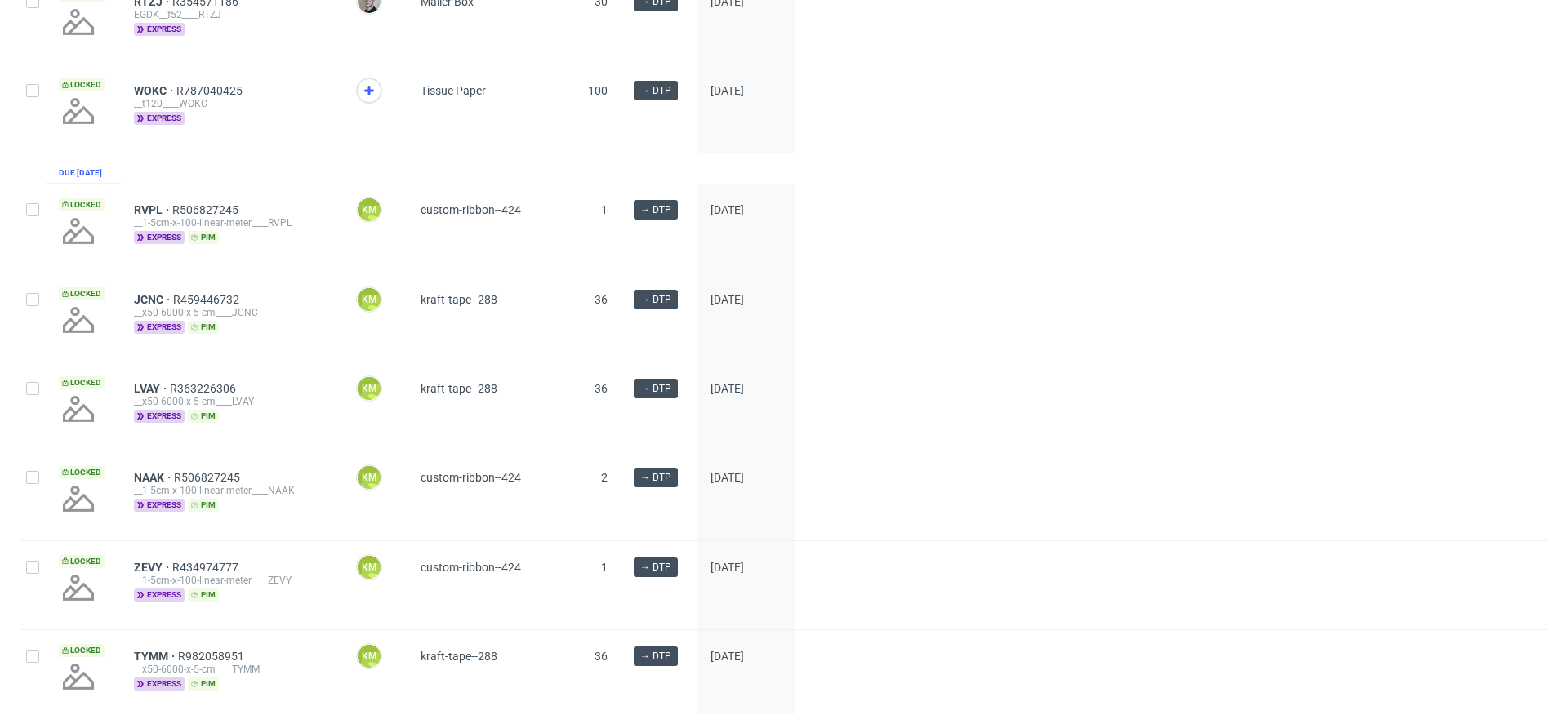
scroll to position [348, 0]
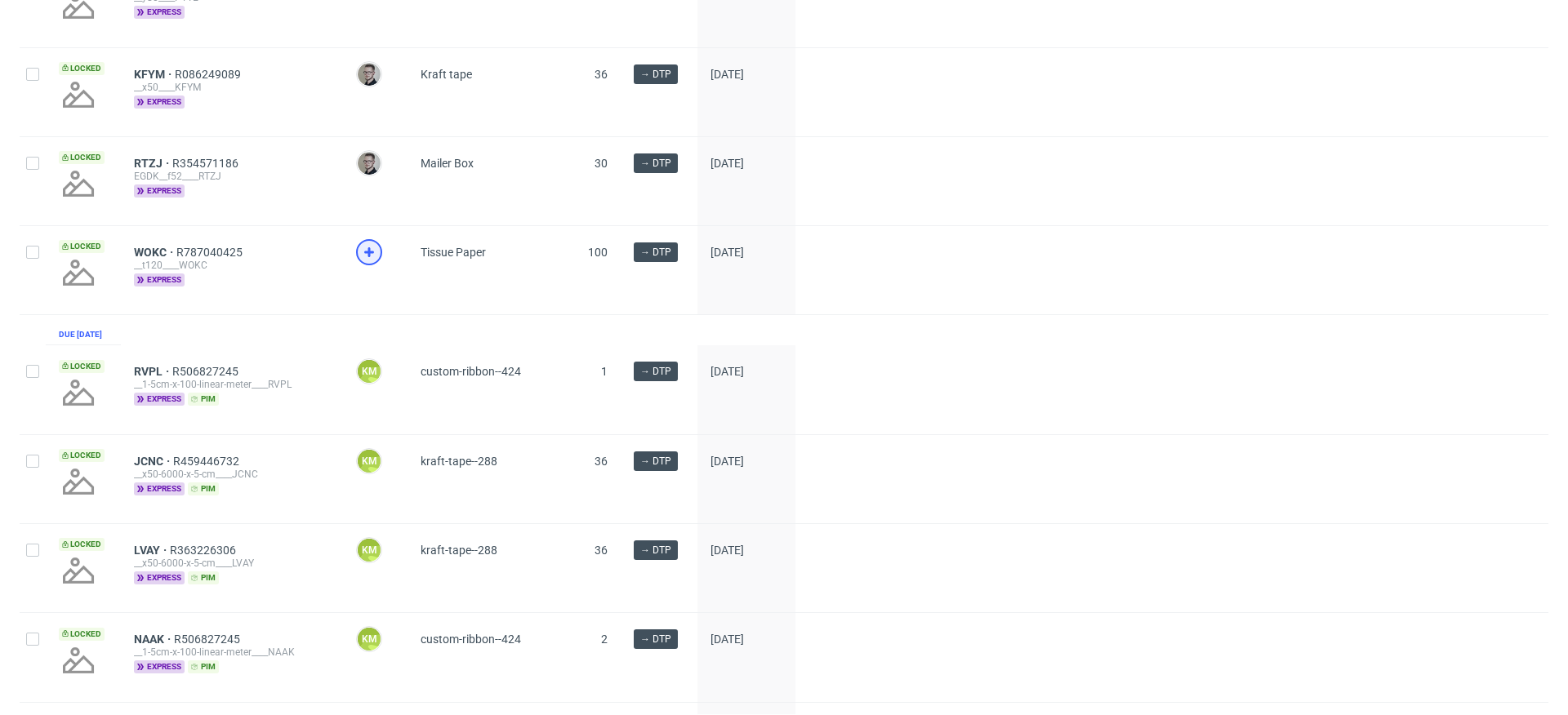
click at [352, 265] on div at bounding box center [375, 269] width 65 height 88
click at [369, 262] on icon at bounding box center [369, 252] width 19 height 19
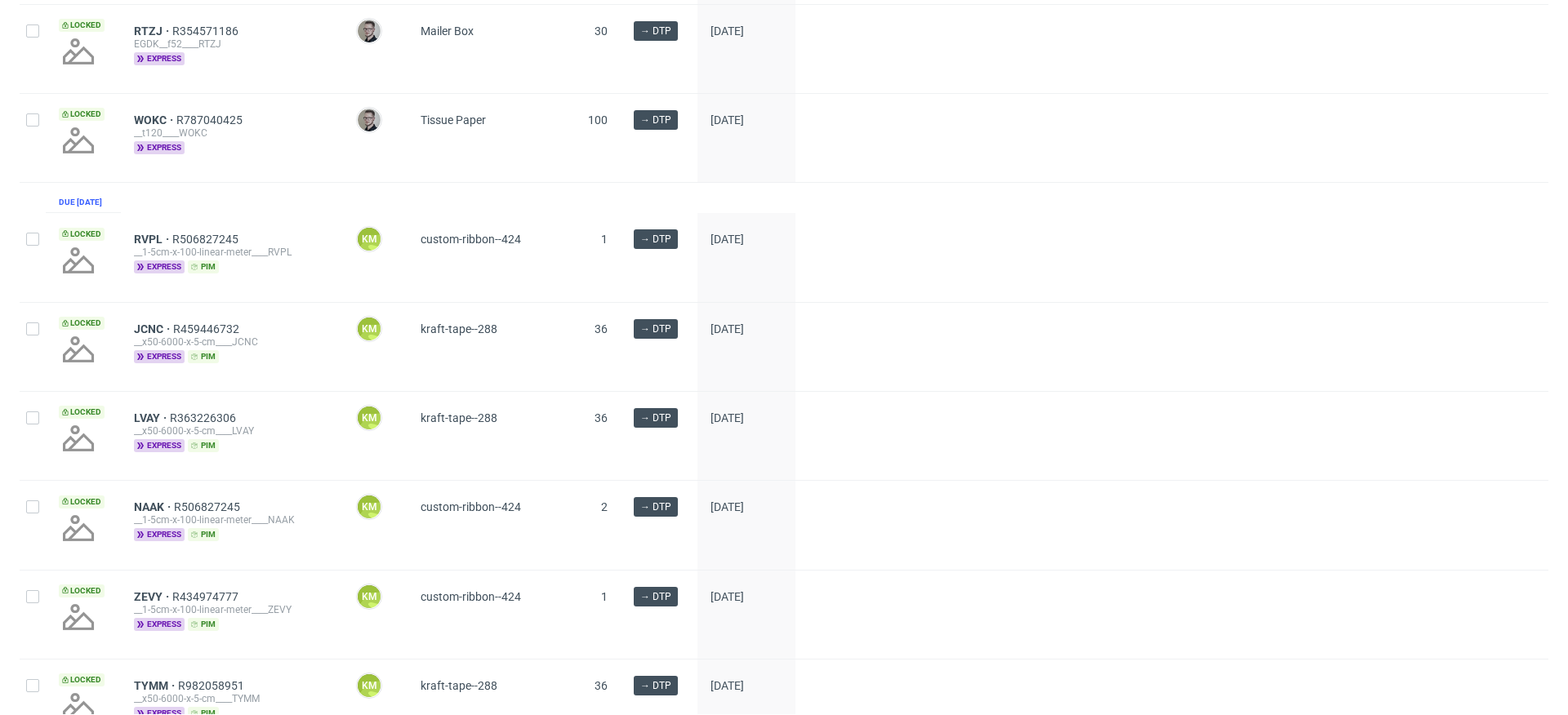
scroll to position [0, 0]
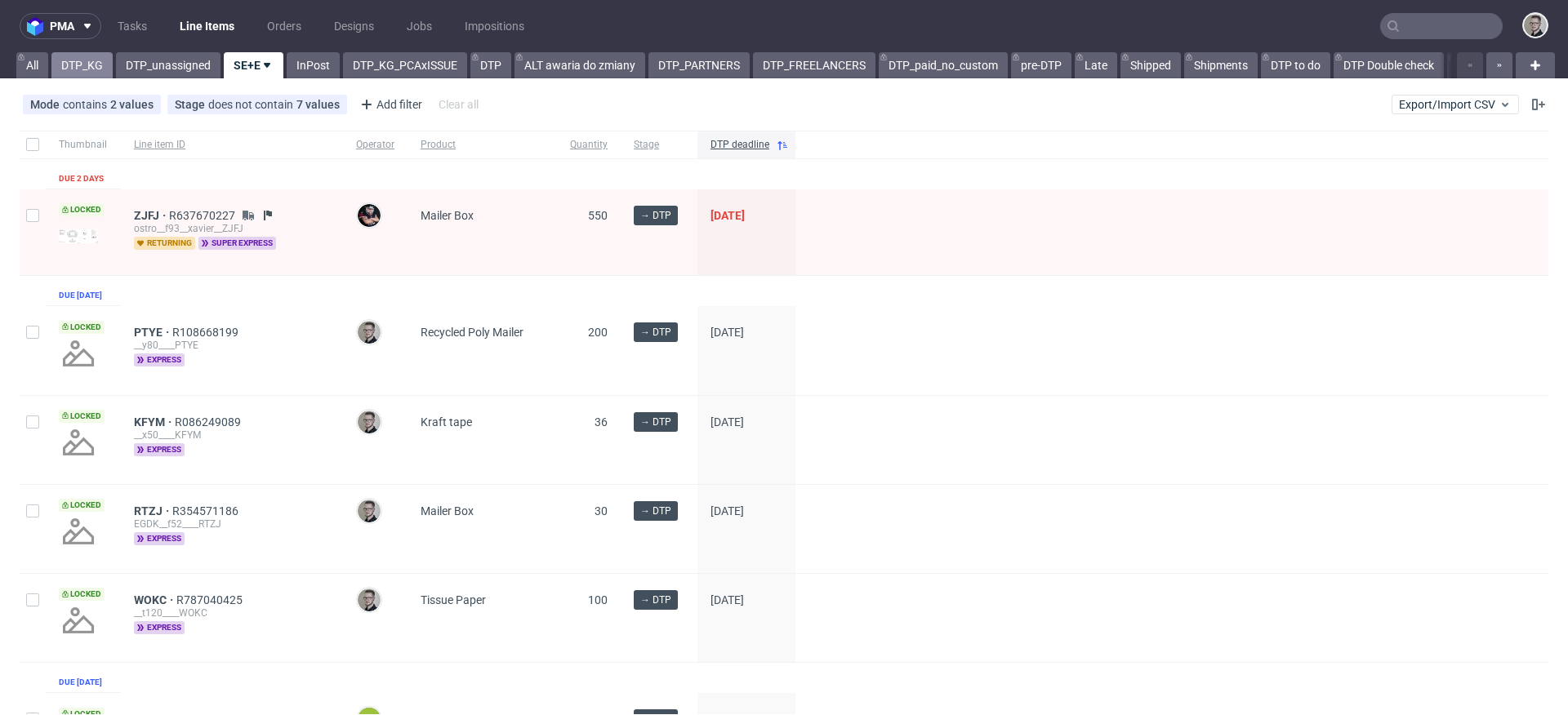
click at [90, 58] on link "DTP_KG" at bounding box center [82, 65] width 61 height 26
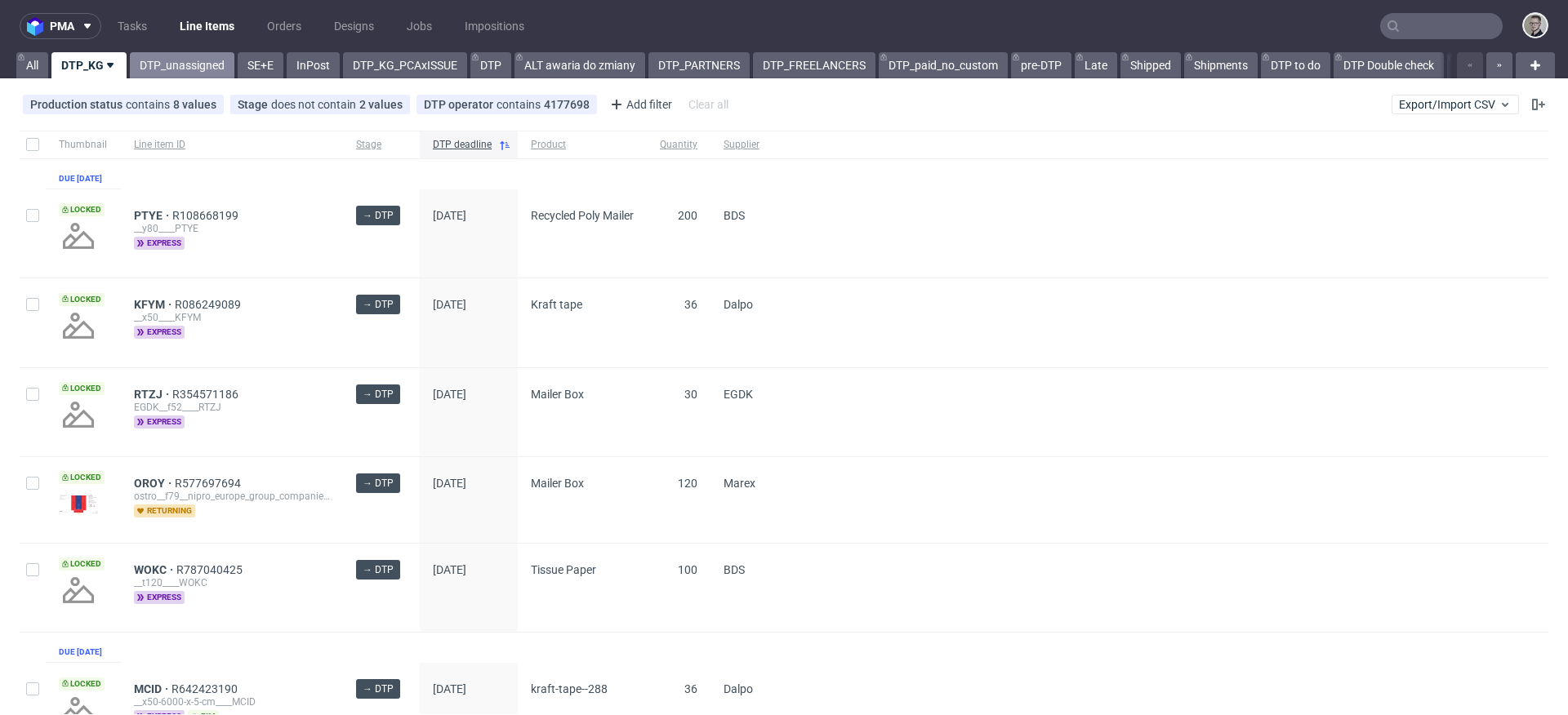
click at [172, 55] on link "DTP_unassigned" at bounding box center [182, 65] width 105 height 26
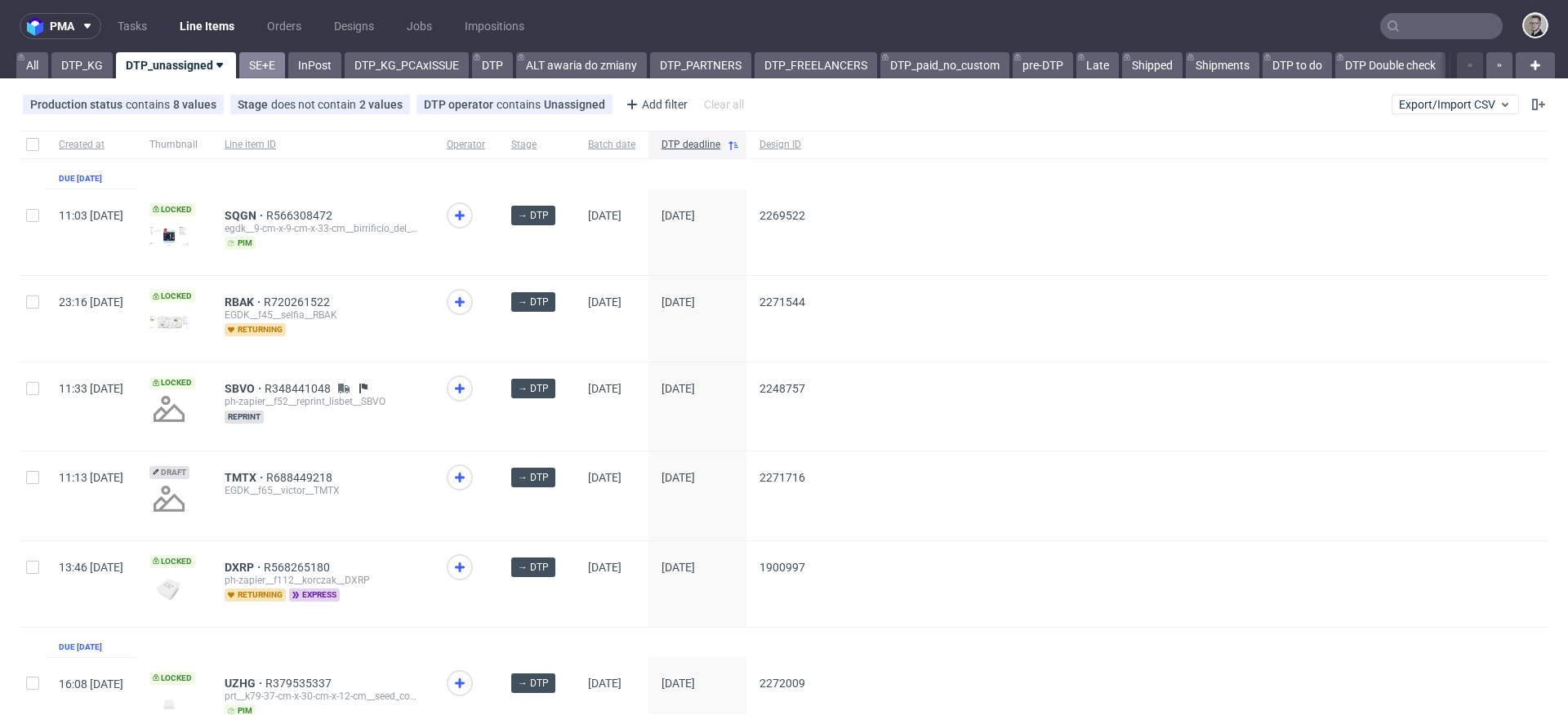
click at [258, 71] on link "SE+E" at bounding box center [262, 65] width 45 height 26
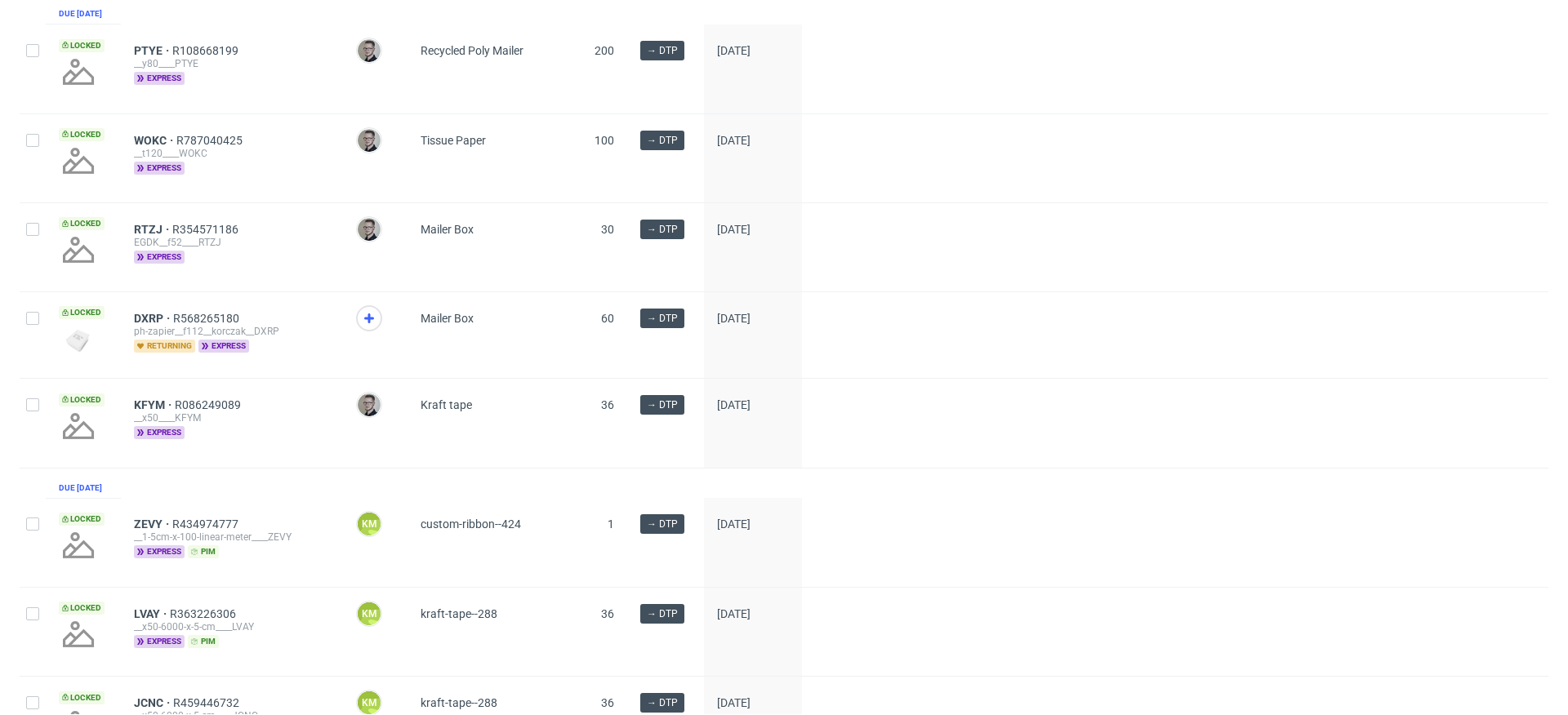
scroll to position [294, 0]
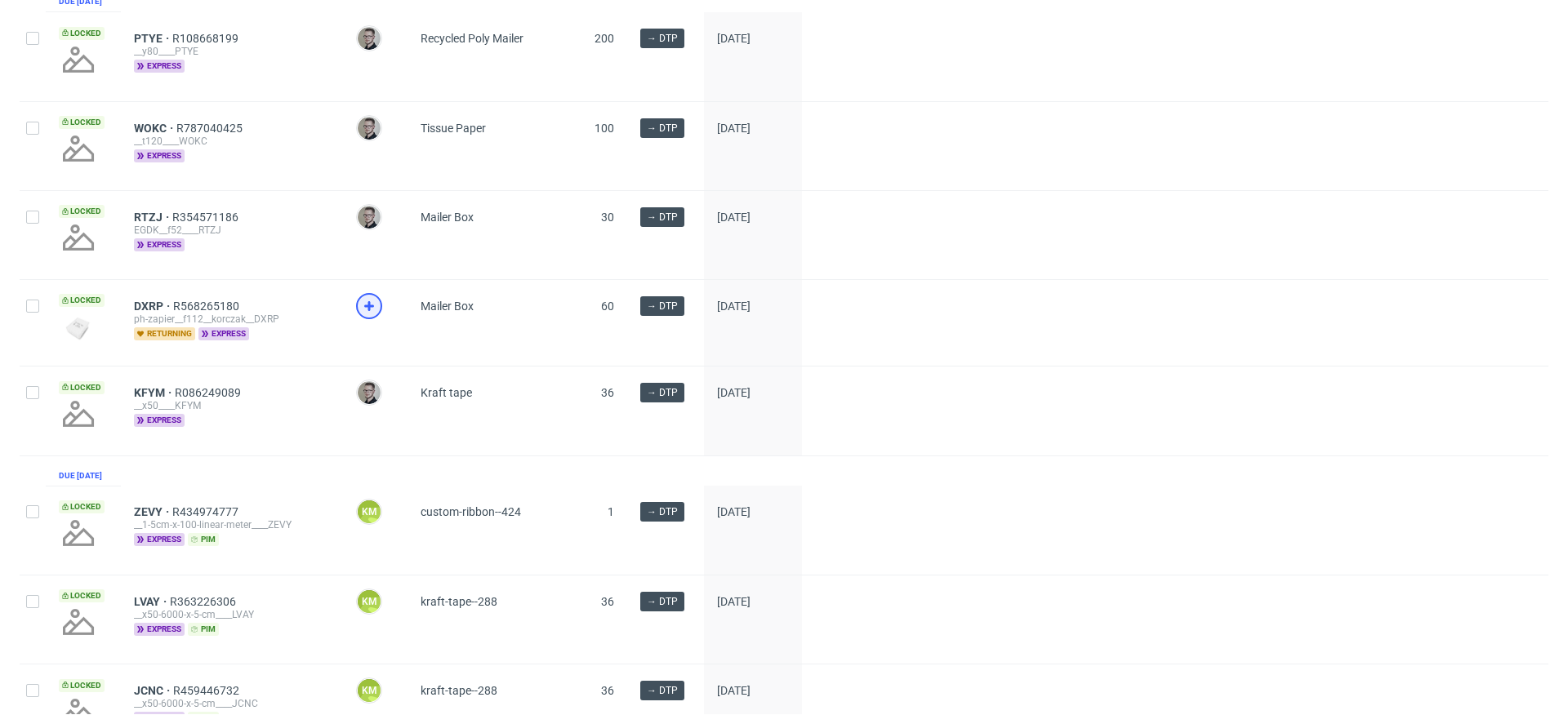
click at [375, 316] on icon at bounding box center [369, 306] width 19 height 19
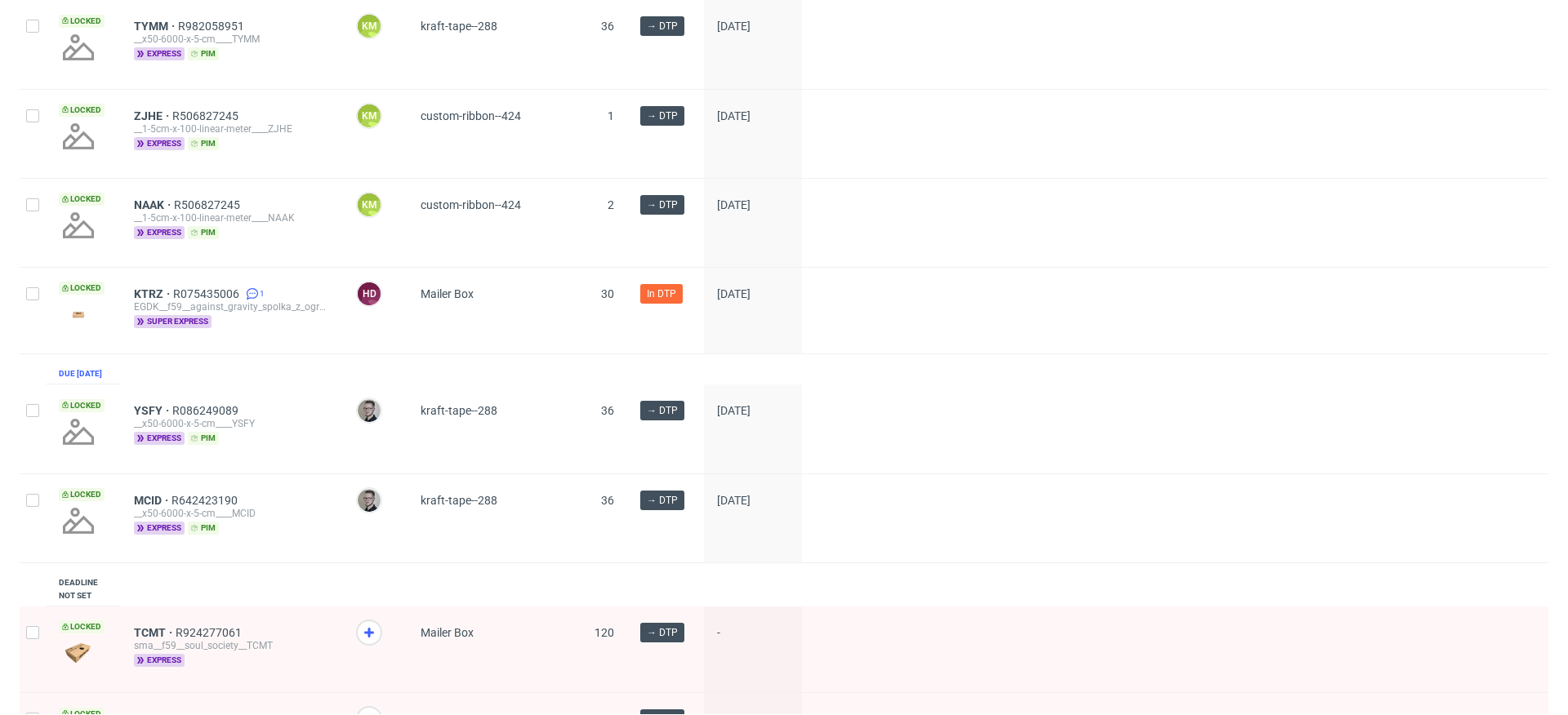
scroll to position [1410, 0]
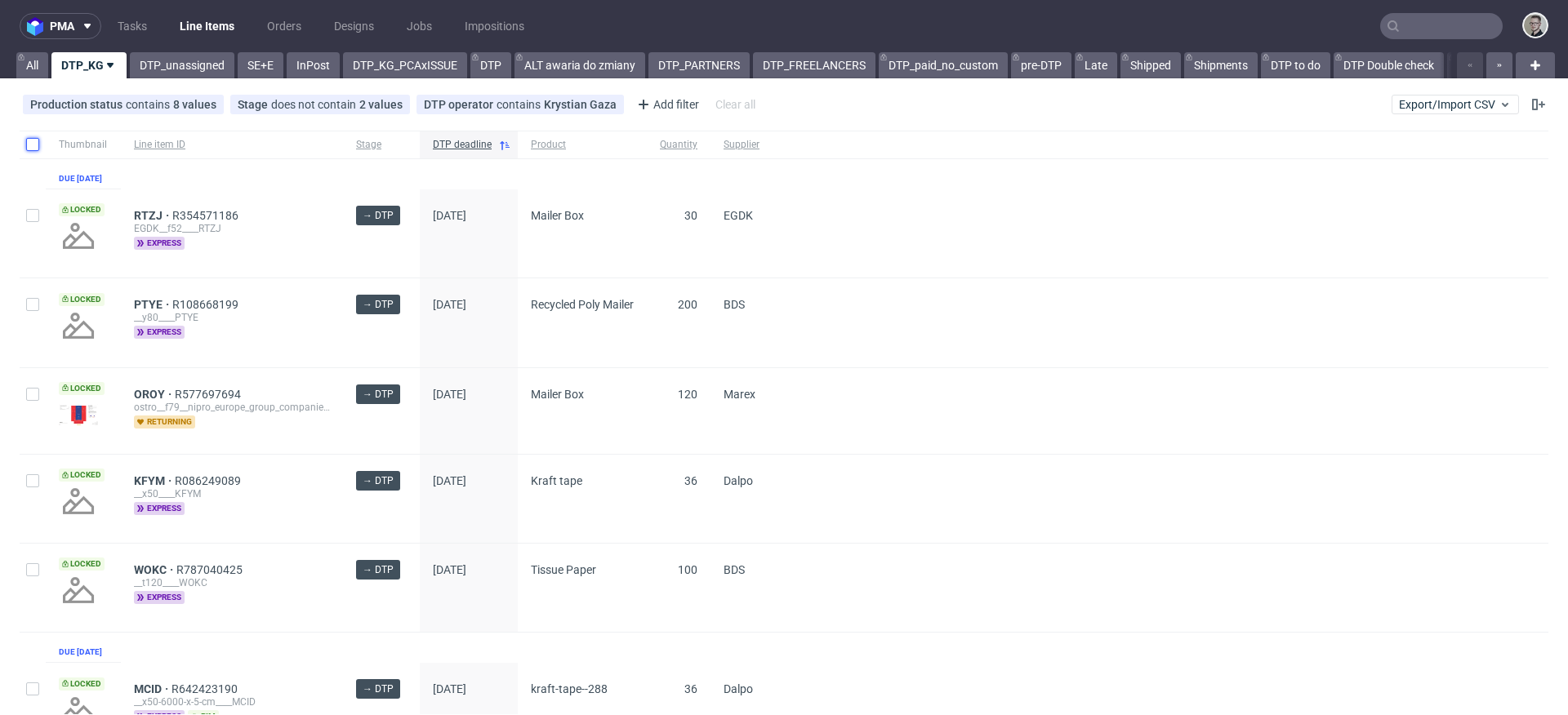
click at [26, 141] on input "checkbox" at bounding box center [32, 144] width 13 height 13
checkbox input "true"
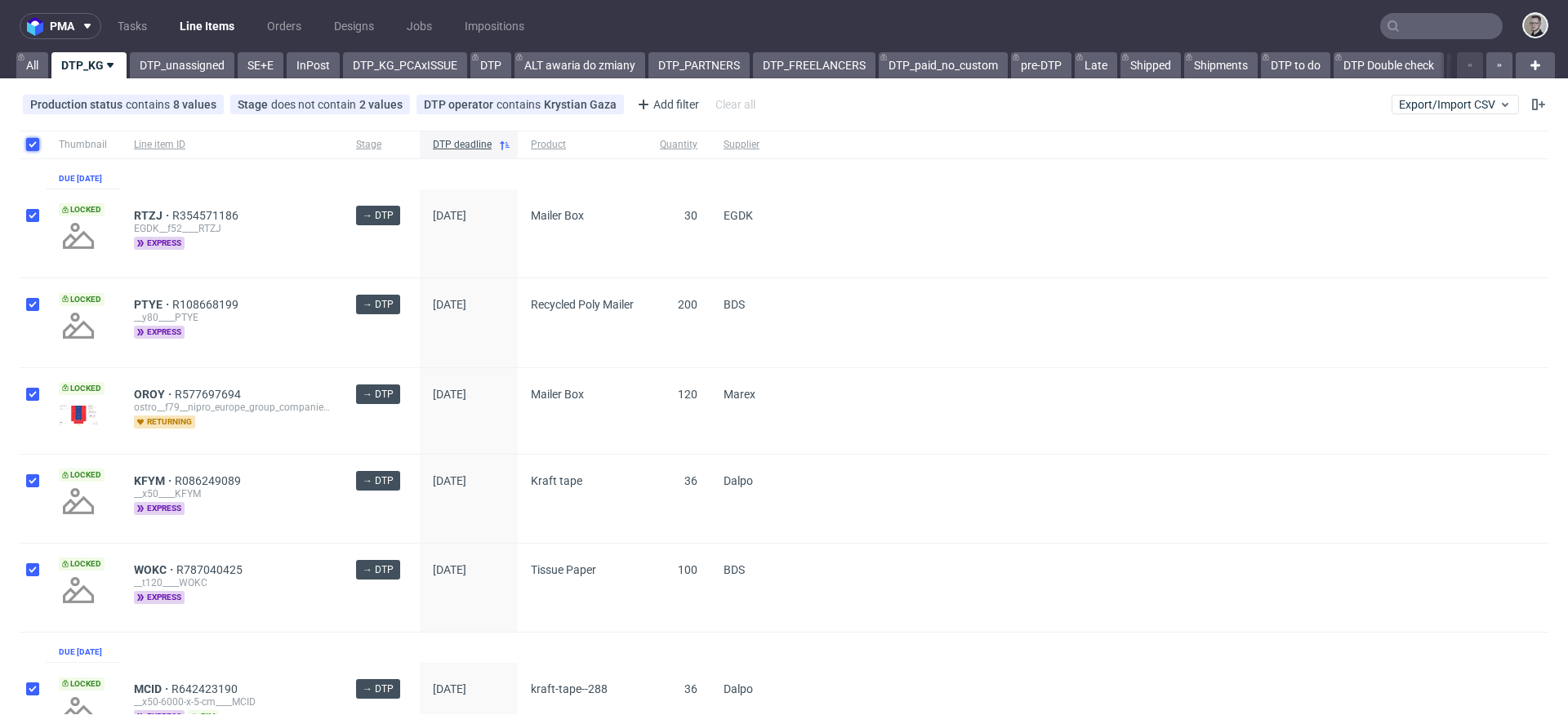
checkbox input "true"
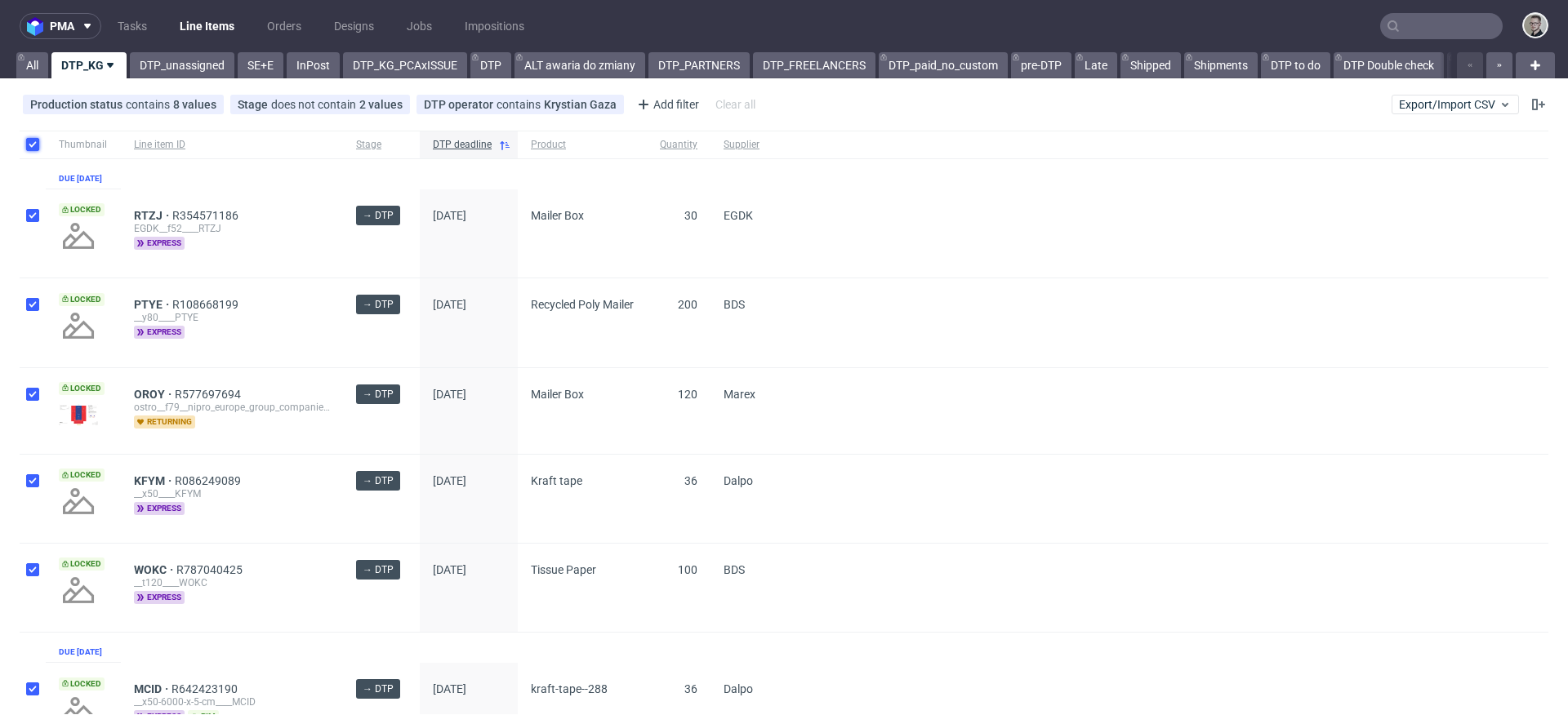
checkbox input "true"
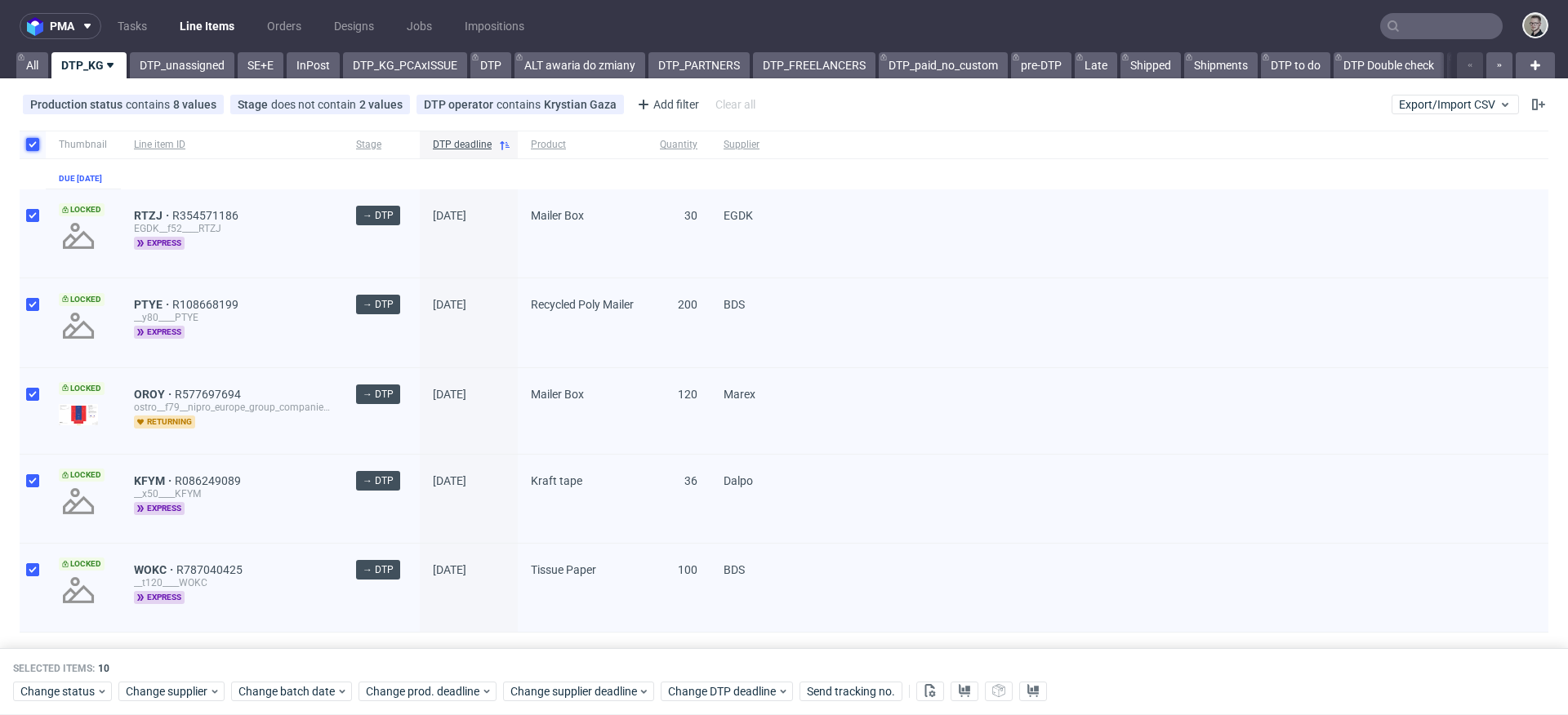
click at [31, 141] on input "checkbox" at bounding box center [32, 144] width 13 height 13
checkbox input "false"
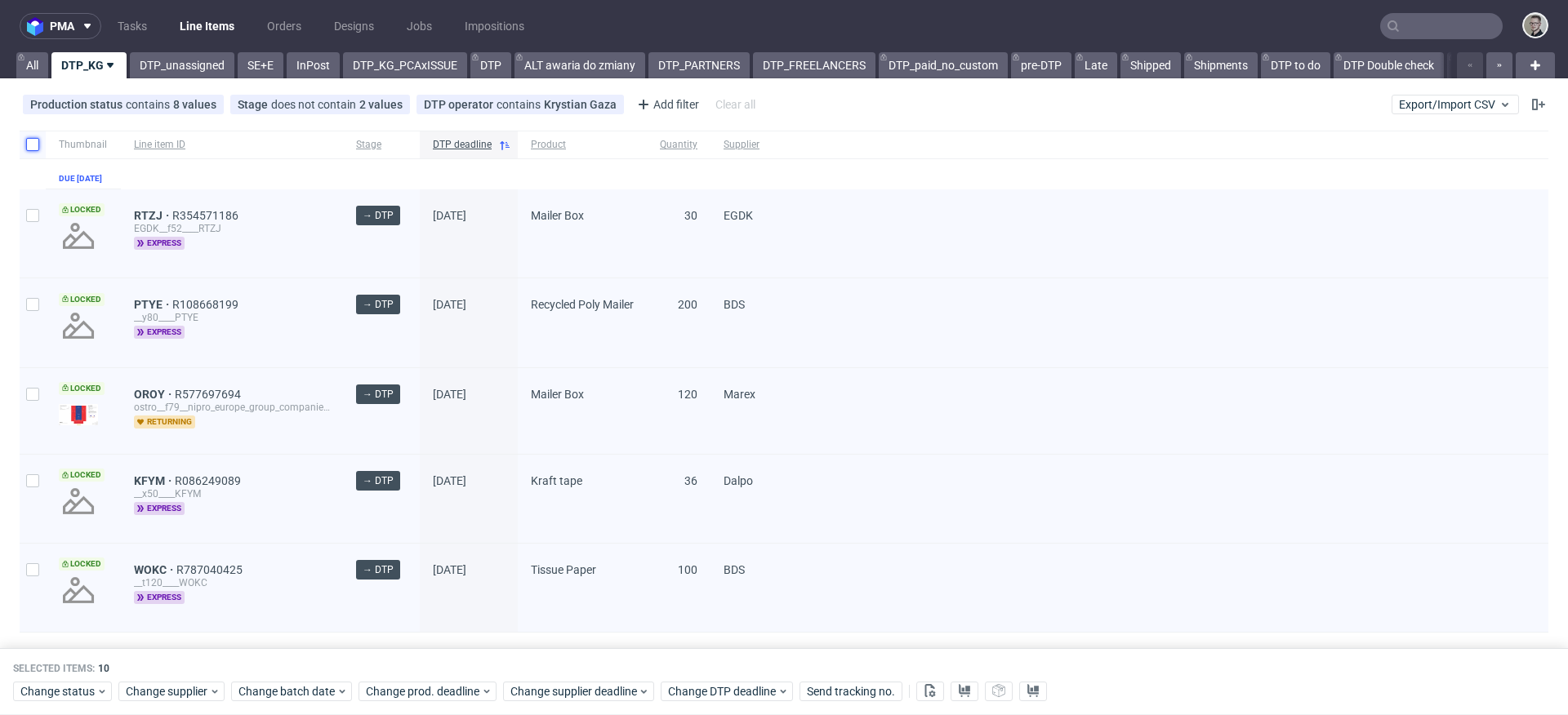
checkbox input "false"
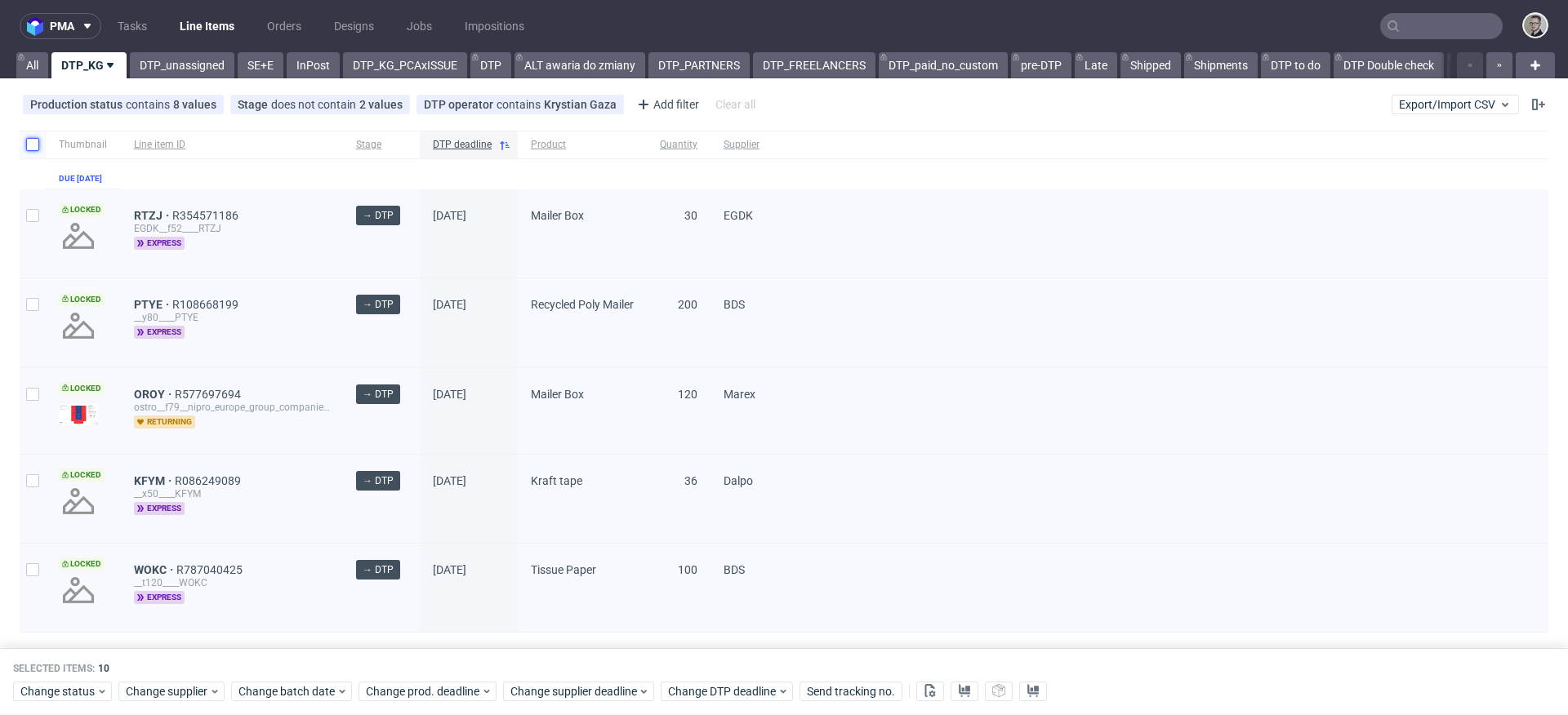
checkbox input "false"
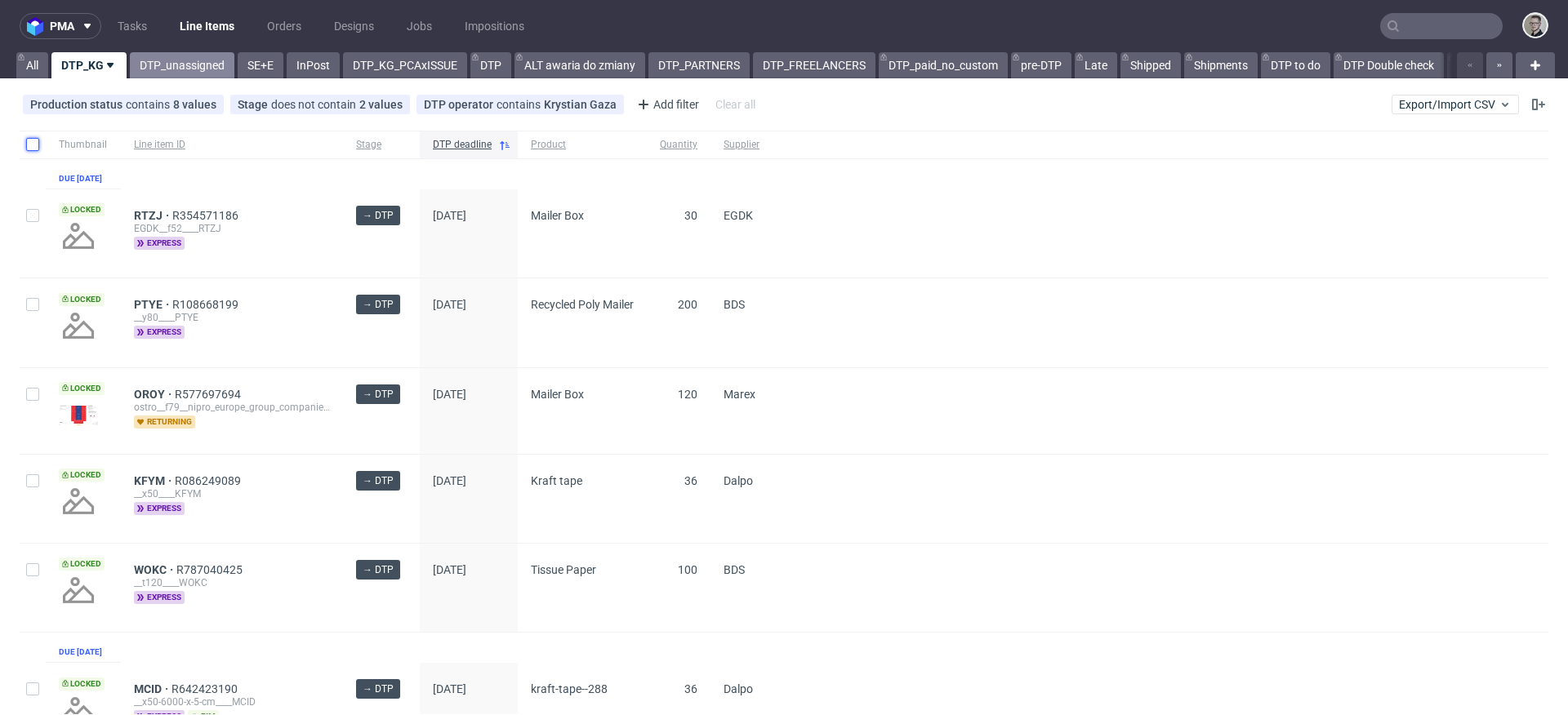
click at [201, 61] on link "DTP_unassigned" at bounding box center [182, 65] width 105 height 26
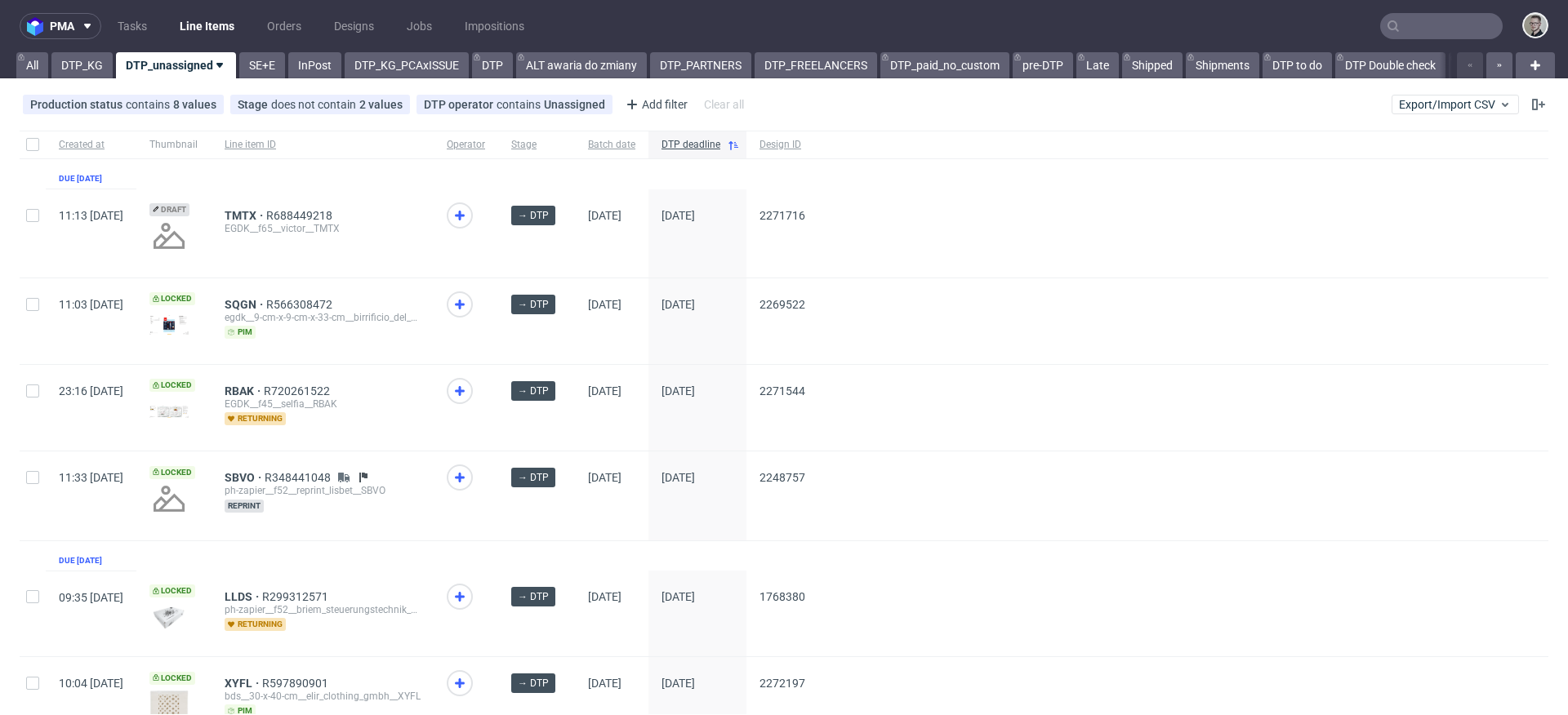
click at [267, 260] on div "TMTX R688449218 EGDK__f65__victor__TMTX" at bounding box center [323, 233] width 222 height 88
click at [64, 65] on link "DTP_KG" at bounding box center [82, 65] width 61 height 26
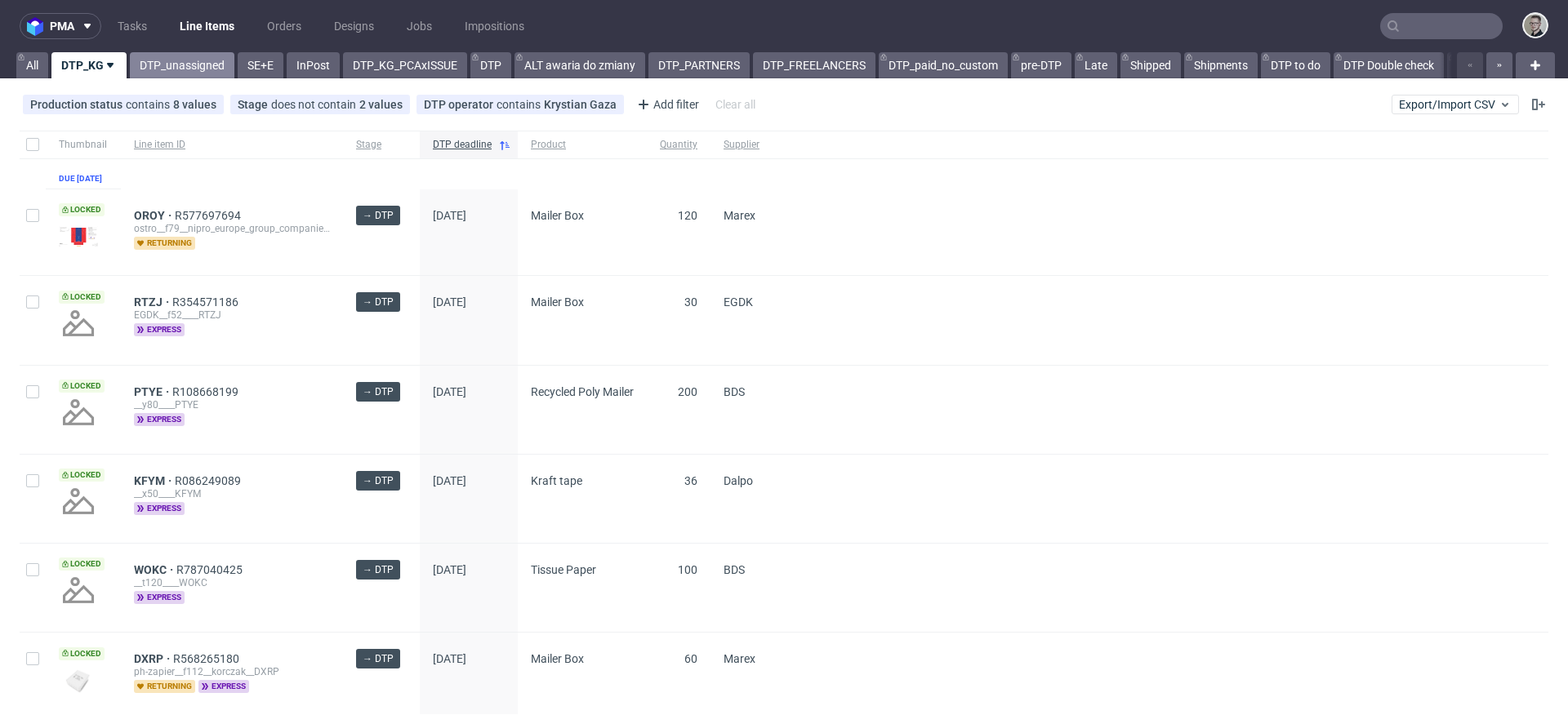
click at [211, 69] on link "DTP_unassigned" at bounding box center [182, 65] width 105 height 26
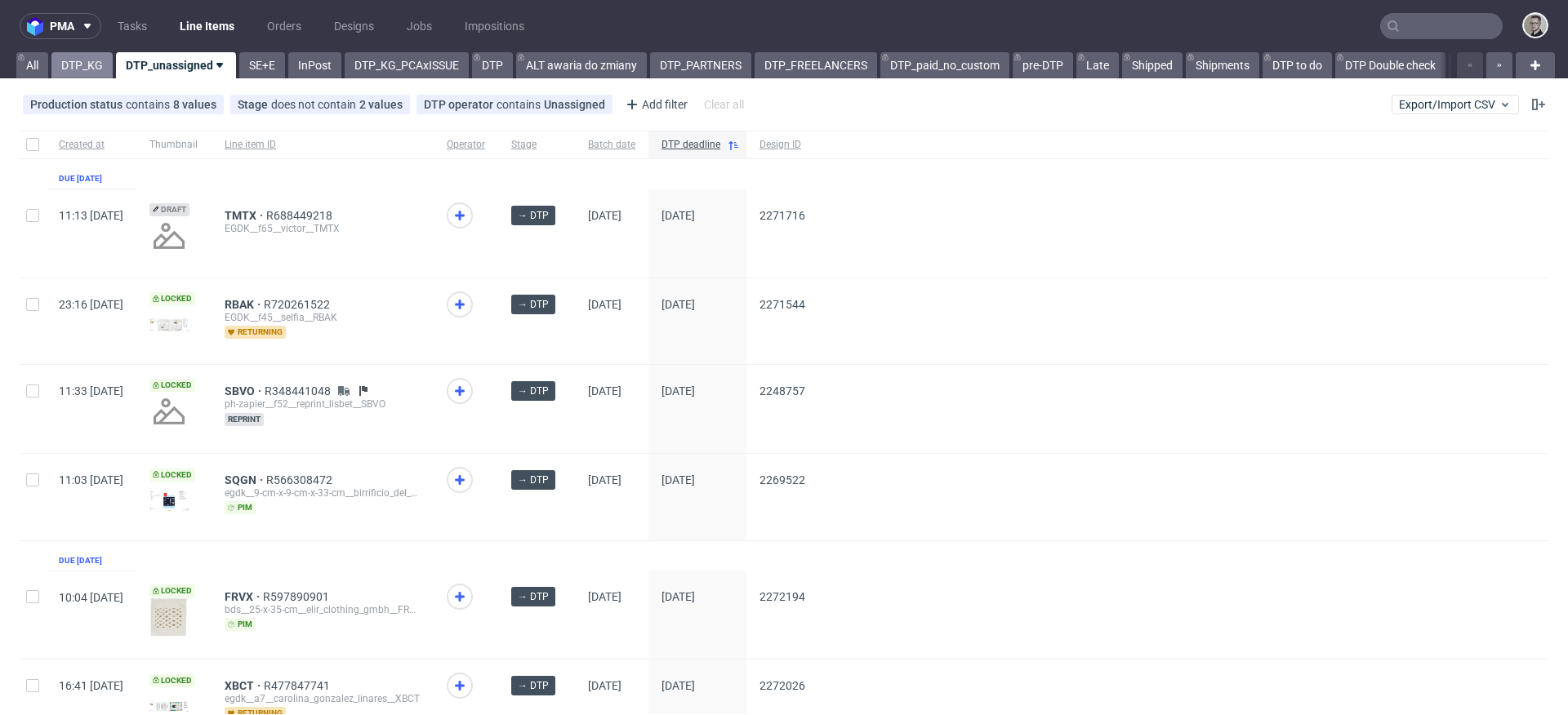
click at [97, 76] on link "DTP_KG" at bounding box center [82, 65] width 61 height 26
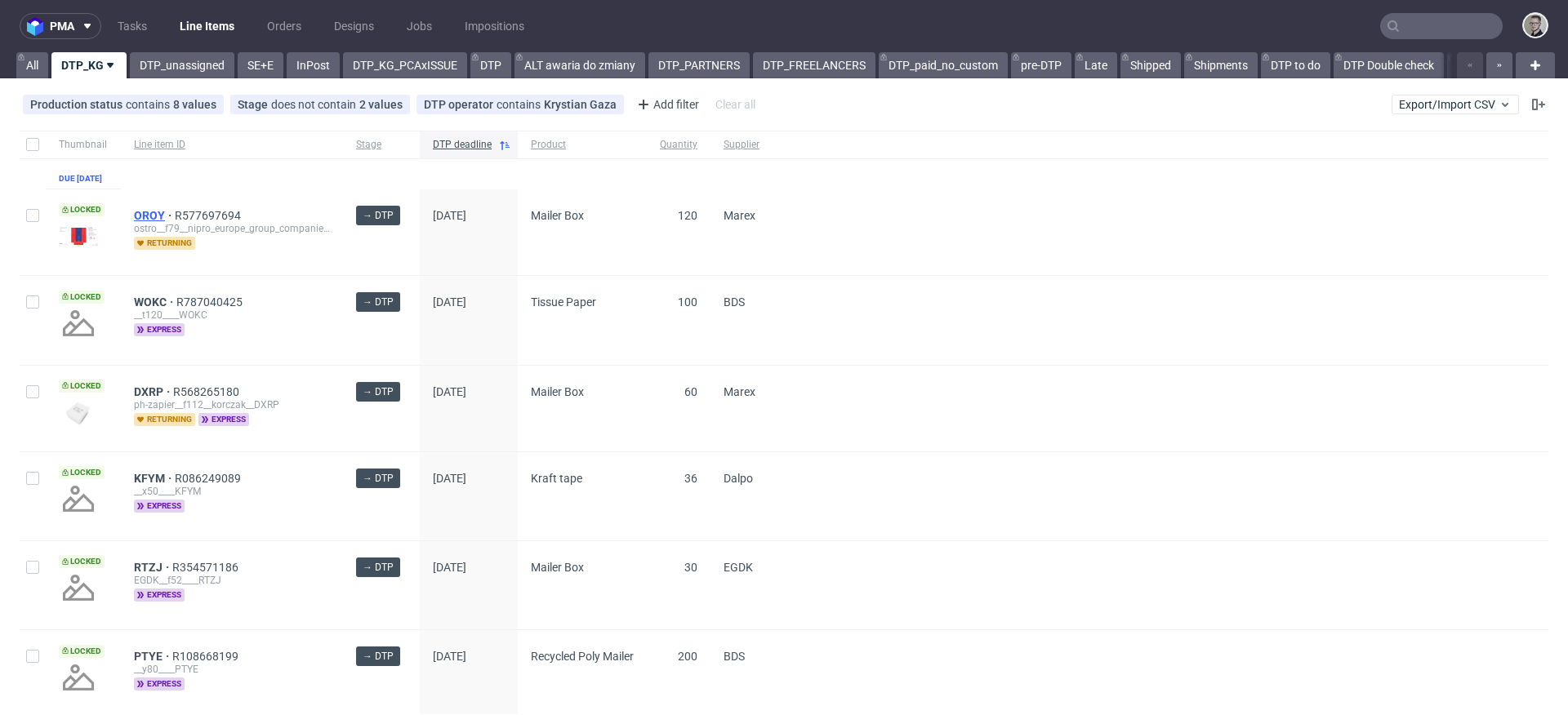
click at [153, 222] on span "OROY" at bounding box center [154, 215] width 41 height 13
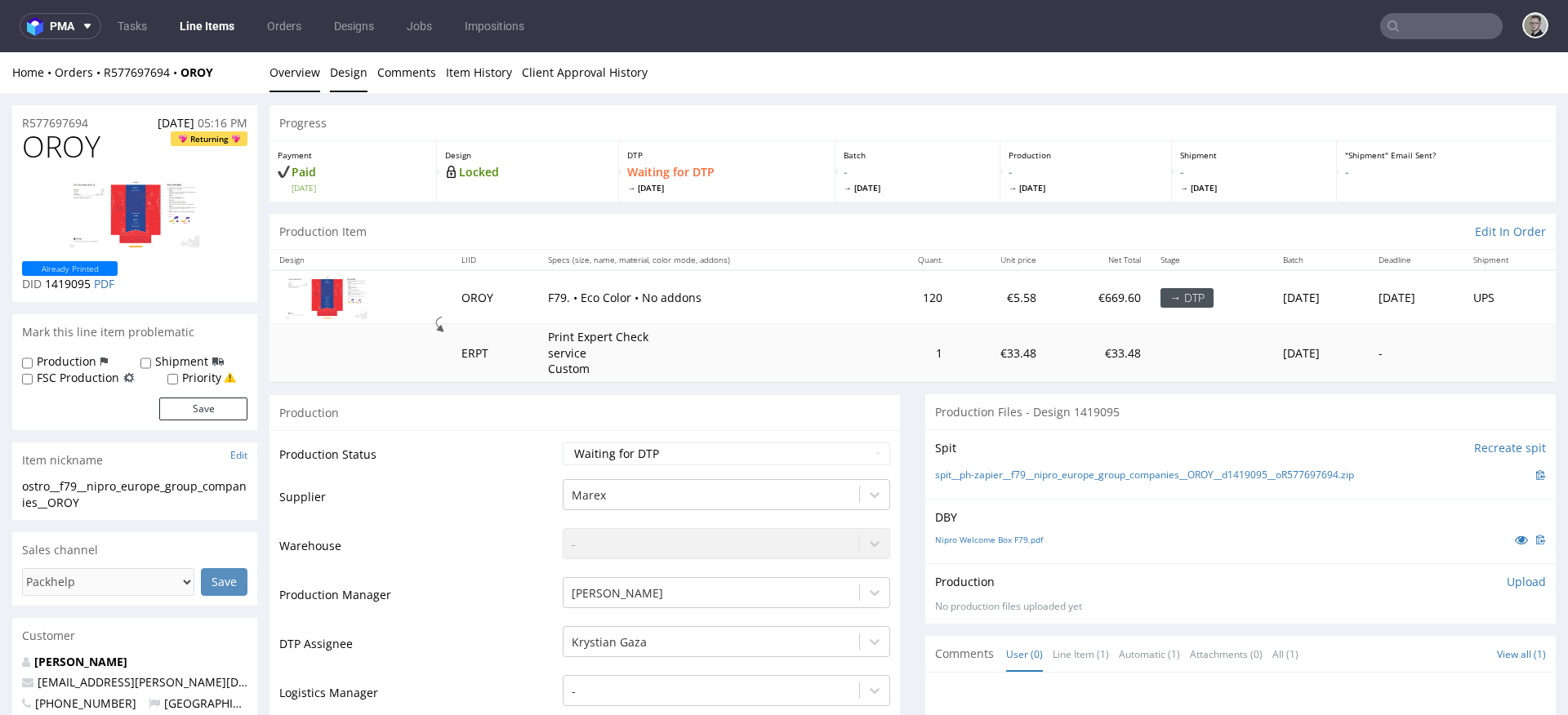
click at [341, 71] on link "Design" at bounding box center [348, 72] width 37 height 40
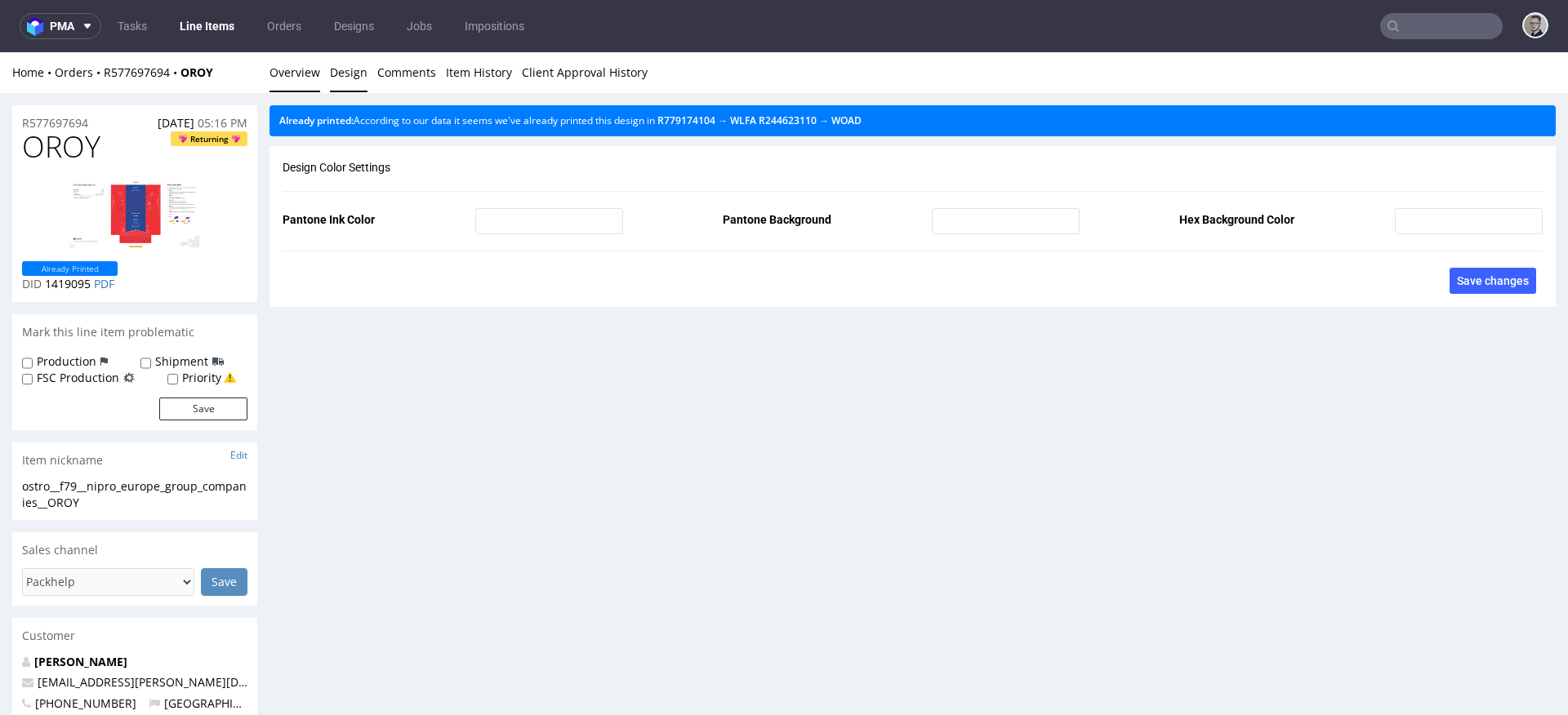
click at [297, 72] on link "Overview" at bounding box center [295, 72] width 51 height 40
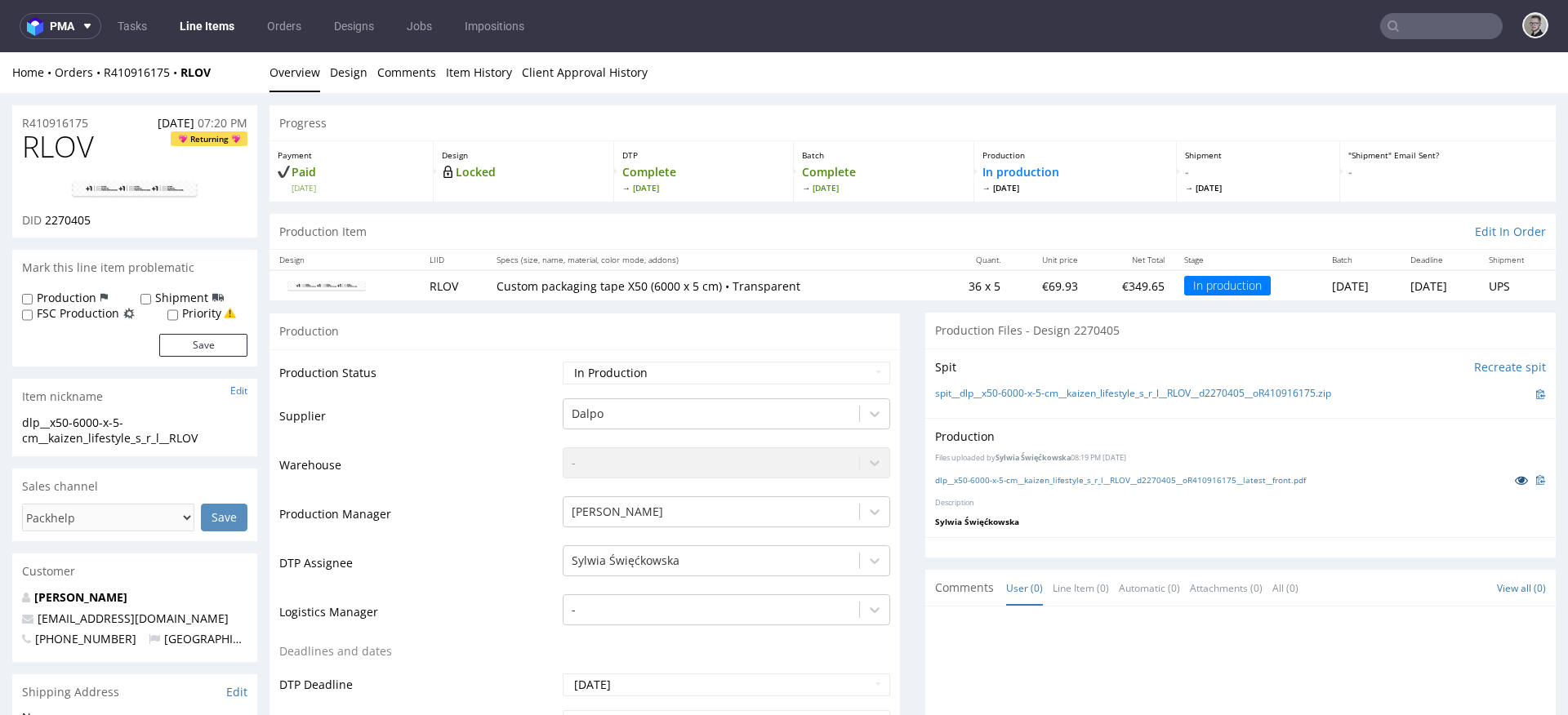
click at [1515, 479] on icon at bounding box center [1521, 480] width 13 height 11
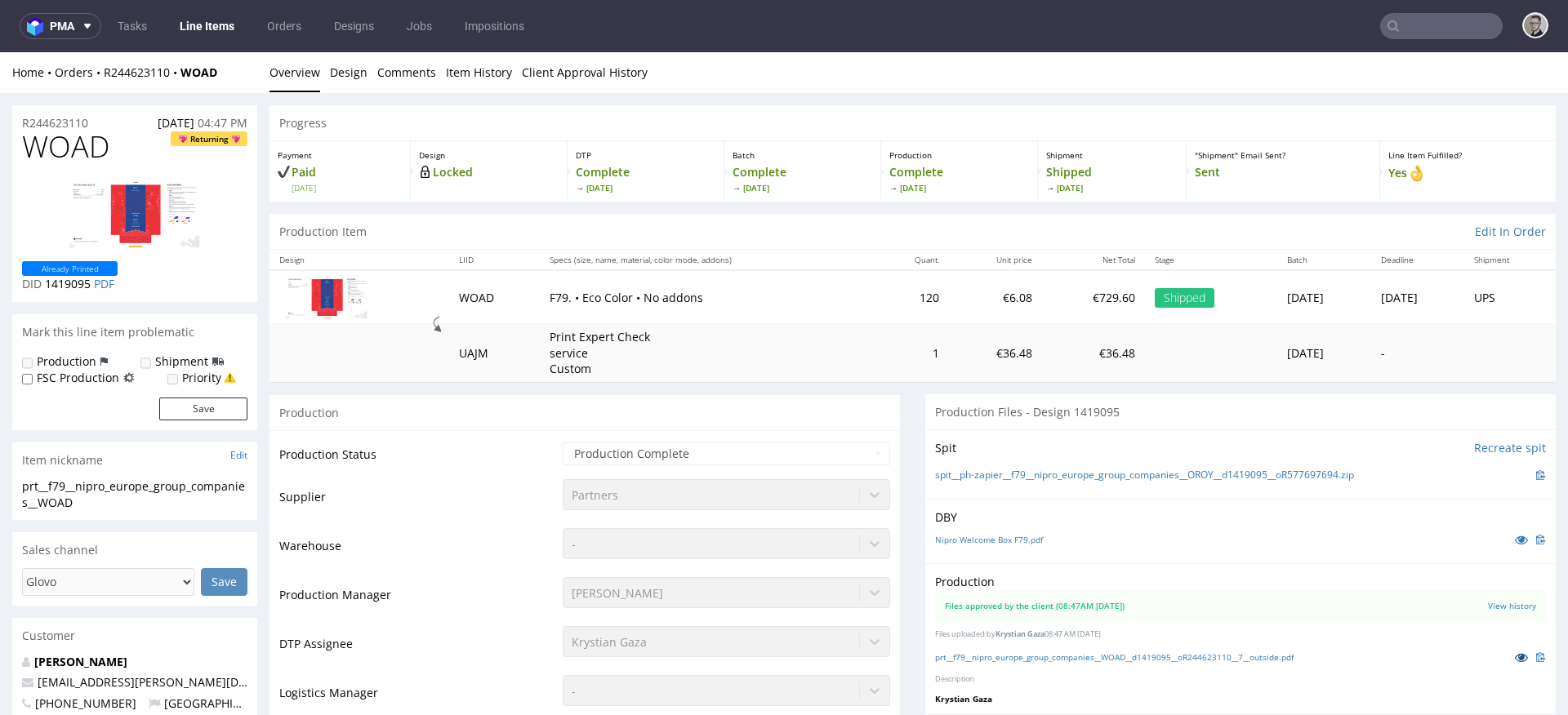
click at [1515, 652] on icon at bounding box center [1521, 657] width 13 height 11
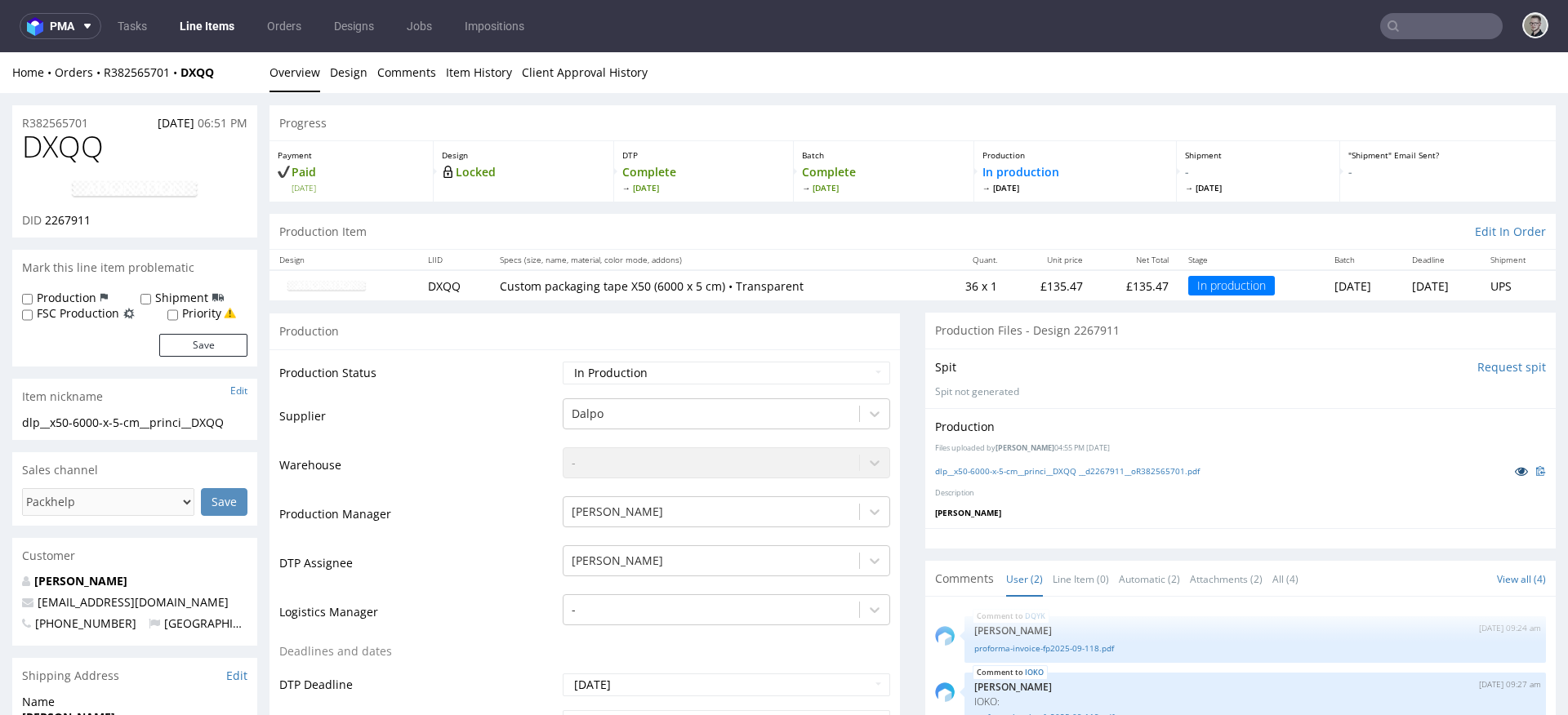
click at [1515, 468] on icon at bounding box center [1521, 471] width 13 height 11
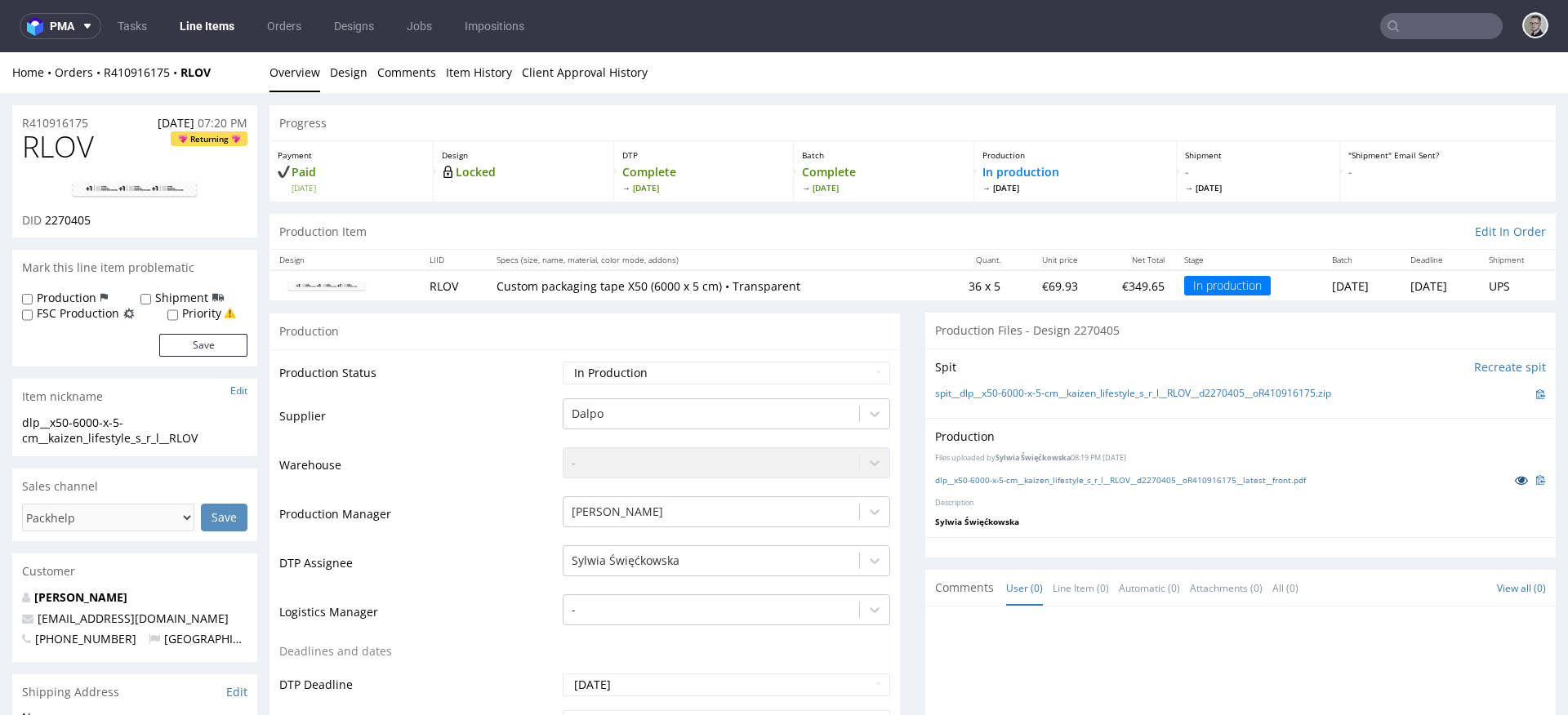
click at [1515, 479] on icon at bounding box center [1521, 480] width 13 height 11
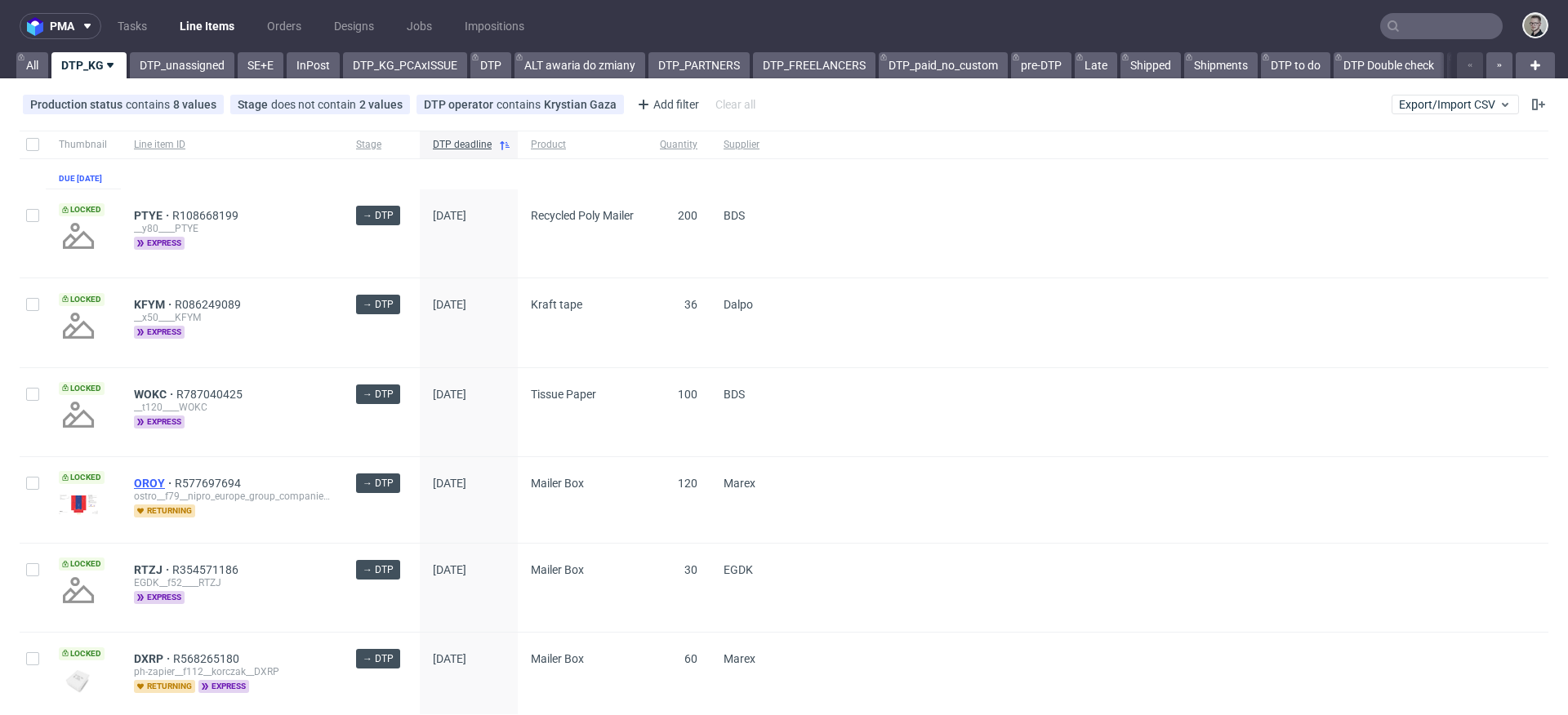
click at [148, 490] on span "OROY" at bounding box center [154, 483] width 41 height 13
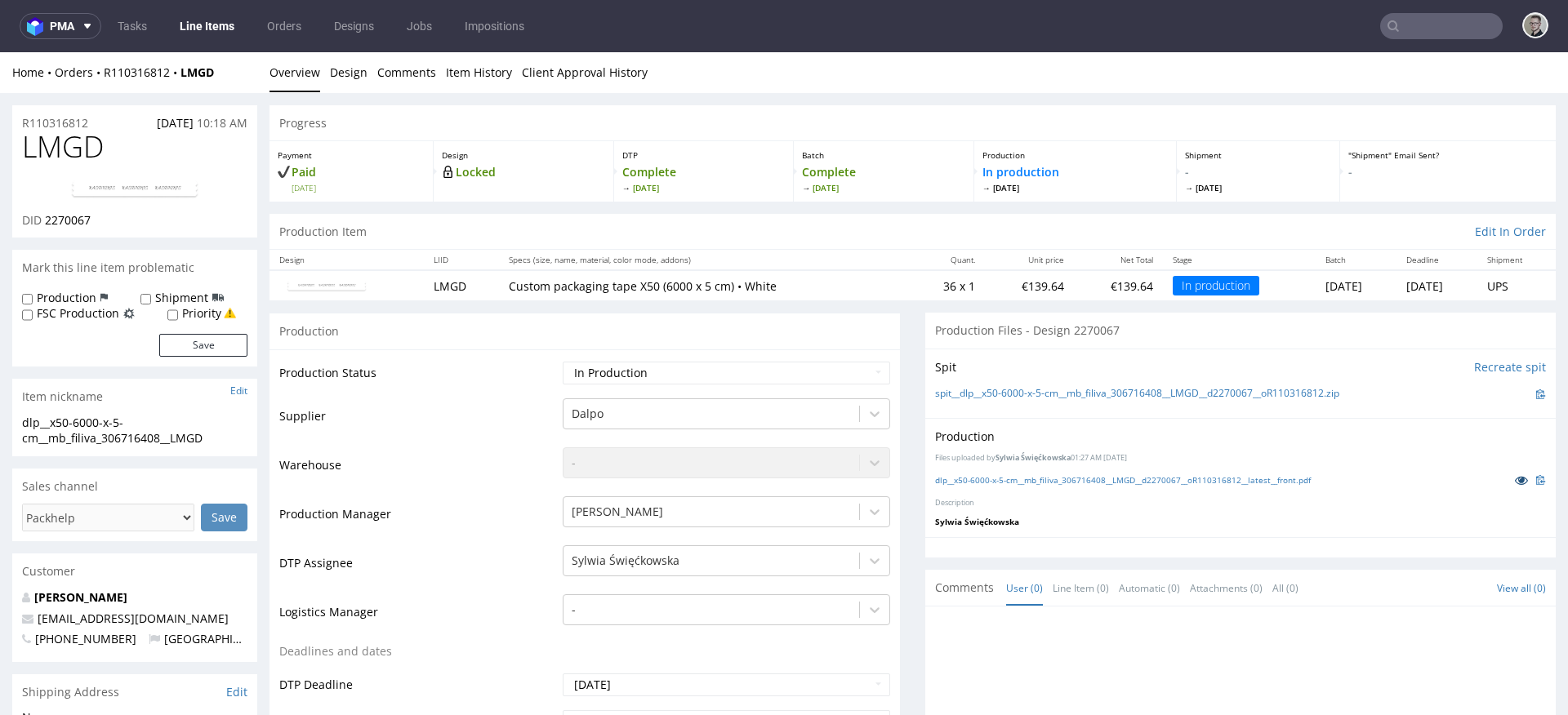
click at [1515, 476] on icon at bounding box center [1521, 480] width 13 height 11
click at [1515, 479] on icon at bounding box center [1521, 480] width 13 height 11
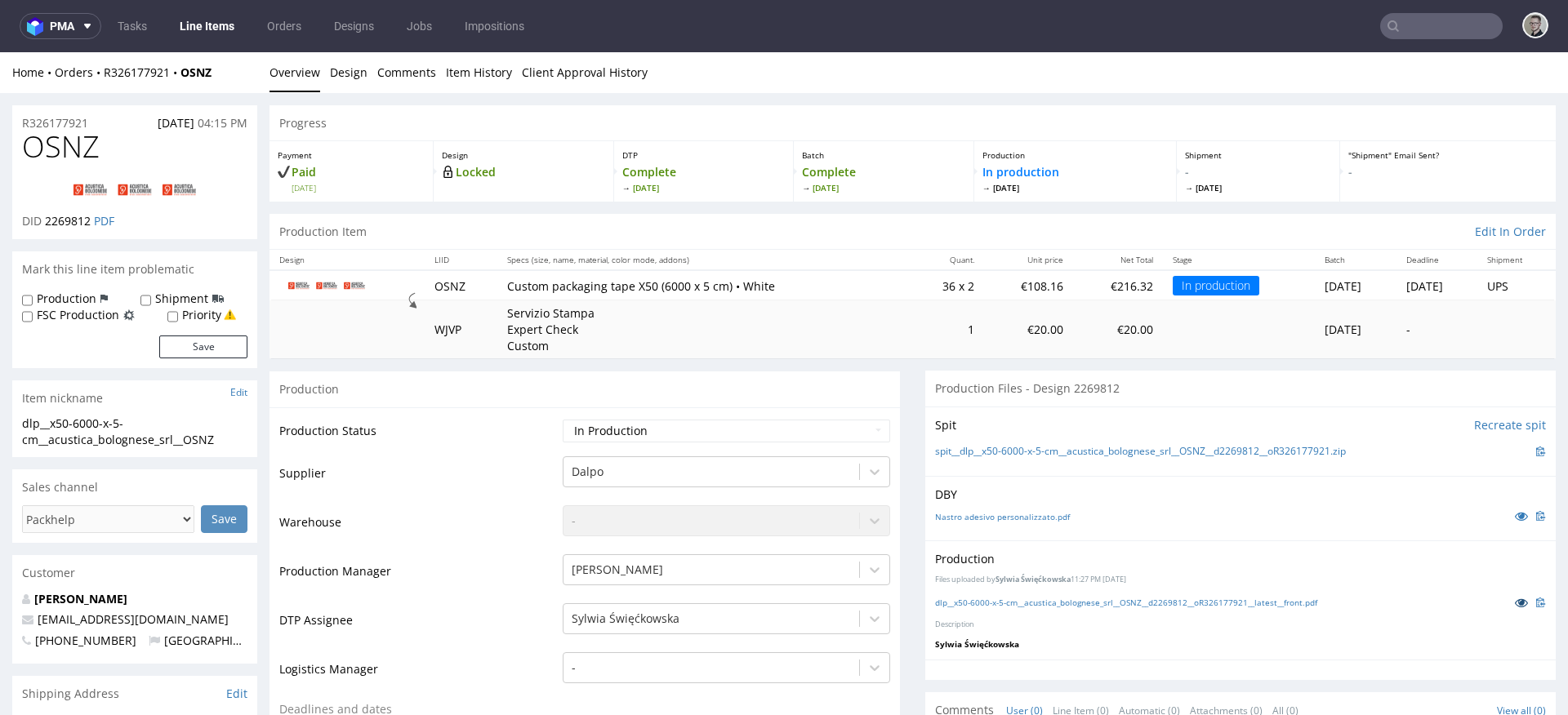
click at [1515, 603] on icon at bounding box center [1521, 603] width 13 height 11
click at [1108, 602] on link "dlp__x50-6000-x-5-cm__acustica_bolognese_srl__OSNZ__d2269812__oR326177921__late…" at bounding box center [1126, 603] width 382 height 11
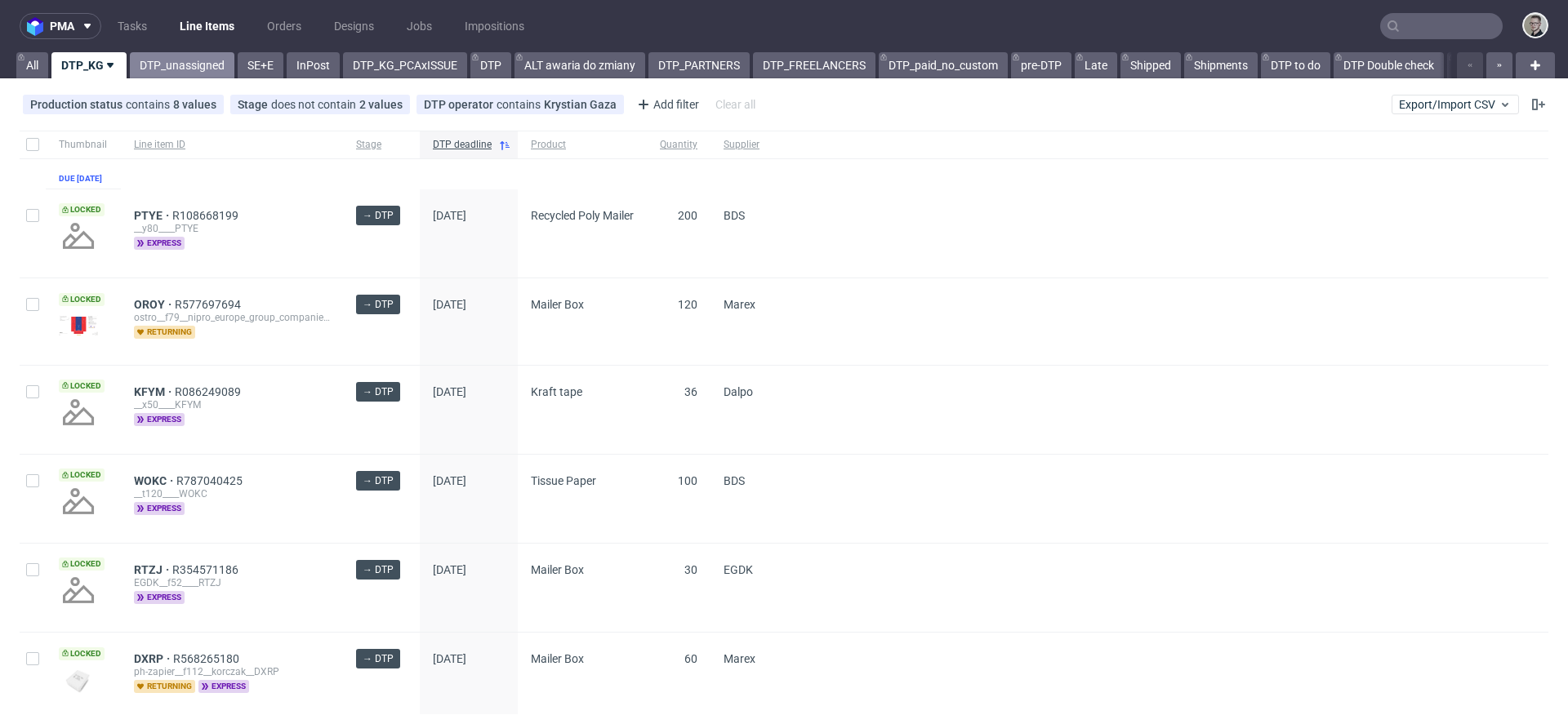
click at [183, 71] on link "DTP_unassigned" at bounding box center [182, 65] width 105 height 26
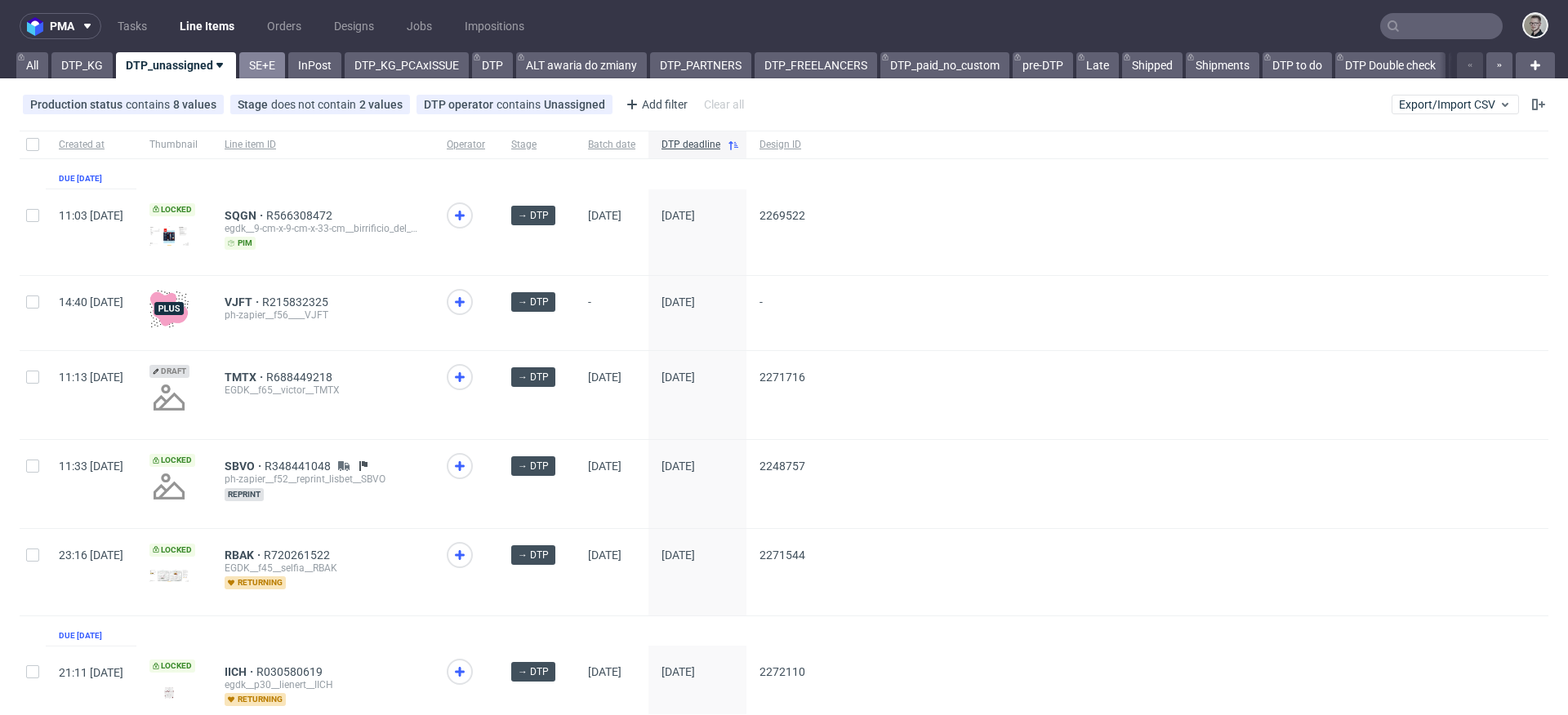
click at [272, 68] on link "SE+E" at bounding box center [262, 65] width 45 height 26
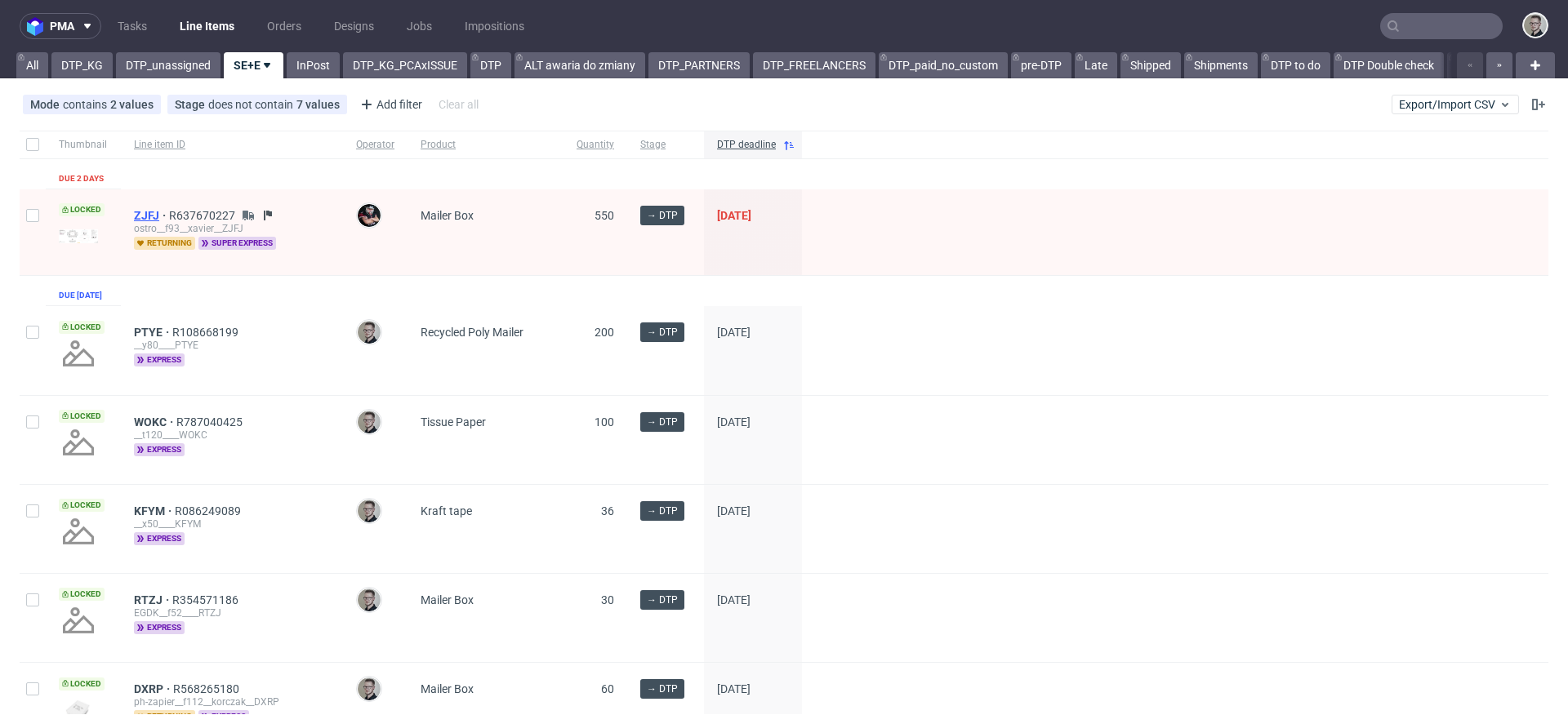
click at [144, 213] on span "ZJFJ" at bounding box center [152, 215] width 35 height 13
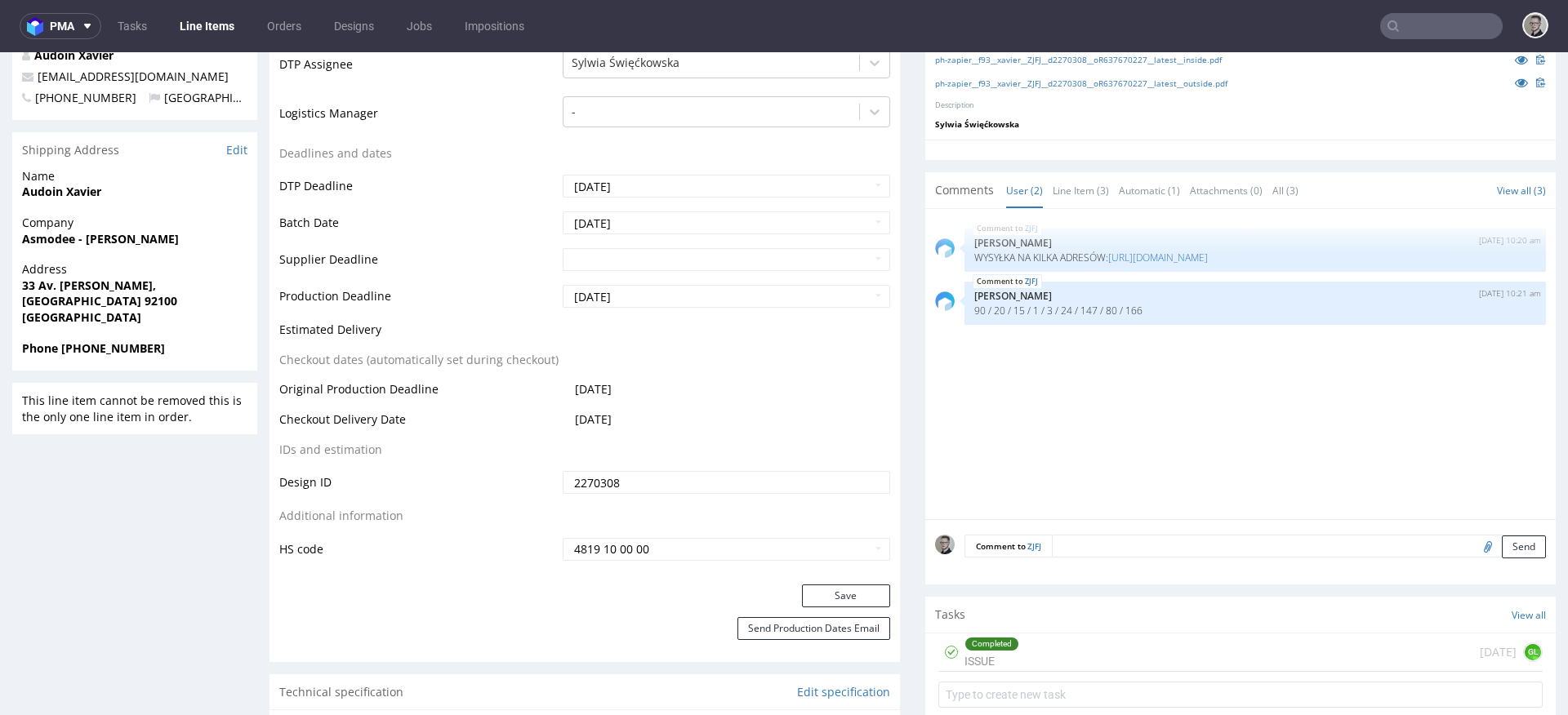
scroll to position [562, 0]
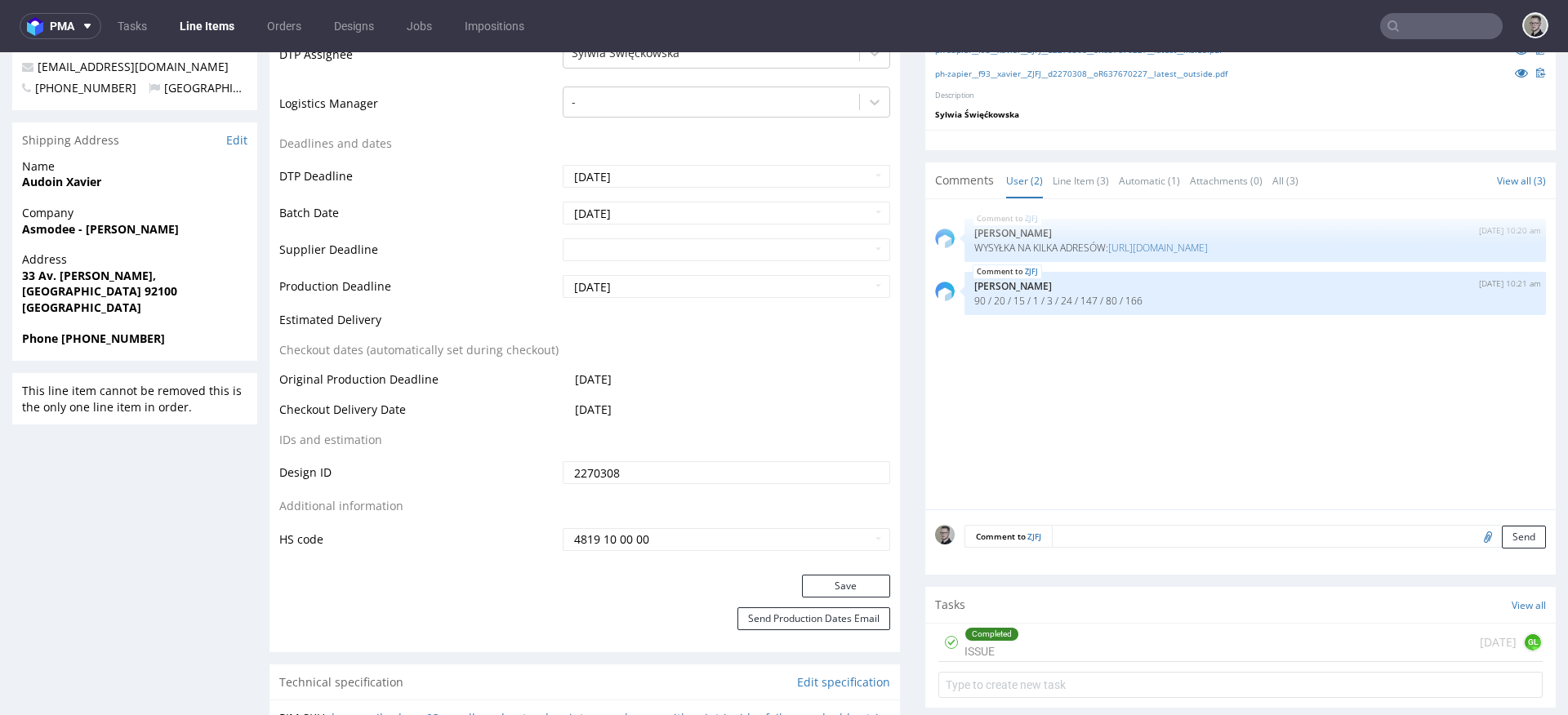
click at [1035, 634] on div "Completed ISSUE 2 days ago GL" at bounding box center [1240, 644] width 604 height 38
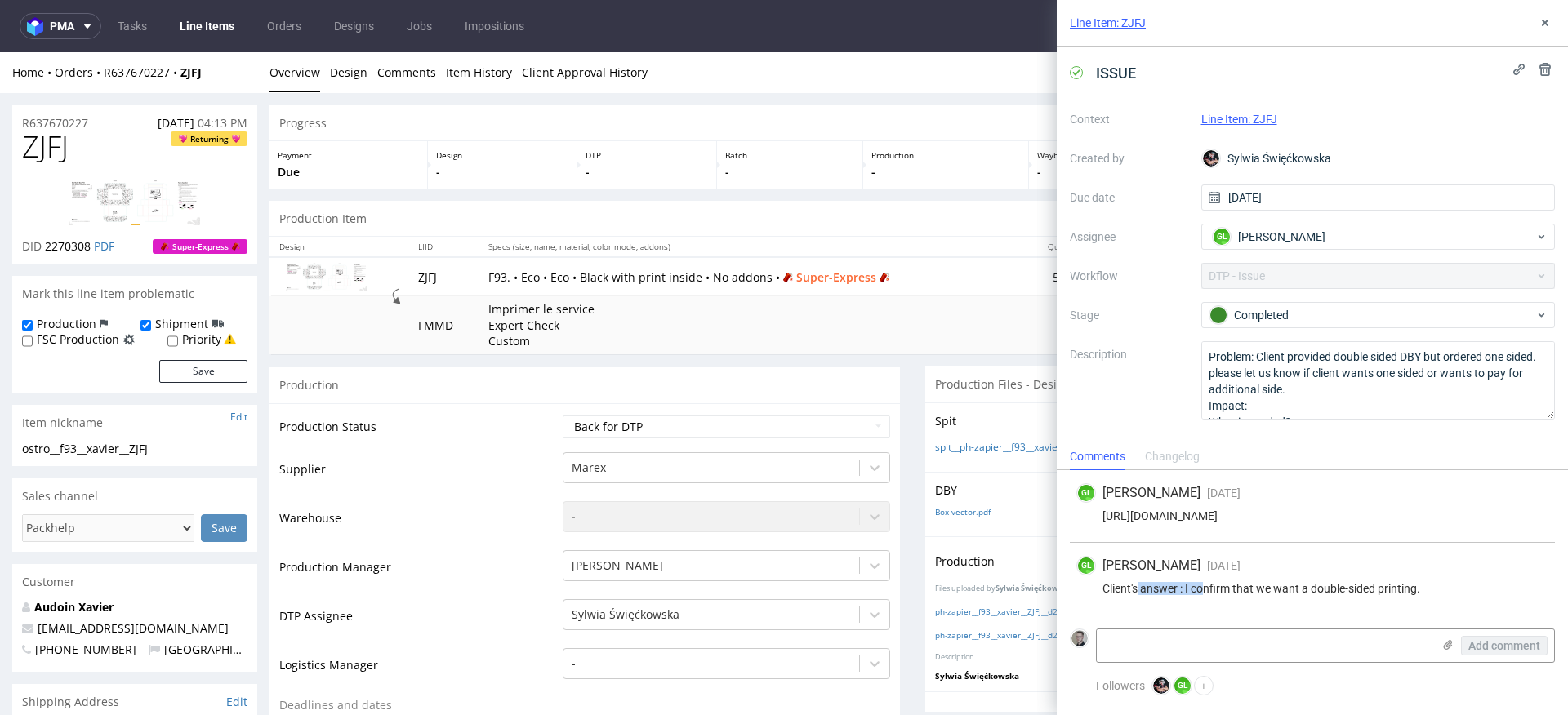
drag, startPoint x: 1142, startPoint y: 587, endPoint x: 1514, endPoint y: 599, distance: 372.2
click at [1378, 606] on div "GL Guillaume Leroux 2 days ago 6th Oct 2025, 09:41 Client's answer : I confirm …" at bounding box center [1312, 579] width 485 height 72
click at [1474, 593] on div "Client's answer : I confirm that we want a double-sided printing." at bounding box center [1312, 589] width 472 height 13
click at [1541, 23] on icon at bounding box center [1545, 23] width 13 height 13
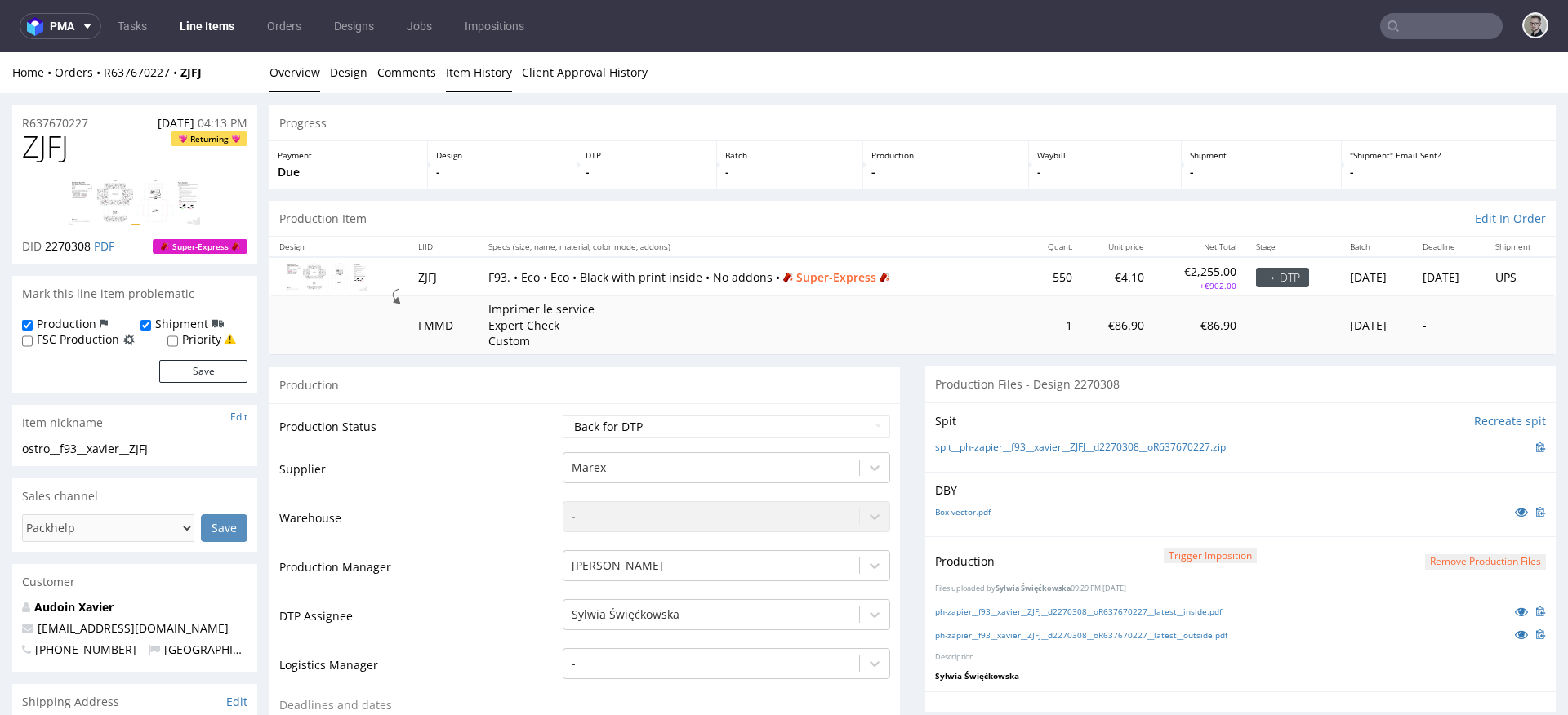
click at [495, 69] on link "Item History" at bounding box center [479, 72] width 66 height 40
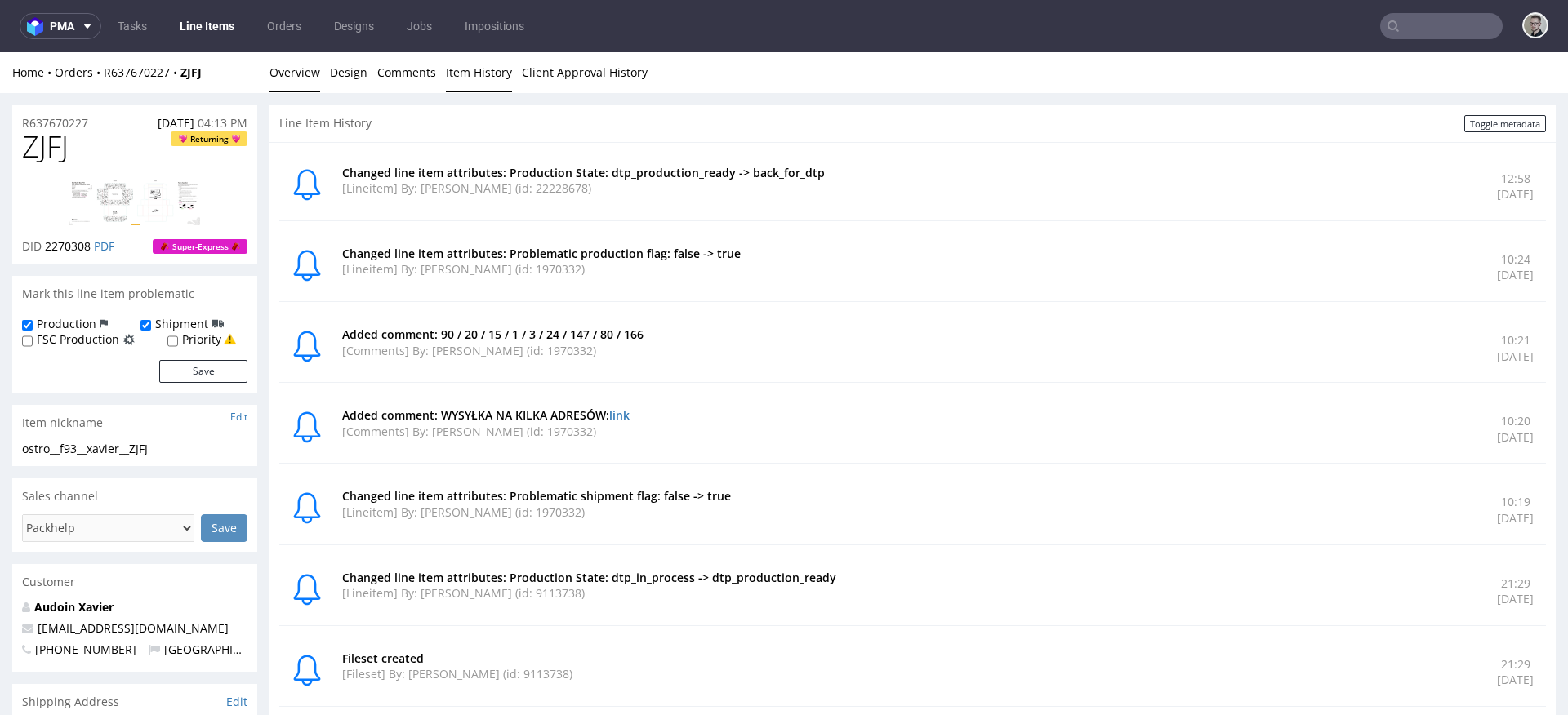
click at [277, 65] on link "Overview" at bounding box center [295, 72] width 51 height 40
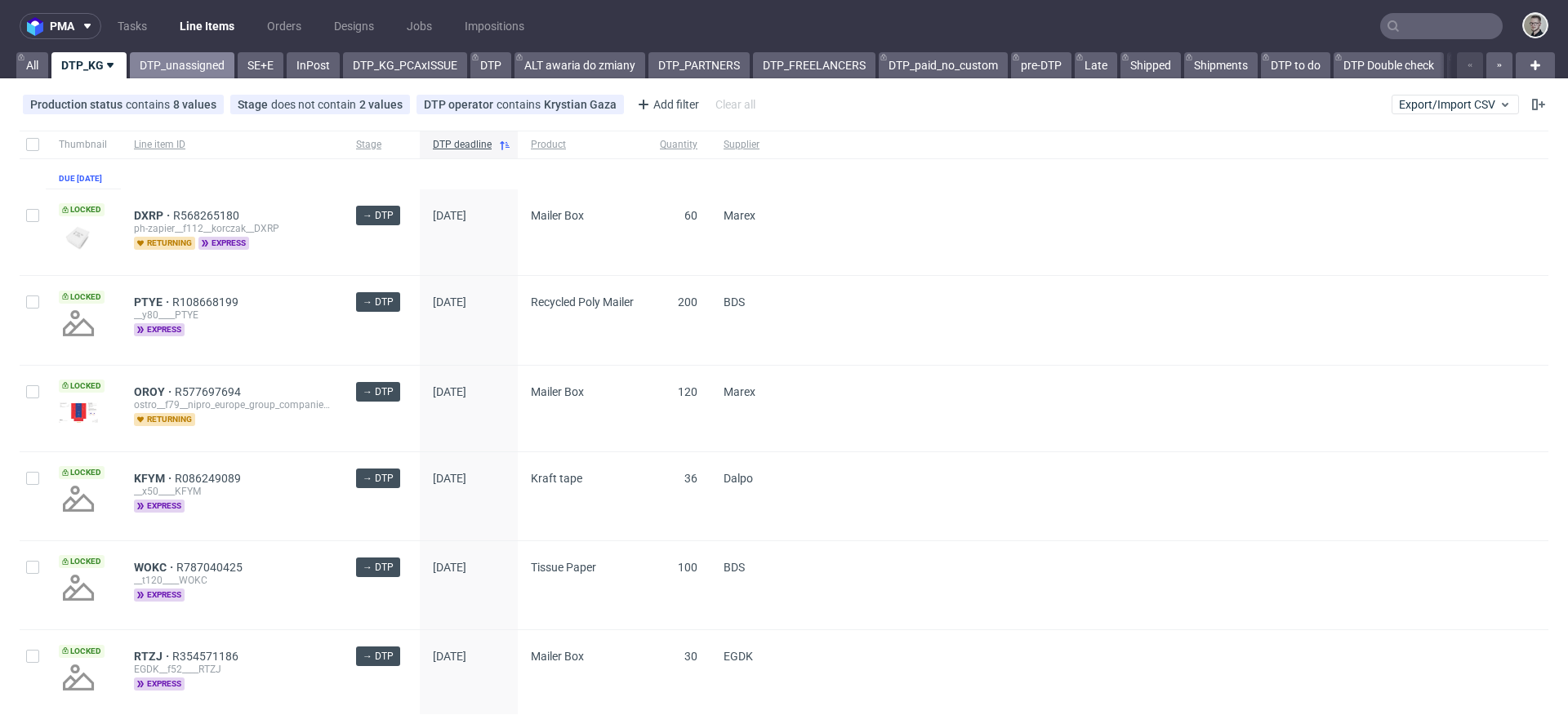
click at [164, 67] on link "DTP_unassigned" at bounding box center [182, 65] width 105 height 26
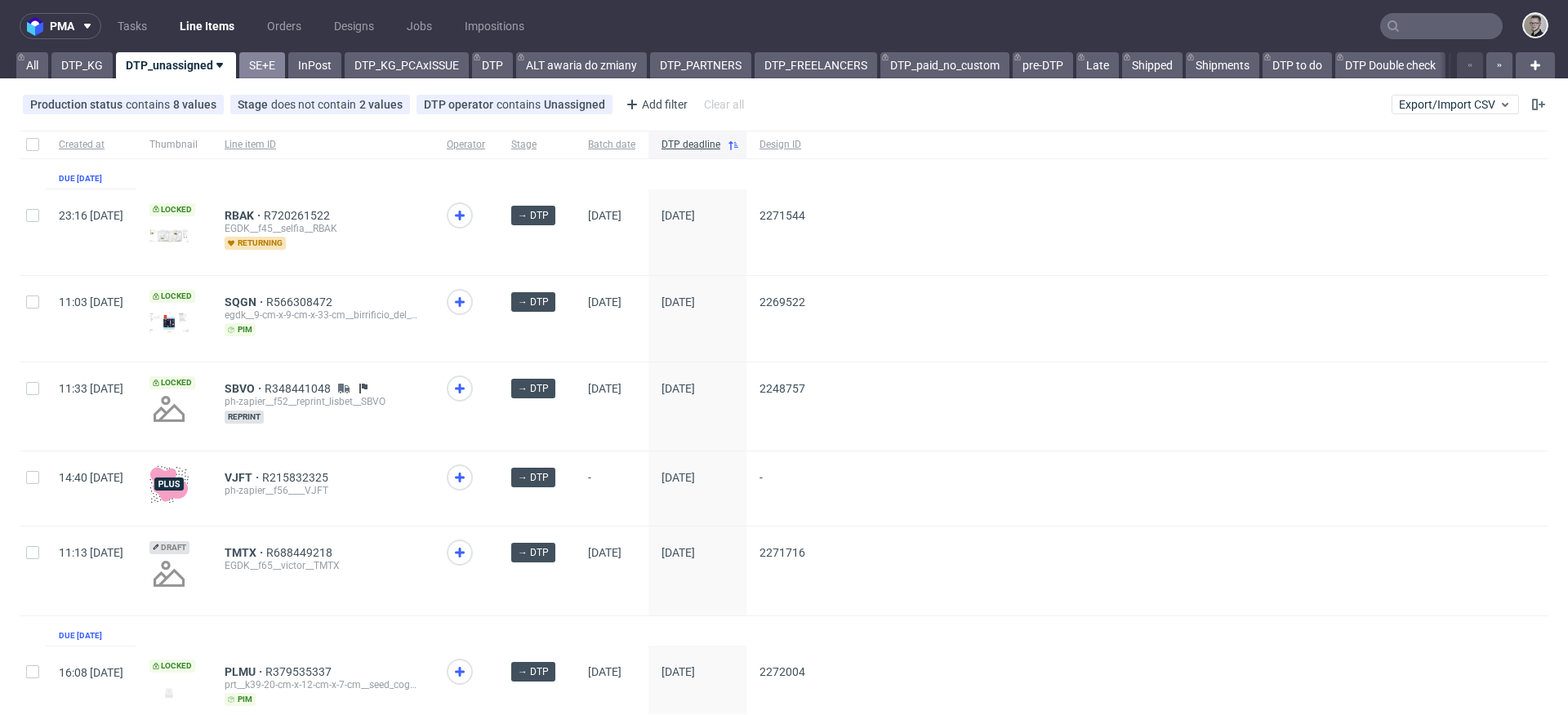
click at [264, 63] on link "SE+E" at bounding box center [262, 65] width 45 height 26
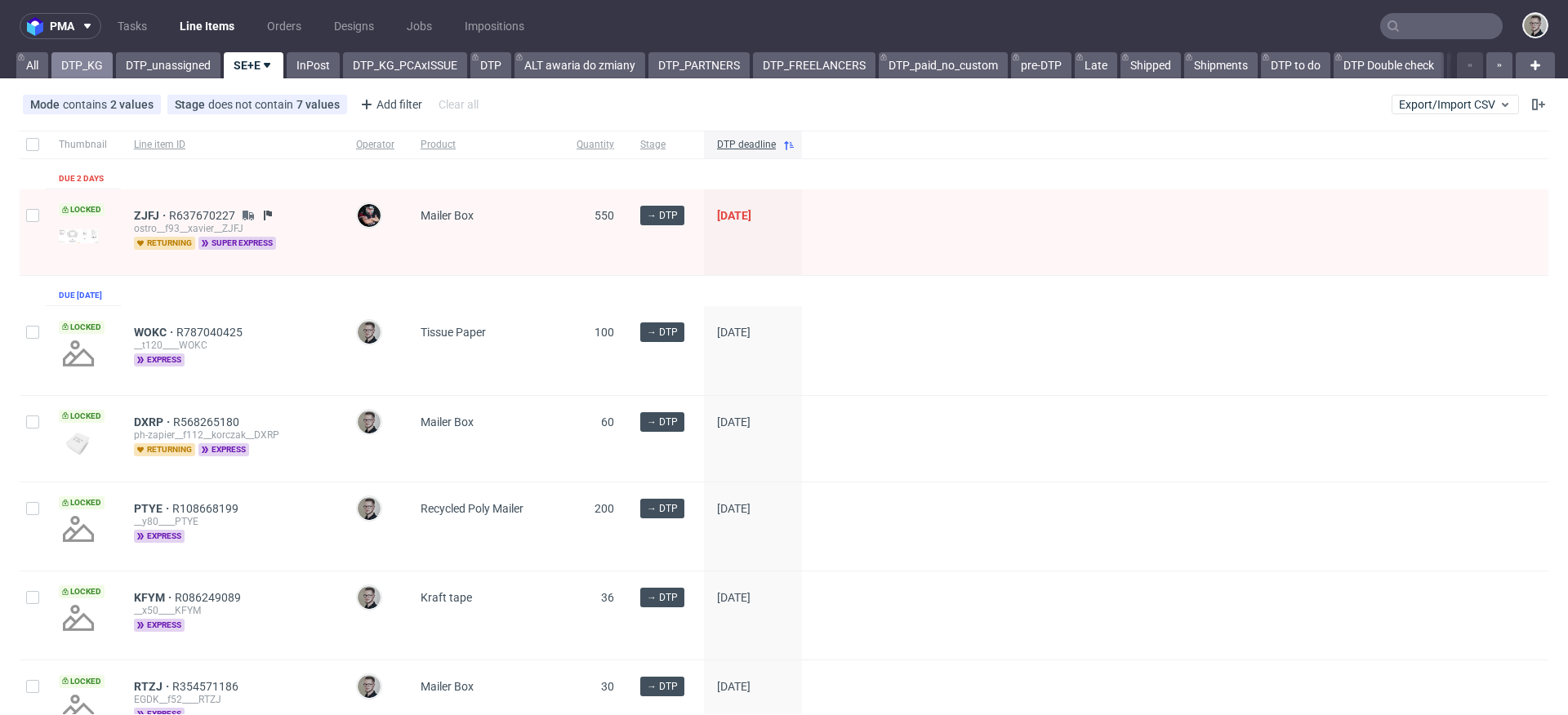
click at [92, 75] on link "DTP_KG" at bounding box center [82, 65] width 61 height 26
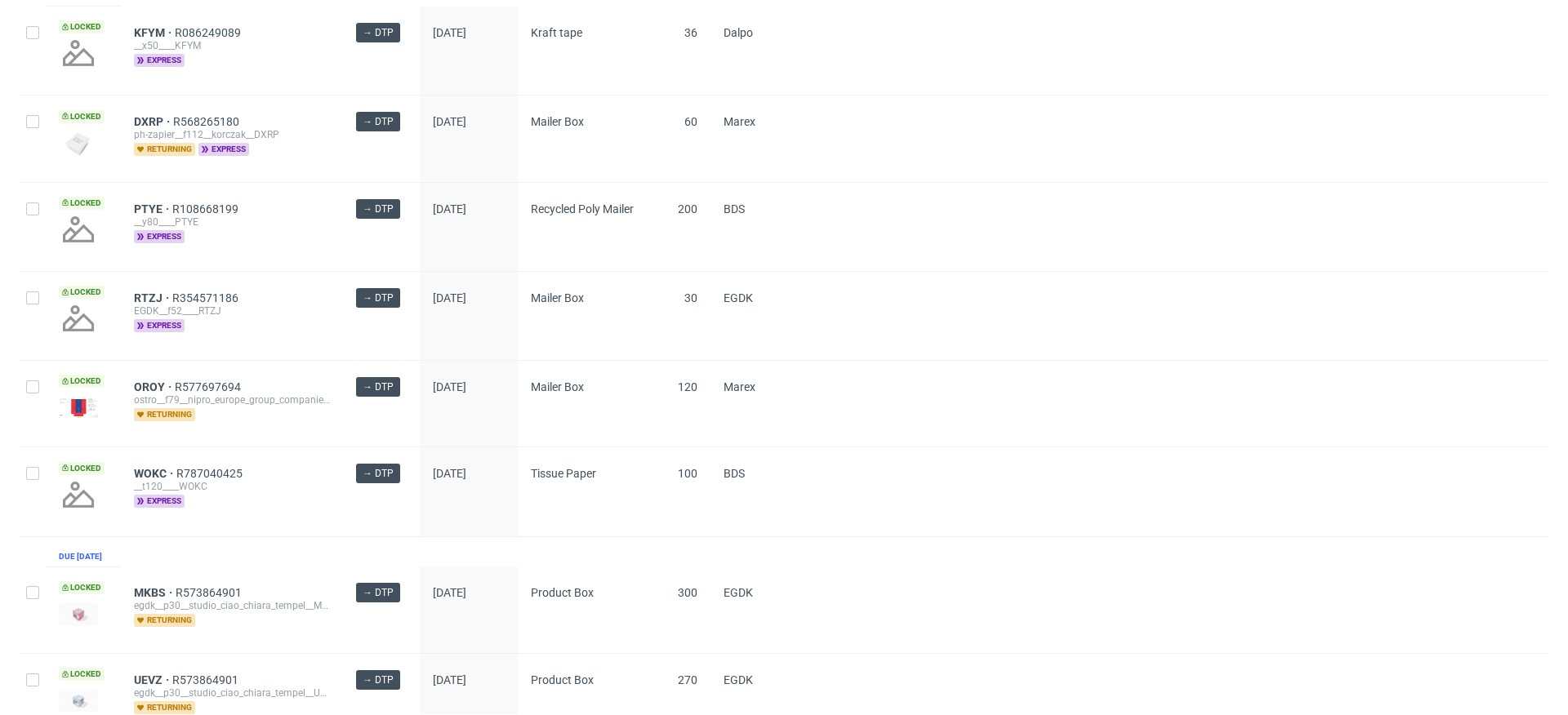
scroll to position [325, 0]
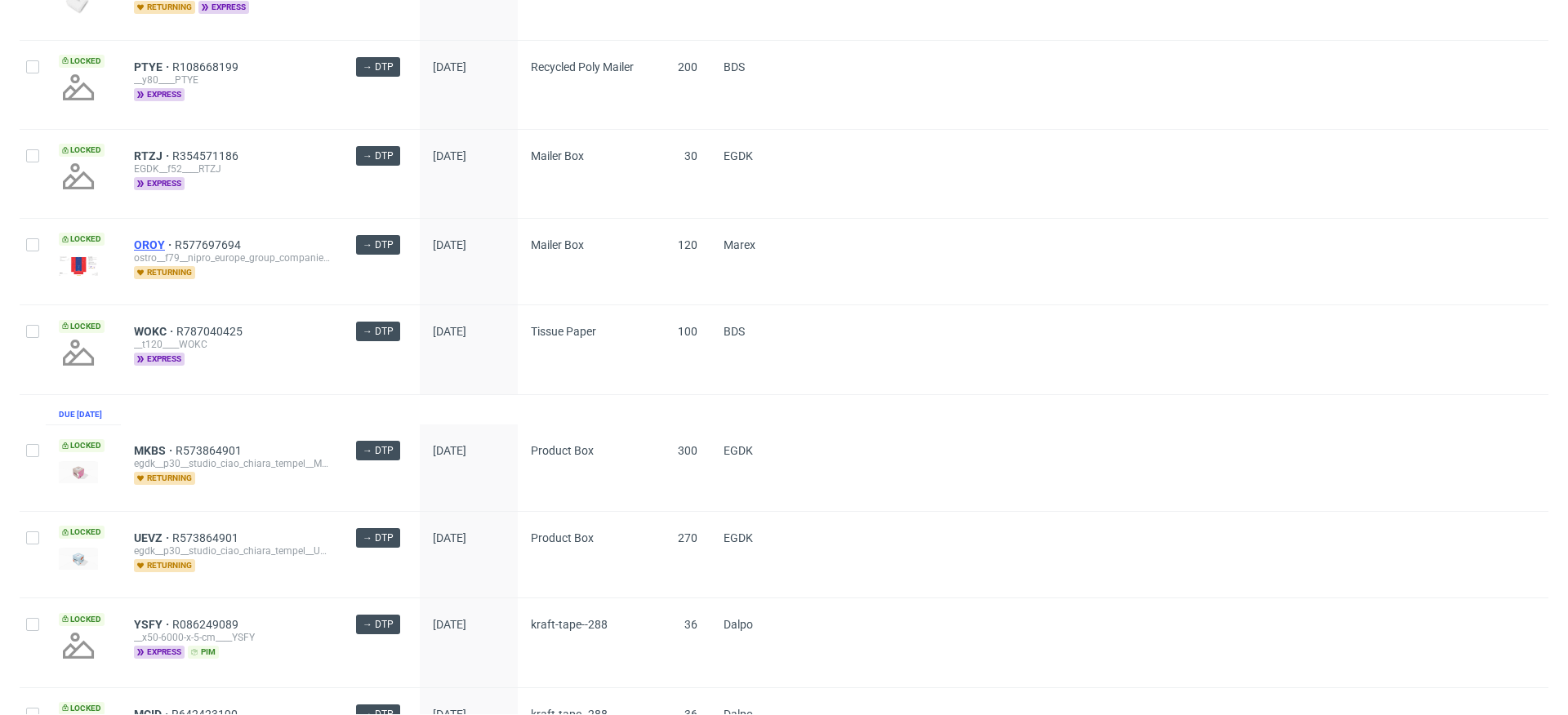
click at [142, 251] on span "OROY" at bounding box center [154, 244] width 41 height 13
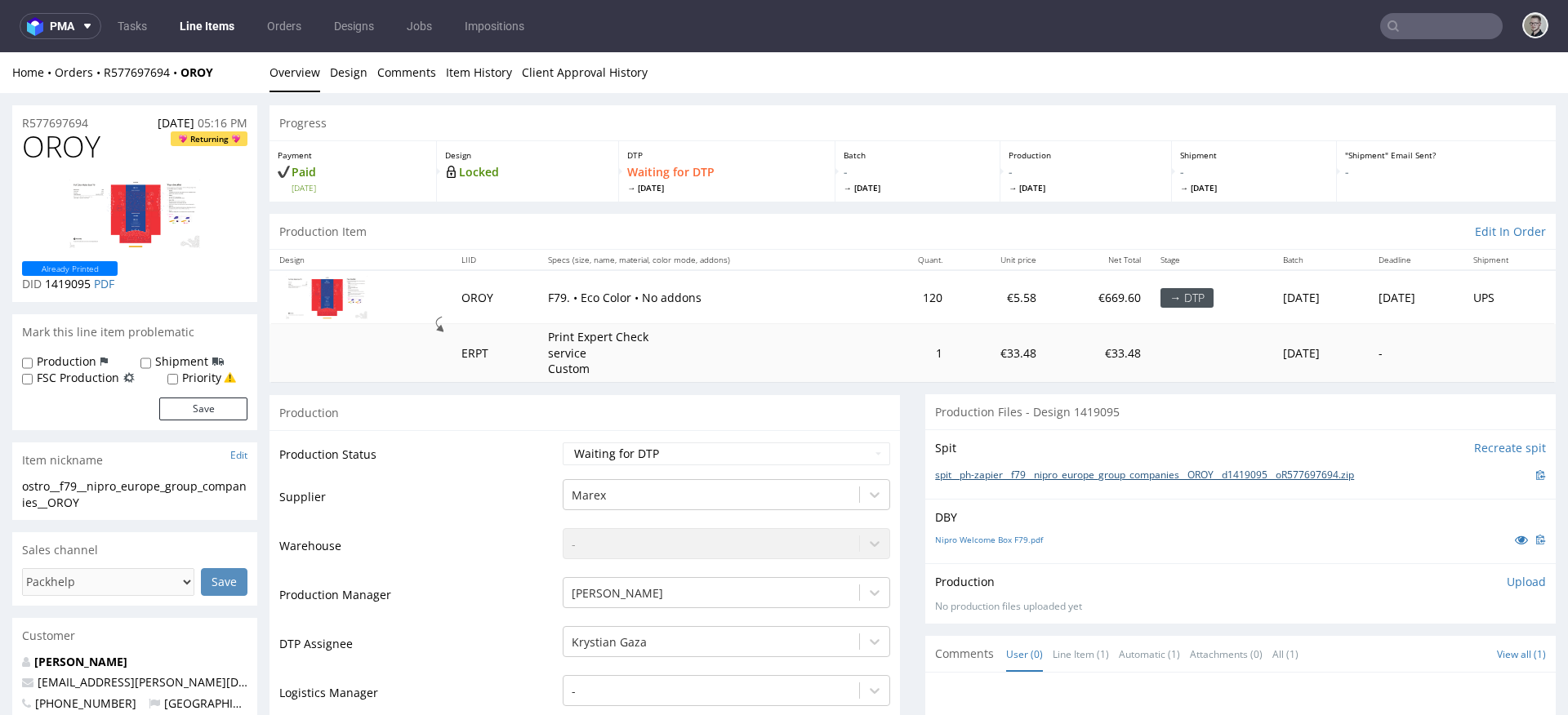
click at [1021, 476] on link "spit__ph-zapier__f79__nipro_europe_group_companies__OROY__d1419095__oR577697694…" at bounding box center [1144, 476] width 419 height 14
click at [359, 65] on link "Design" at bounding box center [348, 72] width 37 height 40
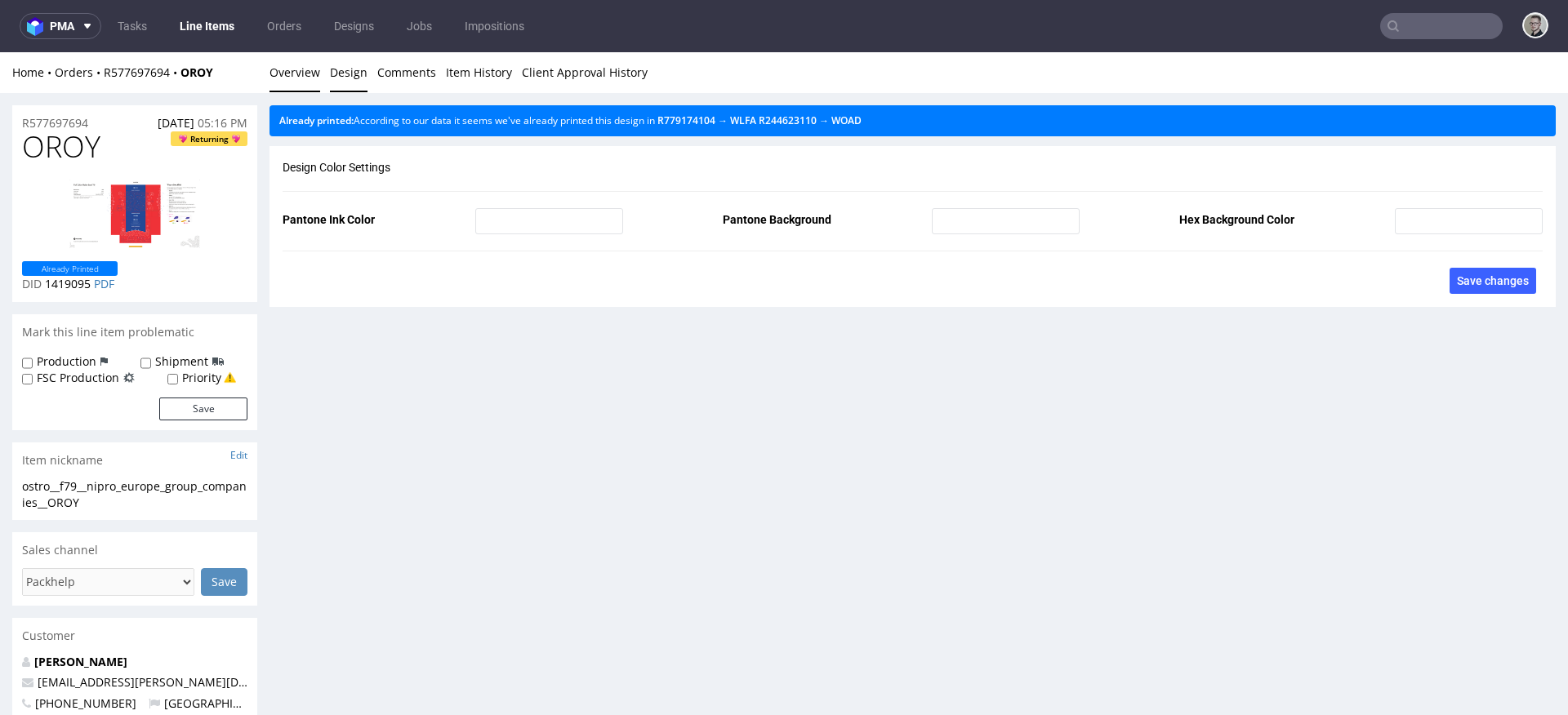
click at [285, 83] on link "Overview" at bounding box center [295, 72] width 51 height 40
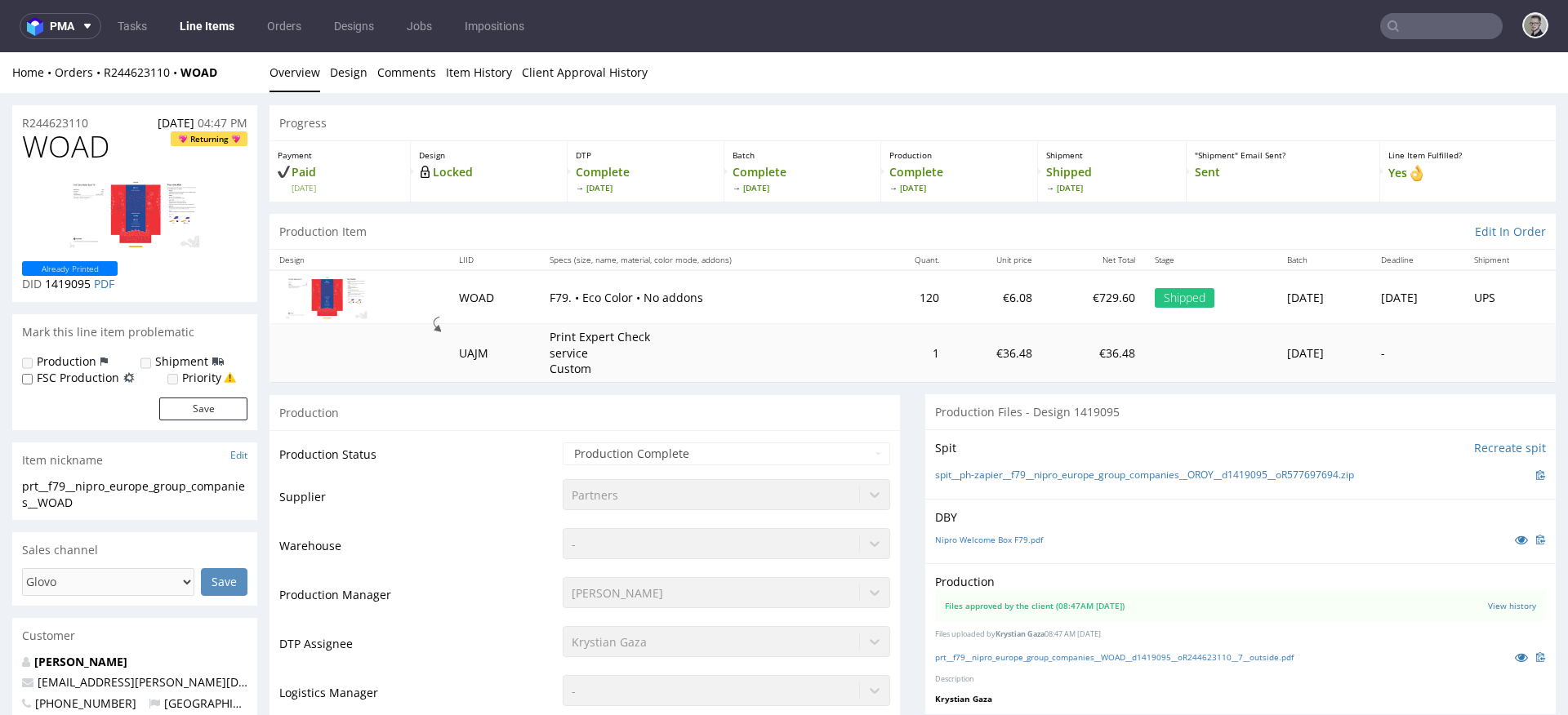
click at [1051, 650] on div "prt__f79__nipro_europe_group_companies__WOAD__d1419095__oR244623110__7__outside…" at bounding box center [1240, 657] width 611 height 18
click at [1054, 652] on link "prt__f79__nipro_europe_group_companies__WOAD__d1419095__oR244623110__7__outside…" at bounding box center [1114, 657] width 358 height 11
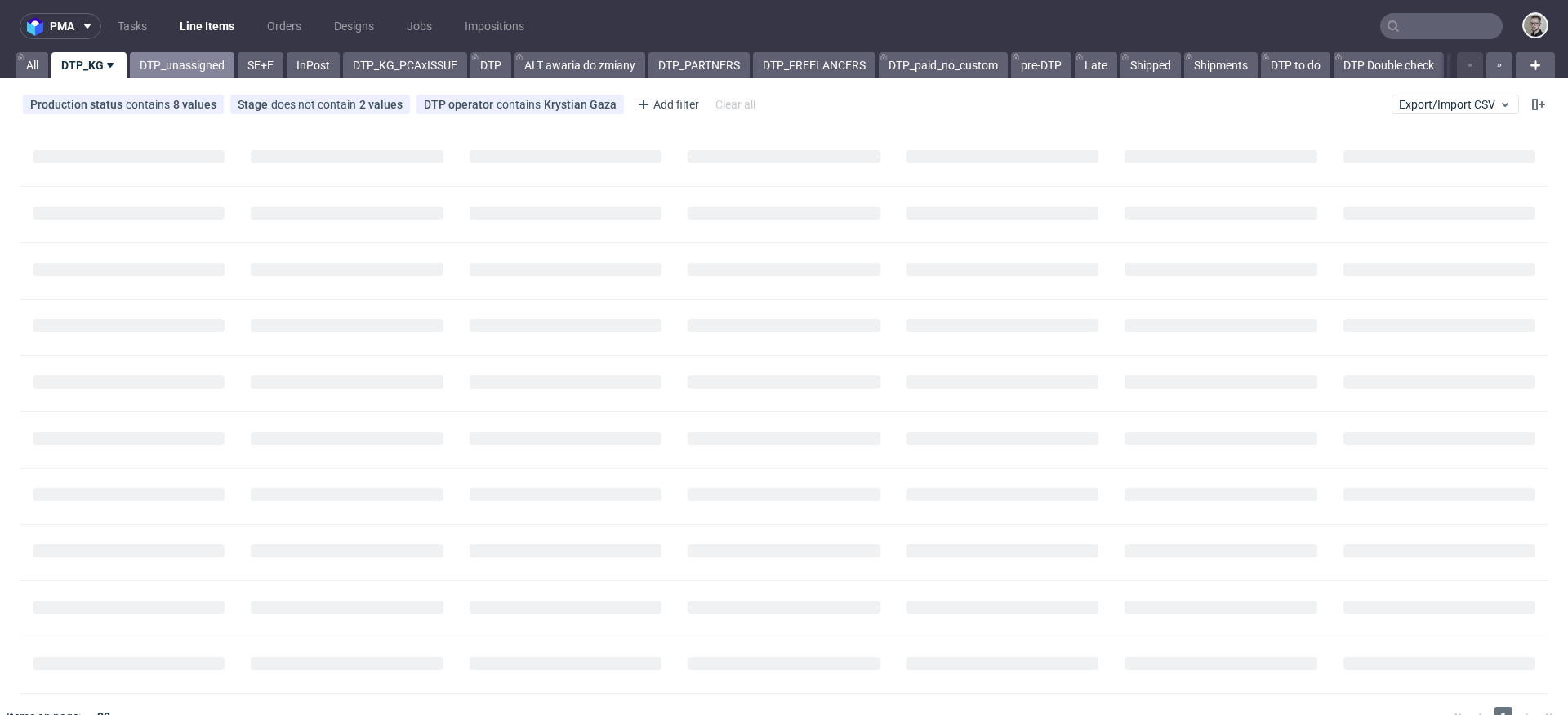
click at [187, 62] on link "DTP_unassigned" at bounding box center [182, 65] width 105 height 26
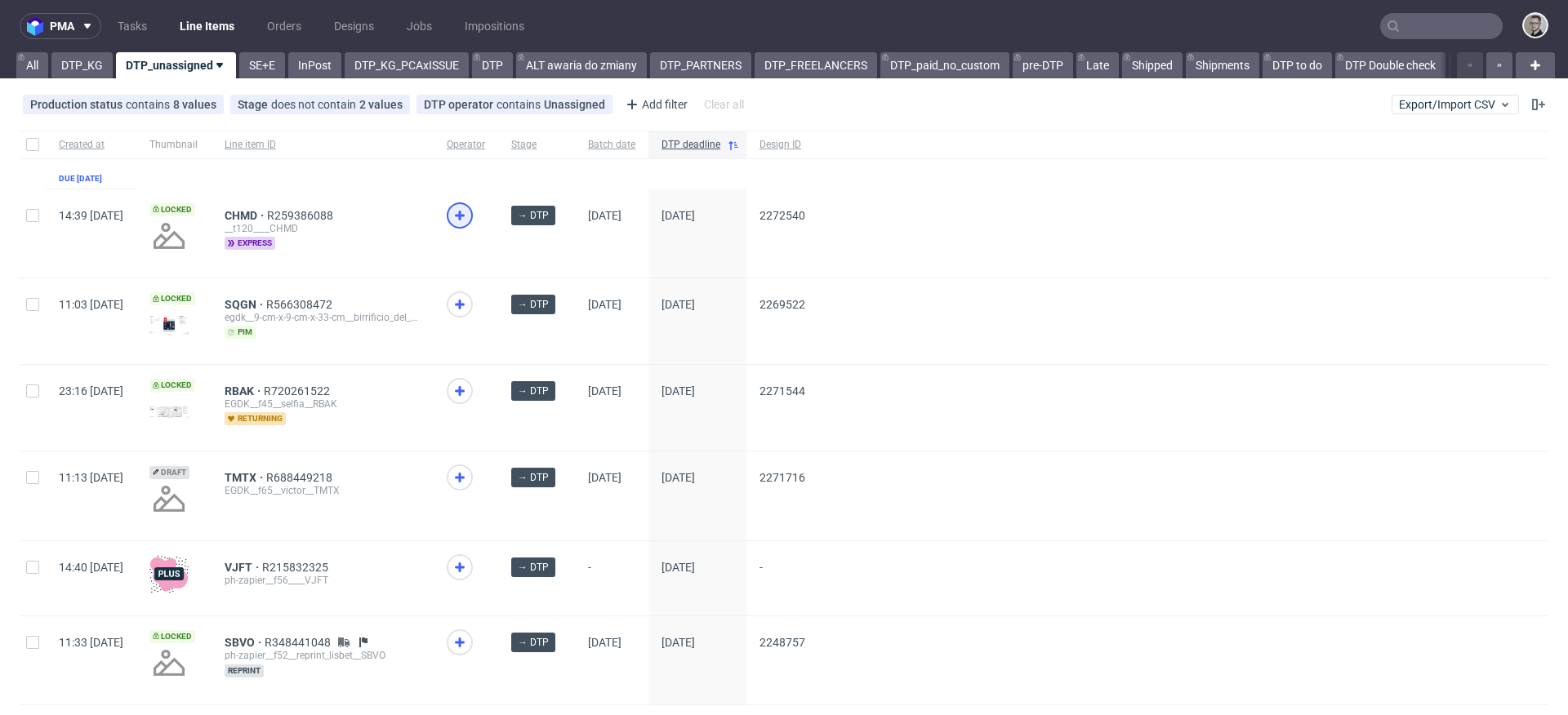
click at [470, 210] on icon at bounding box center [460, 215] width 19 height 19
click at [277, 77] on link "SE+E" at bounding box center [262, 65] width 45 height 26
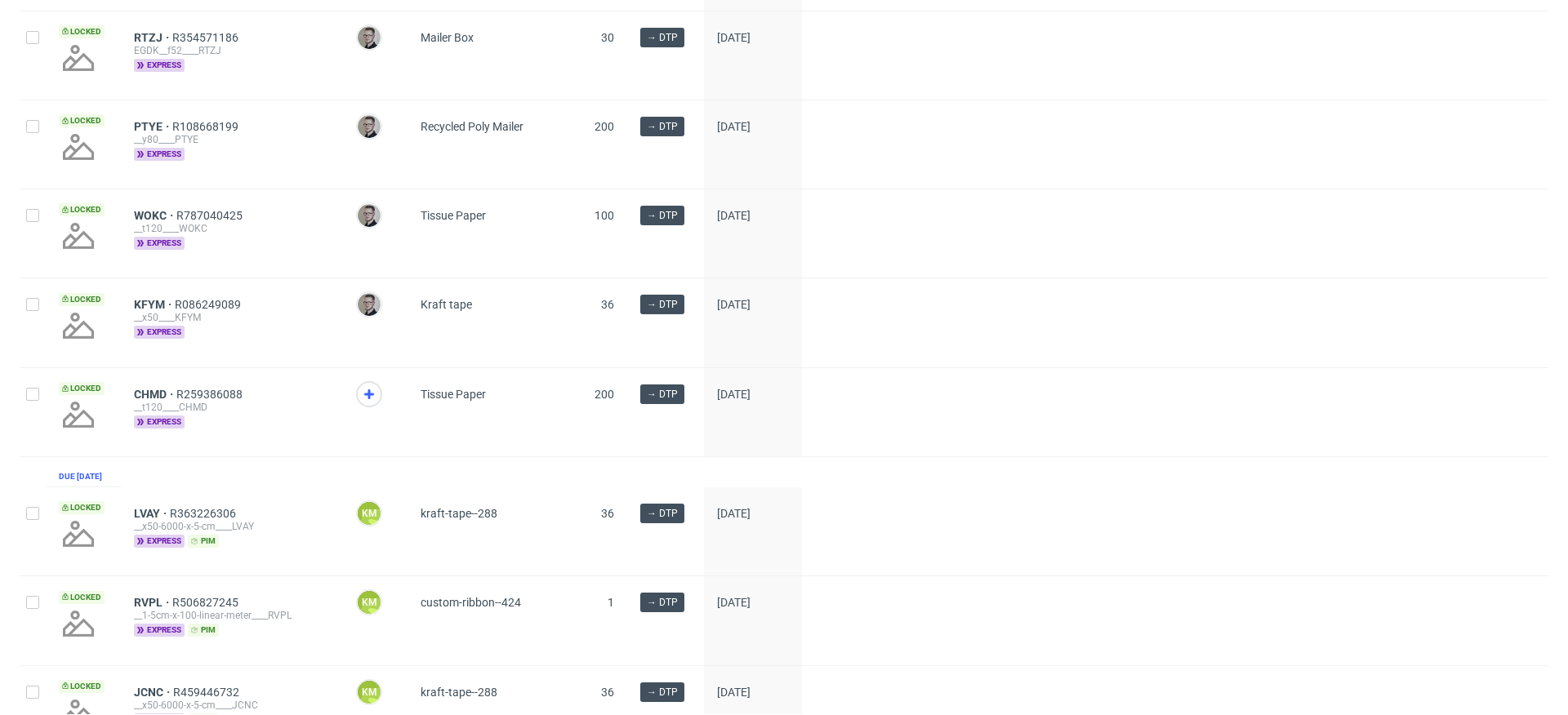
scroll to position [448, 0]
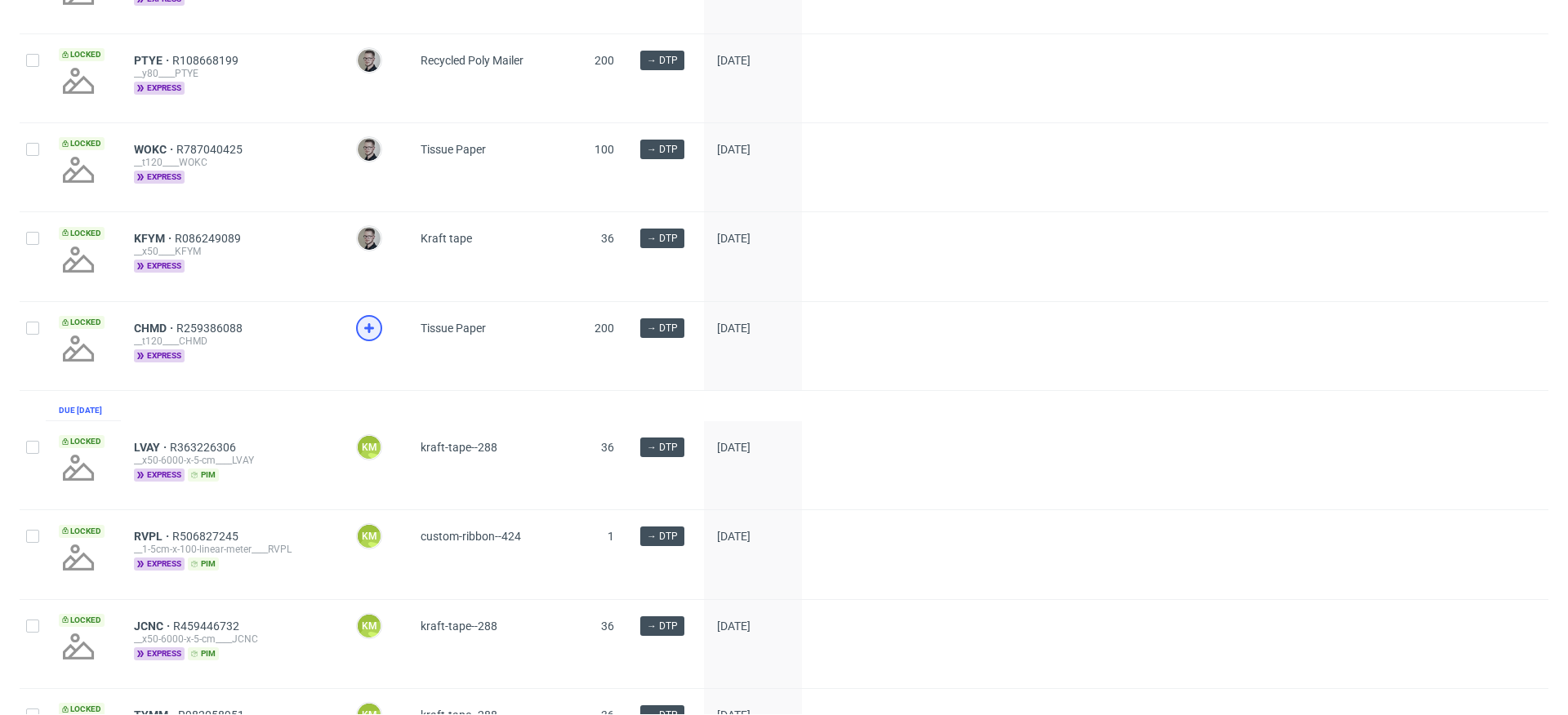
click at [373, 338] on icon at bounding box center [369, 328] width 19 height 19
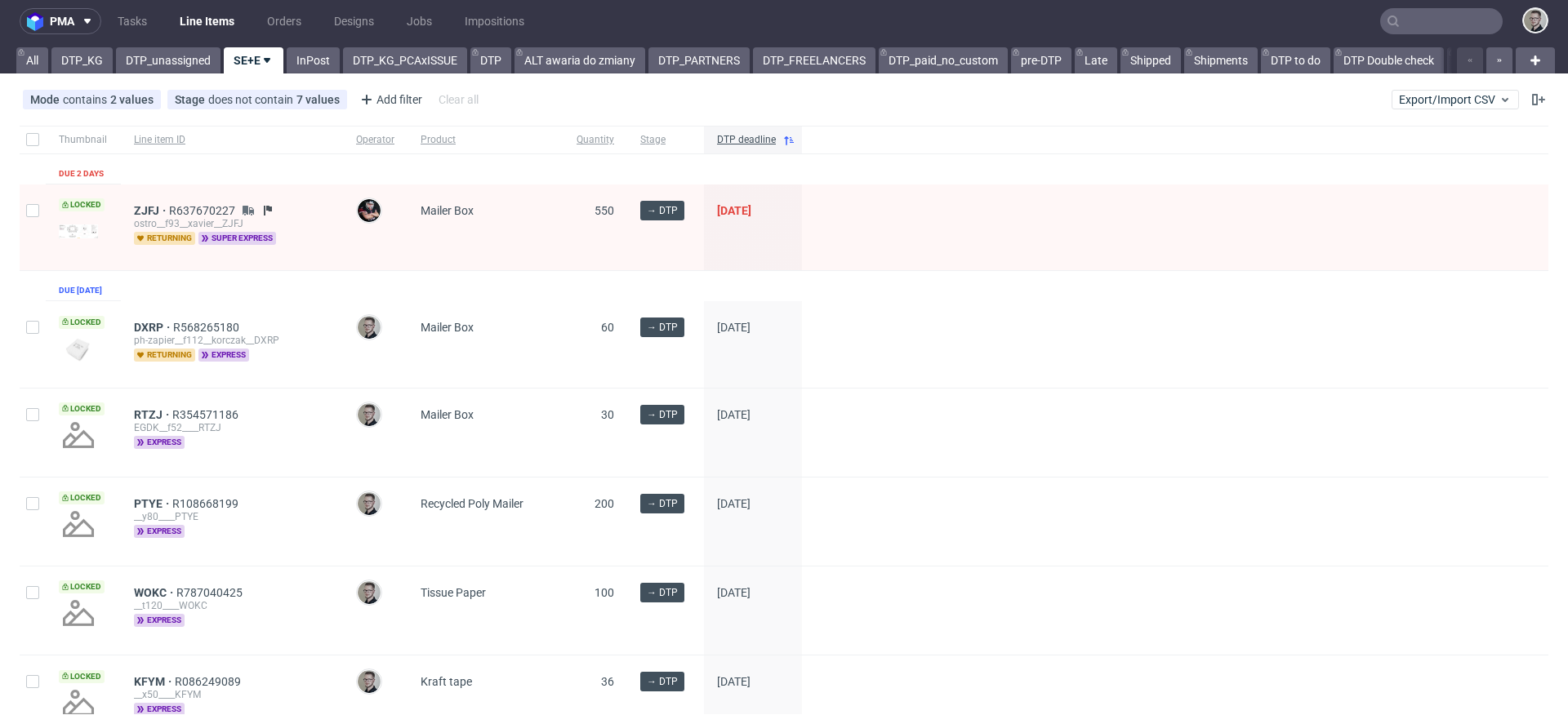
scroll to position [0, 0]
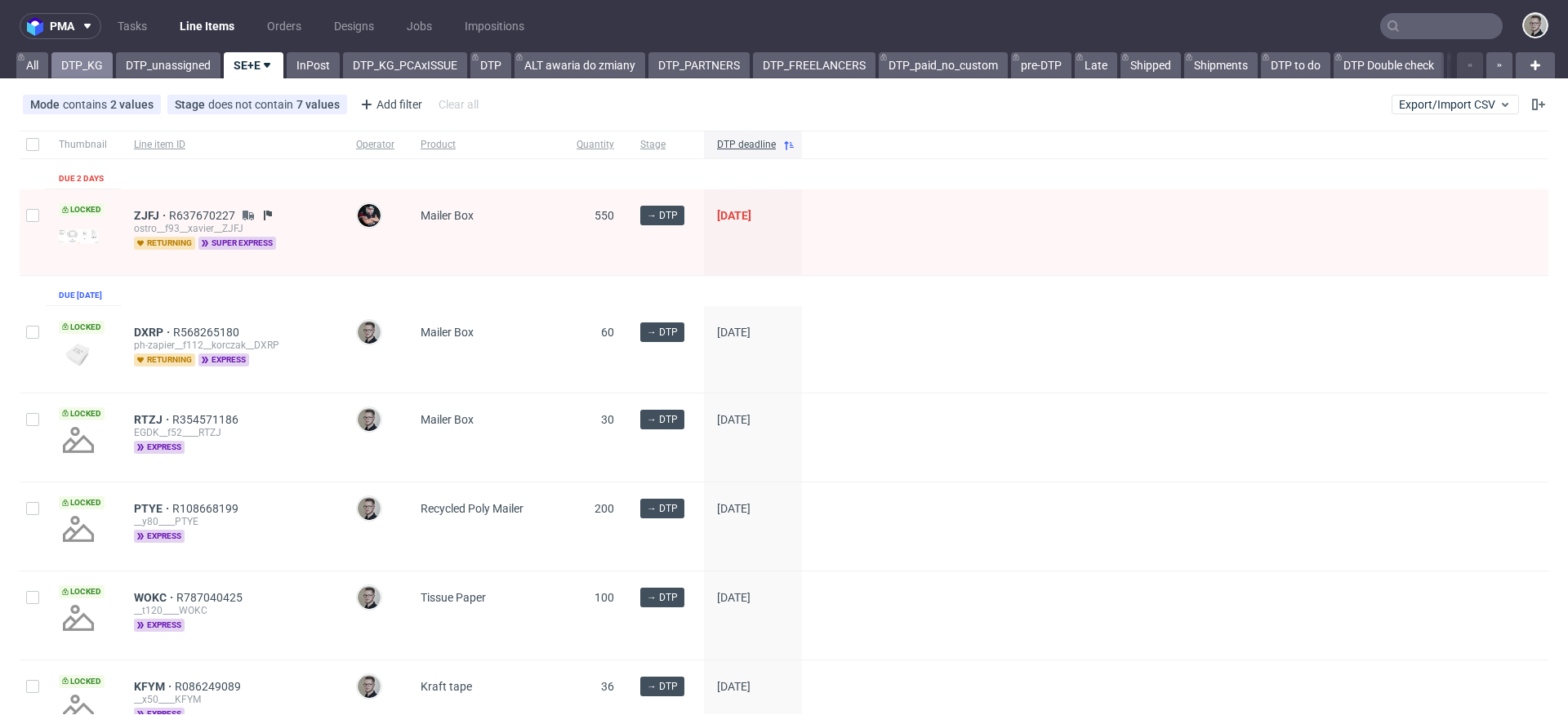
click at [71, 68] on link "DTP_KG" at bounding box center [82, 65] width 61 height 26
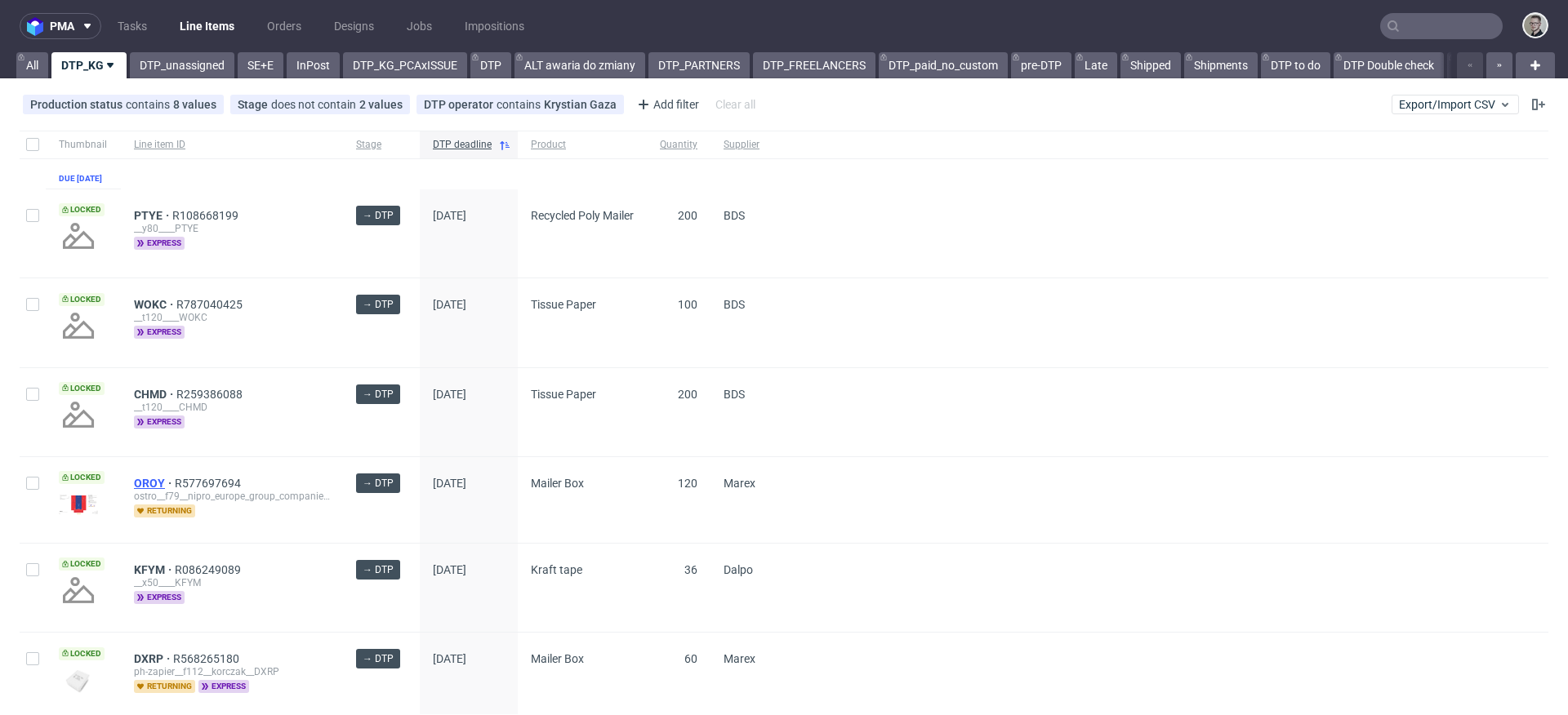
click at [159, 490] on span "OROY" at bounding box center [154, 483] width 41 height 13
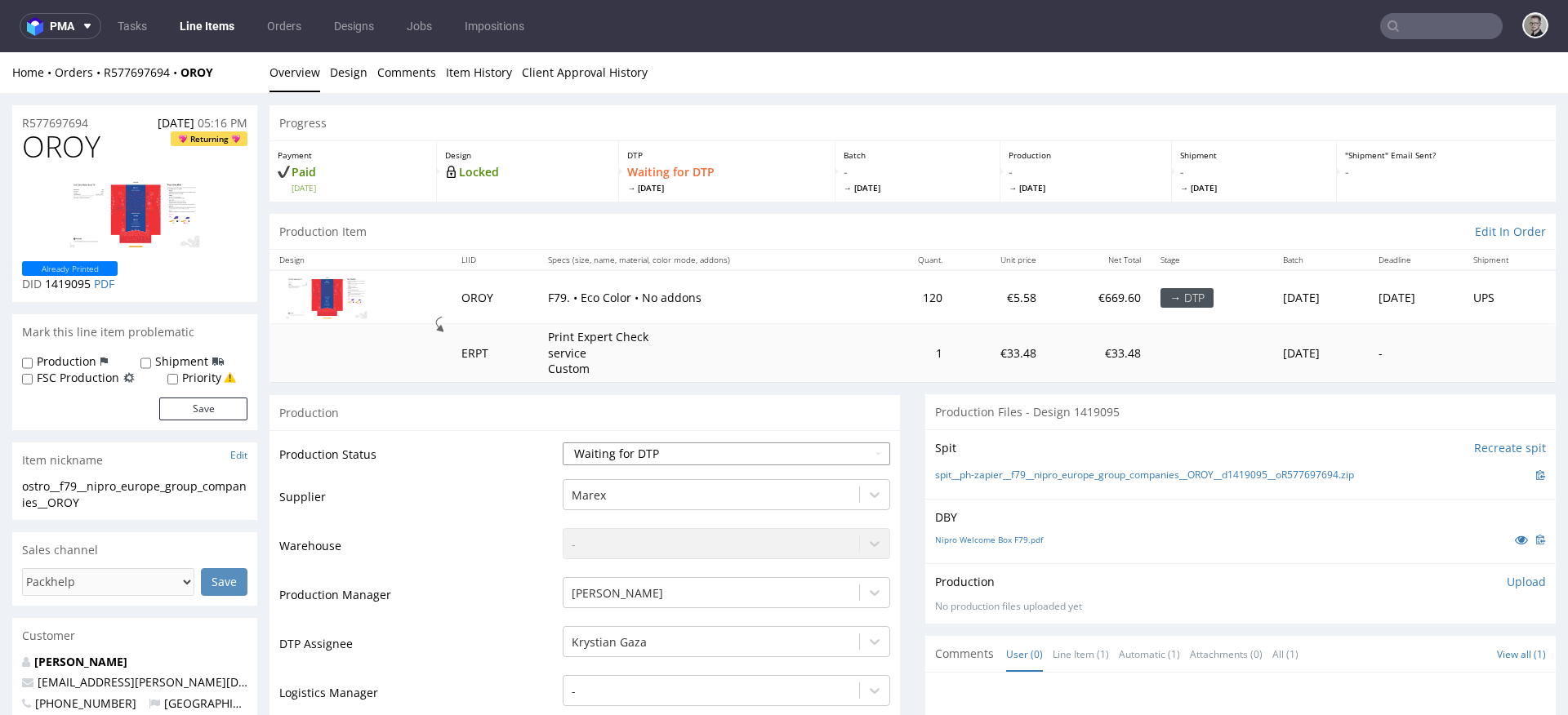
click at [683, 456] on select "Waiting for Artwork Waiting for Diecut Waiting for Mockup Waiting for DTP Waiti…" at bounding box center [726, 454] width 328 height 23
click at [562, 443] on select "Waiting for Artwork Waiting for Diecut Waiting for Mockup Waiting for DTP Waiti…" at bounding box center [726, 454] width 328 height 23
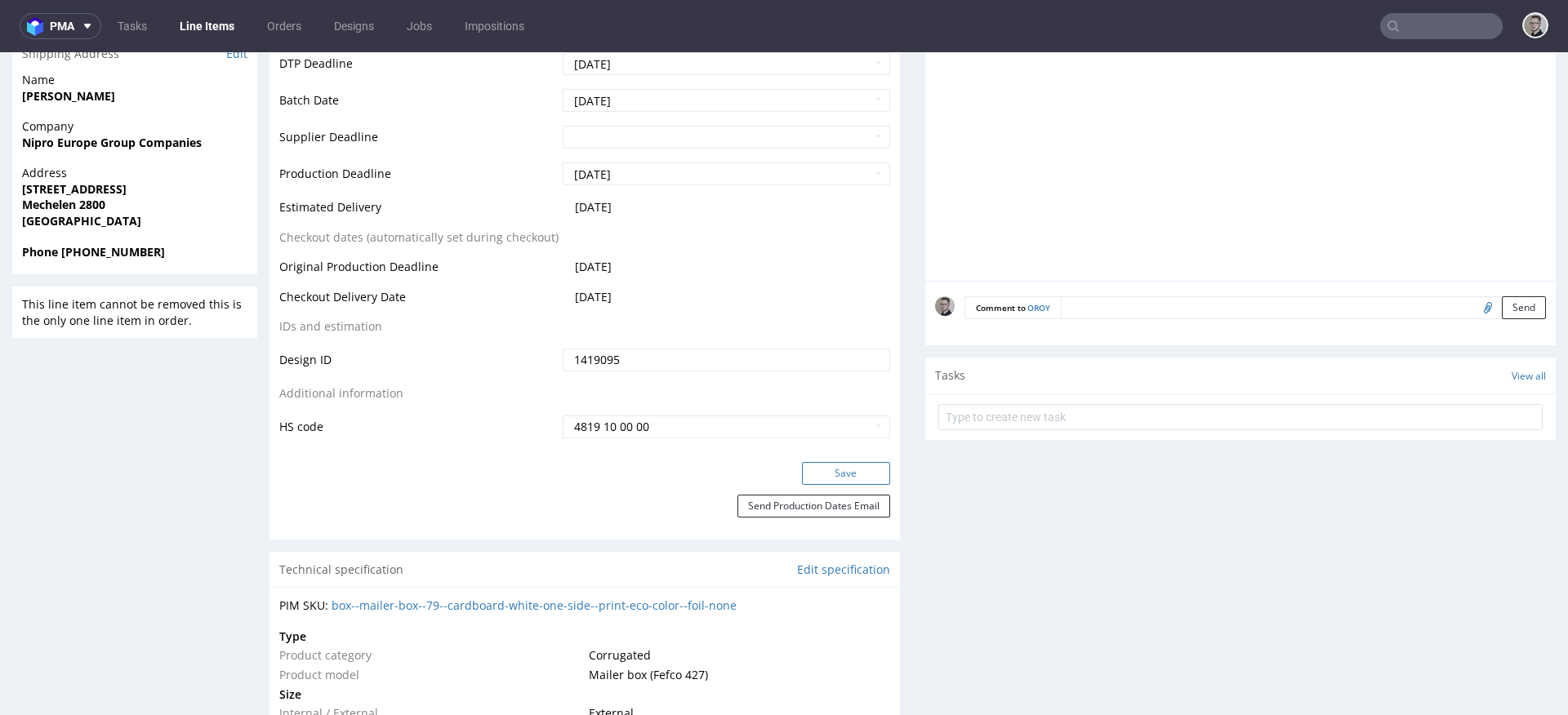
click at [856, 480] on button "Save" at bounding box center [846, 473] width 88 height 23
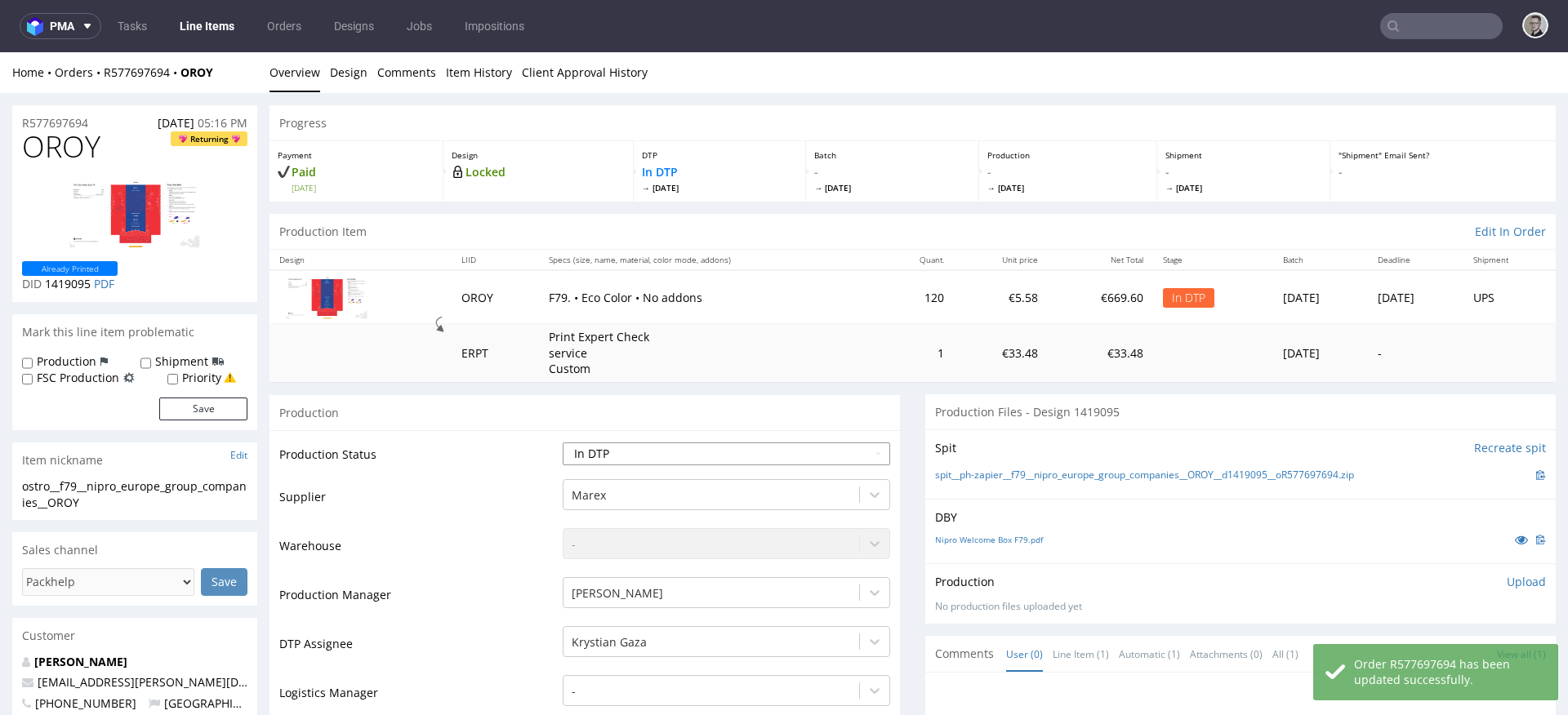
click at [686, 452] on select "Waiting for Artwork Waiting for Diecut Waiting for Mockup Waiting for DTP Waiti…" at bounding box center [726, 454] width 328 height 23
select select "dtp_ca_needed"
click at [562, 443] on select "Waiting for Artwork Waiting for Diecut Waiting for Mockup Waiting for DTP Waiti…" at bounding box center [726, 454] width 328 height 23
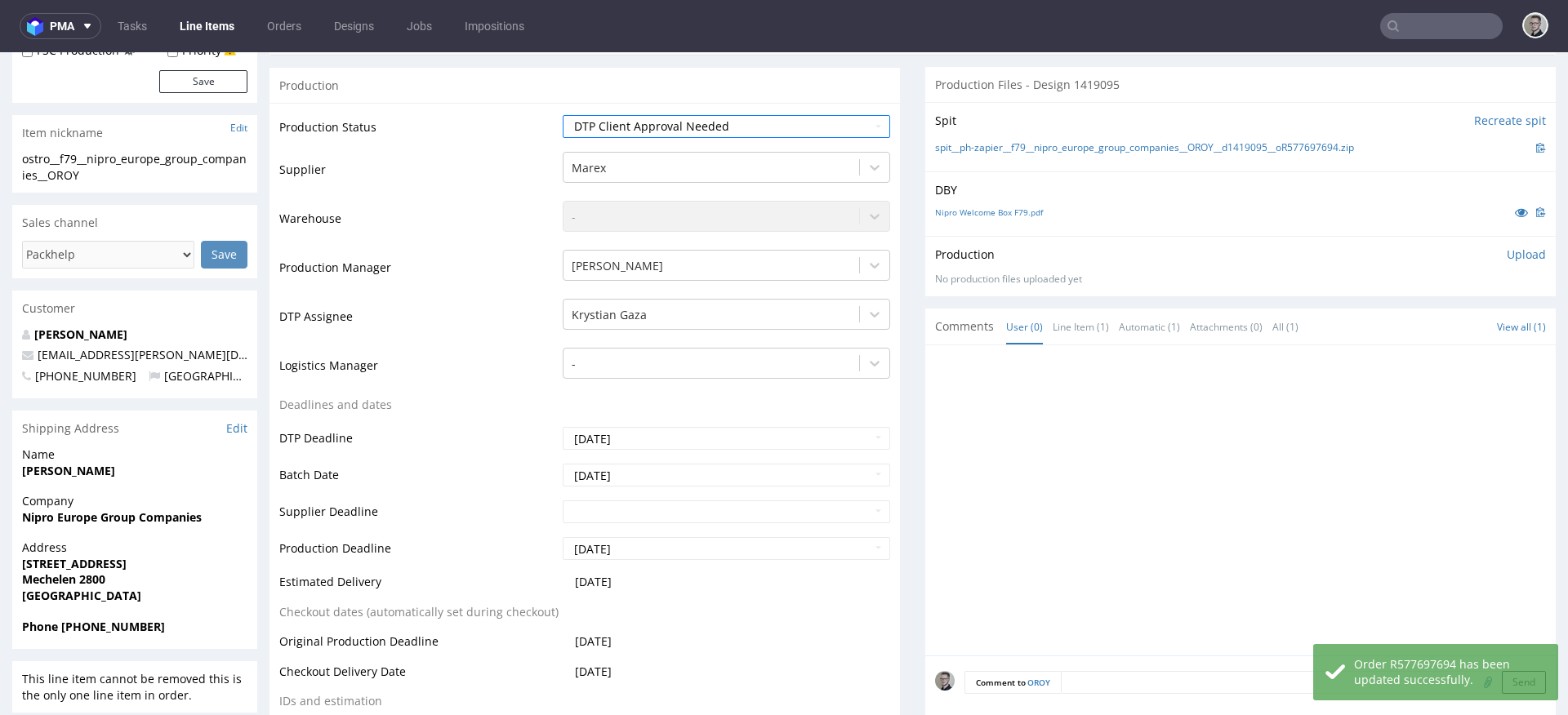
scroll to position [537, 0]
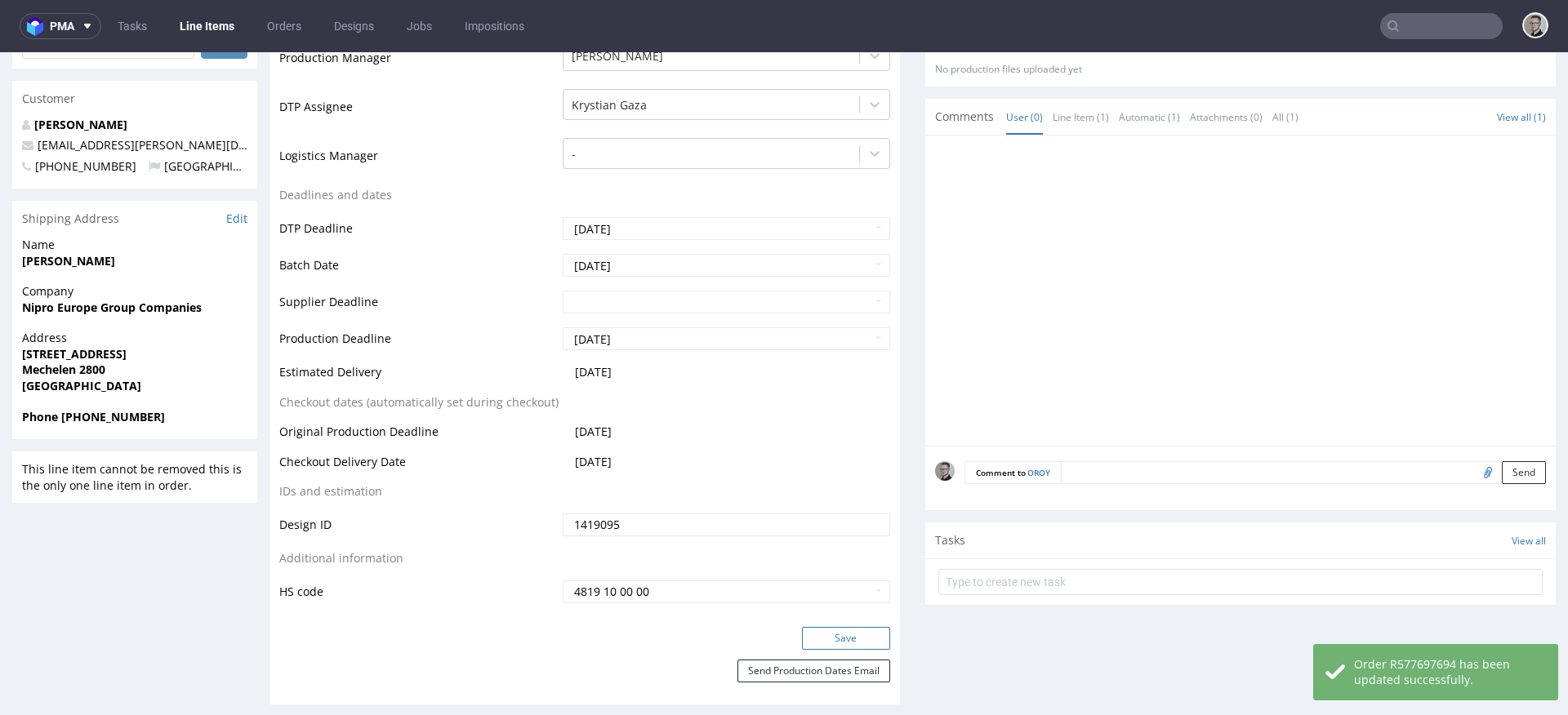
click at [860, 634] on button "Save" at bounding box center [846, 638] width 88 height 23
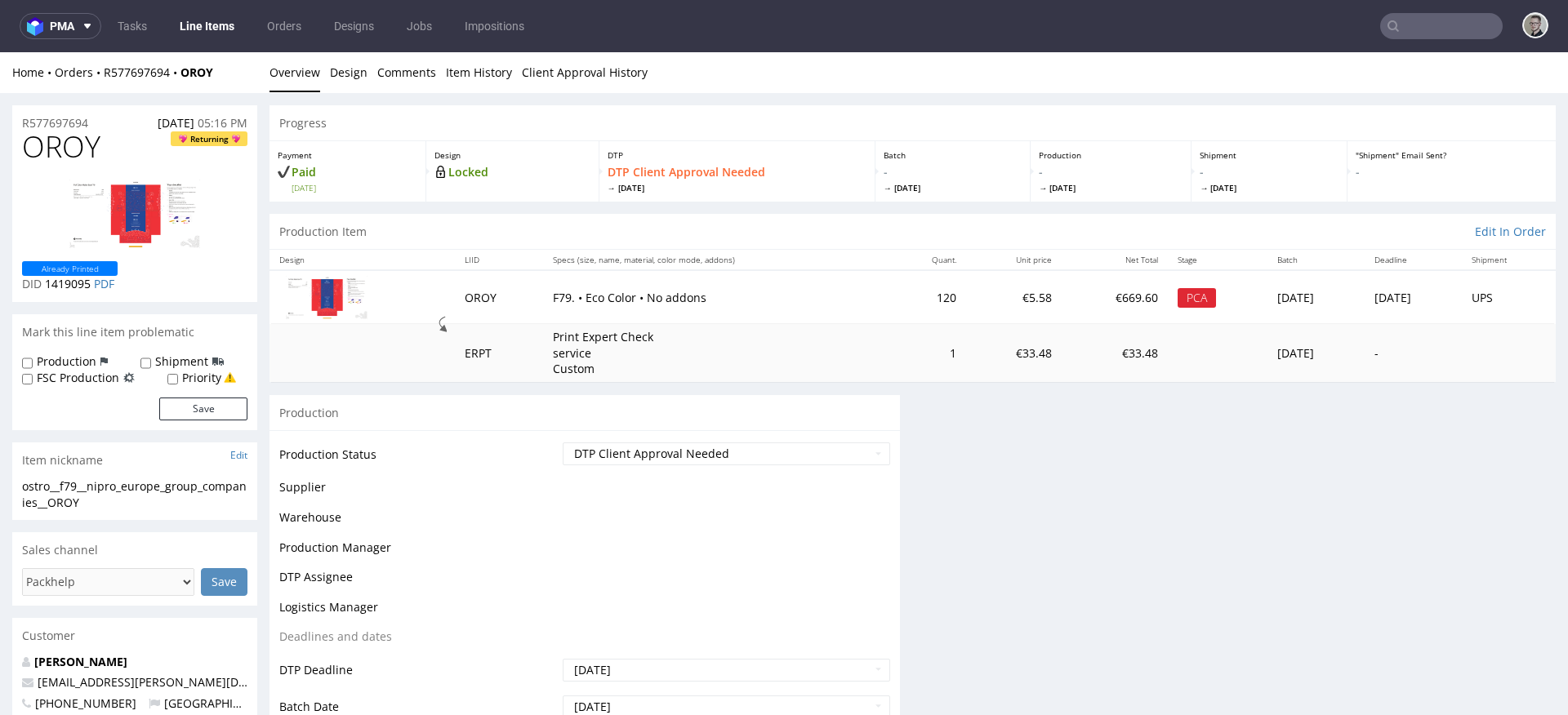
scroll to position [0, 0]
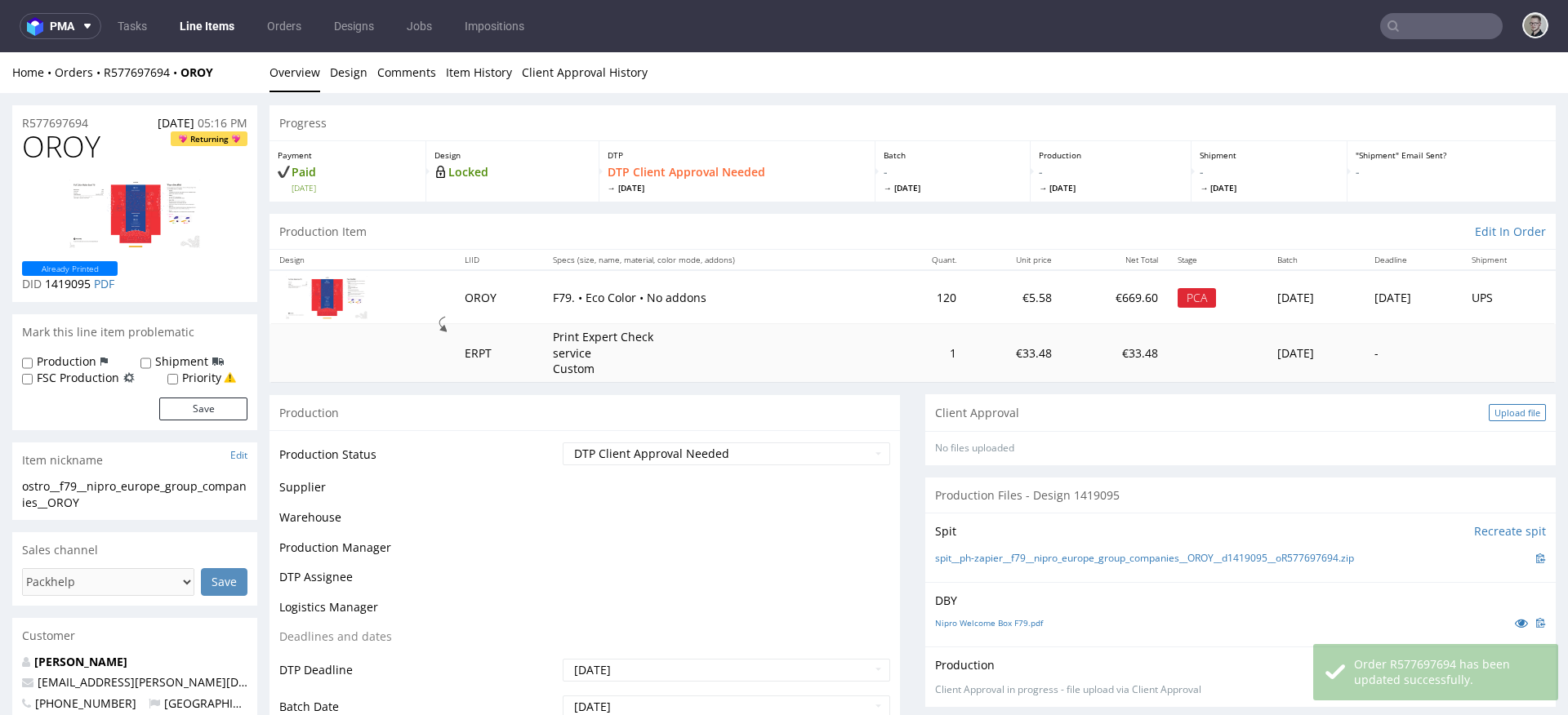
click at [1489, 405] on div "Upload file" at bounding box center [1517, 413] width 58 height 17
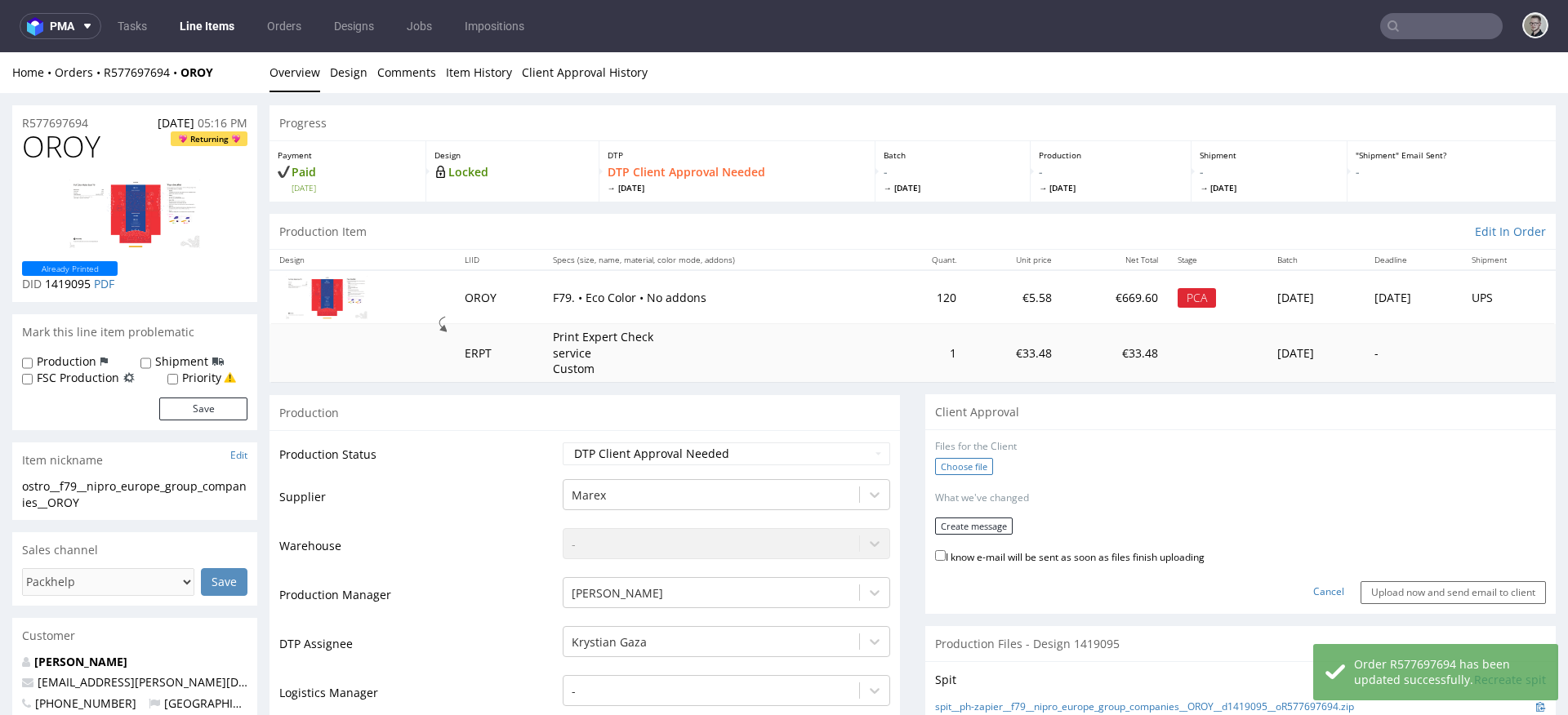
click at [944, 466] on label "Choose file" at bounding box center [964, 466] width 58 height 17
click at [0, 52] on input "Choose file" at bounding box center [0, 52] width 0 height 0
click at [971, 522] on button "Create message" at bounding box center [973, 521] width 78 height 17
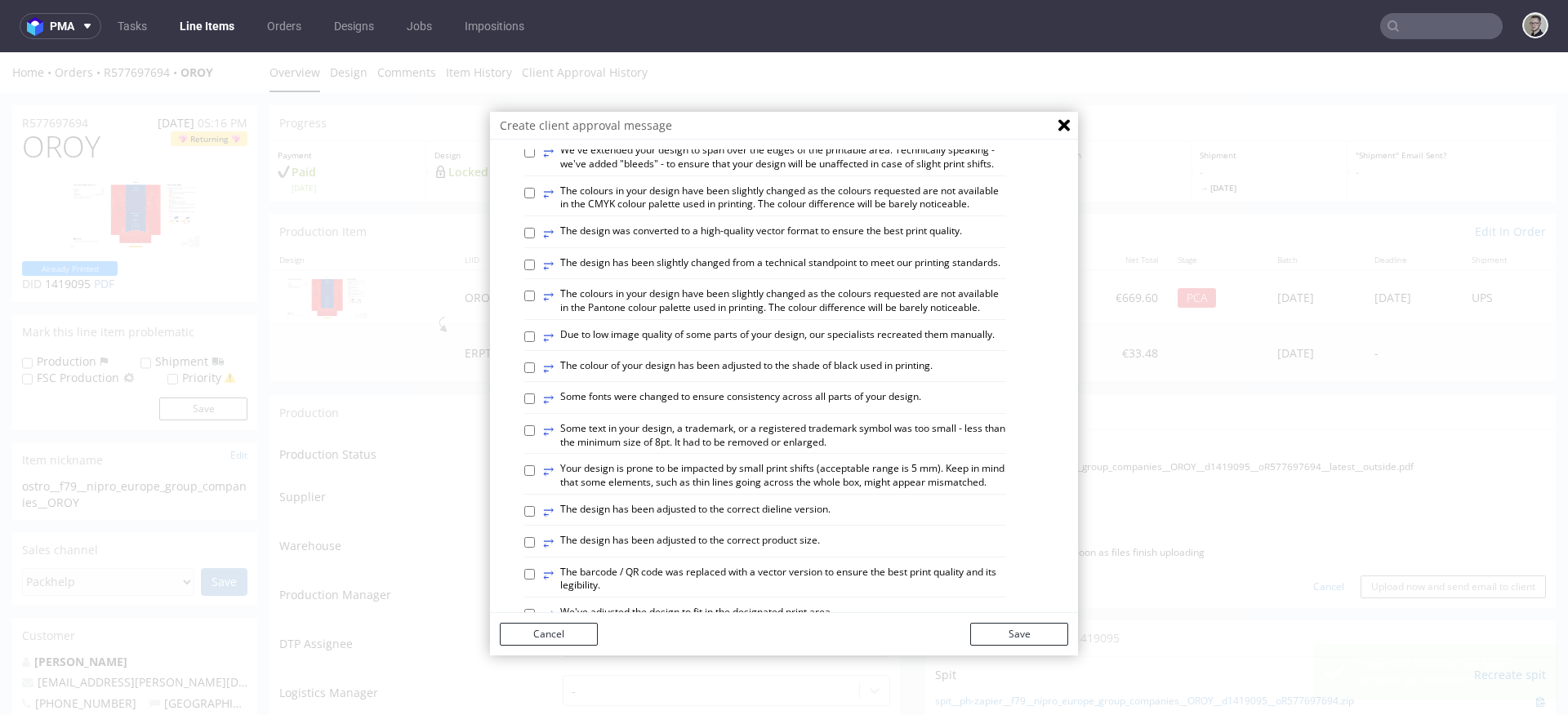
scroll to position [276, 0]
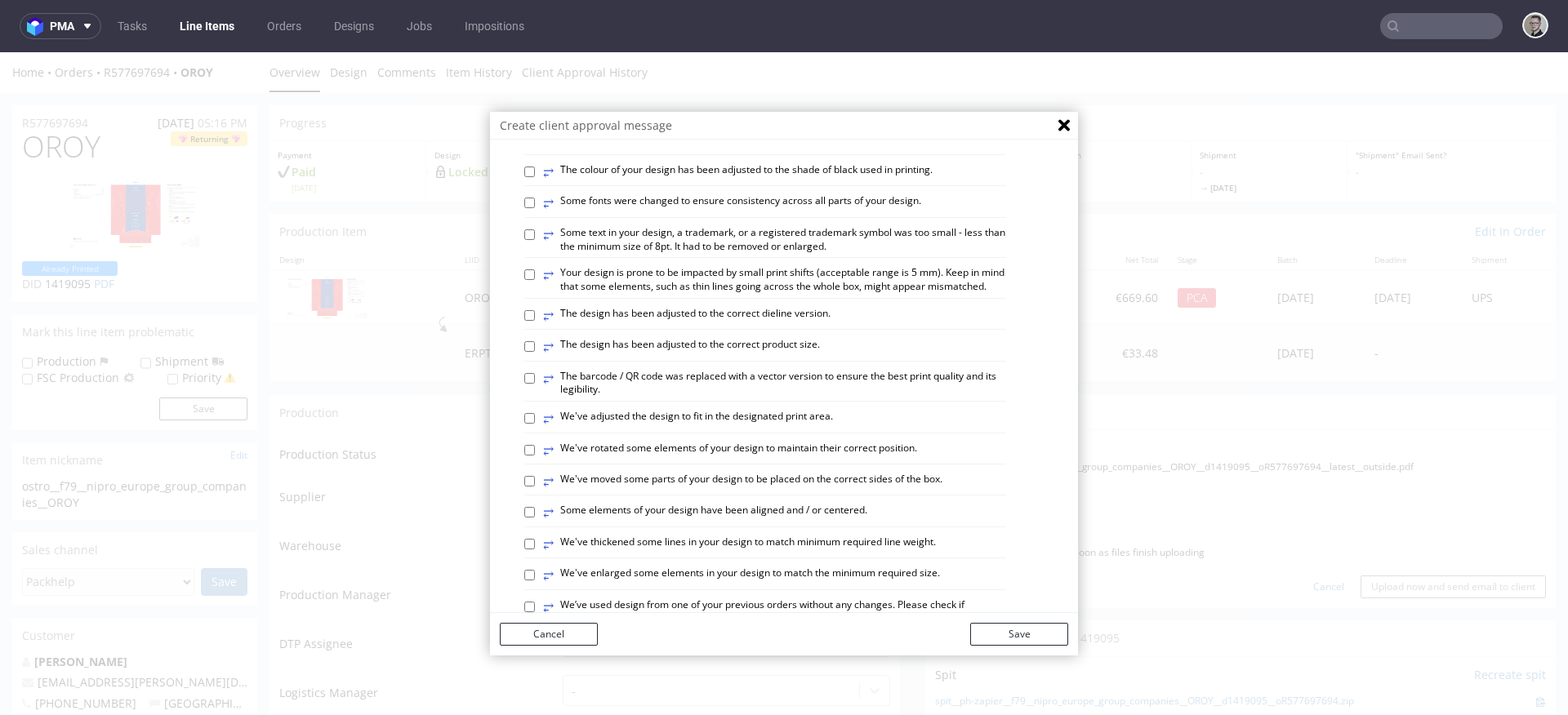
click at [767, 325] on label "⥂ The design has been adjusted to the correct dieline version." at bounding box center [687, 316] width 288 height 18
click at [535, 321] on input "⥂ The design has been adjusted to the correct dieline version." at bounding box center [529, 316] width 10 height 10
checkbox input "true"
click at [828, 521] on label "⥂ Some elements of your design have been aligned and / or centered." at bounding box center [706, 513] width 324 height 18
click at [535, 518] on input "⥂ Some elements of your design have been aligned and / or centered." at bounding box center [529, 513] width 10 height 10
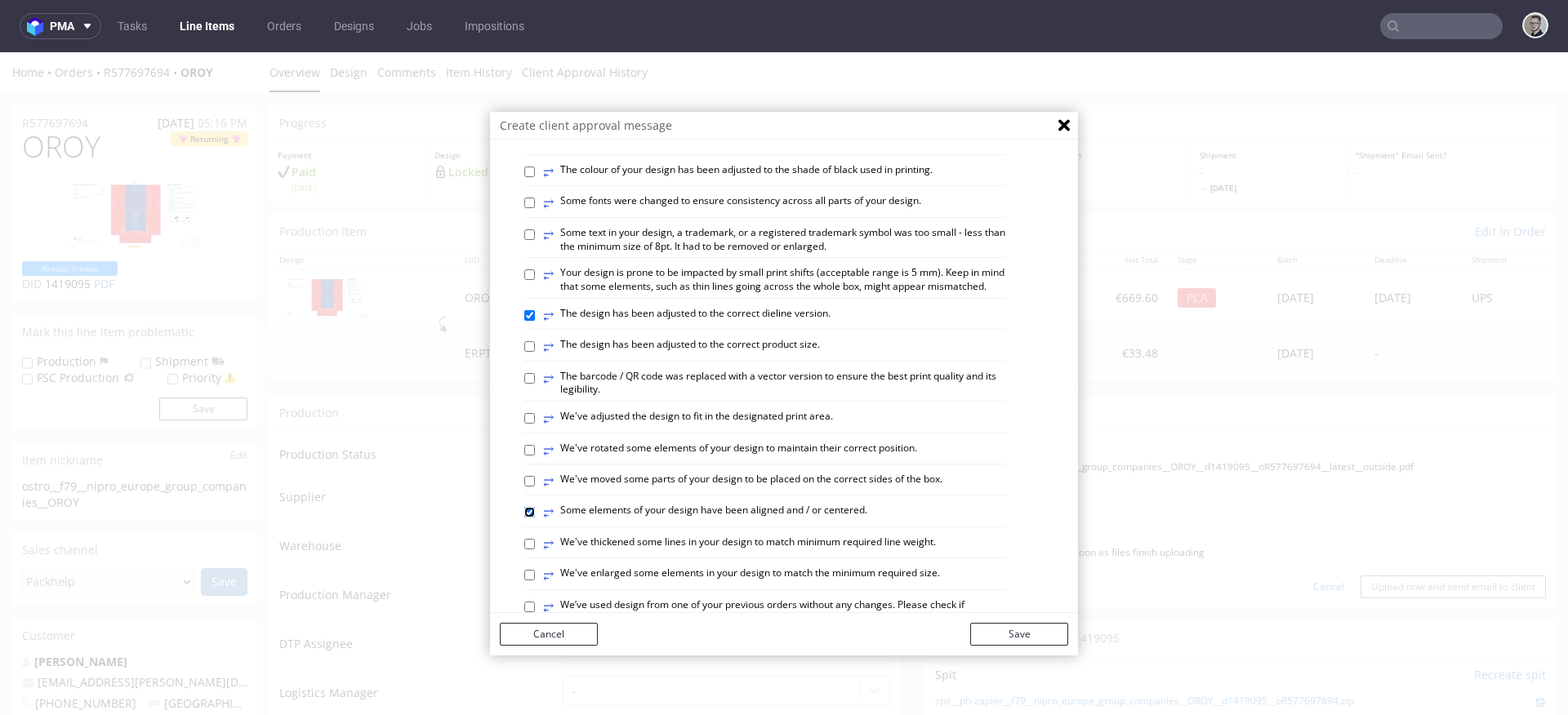
checkbox input "true"
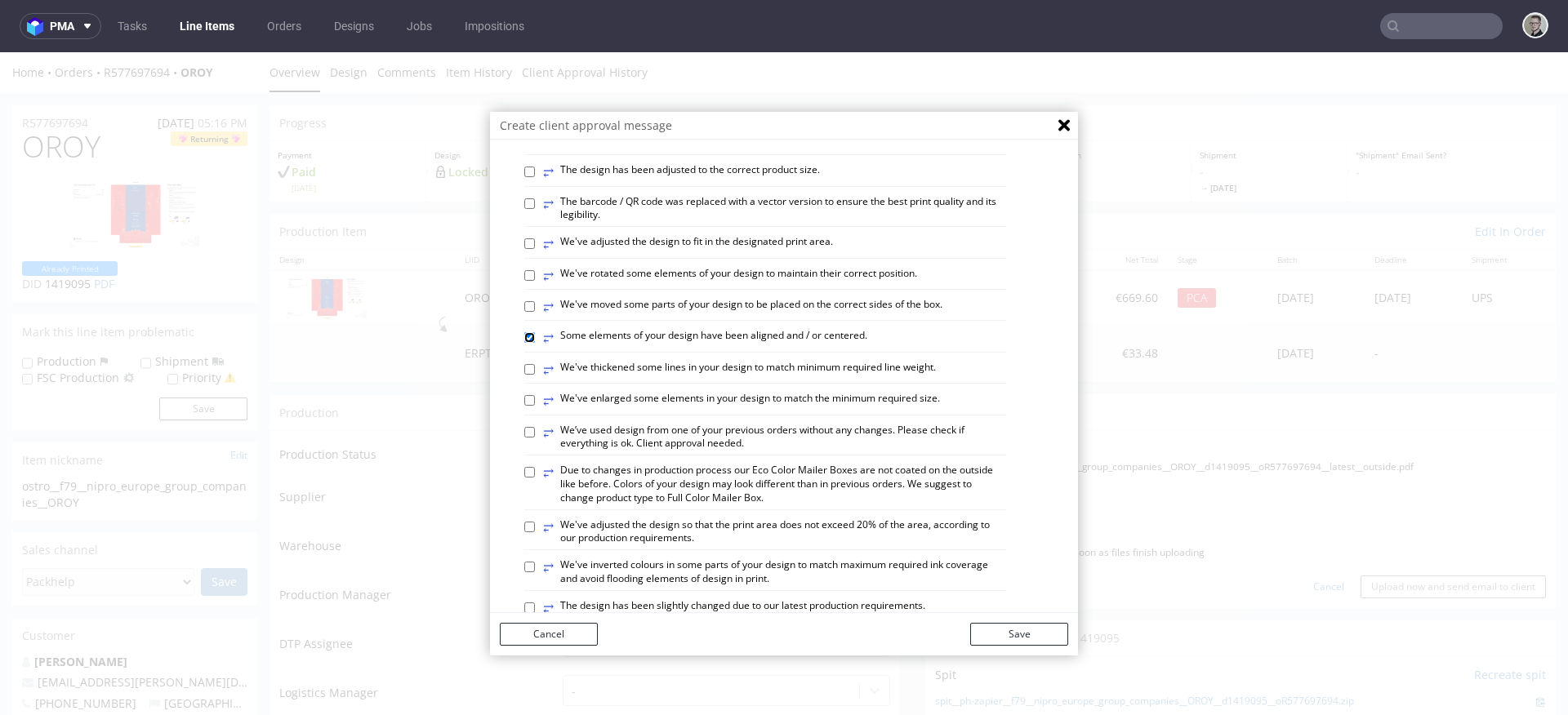
scroll to position [314, 0]
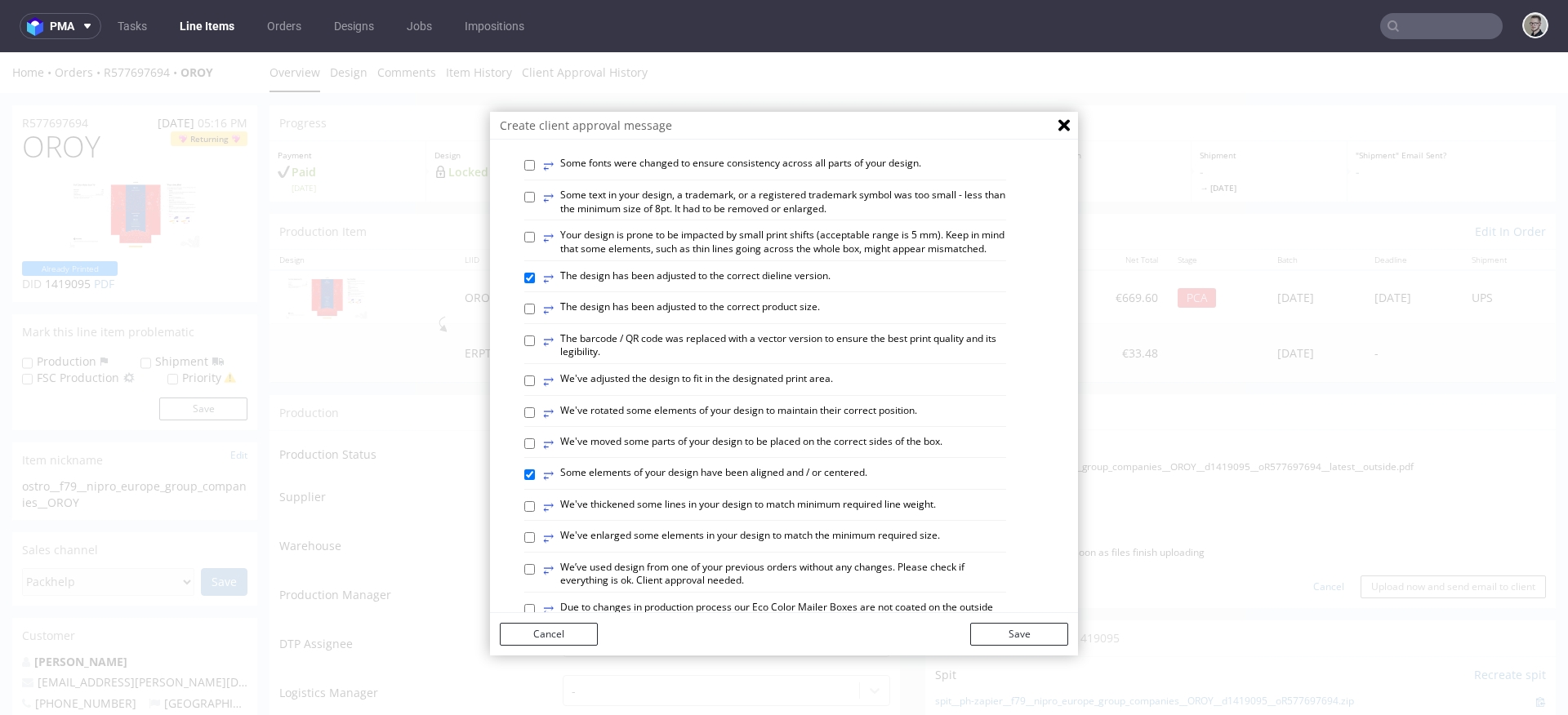
click at [824, 256] on label "⥂ Your design is prone to be impacted by small print shifts (acceptable range i…" at bounding box center [774, 242] width 463 height 28
click at [535, 242] on input "⥂ Your design is prone to be impacted by small print shifts (acceptable range i…" at bounding box center [529, 237] width 10 height 10
checkbox input "true"
click at [1053, 637] on button "Save" at bounding box center [1019, 635] width 98 height 23
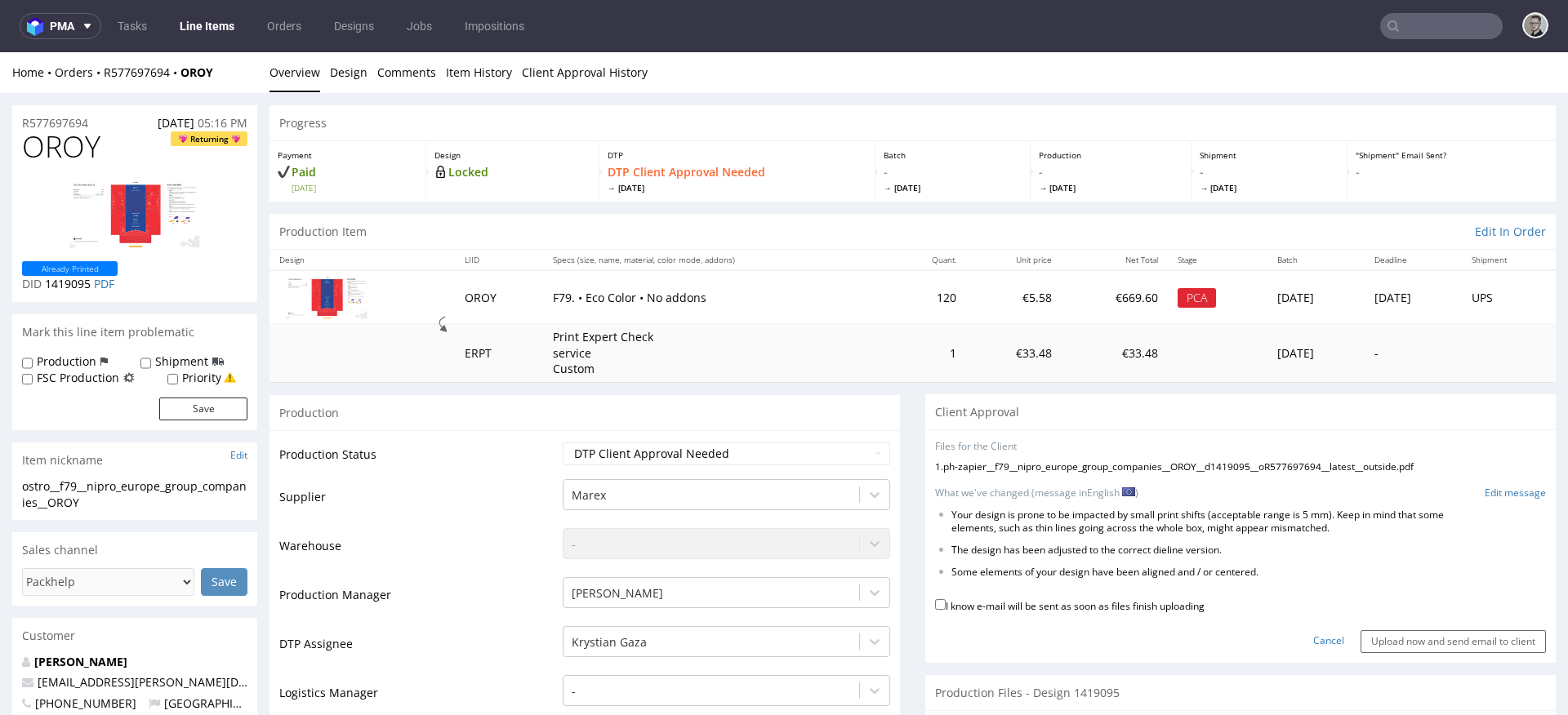
click at [1132, 602] on label "I know e-mail will be sent as soon as files finish uploading" at bounding box center [1069, 605] width 269 height 18
click at [946, 602] on input "I know e-mail will be sent as soon as files finish uploading" at bounding box center [940, 604] width 10 height 10
checkbox input "true"
click at [1388, 640] on input "Upload now and send email to client" at bounding box center [1453, 642] width 186 height 23
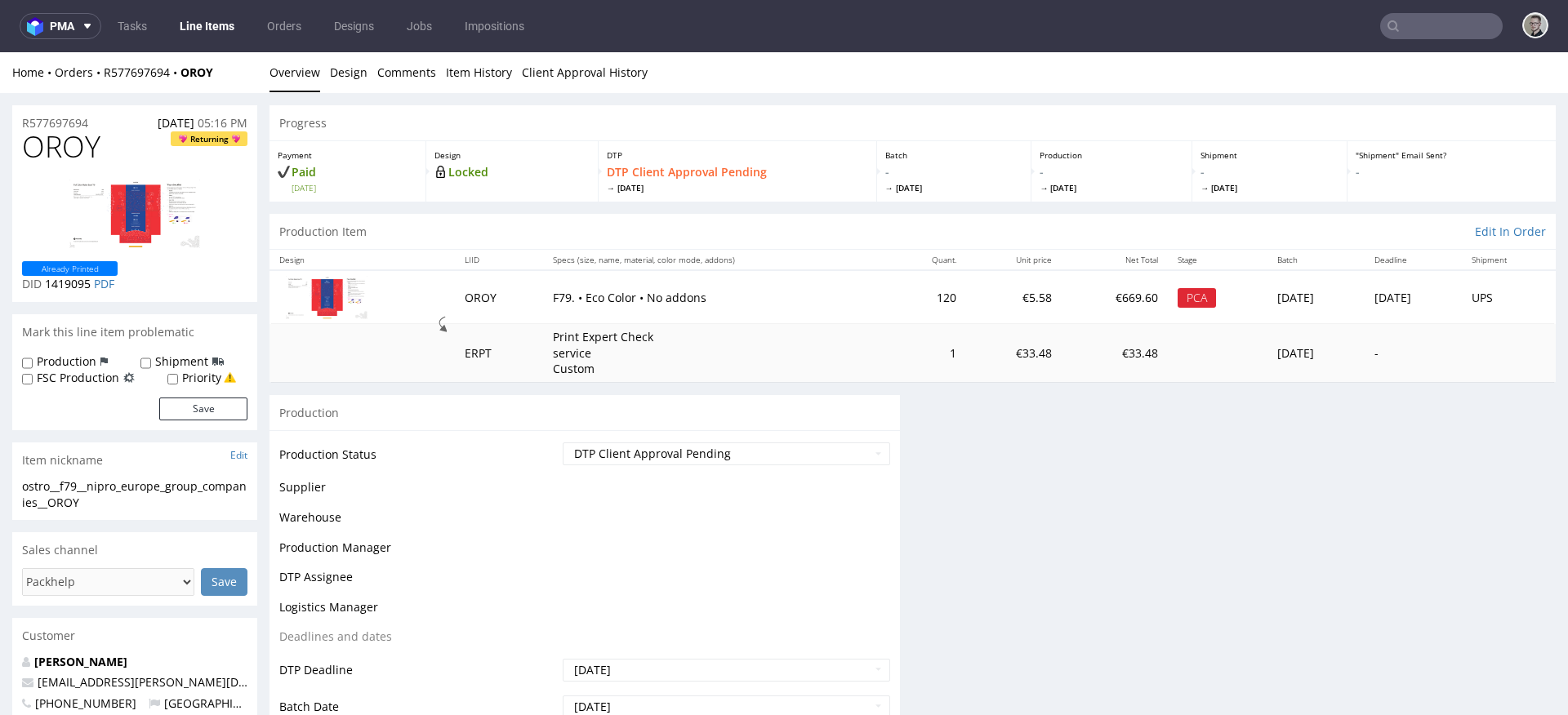
scroll to position [0, 0]
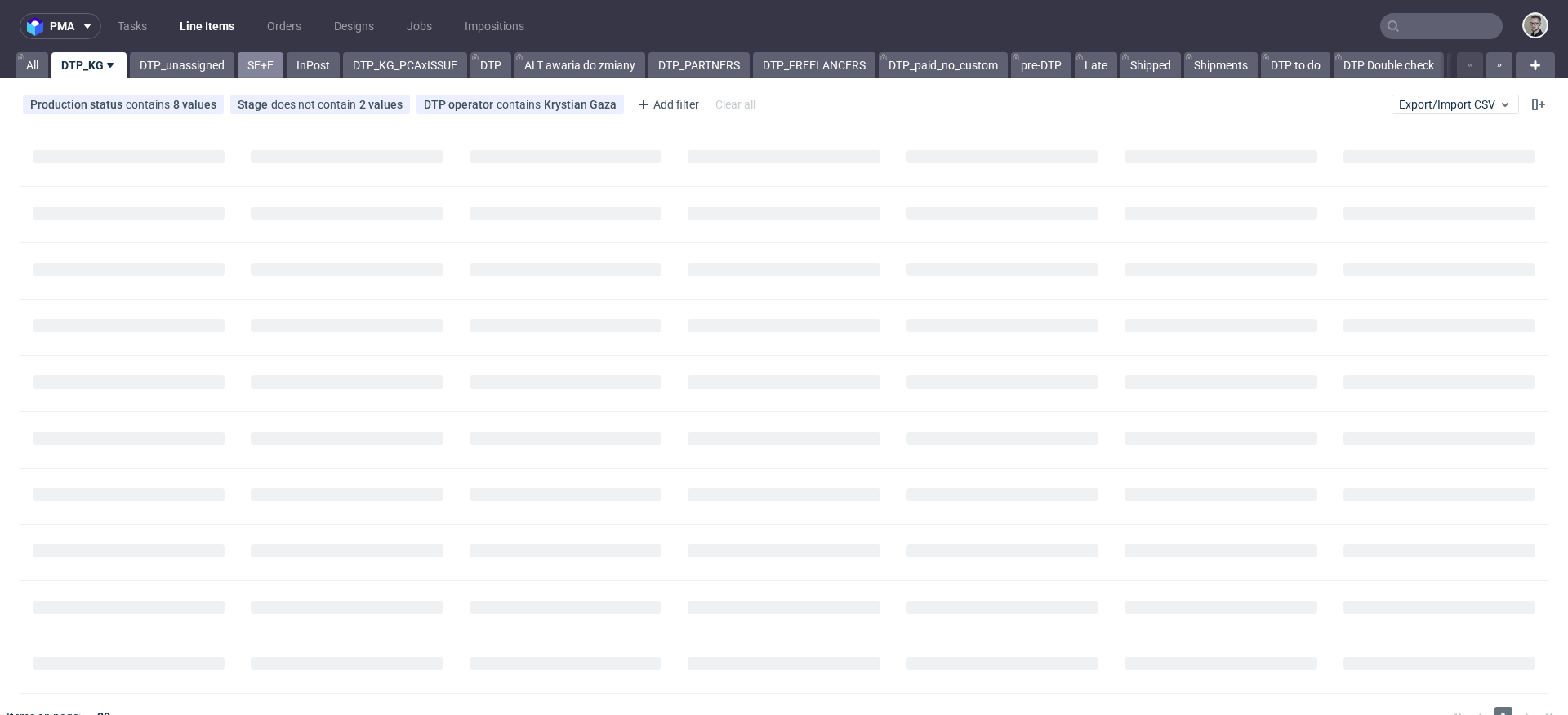
click at [269, 62] on link "SE+E" at bounding box center [261, 65] width 45 height 26
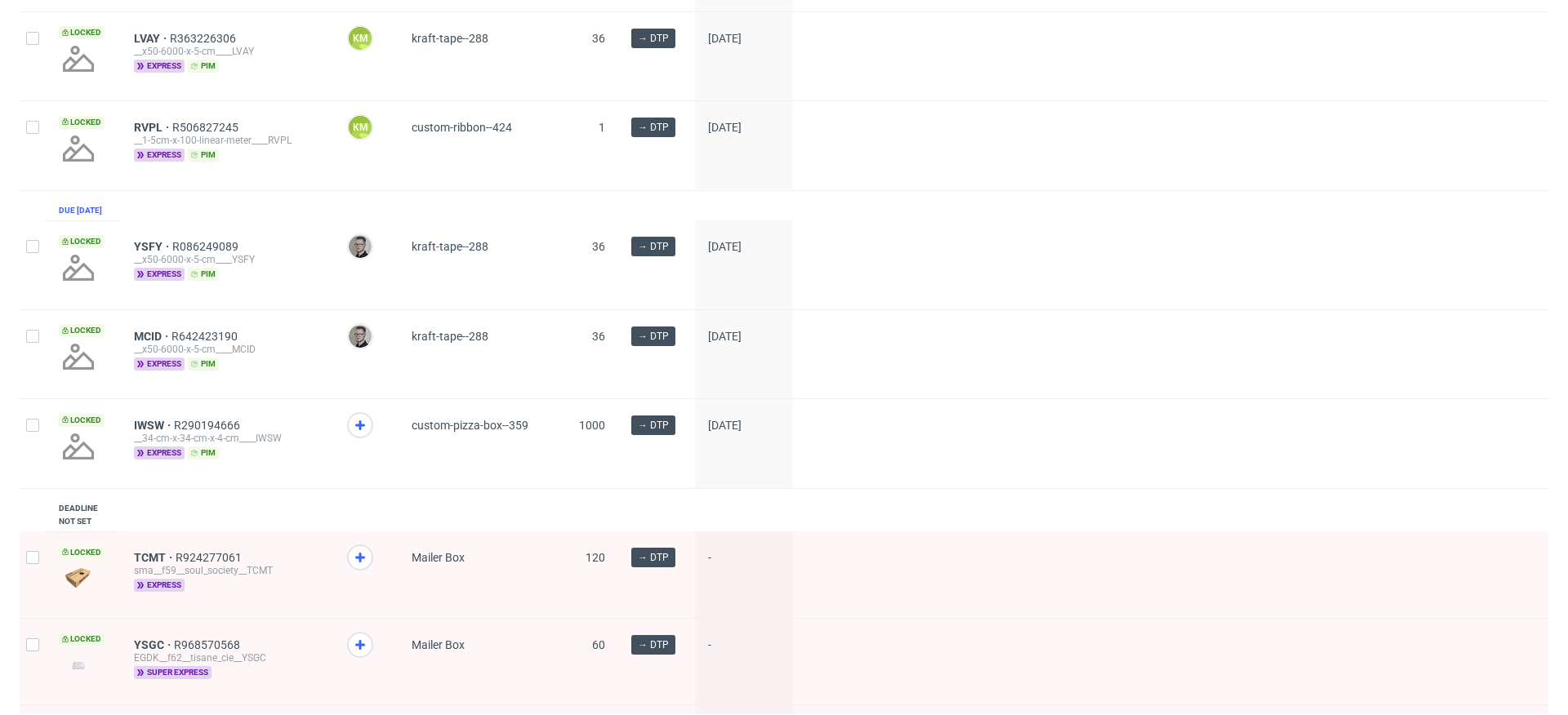
scroll to position [1630, 0]
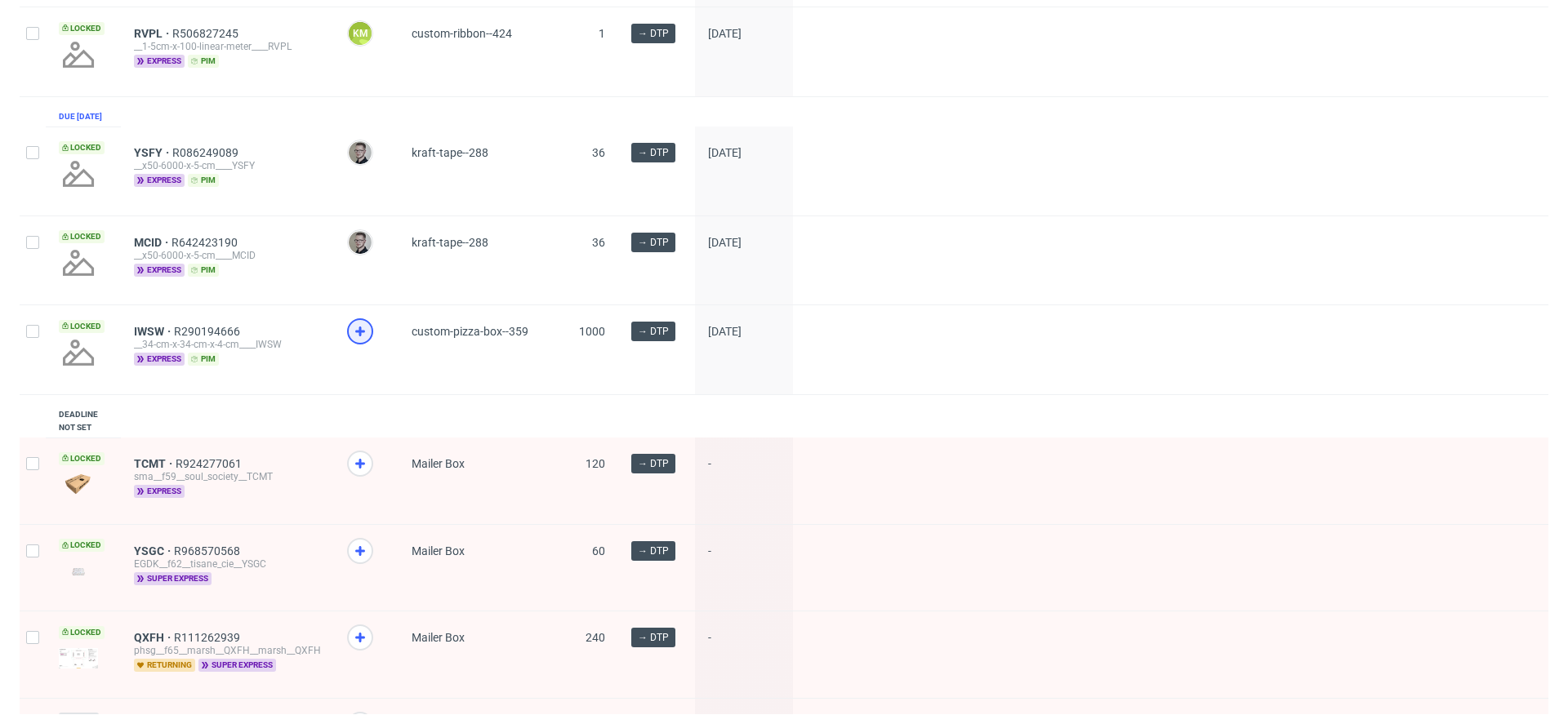
click at [359, 337] on use at bounding box center [359, 331] width 10 height 10
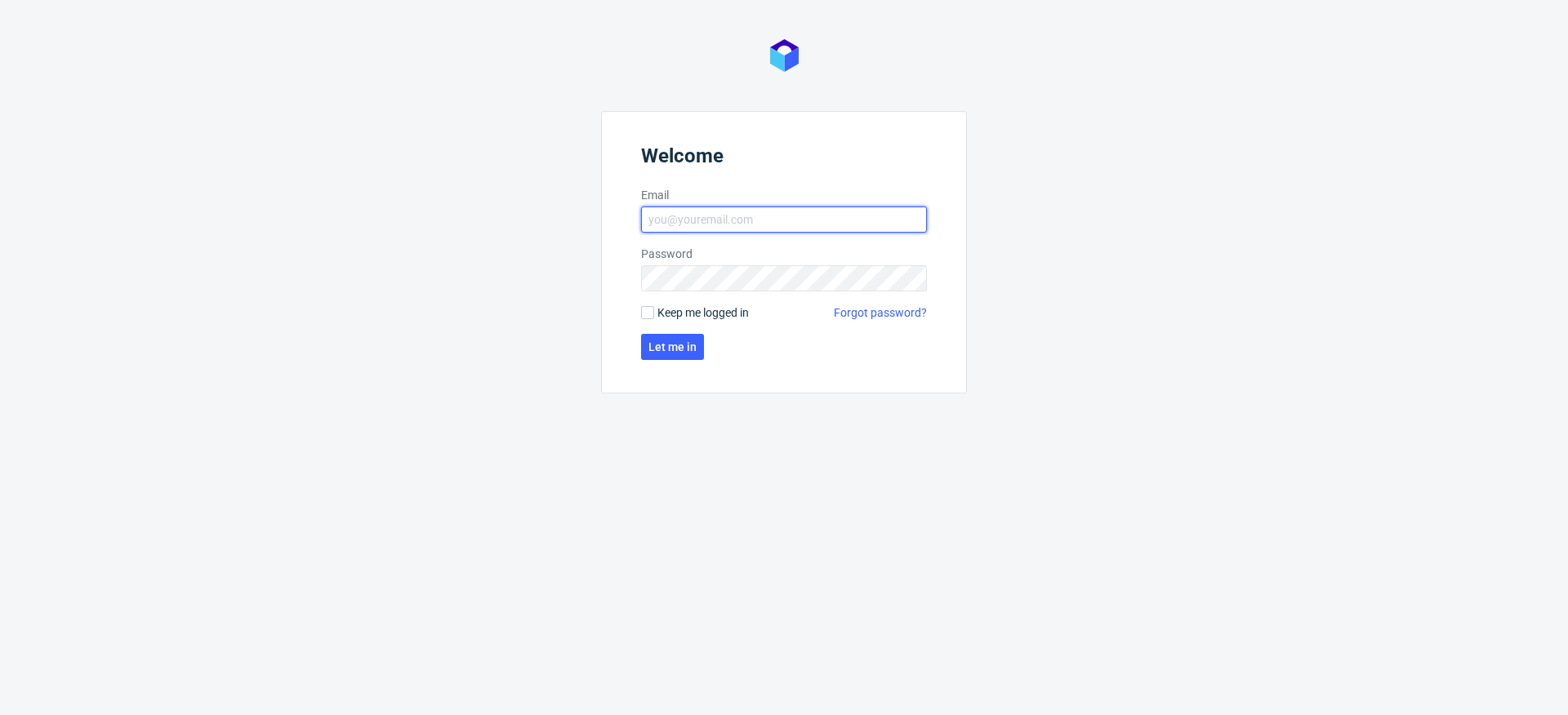
type input "[EMAIL_ADDRESS][DOMAIN_NAME]"
click at [692, 312] on span "Keep me logged in" at bounding box center [703, 312] width 92 height 17
click at [654, 312] on input "Keep me logged in" at bounding box center [647, 312] width 13 height 13
checkbox input "true"
click at [685, 351] on span "Let me in" at bounding box center [672, 347] width 48 height 11
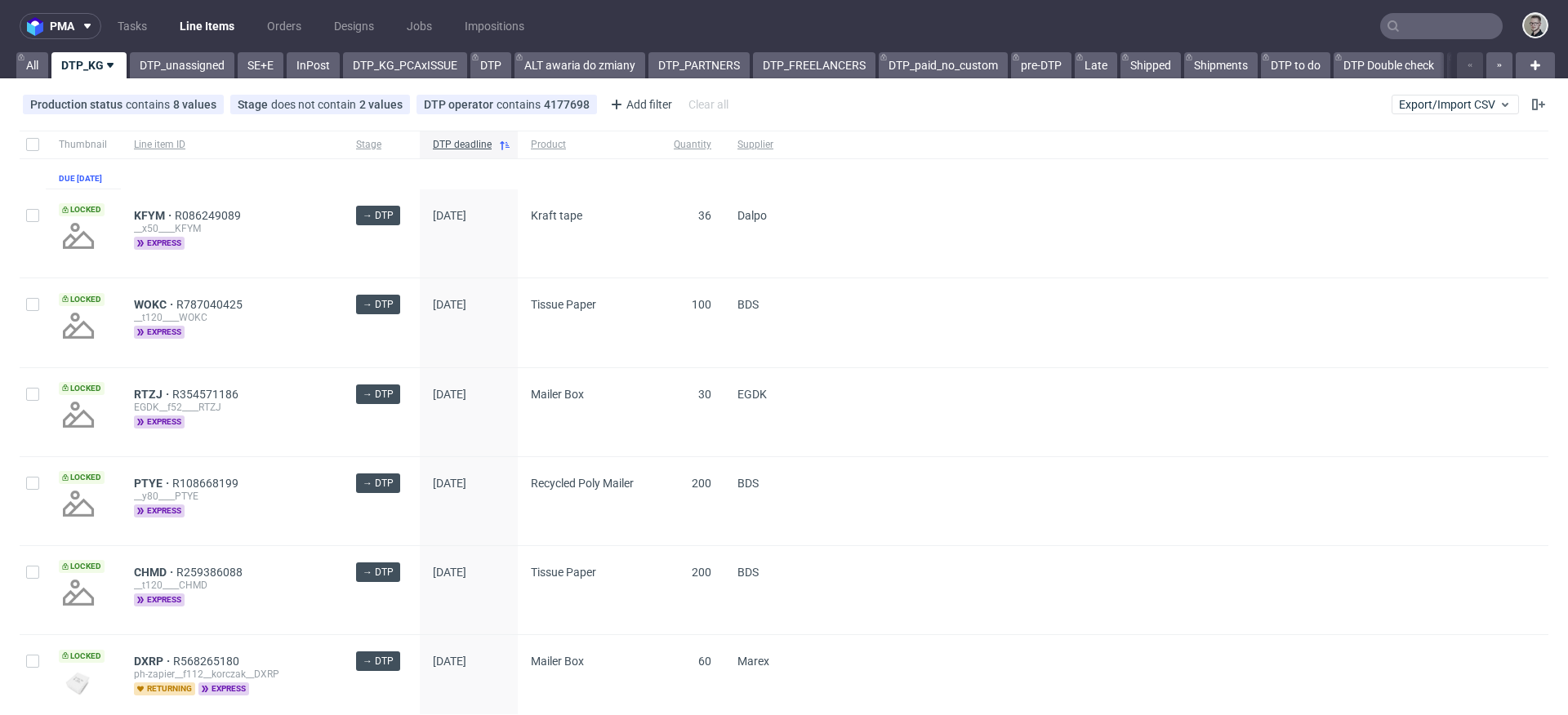
click at [172, 82] on div "pma Tasks Line Items Orders Designs Jobs Impositions All DTP_KG DTP_unassigned …" at bounding box center [784, 358] width 1568 height 715
click at [181, 62] on link "DTP_unassigned" at bounding box center [182, 65] width 105 height 26
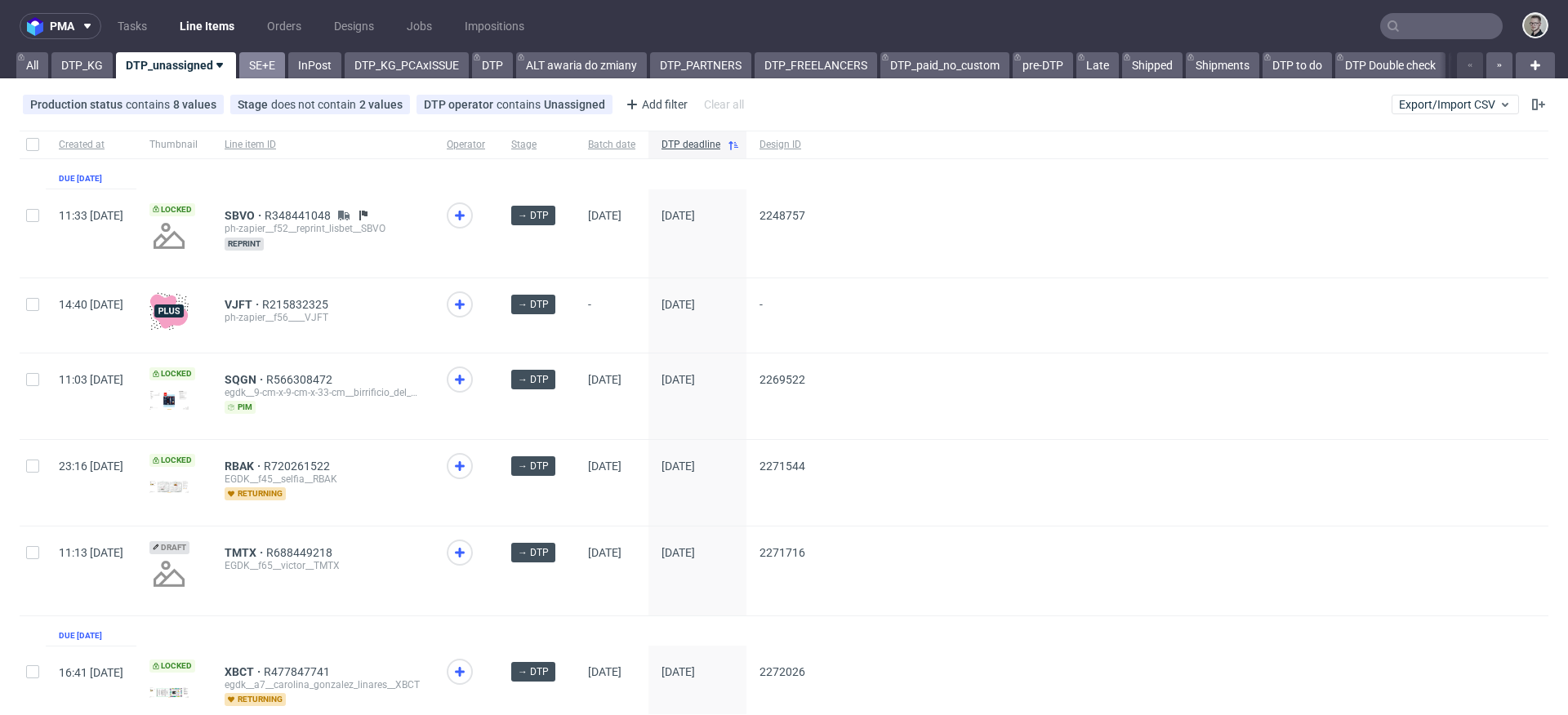
click at [268, 65] on link "SE+E" at bounding box center [262, 65] width 45 height 26
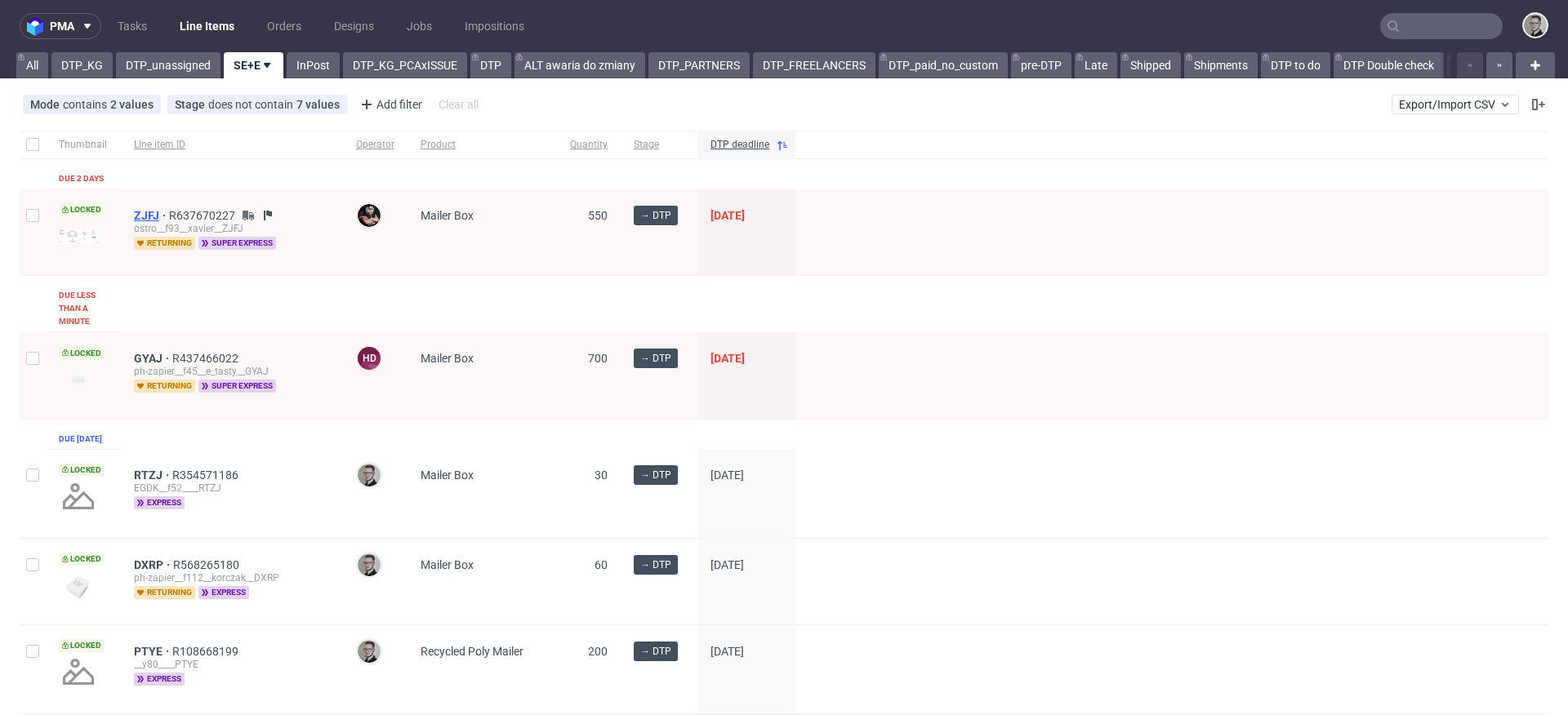
click at [147, 213] on span "ZJFJ" at bounding box center [152, 215] width 35 height 13
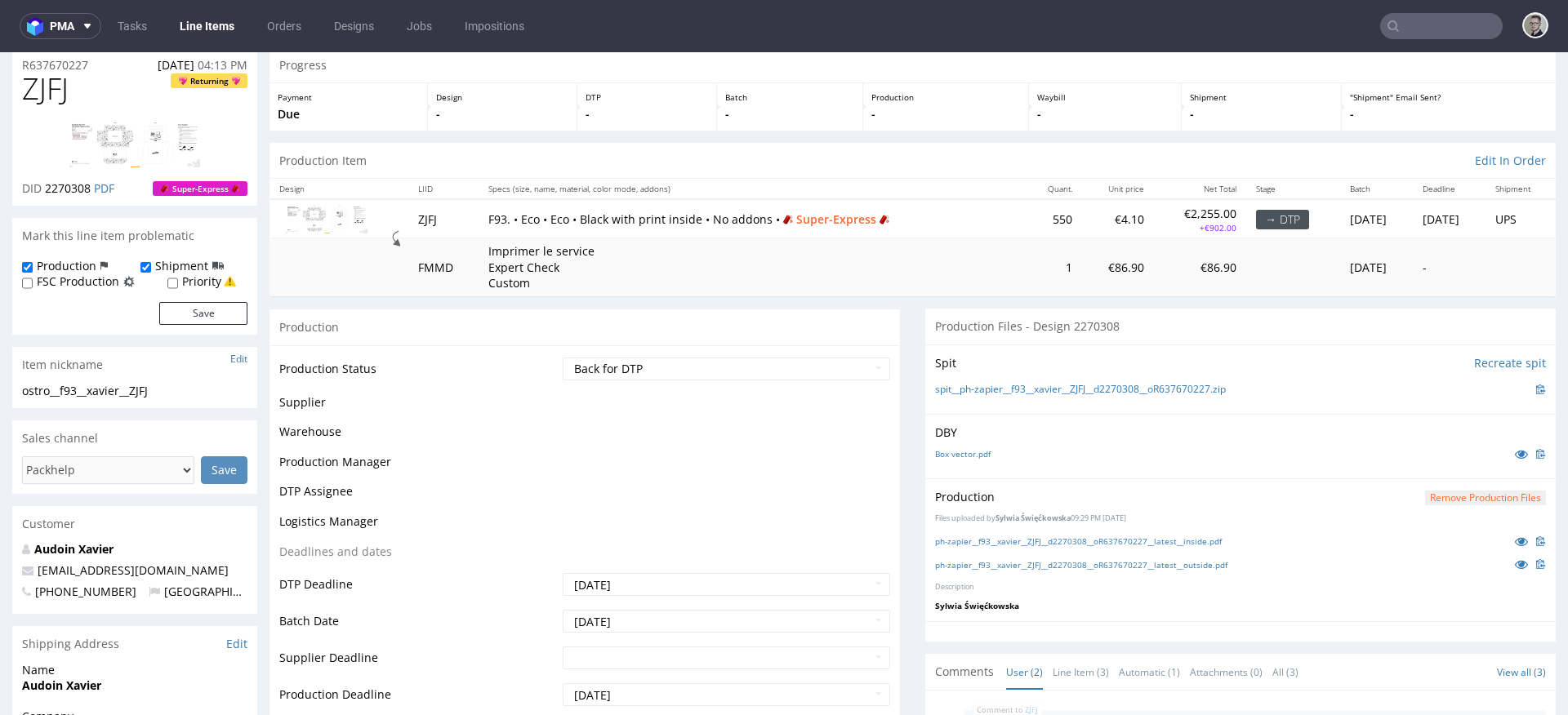
scroll to position [596, 0]
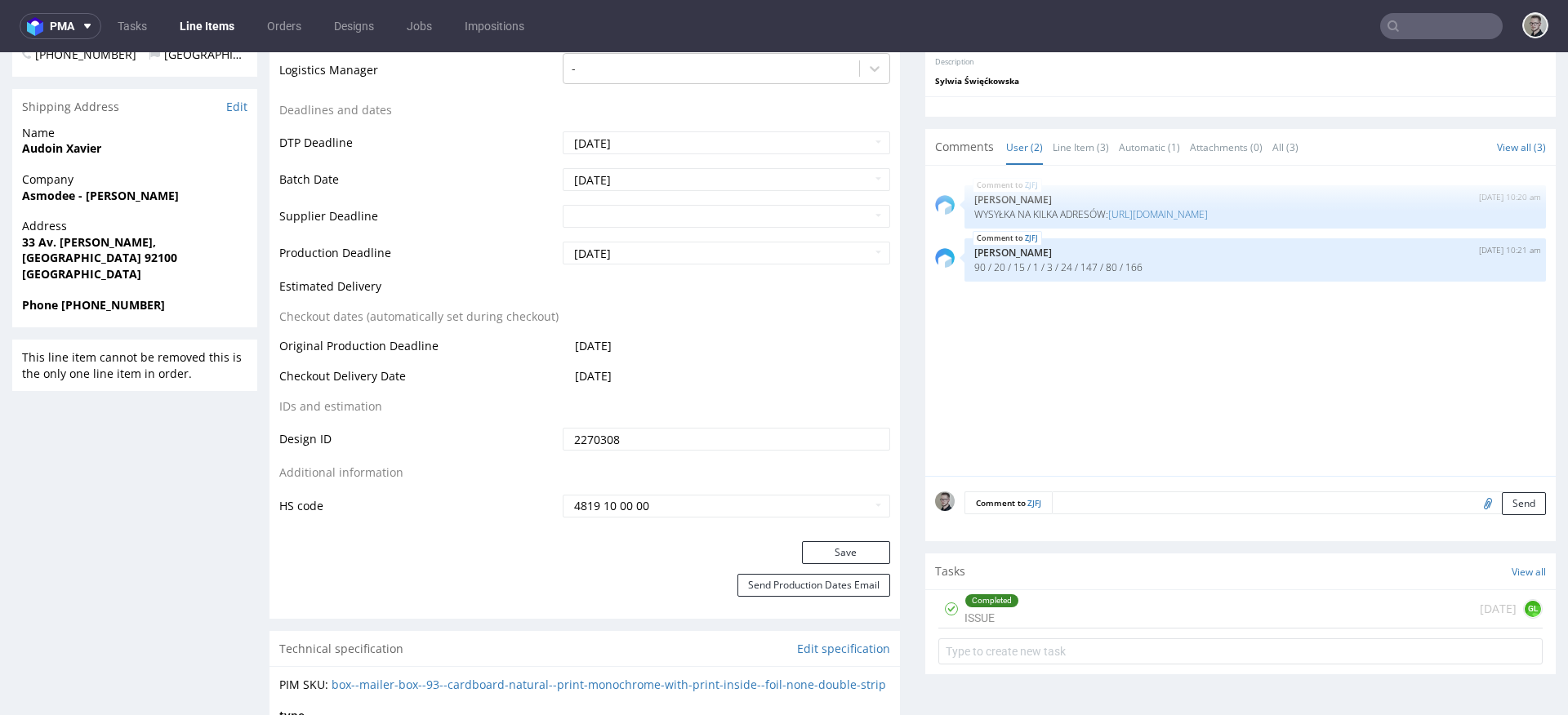
click at [1142, 498] on textarea at bounding box center [1299, 503] width 494 height 23
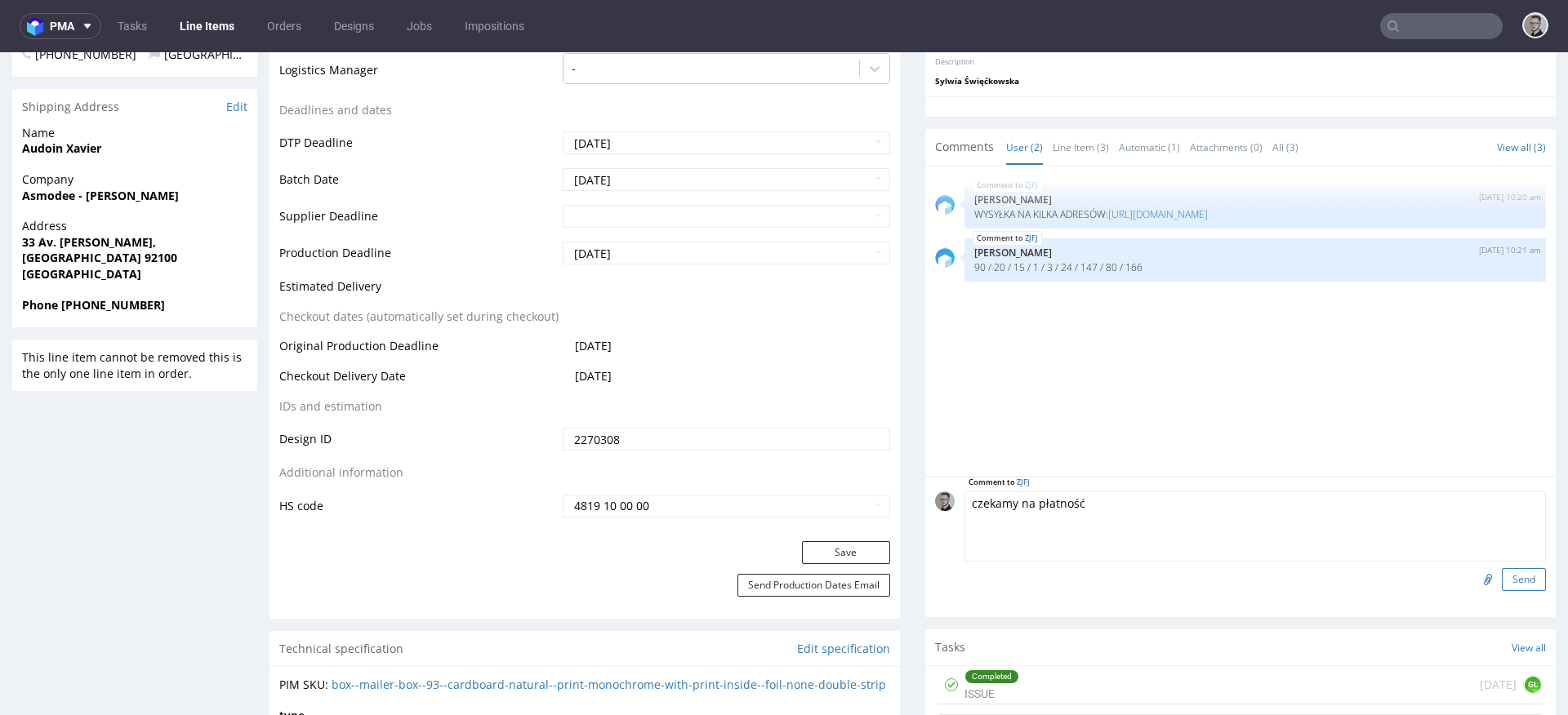
type textarea "czekamy na płatność"
click at [1514, 586] on button "Send" at bounding box center [1524, 580] width 44 height 23
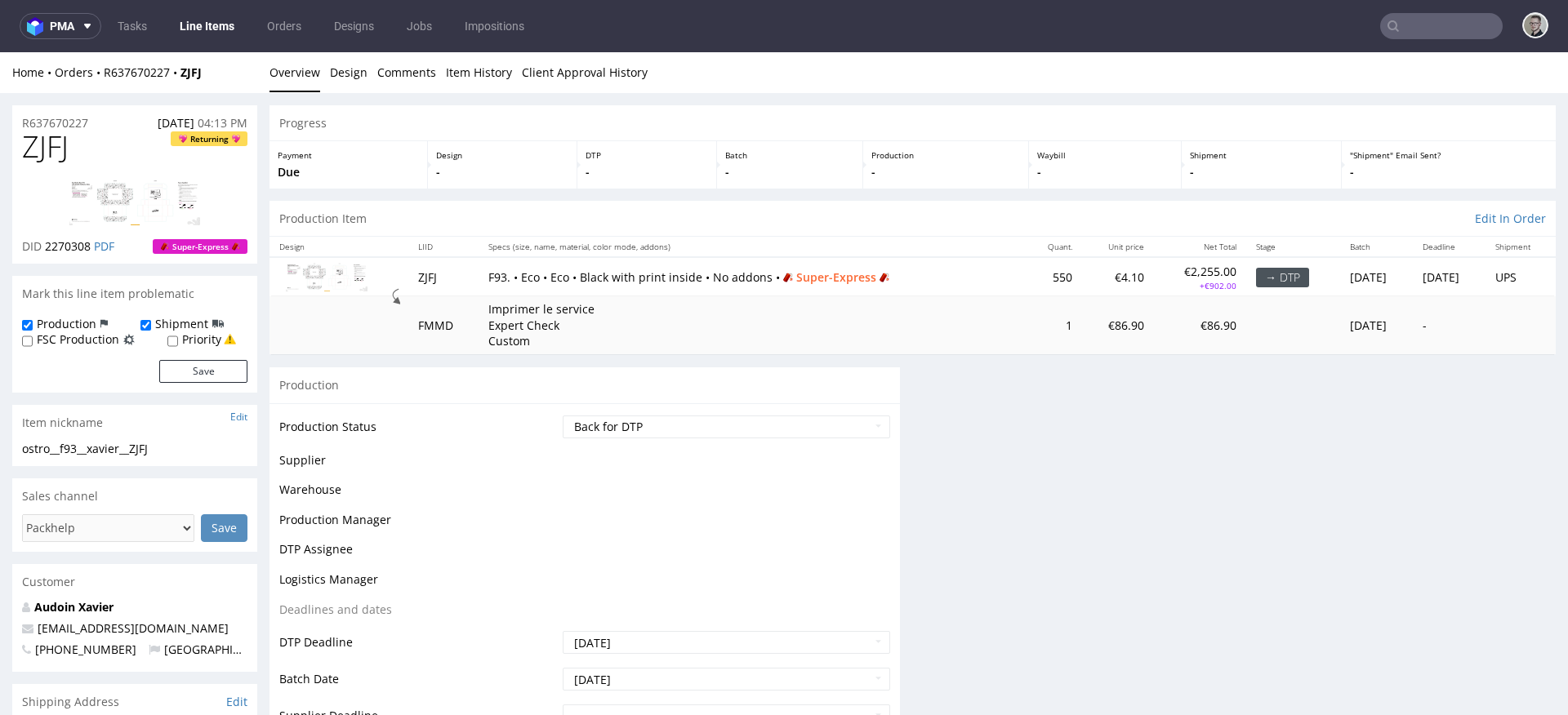
scroll to position [0, 0]
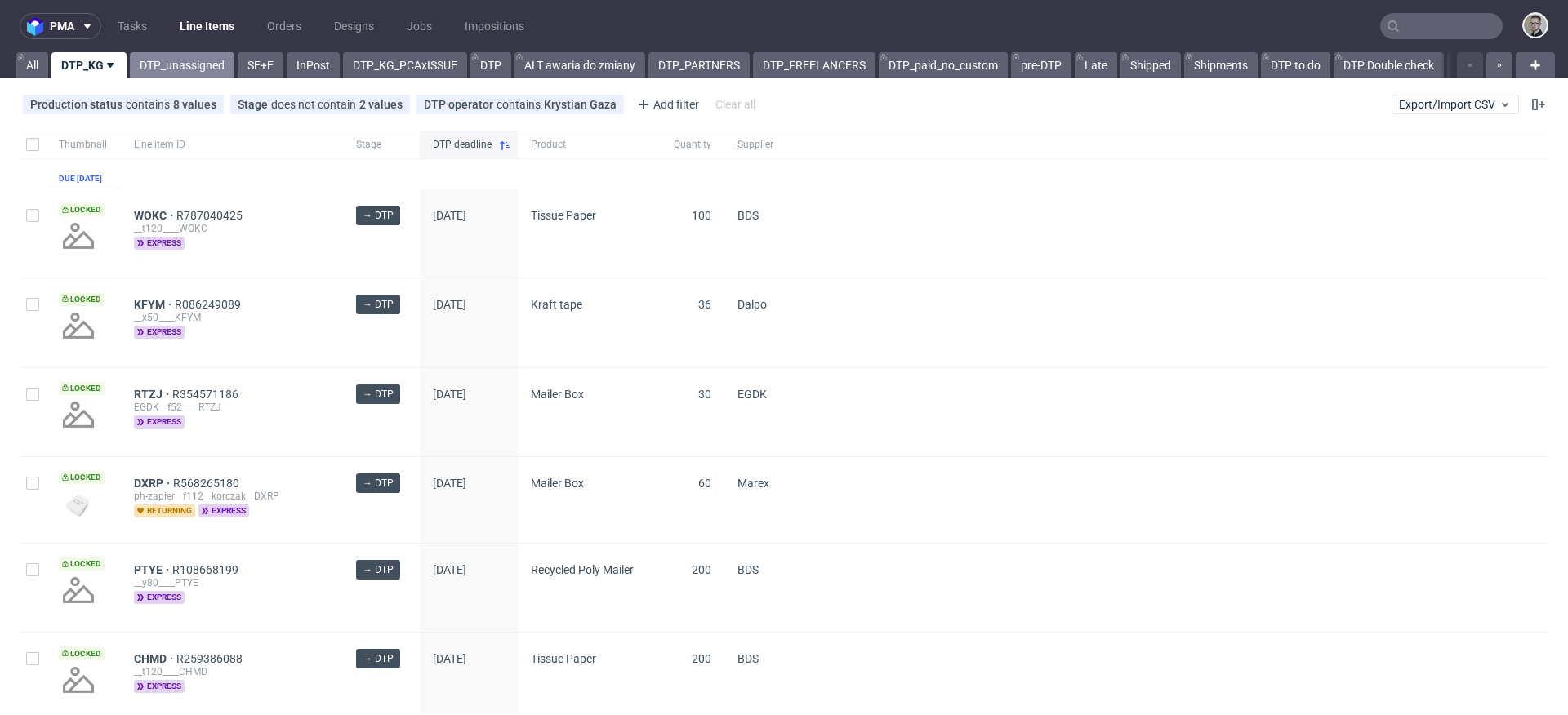
click at [166, 71] on link "DTP_unassigned" at bounding box center [182, 65] width 105 height 26
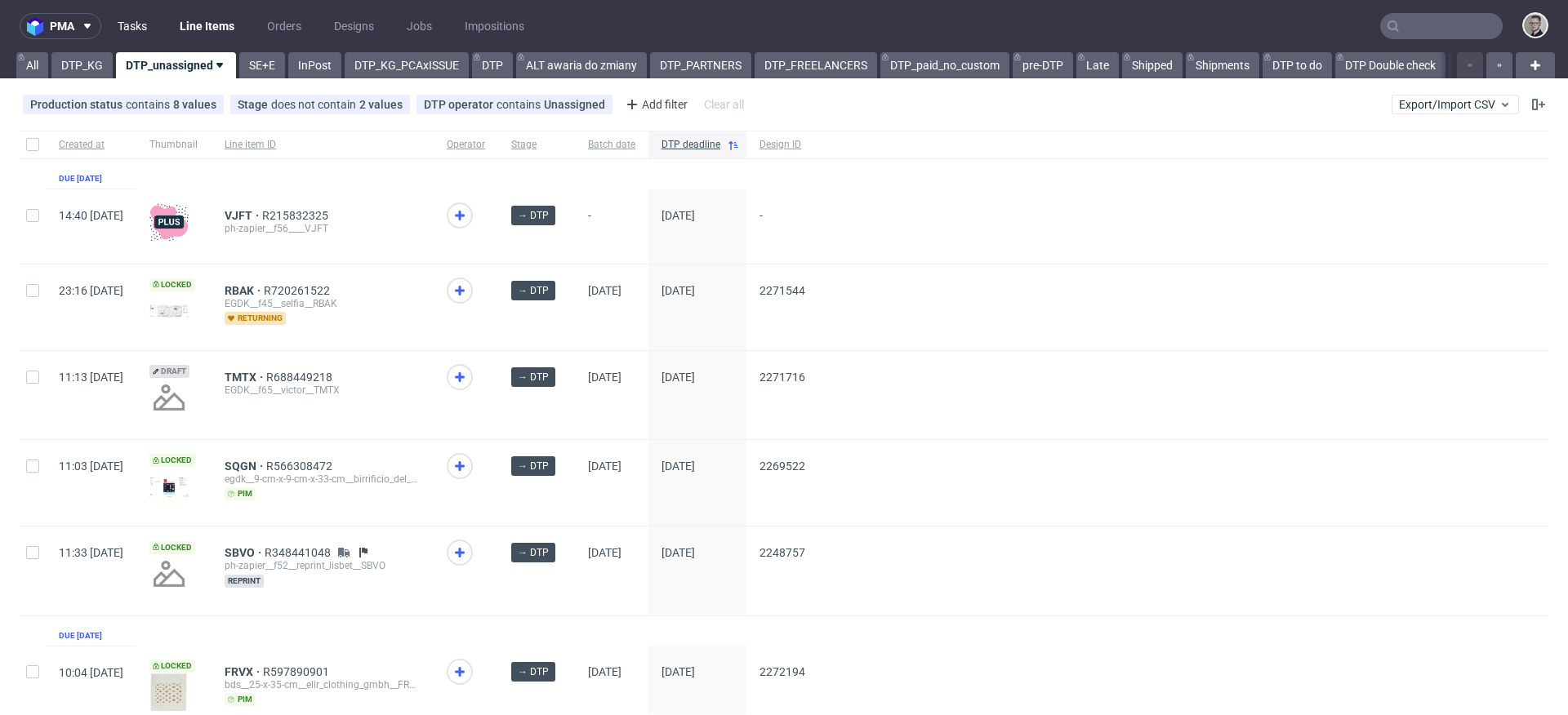
click at [134, 25] on link "Tasks" at bounding box center [133, 26] width 49 height 26
